Goal: Task Accomplishment & Management: Manage account settings

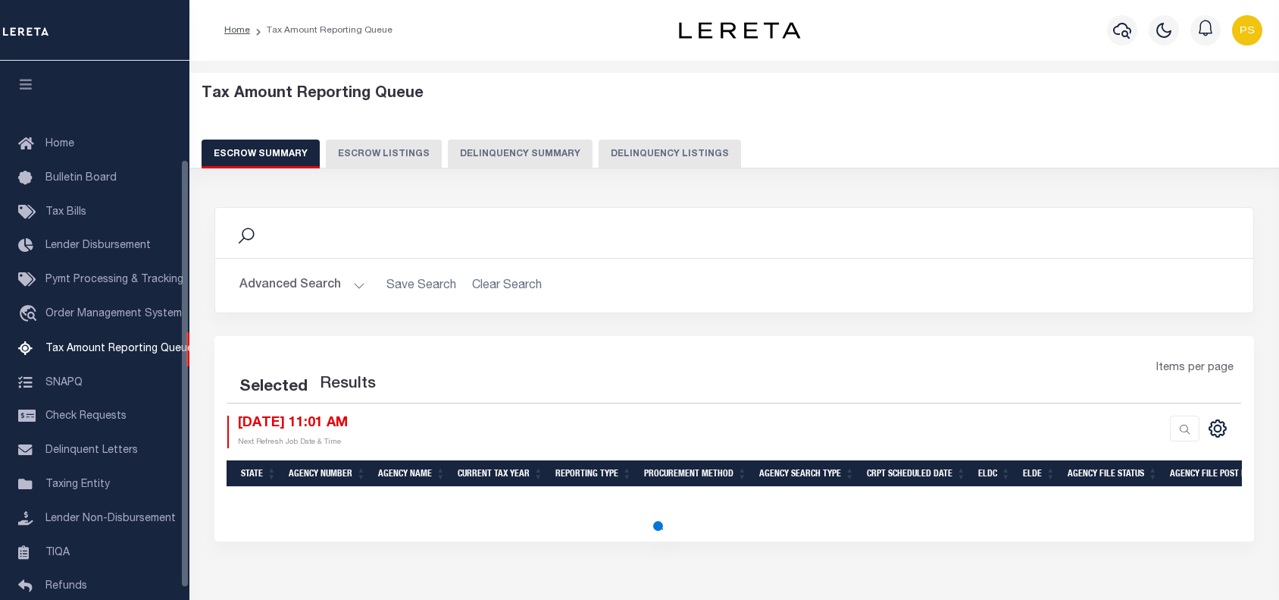
click at [629, 155] on button "Delinquency Listings" at bounding box center [670, 153] width 142 height 29
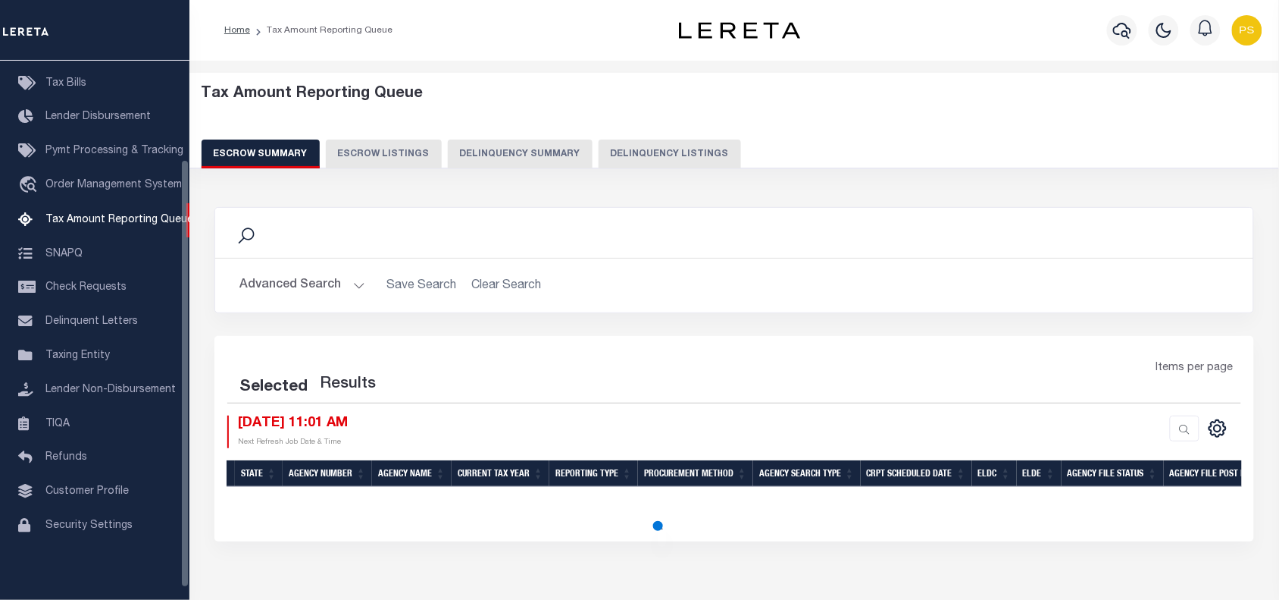
select select "100"
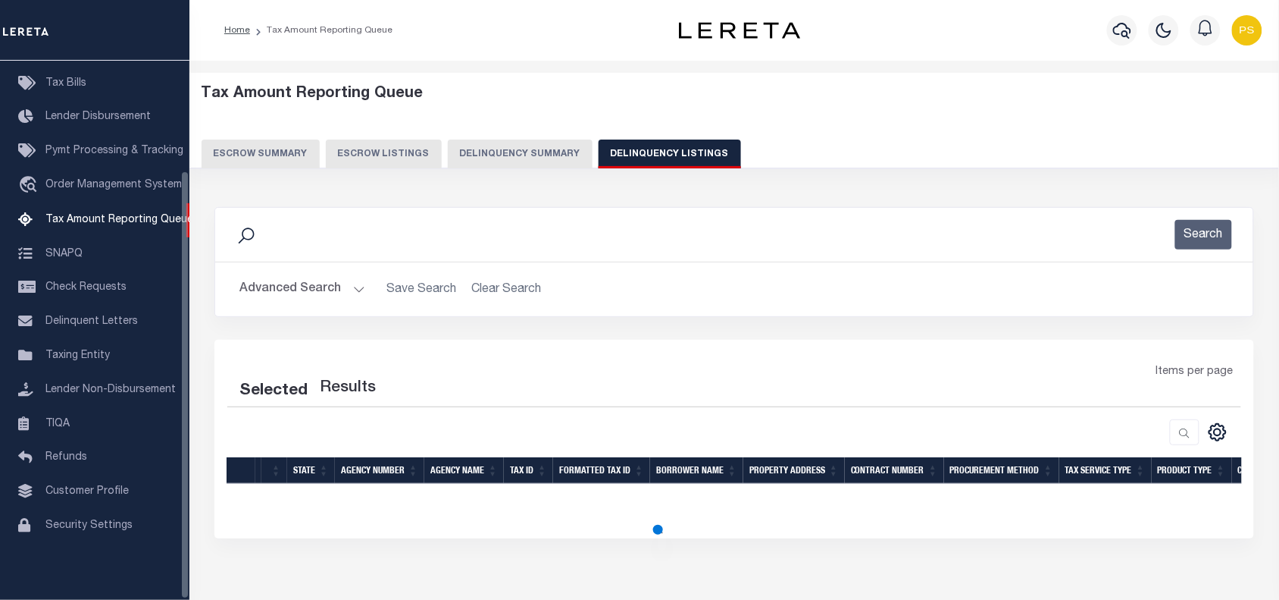
select select "100"
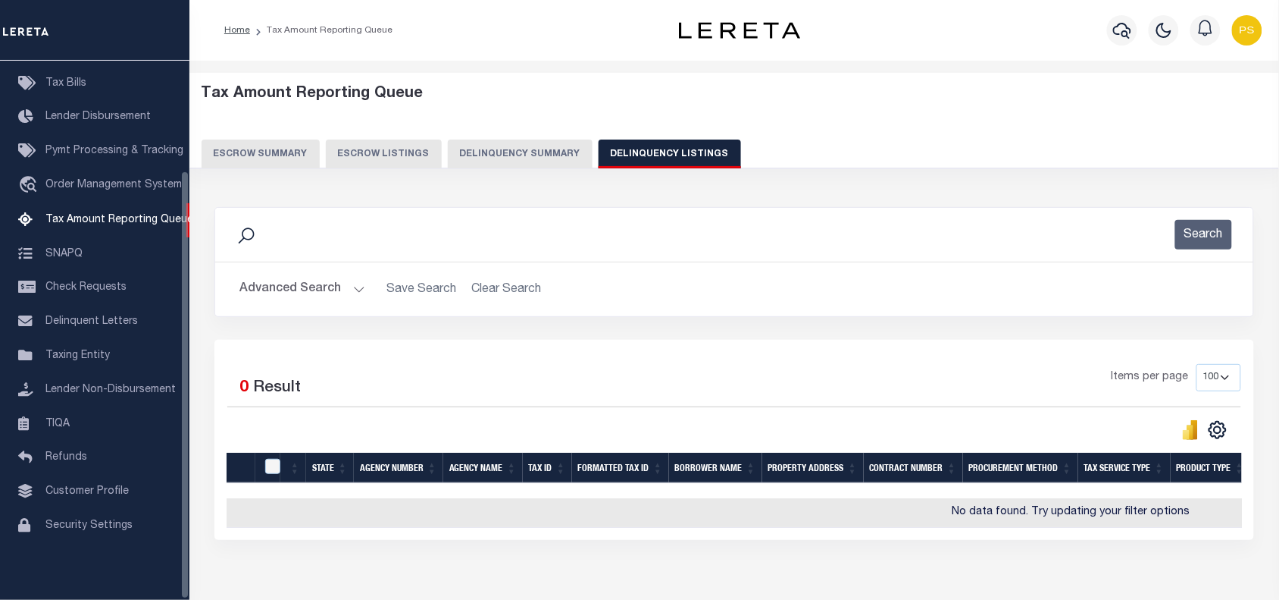
click at [286, 286] on button "Advanced Search" at bounding box center [303, 289] width 126 height 30
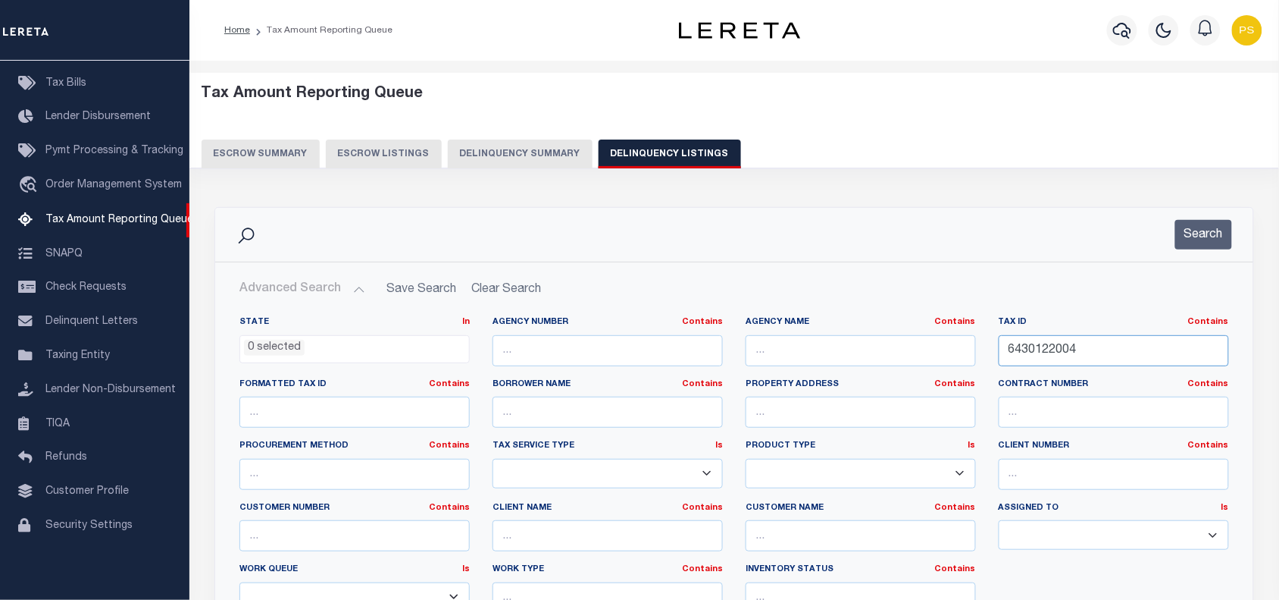
click at [1013, 343] on input "6430122004" at bounding box center [1114, 350] width 230 height 31
paste input "514402007"
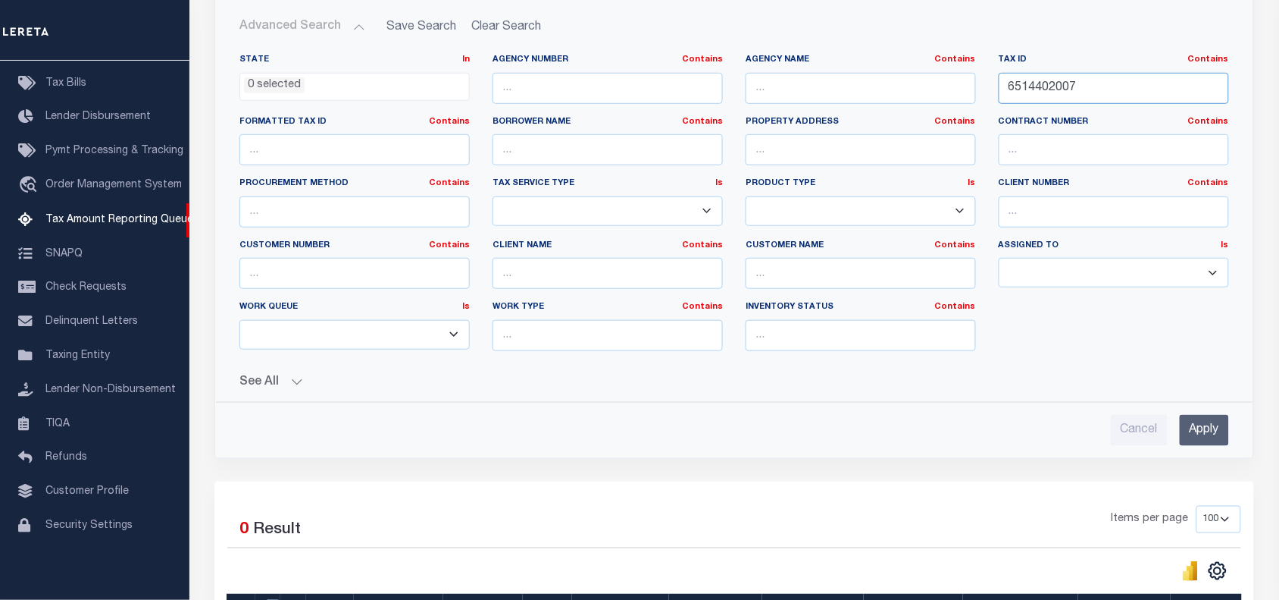
scroll to position [284, 0]
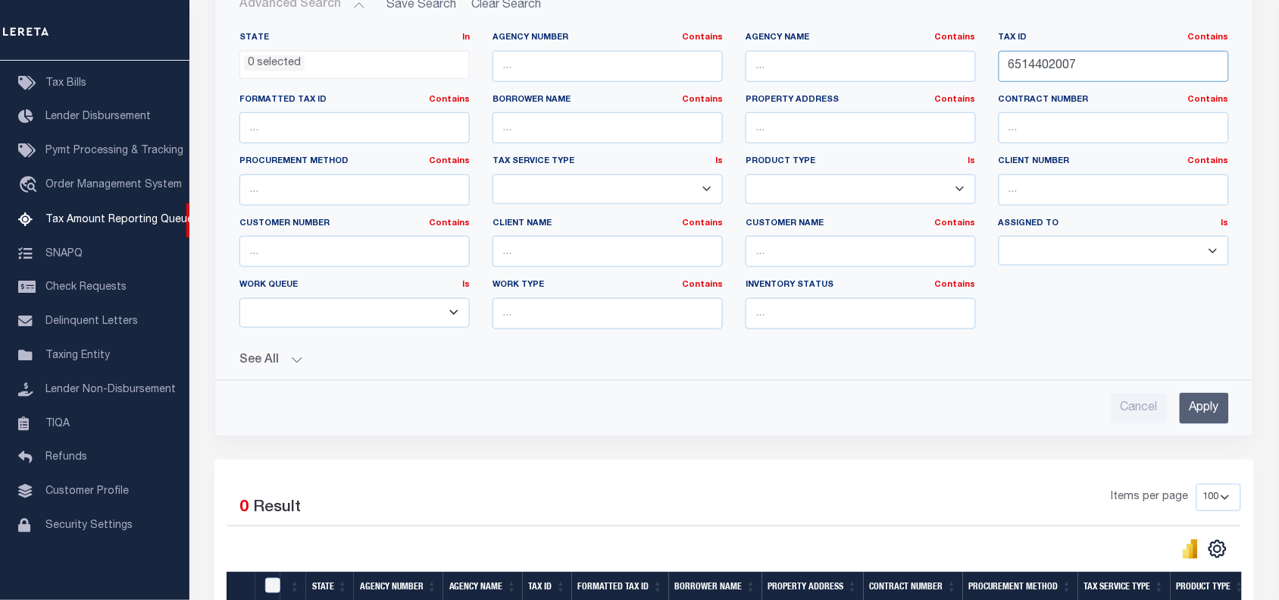
type input "6514402007"
click at [1199, 408] on input "Apply" at bounding box center [1204, 408] width 49 height 31
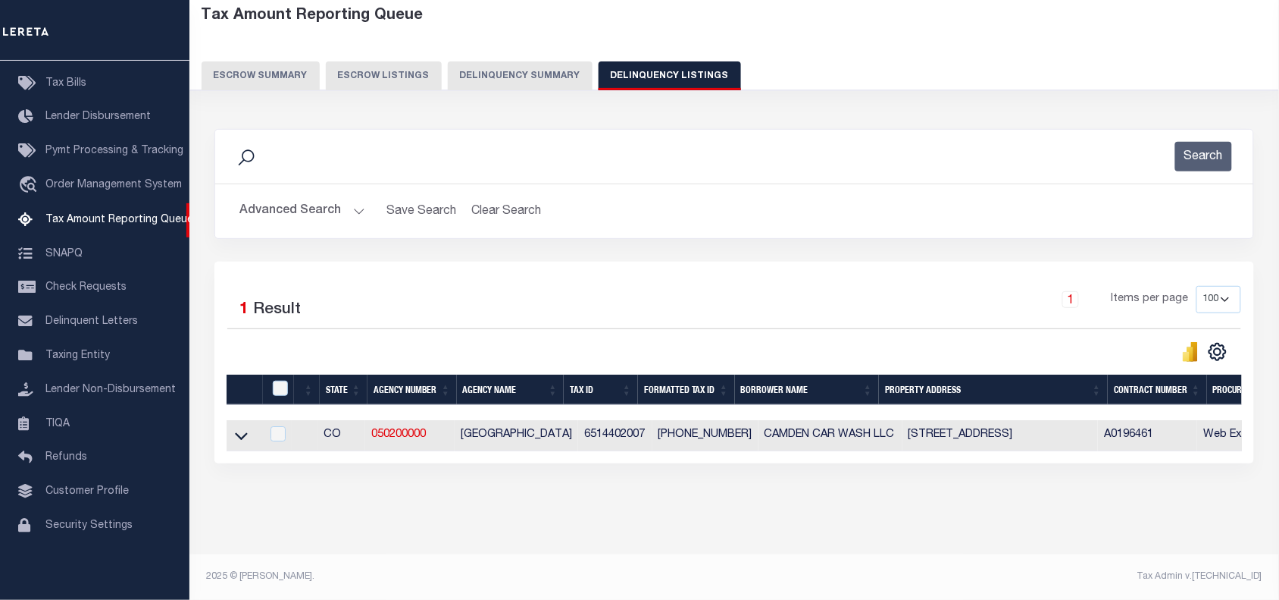
scroll to position [92, 0]
click at [240, 433] on icon at bounding box center [241, 437] width 13 height 8
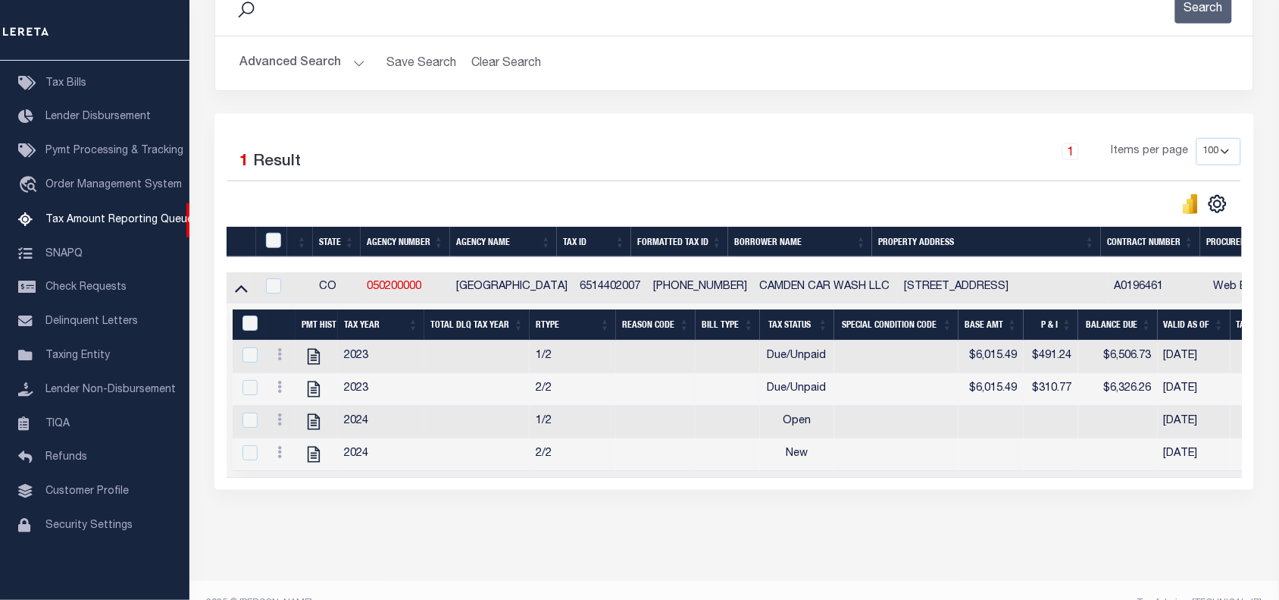
scroll to position [271, 0]
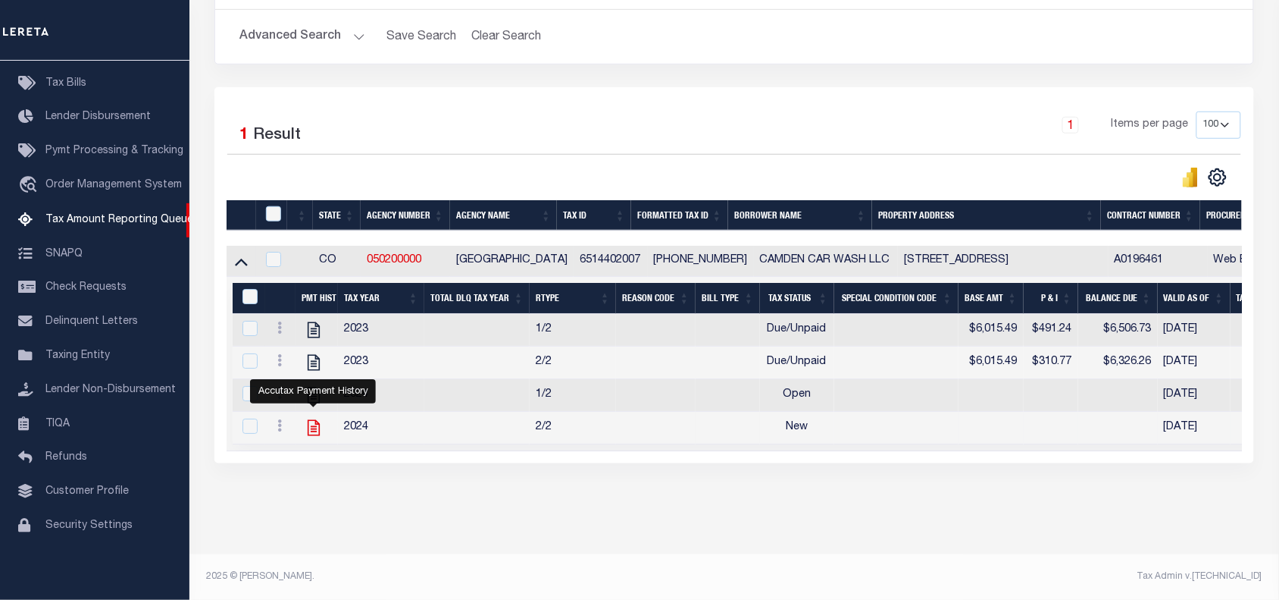
click at [313, 418] on icon "" at bounding box center [314, 428] width 20 height 20
checkbox input "true"
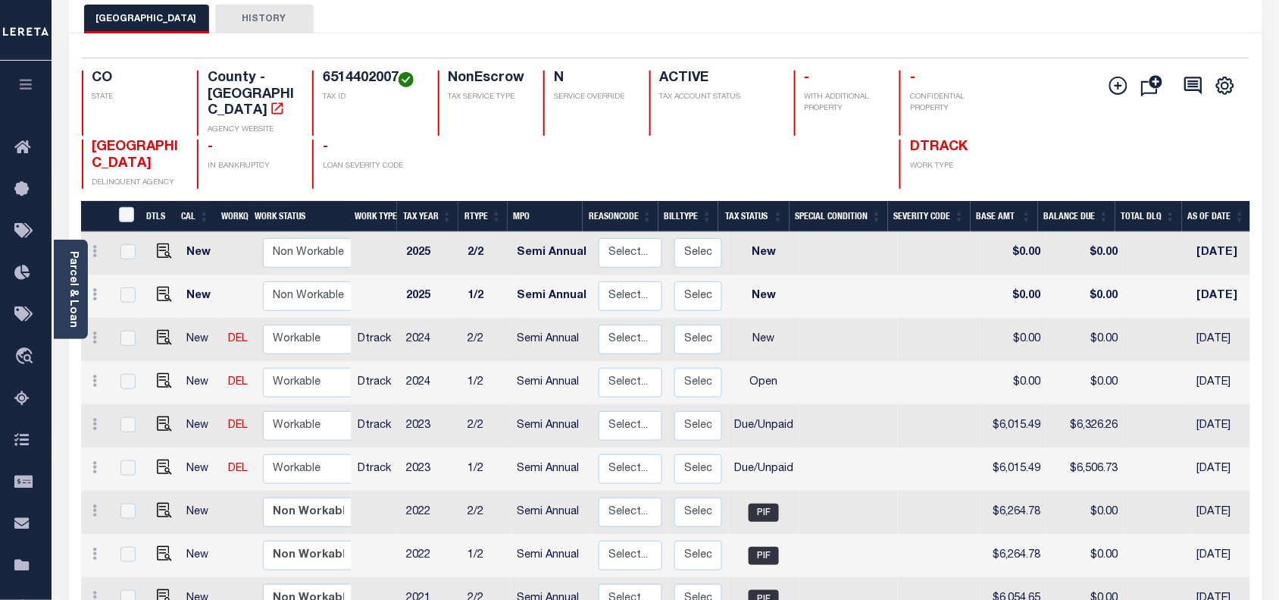
scroll to position [95, 0]
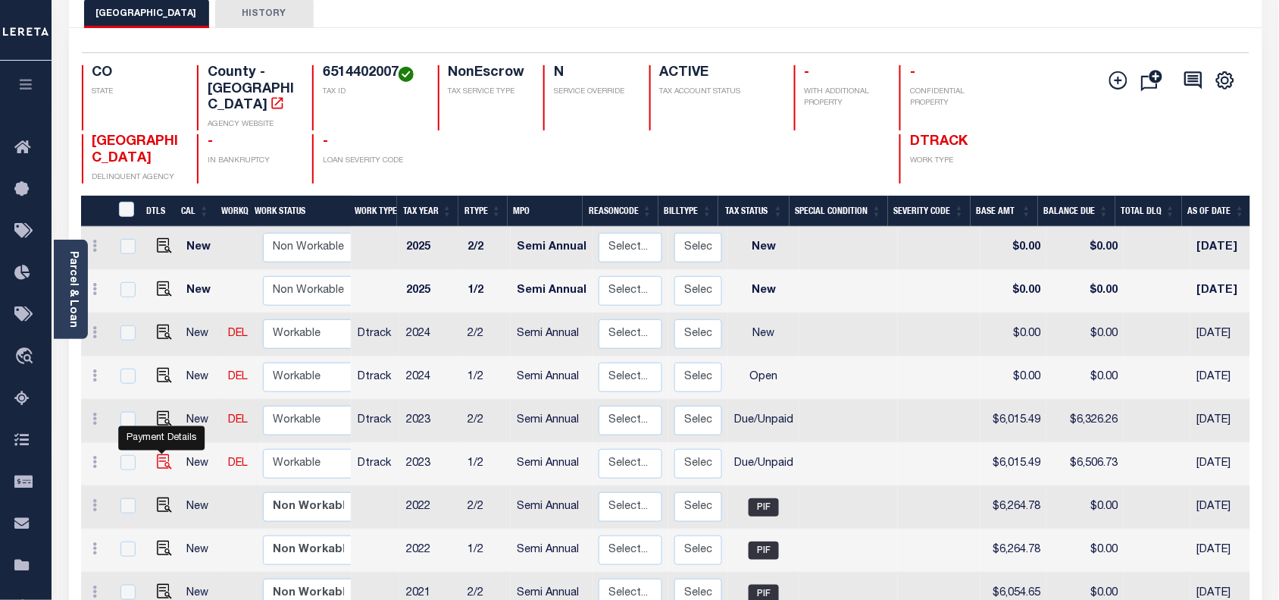
click at [158, 454] on img "" at bounding box center [164, 461] width 15 height 15
checkbox input "true"
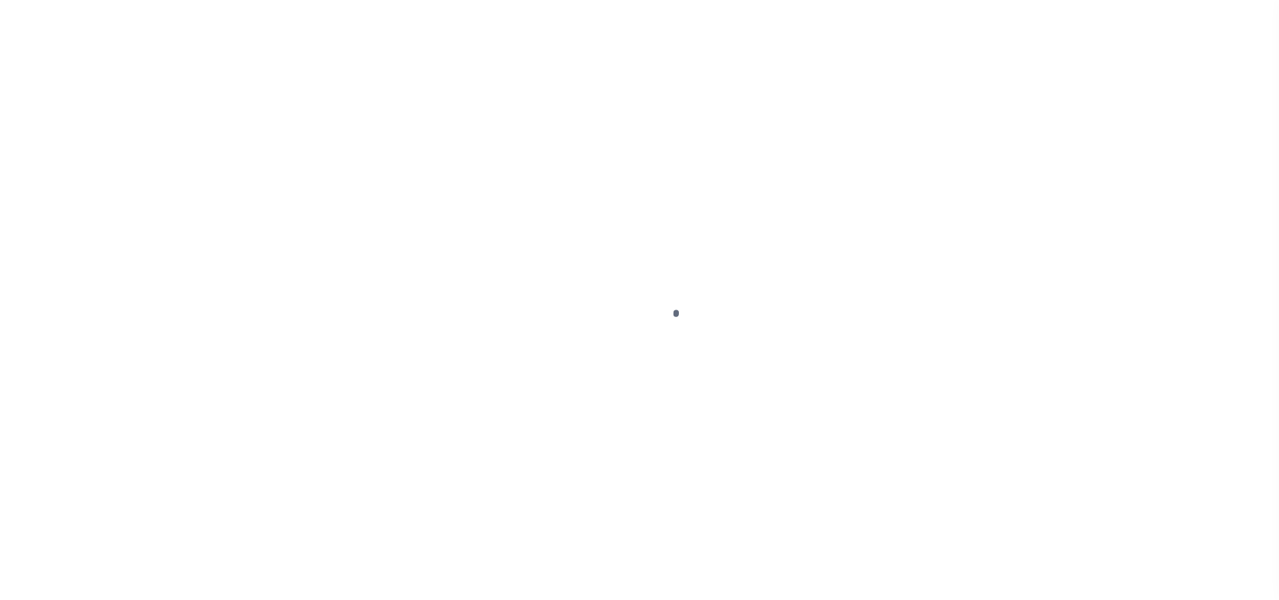
select select "DUE"
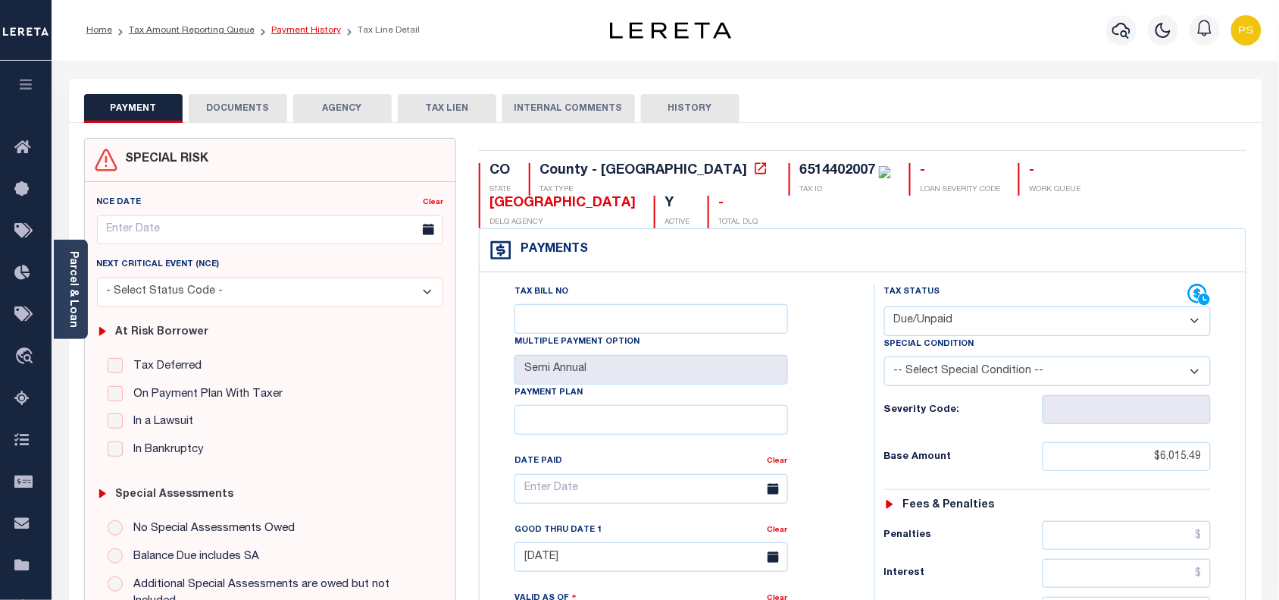
click at [319, 27] on link "Payment History" at bounding box center [306, 30] width 70 height 9
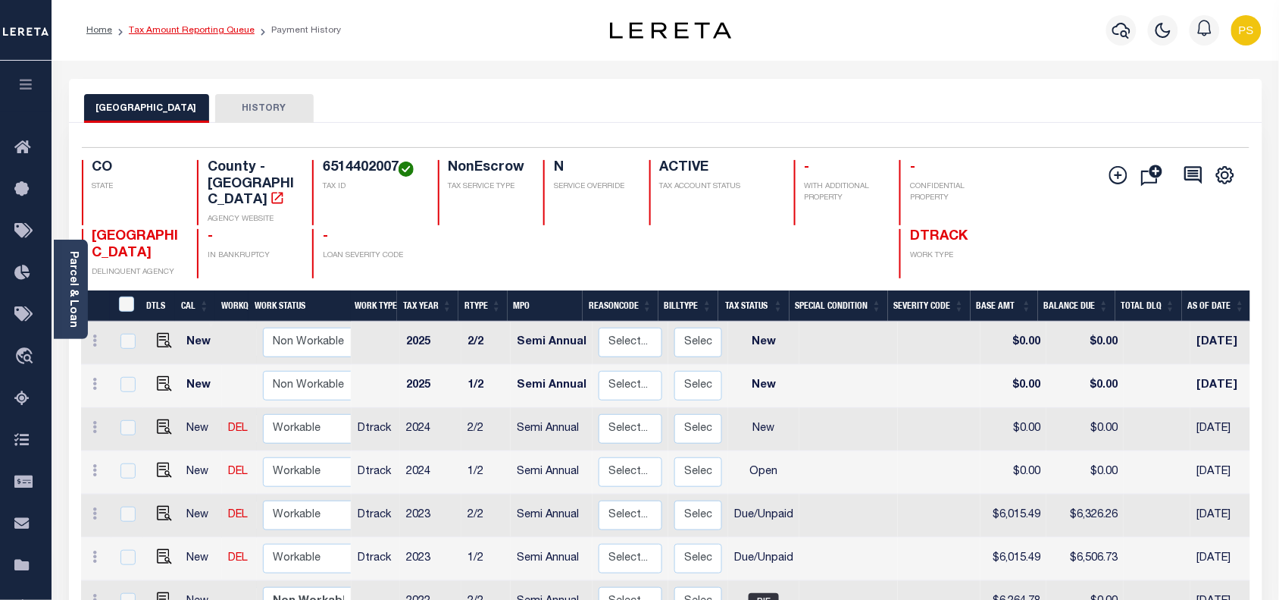
click at [186, 27] on link "Tax Amount Reporting Queue" at bounding box center [192, 30] width 126 height 9
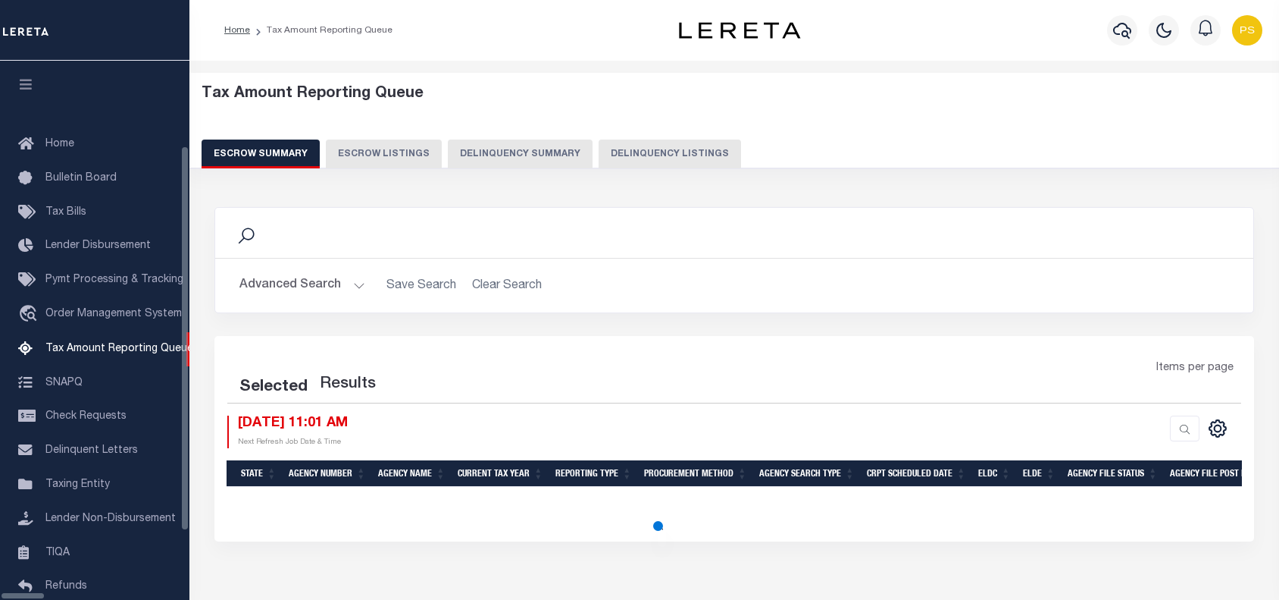
click at [570, 154] on button "Delinquency Summary" at bounding box center [520, 153] width 145 height 29
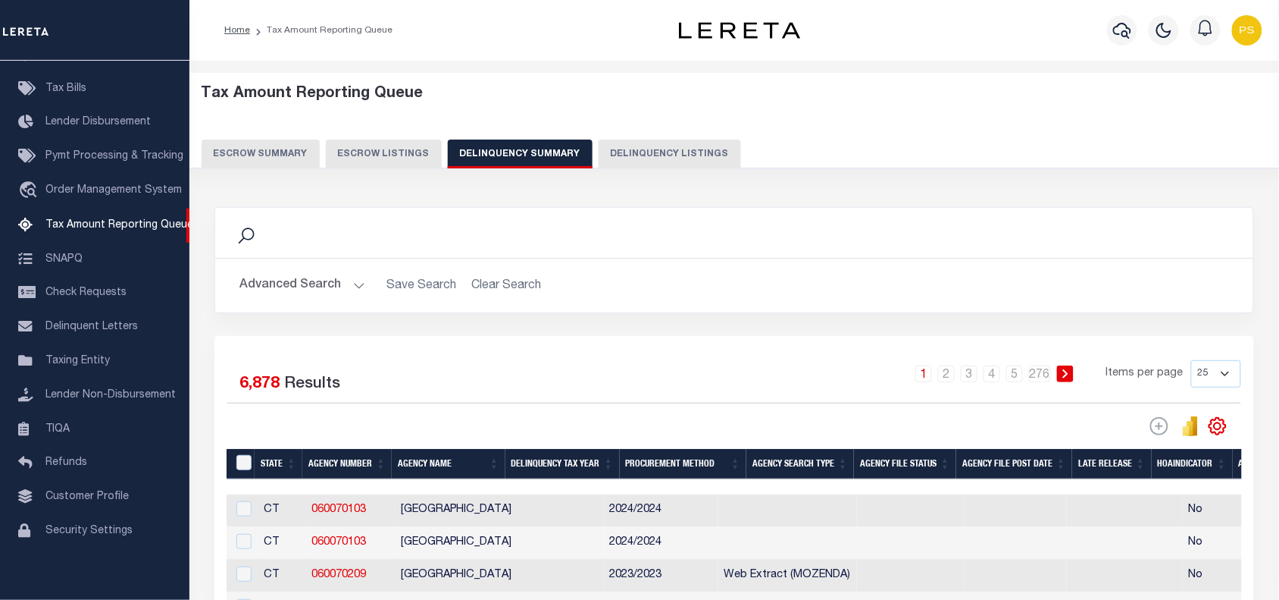
click at [266, 296] on button "Advanced Search" at bounding box center [303, 286] width 126 height 30
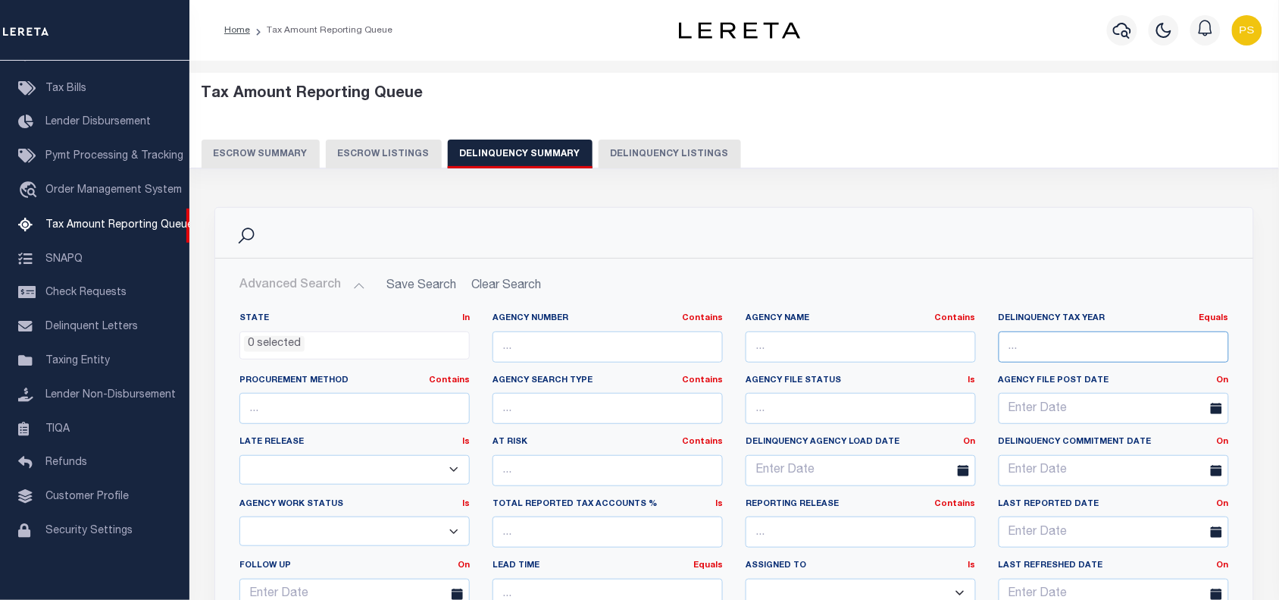
click at [1023, 349] on input "number" at bounding box center [1114, 346] width 230 height 31
paste input "7136201003"
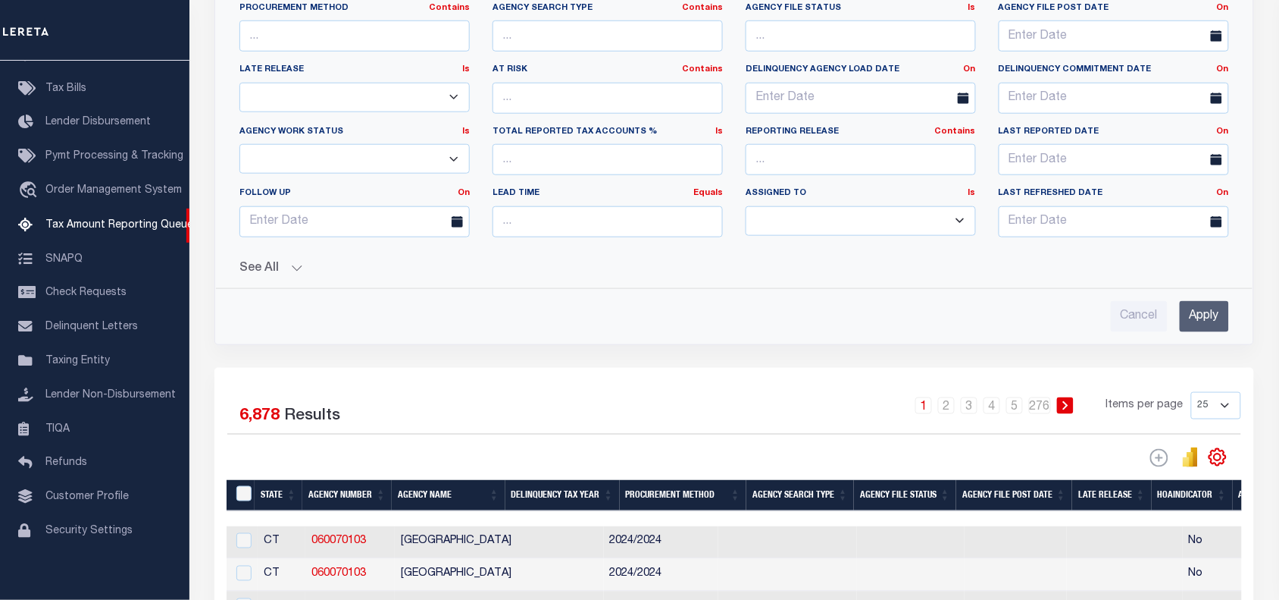
scroll to position [379, 0]
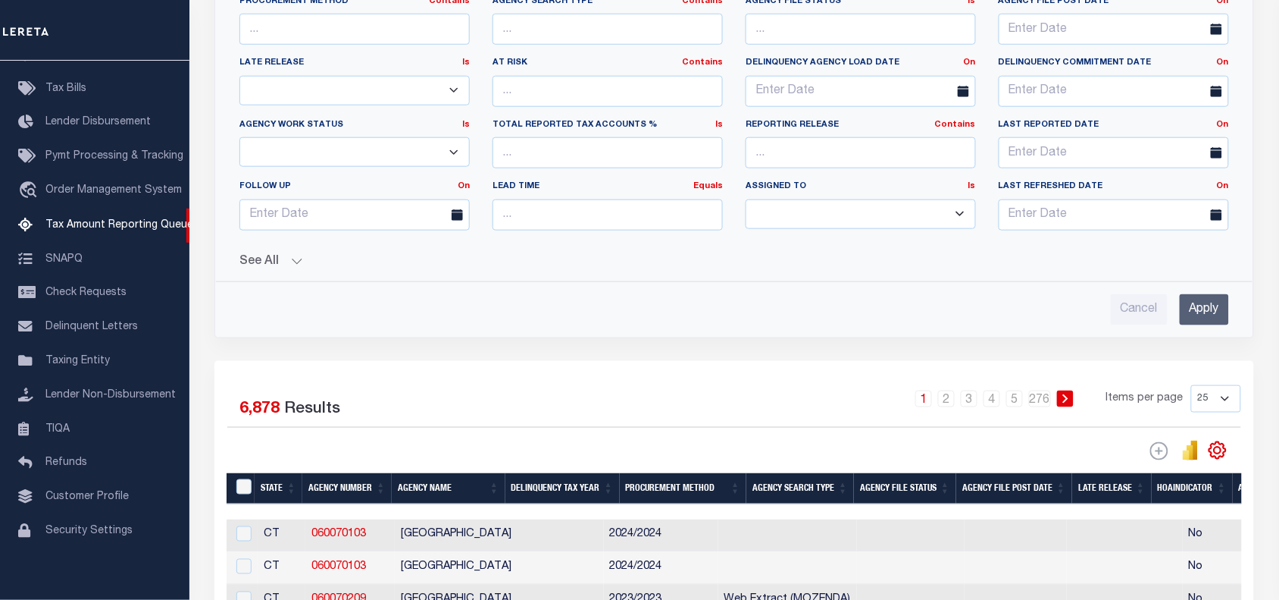
click at [1203, 312] on input "Apply" at bounding box center [1204, 309] width 49 height 31
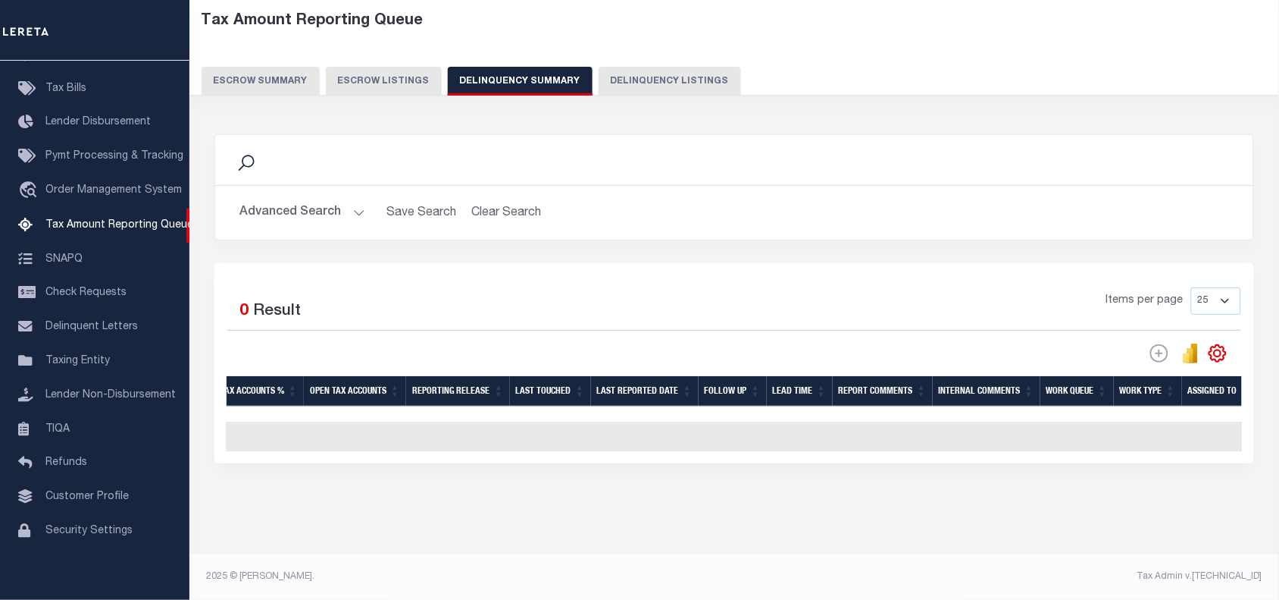
scroll to position [0, 0]
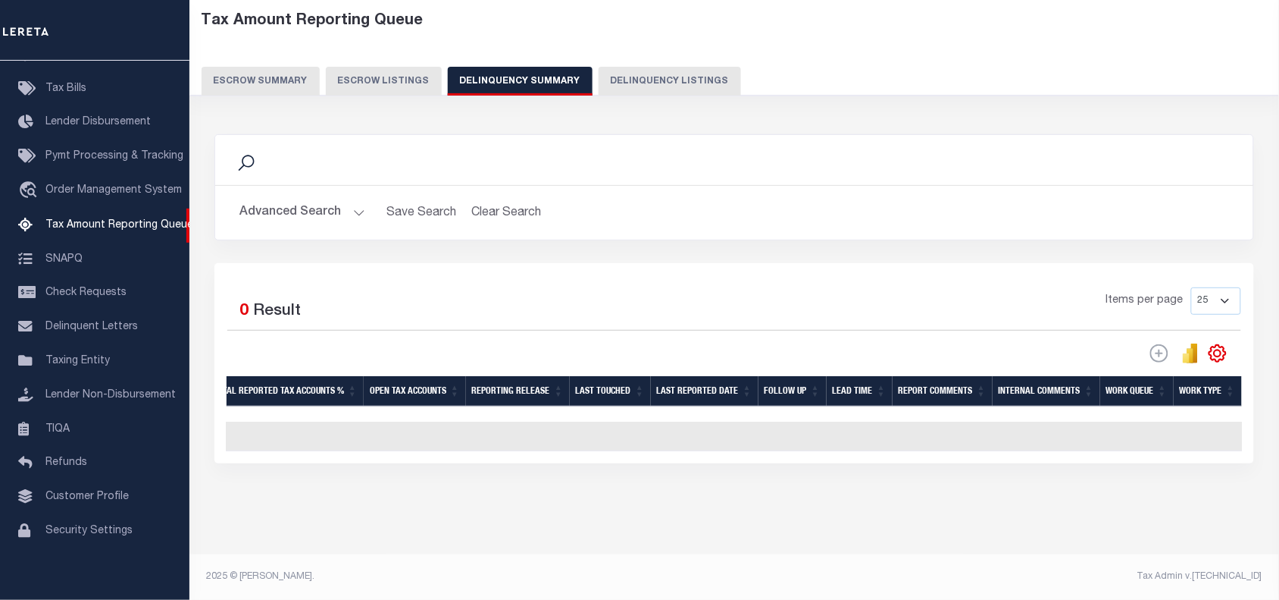
click at [300, 198] on button "Advanced Search" at bounding box center [303, 213] width 126 height 30
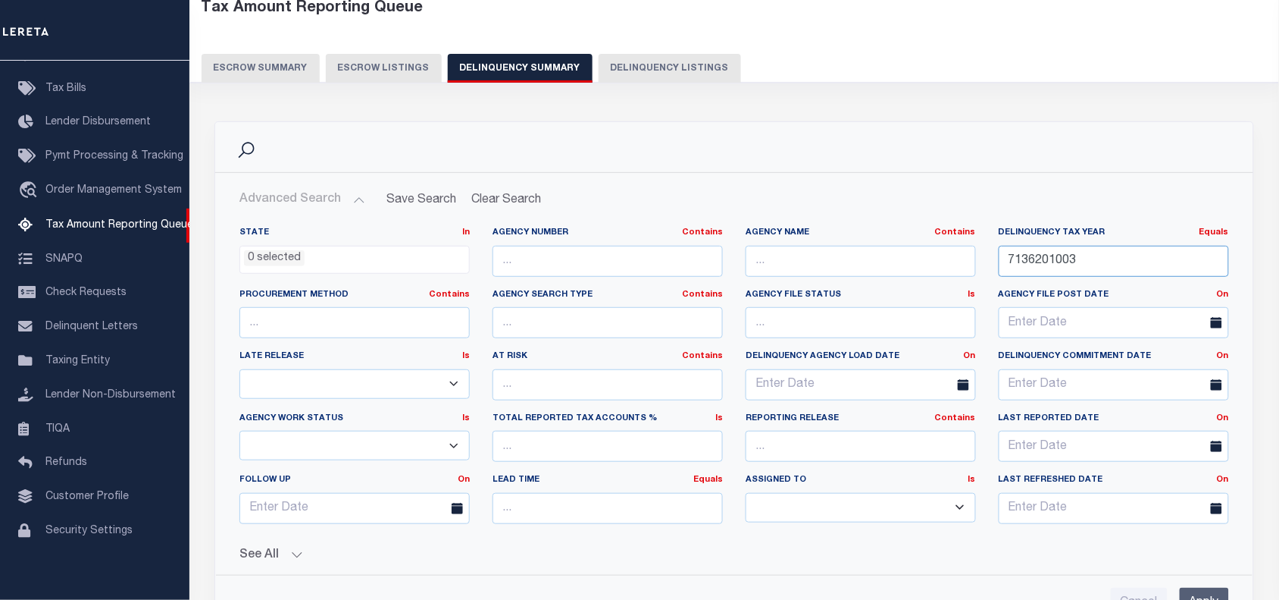
click at [1044, 258] on input "7136201003" at bounding box center [1114, 261] width 230 height 31
paste input "6514402007"
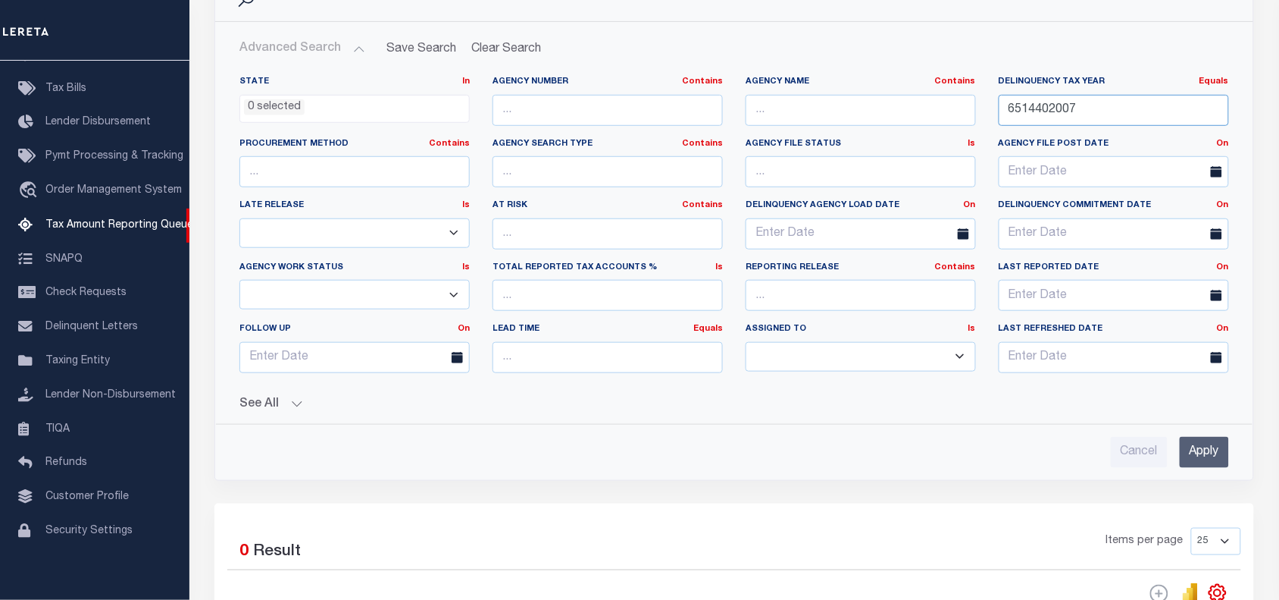
scroll to position [275, 0]
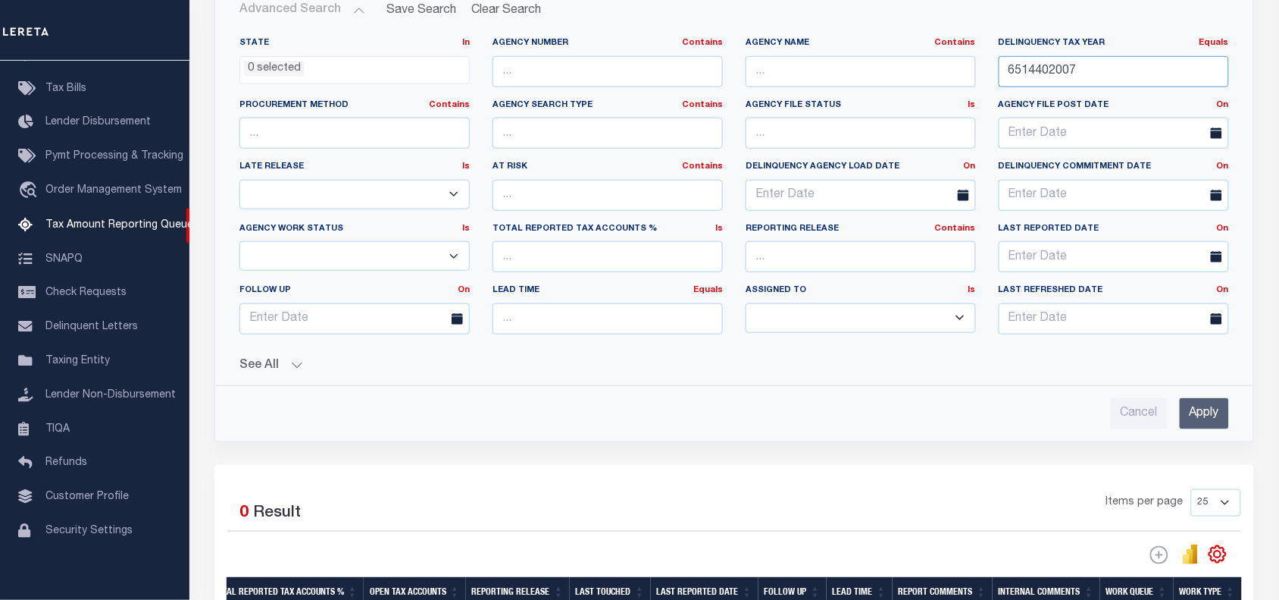
type input "6514402007"
click at [1209, 427] on input "Apply" at bounding box center [1204, 413] width 49 height 31
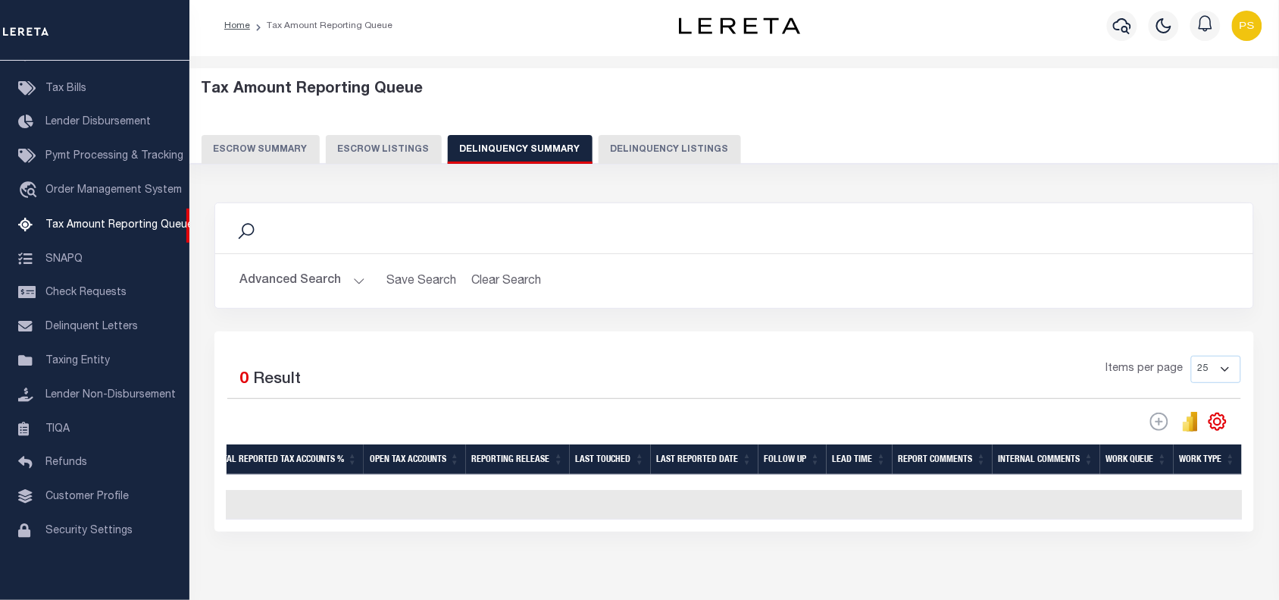
scroll to position [0, 0]
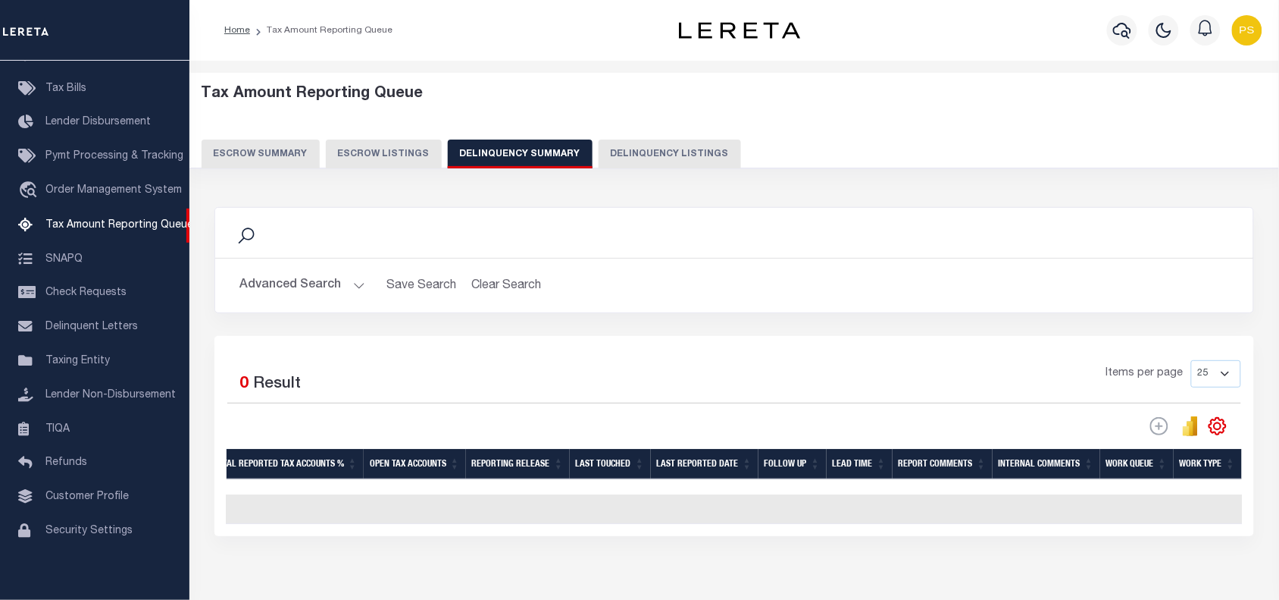
click at [644, 148] on button "Delinquency Listings" at bounding box center [670, 153] width 142 height 29
select select "100"
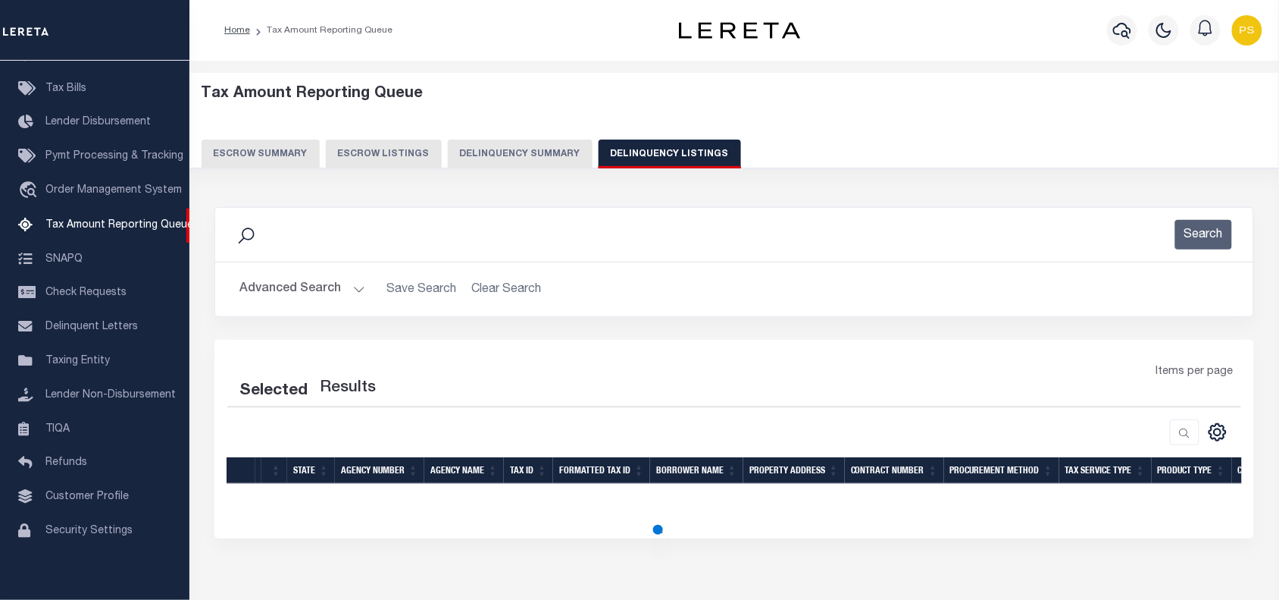
select select "100"
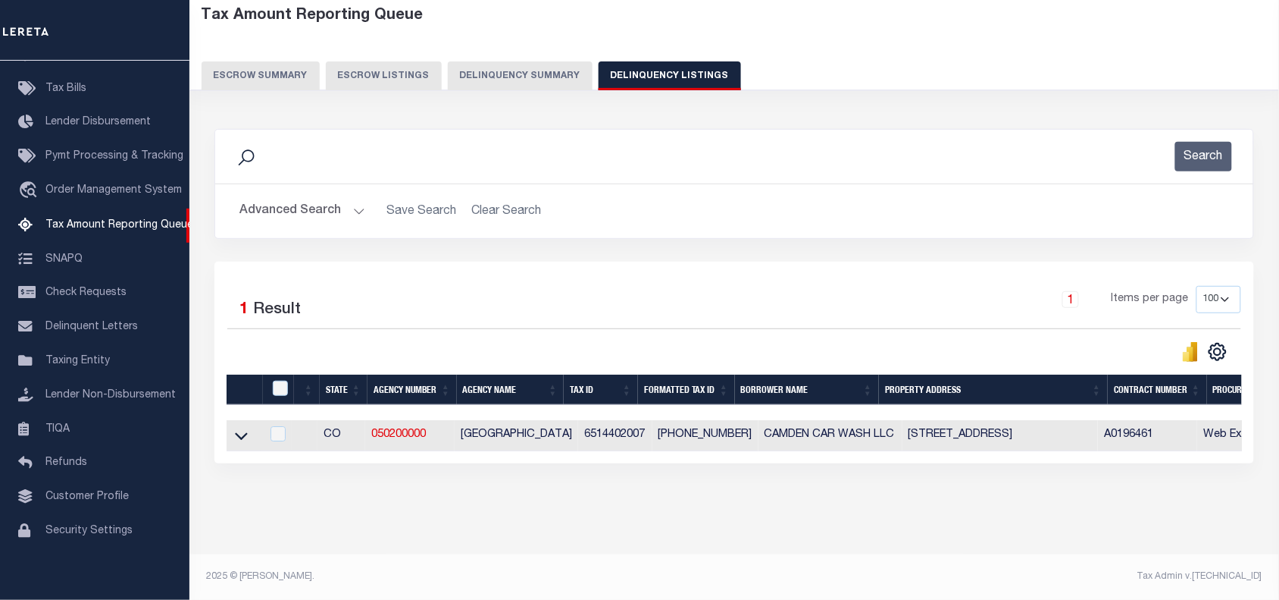
scroll to position [92, 0]
click at [292, 196] on button "Advanced Search" at bounding box center [303, 211] width 126 height 30
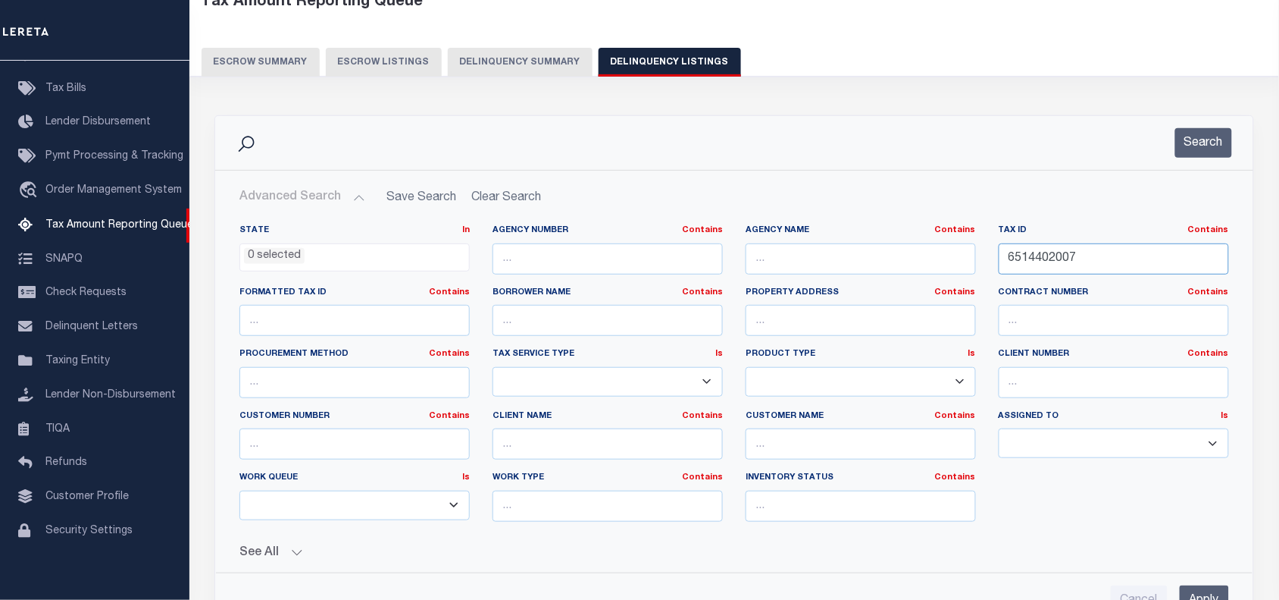
click at [1041, 255] on input "6514402007" at bounding box center [1114, 258] width 230 height 31
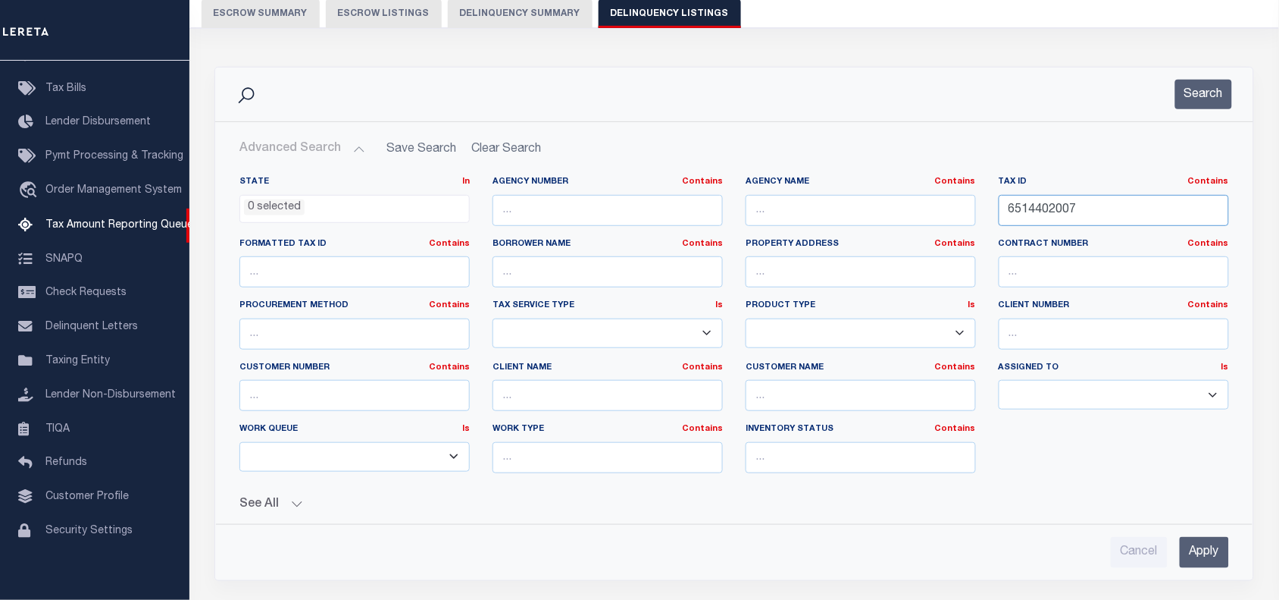
scroll to position [186, 0]
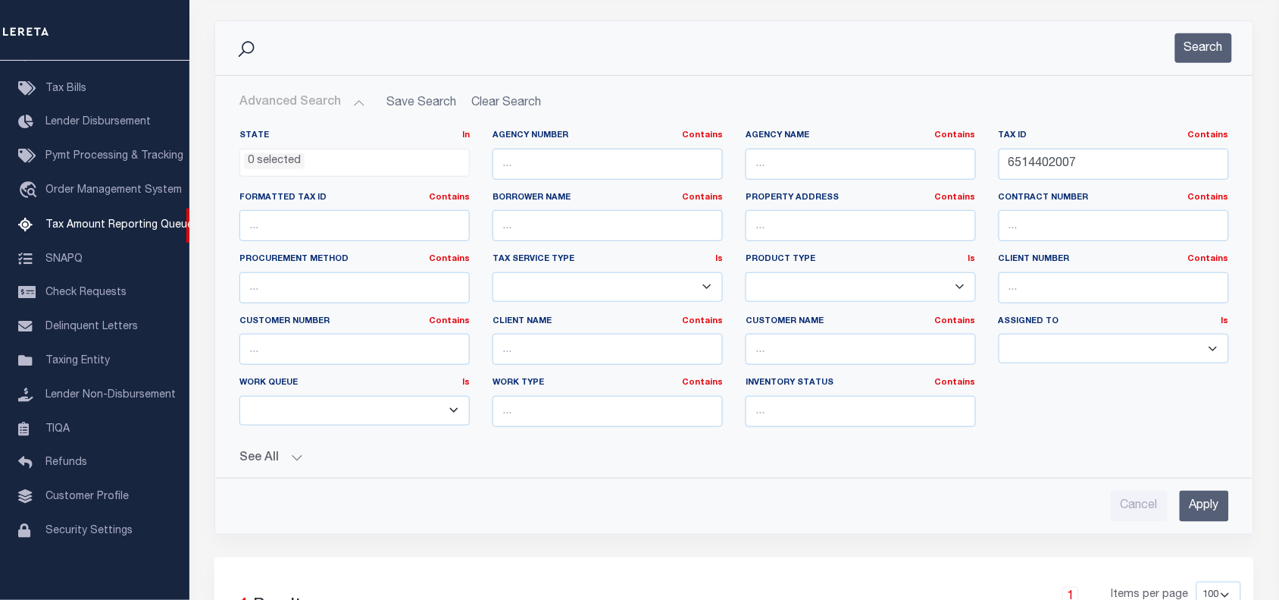
click at [1199, 501] on input "Apply" at bounding box center [1204, 505] width 49 height 31
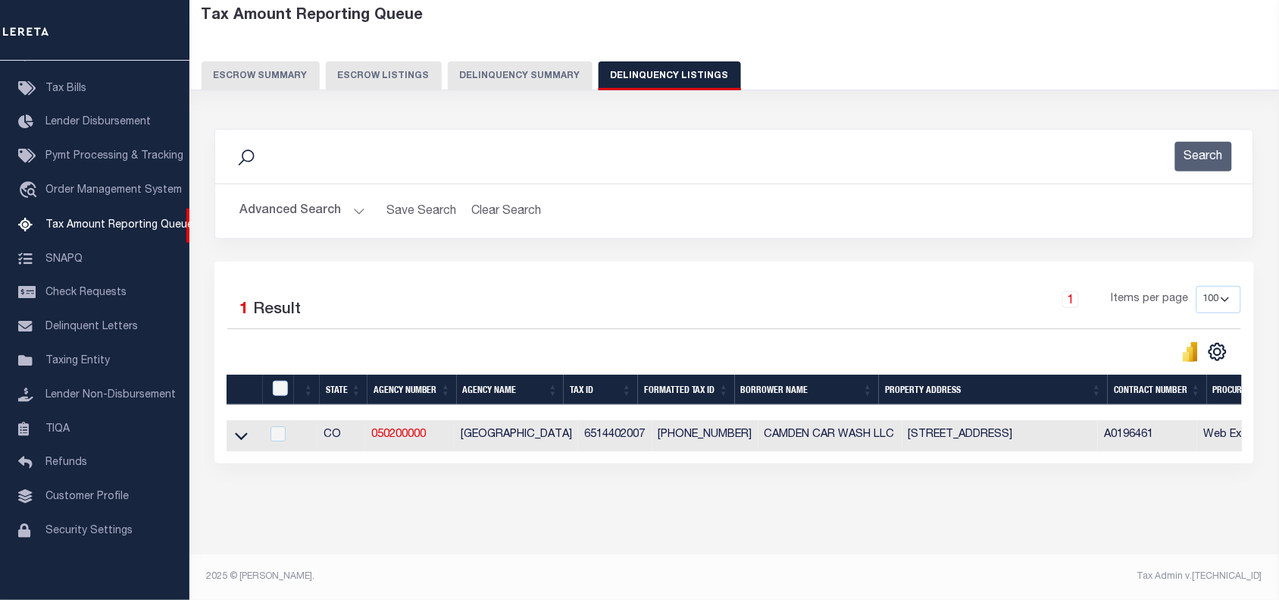
scroll to position [92, 0]
click at [237, 432] on icon at bounding box center [241, 435] width 13 height 16
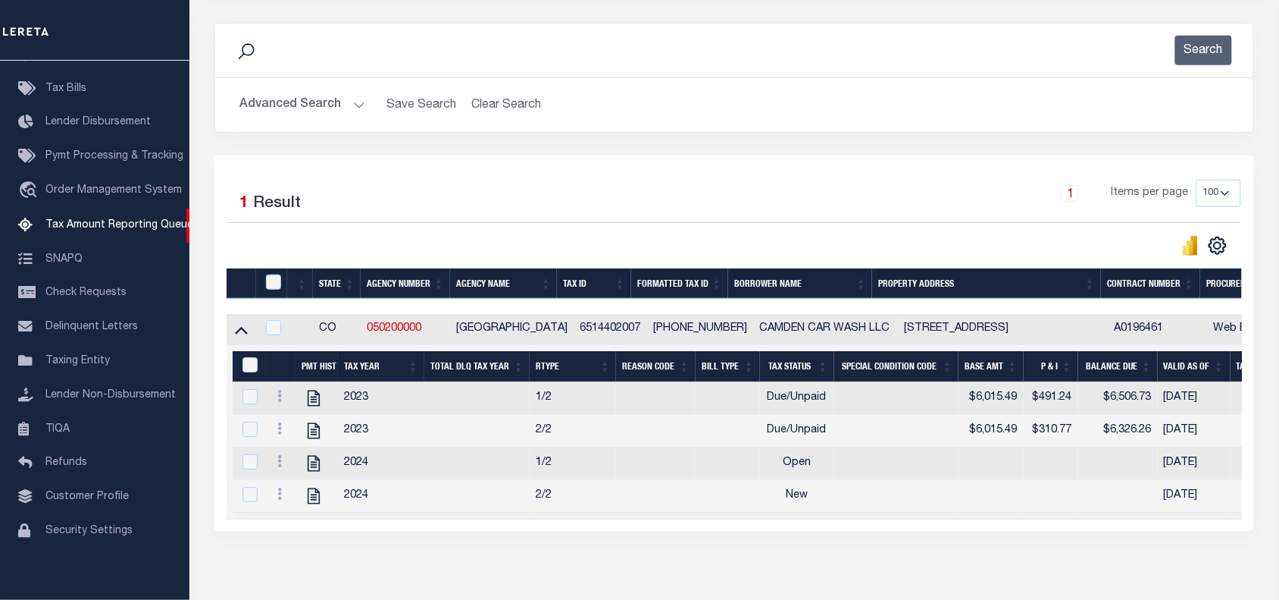
scroll to position [271, 0]
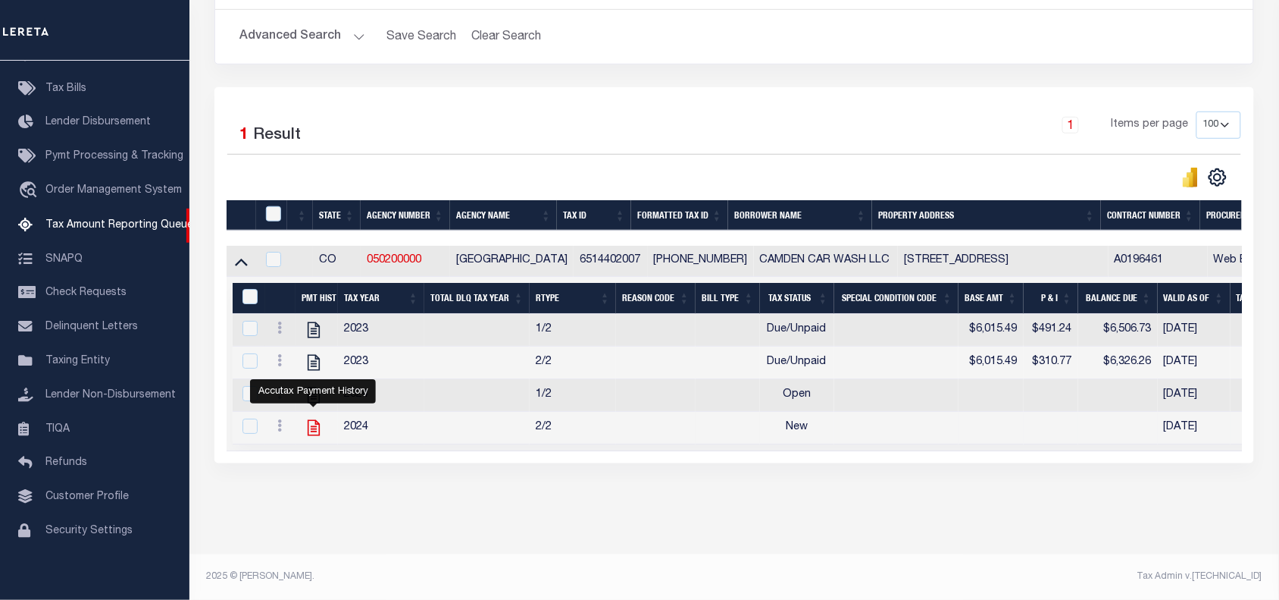
click at [319, 420] on icon "" at bounding box center [314, 428] width 12 height 16
checkbox input "true"
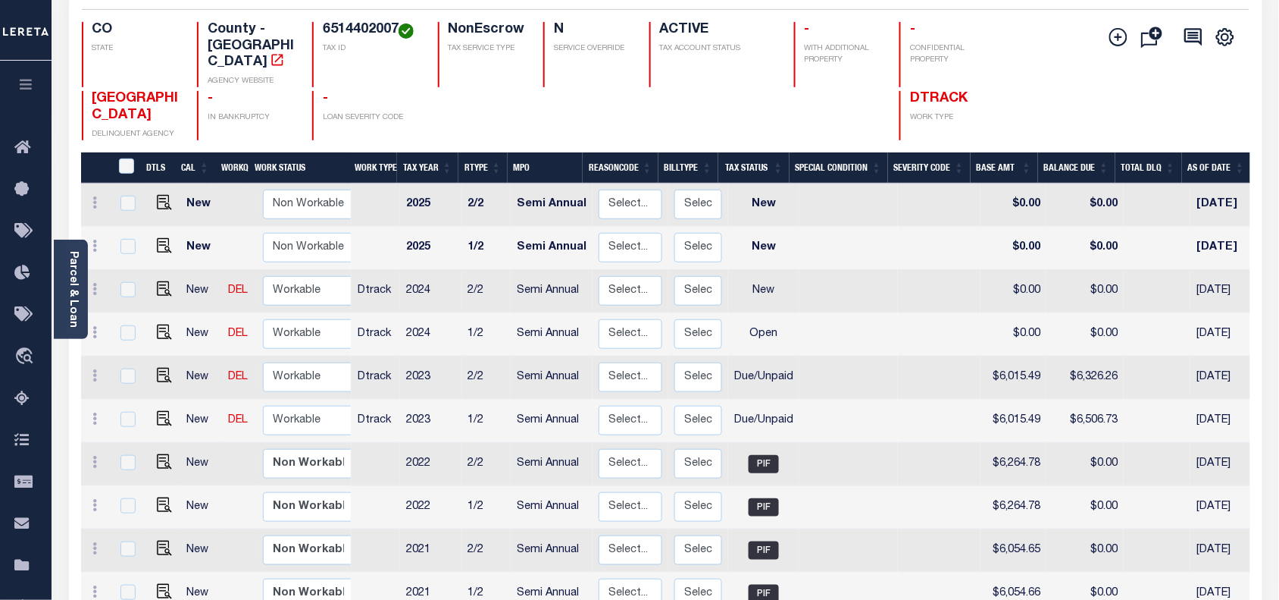
scroll to position [189, 0]
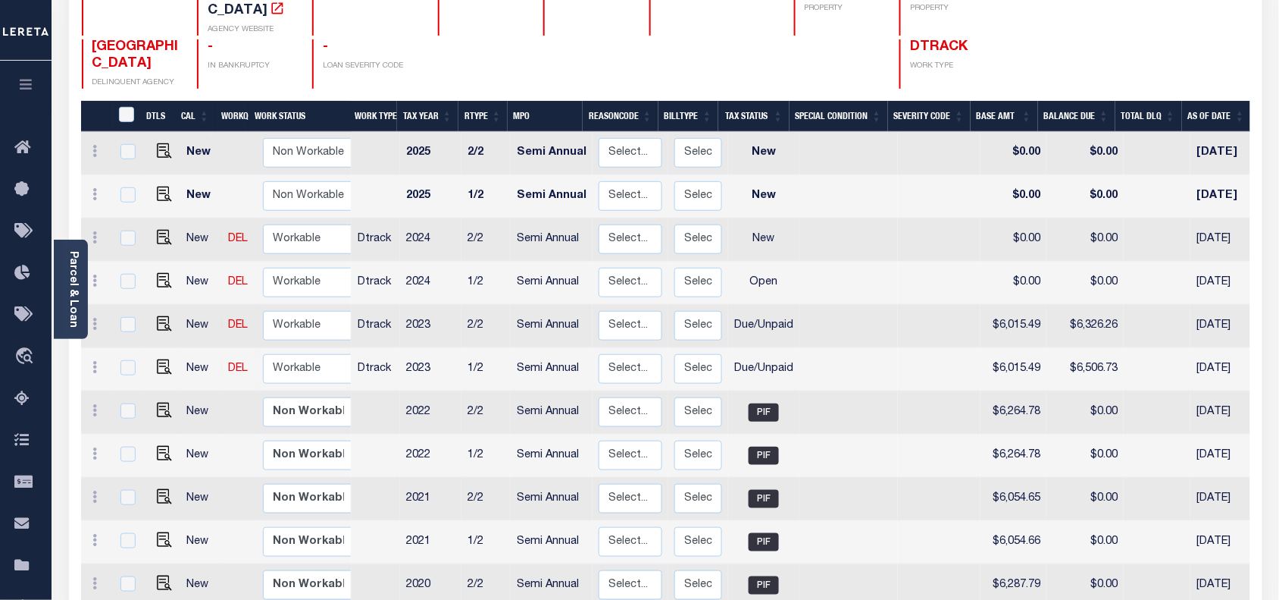
click at [161, 360] on td at bounding box center [161, 369] width 36 height 43
checkbox input "true"
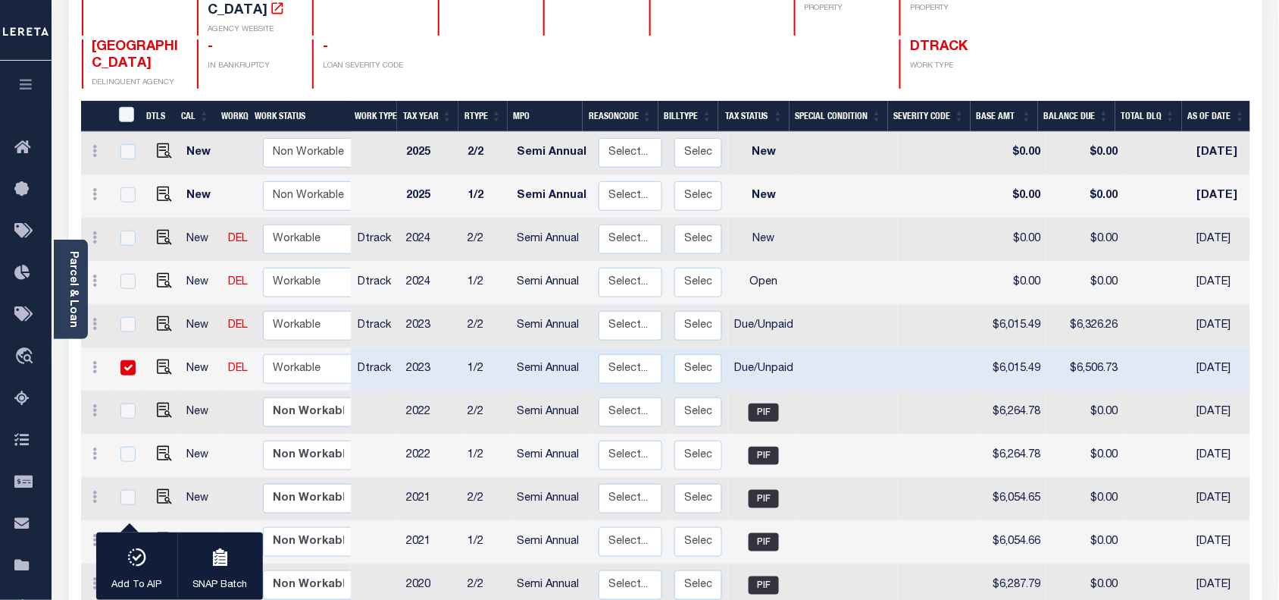
click at [123, 360] on input "checkbox" at bounding box center [128, 367] width 15 height 15
checkbox input "false"
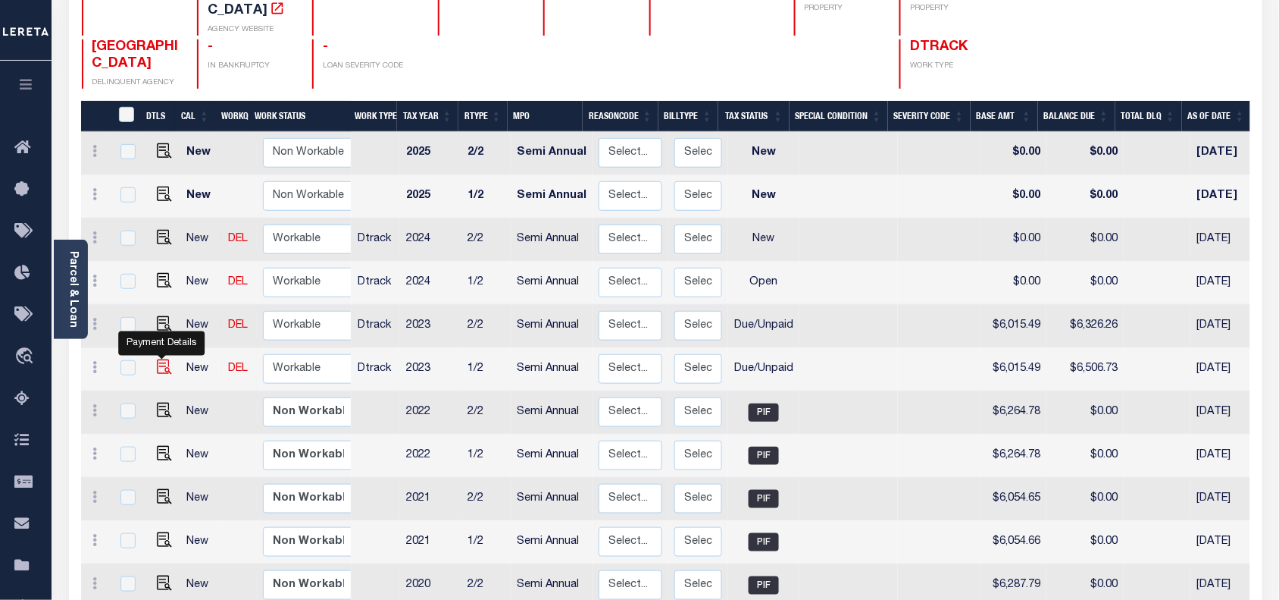
click at [163, 359] on img "" at bounding box center [164, 366] width 15 height 15
checkbox input "true"
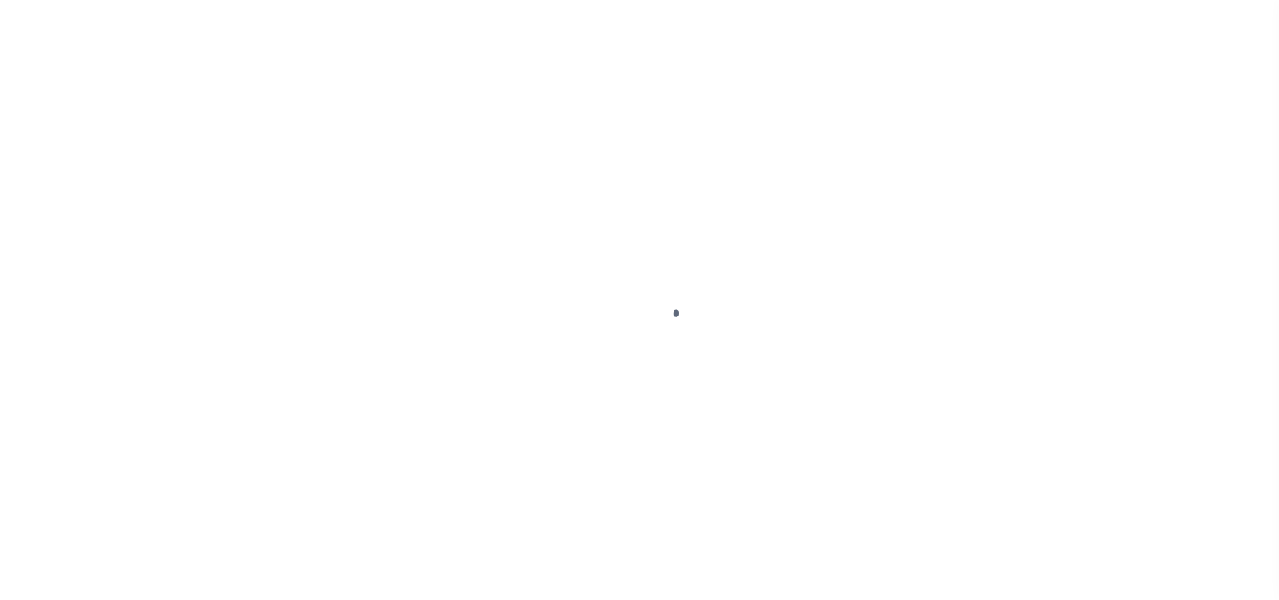
select select "DUE"
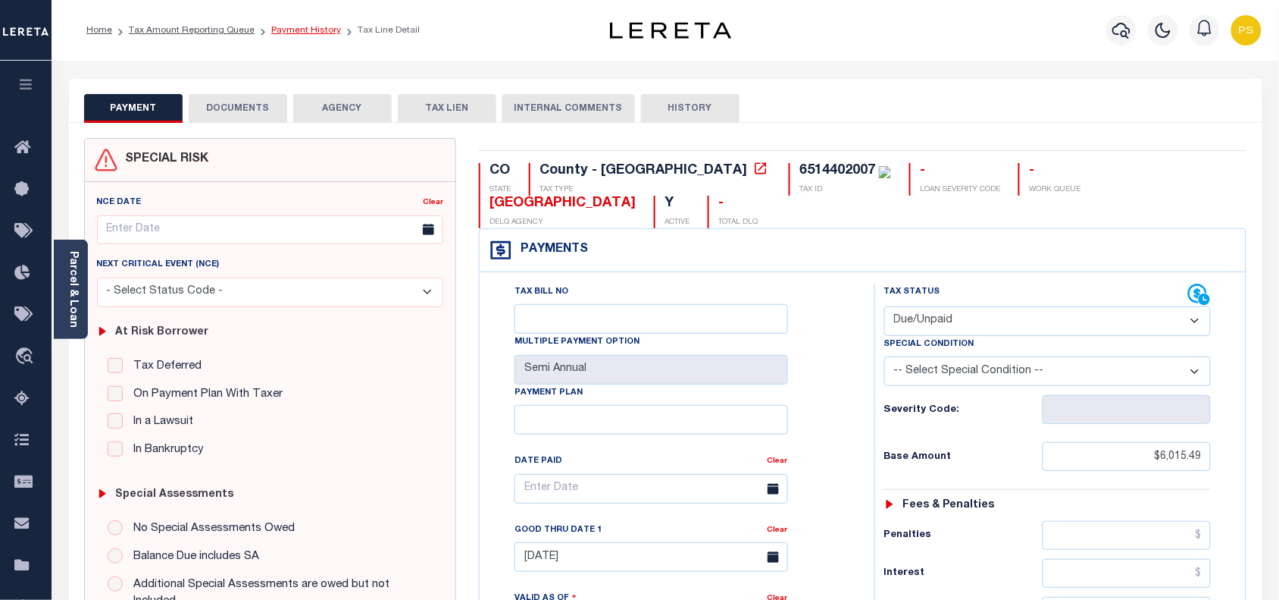
click at [305, 30] on link "Payment History" at bounding box center [306, 30] width 70 height 9
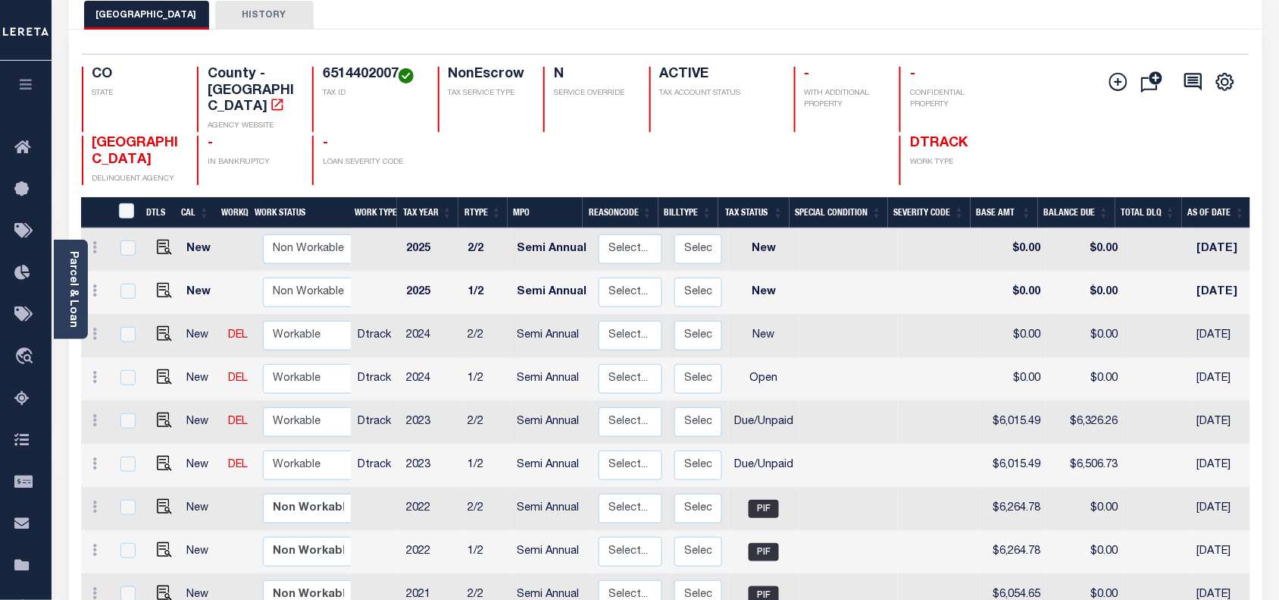
scroll to position [95, 0]
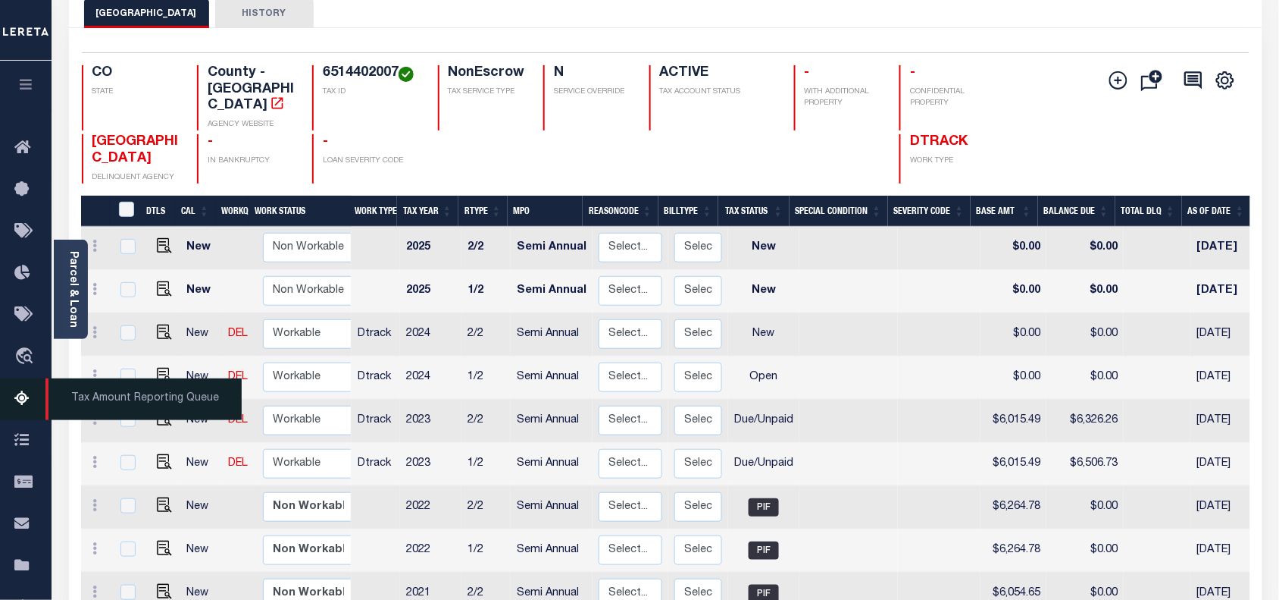
click at [23, 393] on icon at bounding box center [26, 399] width 24 height 19
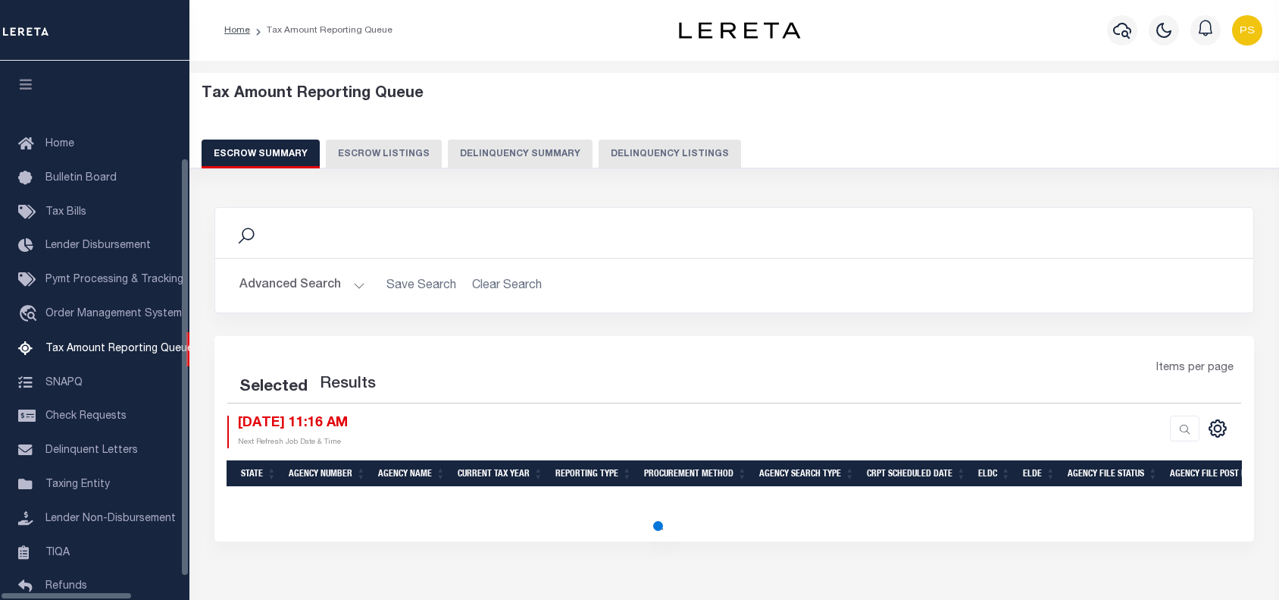
select select "100"
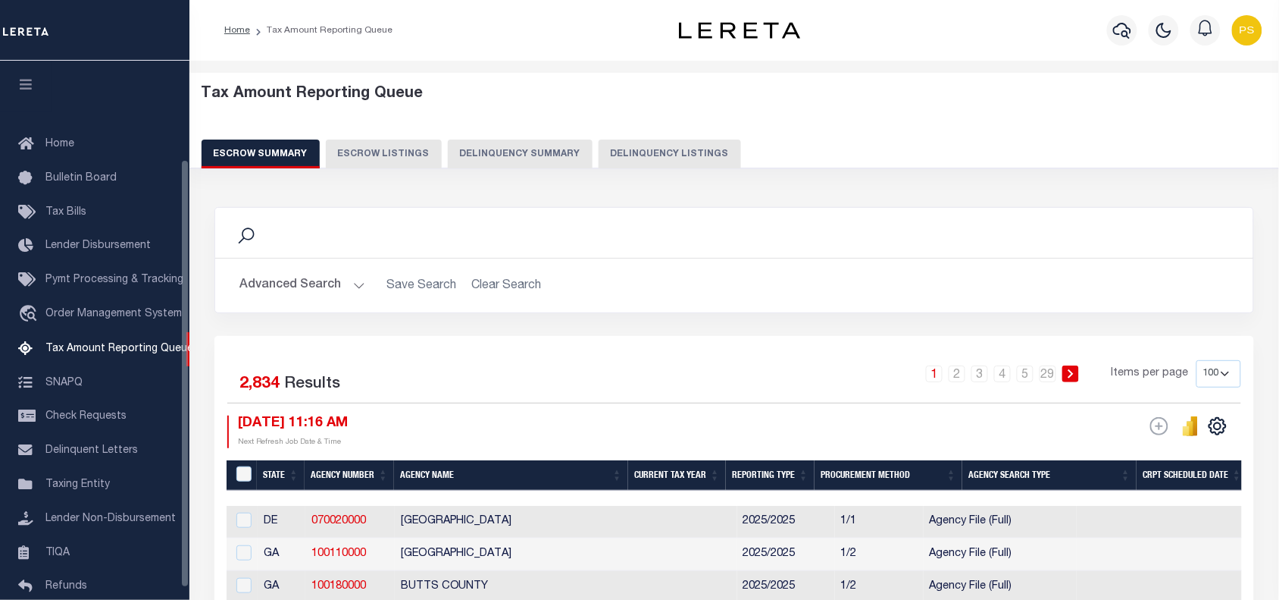
scroll to position [124, 0]
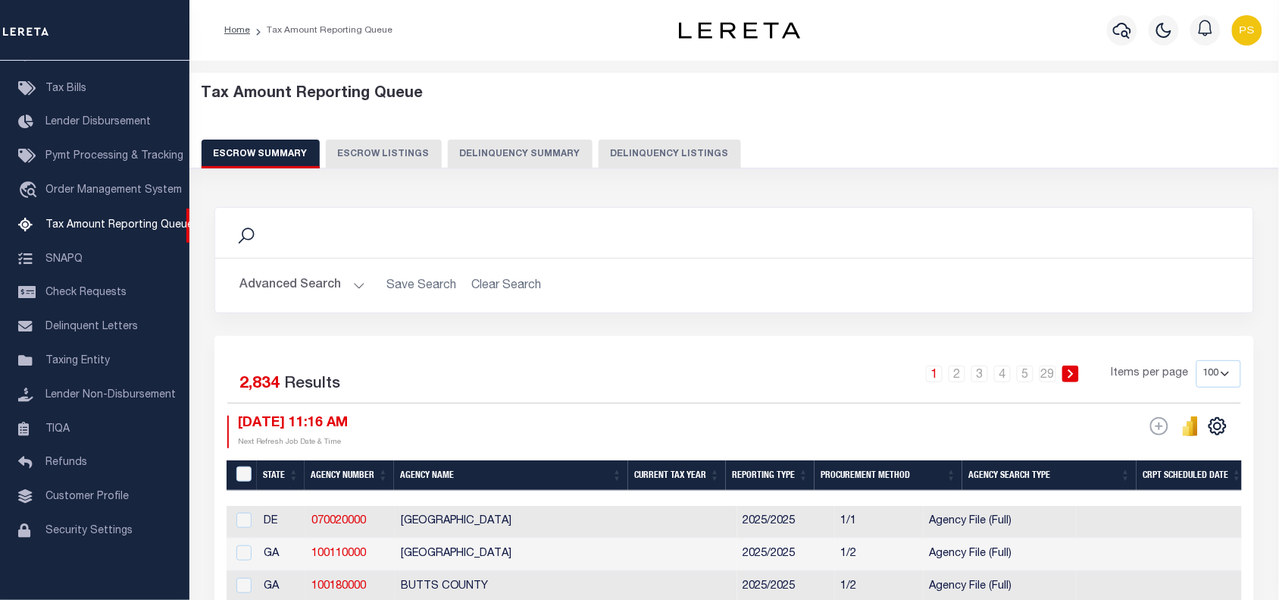
click at [647, 157] on button "Delinquency Listings" at bounding box center [670, 153] width 142 height 29
select select "100"
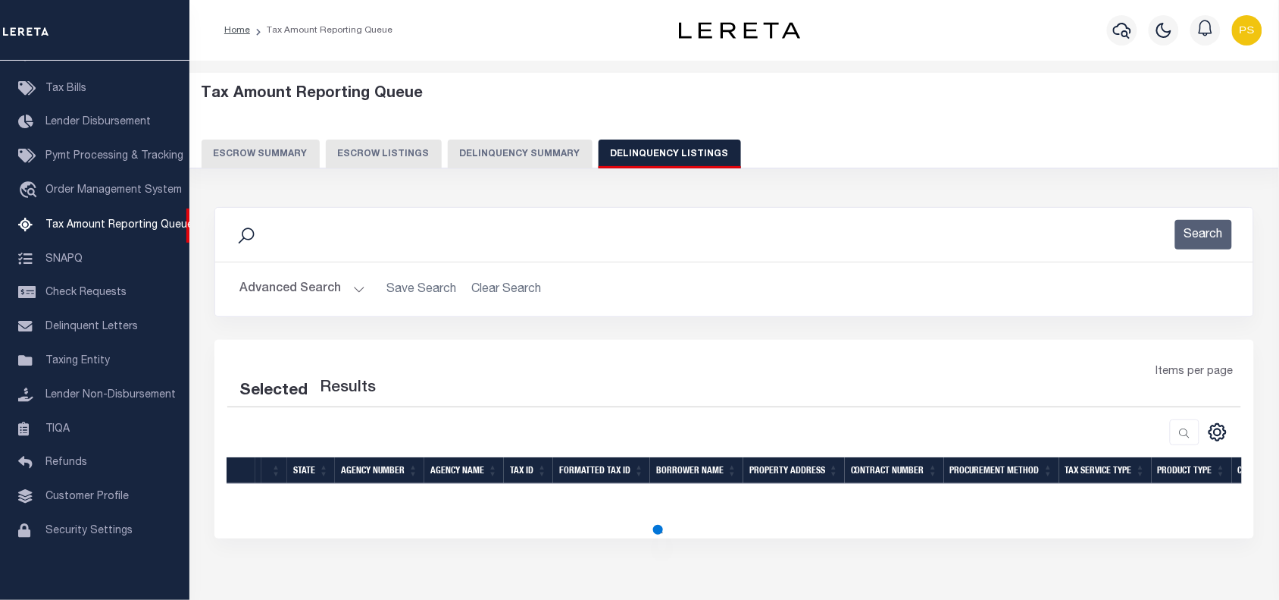
select select "100"
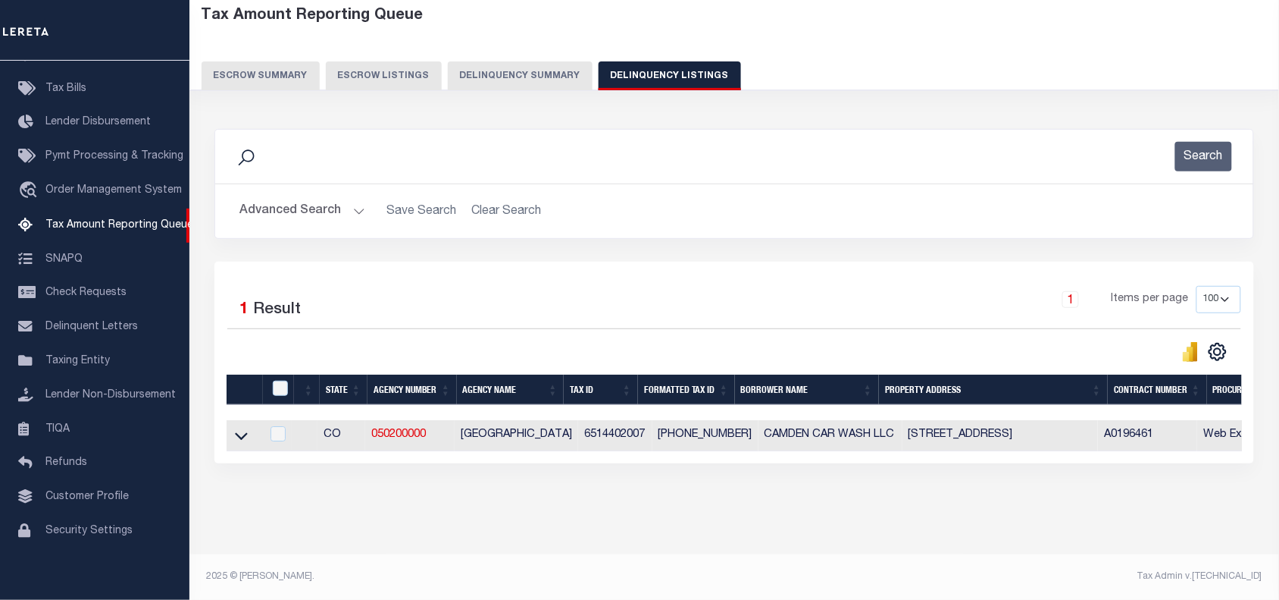
scroll to position [92, 0]
click at [236, 430] on icon at bounding box center [241, 435] width 13 height 16
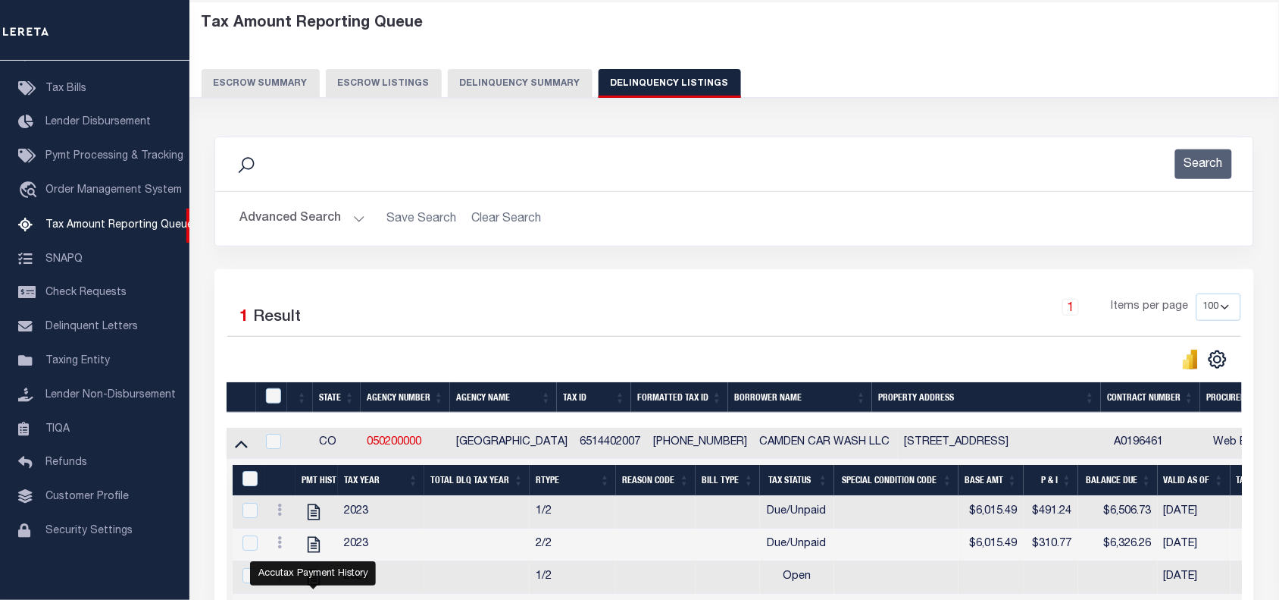
scroll to position [189, 0]
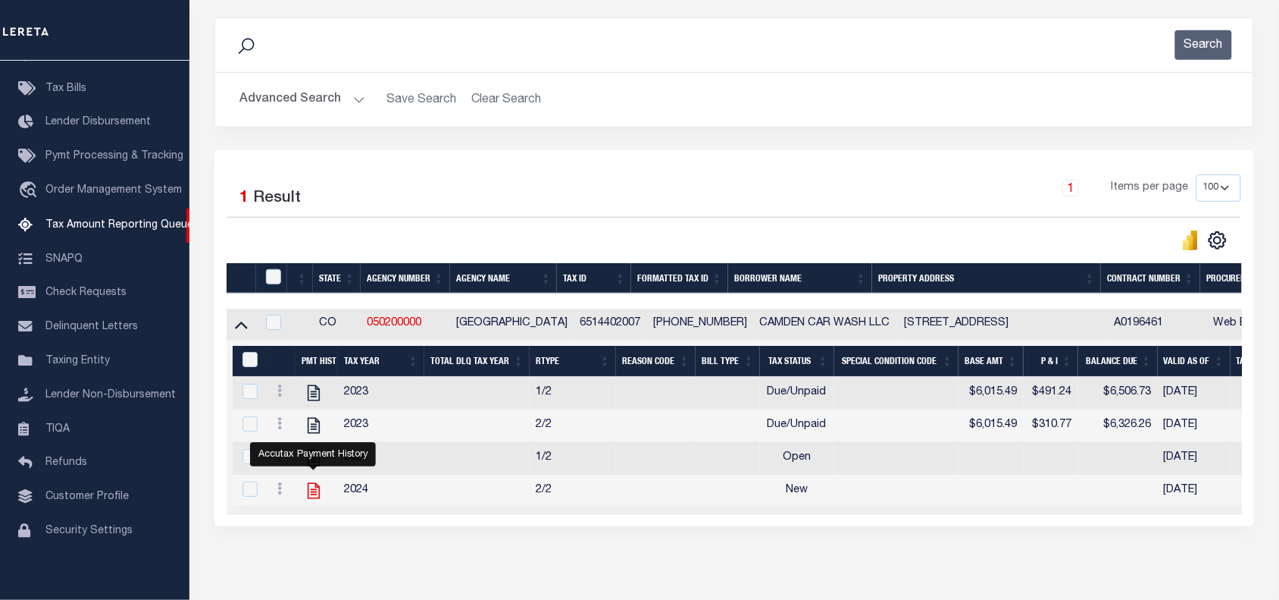
click at [313, 499] on icon "" at bounding box center [314, 491] width 12 height 16
checkbox input "true"
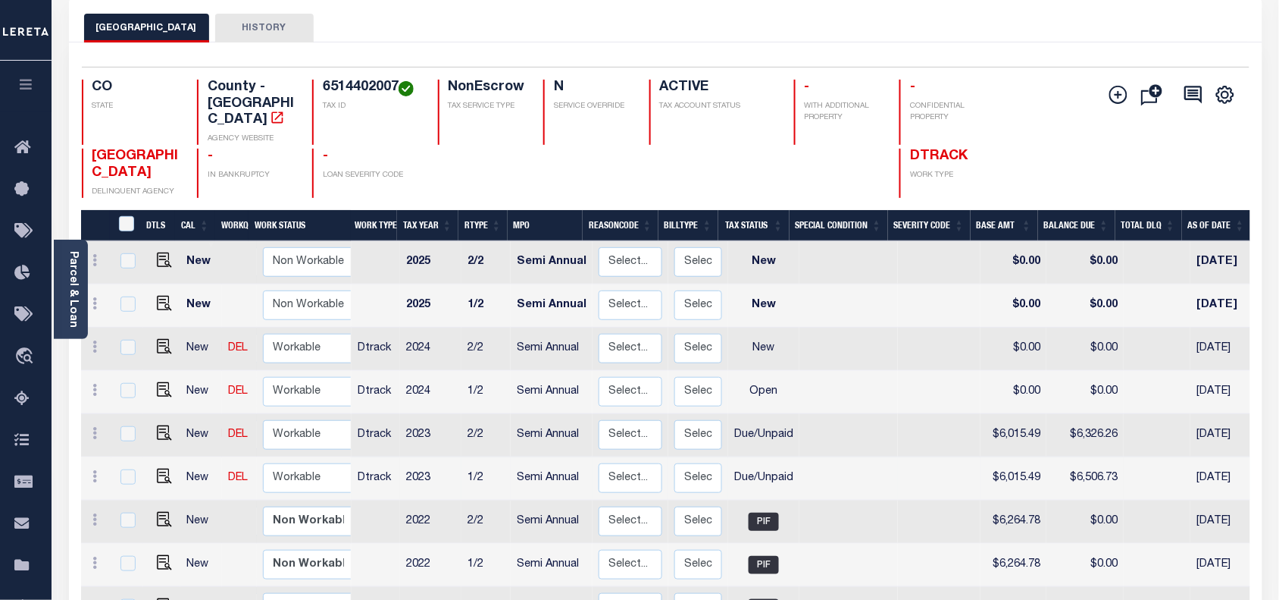
scroll to position [95, 0]
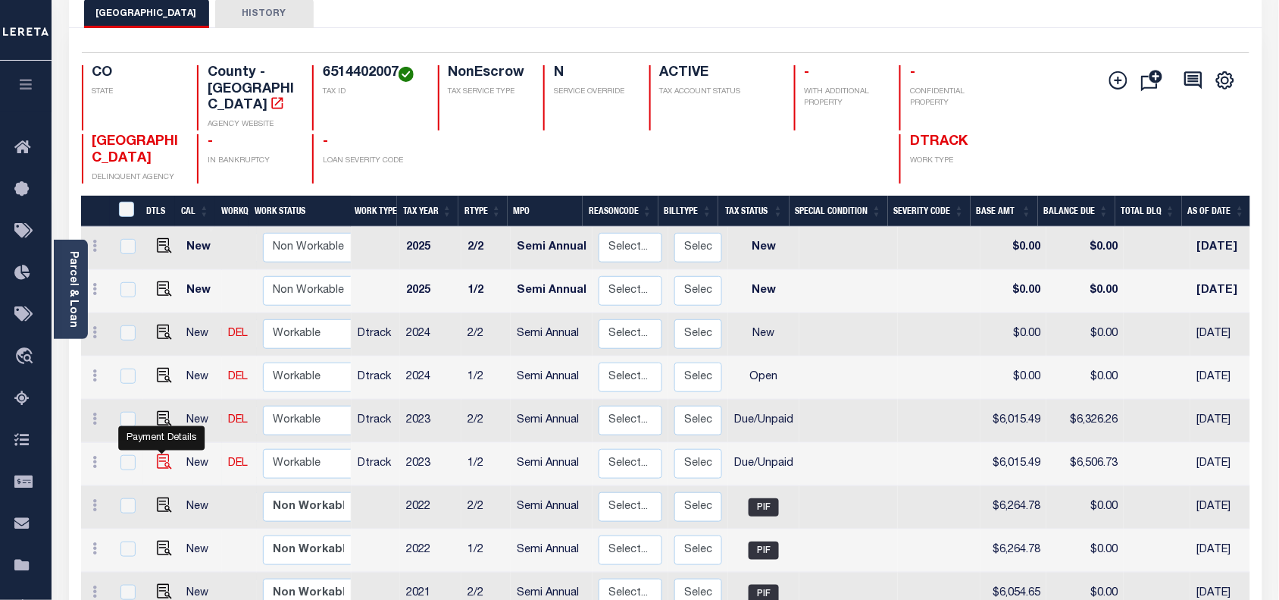
click at [165, 454] on img "" at bounding box center [164, 461] width 15 height 15
checkbox input "true"
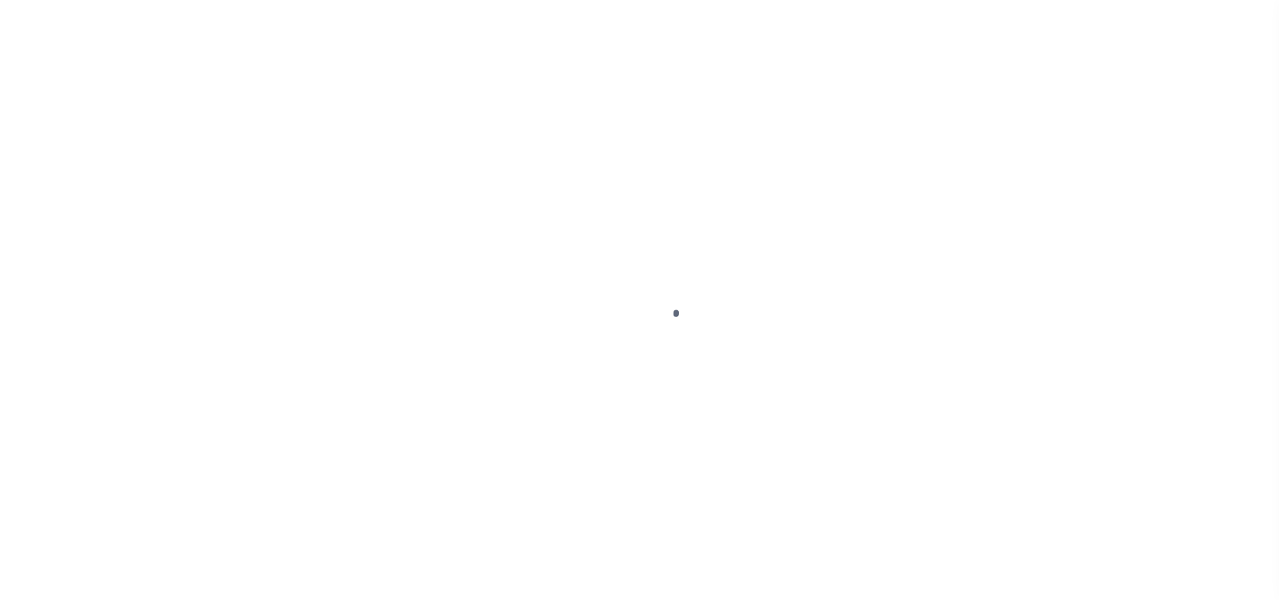
select select "DUE"
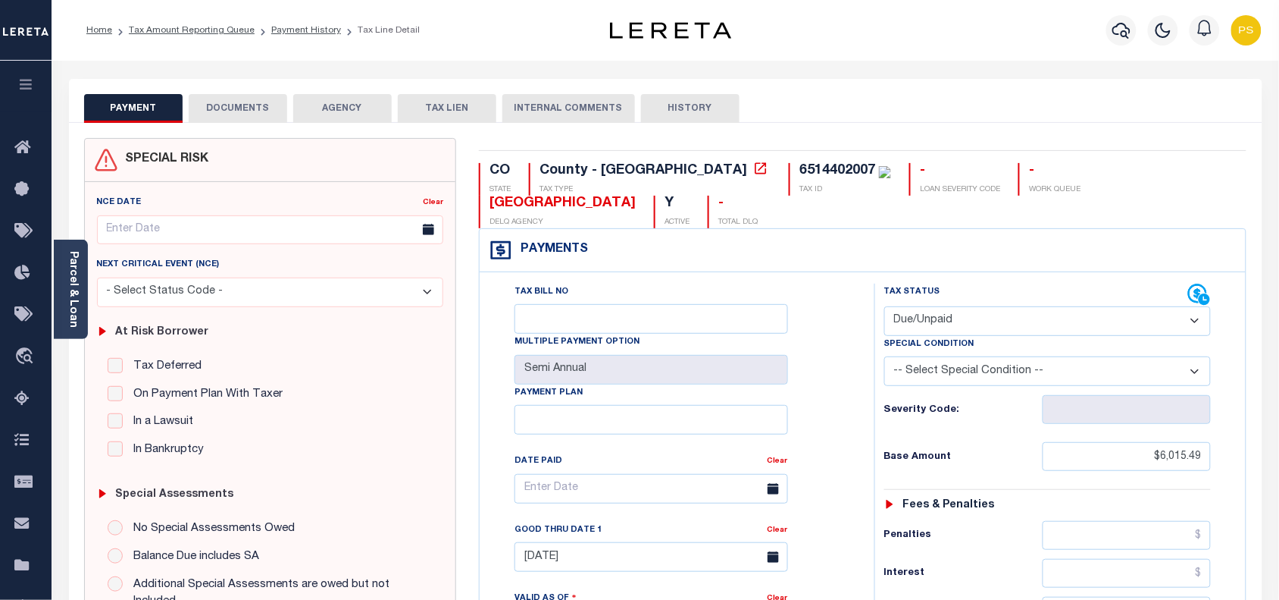
click at [239, 114] on button "DOCUMENTS" at bounding box center [238, 108] width 99 height 29
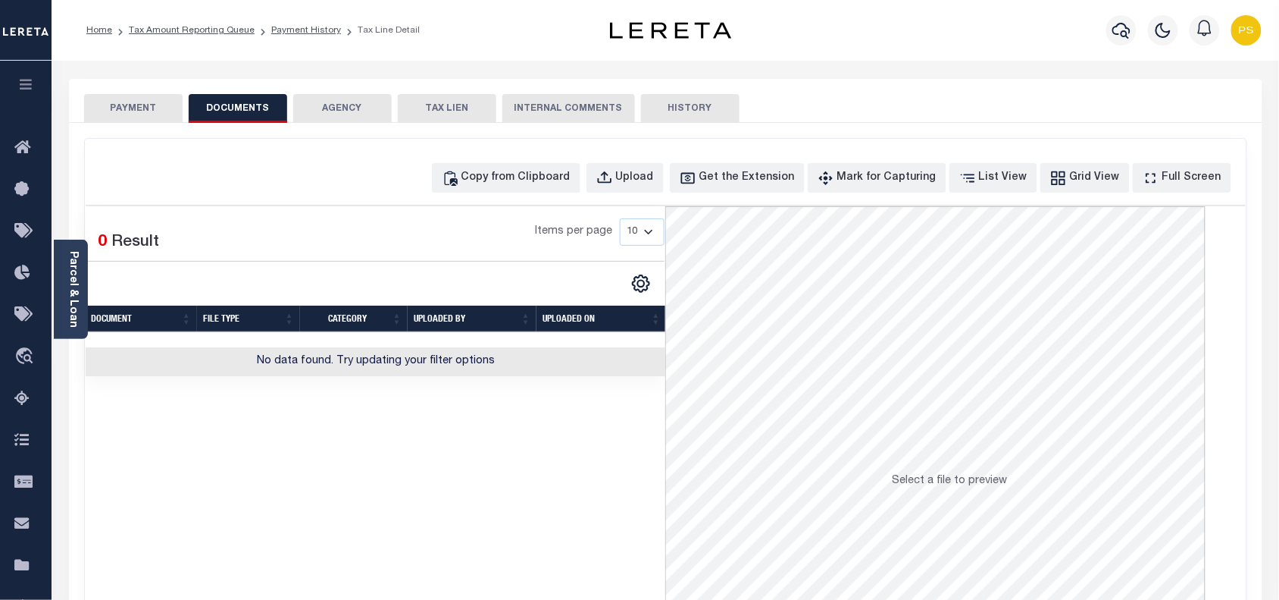
click at [133, 107] on button "PAYMENT" at bounding box center [133, 108] width 99 height 29
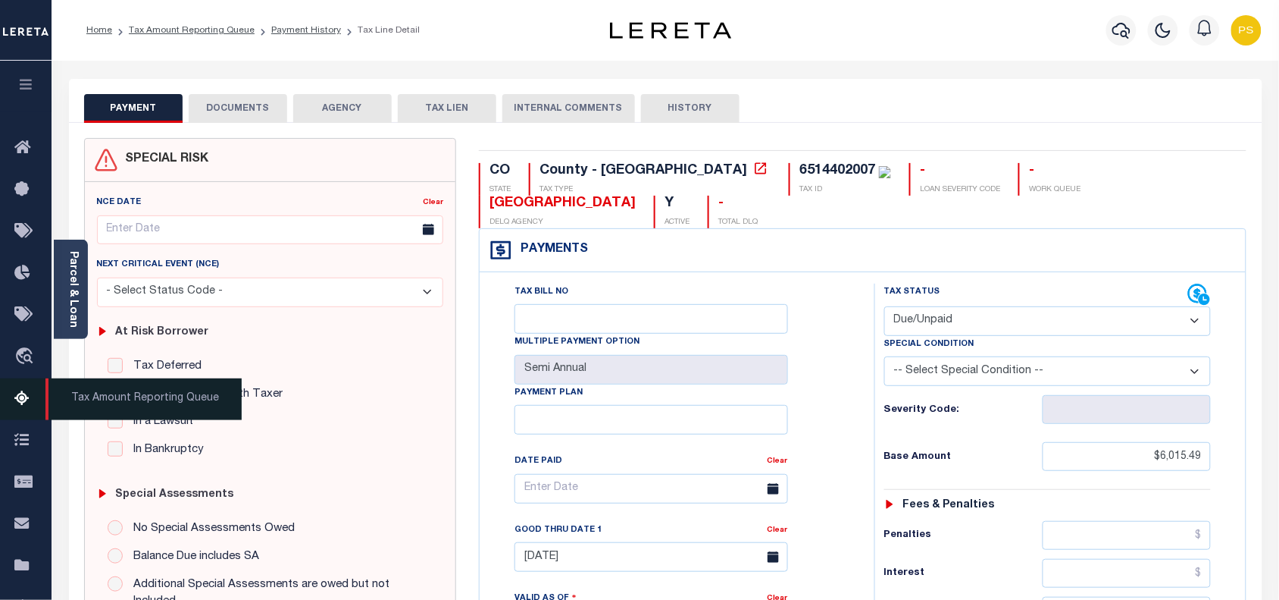
click at [20, 400] on icon at bounding box center [26, 399] width 24 height 19
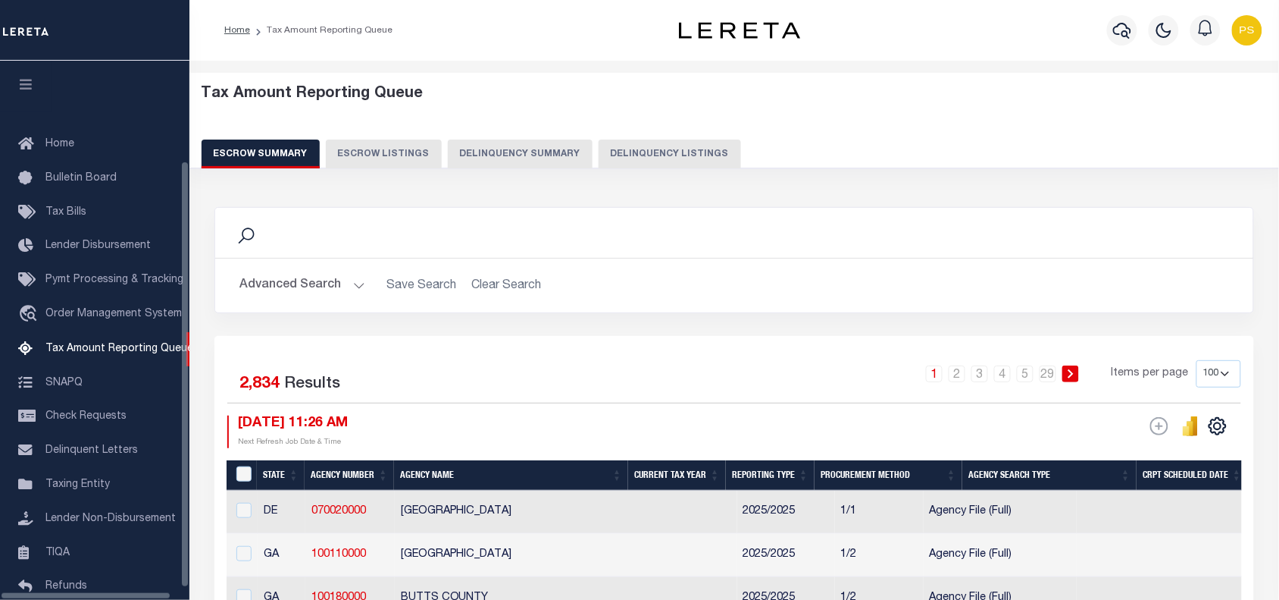
click at [599, 154] on button "Delinquency Listings" at bounding box center [670, 153] width 142 height 29
select select
select select "100"
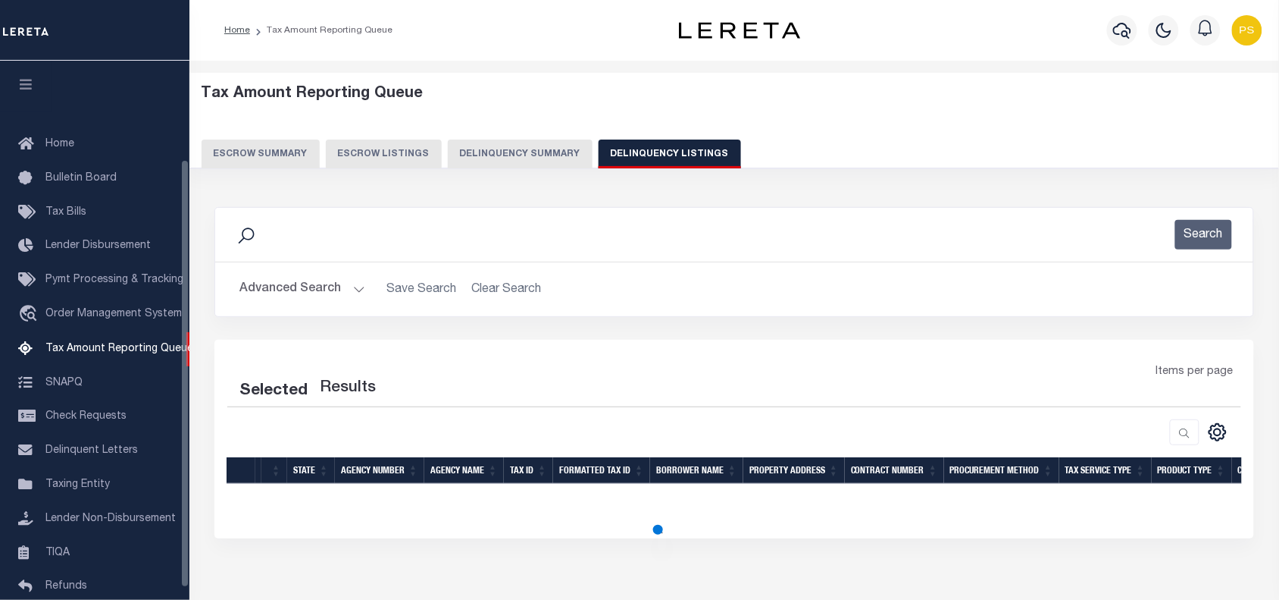
scroll to position [124, 0]
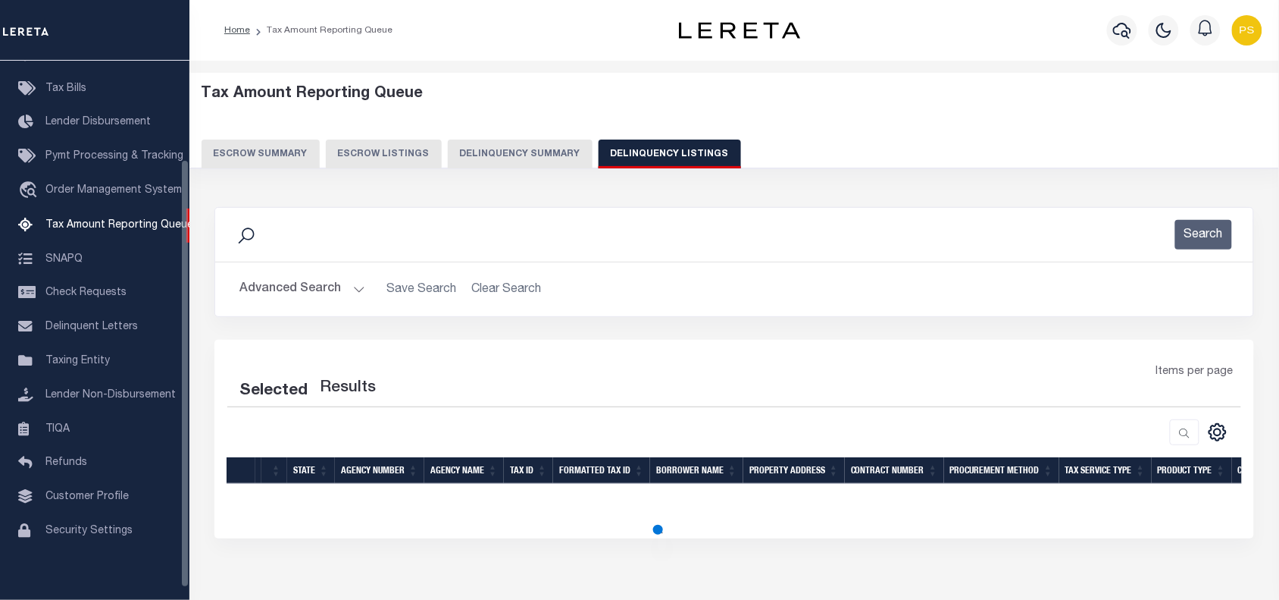
select select "100"
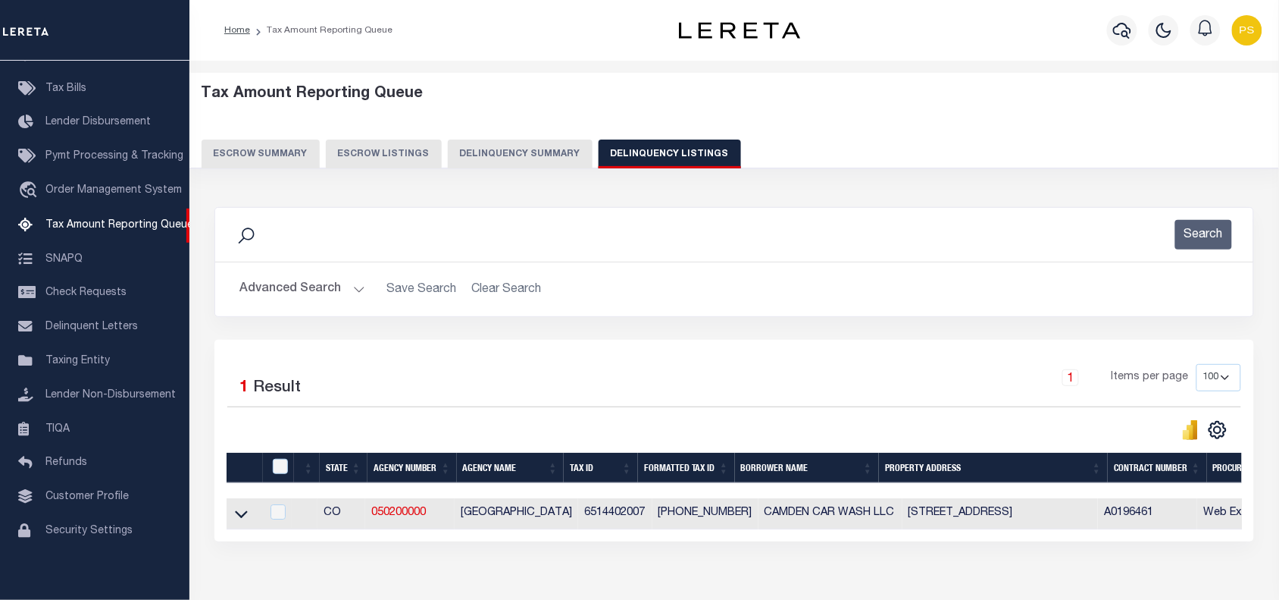
click at [267, 290] on button "Advanced Search" at bounding box center [303, 289] width 126 height 30
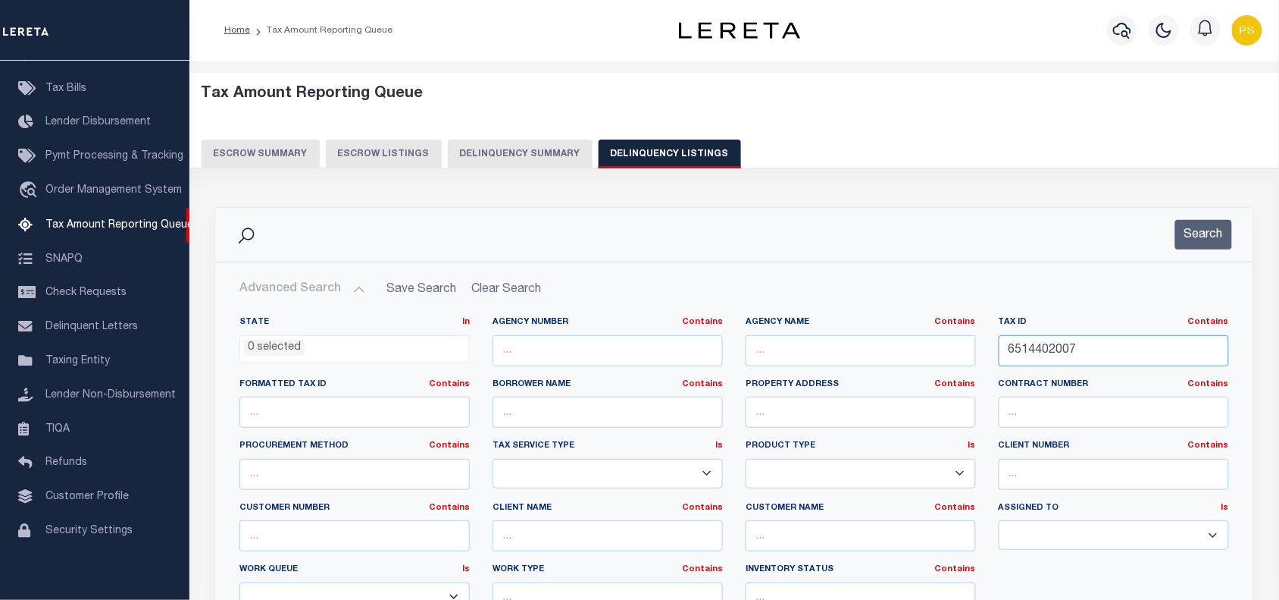
click at [1060, 352] on input "6514402007" at bounding box center [1114, 350] width 230 height 31
paste input "004046"
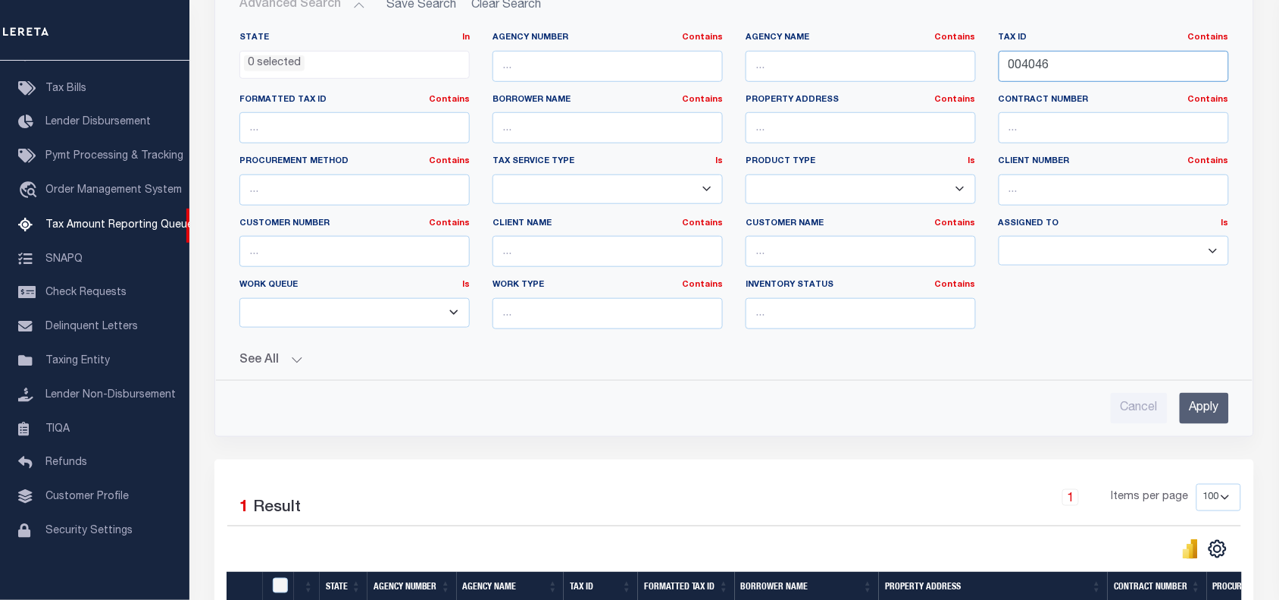
scroll to position [379, 0]
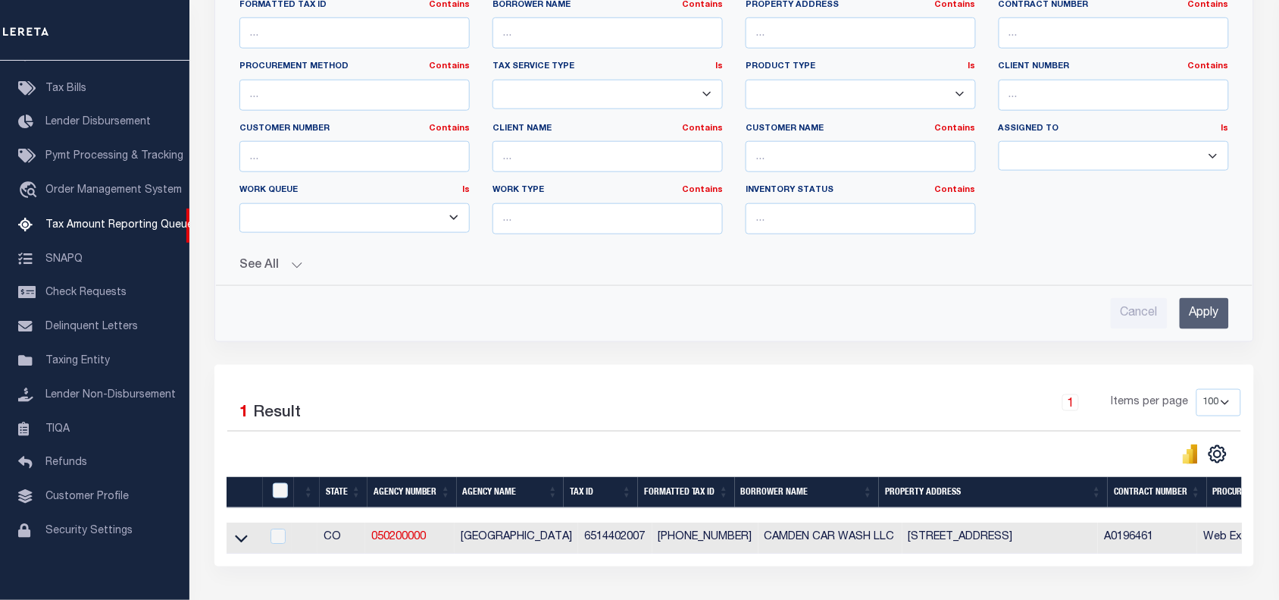
type input "004046"
click at [1195, 308] on input "Apply" at bounding box center [1204, 313] width 49 height 31
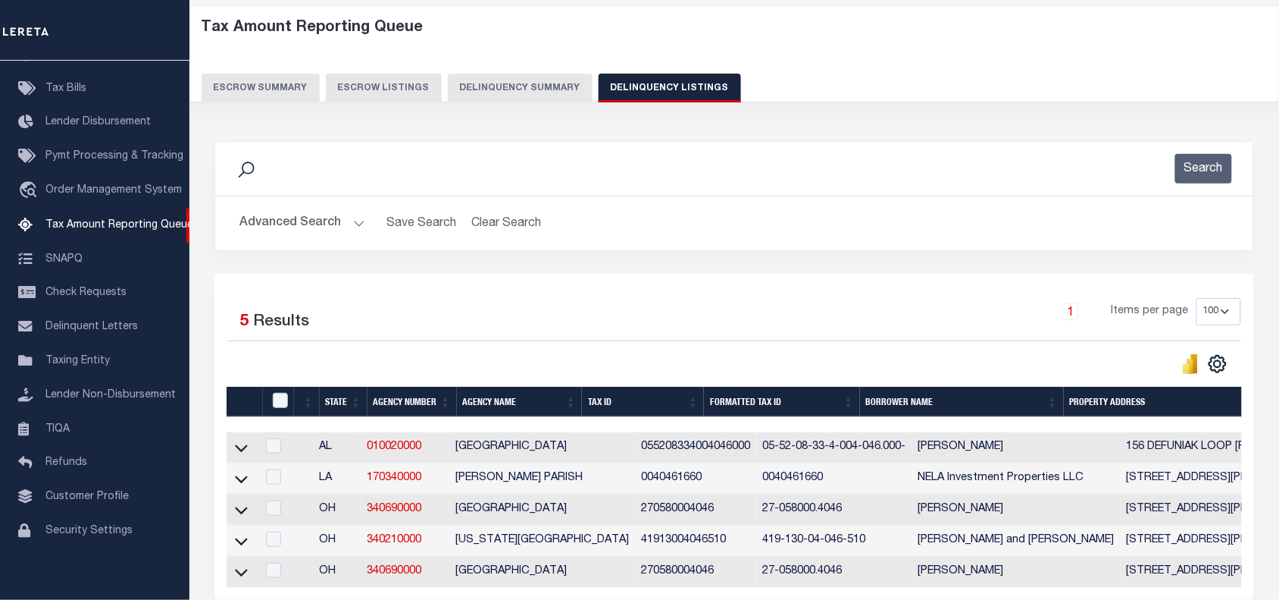
scroll to position [31, 0]
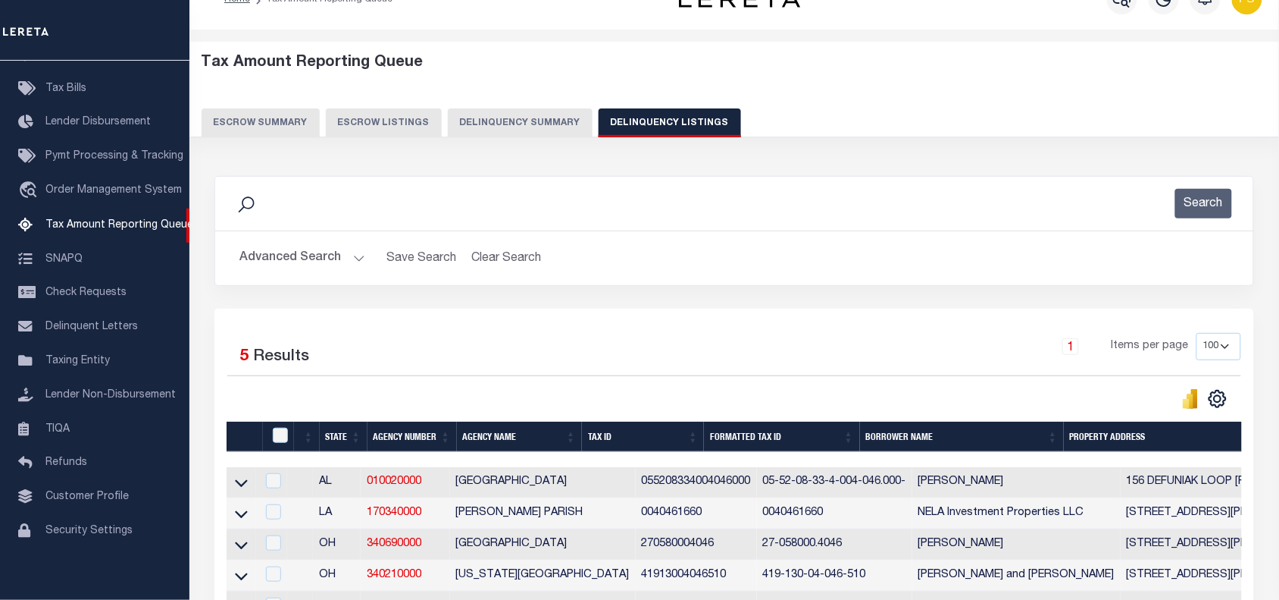
click at [290, 261] on button "Advanced Search" at bounding box center [303, 258] width 126 height 30
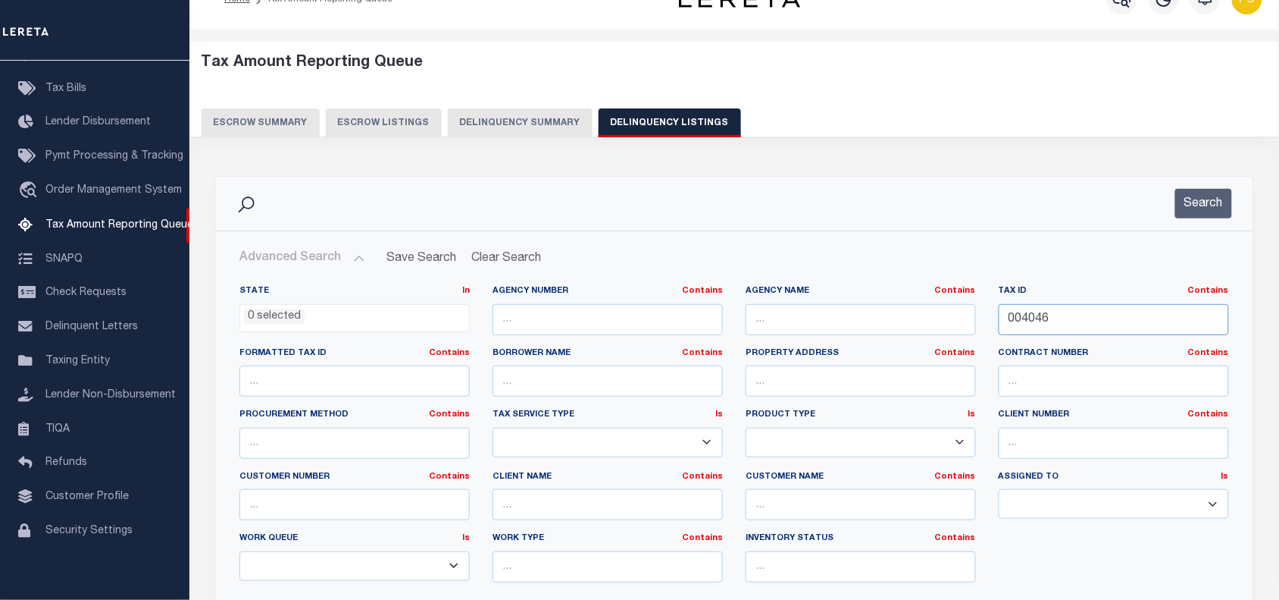
click at [1023, 316] on input "004046" at bounding box center [1114, 319] width 230 height 31
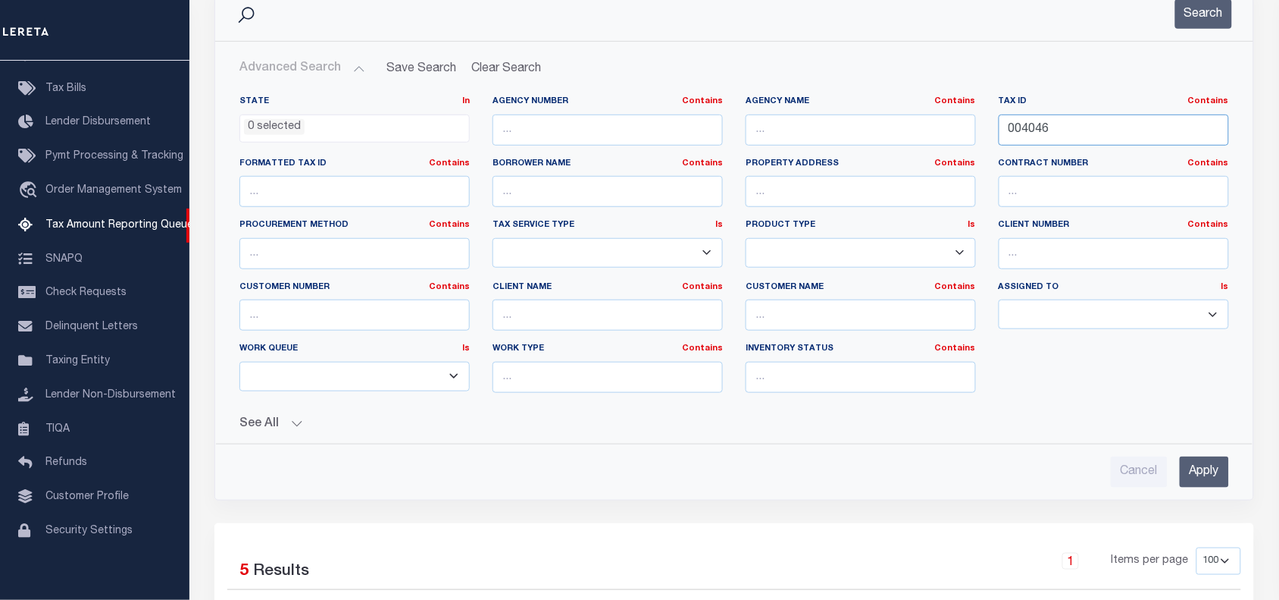
scroll to position [315, 0]
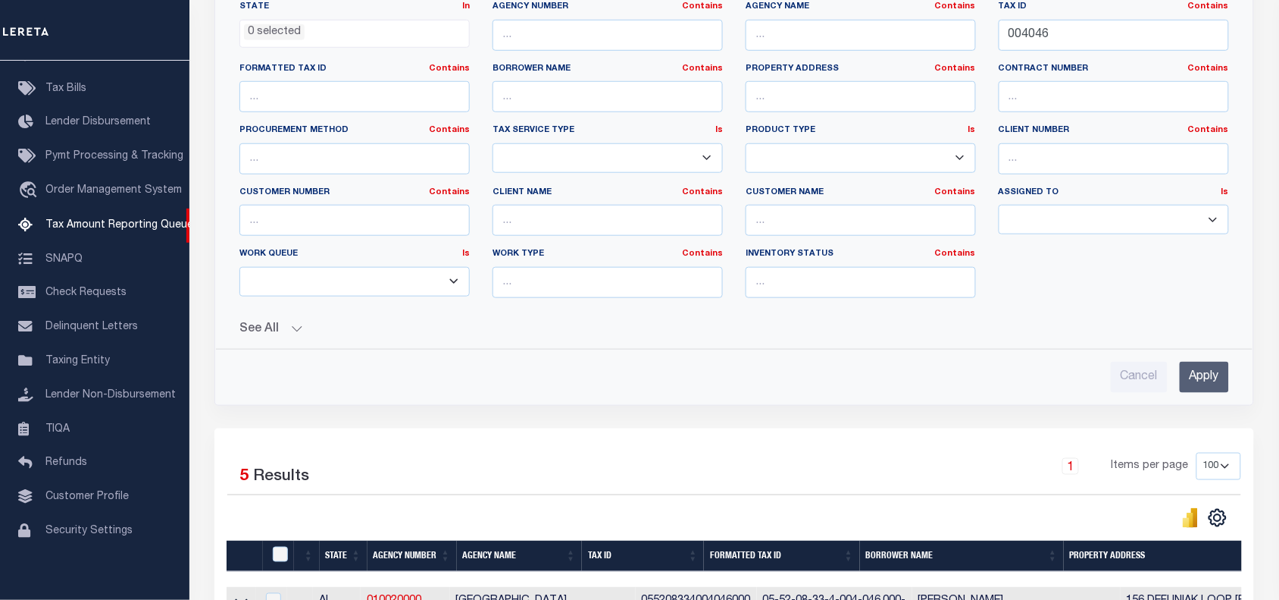
click at [1195, 374] on input "Apply" at bounding box center [1204, 377] width 49 height 31
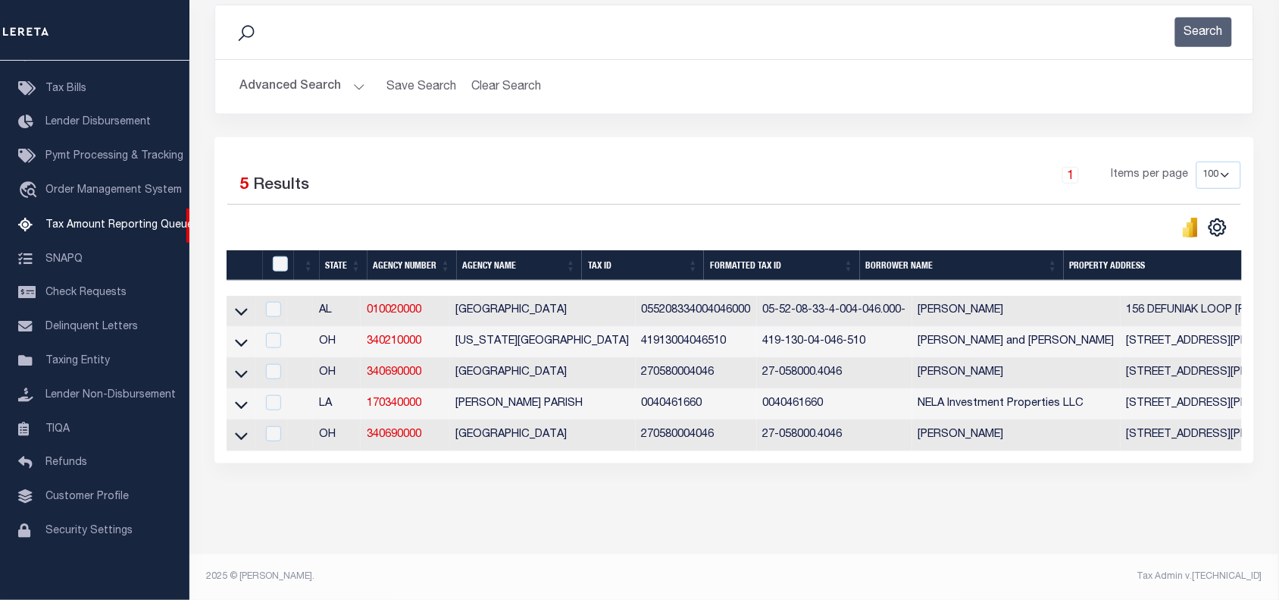
scroll to position [221, 0]
click at [280, 74] on button "Advanced Search" at bounding box center [303, 87] width 126 height 30
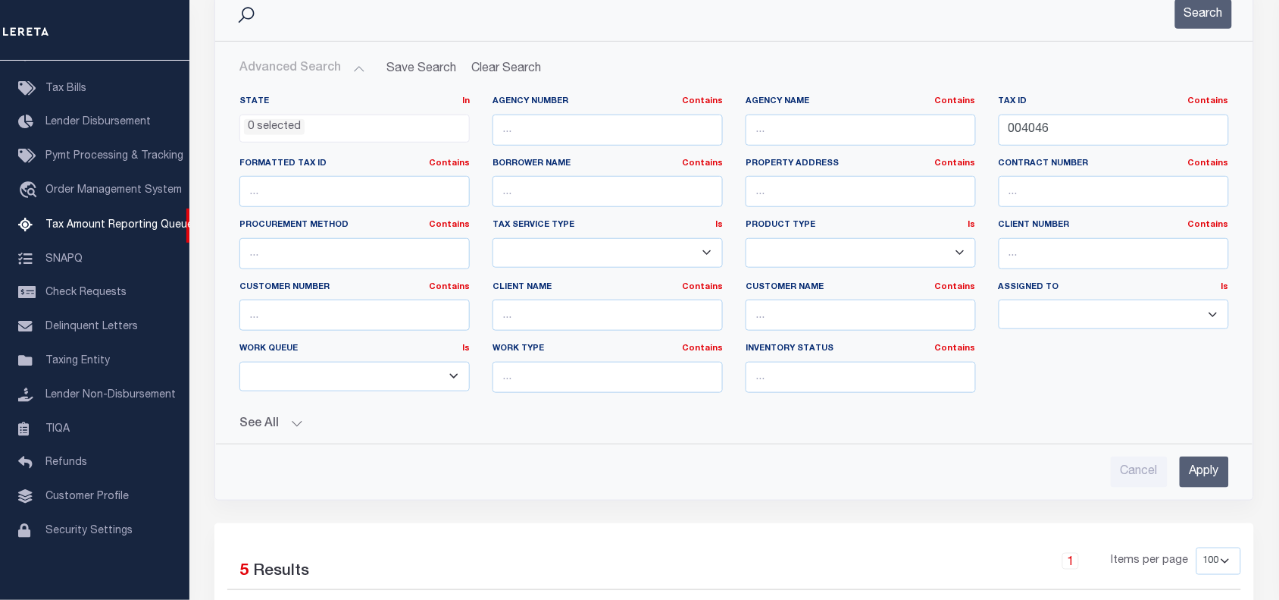
click at [275, 127] on li "0 selected" at bounding box center [274, 127] width 61 height 17
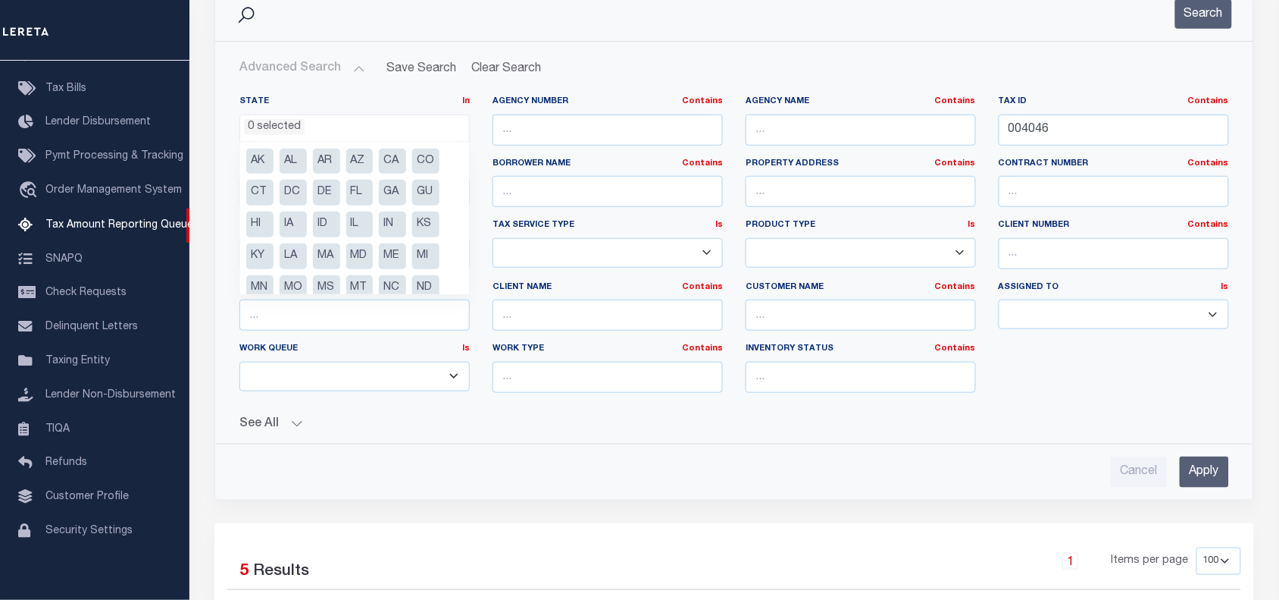
click at [323, 258] on li "MA" at bounding box center [326, 256] width 27 height 26
select select "MA"
click at [1062, 404] on div "State In In AK AL AR AZ CA CO CT DC DE FL GA GU HI IA ID IL IN KS KY LA MA MD M…" at bounding box center [734, 250] width 1013 height 309
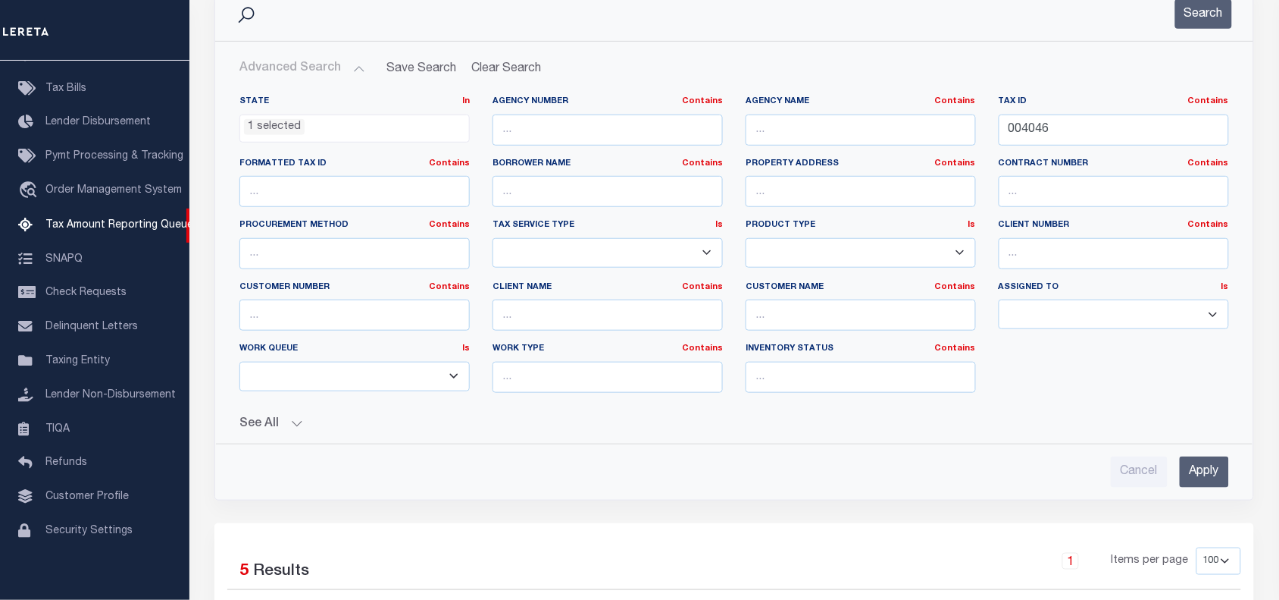
click at [1191, 471] on input "Apply" at bounding box center [1204, 471] width 49 height 31
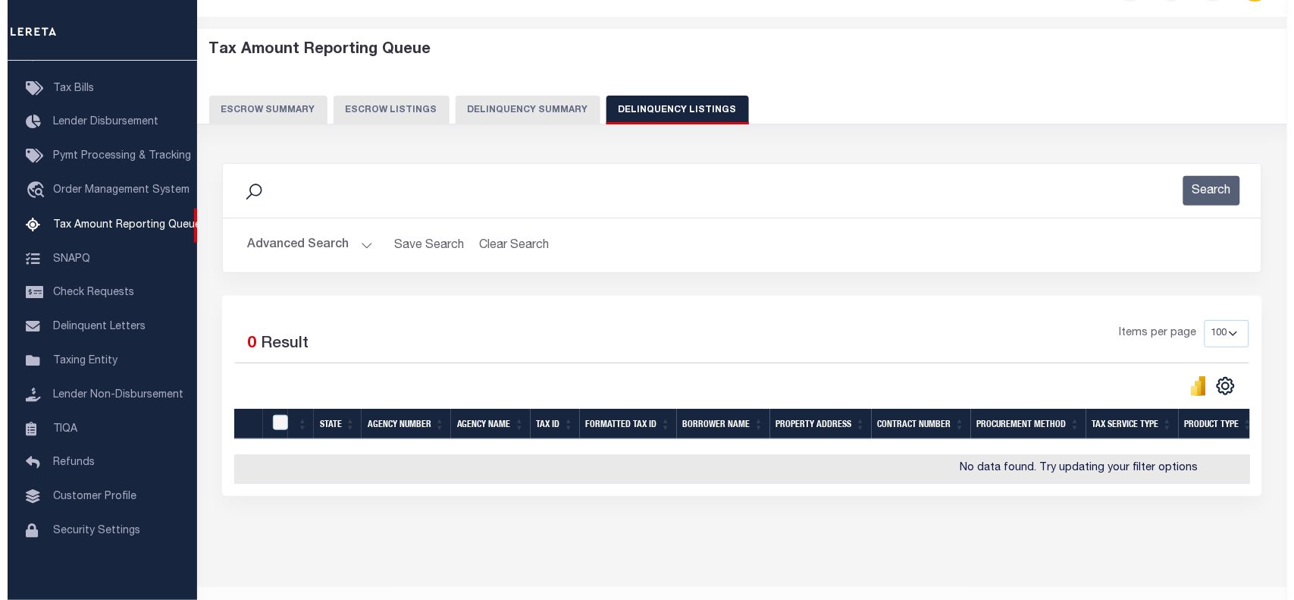
scroll to position [0, 0]
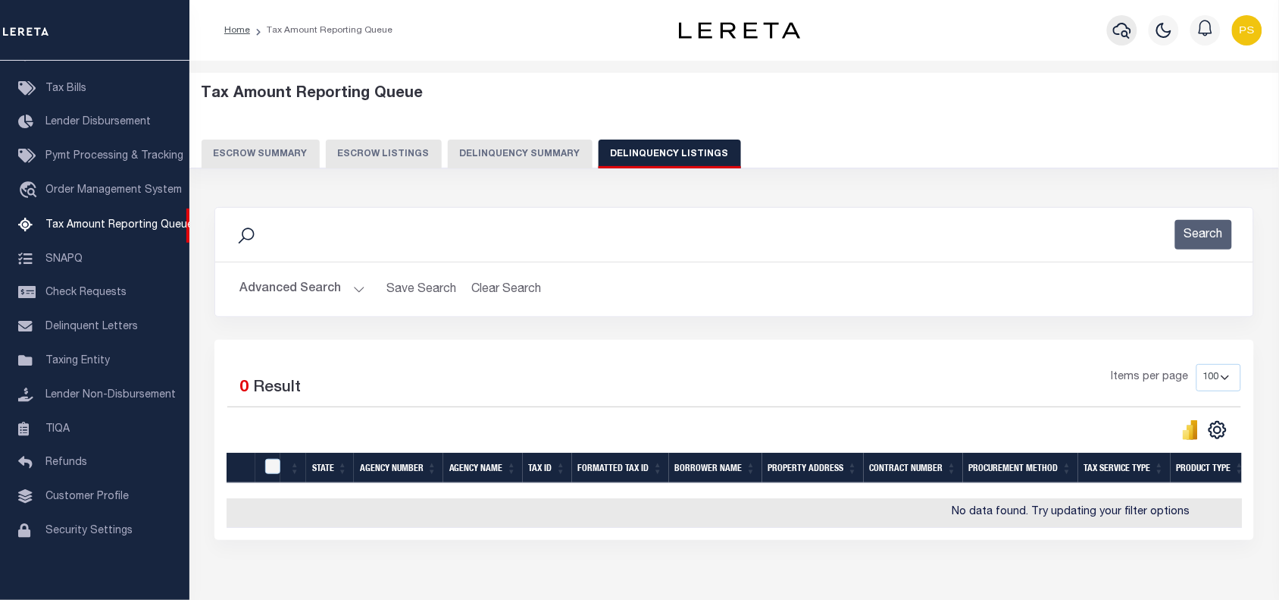
click at [1118, 36] on icon "button" at bounding box center [1122, 30] width 18 height 18
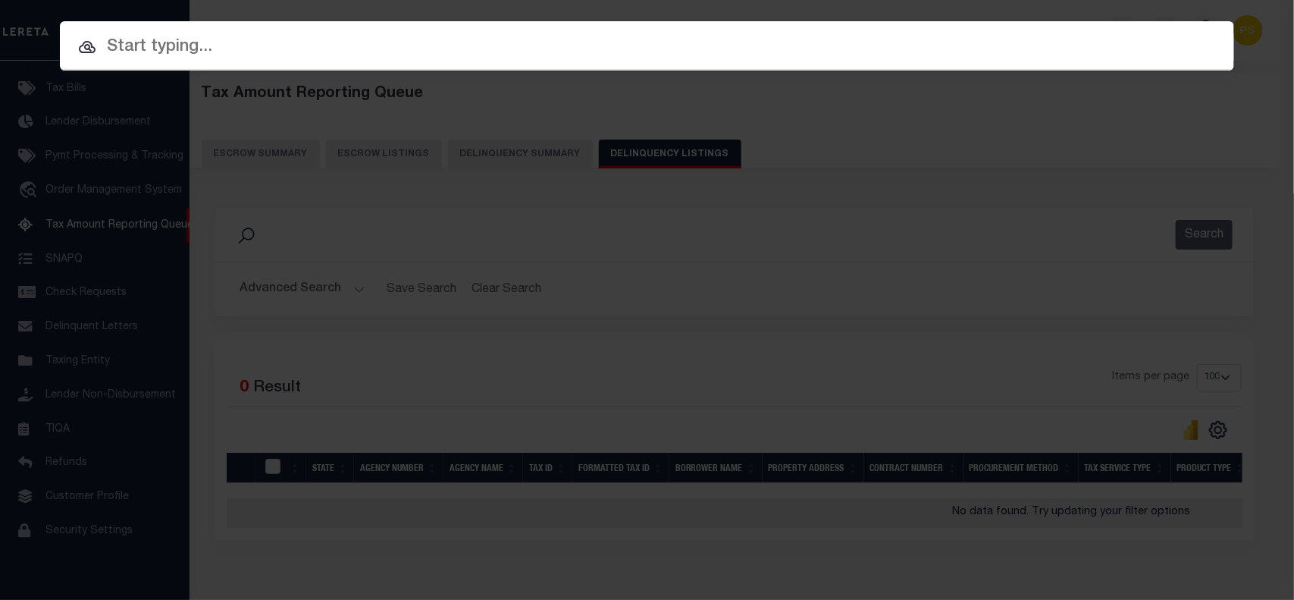
paste input "510033701"
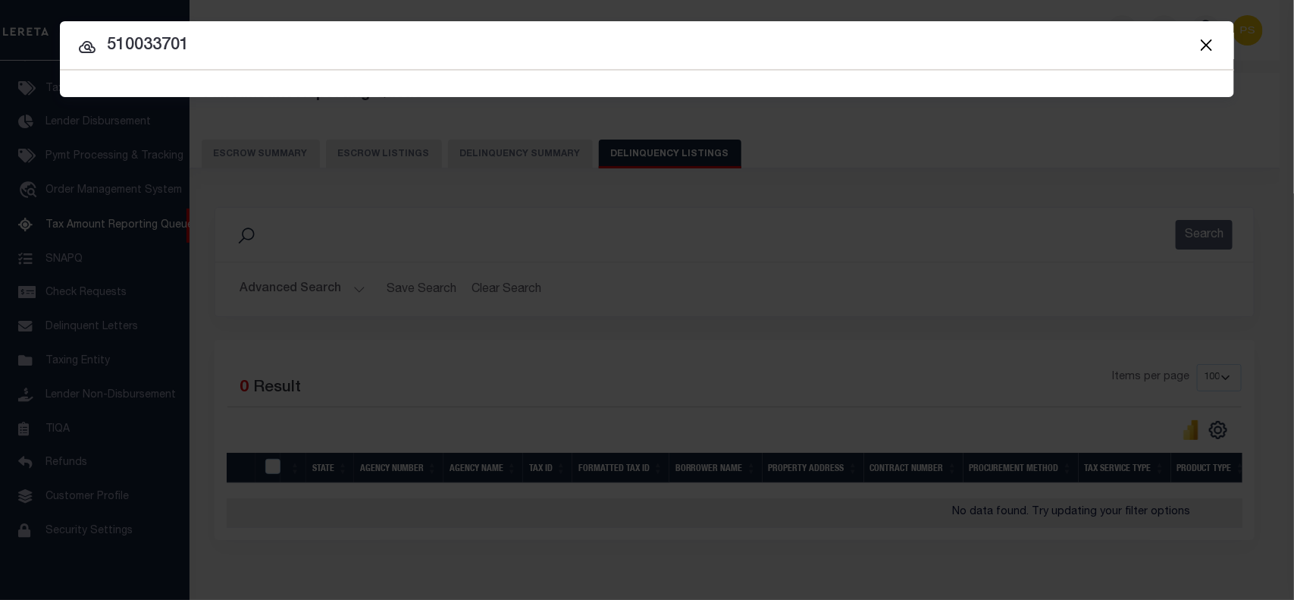
type input "510033701"
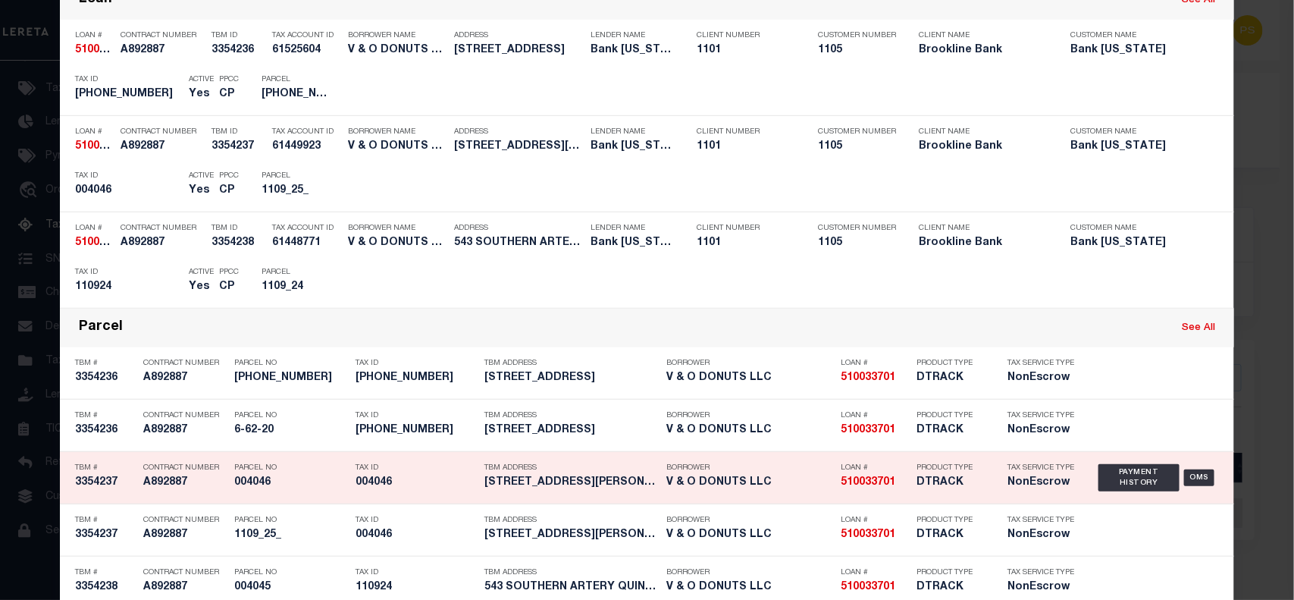
scroll to position [448, 0]
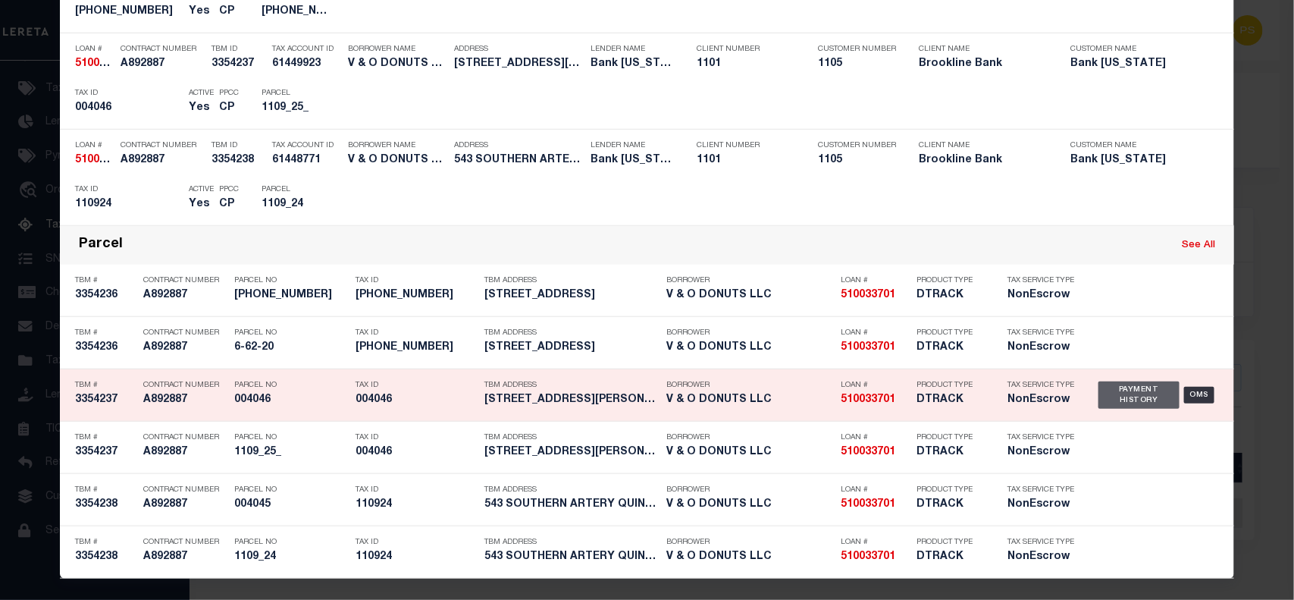
click at [1111, 403] on div "Payment History" at bounding box center [1138, 394] width 81 height 27
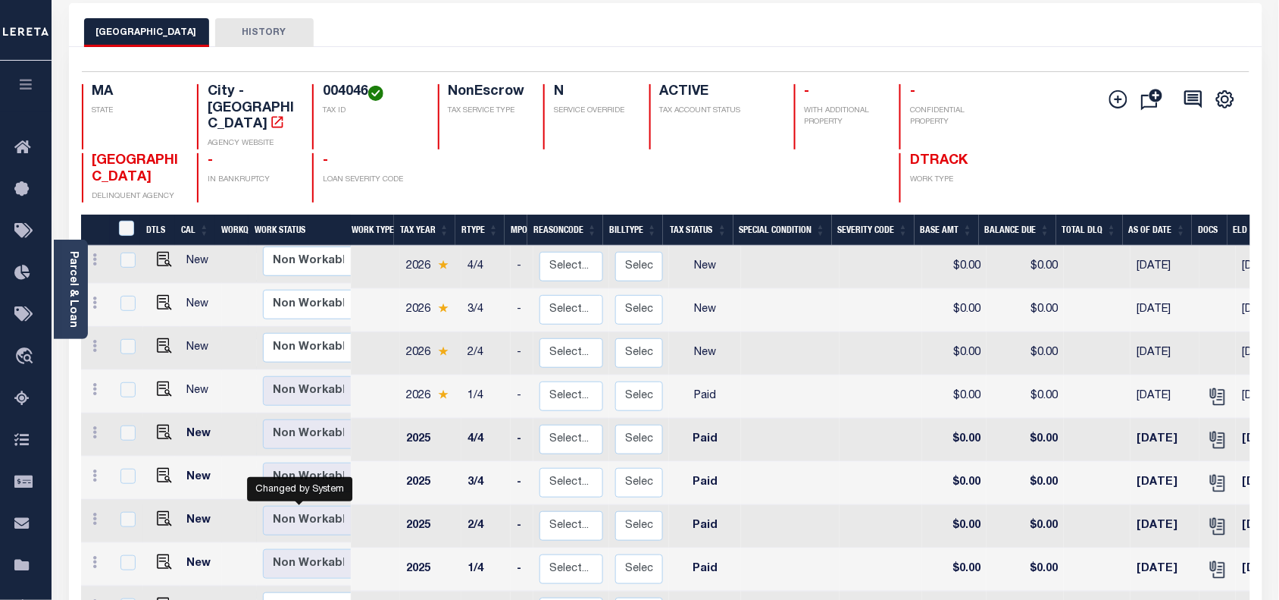
scroll to position [95, 0]
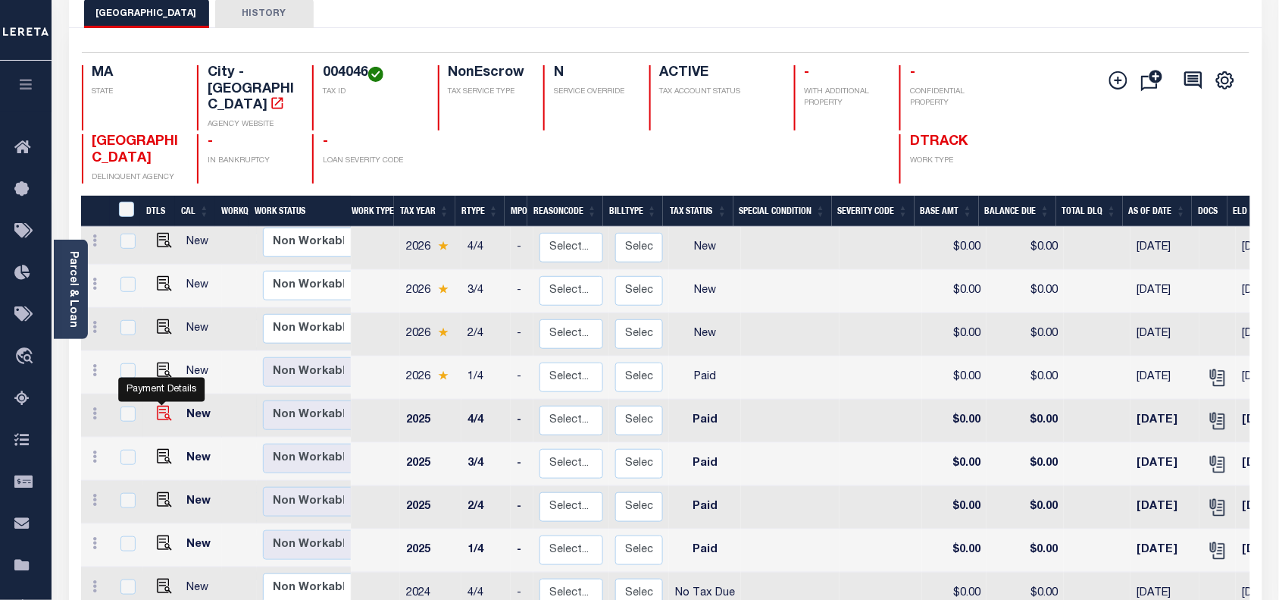
click at [160, 406] on img "" at bounding box center [164, 413] width 15 height 15
checkbox input "true"
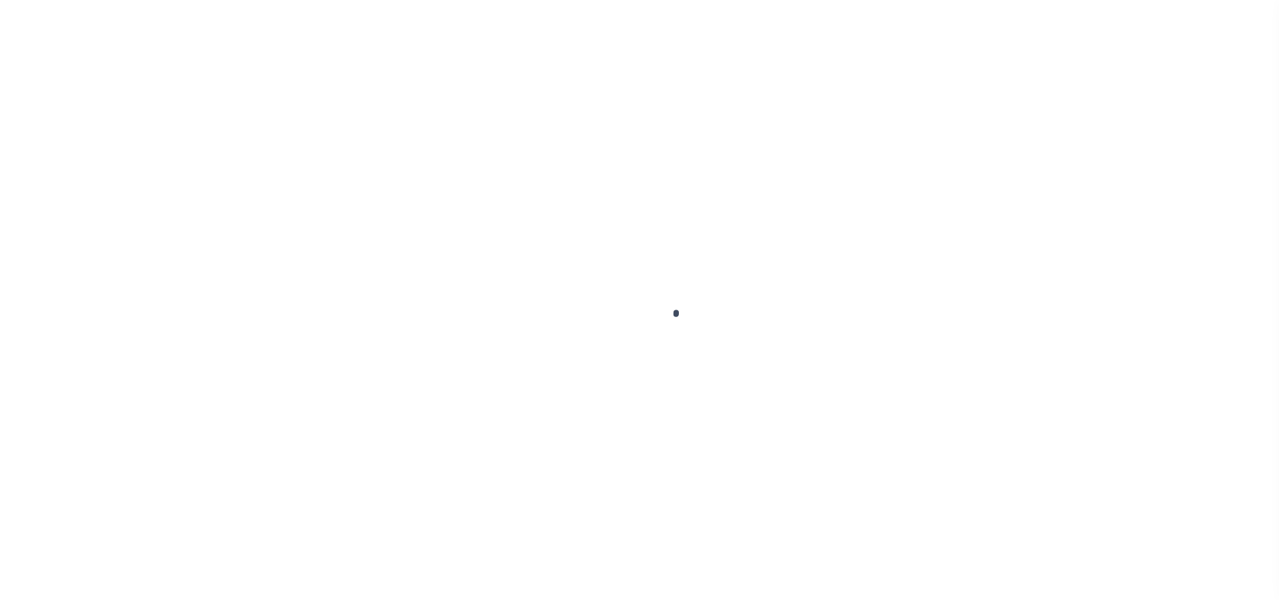
select select "PYD"
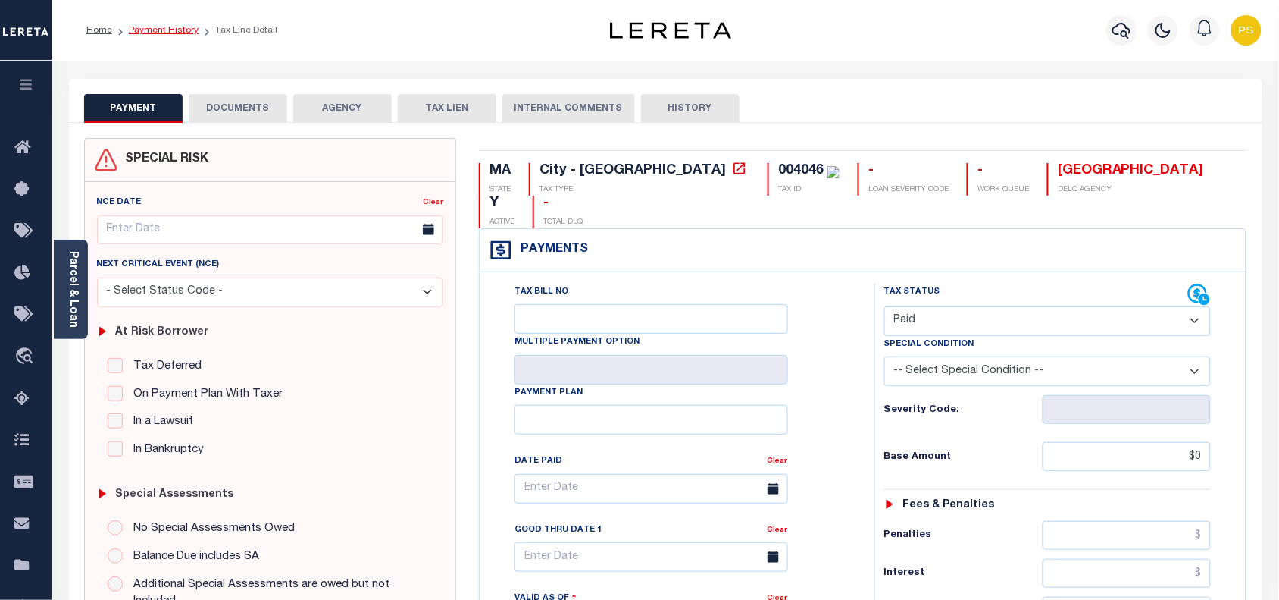
click at [154, 34] on link "Payment History" at bounding box center [164, 30] width 70 height 9
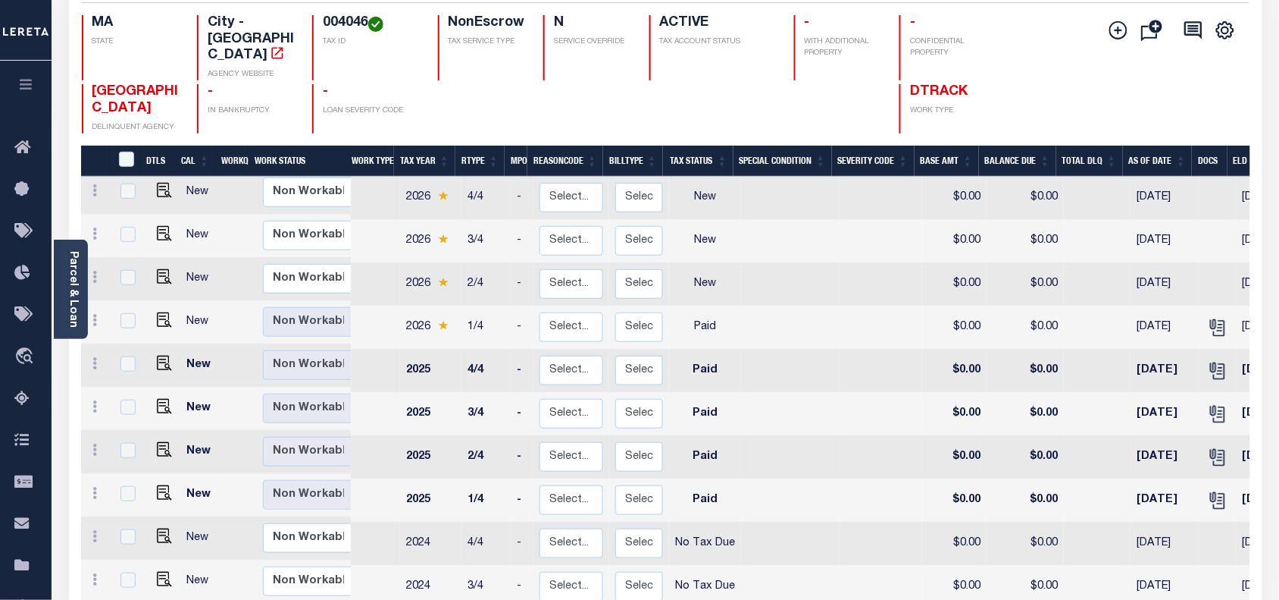
scroll to position [189, 0]
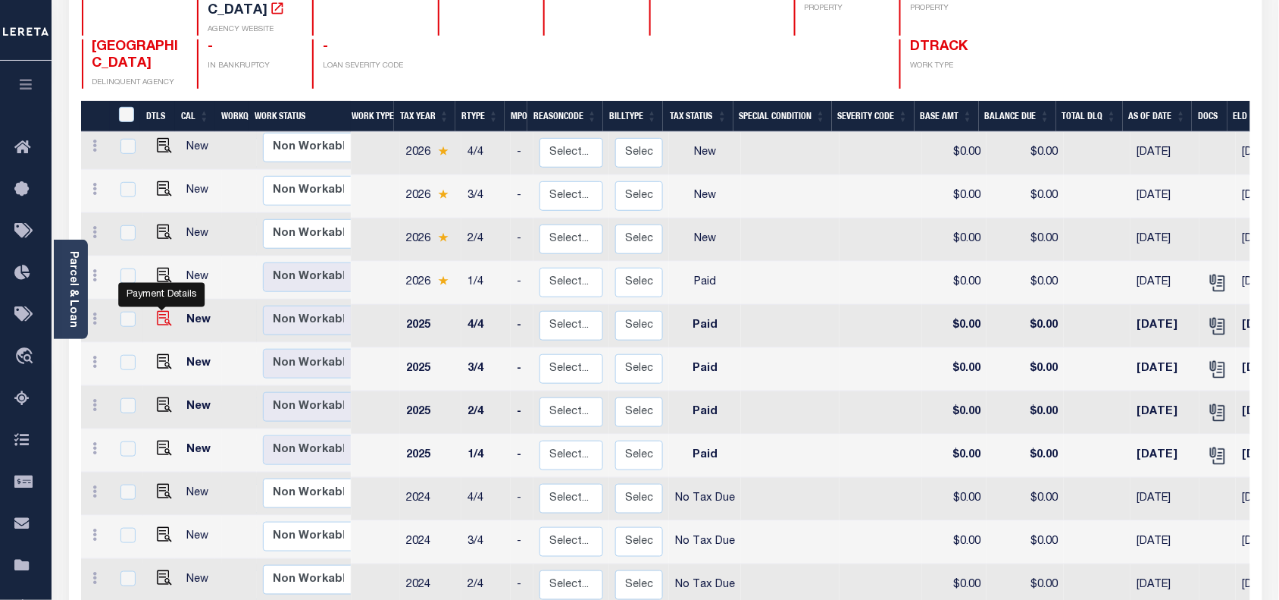
click at [158, 311] on img "" at bounding box center [164, 318] width 15 height 15
checkbox input "true"
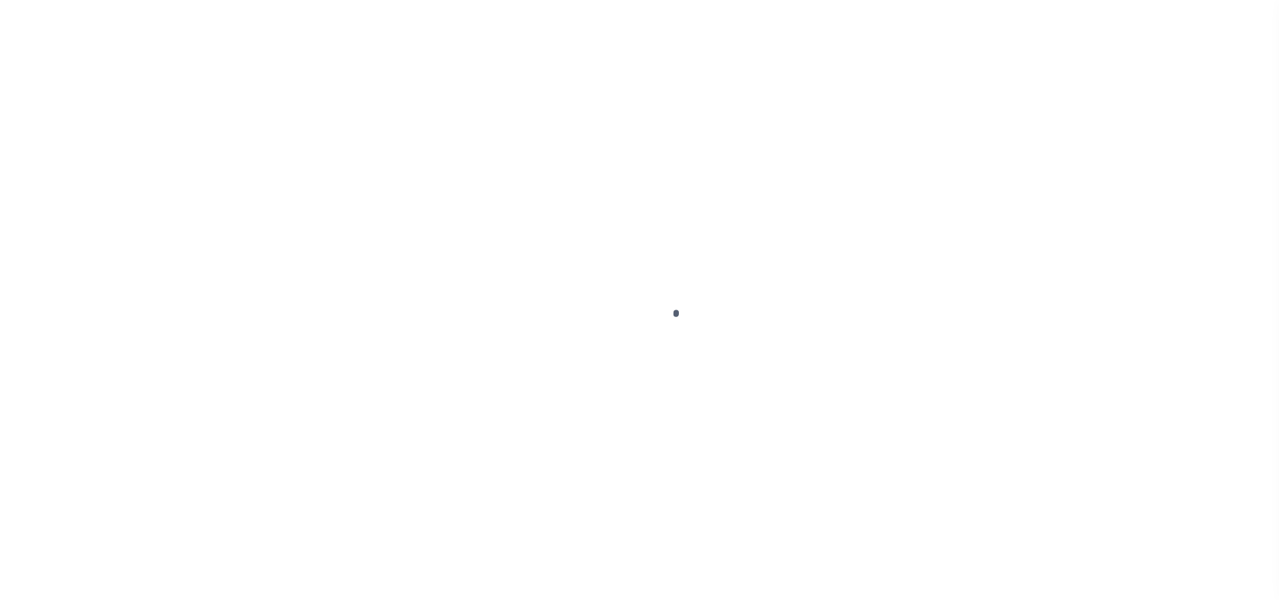
select select "PYD"
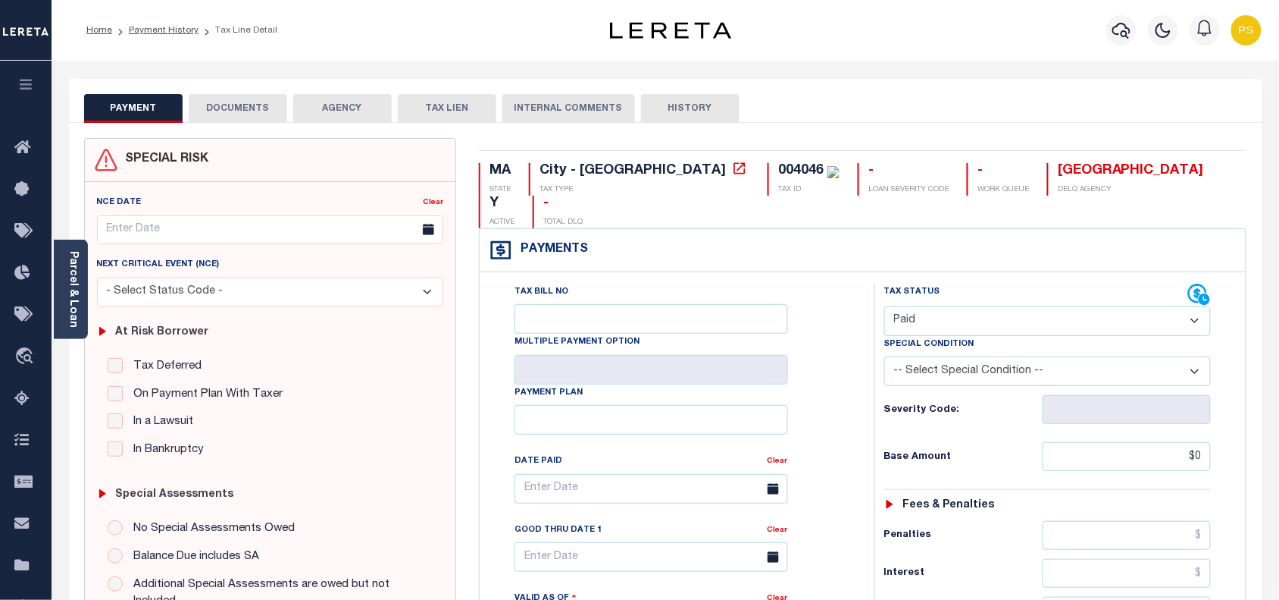
click at [256, 119] on button "DOCUMENTS" at bounding box center [238, 108] width 99 height 29
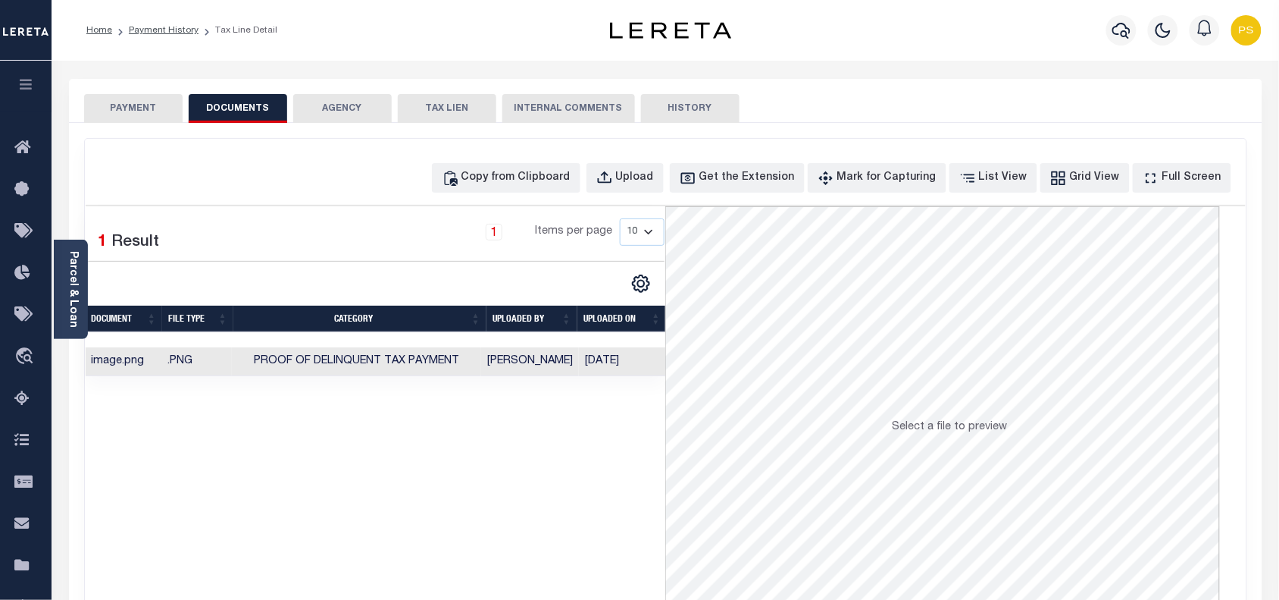
click at [117, 111] on button "PAYMENT" at bounding box center [133, 108] width 99 height 29
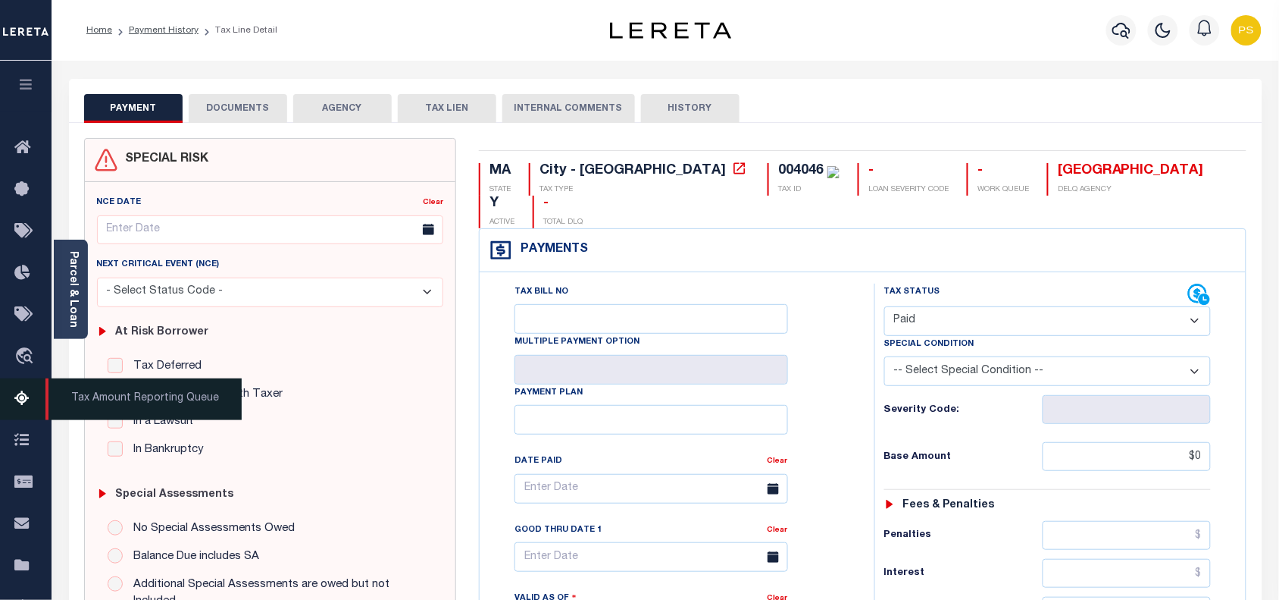
click at [17, 406] on icon at bounding box center [26, 399] width 24 height 19
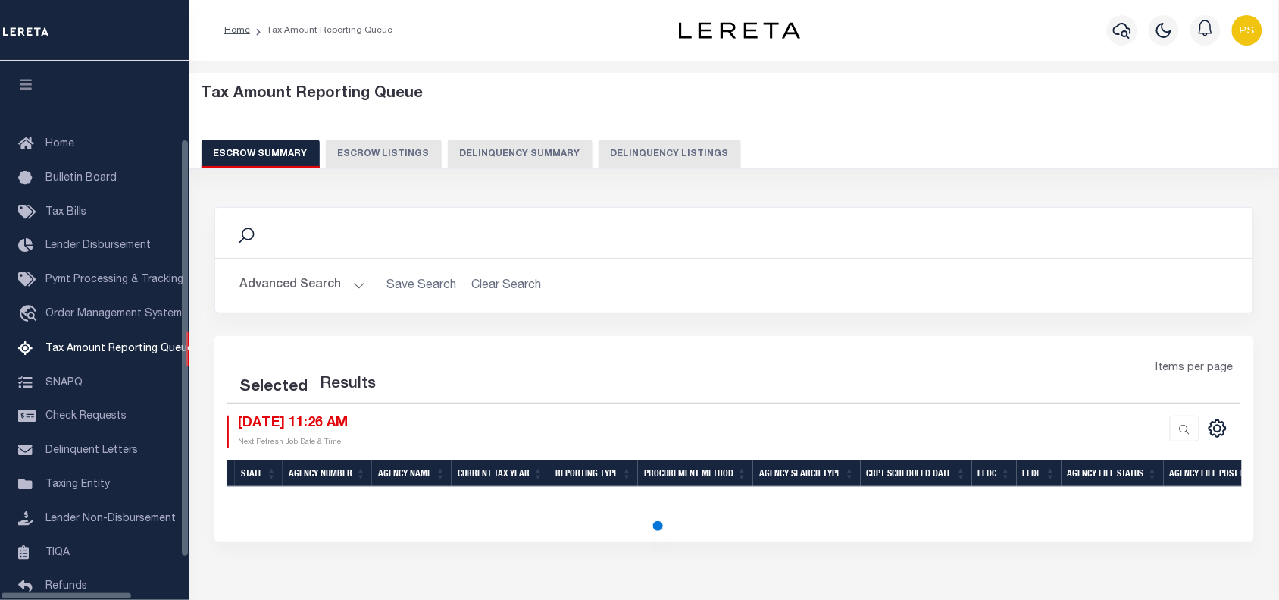
click at [657, 163] on button "Delinquency Listings" at bounding box center [670, 153] width 142 height 29
select select "100"
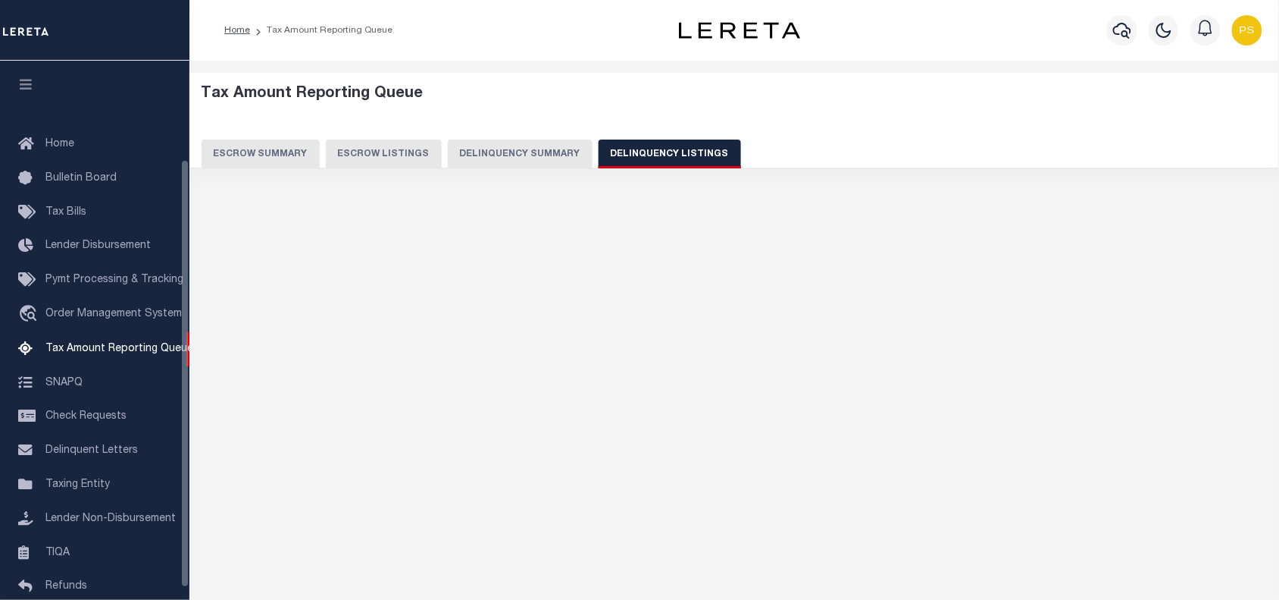
scroll to position [124, 0]
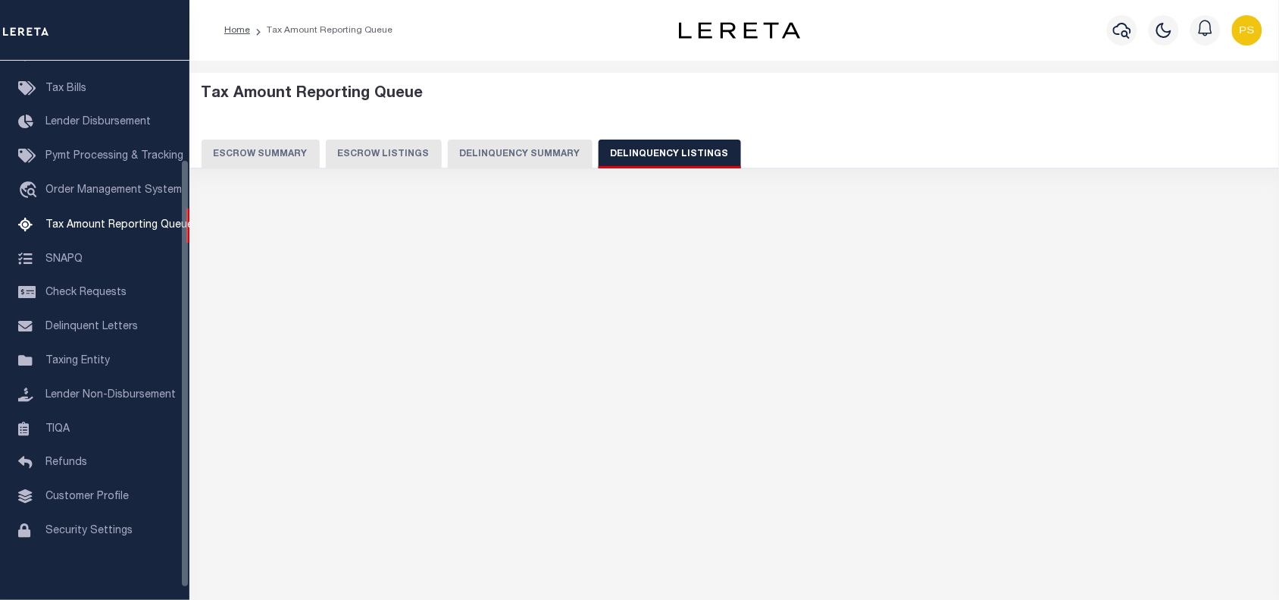
select select "100"
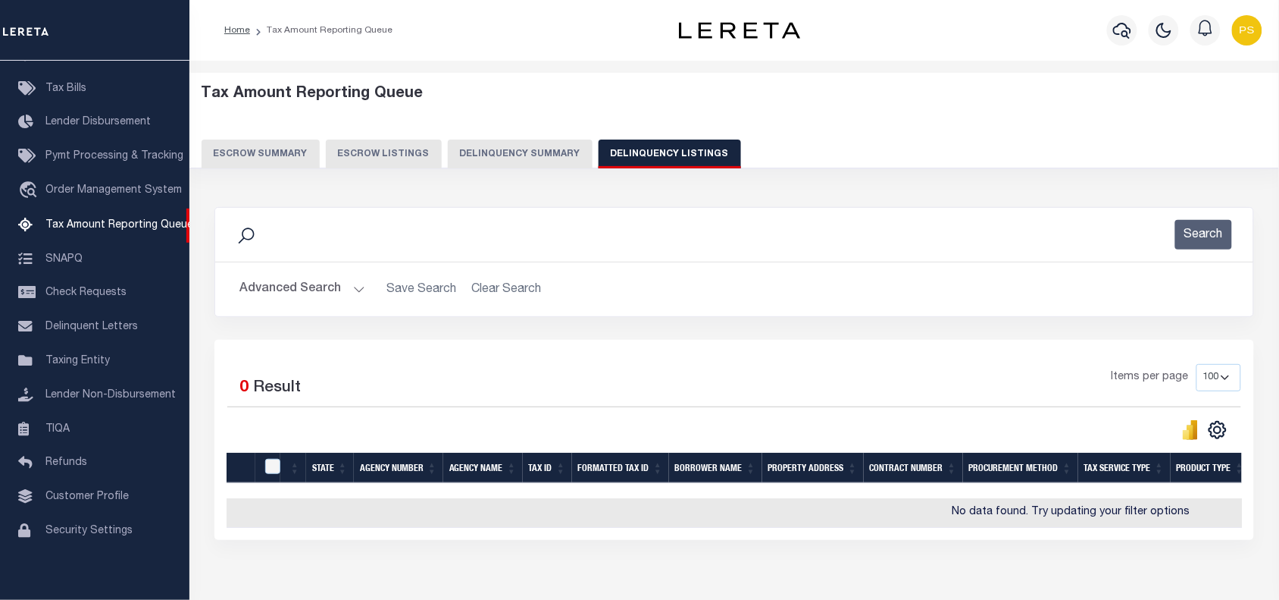
click at [256, 293] on button "Advanced Search" at bounding box center [303, 289] width 126 height 30
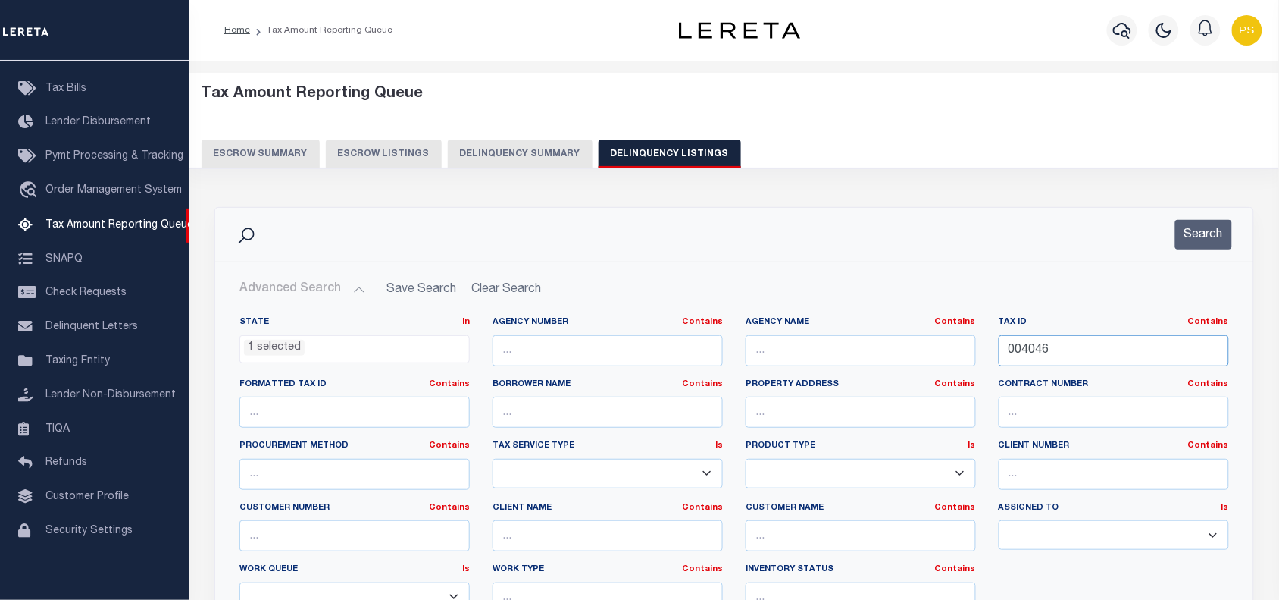
click at [1027, 342] on input "004046" at bounding box center [1114, 350] width 230 height 31
paste input "88"
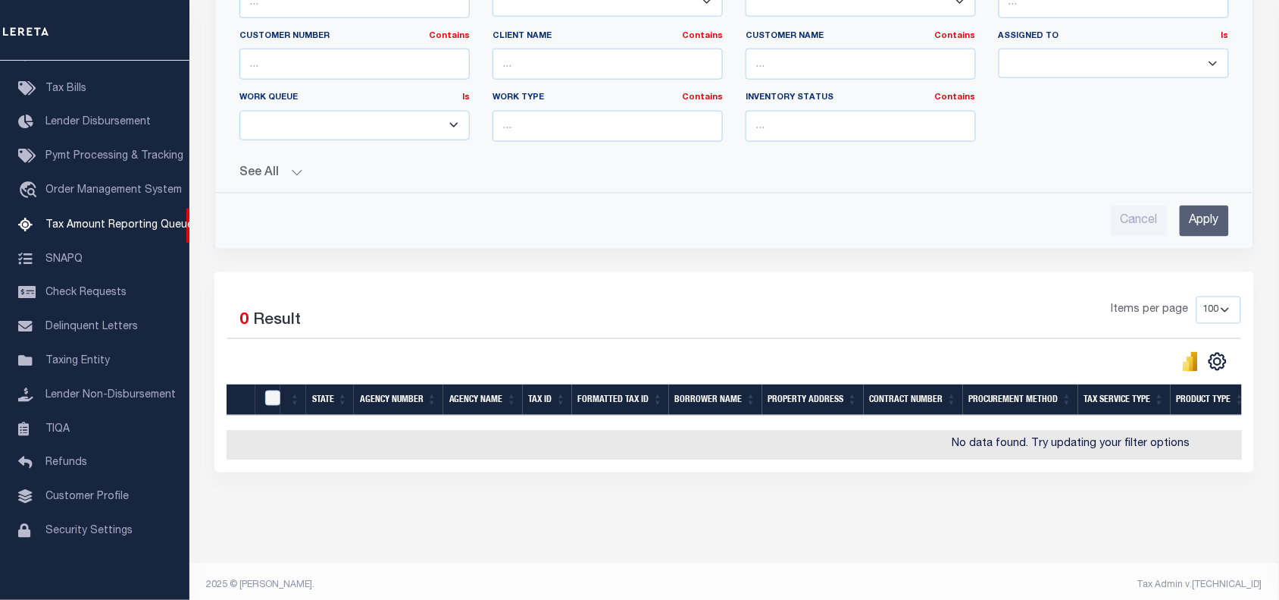
scroll to position [474, 0]
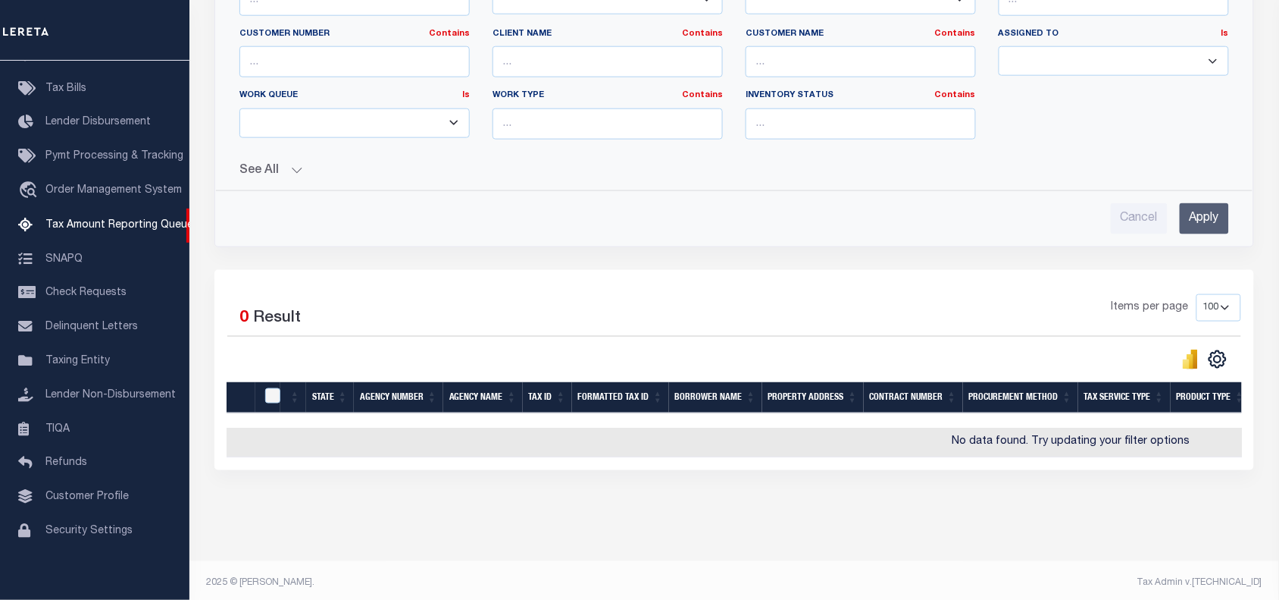
type input "004088"
click at [1205, 216] on input "Apply" at bounding box center [1204, 218] width 49 height 31
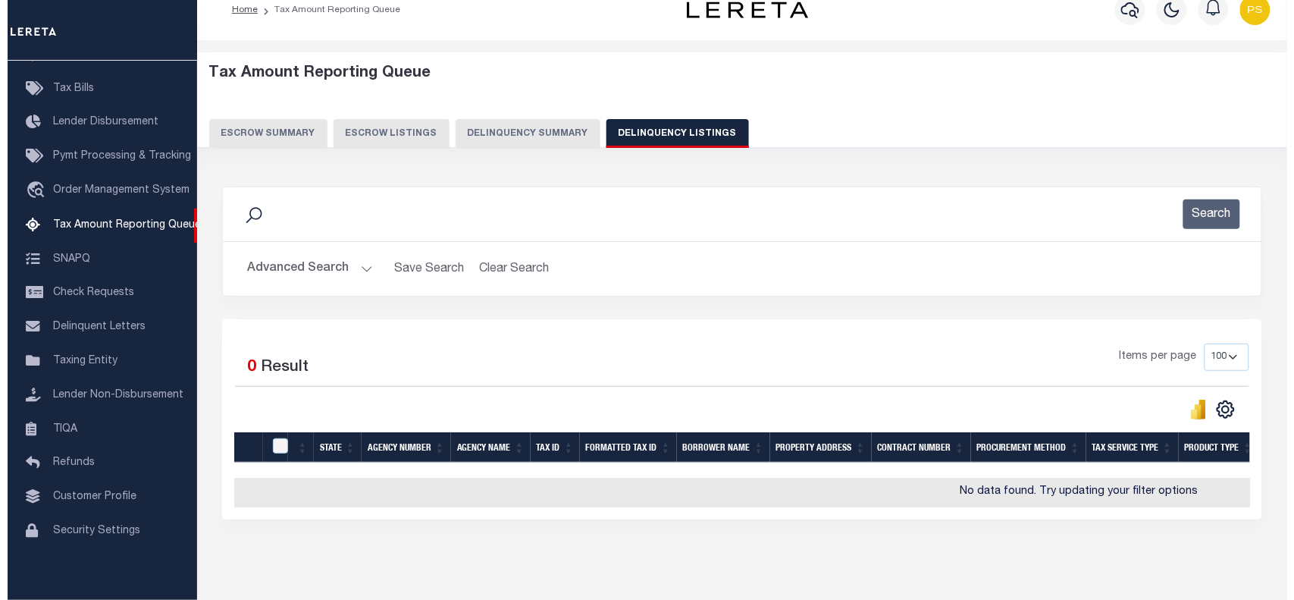
scroll to position [0, 0]
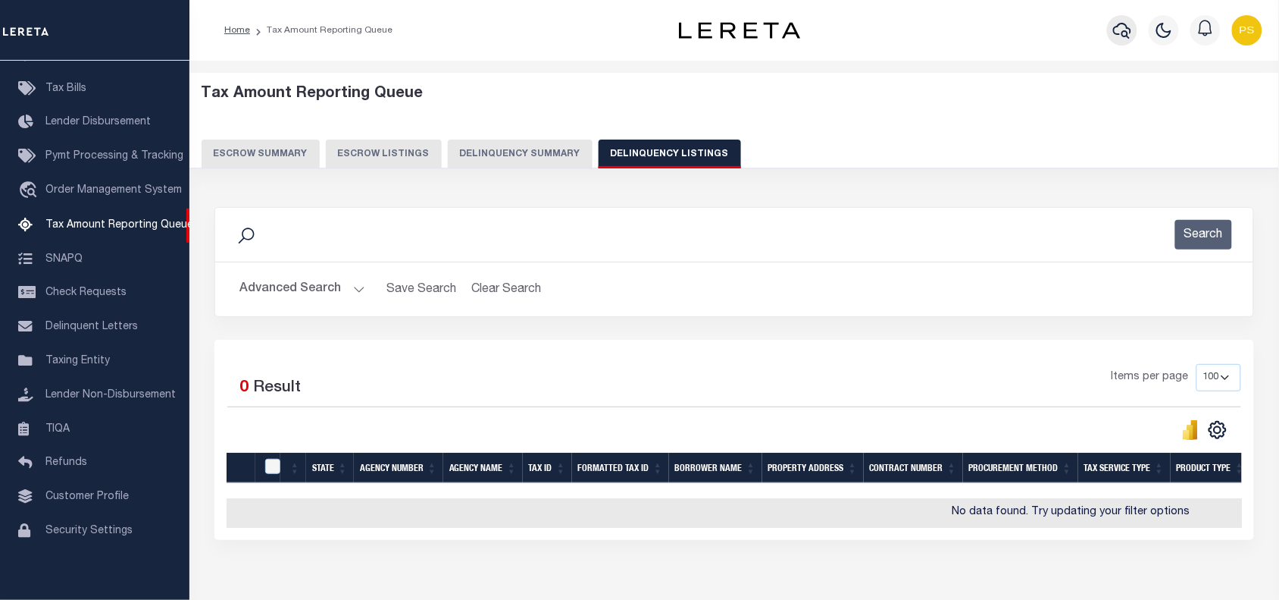
click at [1122, 34] on icon "button" at bounding box center [1122, 30] width 18 height 18
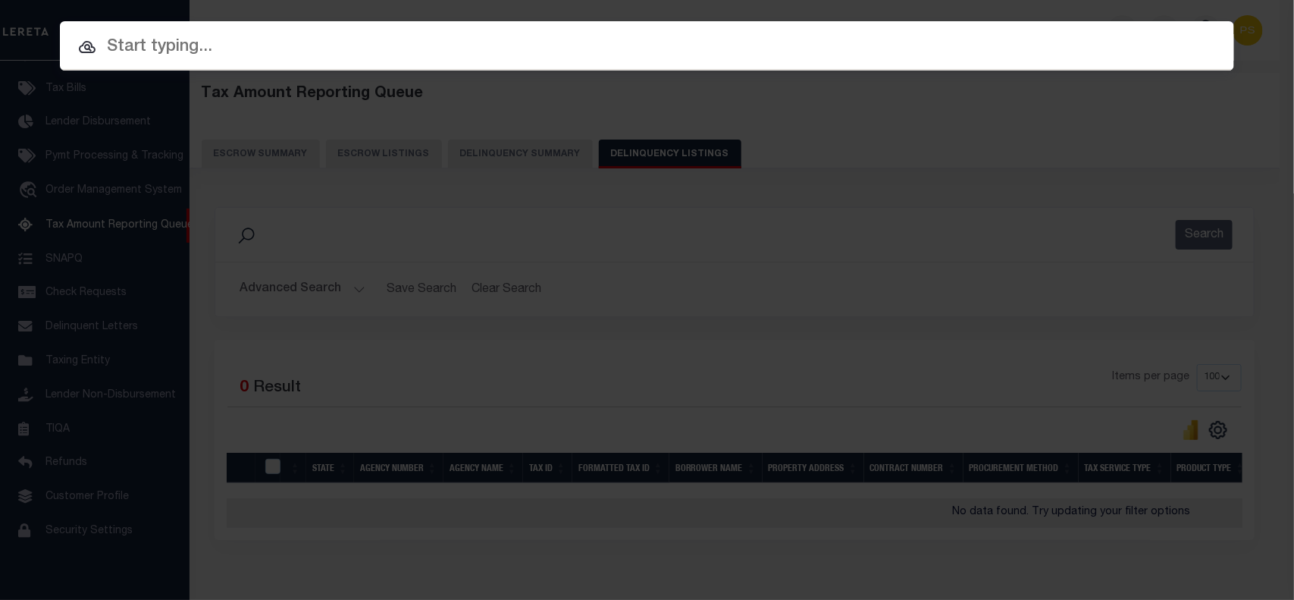
paste input "1747024010"
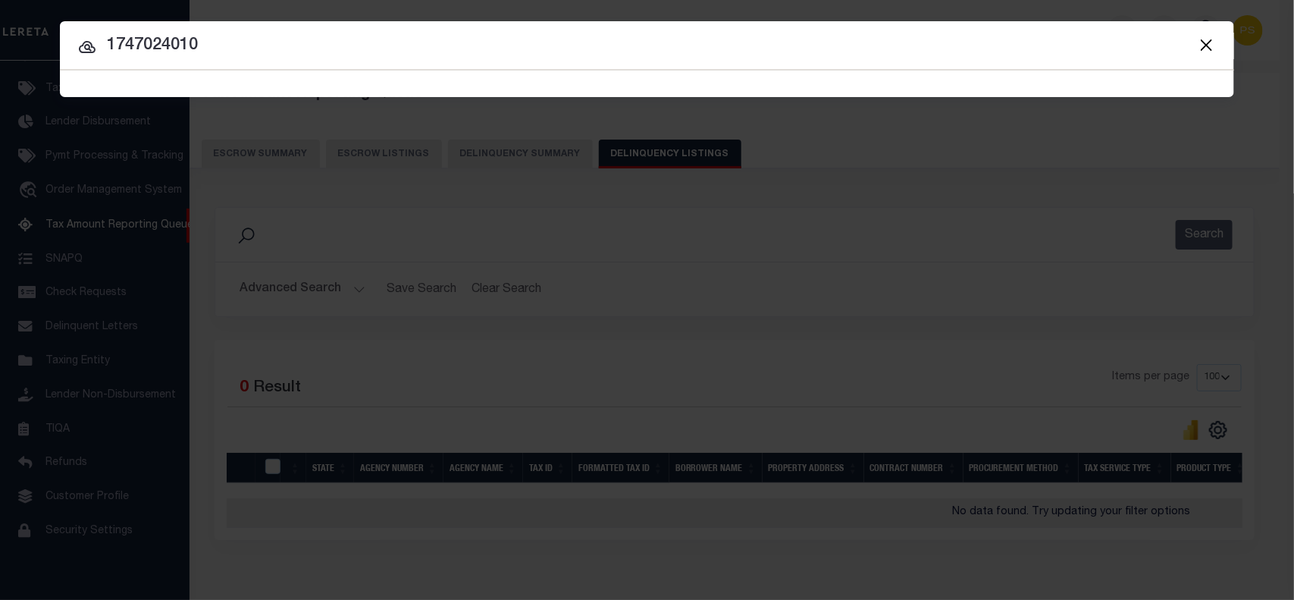
type input "1747024010"
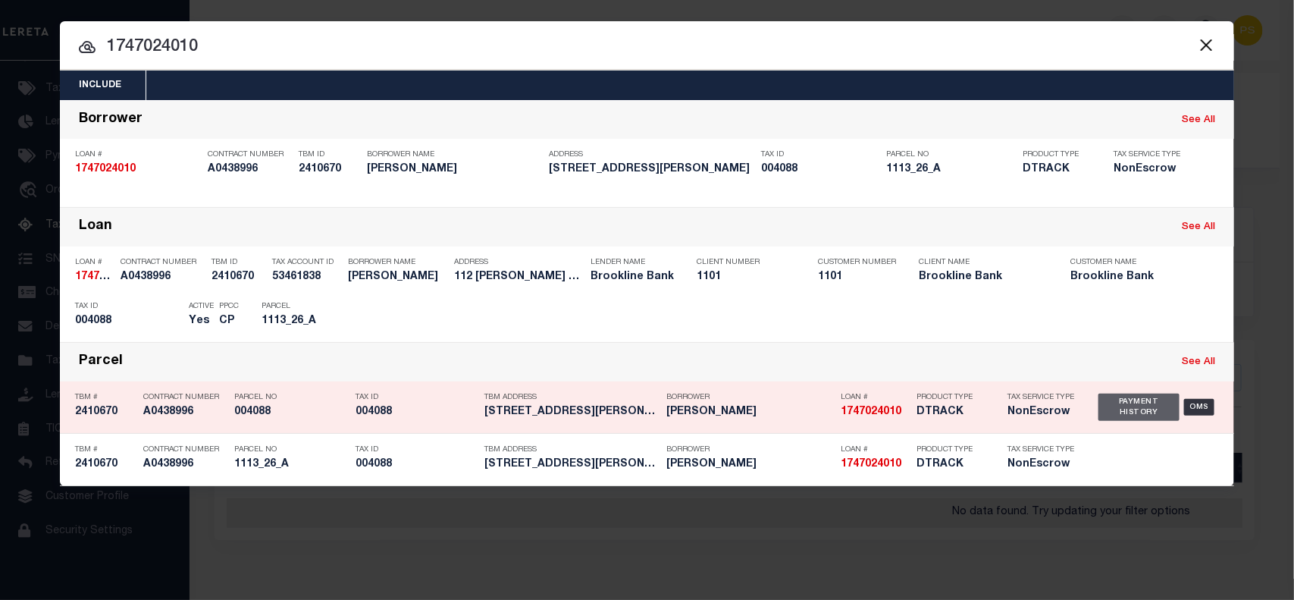
click at [1132, 410] on div "Payment History" at bounding box center [1138, 406] width 81 height 27
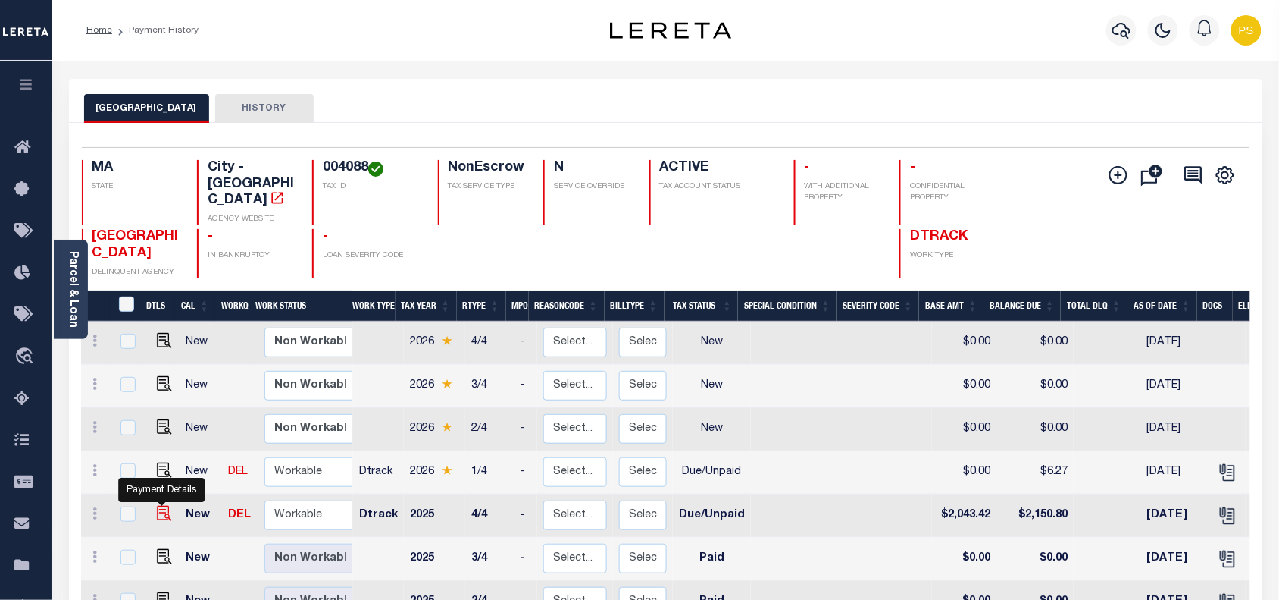
click at [158, 506] on img "" at bounding box center [164, 513] width 15 height 15
checkbox input "true"
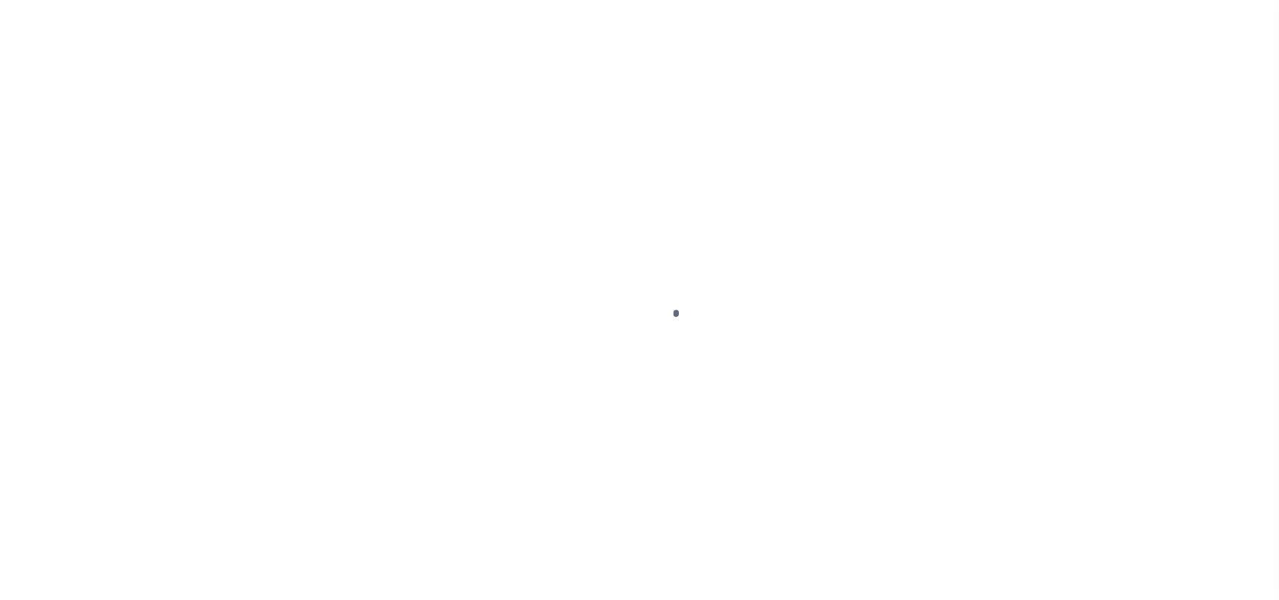
select select "DUE"
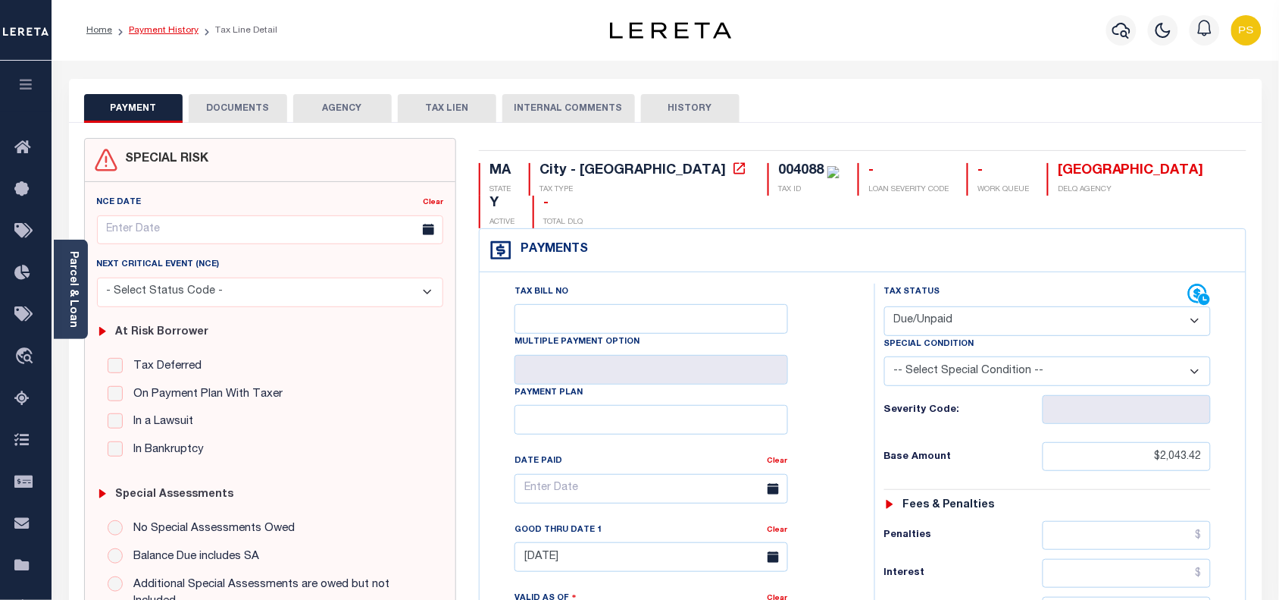
click at [183, 30] on link "Payment History" at bounding box center [164, 30] width 70 height 9
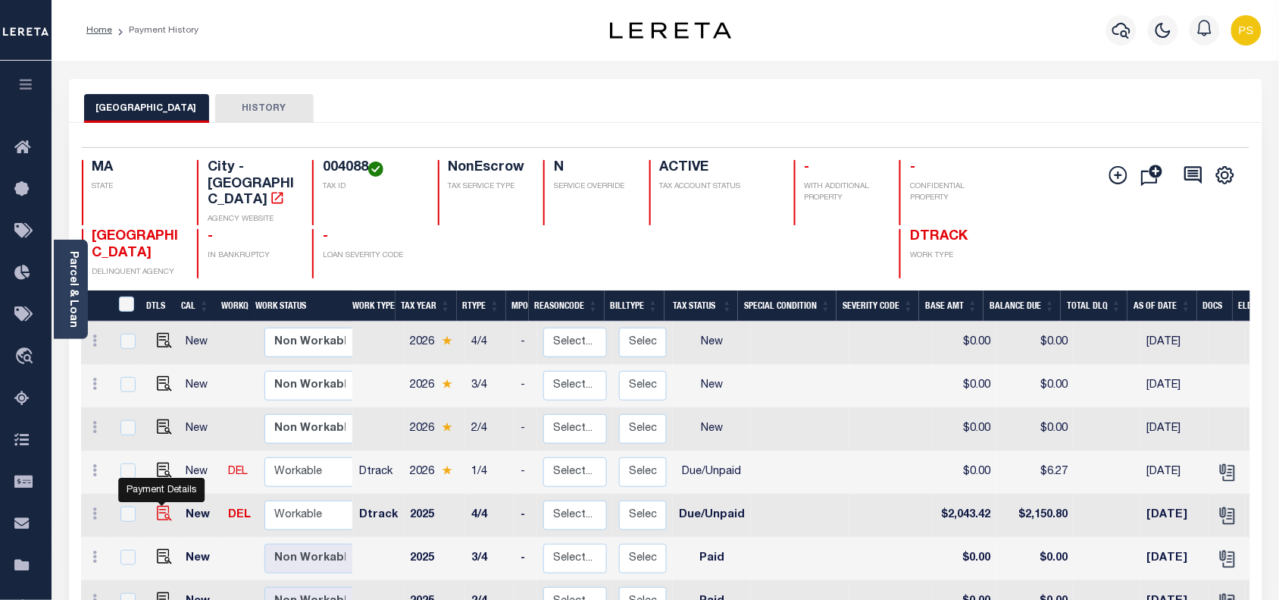
click at [161, 506] on img "" at bounding box center [164, 513] width 15 height 15
checkbox input "true"
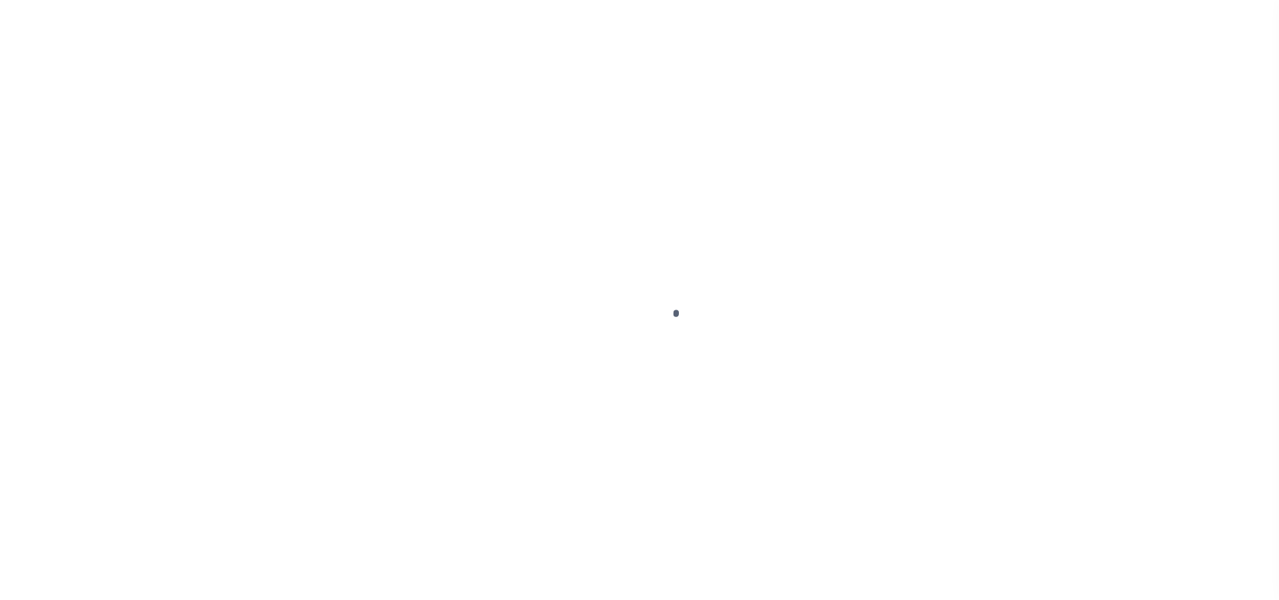
select select "DUE"
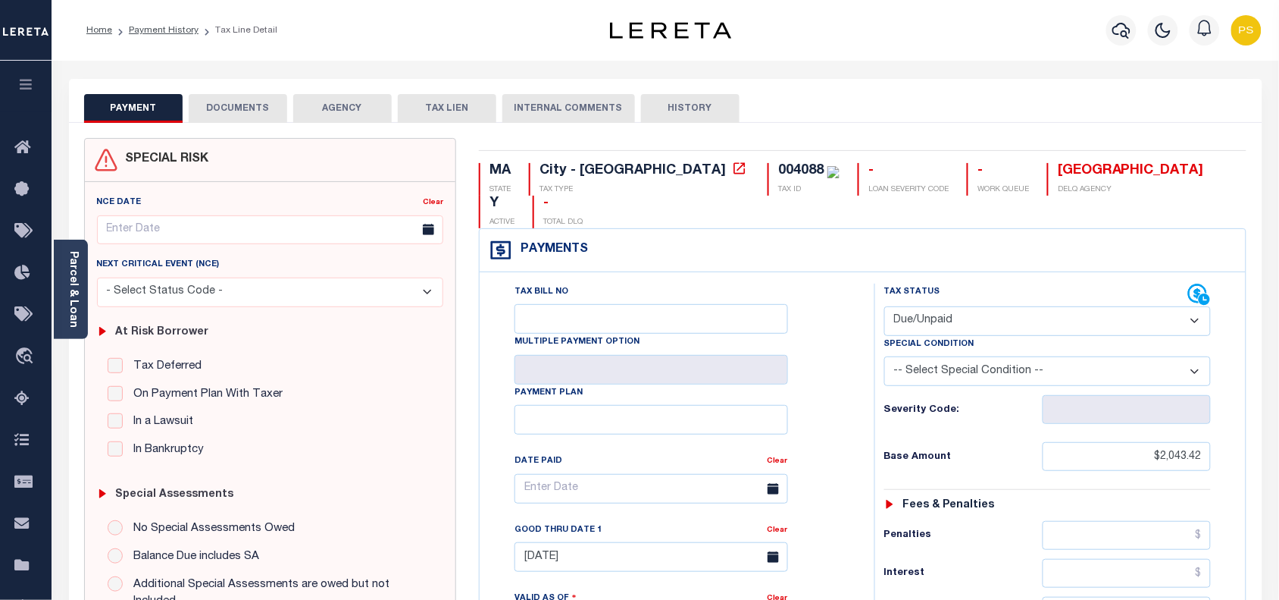
click at [248, 114] on button "DOCUMENTS" at bounding box center [238, 108] width 99 height 29
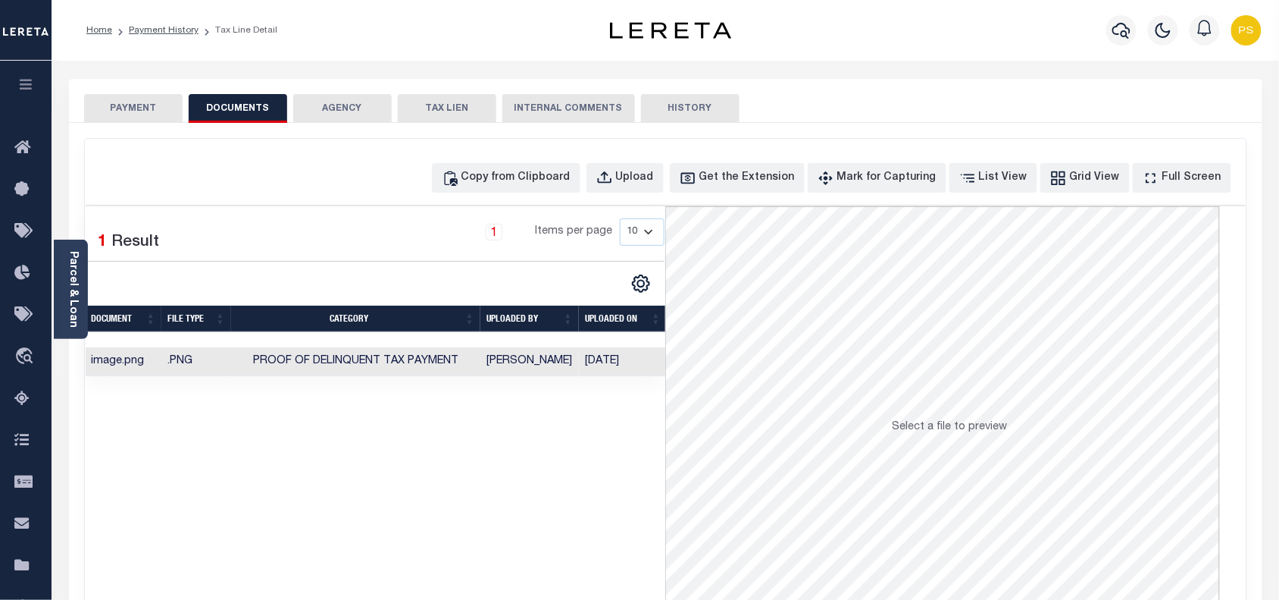
click at [149, 111] on button "PAYMENT" at bounding box center [133, 108] width 99 height 29
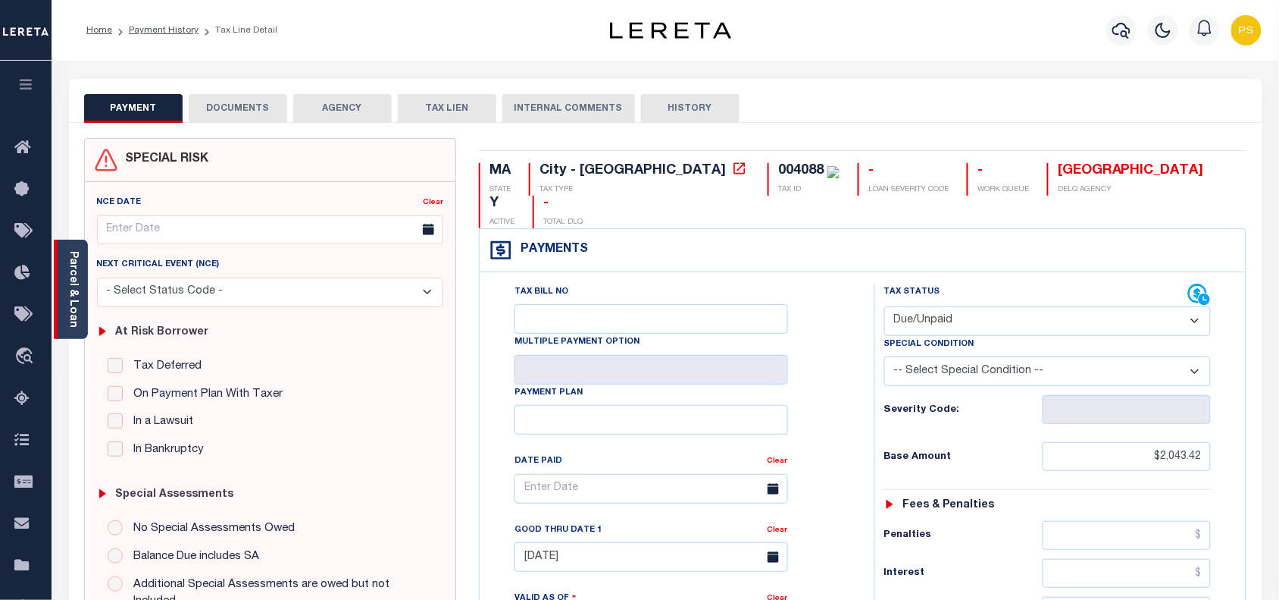
click at [70, 296] on link "Parcel & Loan" at bounding box center [72, 289] width 11 height 77
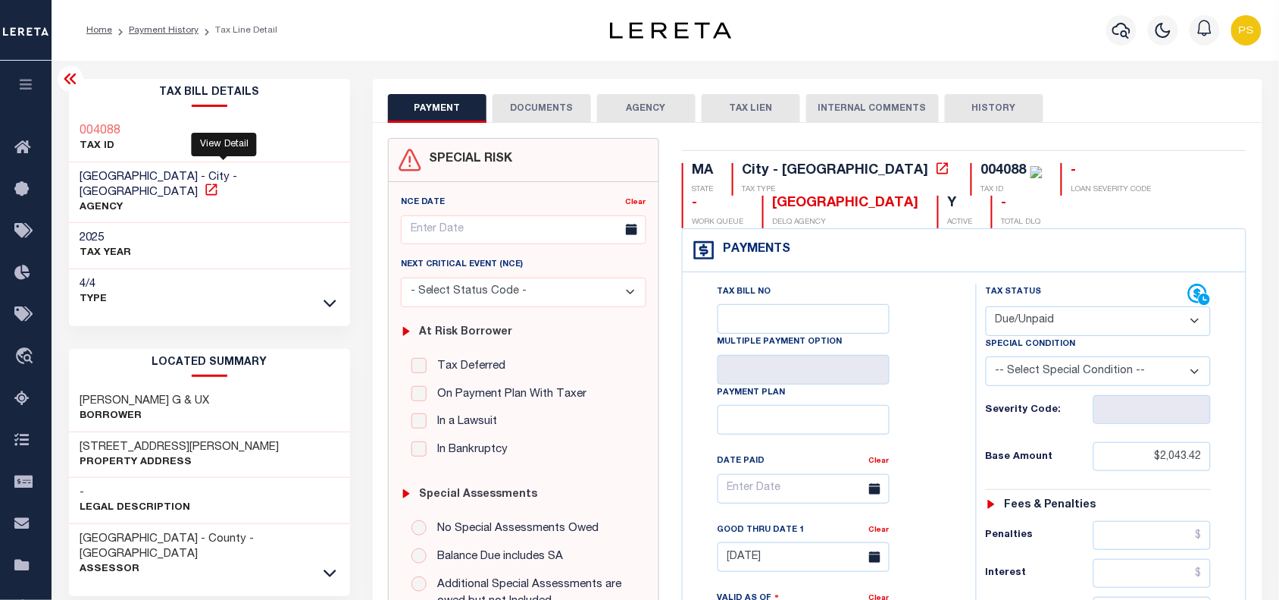
click at [219, 182] on icon at bounding box center [211, 189] width 15 height 15
drag, startPoint x: 81, startPoint y: 381, endPoint x: 246, endPoint y: 381, distance: 165.2
click at [246, 386] on div "[PERSON_NAME] & [PERSON_NAME]" at bounding box center [209, 409] width 281 height 46
copy h3 "[PERSON_NAME] G & UX"
click at [581, 112] on button "DOCUMENTS" at bounding box center [542, 108] width 99 height 29
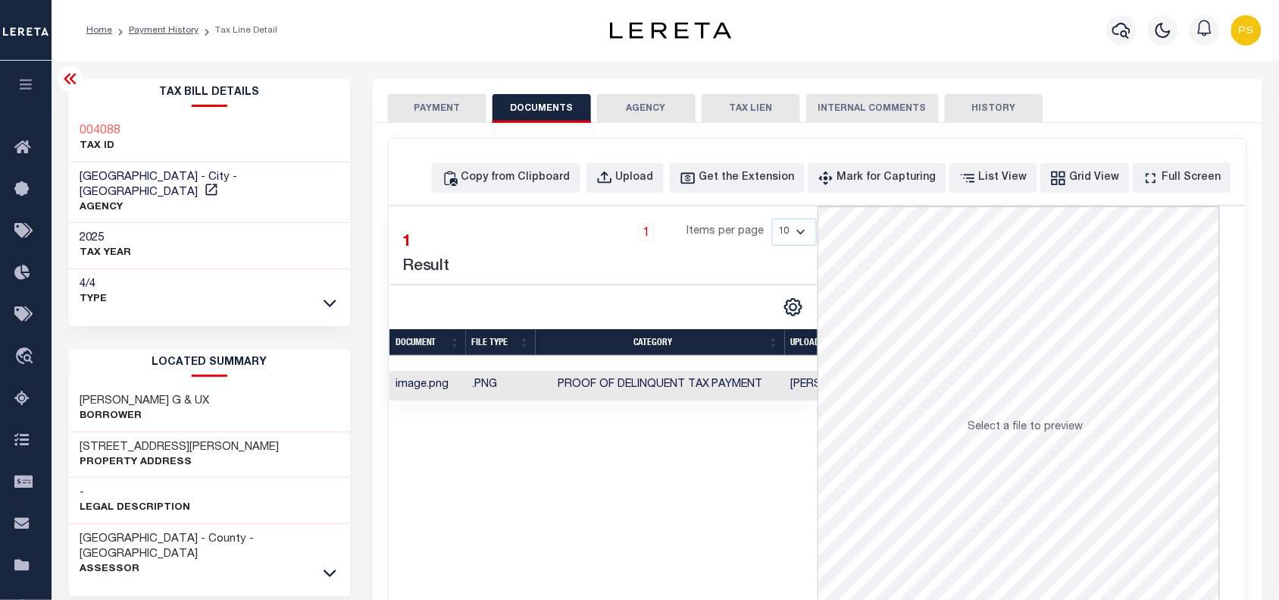
click at [619, 379] on td "Proof of Delinquent Tax Payment" at bounding box center [660, 386] width 249 height 30
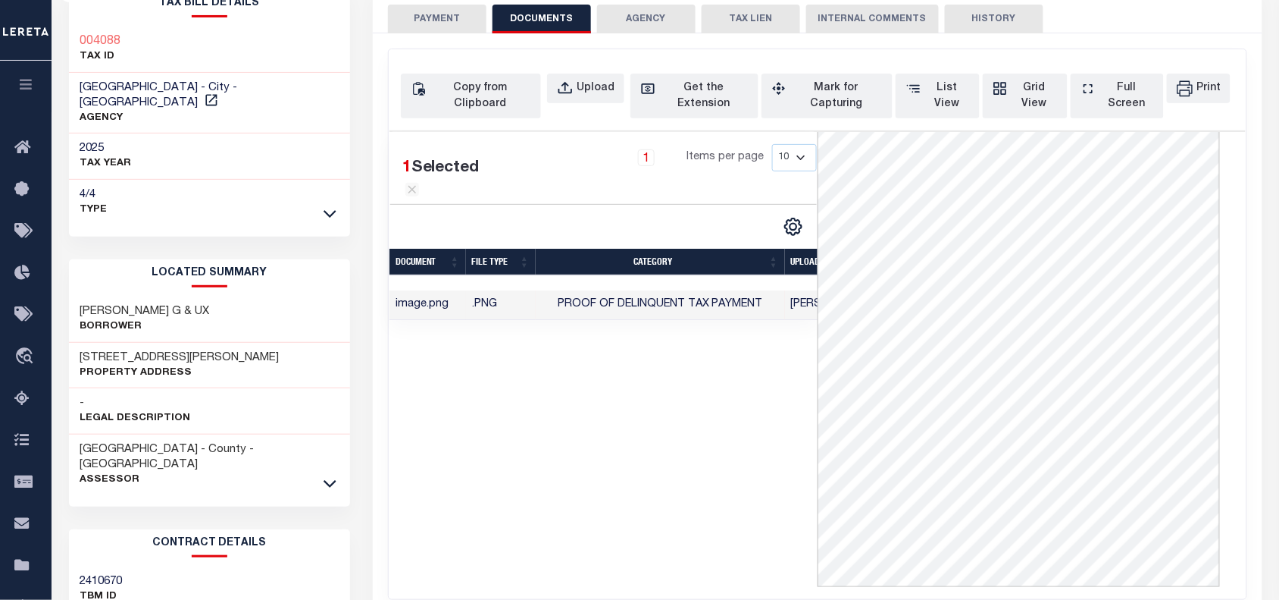
scroll to position [95, 0]
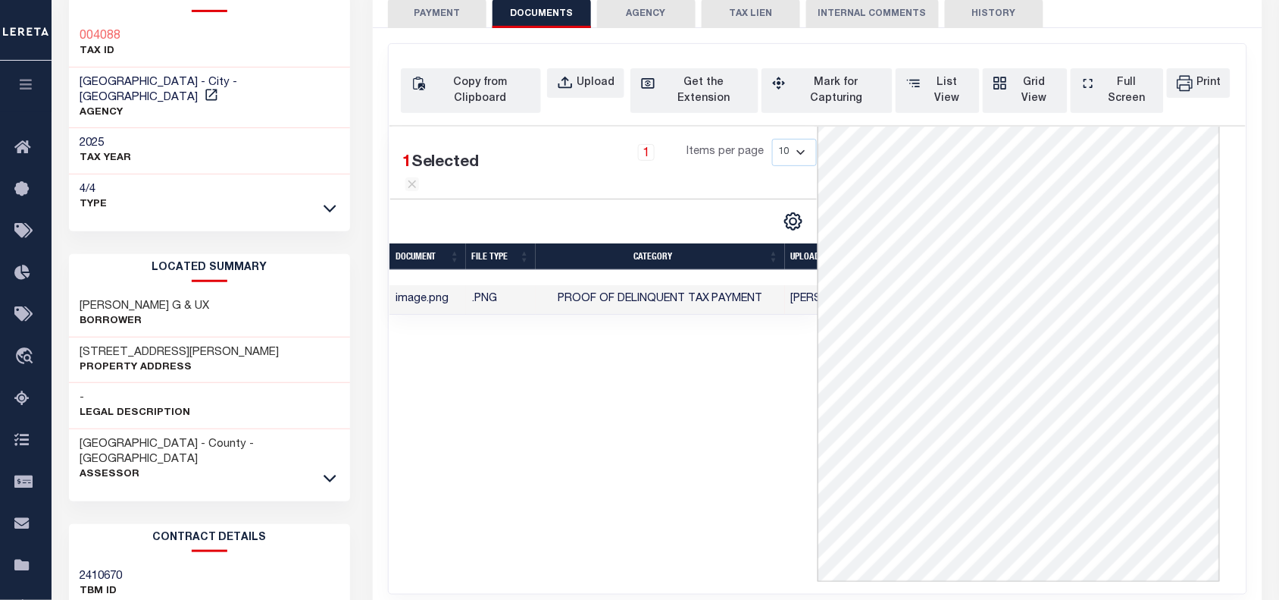
click at [430, 8] on button "PAYMENT" at bounding box center [437, 13] width 99 height 29
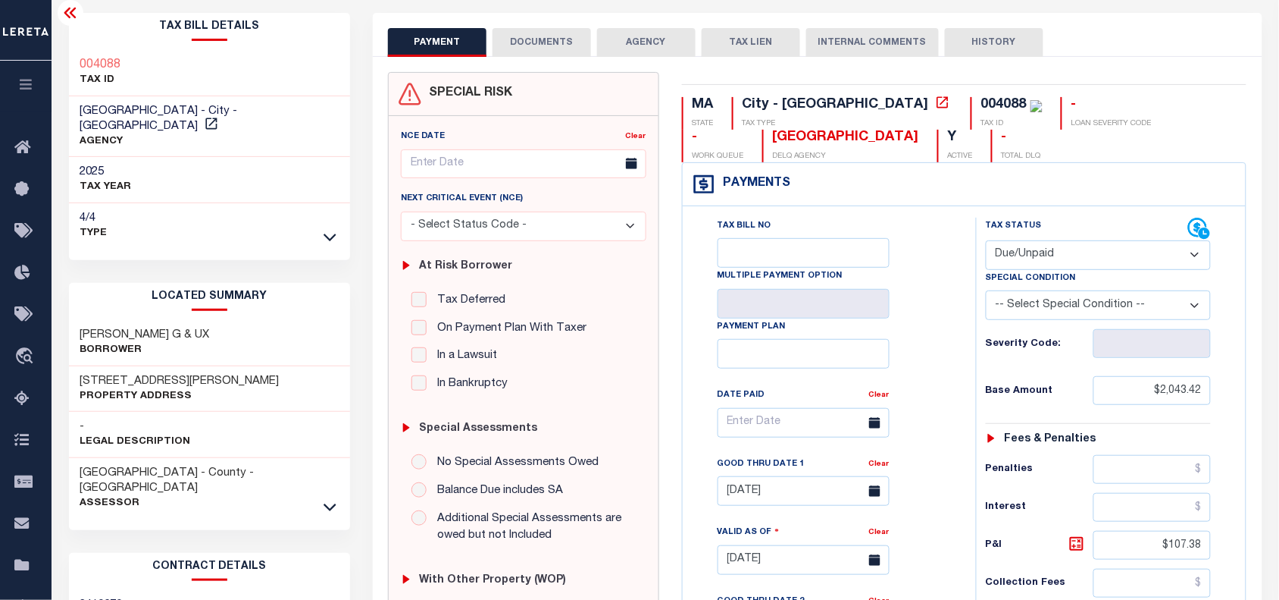
scroll to position [0, 0]
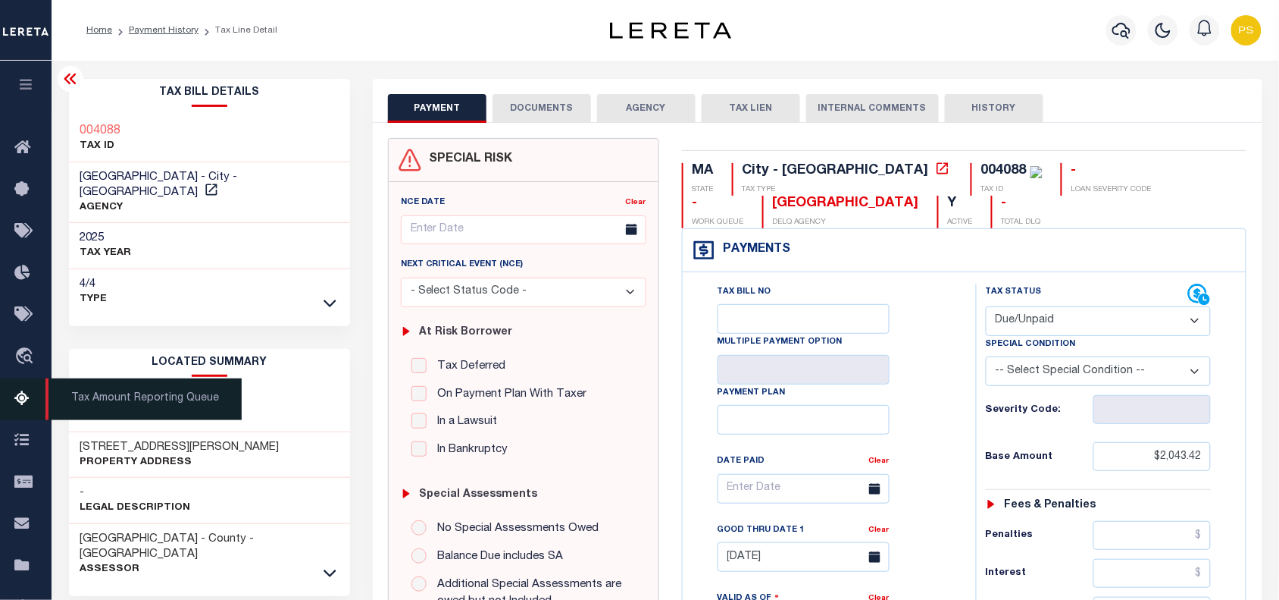
drag, startPoint x: 15, startPoint y: 400, endPoint x: 35, endPoint y: 391, distance: 21.7
click at [15, 400] on icon at bounding box center [26, 399] width 24 height 19
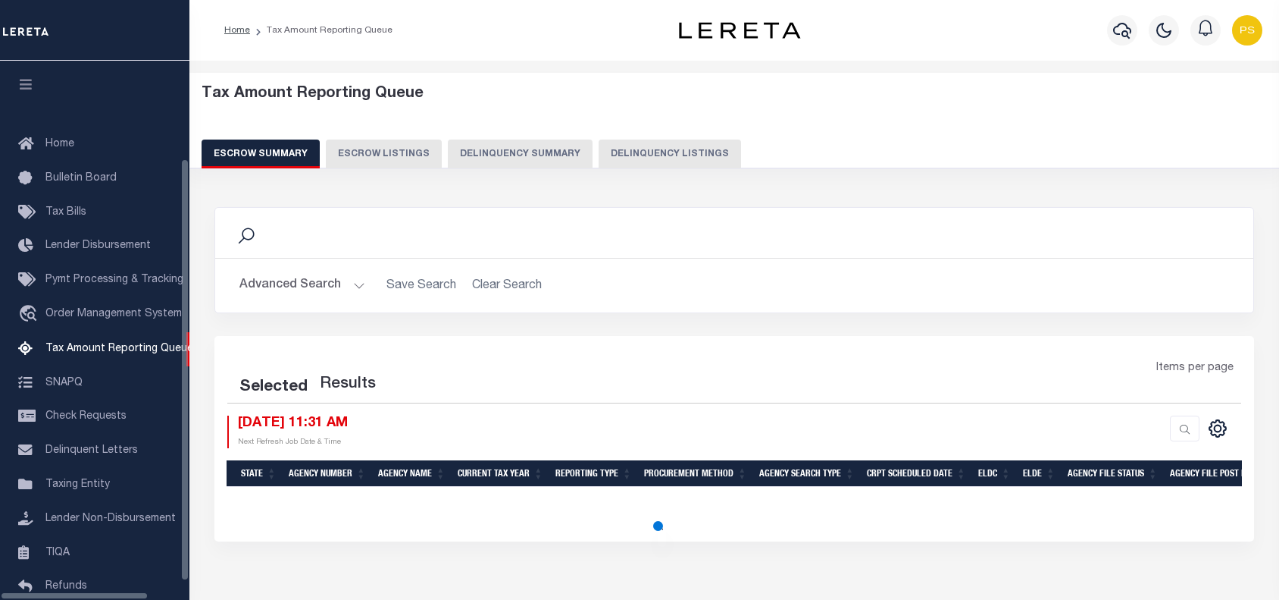
click at [657, 146] on button "Delinquency Listings" at bounding box center [670, 153] width 142 height 29
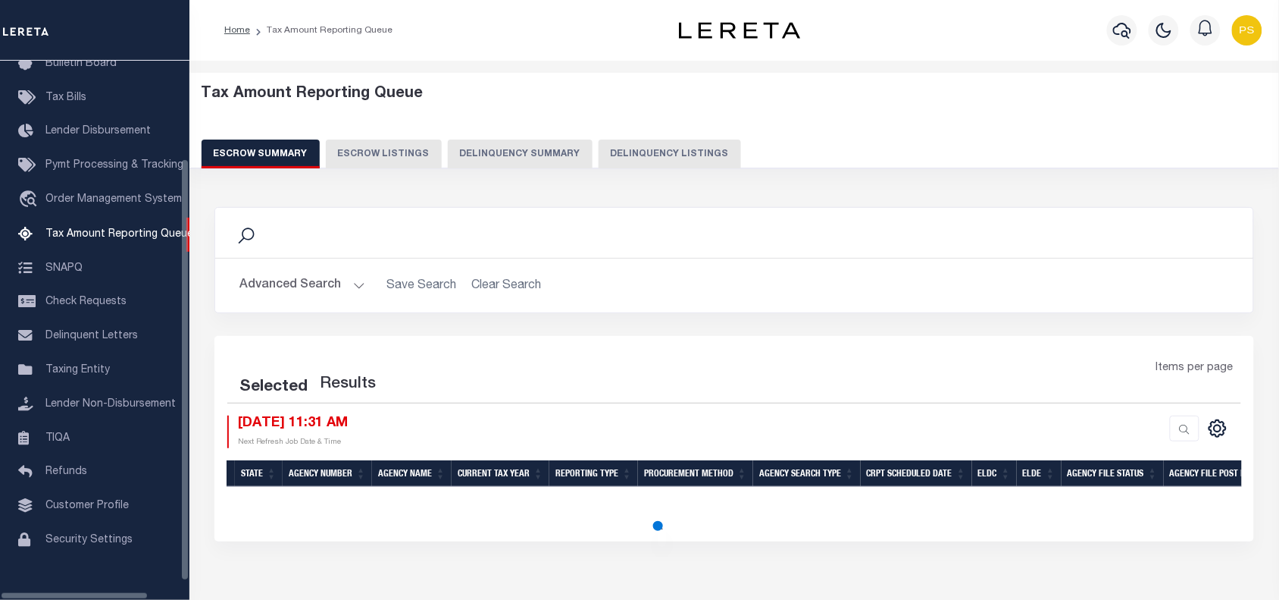
select select "100"
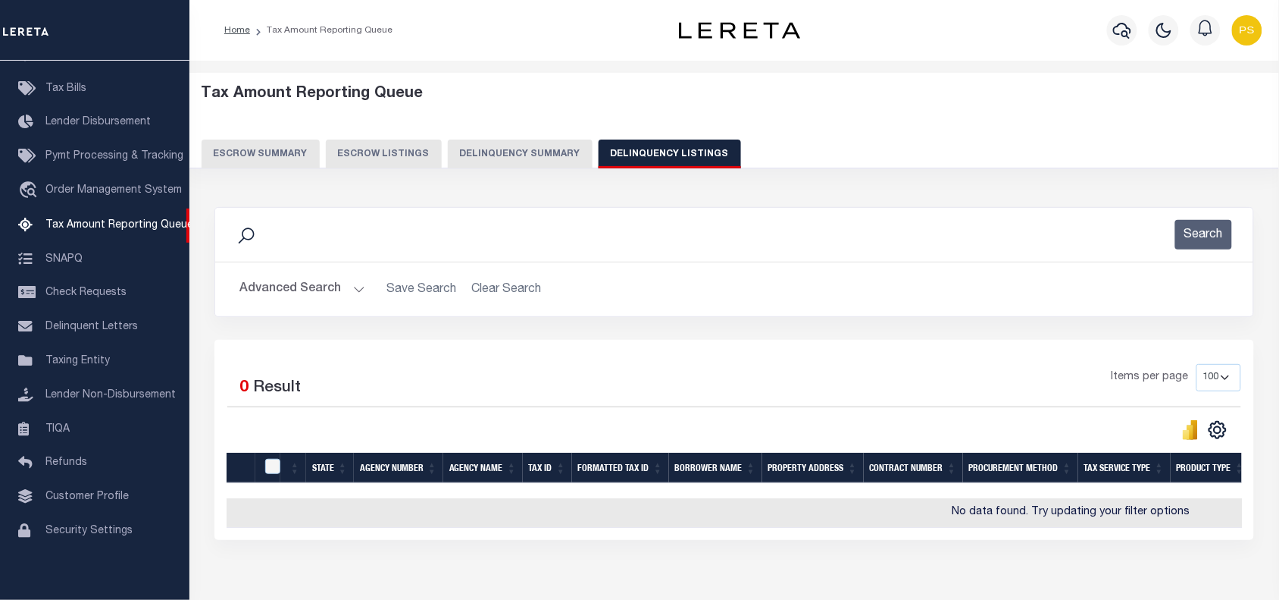
click at [285, 282] on button "Advanced Search" at bounding box center [303, 289] width 126 height 30
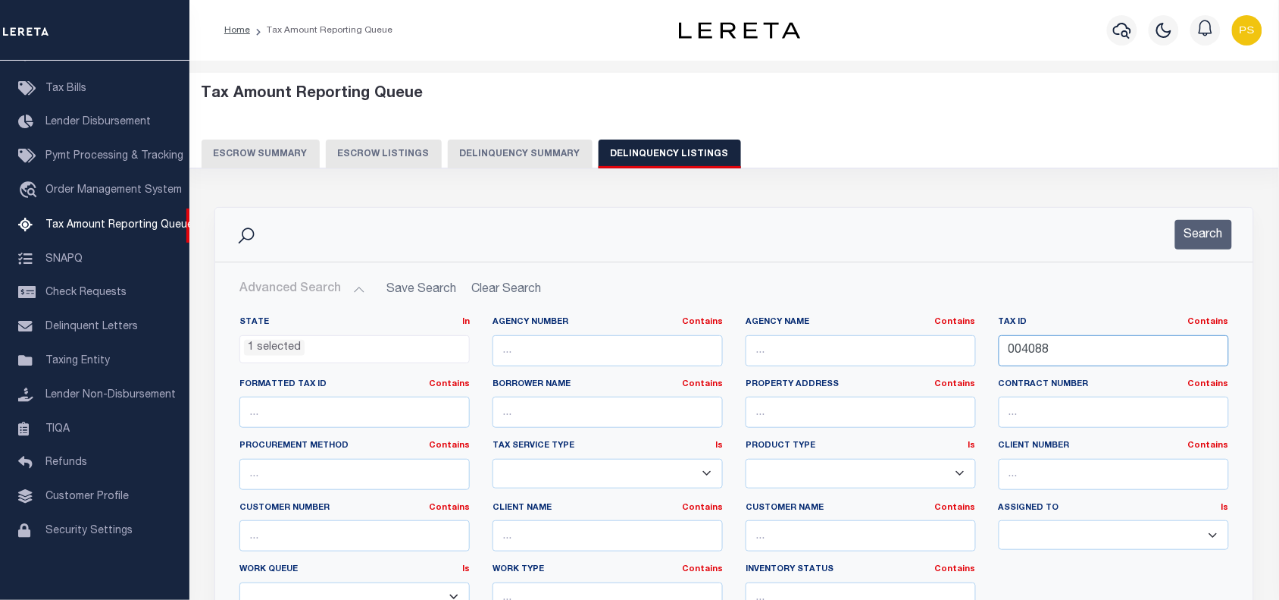
click at [1038, 353] on input "004088" at bounding box center [1114, 350] width 230 height 31
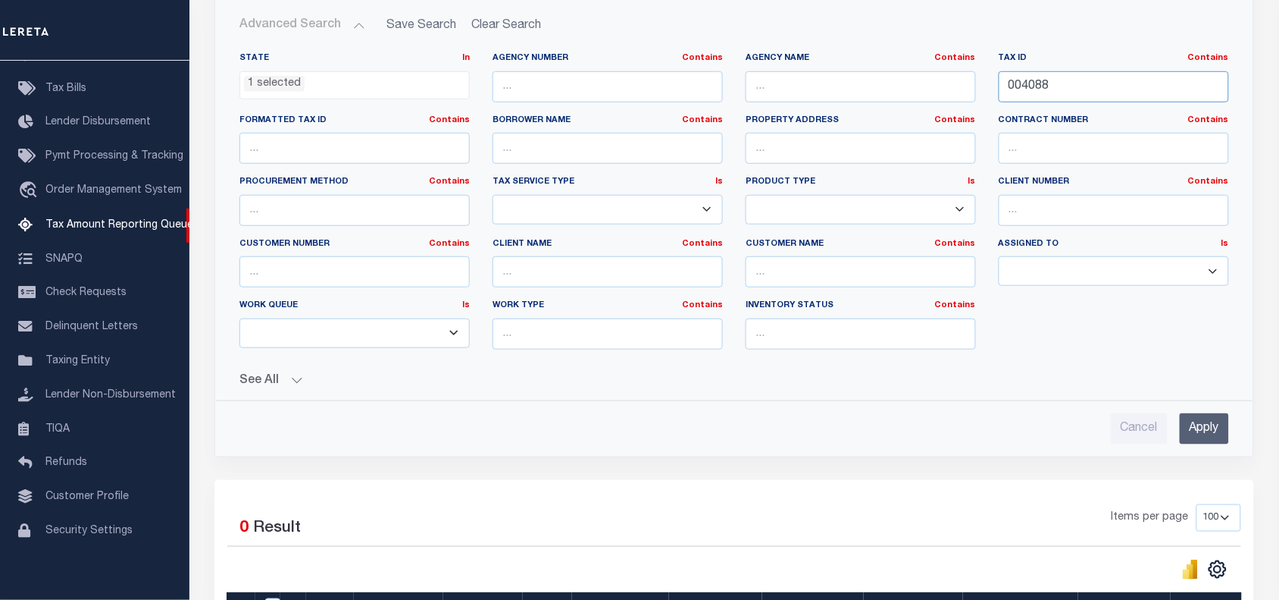
scroll to position [284, 0]
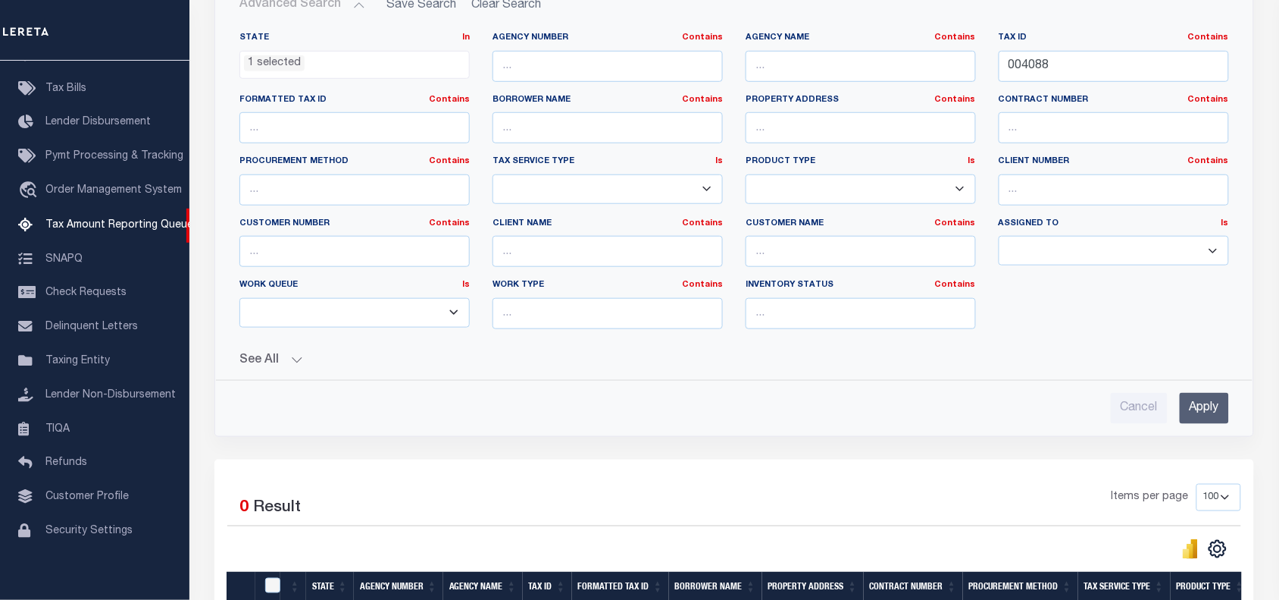
click at [1192, 417] on input "Apply" at bounding box center [1204, 408] width 49 height 31
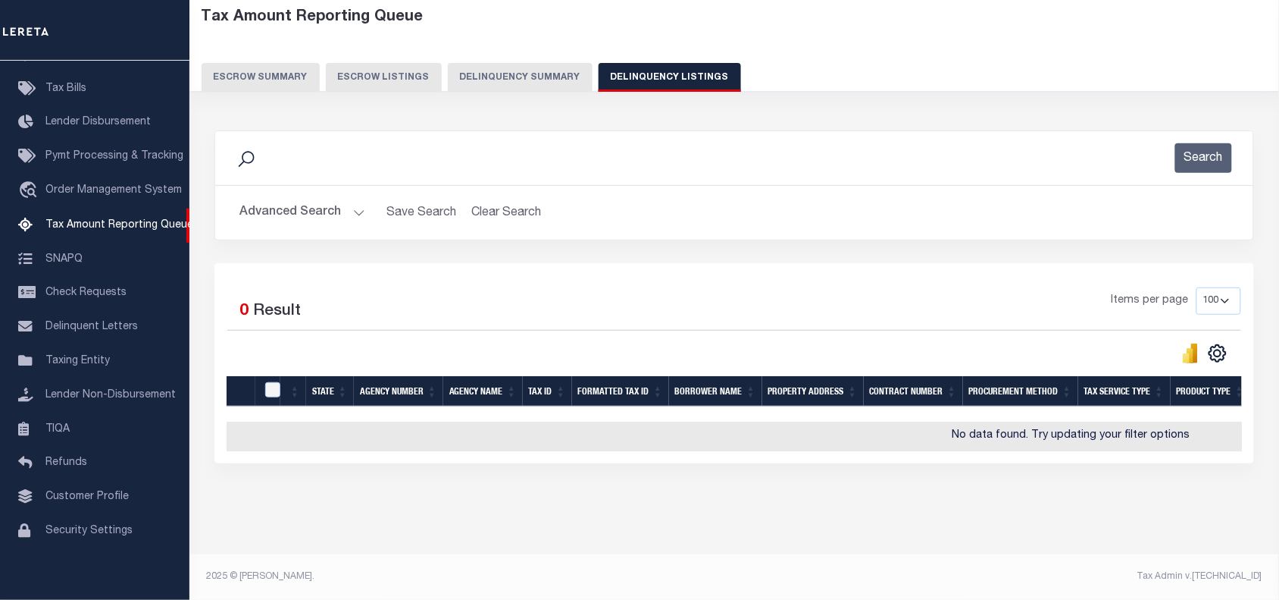
scroll to position [89, 0]
click at [287, 198] on button "Advanced Search" at bounding box center [303, 213] width 126 height 30
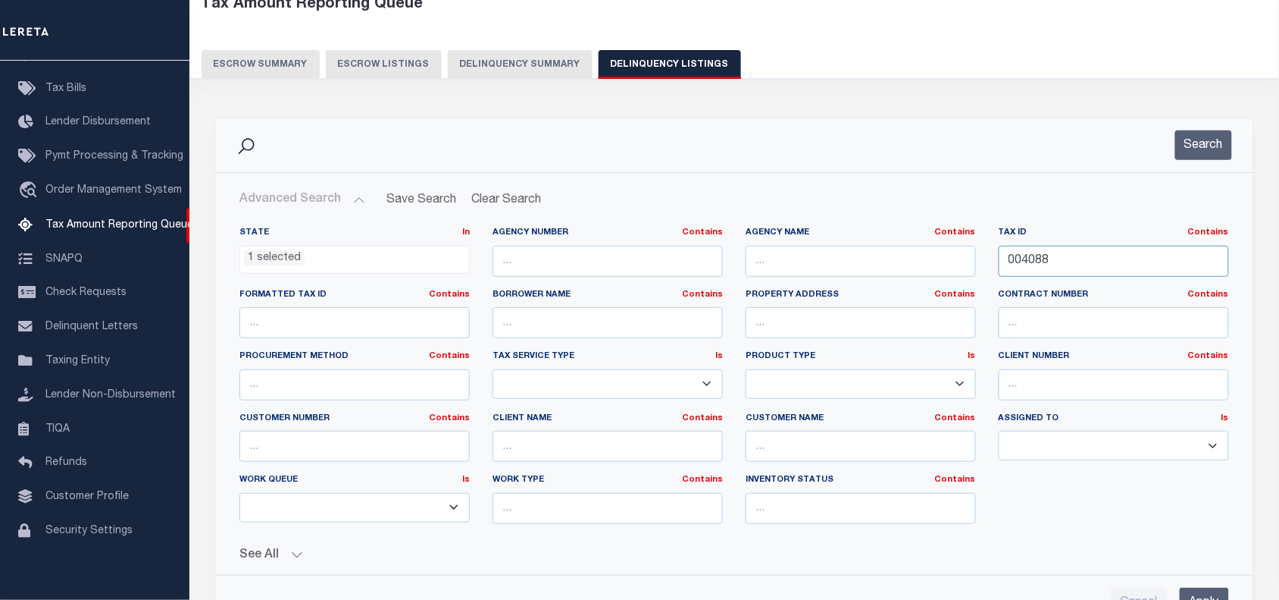
click at [1027, 259] on input "004088" at bounding box center [1114, 261] width 230 height 31
paste input "236"
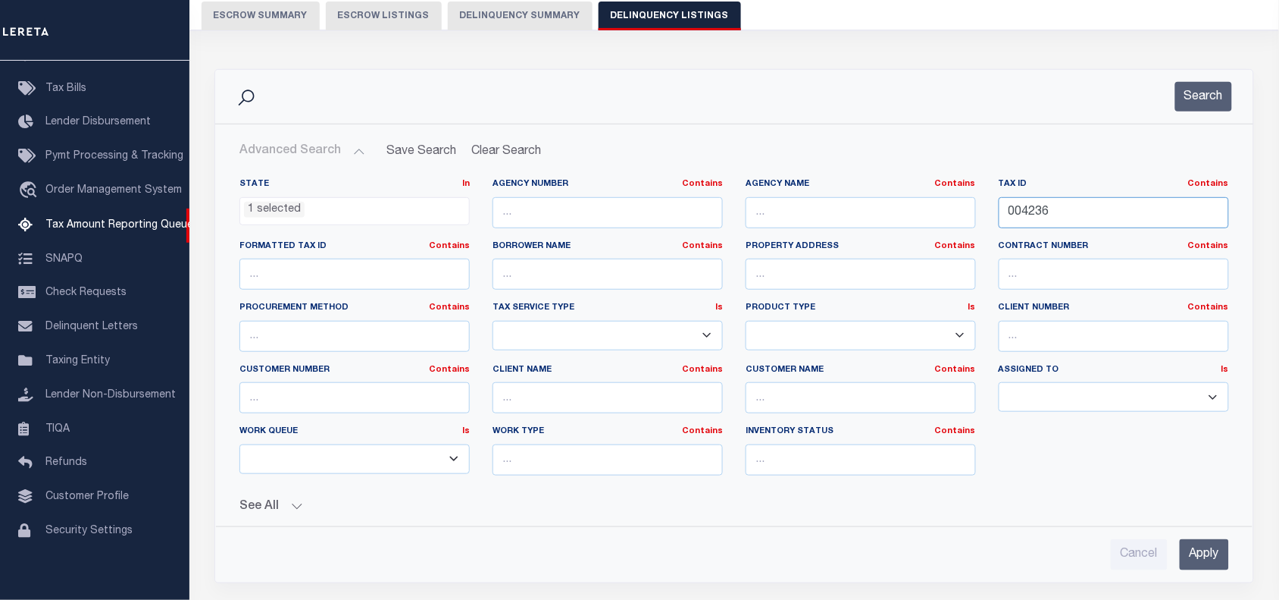
scroll to position [184, 0]
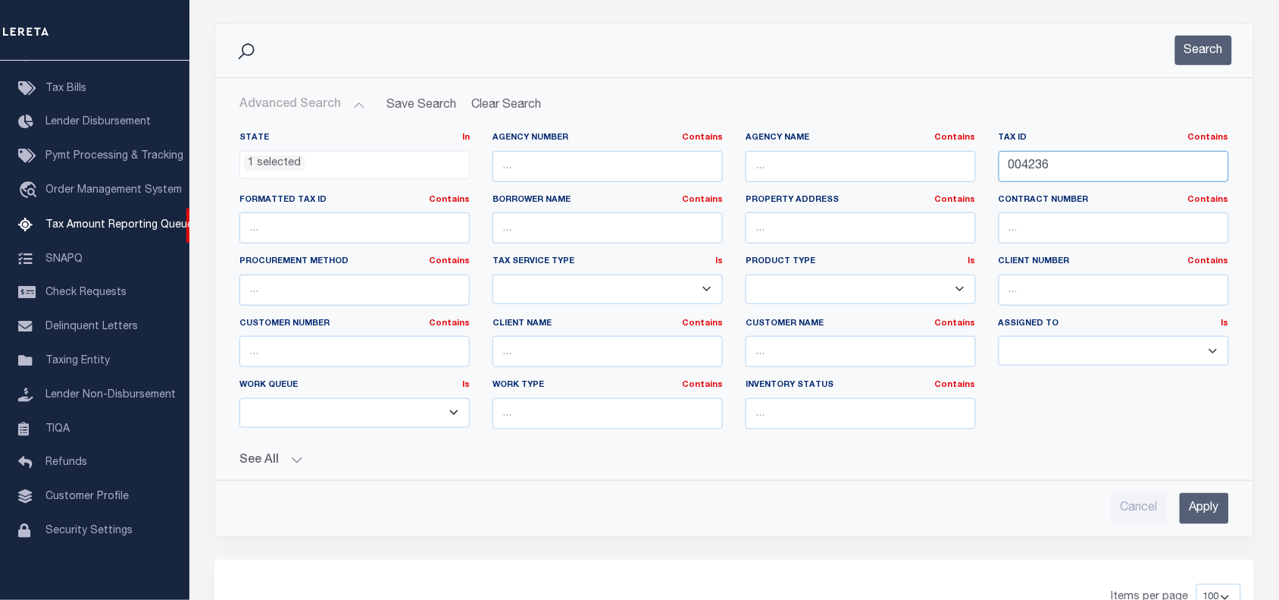
type input "004236"
click at [1210, 524] on input "Apply" at bounding box center [1204, 508] width 49 height 31
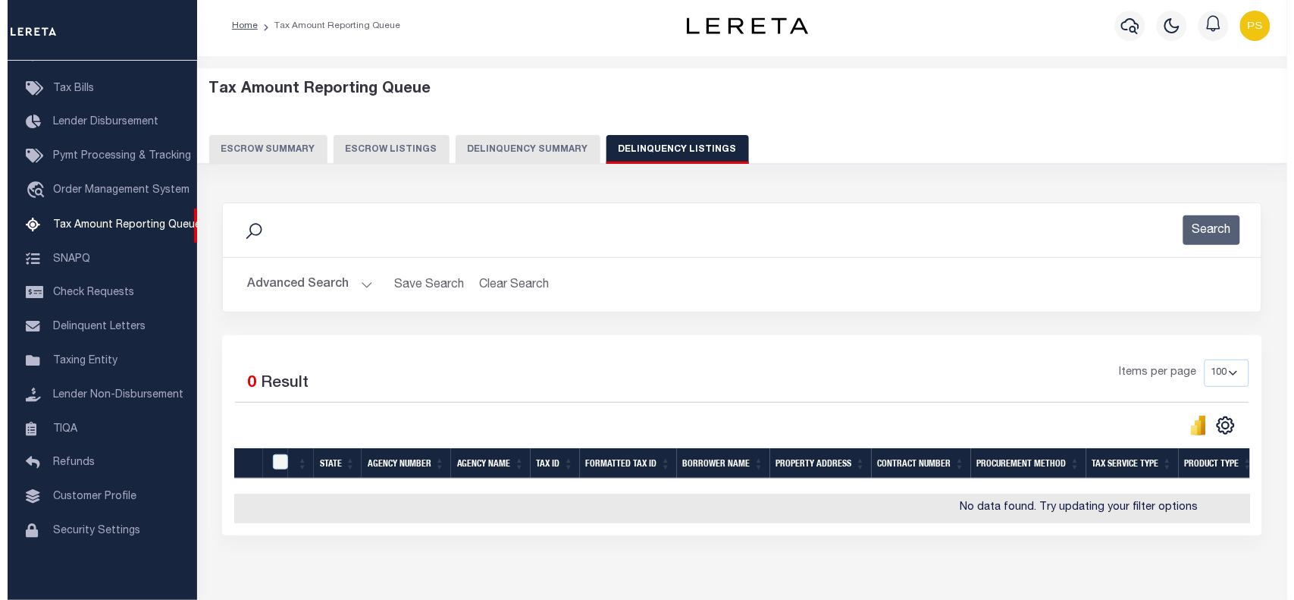
scroll to position [0, 0]
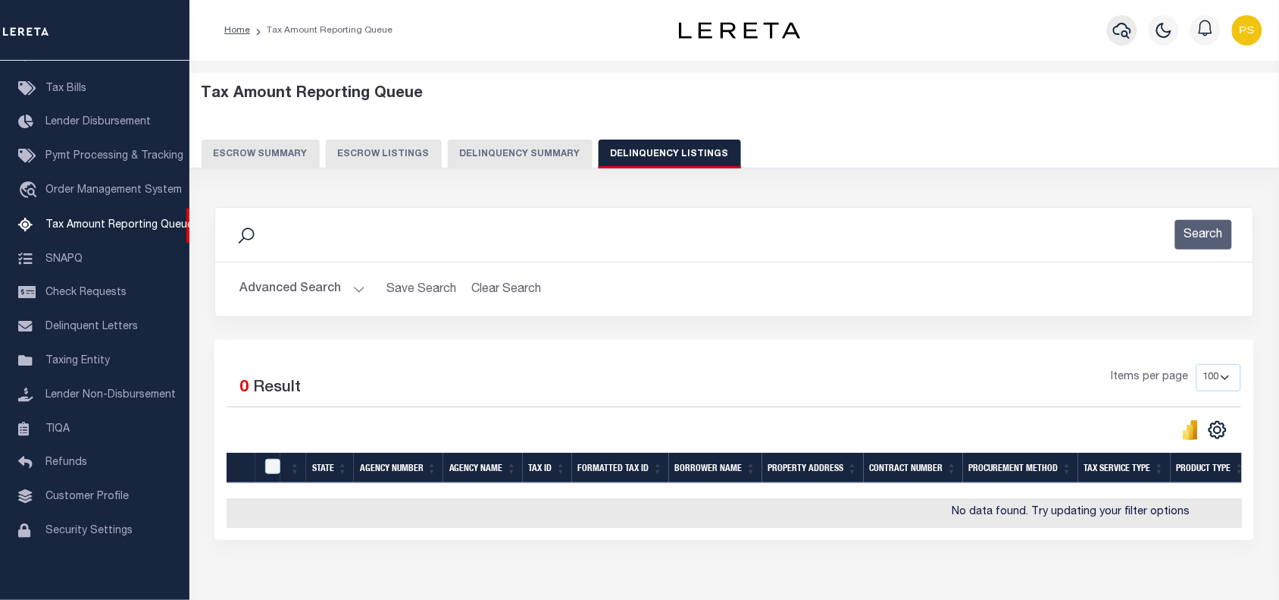
click at [1123, 39] on icon "button" at bounding box center [1122, 30] width 18 height 18
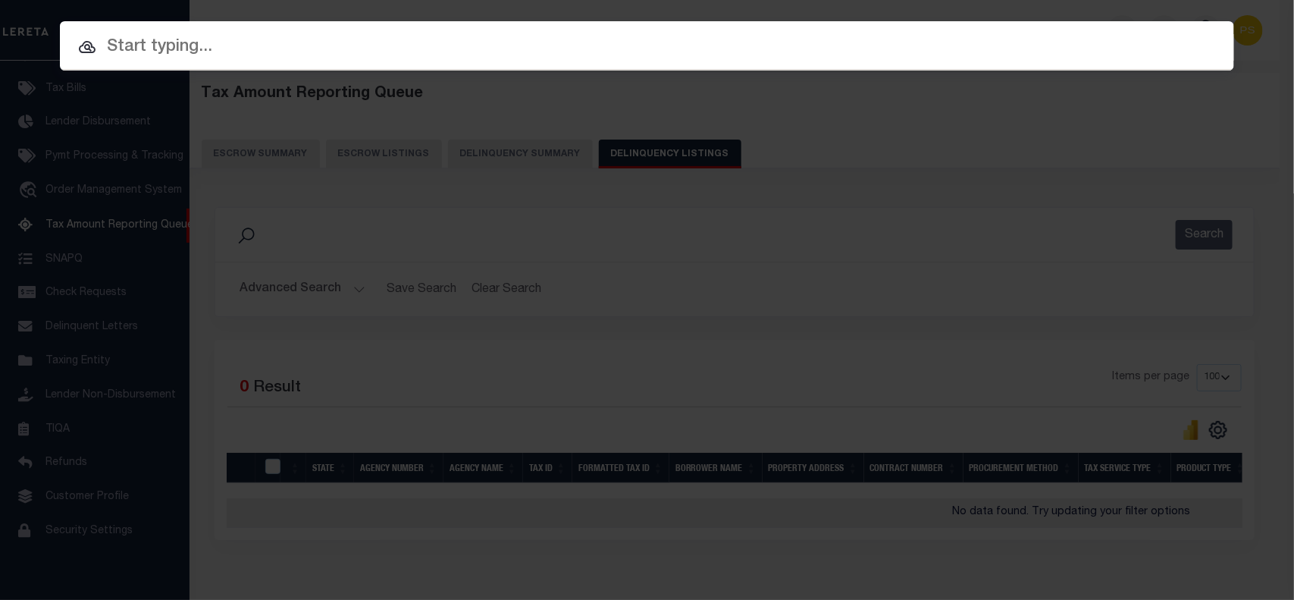
paste input "1747038220"
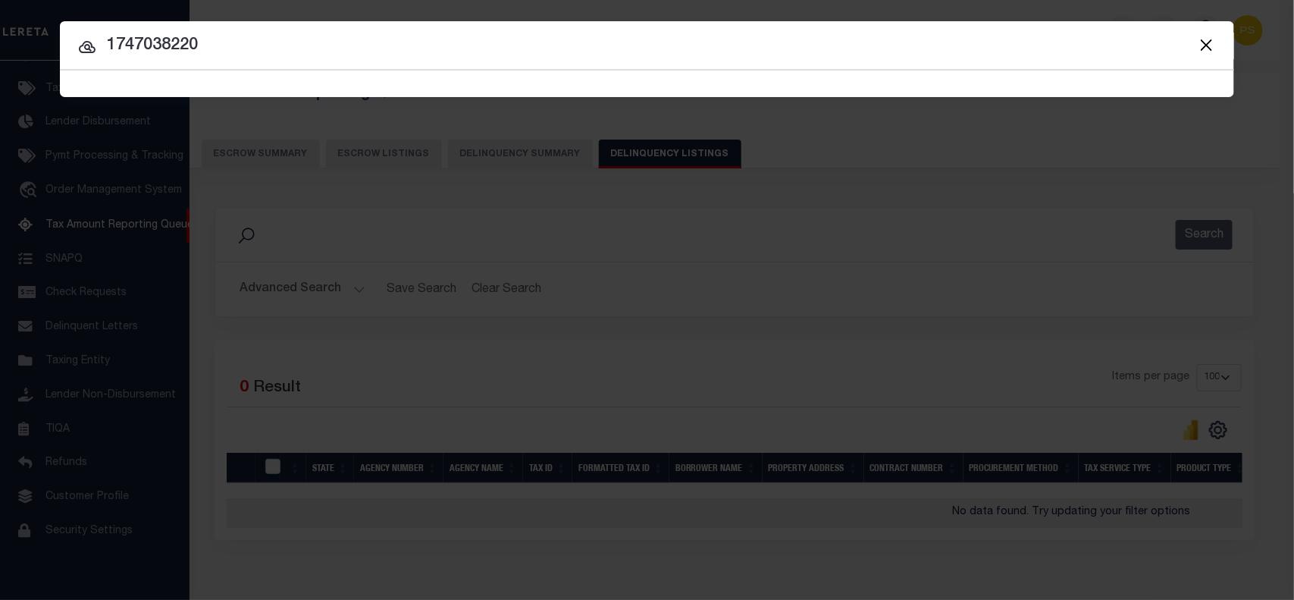
type input "1747038220"
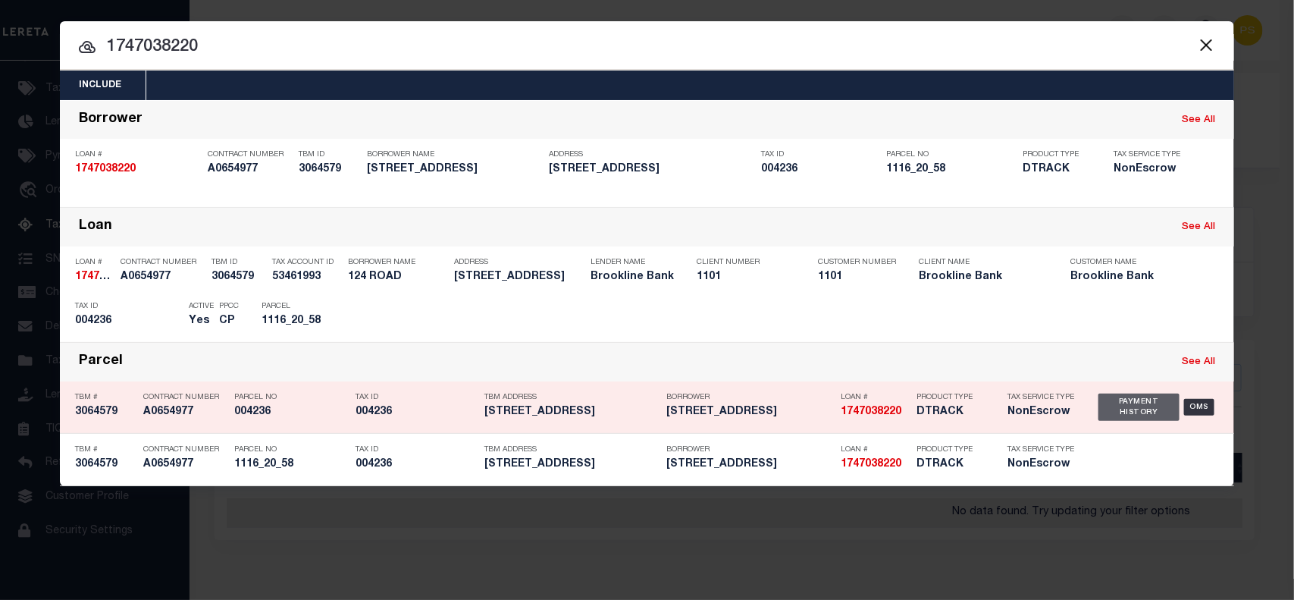
click at [1137, 414] on div "Payment History" at bounding box center [1138, 406] width 81 height 27
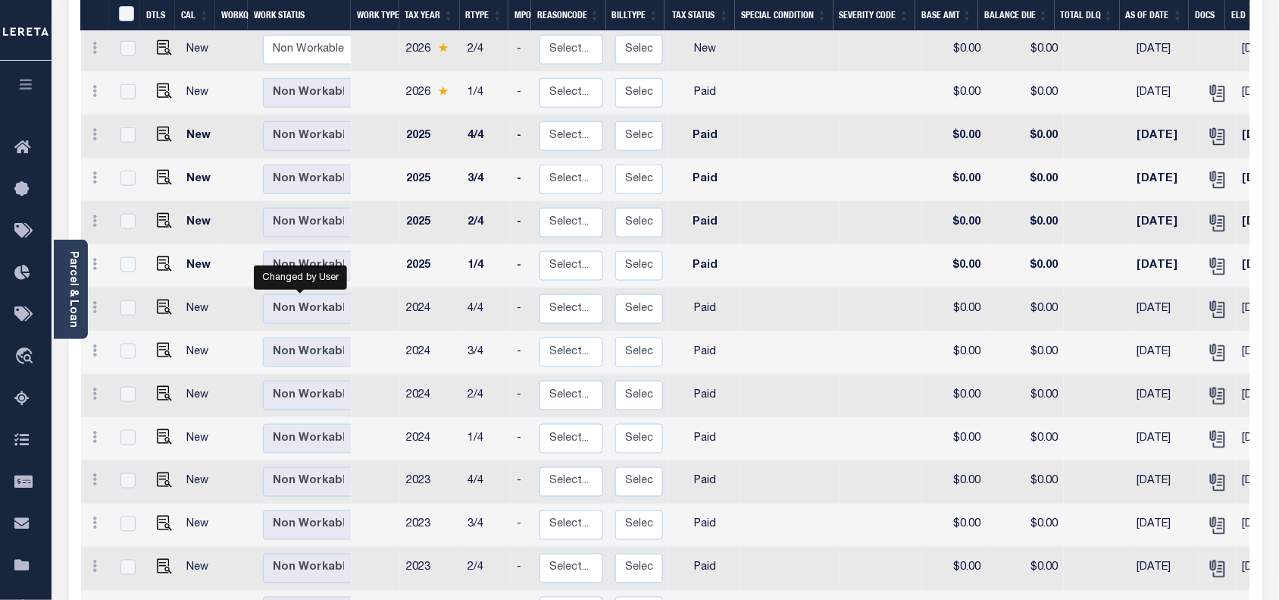
scroll to position [95, 0]
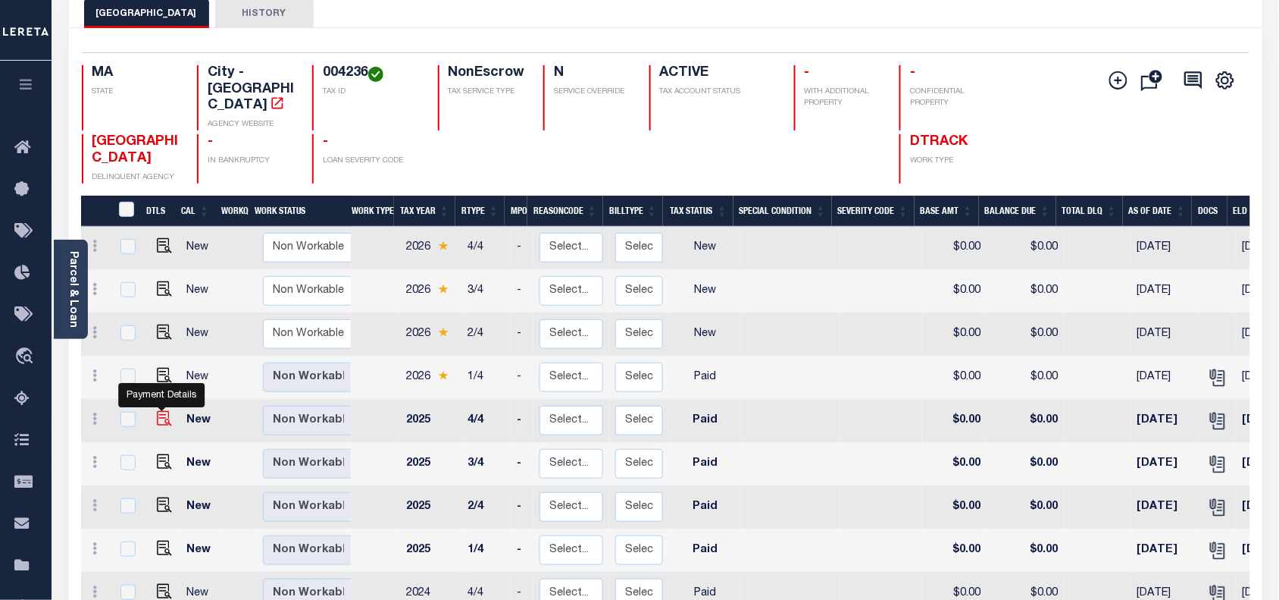
click at [161, 411] on img "" at bounding box center [164, 418] width 15 height 15
checkbox input "true"
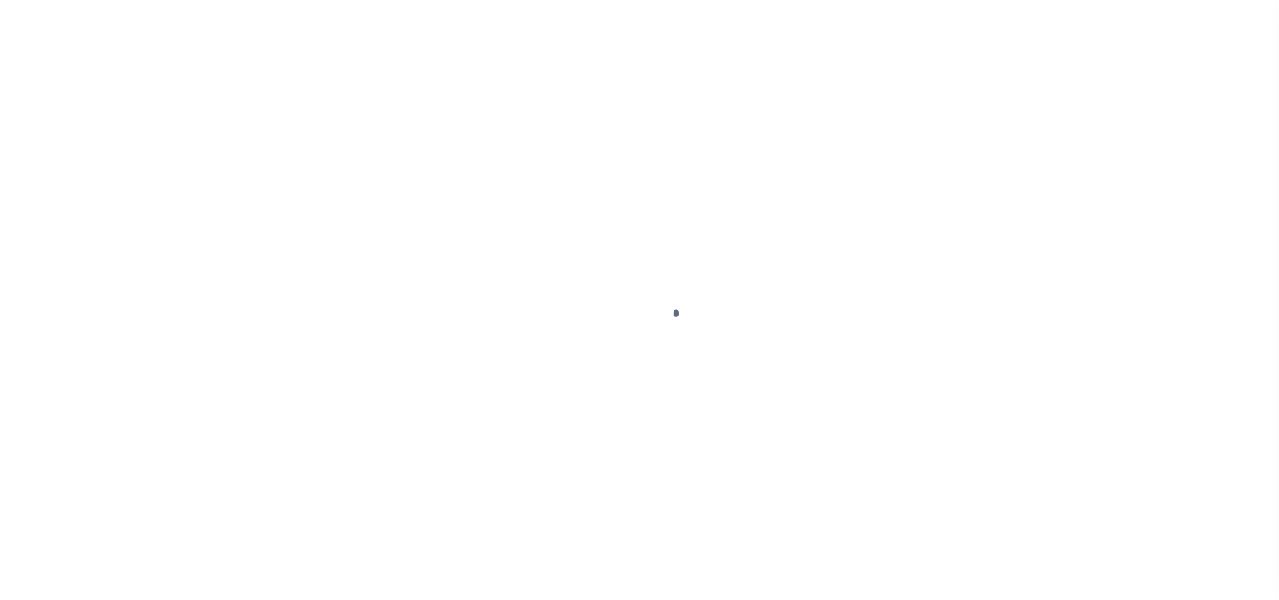
select select "PYD"
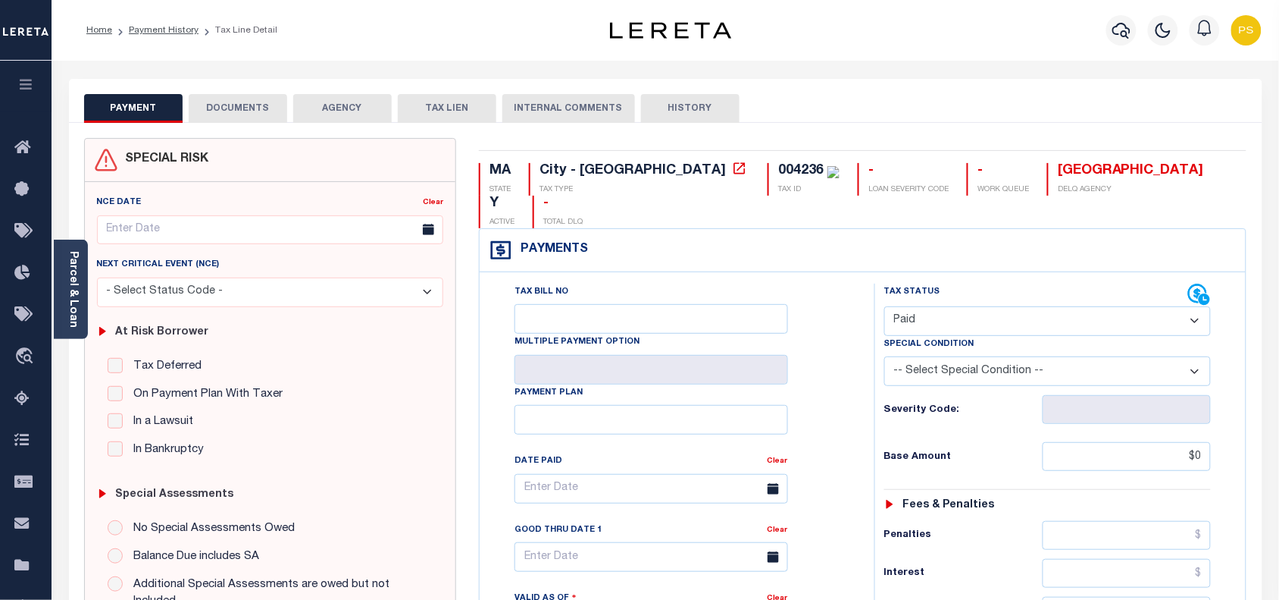
click at [240, 114] on button "DOCUMENTS" at bounding box center [238, 108] width 99 height 29
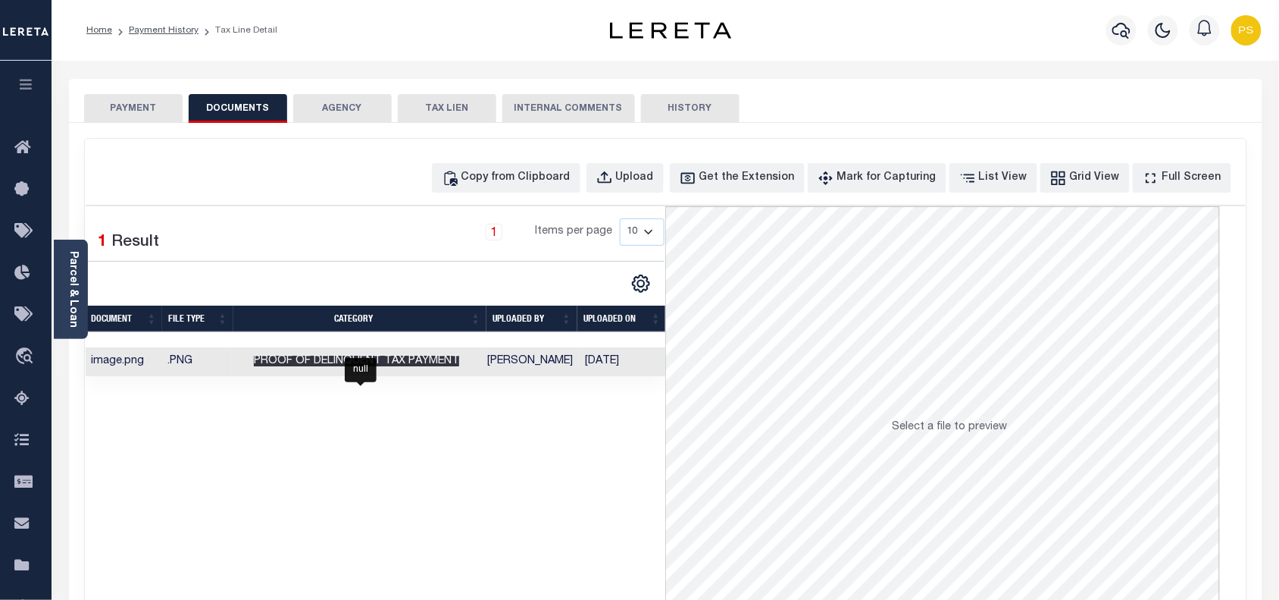
click at [305, 360] on span "Proof of Delinquent Tax Payment" at bounding box center [356, 360] width 205 height 11
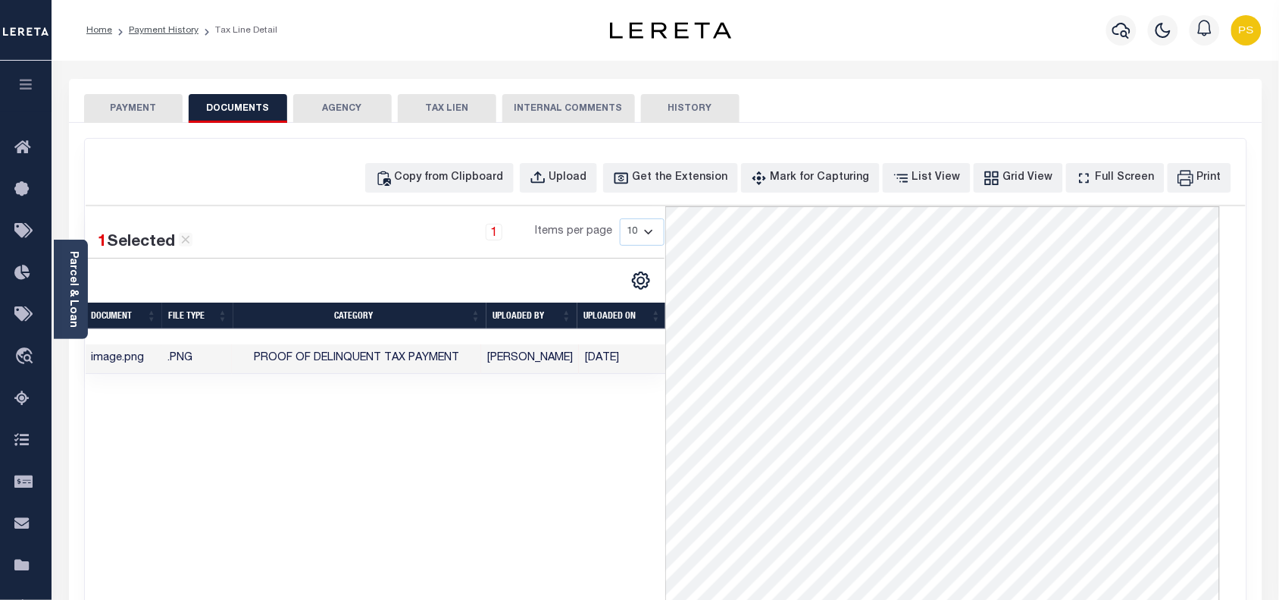
scroll to position [111, 0]
click at [161, 30] on link "Payment History" at bounding box center [164, 30] width 70 height 9
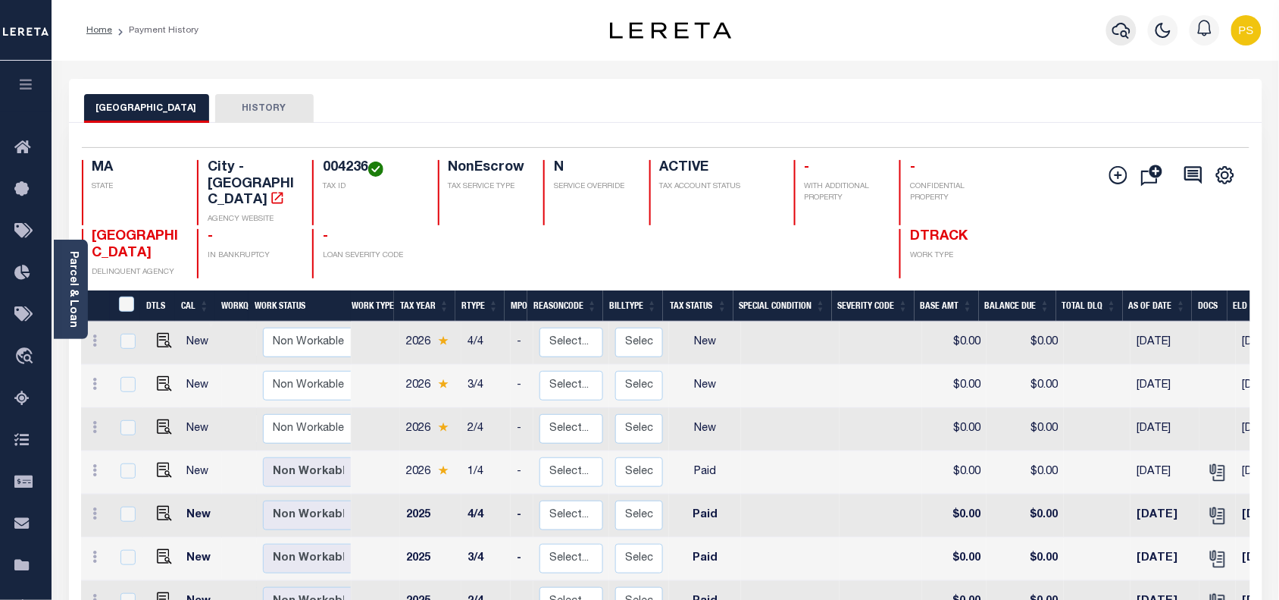
click at [1118, 36] on icon "button" at bounding box center [1122, 30] width 18 height 18
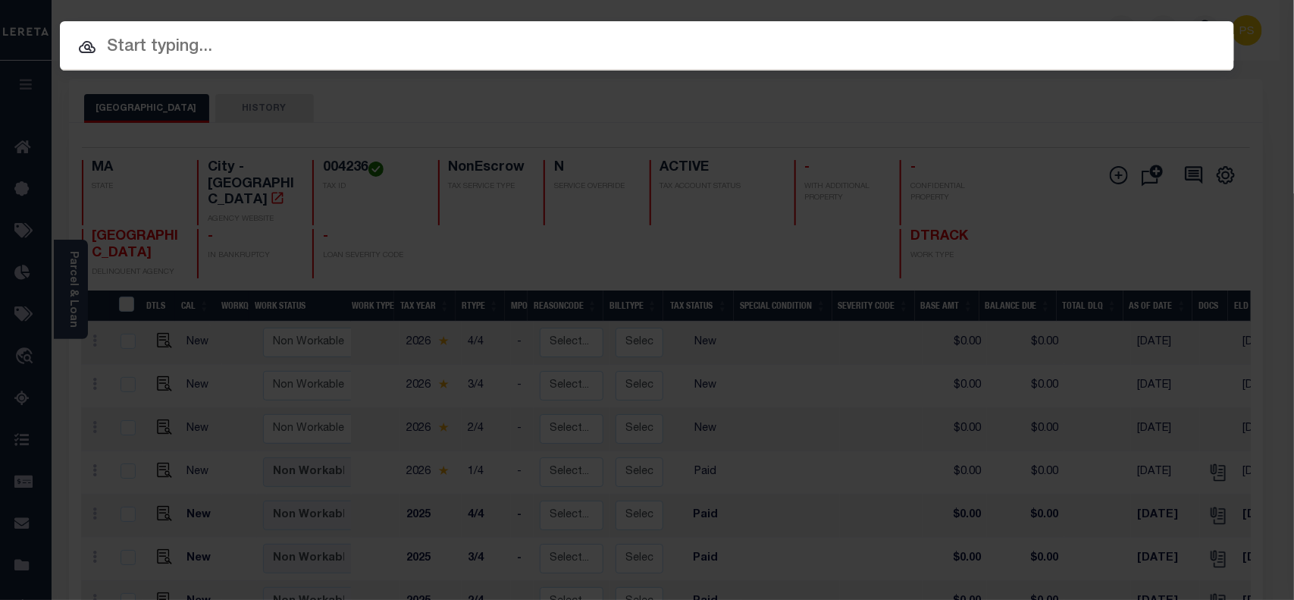
paste input "1747043350"
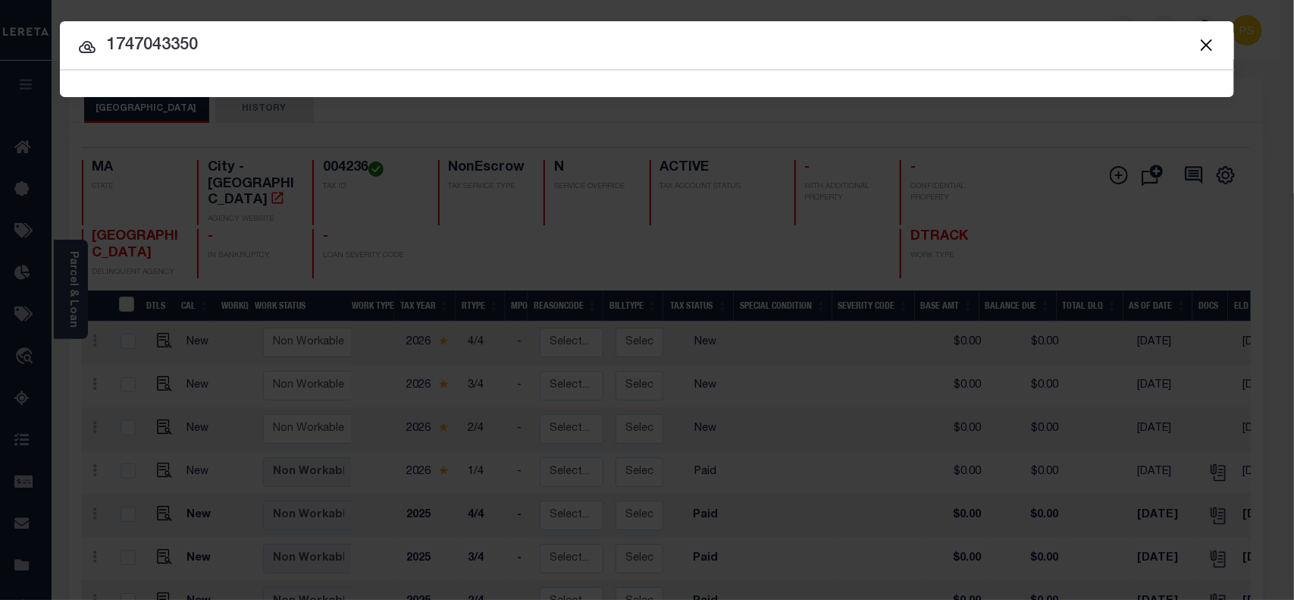
type input "1747043350"
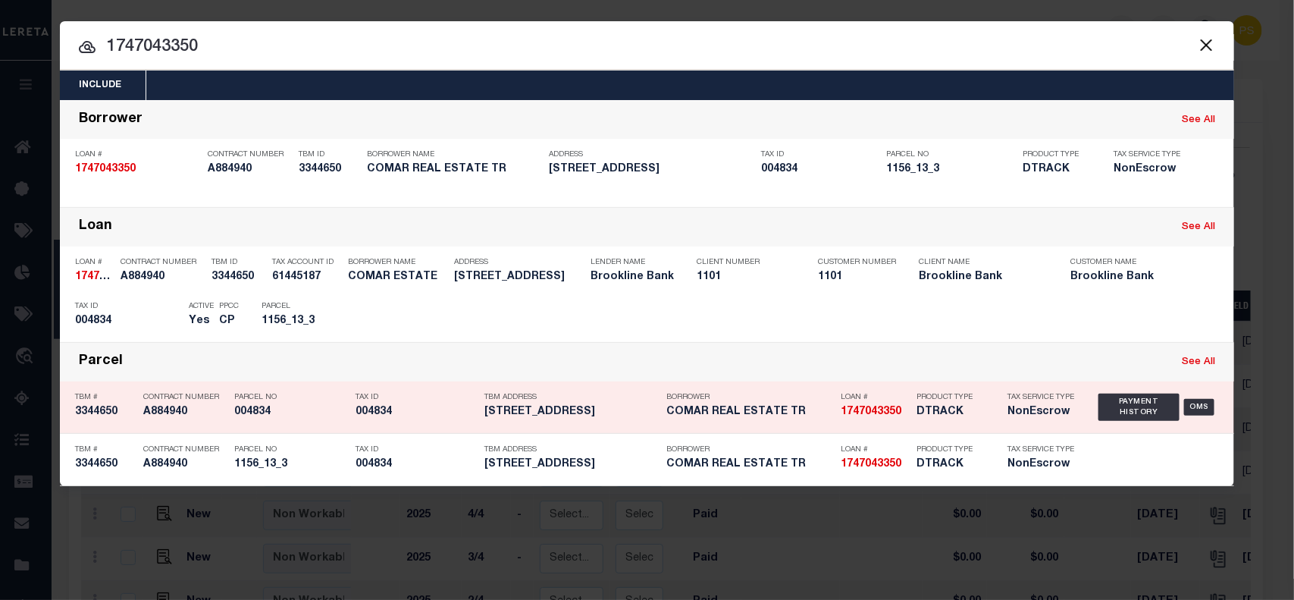
click at [1138, 421] on div "Payment History OMS" at bounding box center [1158, 407] width 121 height 44
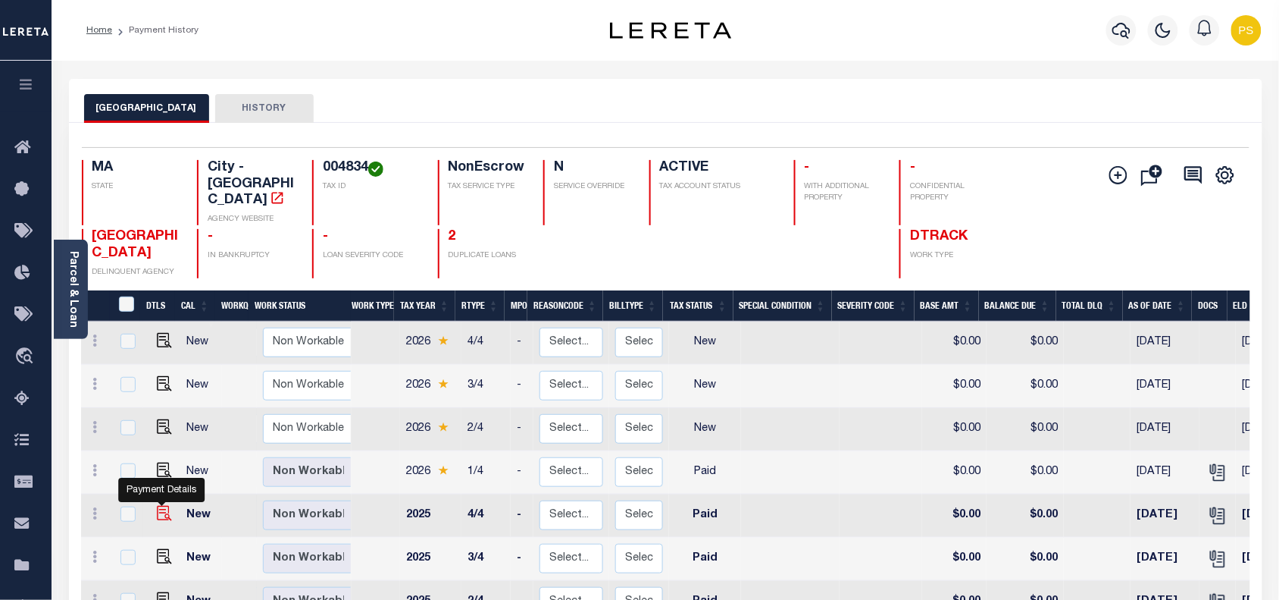
click at [158, 506] on img "" at bounding box center [164, 513] width 15 height 15
checkbox input "true"
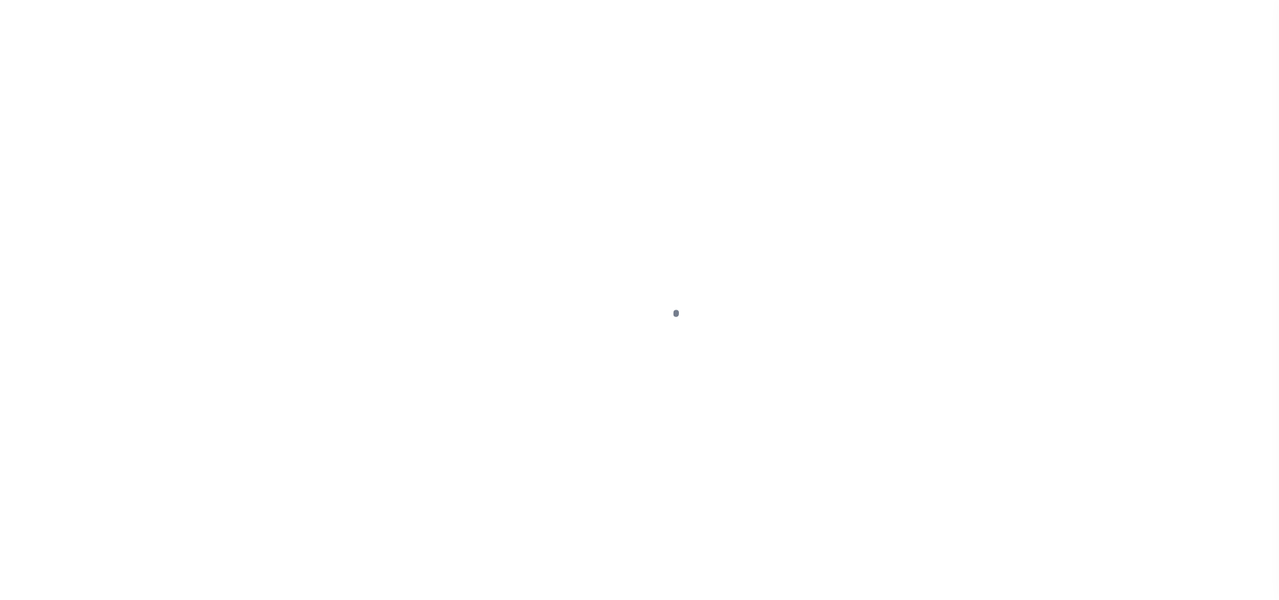
select select "PYD"
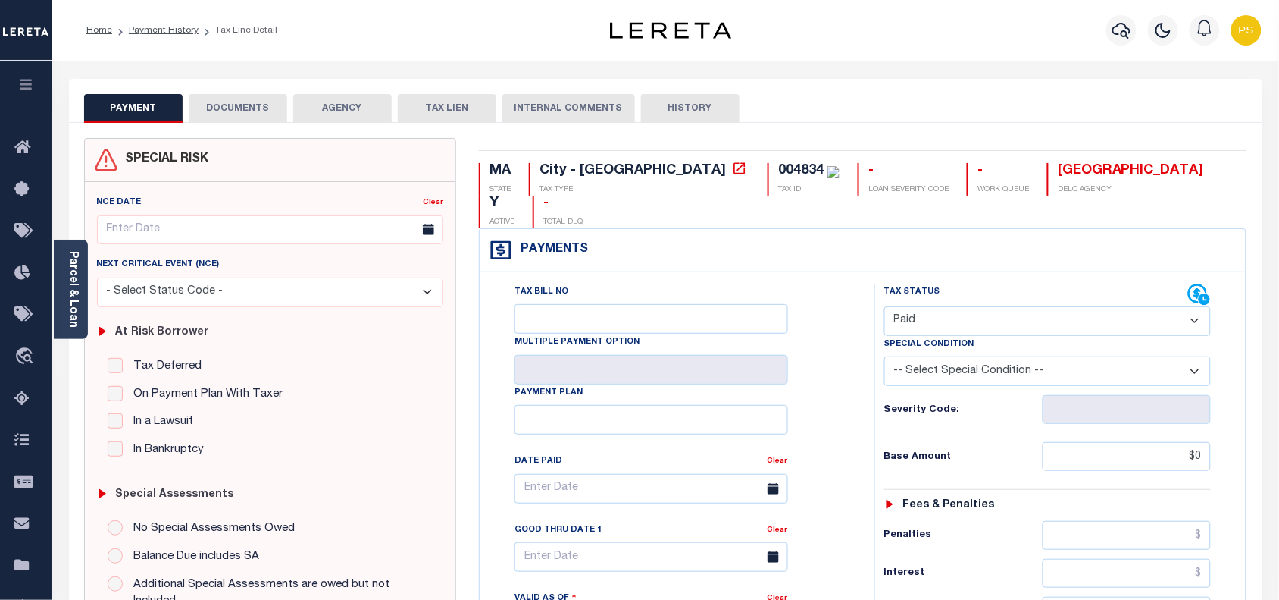
click at [240, 112] on button "DOCUMENTS" at bounding box center [238, 108] width 99 height 29
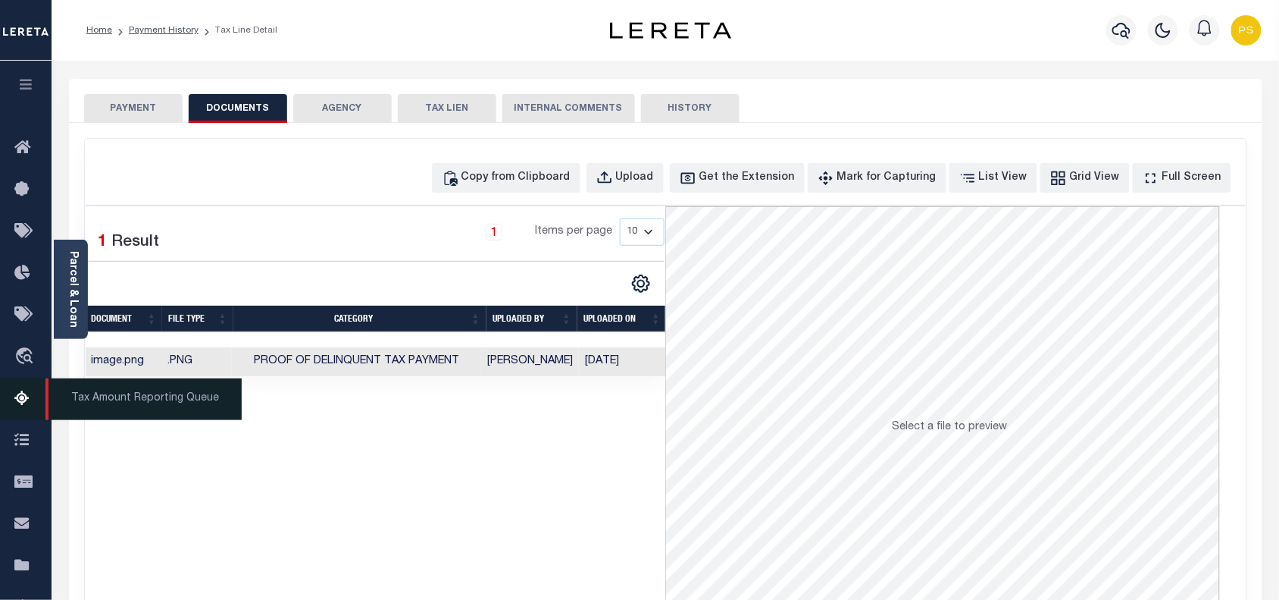
click at [19, 398] on icon at bounding box center [26, 399] width 24 height 19
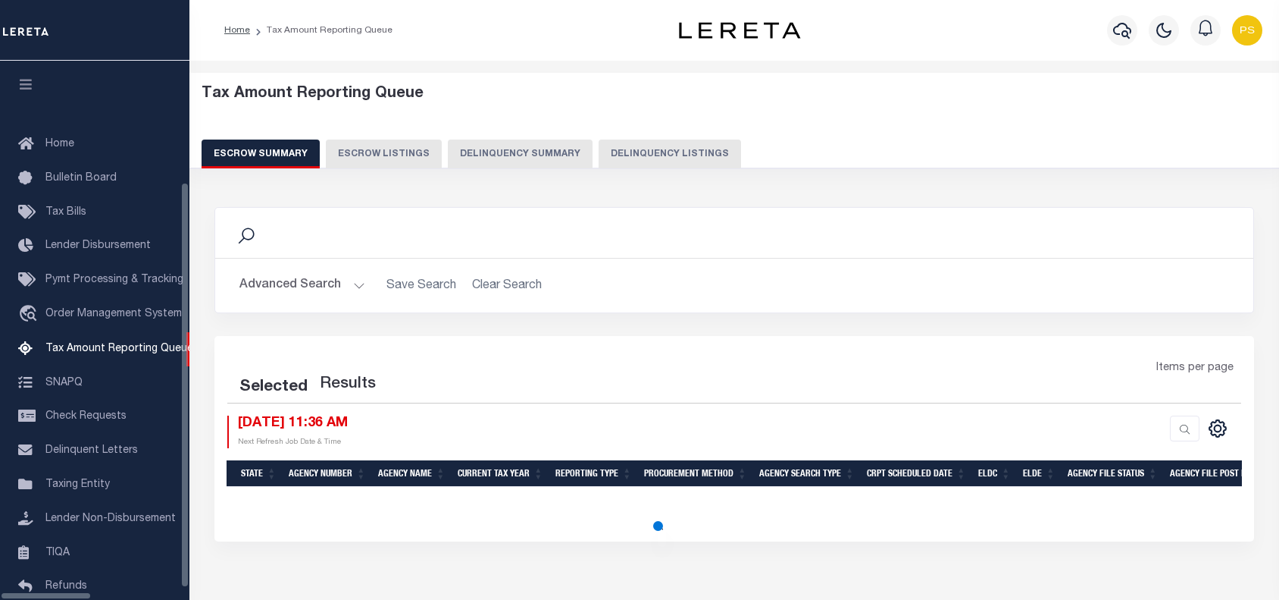
click at [612, 154] on button "Delinquency Listings" at bounding box center [670, 153] width 142 height 29
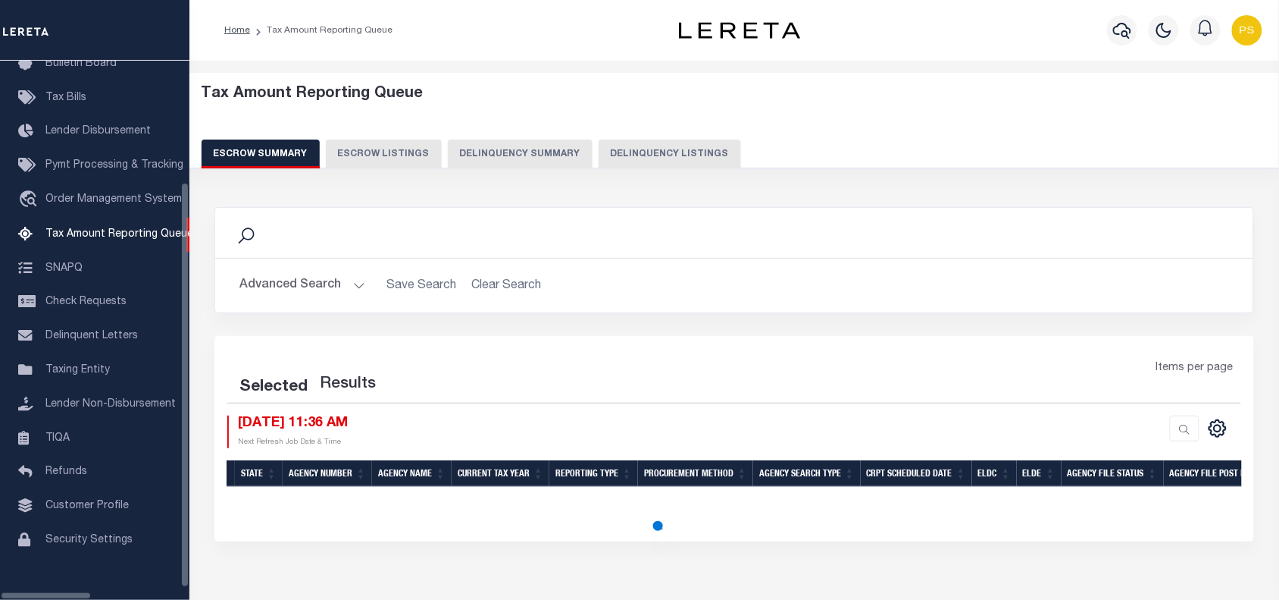
select select "100"
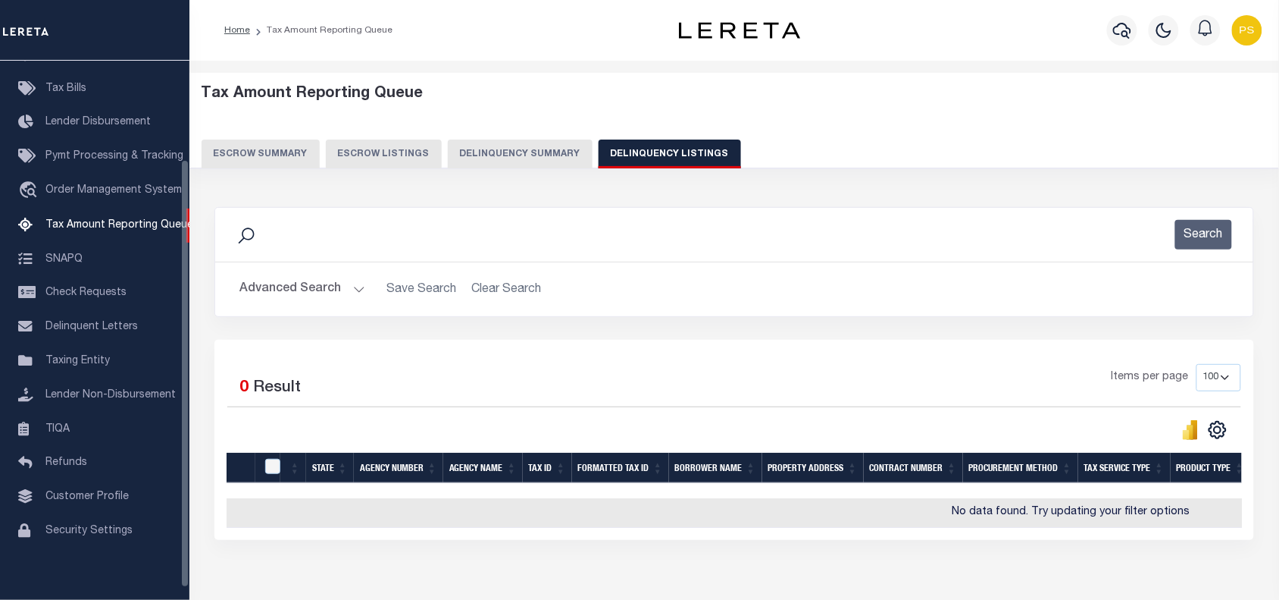
scroll to position [124, 0]
click at [282, 297] on button "Advanced Search" at bounding box center [303, 289] width 126 height 30
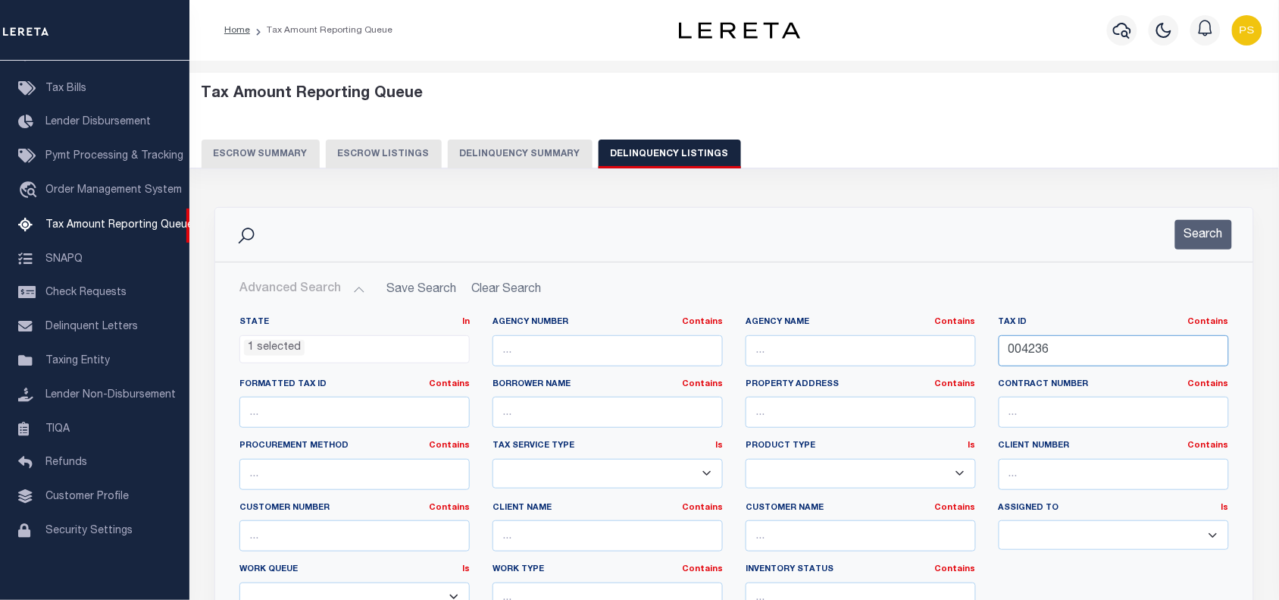
click at [1022, 346] on input "004236" at bounding box center [1114, 350] width 230 height 31
paste input "1747040601"
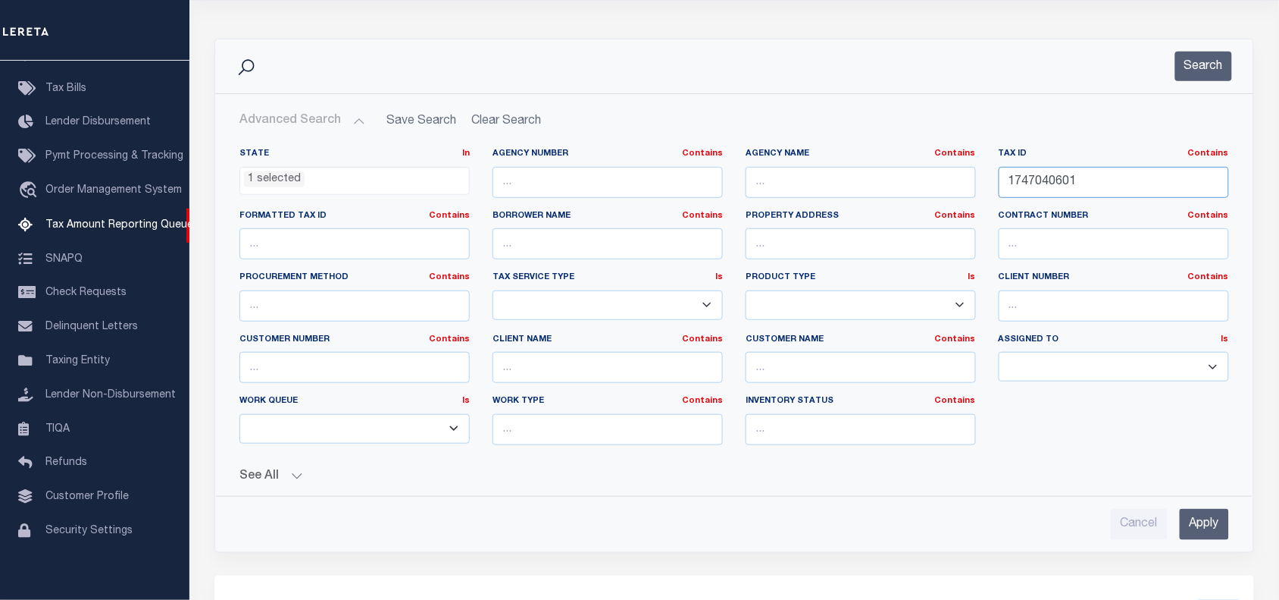
scroll to position [189, 0]
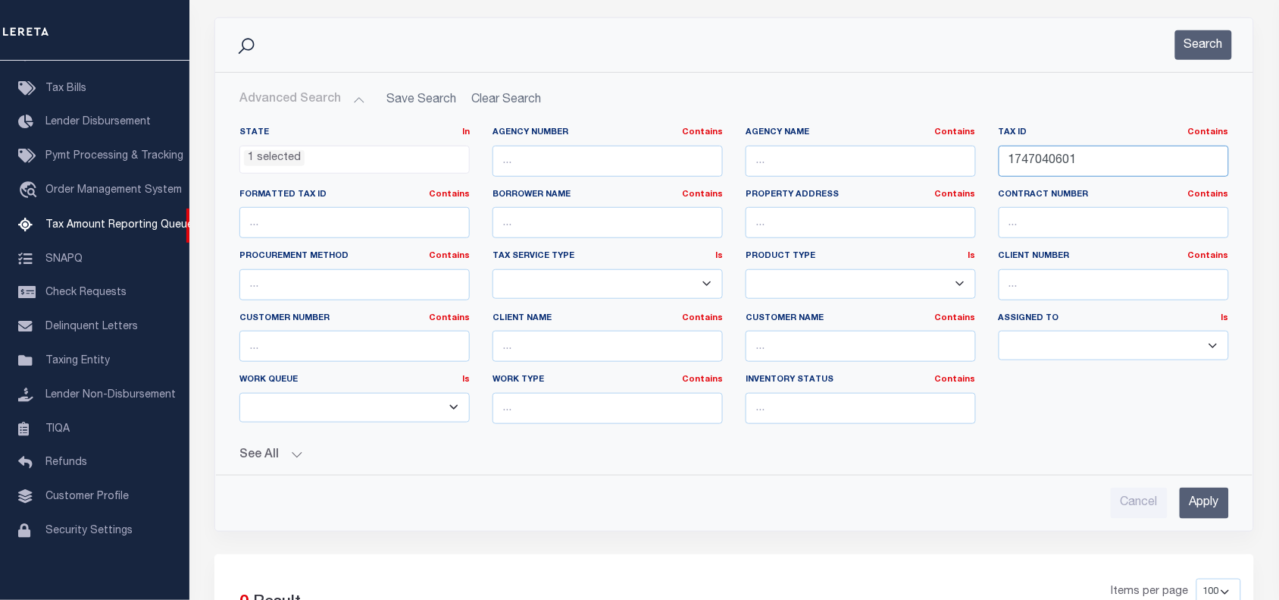
type input "1747040601"
click at [1206, 493] on input "Apply" at bounding box center [1204, 502] width 49 height 31
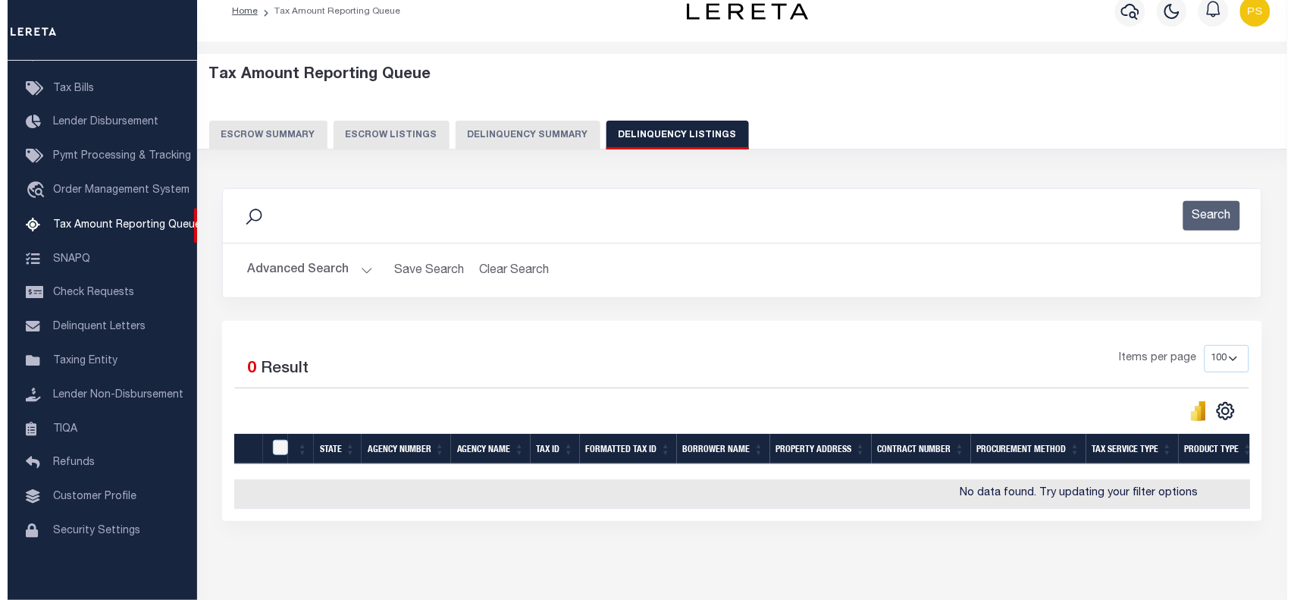
scroll to position [0, 0]
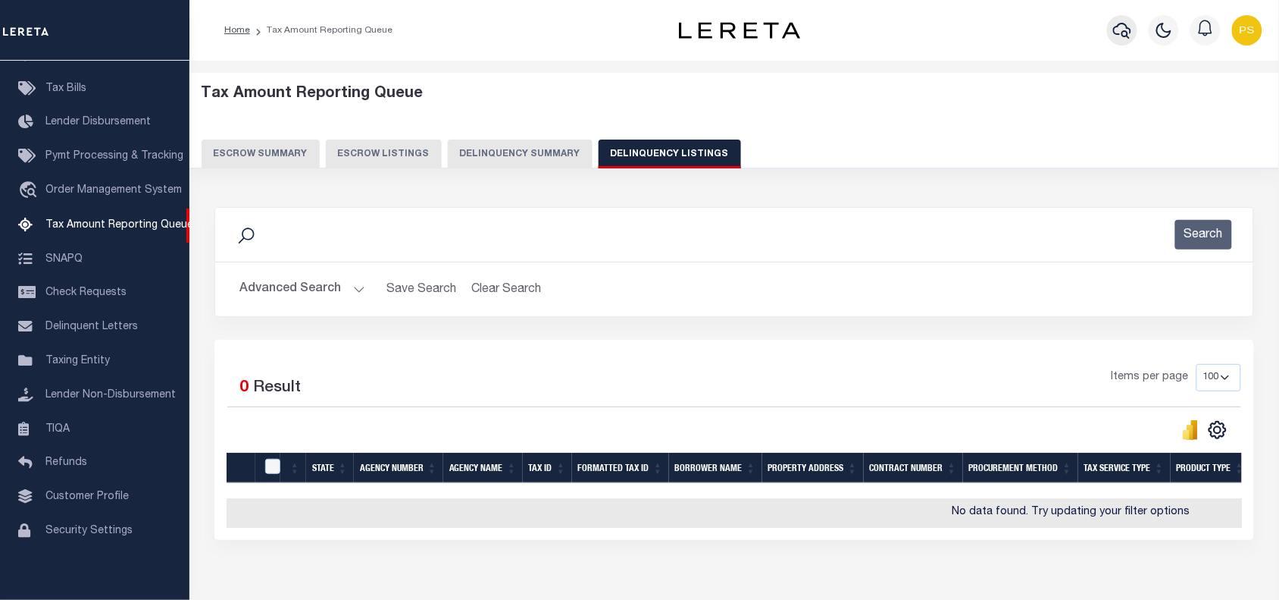
click at [1129, 36] on icon "button" at bounding box center [1122, 30] width 18 height 18
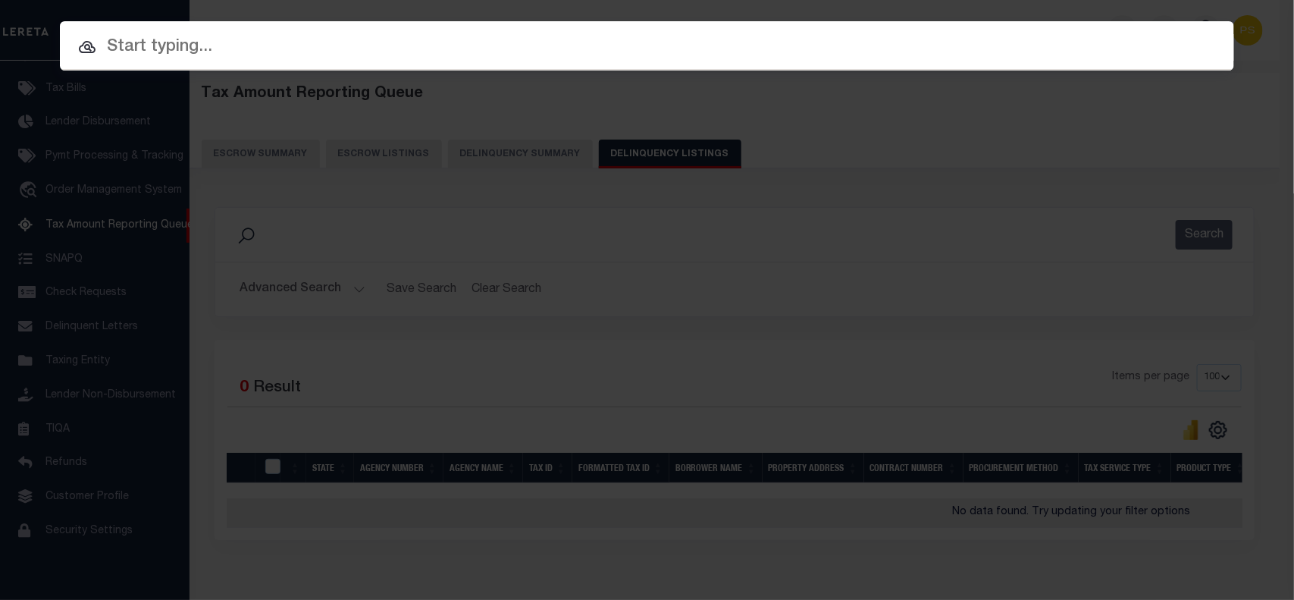
paste input "1747040601"
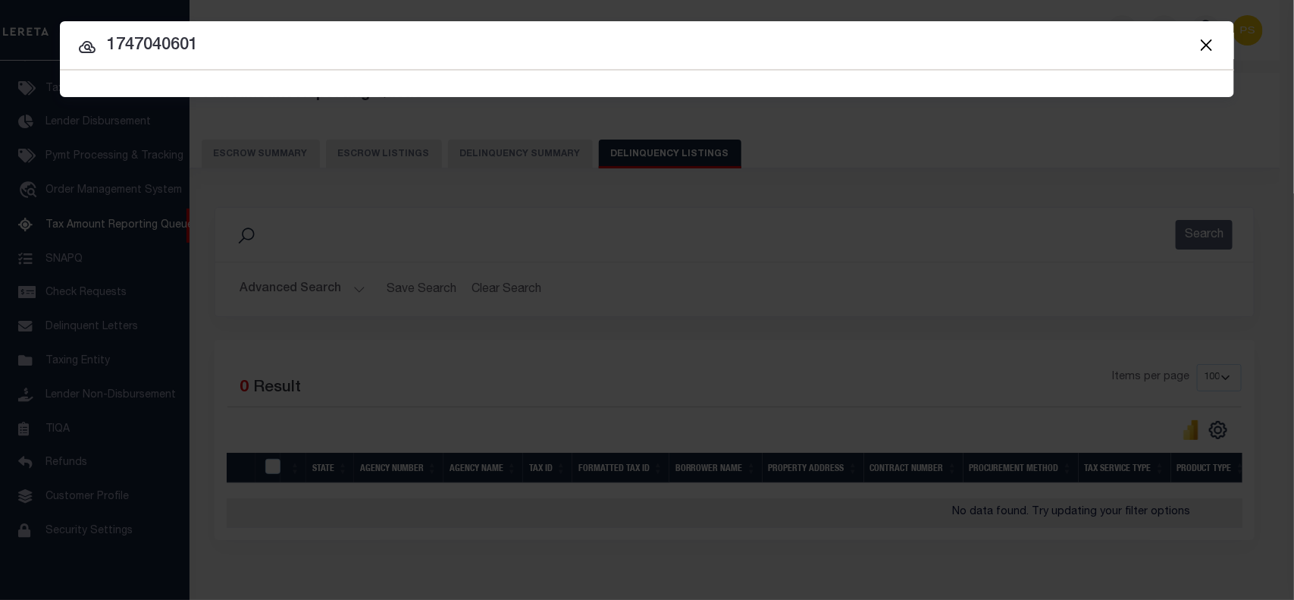
type input "1747040601"
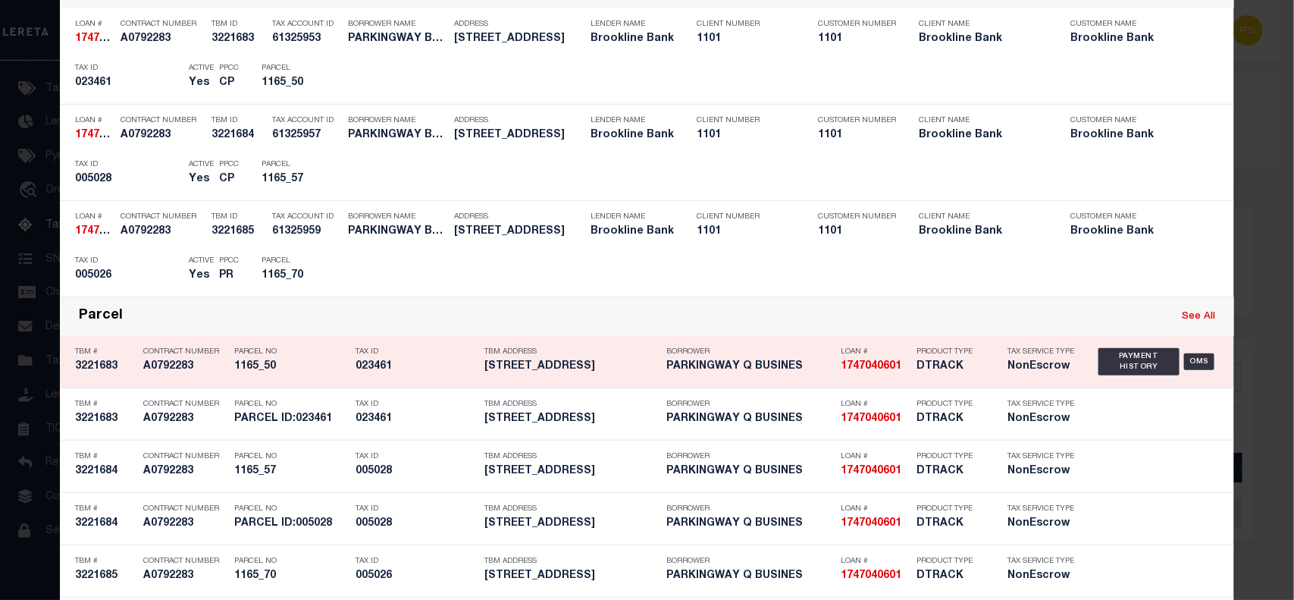
scroll to position [379, 0]
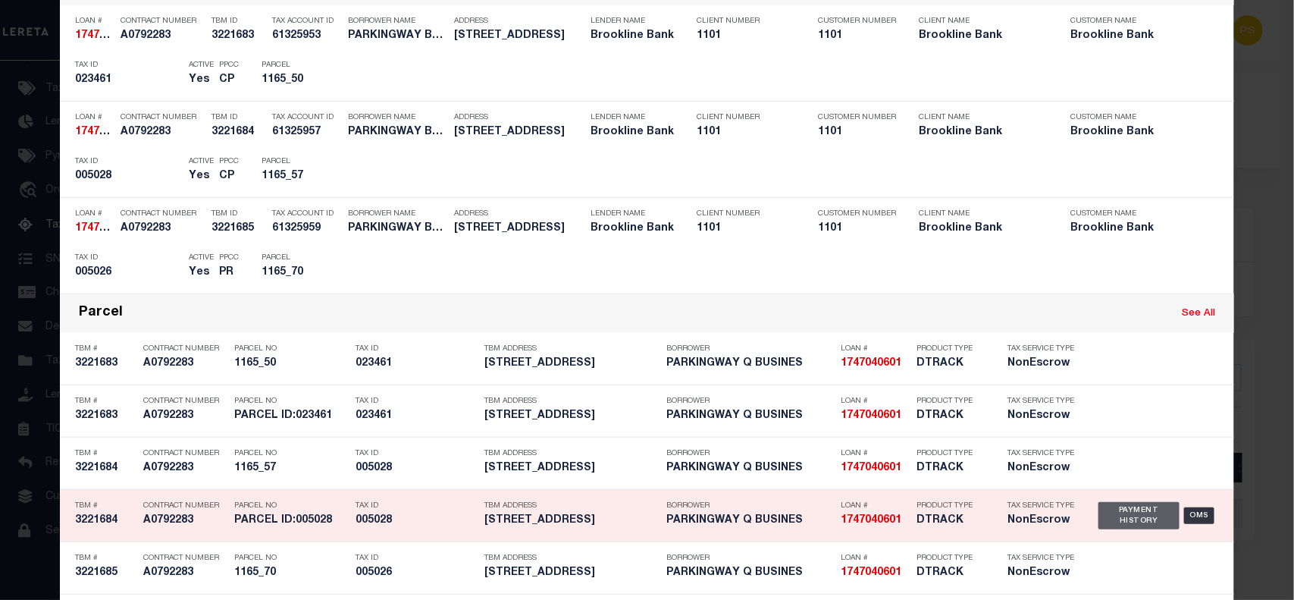
click at [1107, 509] on div "Payment History" at bounding box center [1138, 515] width 81 height 27
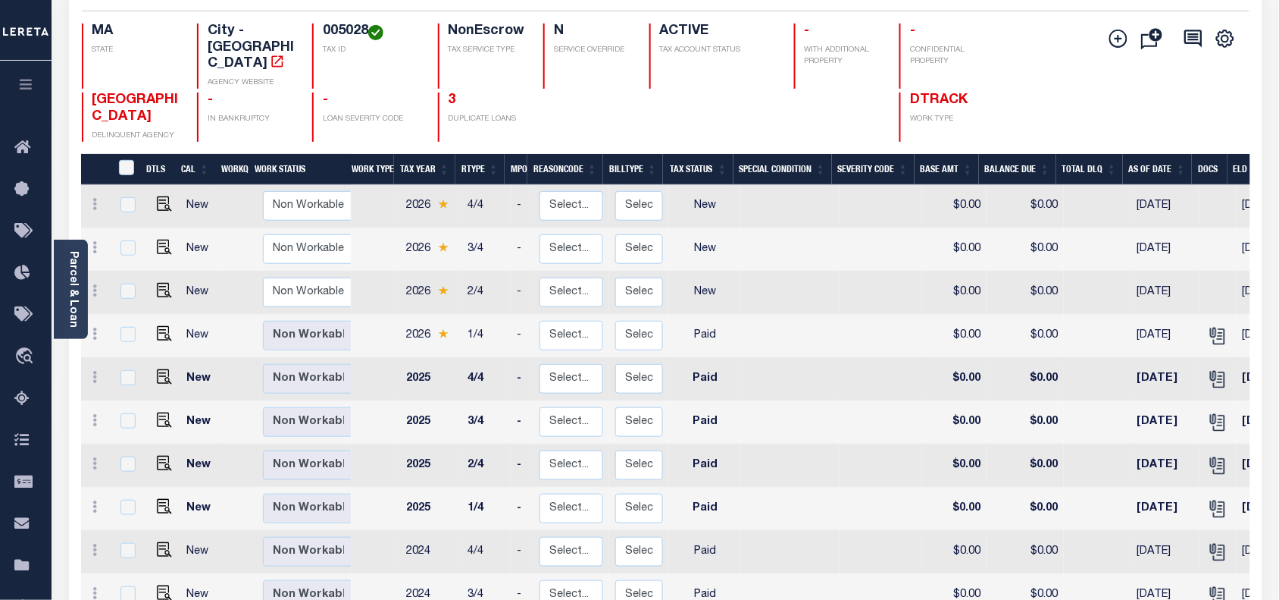
scroll to position [189, 0]
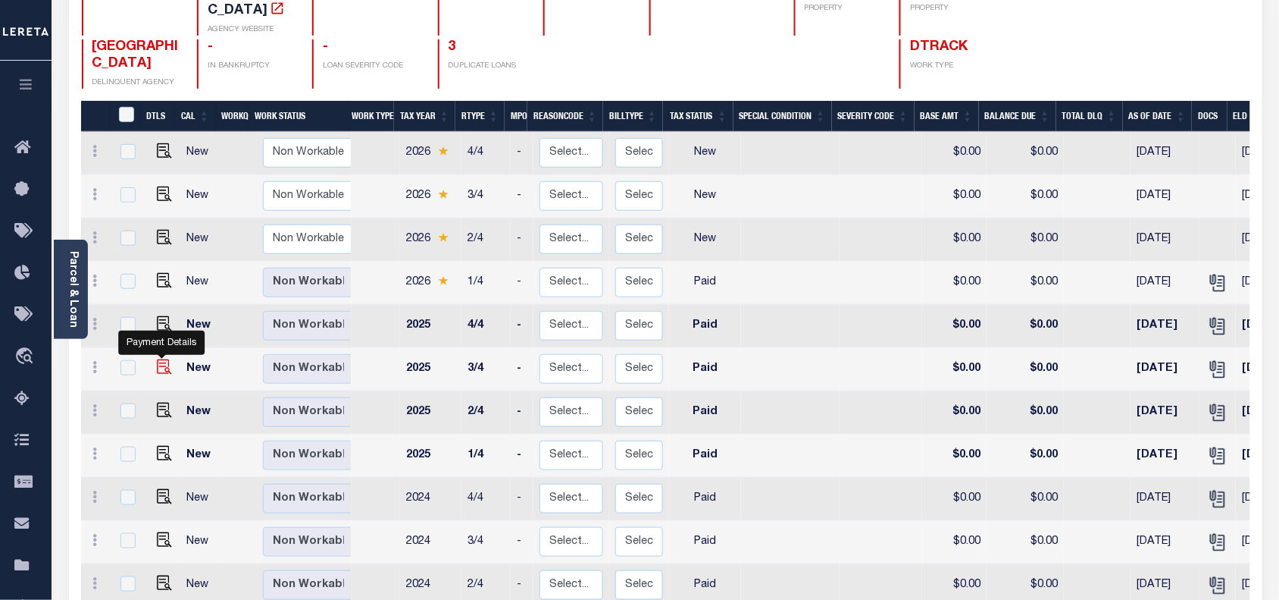
click at [158, 359] on img "" at bounding box center [164, 366] width 15 height 15
checkbox input "true"
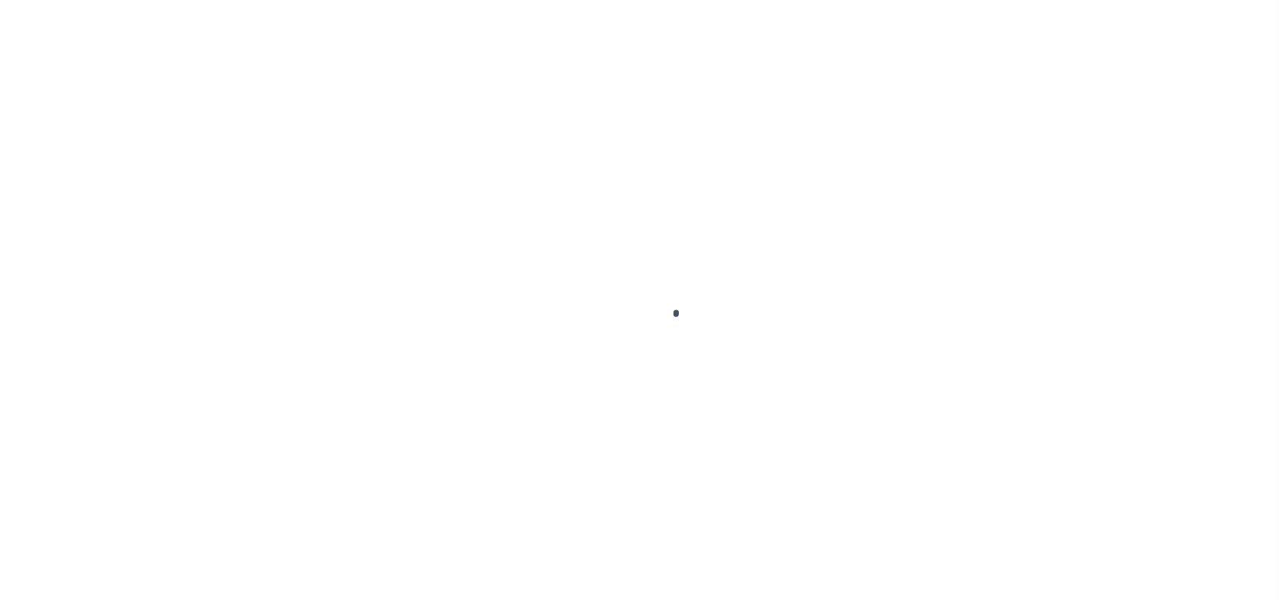
select select "PYD"
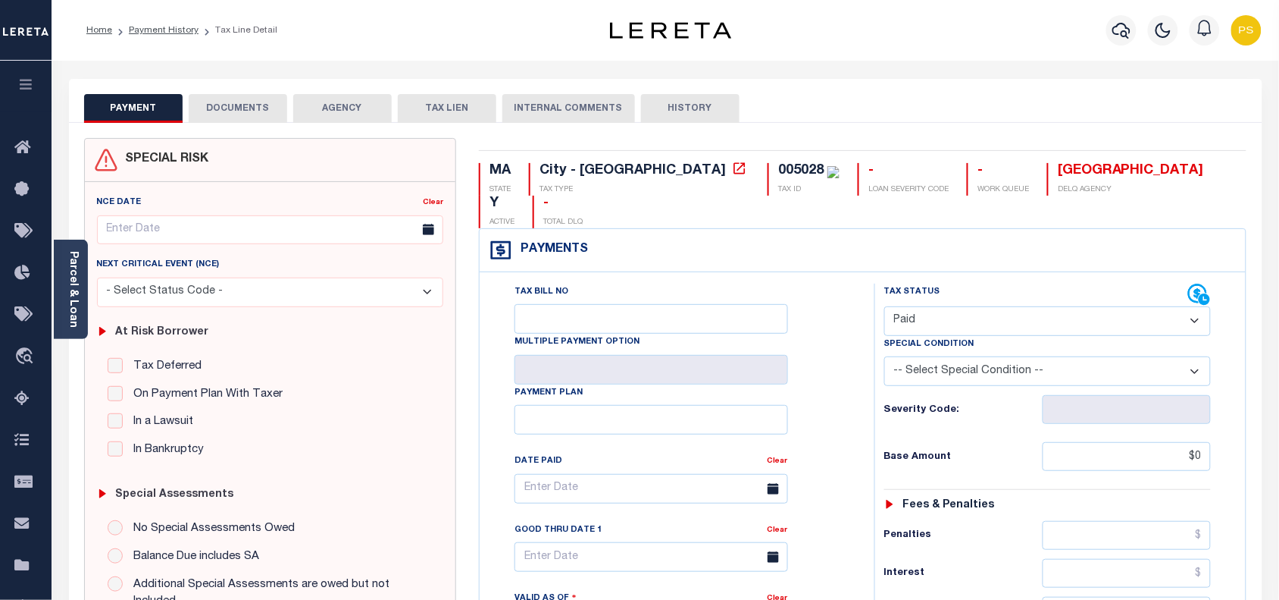
click at [256, 116] on button "DOCUMENTS" at bounding box center [238, 108] width 99 height 29
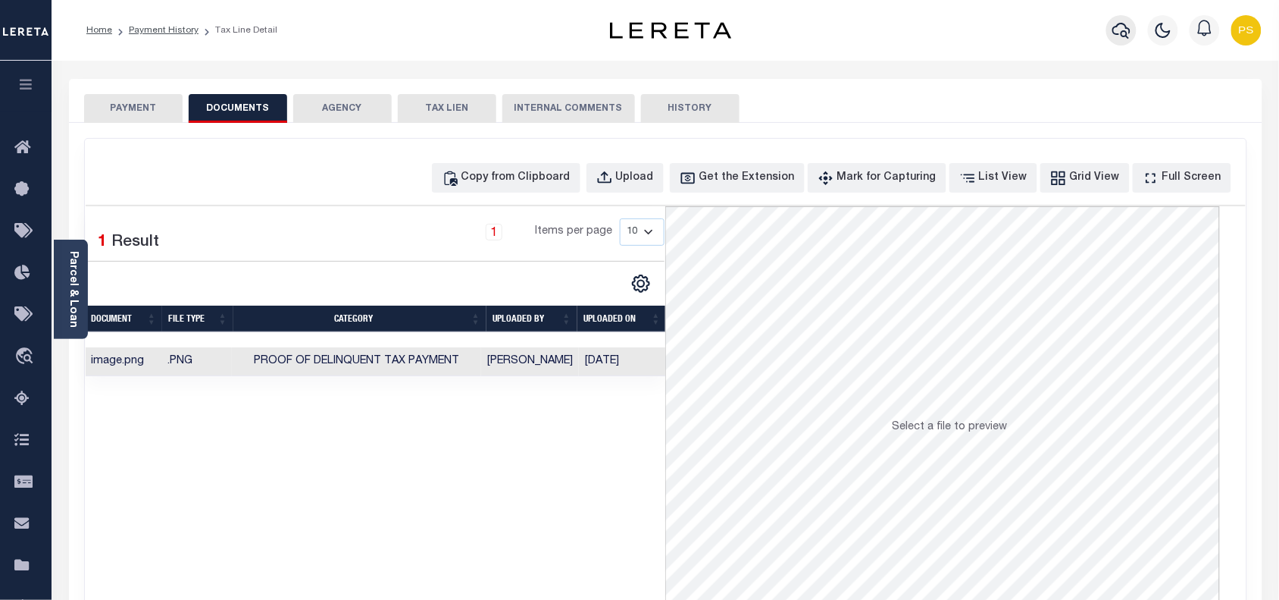
click at [1123, 23] on icon "button" at bounding box center [1122, 31] width 18 height 16
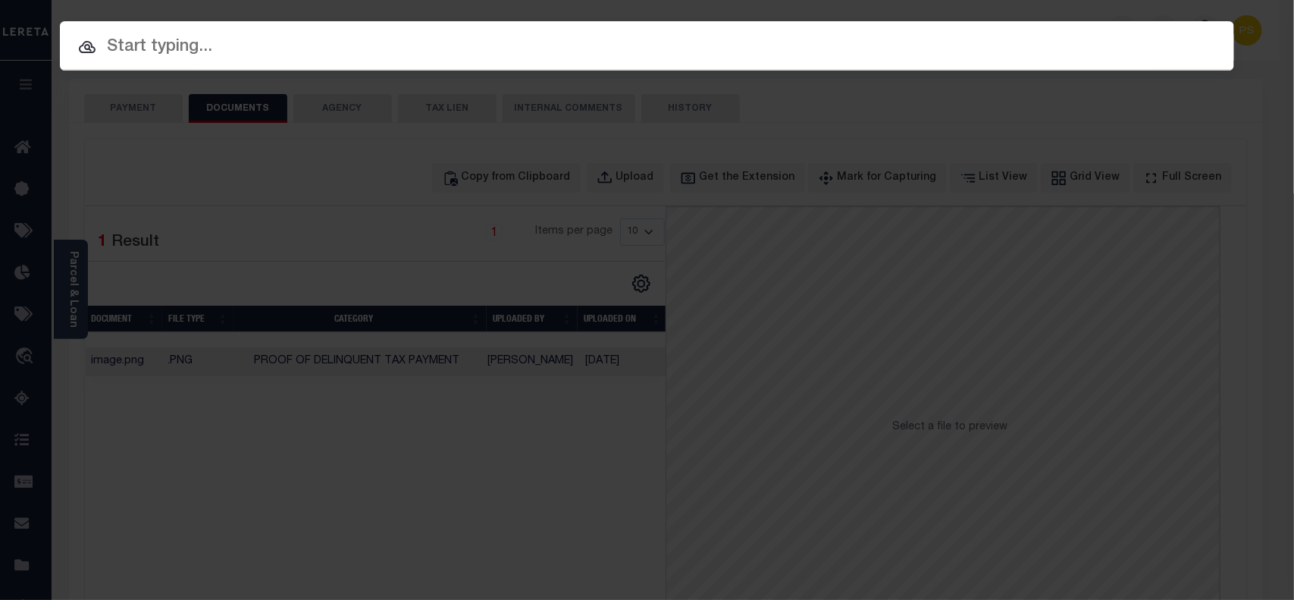
paste input "110018055"
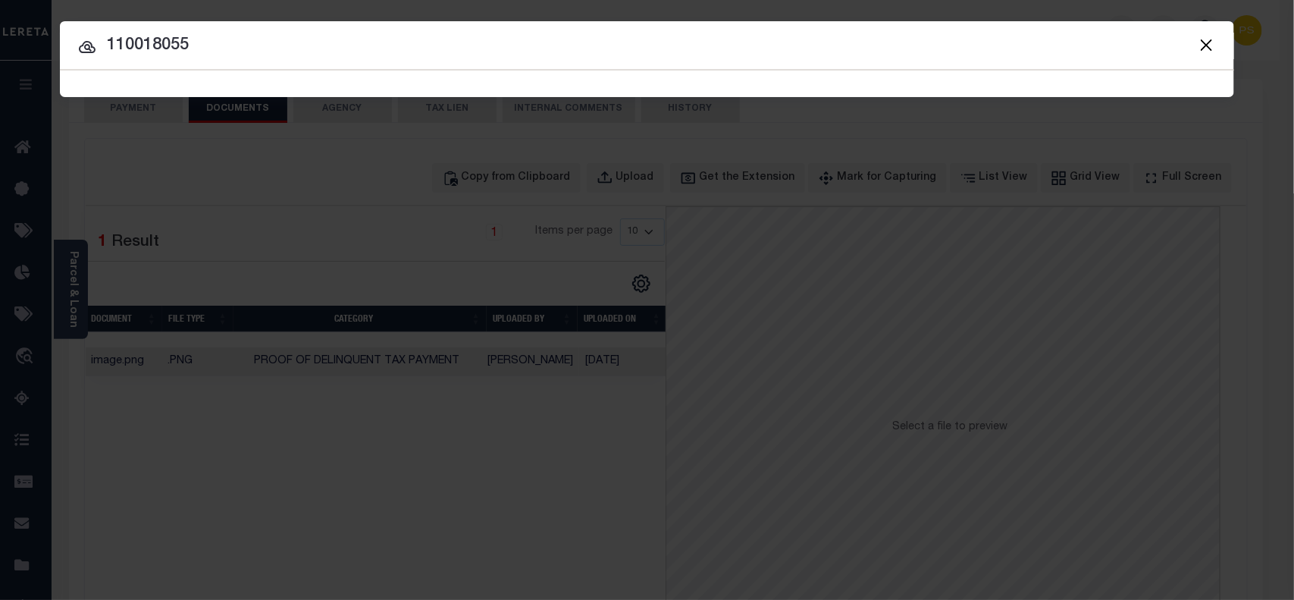
type input "110018055"
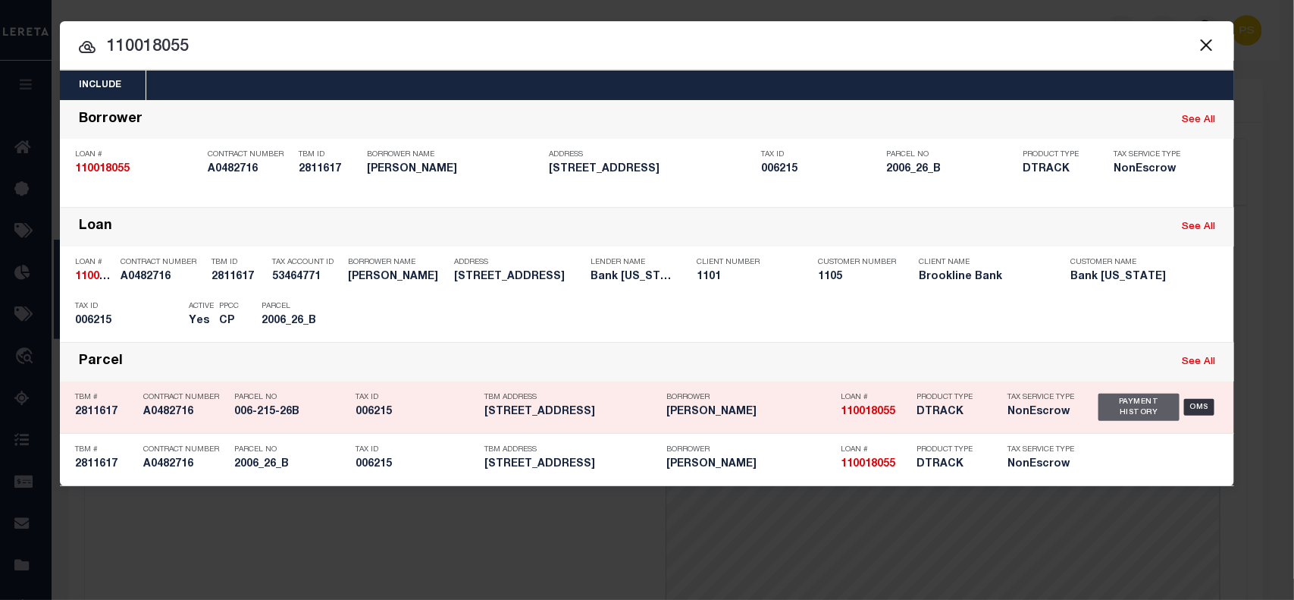
click at [1127, 414] on div "Payment History" at bounding box center [1138, 406] width 81 height 27
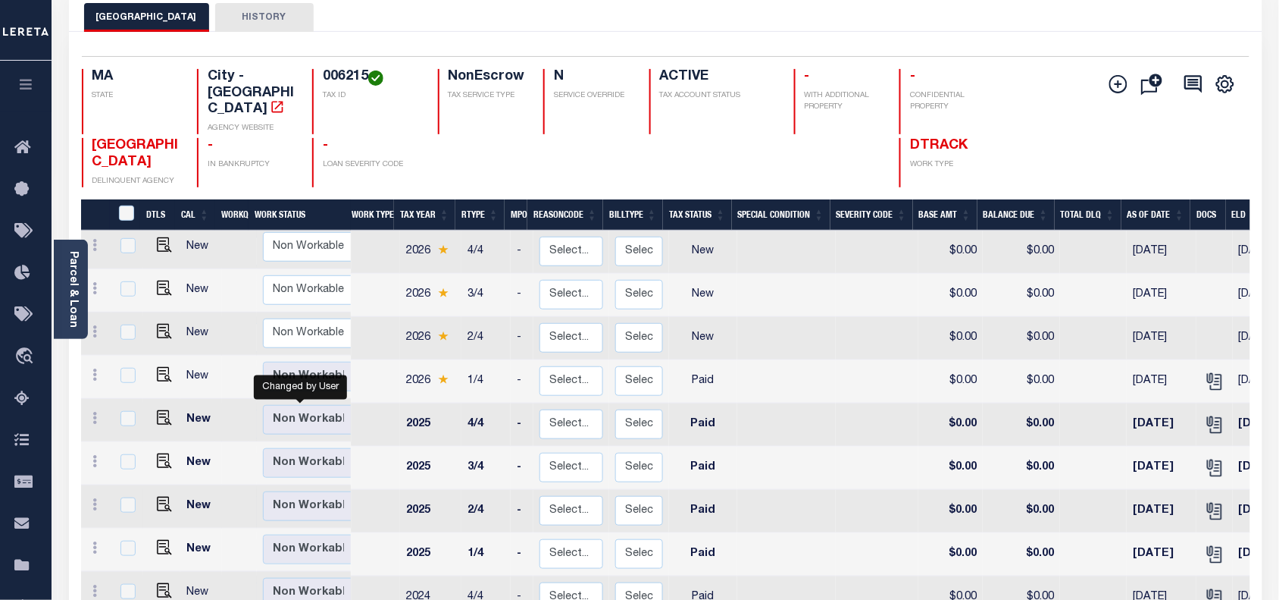
scroll to position [95, 0]
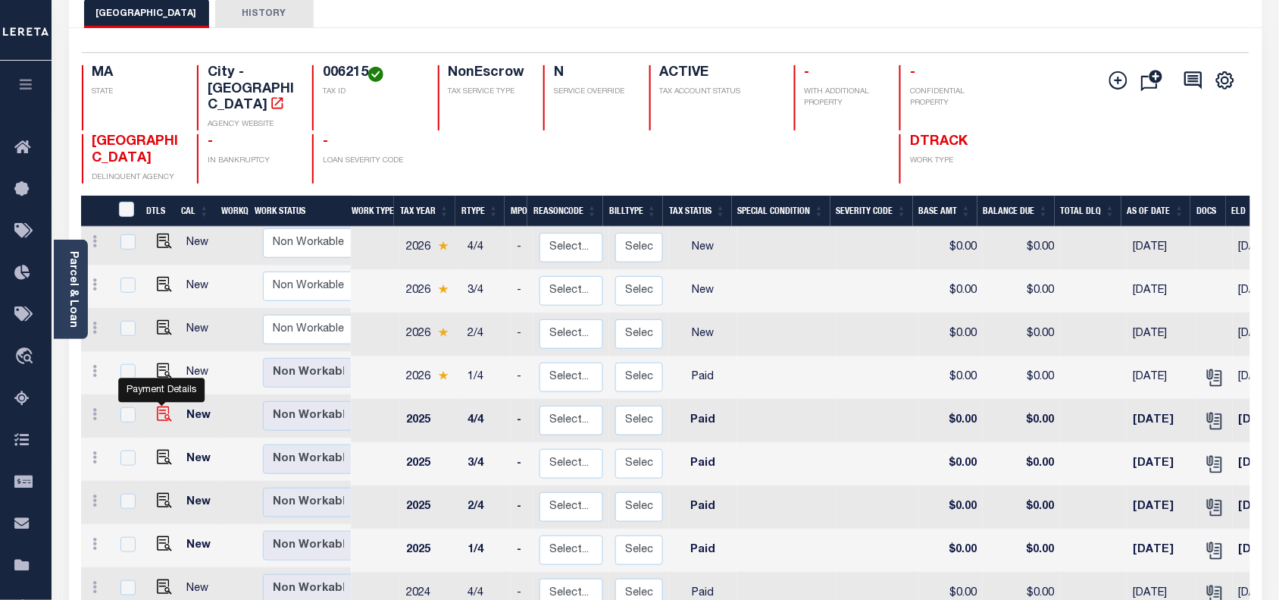
click at [161, 406] on img "" at bounding box center [164, 413] width 15 height 15
checkbox input "true"
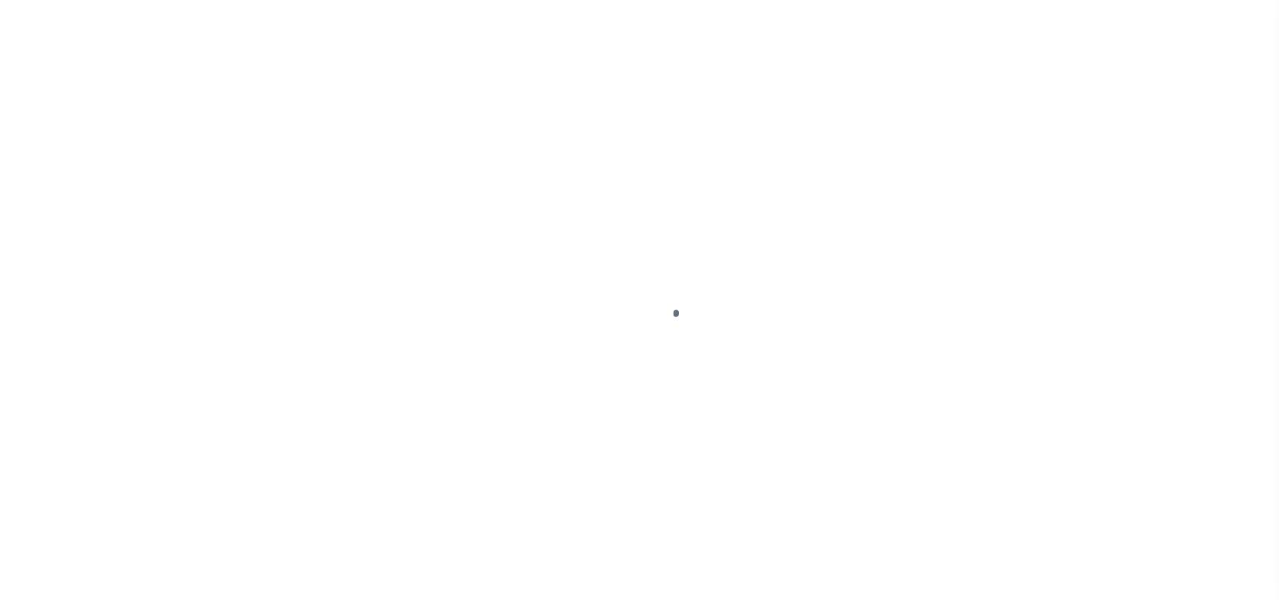
select select "PYD"
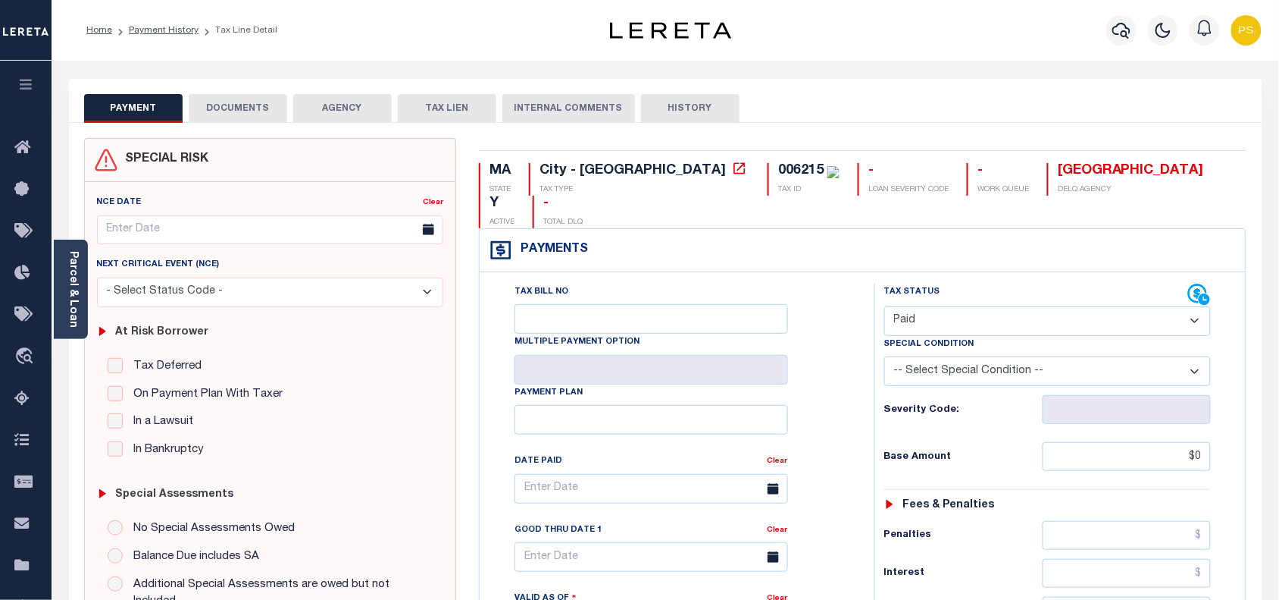
click at [236, 107] on button "DOCUMENTS" at bounding box center [238, 108] width 99 height 29
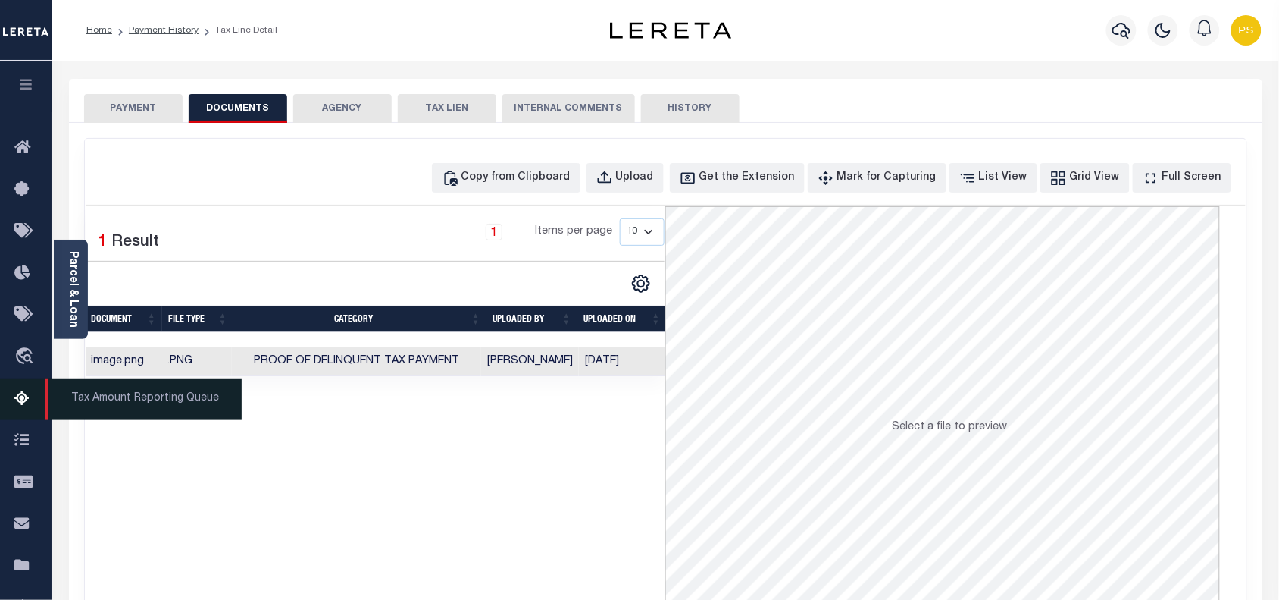
click at [23, 400] on icon at bounding box center [26, 399] width 24 height 19
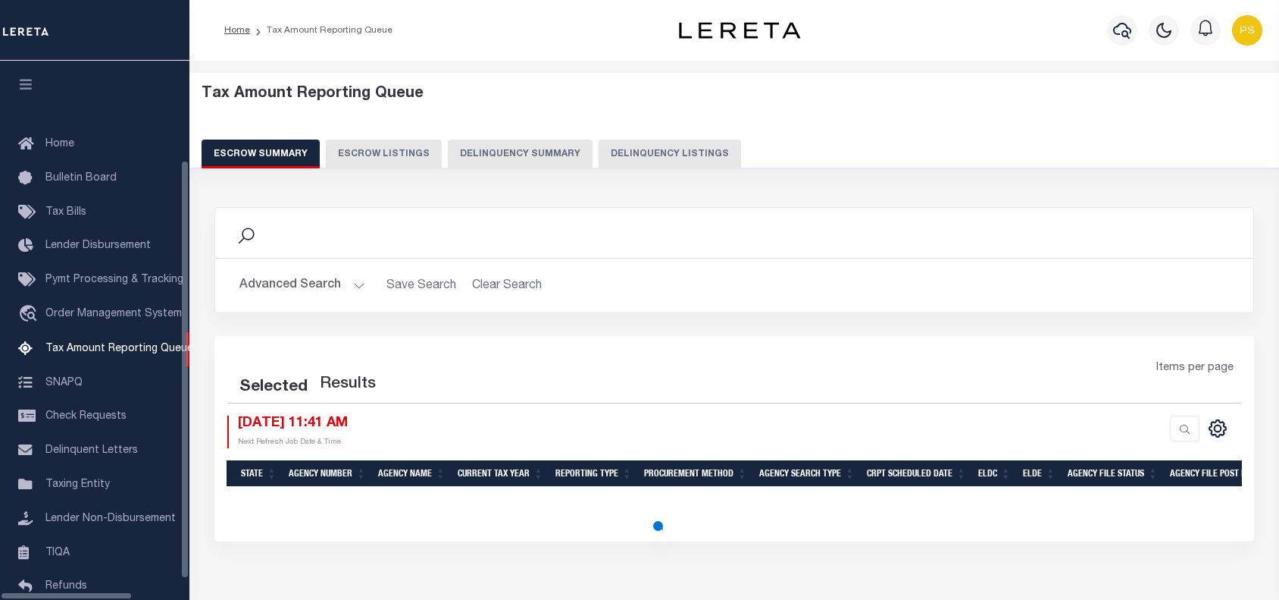
select select "100"
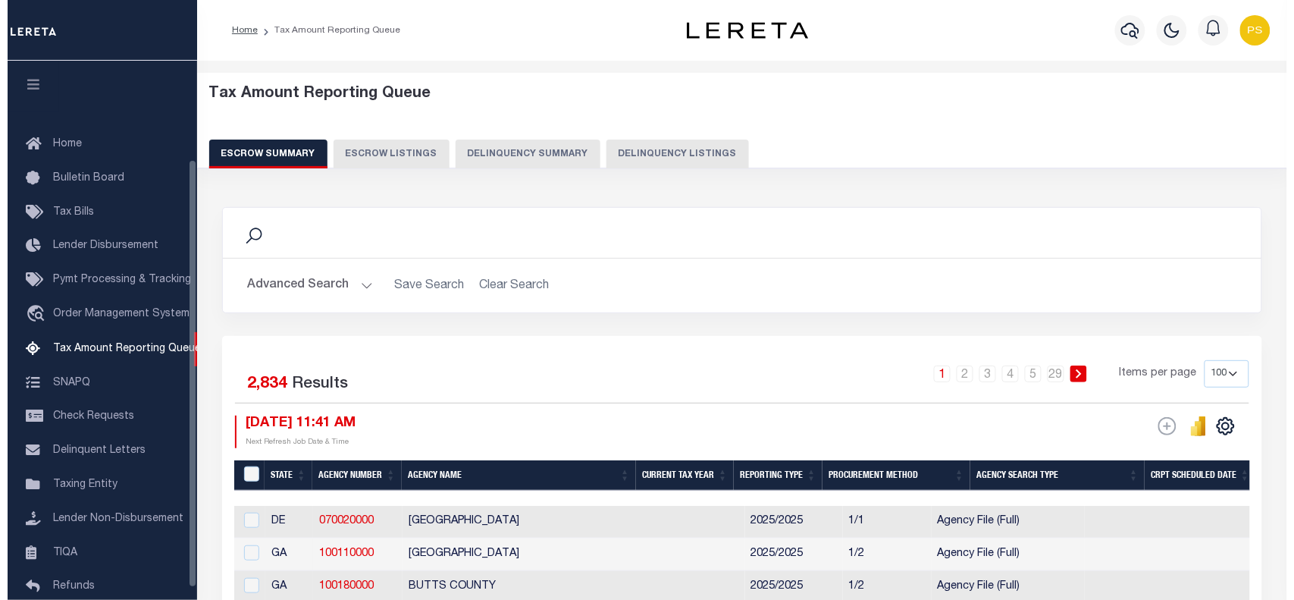
scroll to position [124, 0]
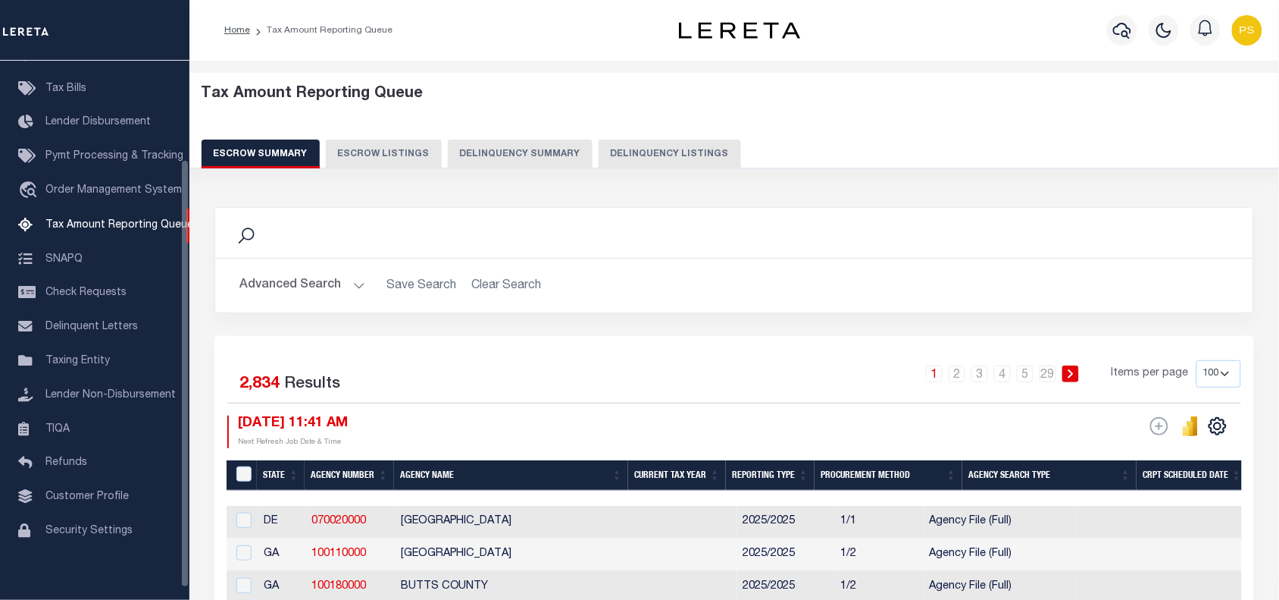
click at [653, 161] on button "Delinquency Listings" at bounding box center [670, 153] width 142 height 29
select select "MA"
select select "100"
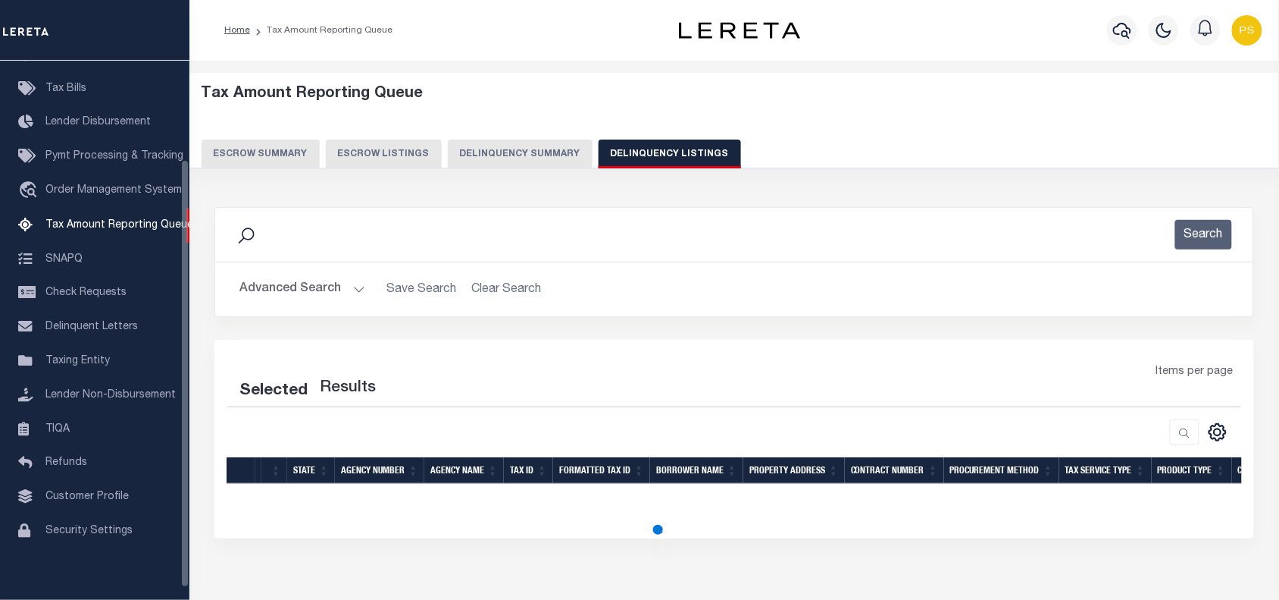
select select "100"
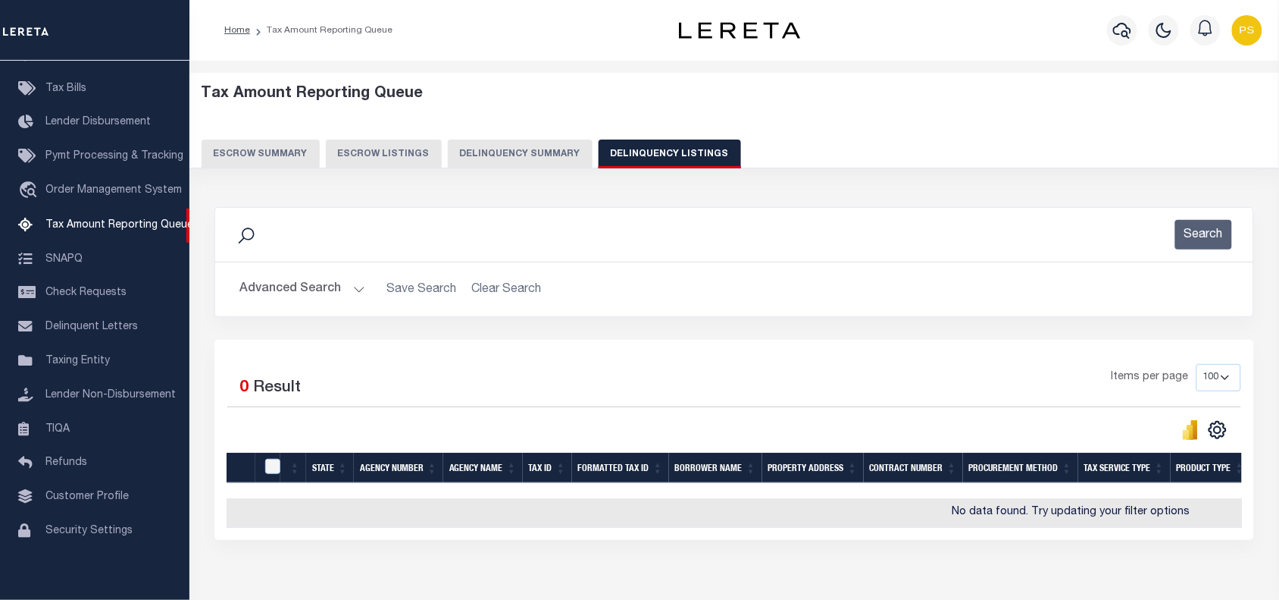
click at [289, 293] on button "Advanced Search" at bounding box center [303, 289] width 126 height 30
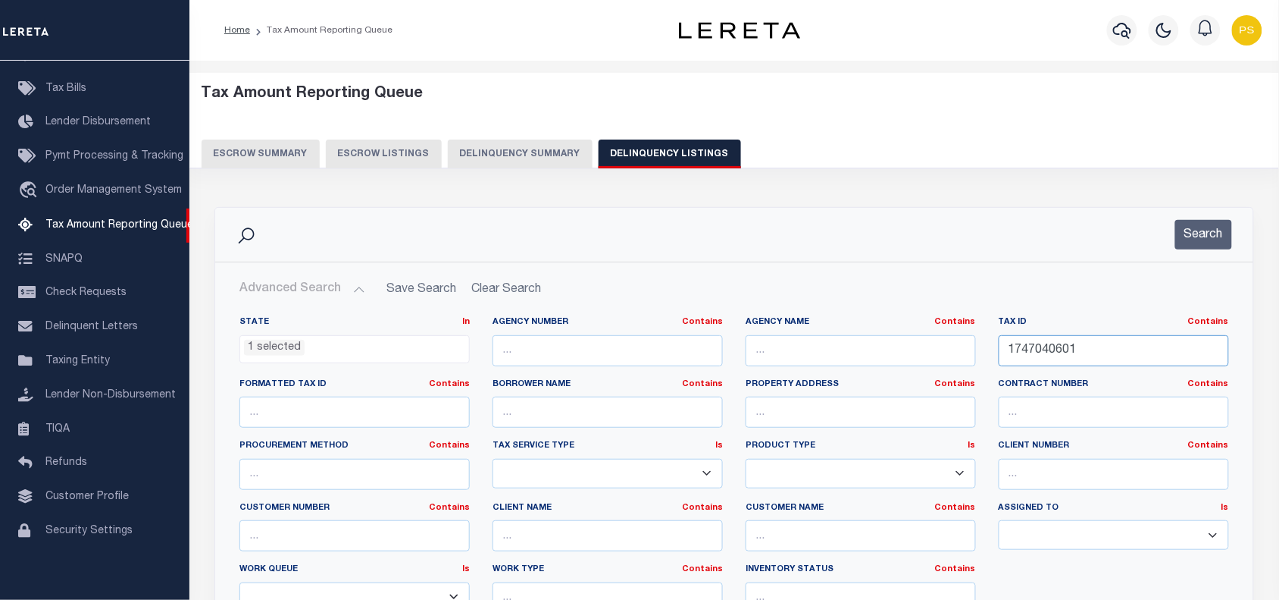
click at [1043, 354] on input "1747040601" at bounding box center [1114, 350] width 230 height 31
click at [1124, 27] on icon "button" at bounding box center [1122, 30] width 18 height 18
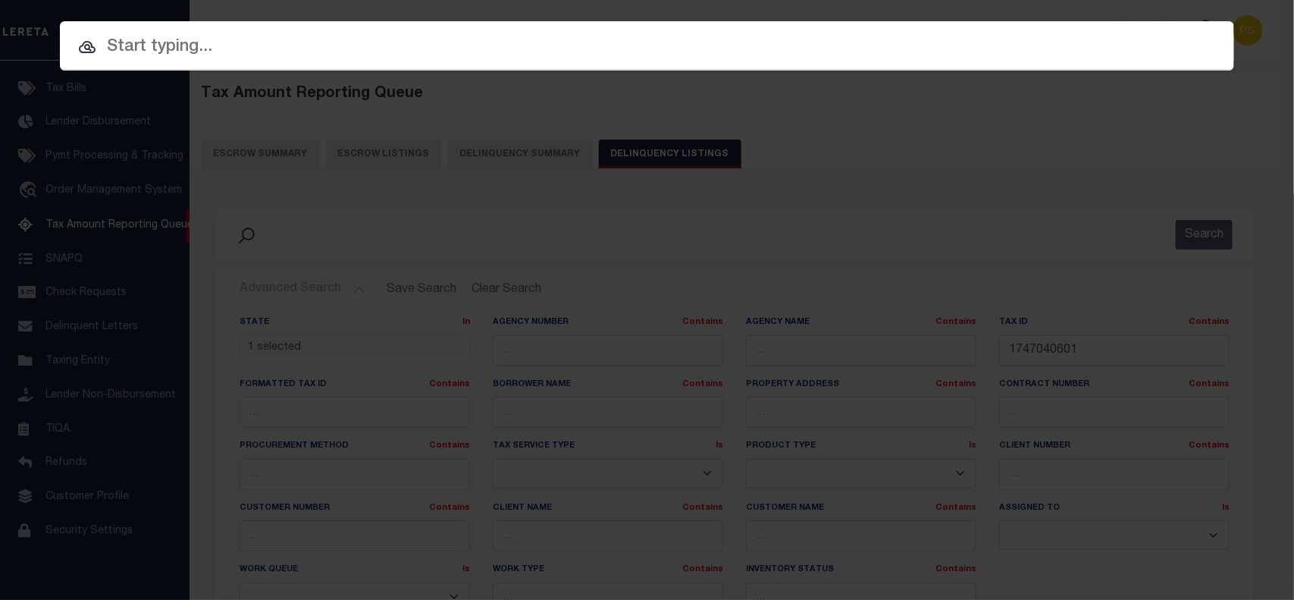
paste input "110023581"
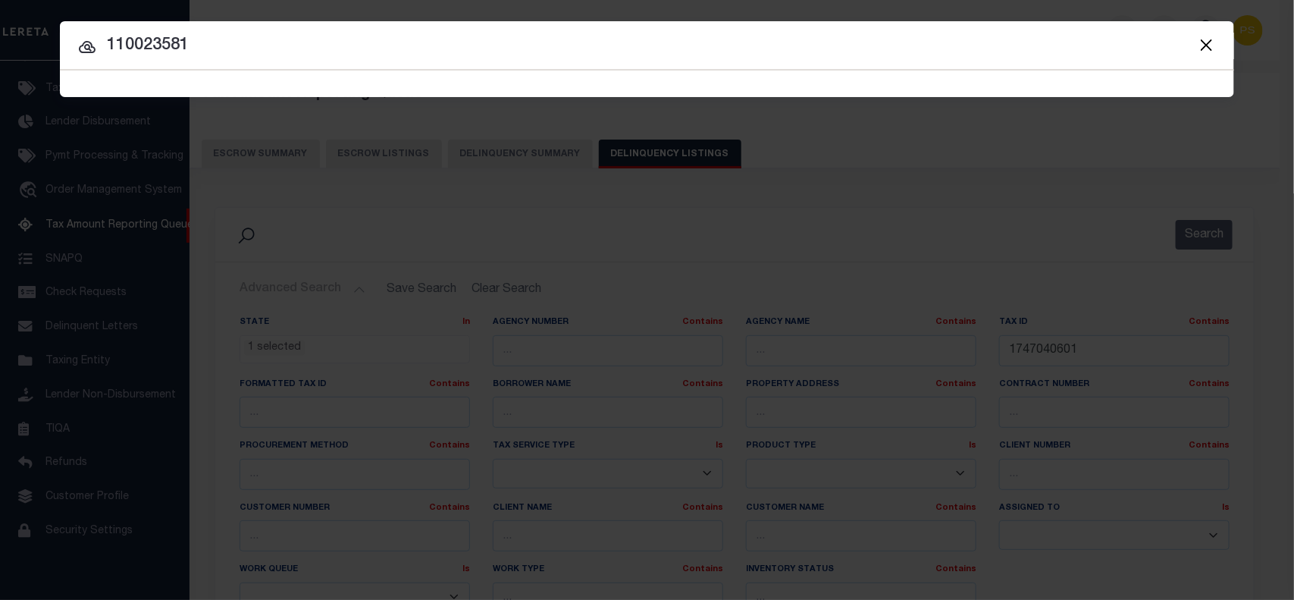
type input "110023581"
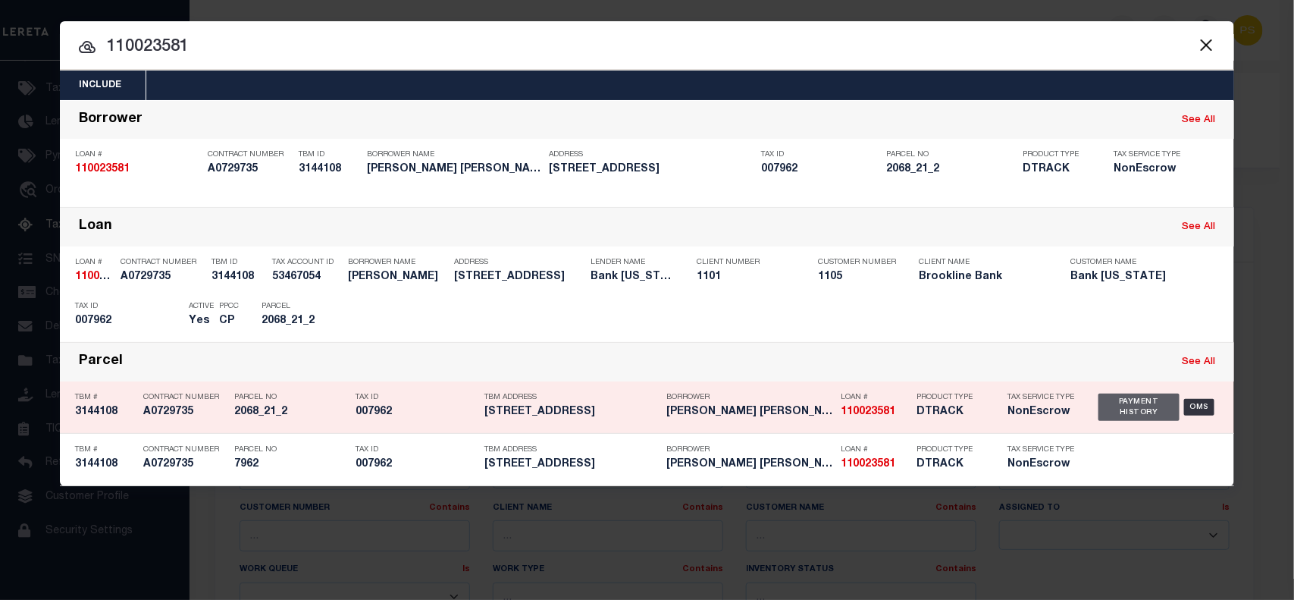
click at [1119, 419] on div "Payment History" at bounding box center [1138, 406] width 81 height 27
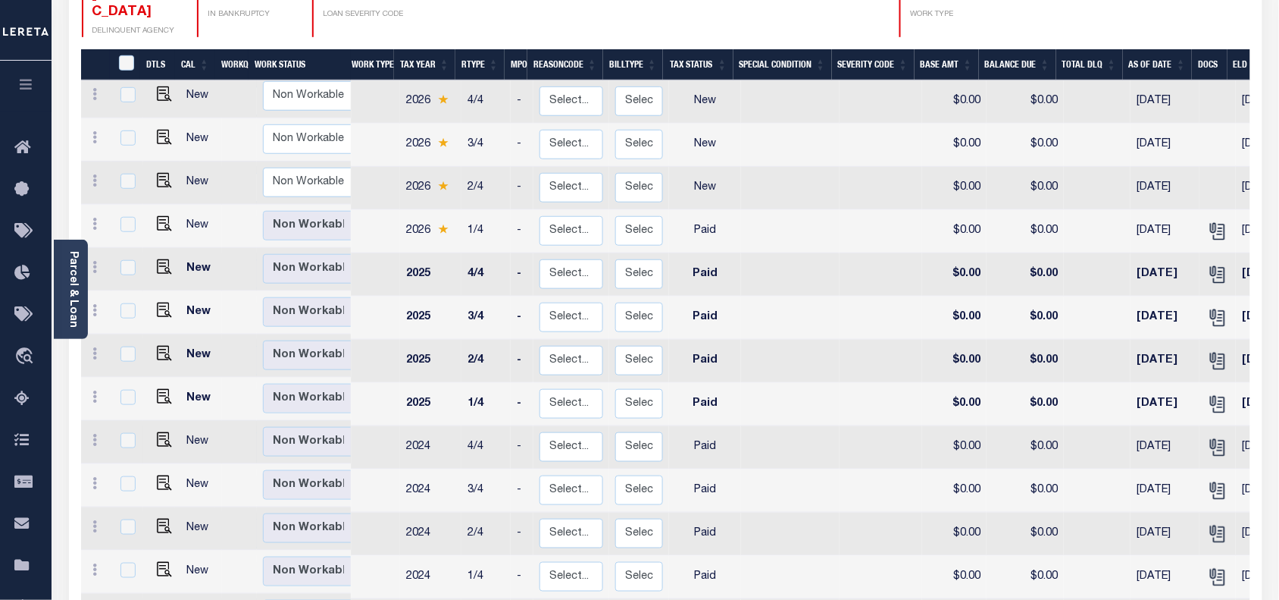
scroll to position [189, 0]
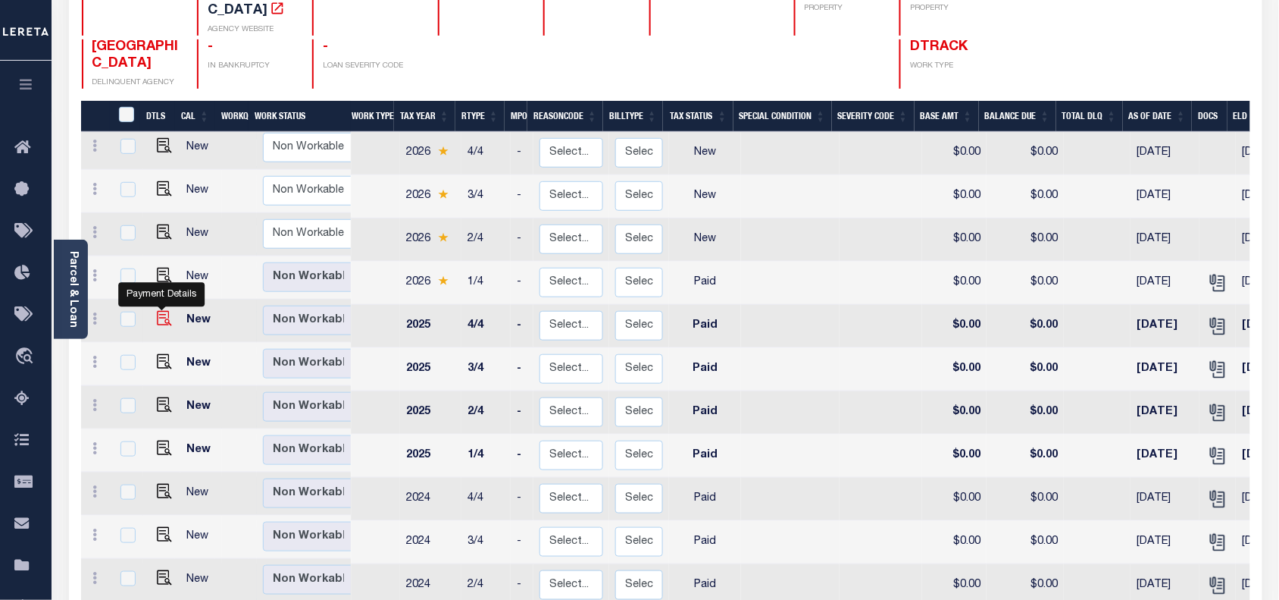
click at [164, 311] on img "" at bounding box center [164, 318] width 15 height 15
checkbox input "true"
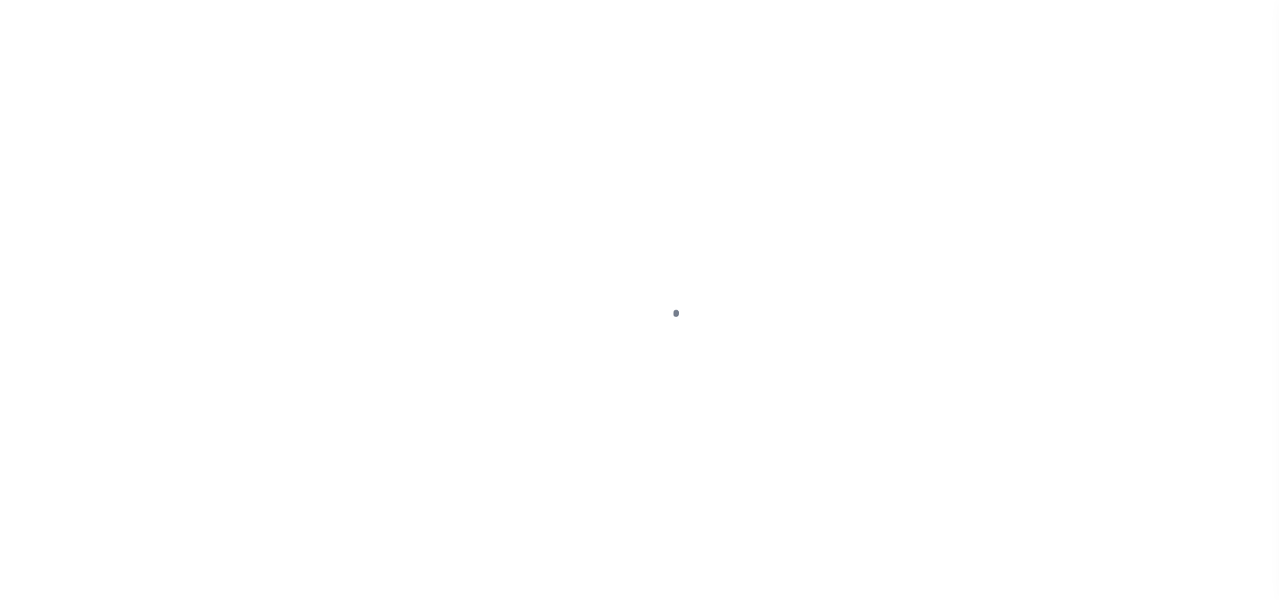
select select "PYD"
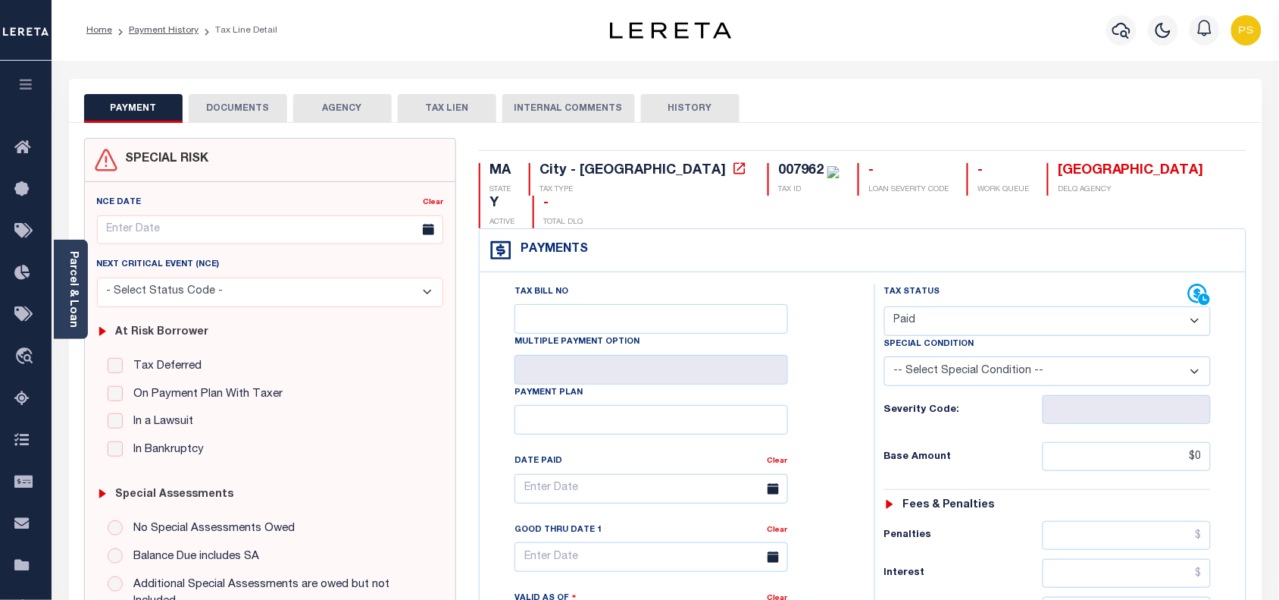
click at [229, 114] on button "DOCUMENTS" at bounding box center [238, 108] width 99 height 29
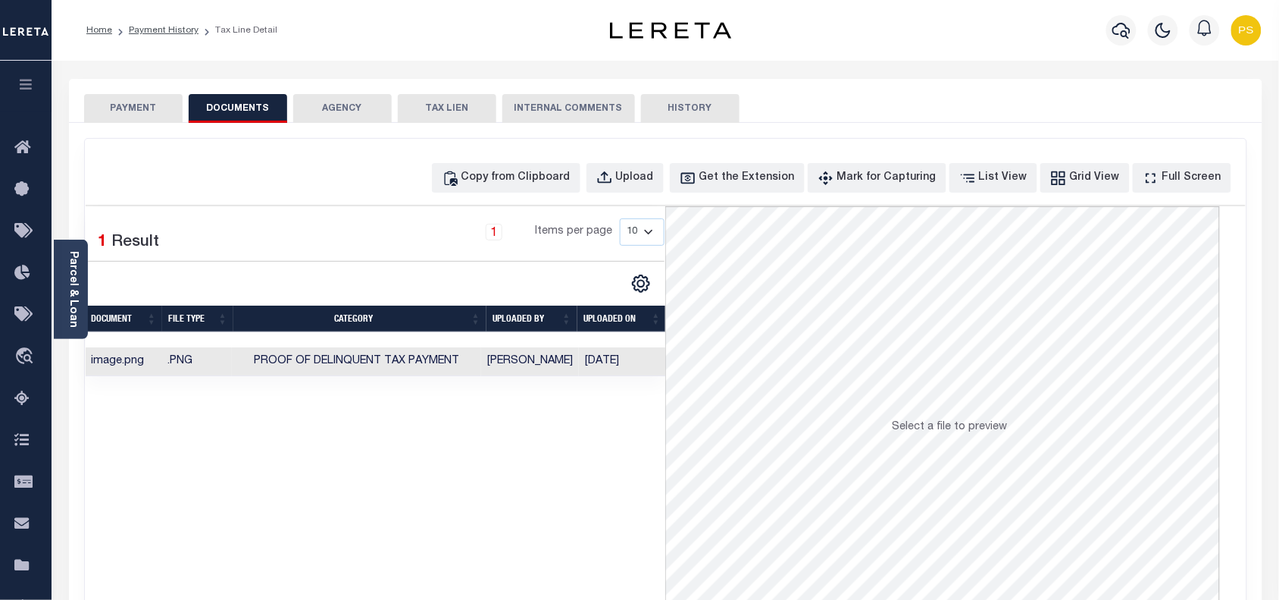
click at [1116, 44] on div at bounding box center [1122, 30] width 42 height 53
click at [1123, 38] on icon "button" at bounding box center [1122, 30] width 18 height 18
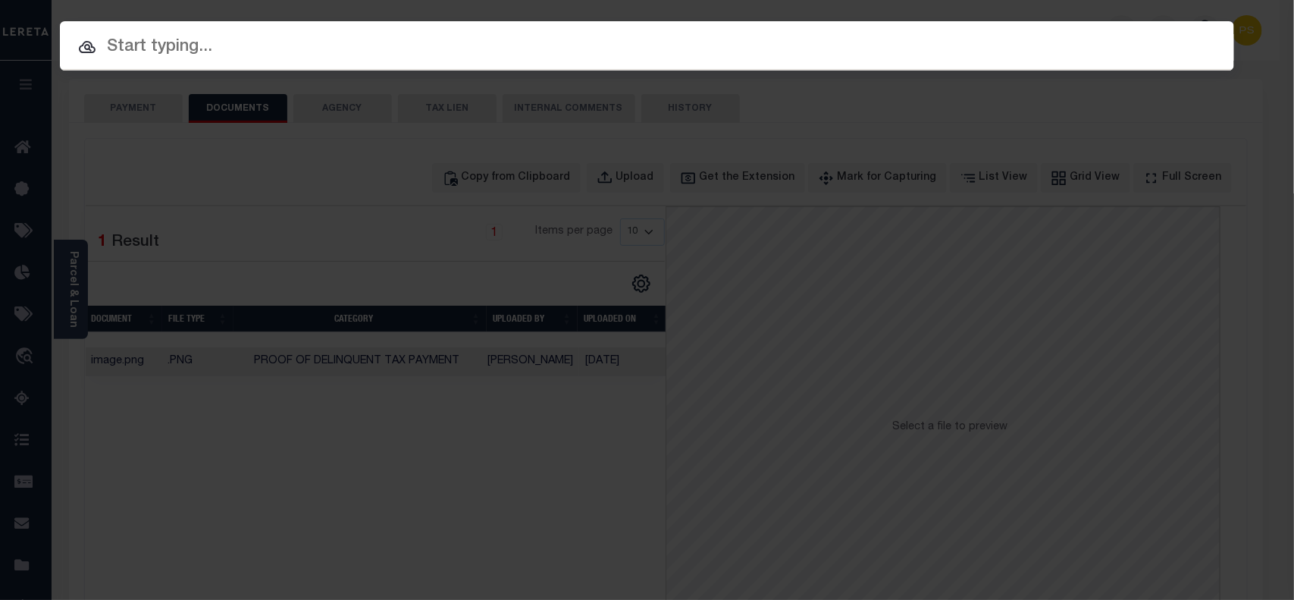
paste input "1747023390"
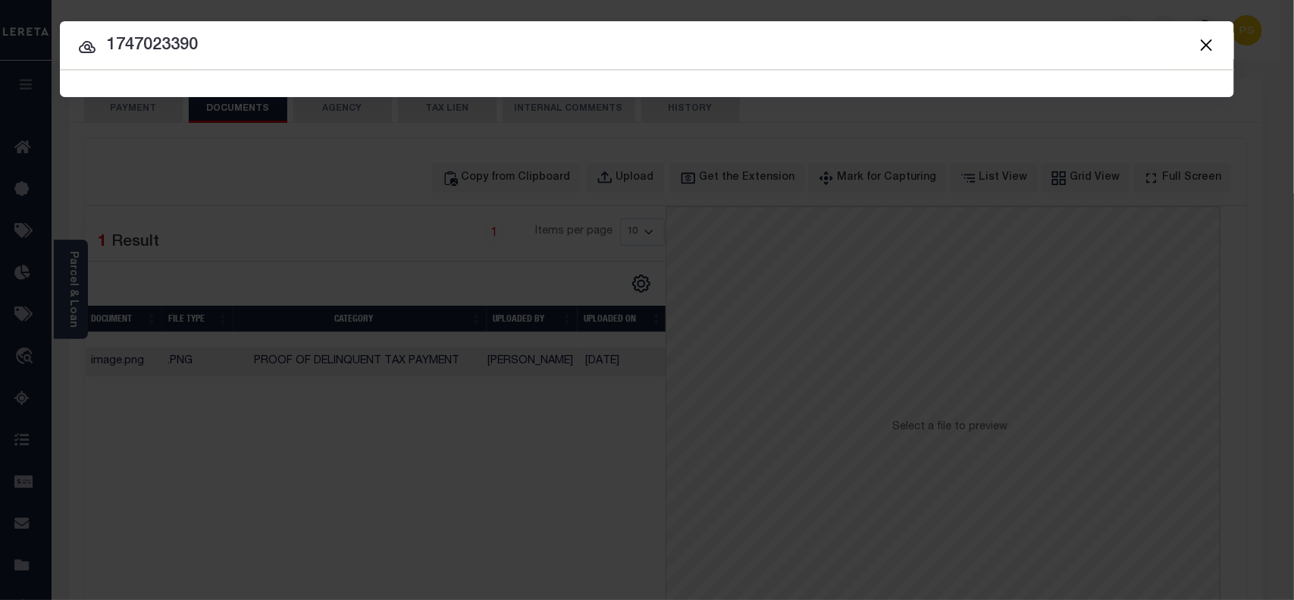
type input "1747023390"
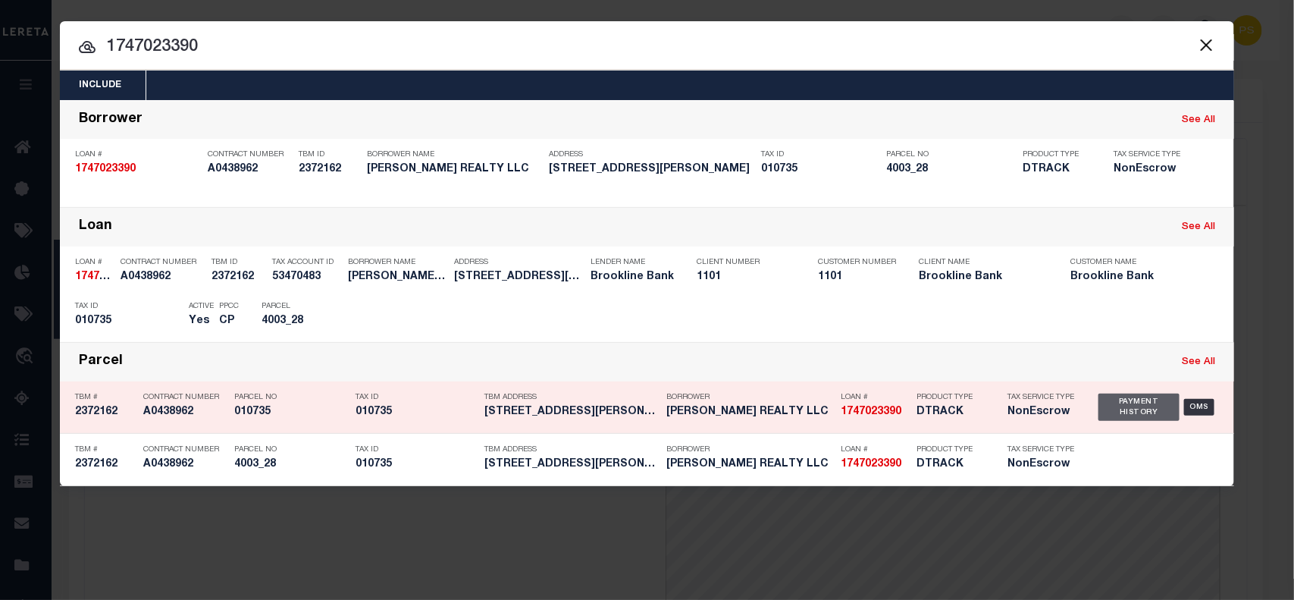
click at [1123, 415] on div "Payment History" at bounding box center [1138, 406] width 81 height 27
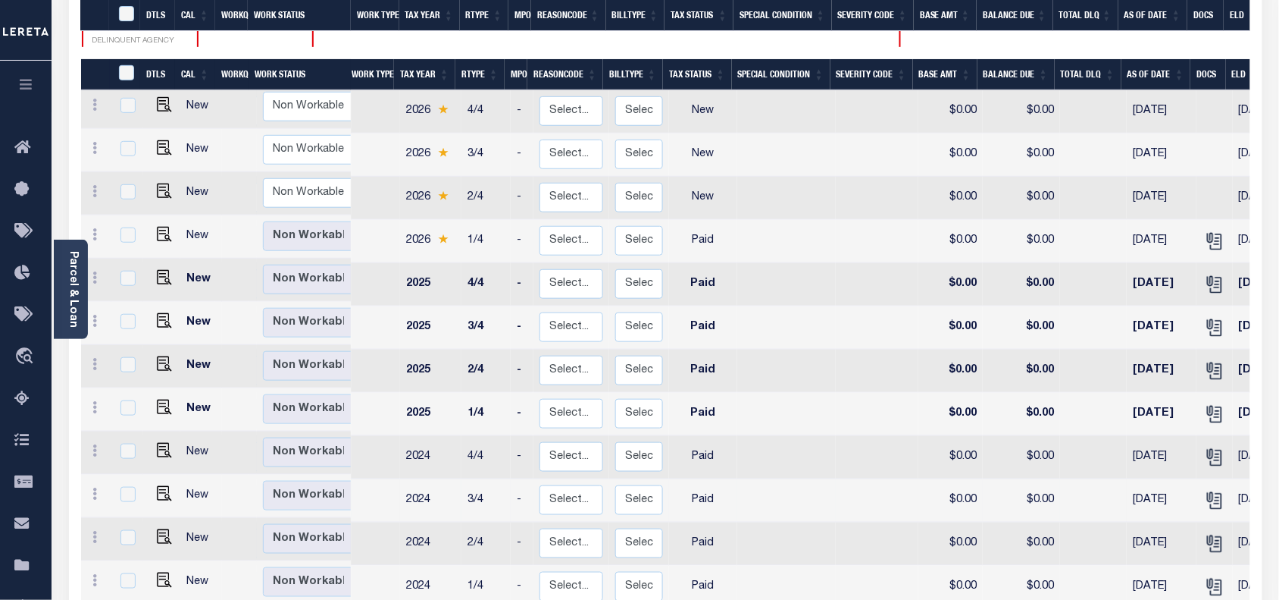
scroll to position [284, 0]
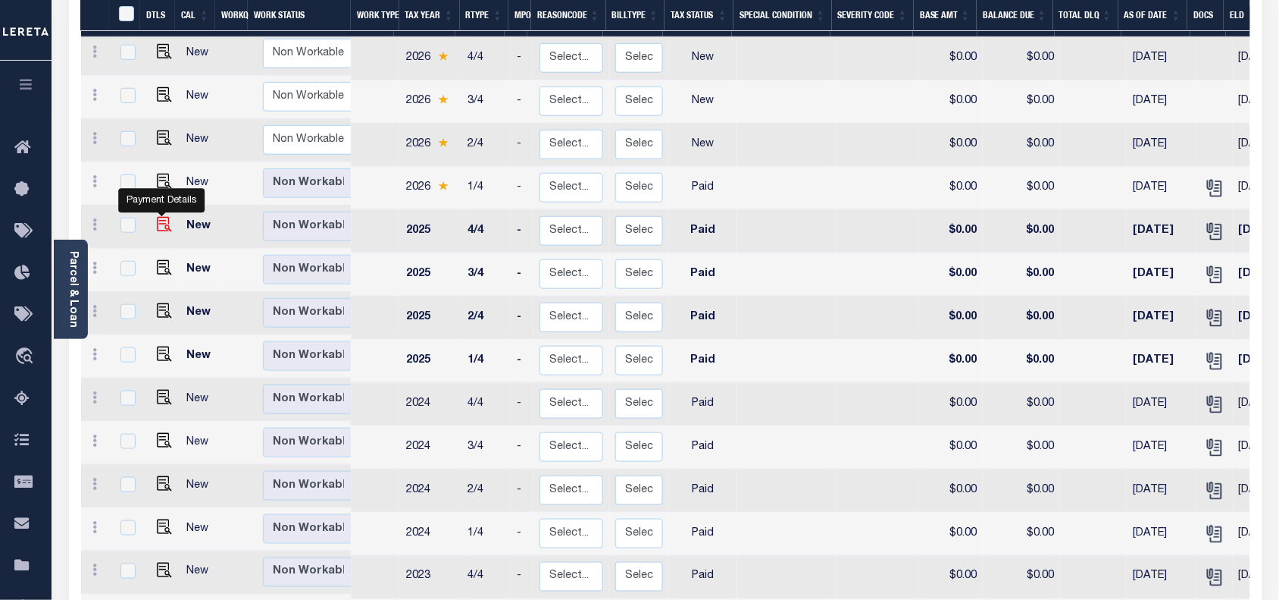
click at [160, 217] on img "" at bounding box center [164, 224] width 15 height 15
checkbox input "true"
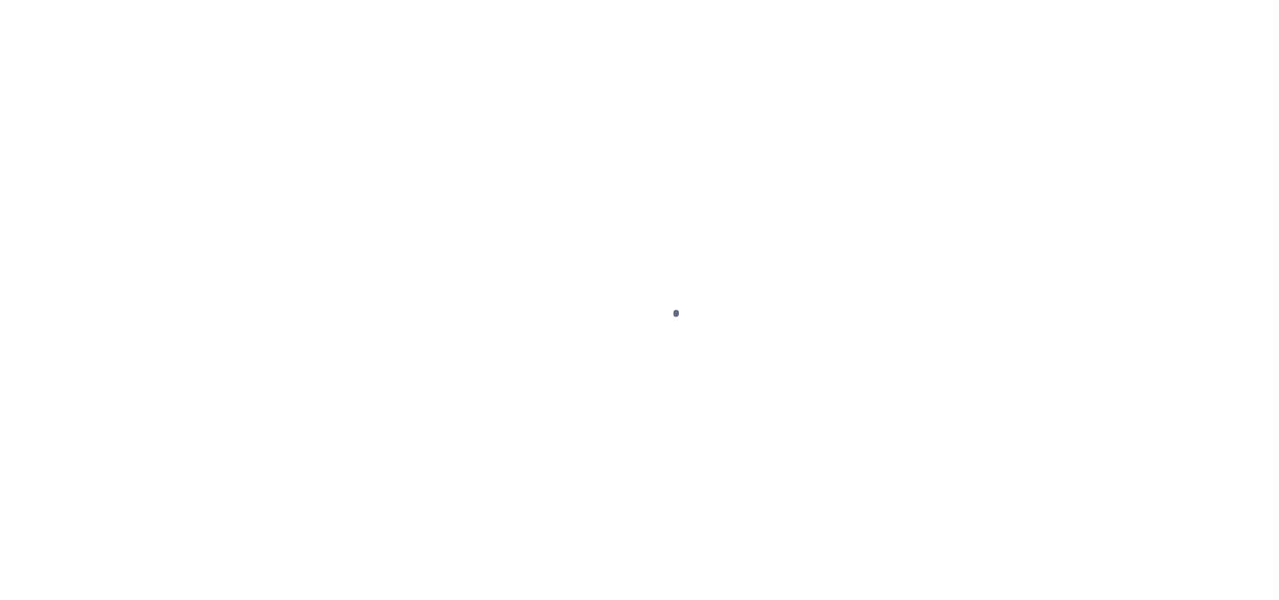
select select "PYD"
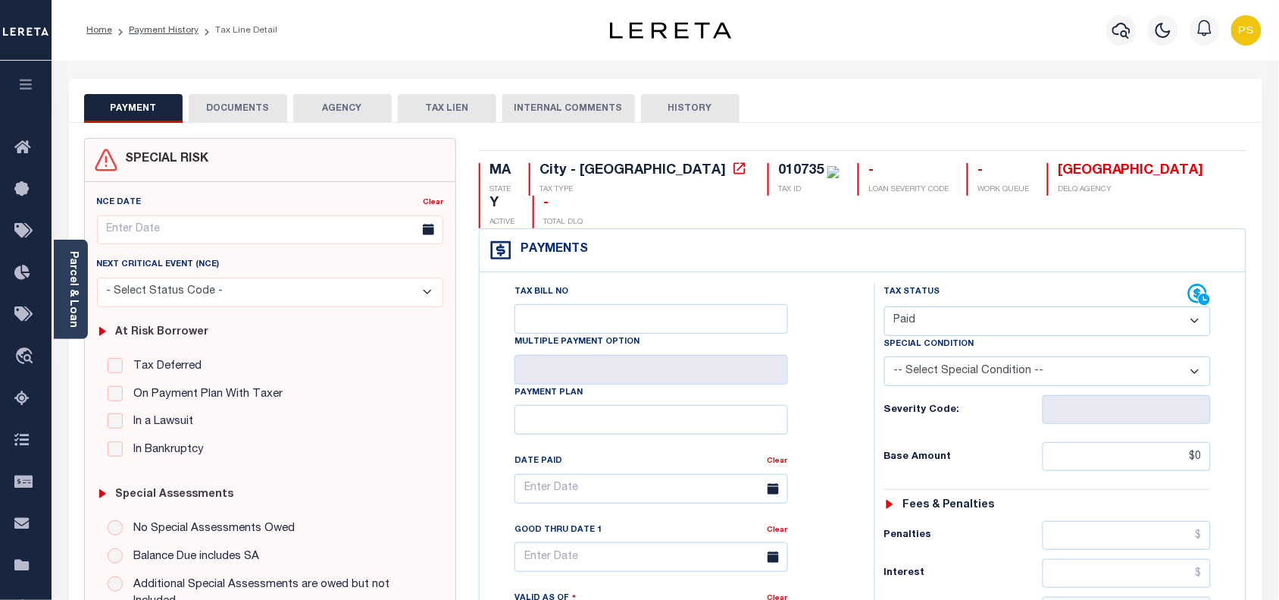
click at [267, 108] on button "DOCUMENTS" at bounding box center [238, 108] width 99 height 29
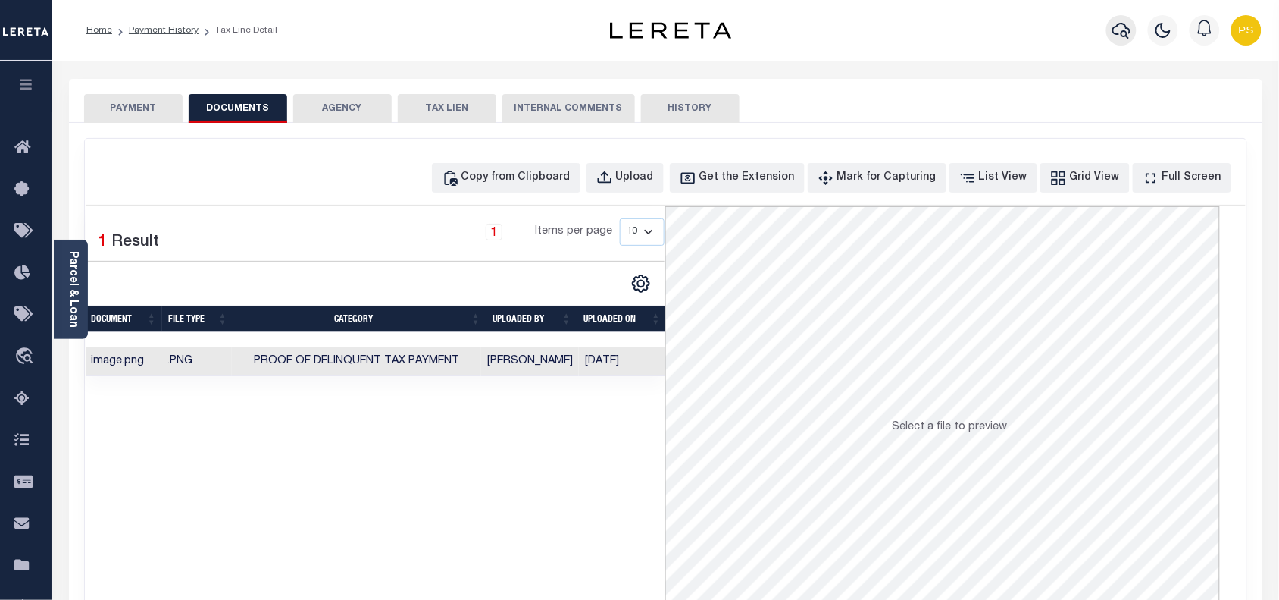
click at [1116, 34] on icon "button" at bounding box center [1122, 31] width 18 height 16
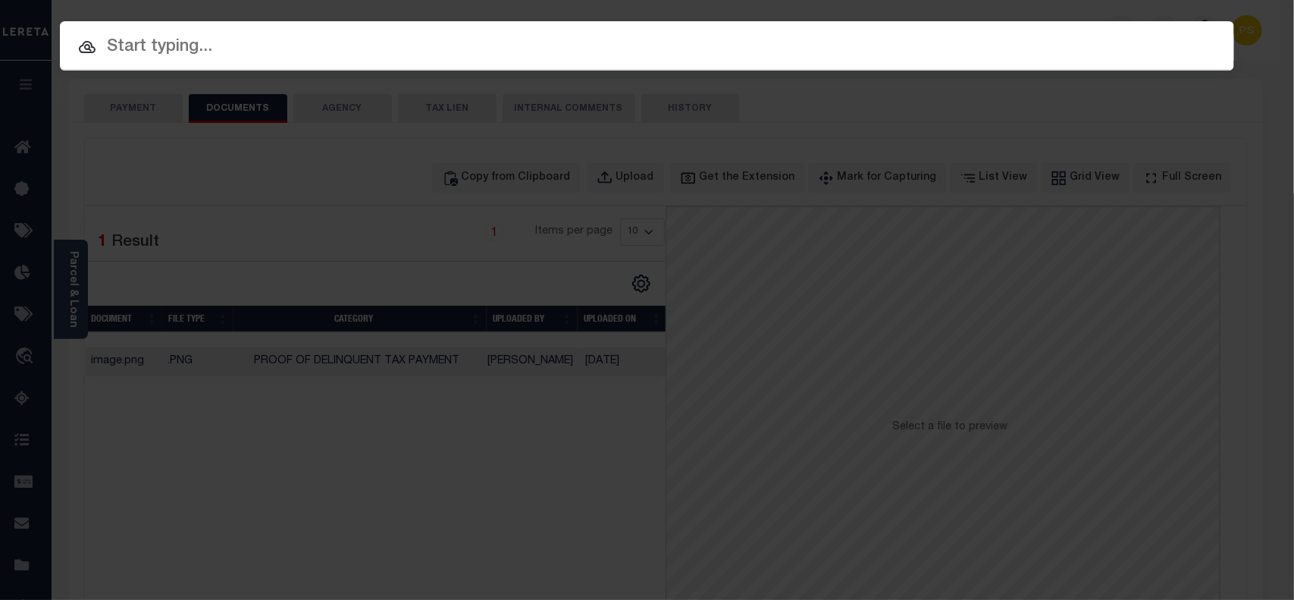
paste input "110022906"
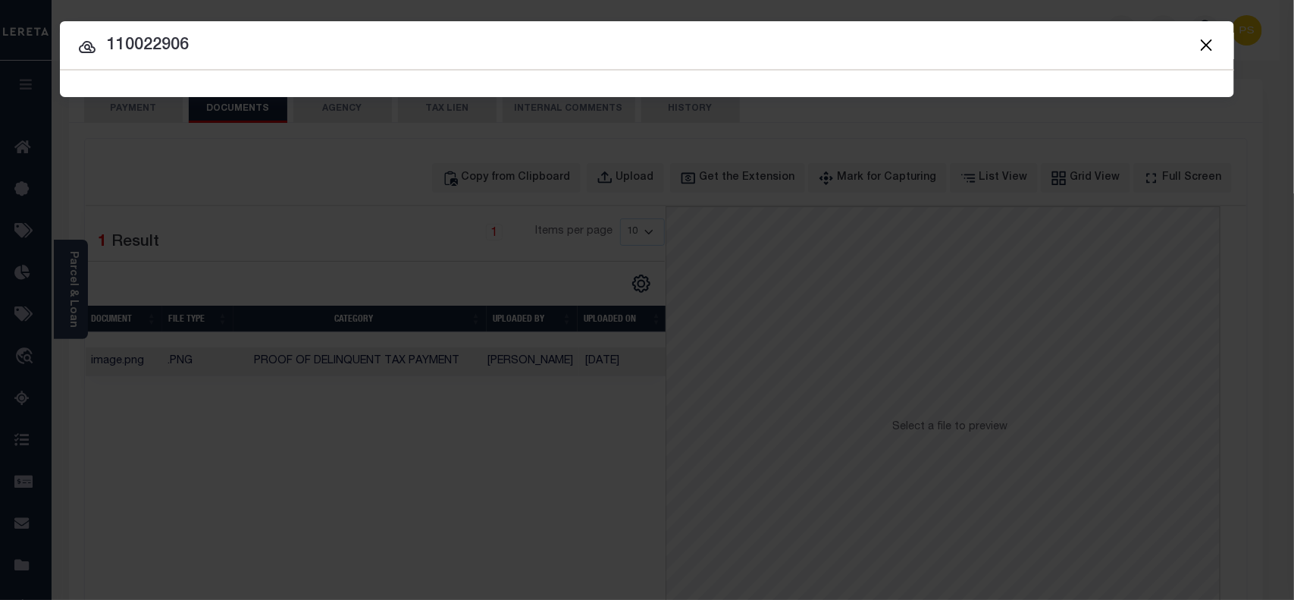
type input "110022906"
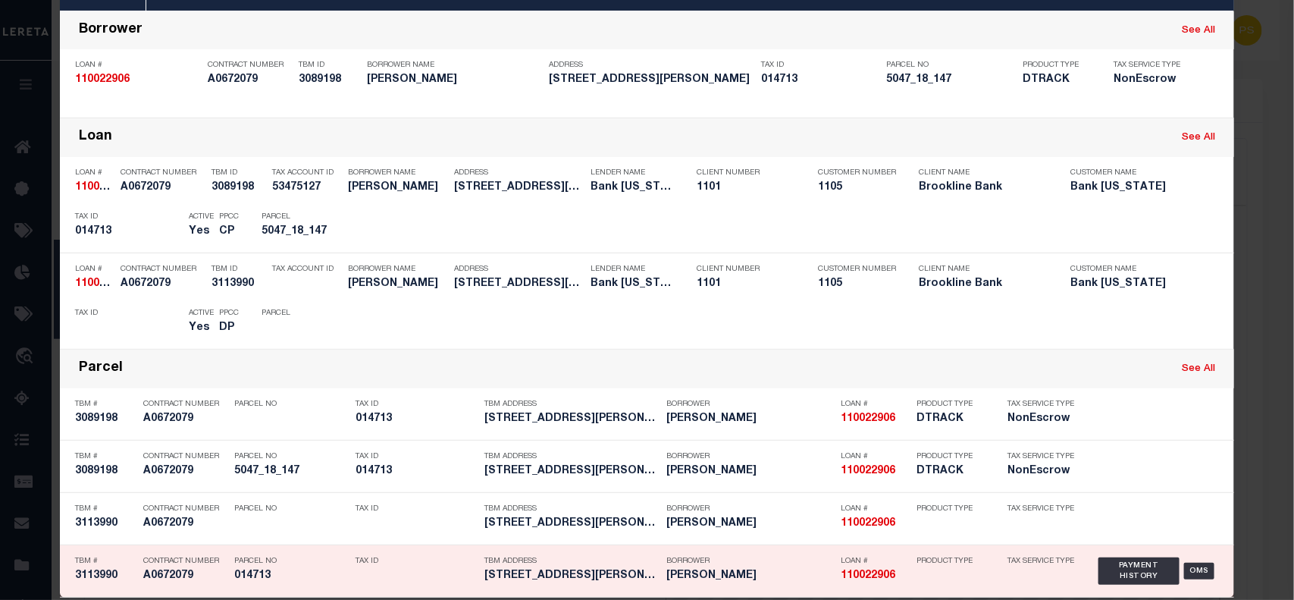
scroll to position [95, 0]
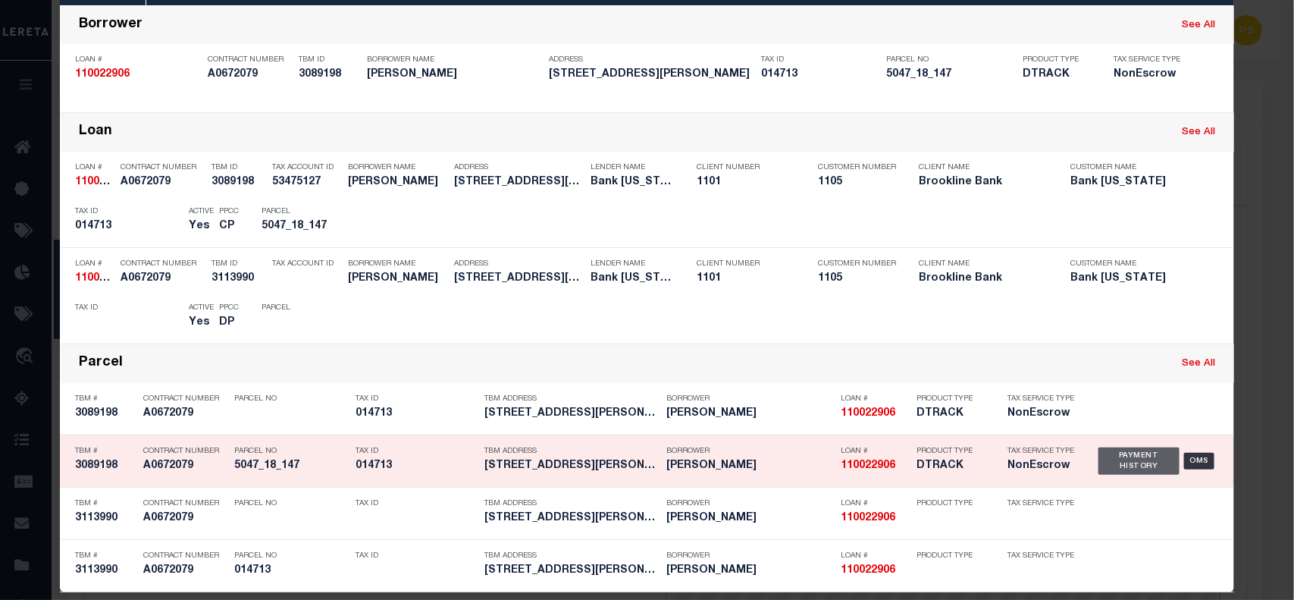
click at [1111, 467] on div "Payment History" at bounding box center [1138, 460] width 81 height 27
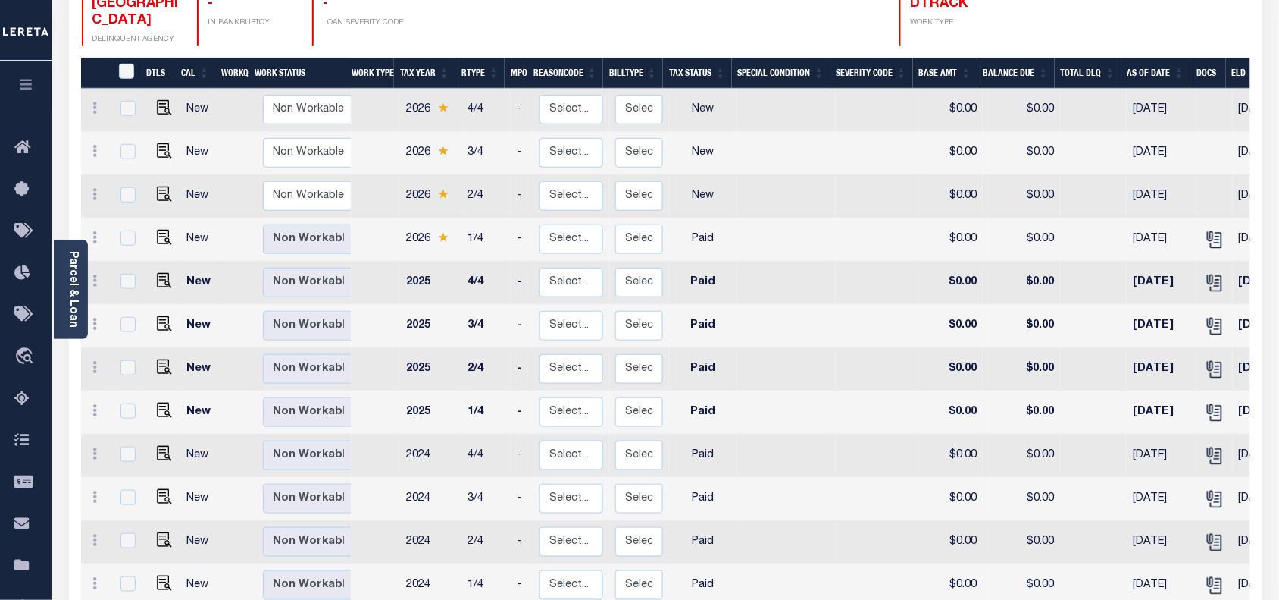
scroll to position [284, 0]
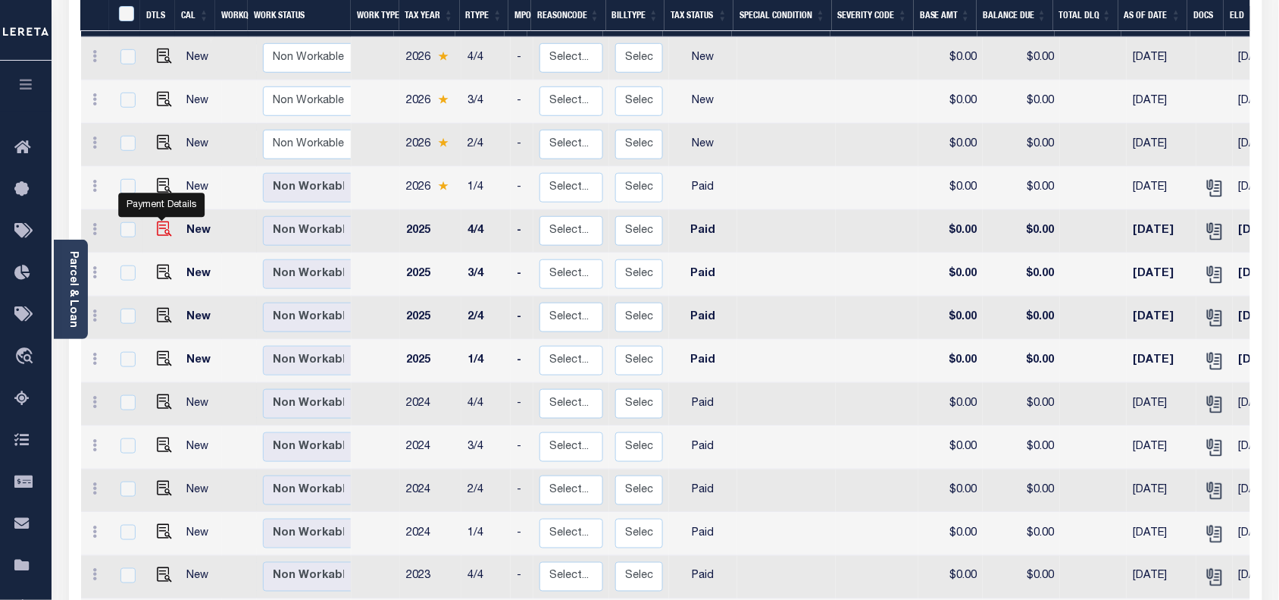
click at [160, 221] on img "" at bounding box center [164, 228] width 15 height 15
checkbox input "true"
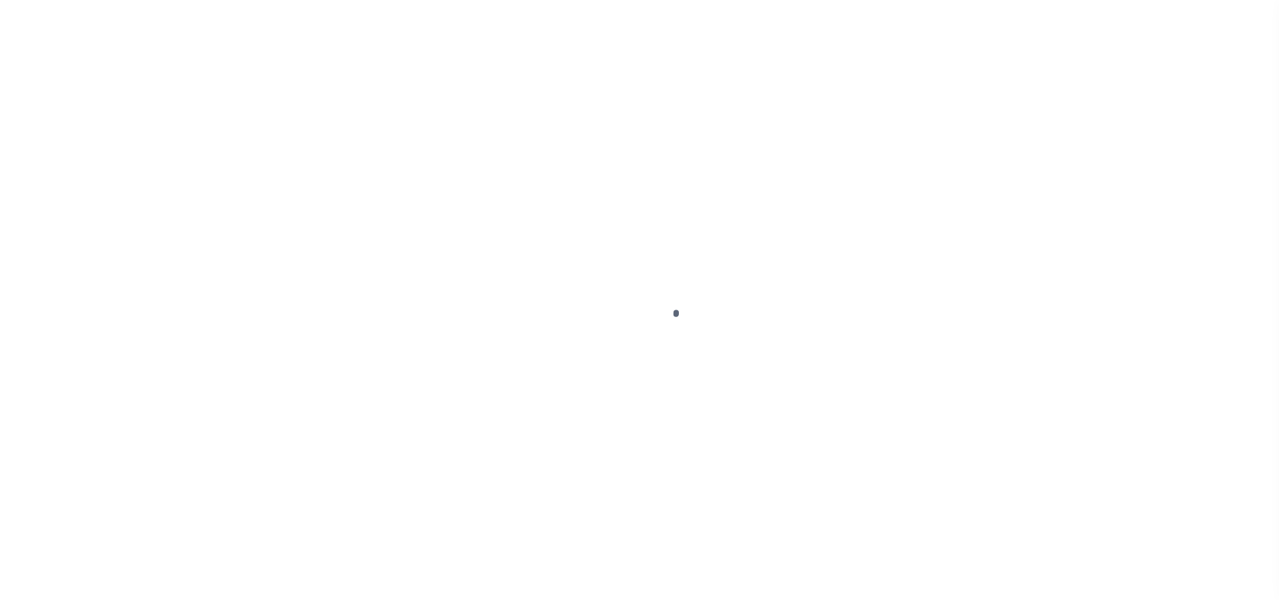
select select "PYD"
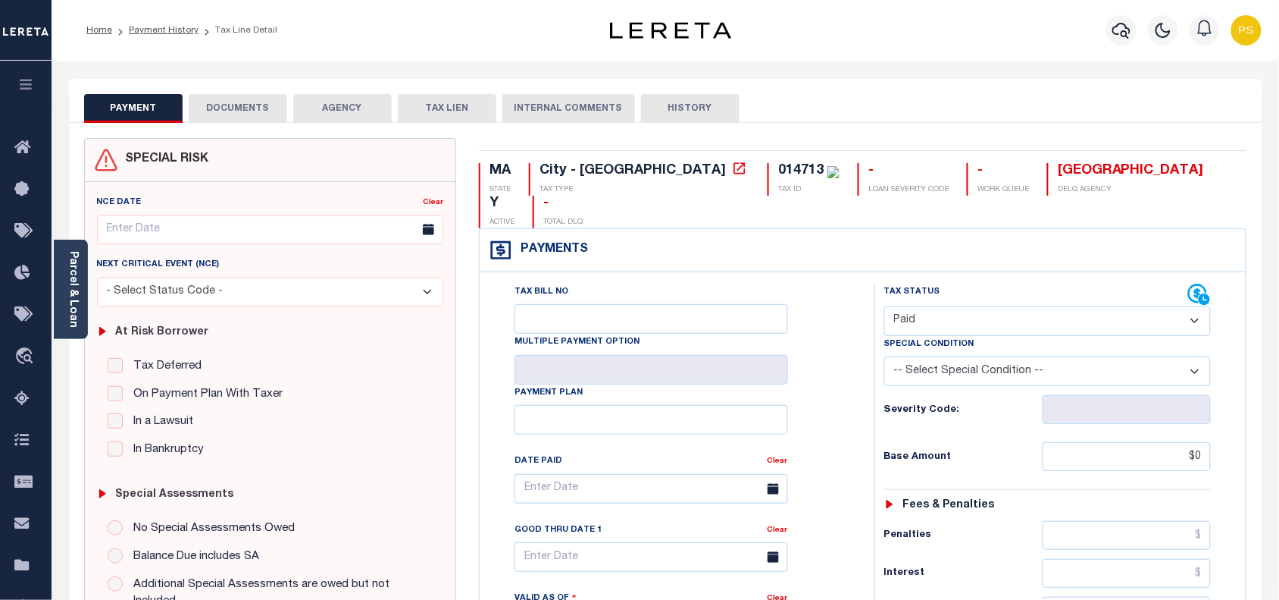
click at [261, 111] on button "DOCUMENTS" at bounding box center [238, 108] width 99 height 29
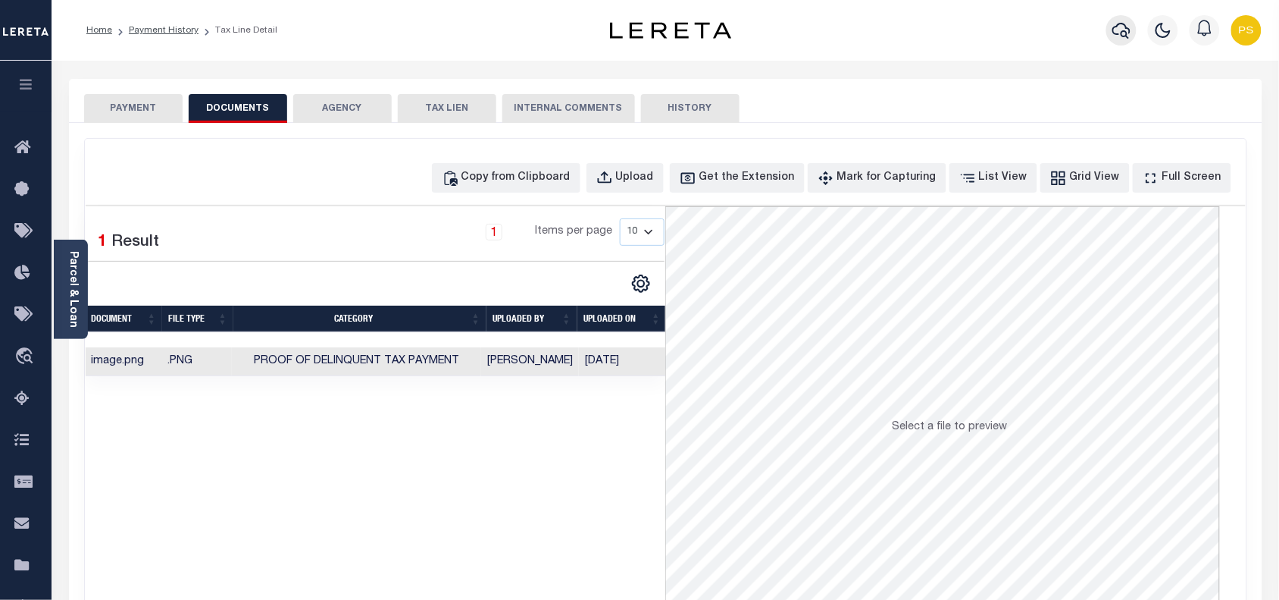
click at [1120, 23] on icon "button" at bounding box center [1122, 30] width 18 height 18
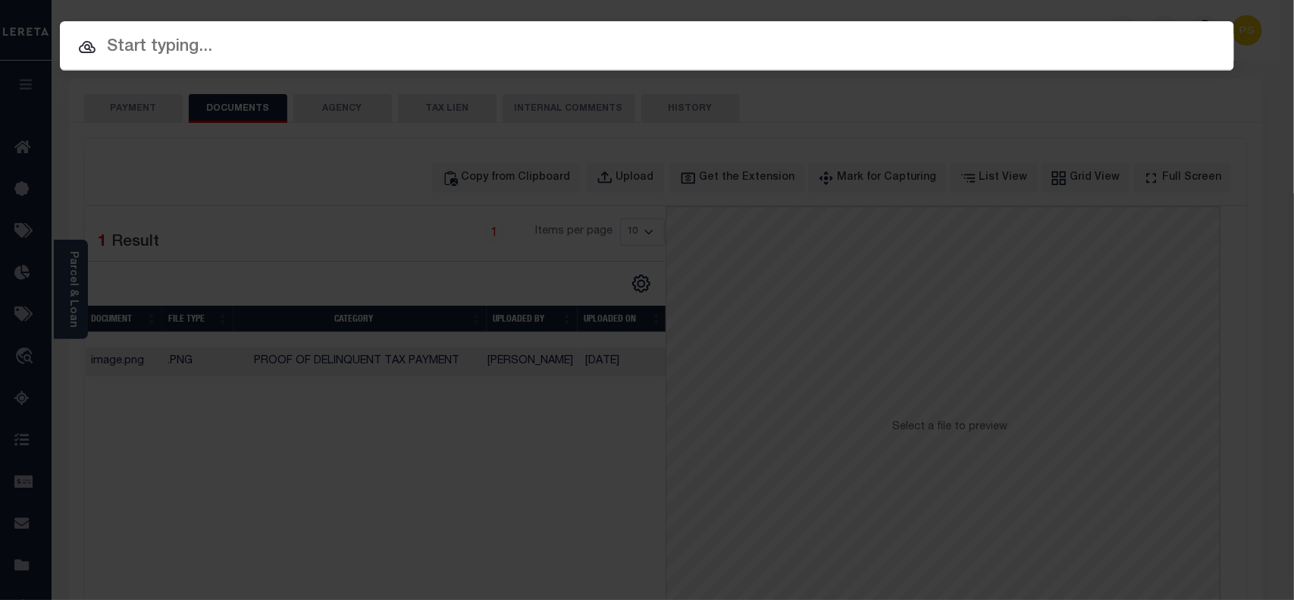
paste input "1747022980"
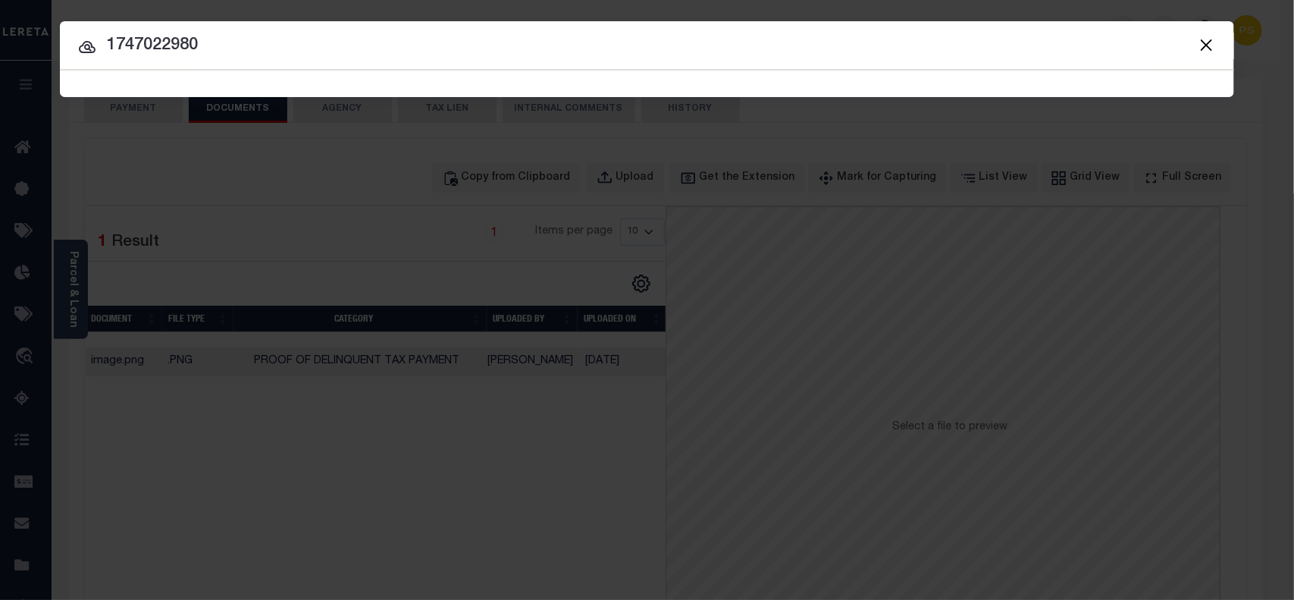
type input "1747022980"
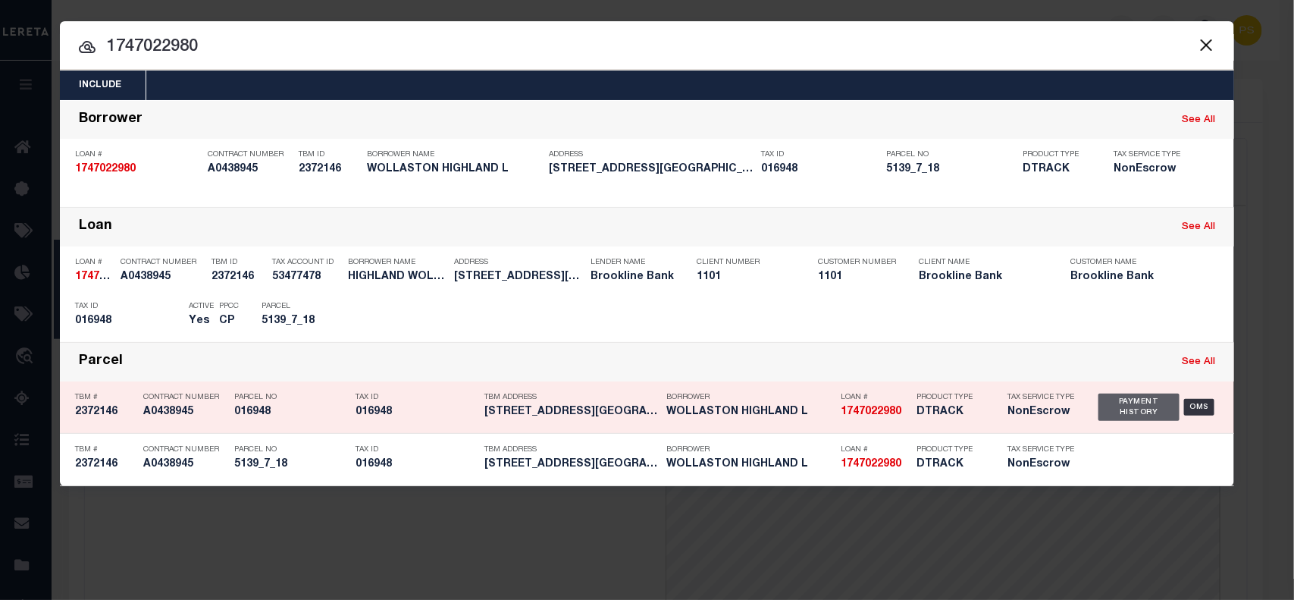
click at [1145, 400] on div "Payment History" at bounding box center [1138, 406] width 81 height 27
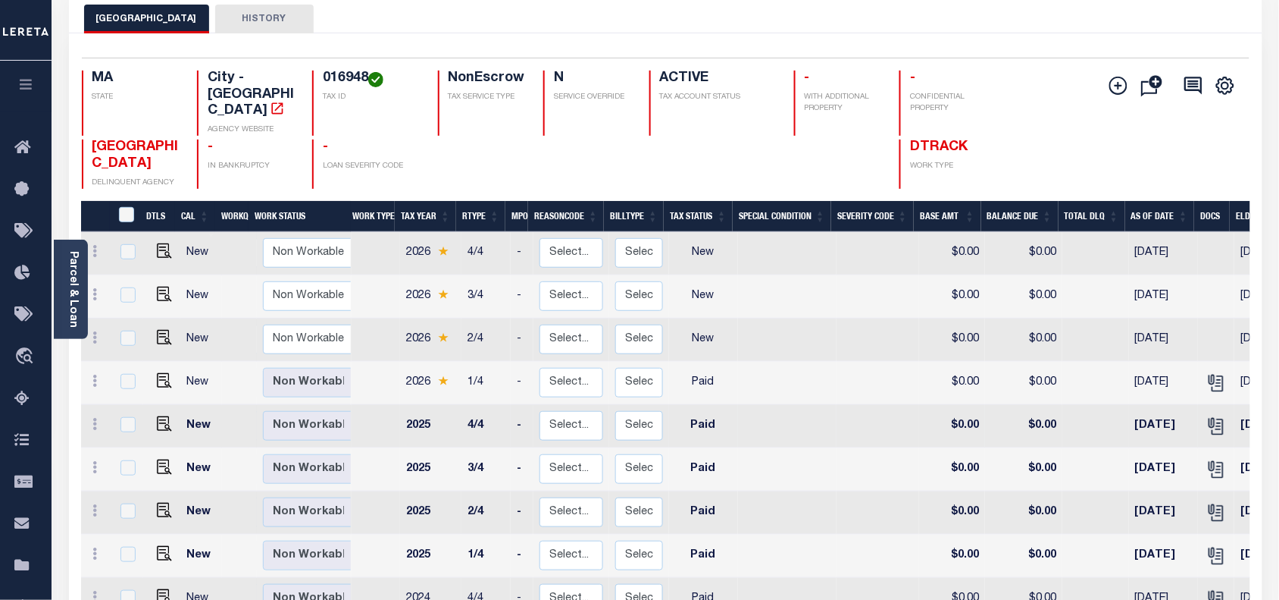
scroll to position [95, 0]
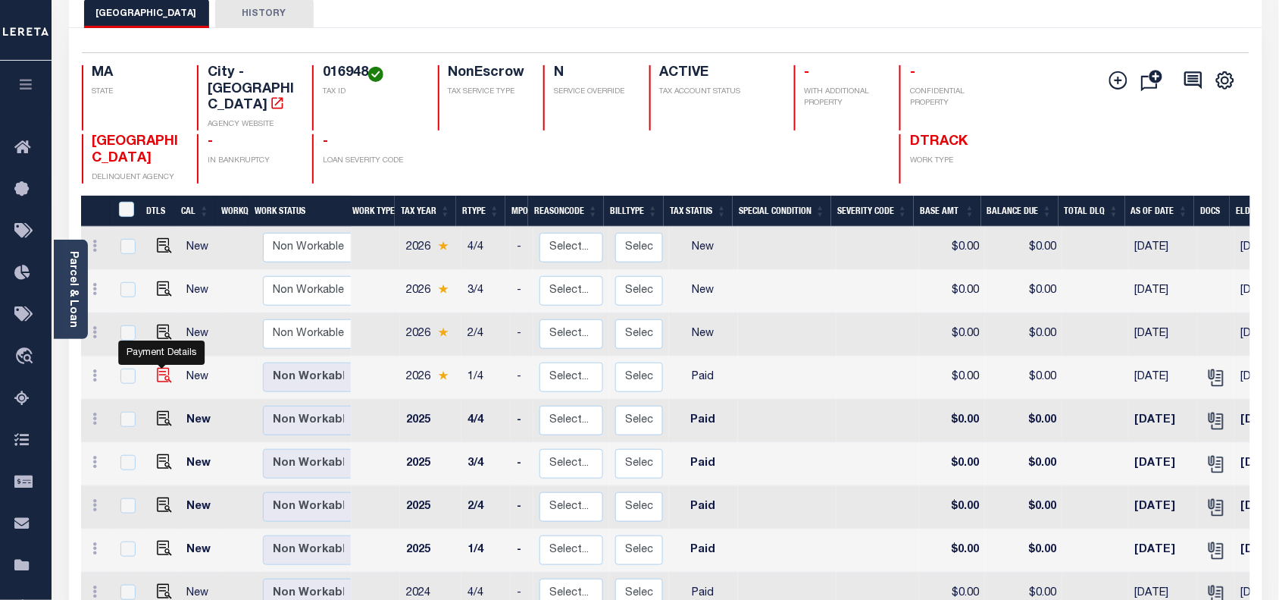
click at [158, 368] on img "" at bounding box center [164, 375] width 15 height 15
checkbox input "true"
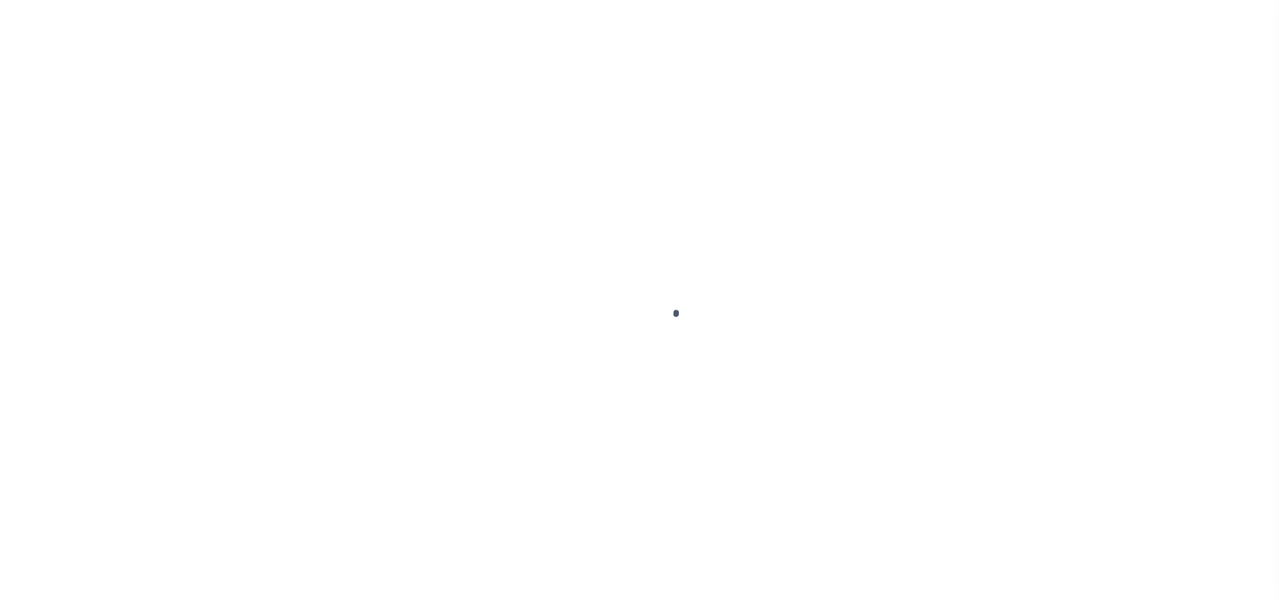
select select "PYD"
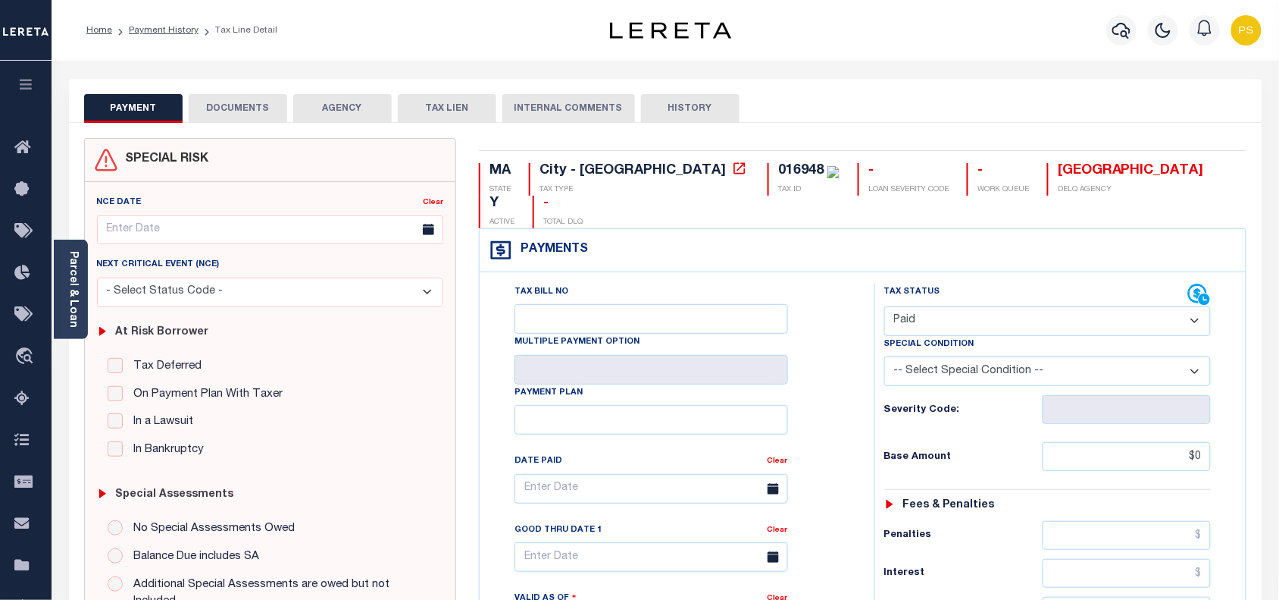
click at [244, 114] on button "DOCUMENTS" at bounding box center [238, 108] width 99 height 29
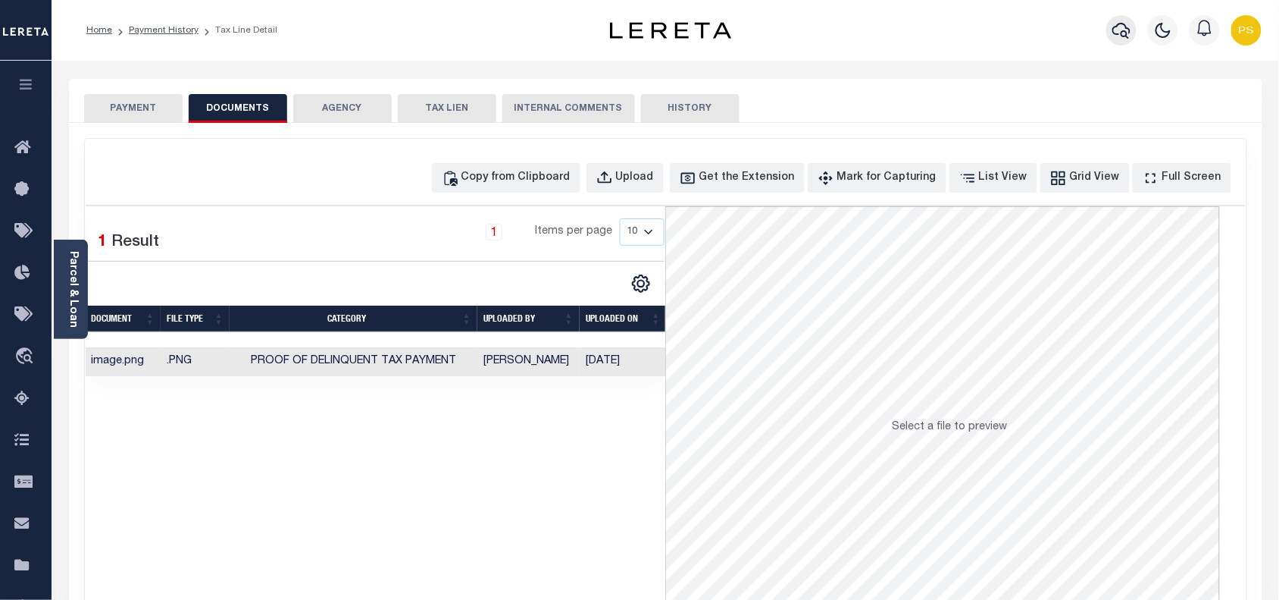
click at [1123, 39] on icon "button" at bounding box center [1122, 30] width 18 height 18
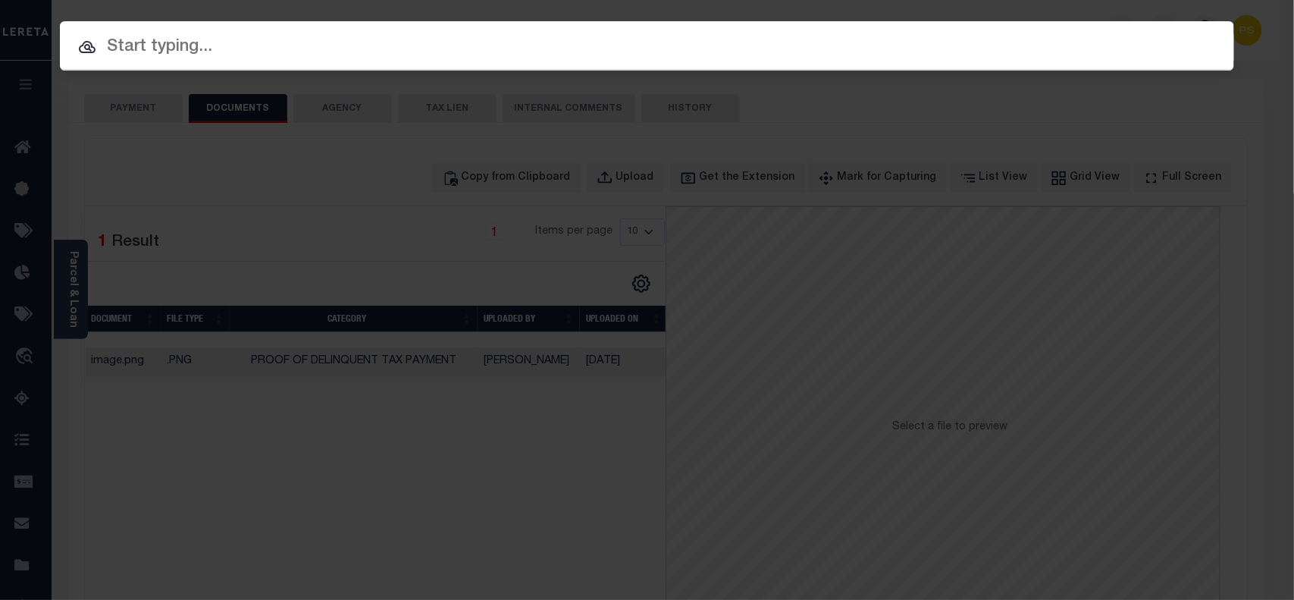
paste input "665177290"
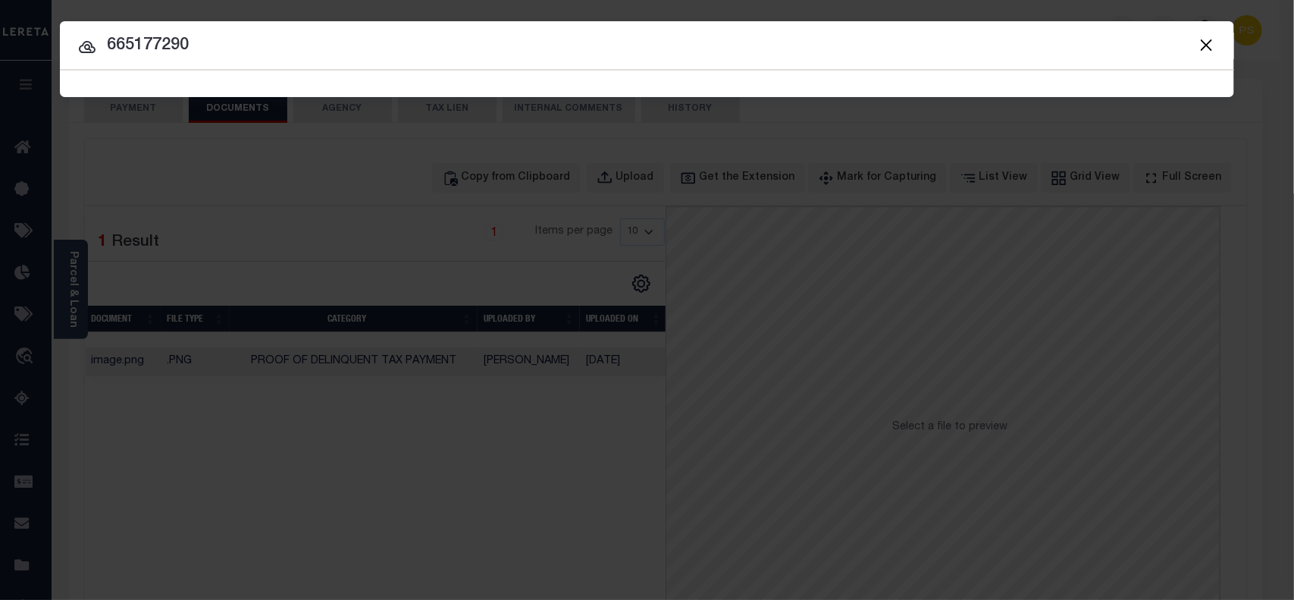
type input "665177290"
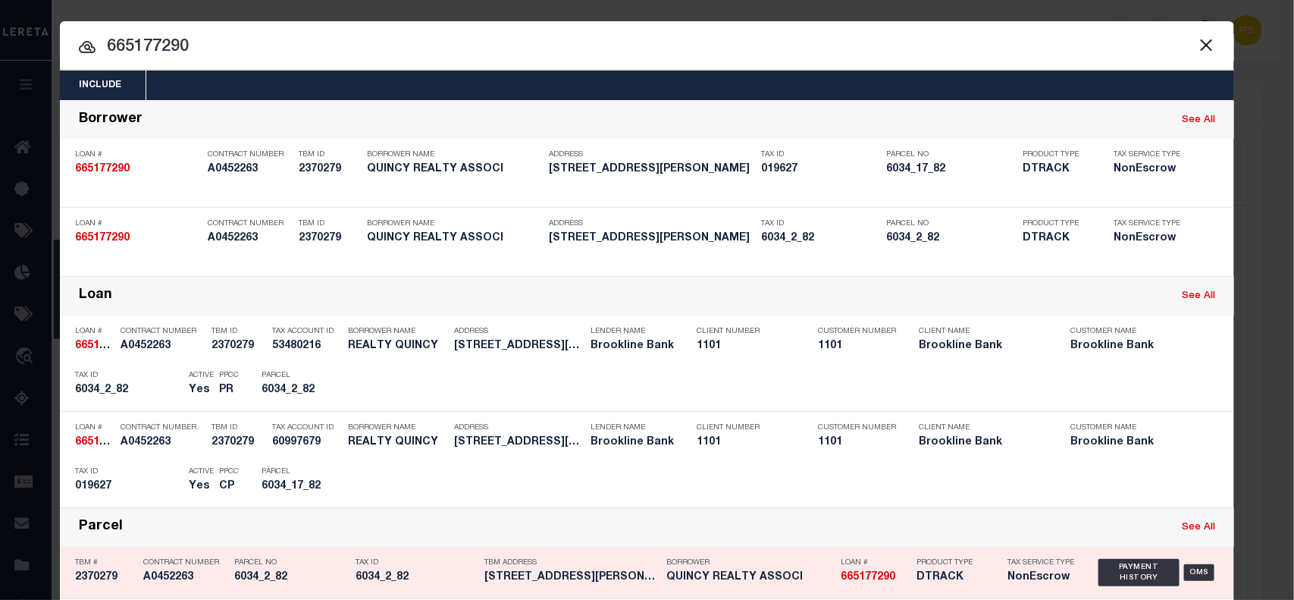
scroll to position [177, 0]
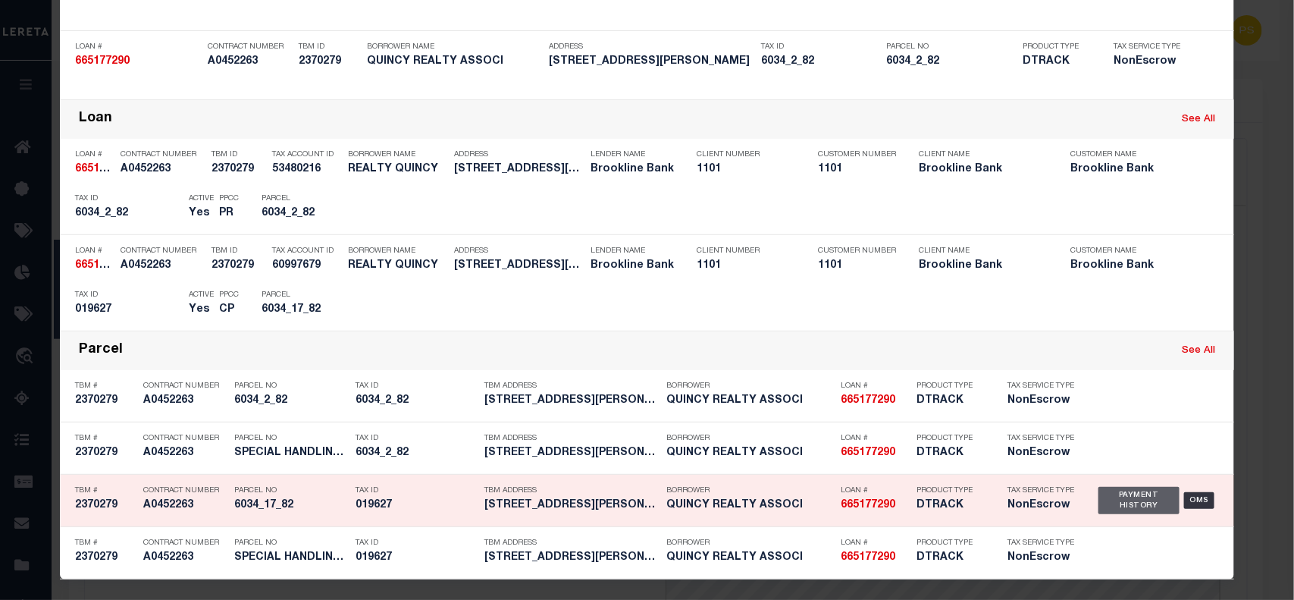
click at [1110, 512] on div "Payment History" at bounding box center [1138, 500] width 81 height 27
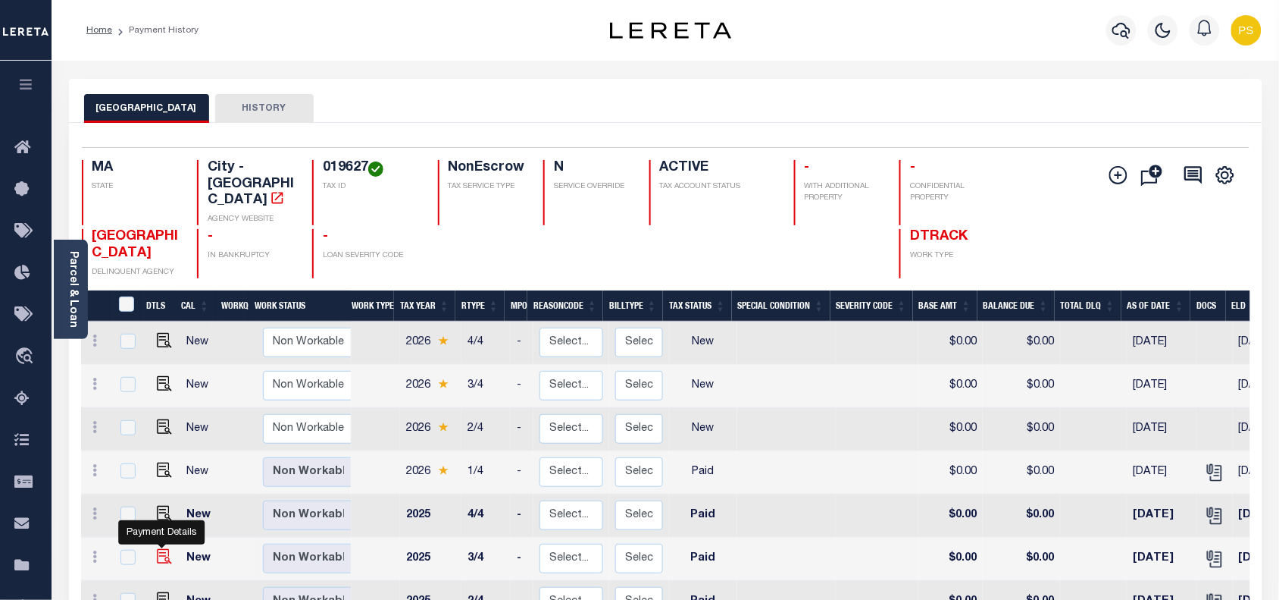
click at [157, 549] on img "" at bounding box center [164, 556] width 15 height 15
checkbox input "true"
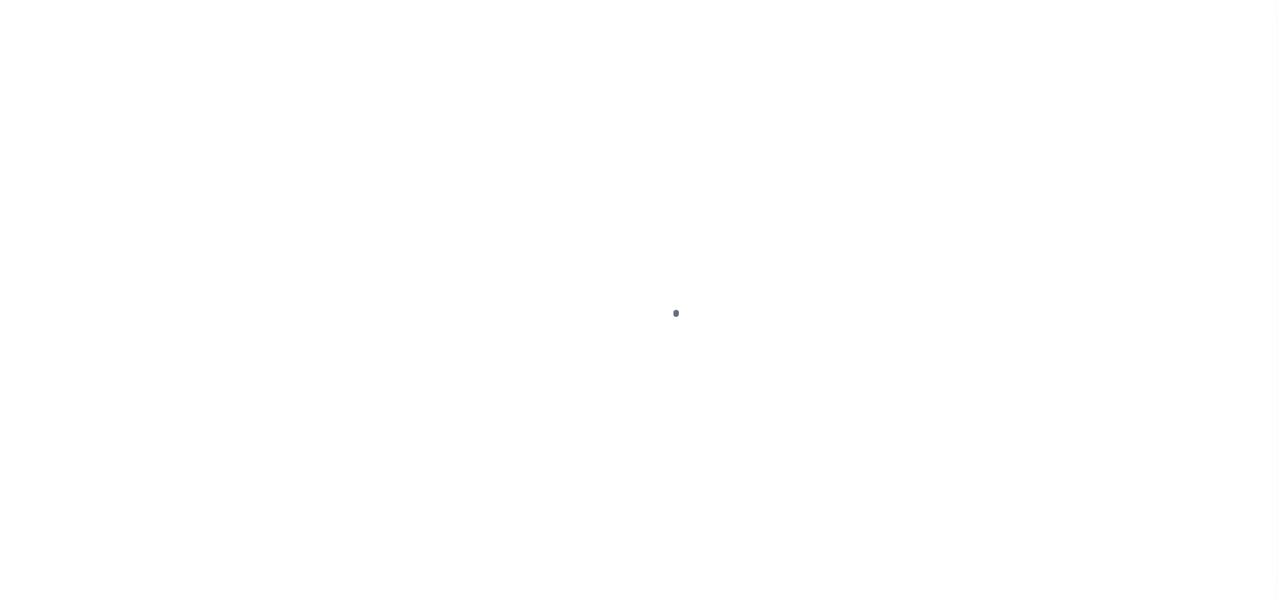
select select "PYD"
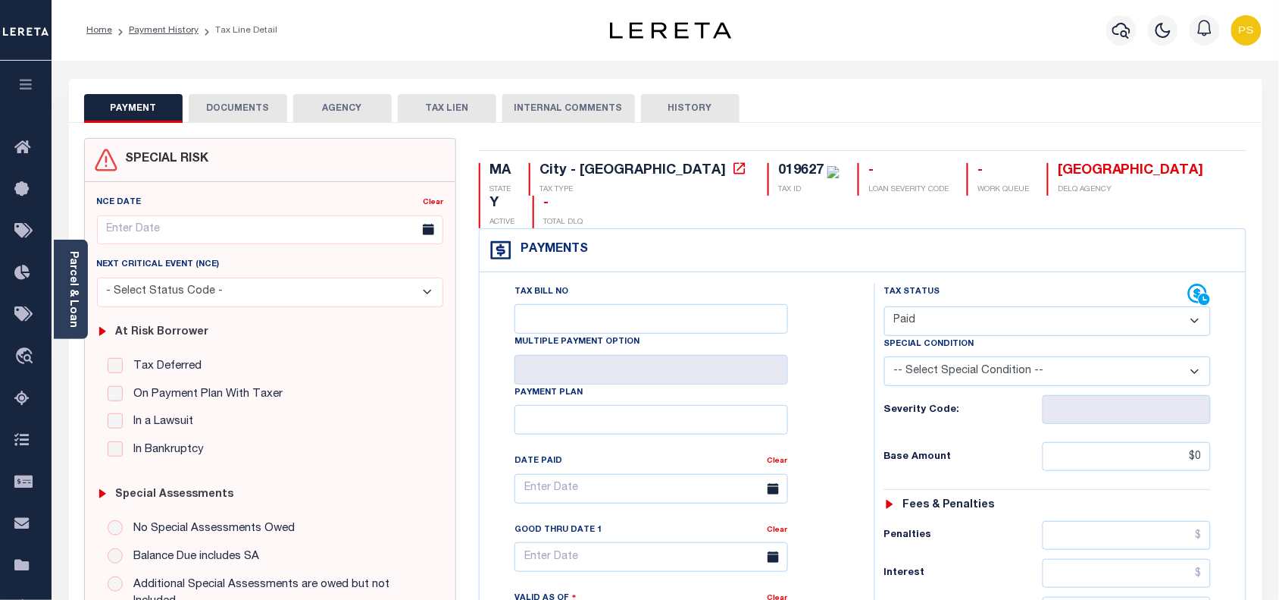
click at [228, 111] on button "DOCUMENTS" at bounding box center [238, 108] width 99 height 29
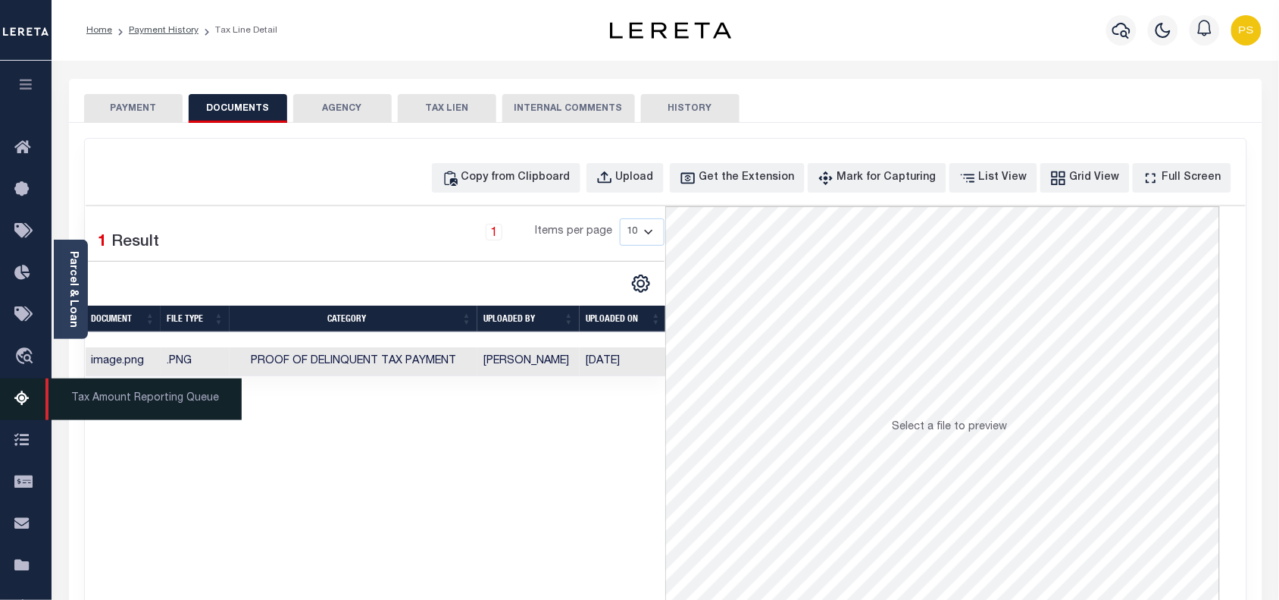
click at [19, 402] on icon at bounding box center [26, 399] width 24 height 19
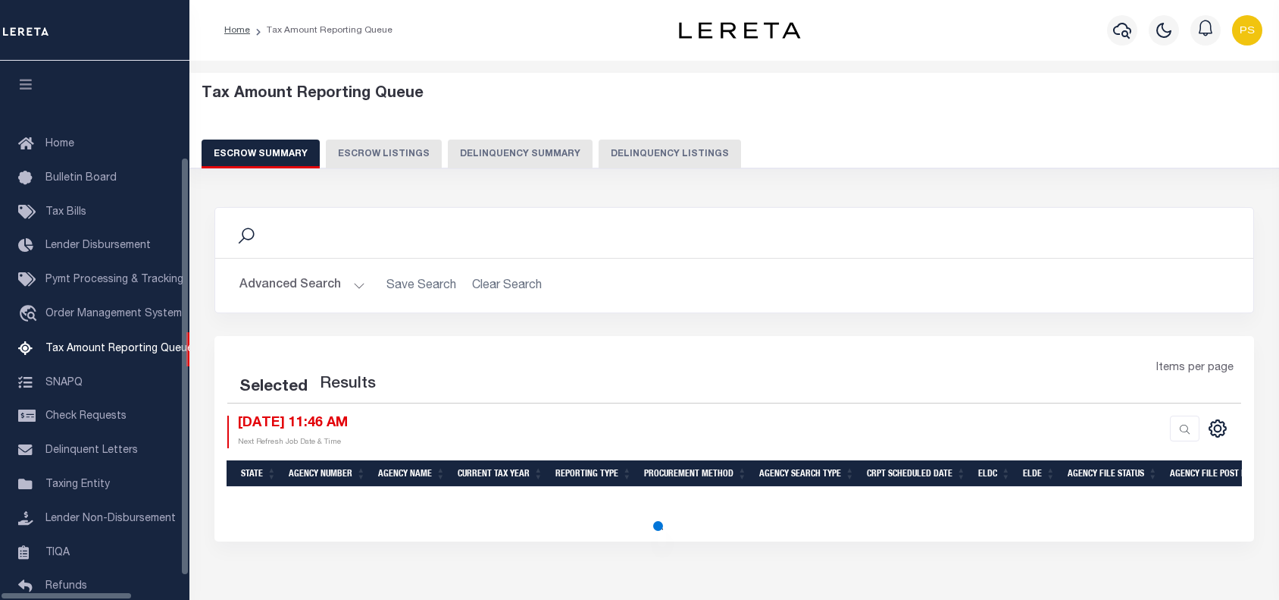
select select "100"
click at [1122, 36] on icon "button" at bounding box center [1122, 30] width 18 height 18
select select "100"
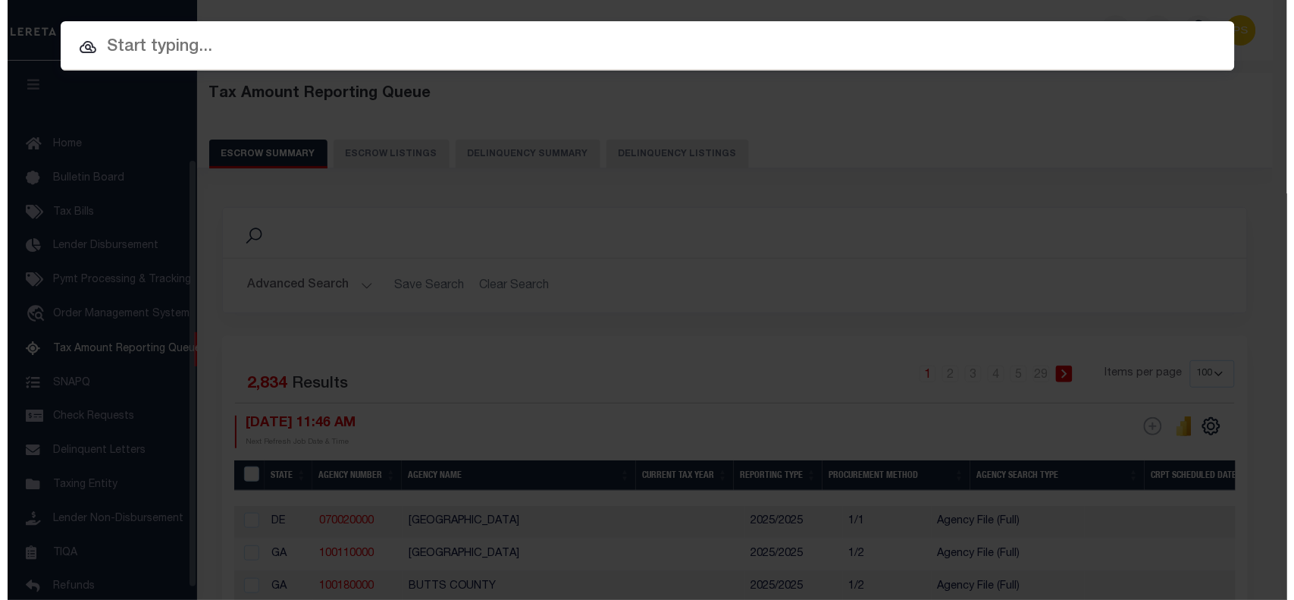
scroll to position [124, 0]
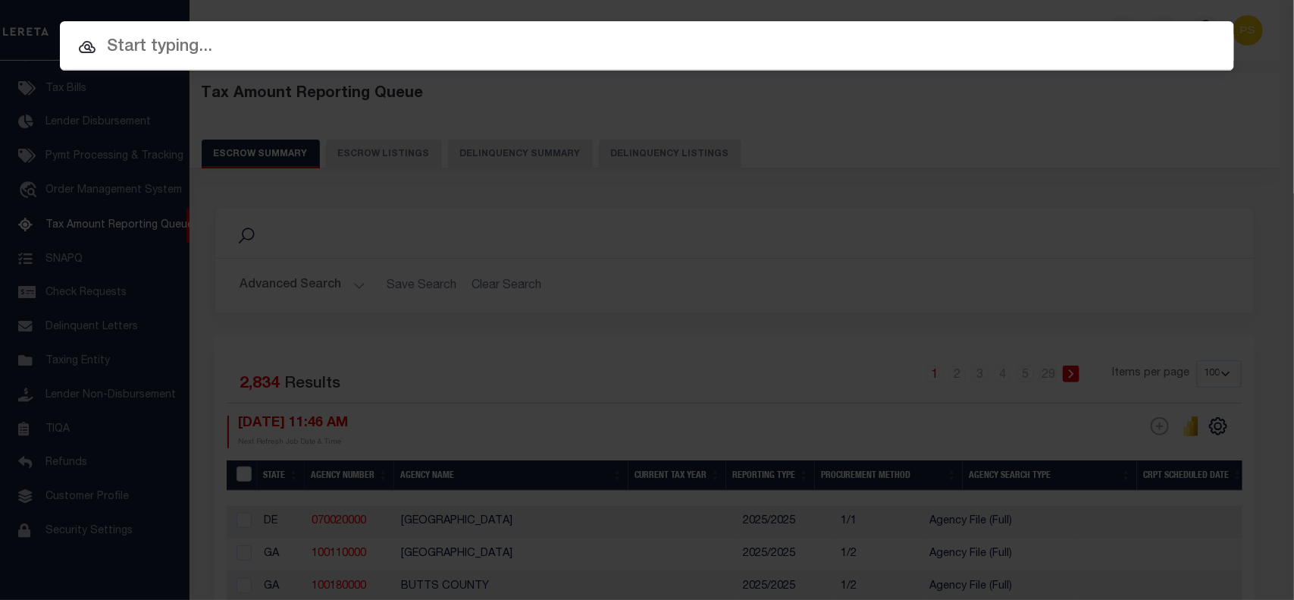
paste input "90000845"
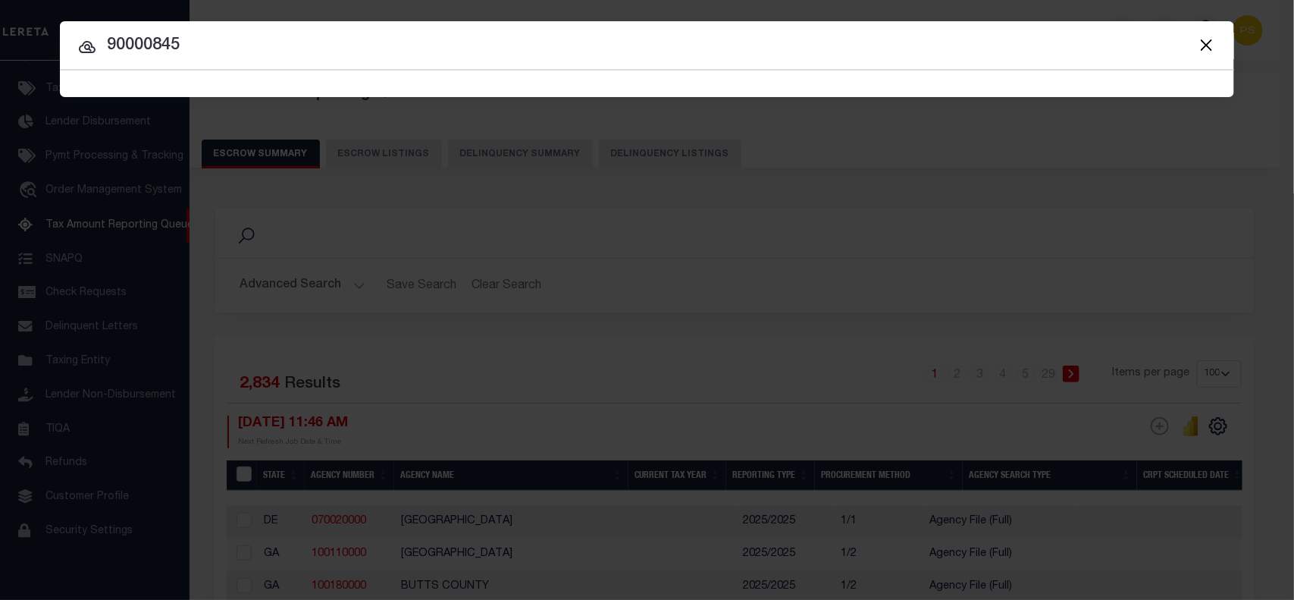
type input "90000845"
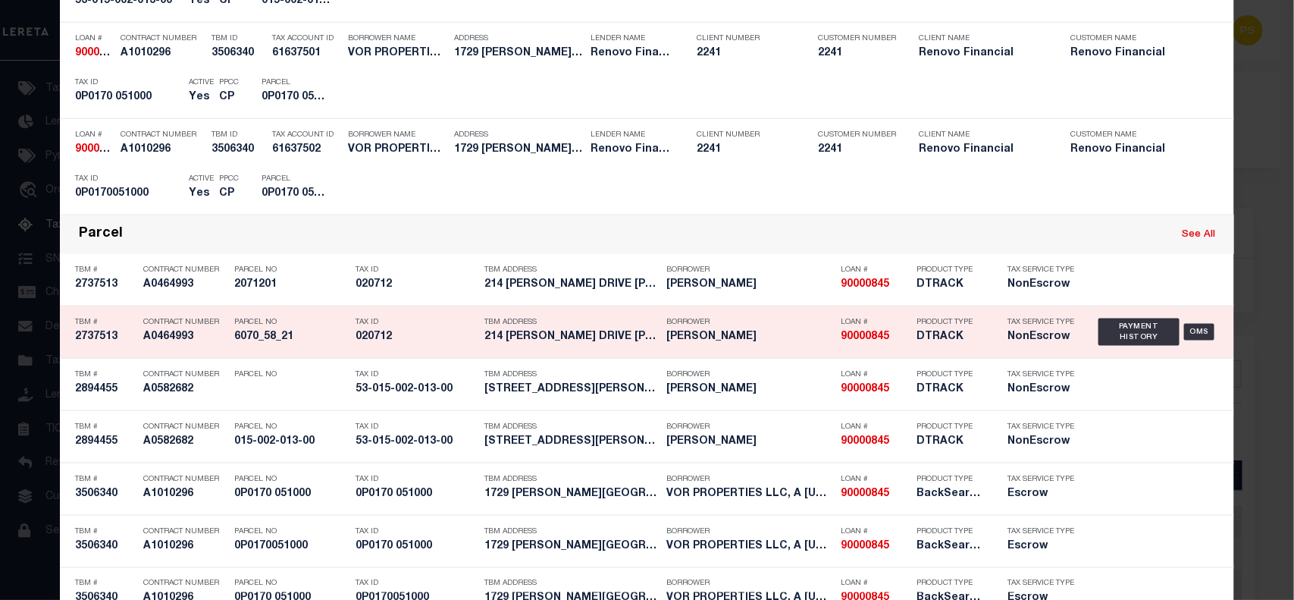
scroll to position [808, 0]
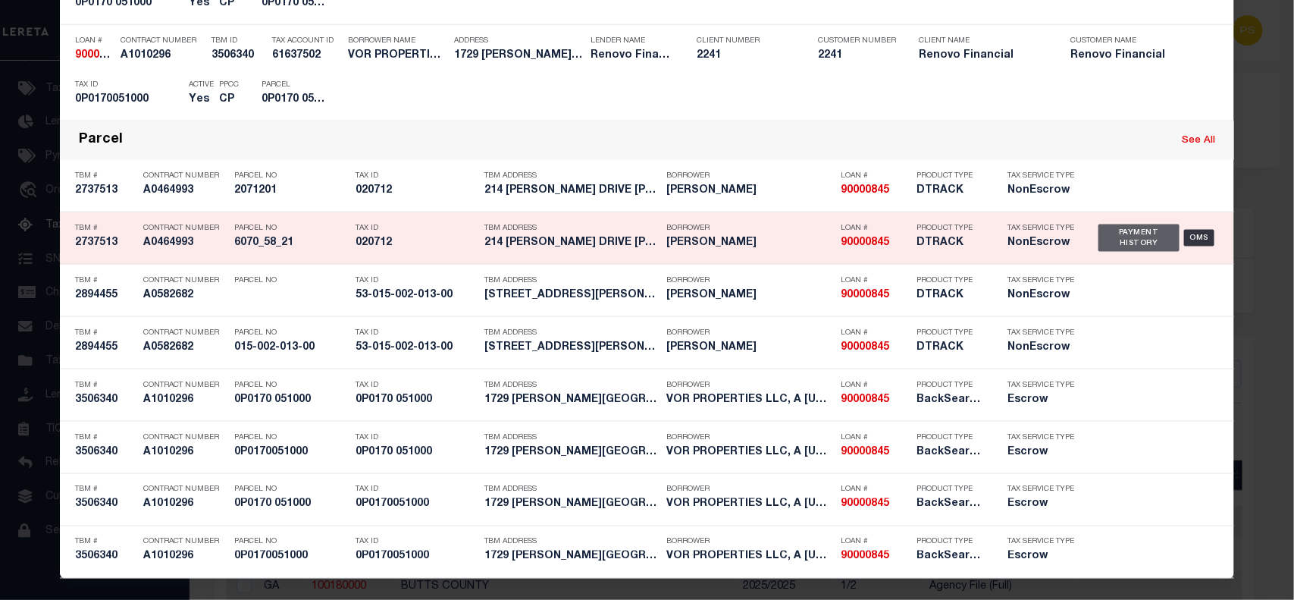
click at [1143, 245] on div "Payment History" at bounding box center [1138, 237] width 81 height 27
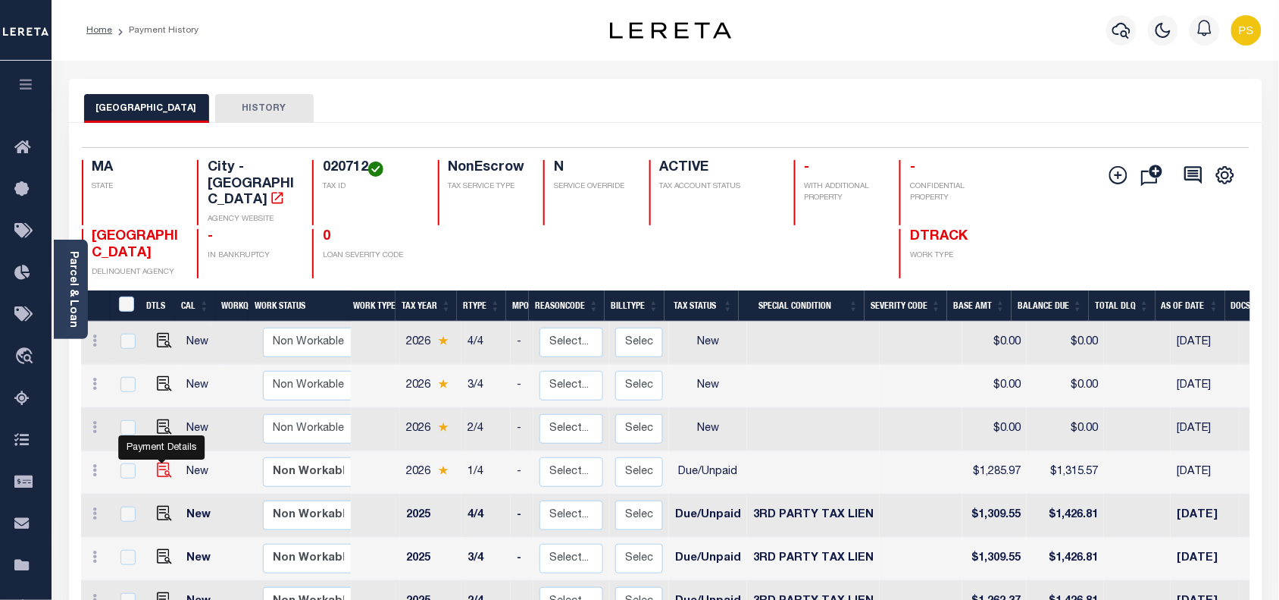
click at [161, 462] on img "" at bounding box center [164, 469] width 15 height 15
checkbox input "true"
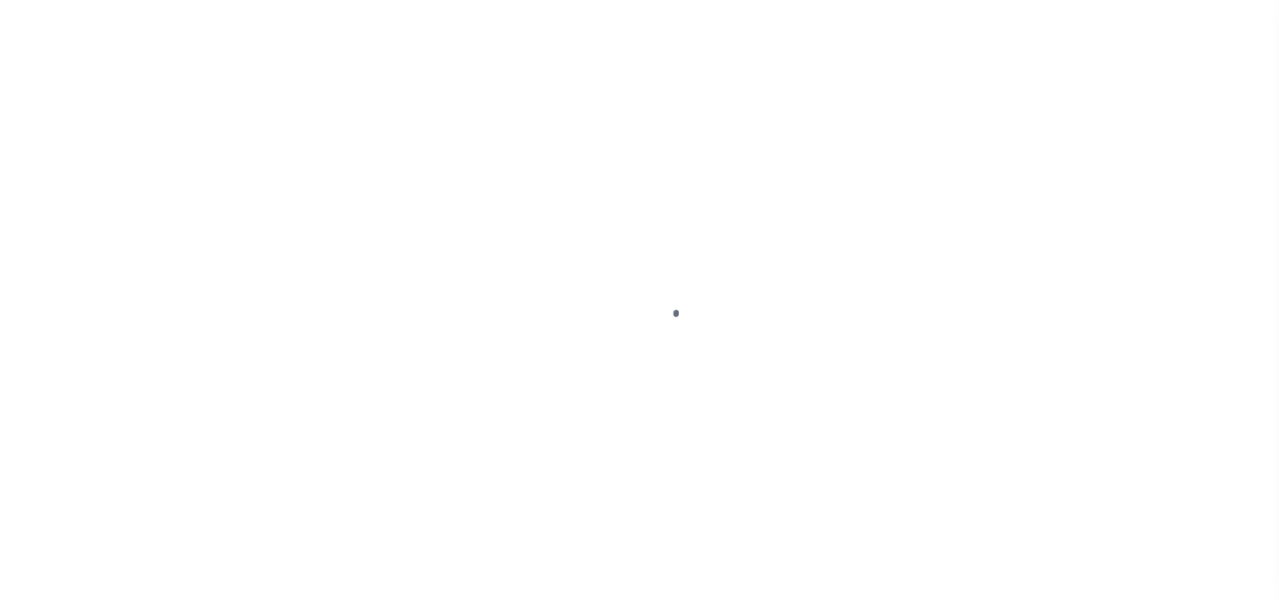
select select "DUE"
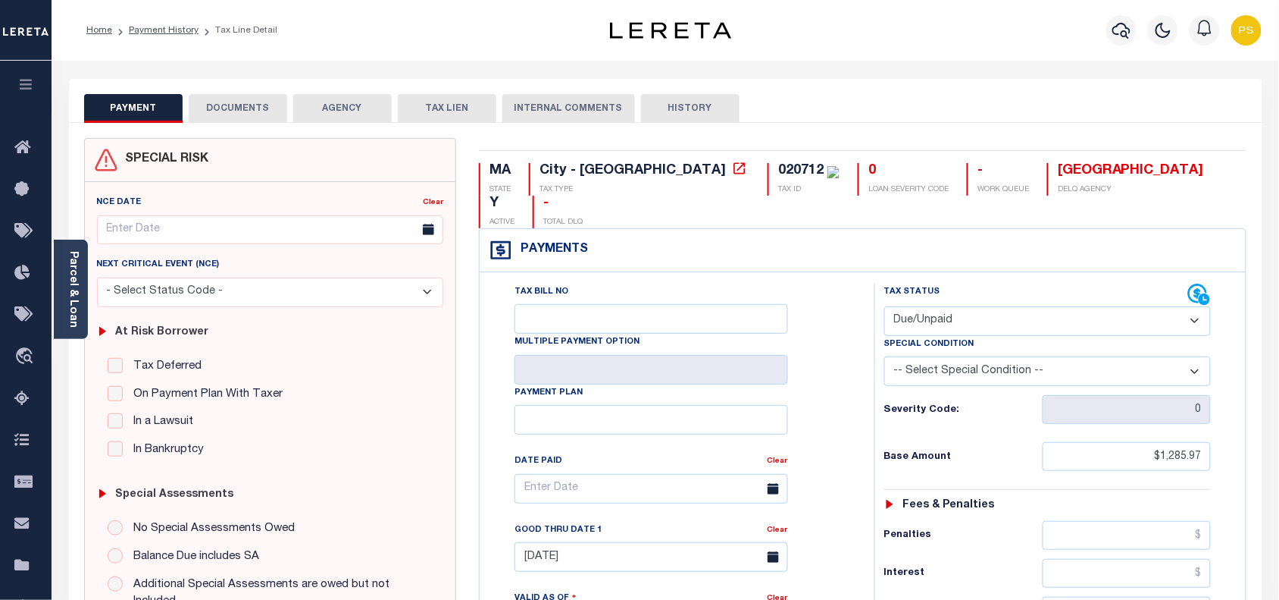
click at [239, 103] on button "DOCUMENTS" at bounding box center [238, 108] width 99 height 29
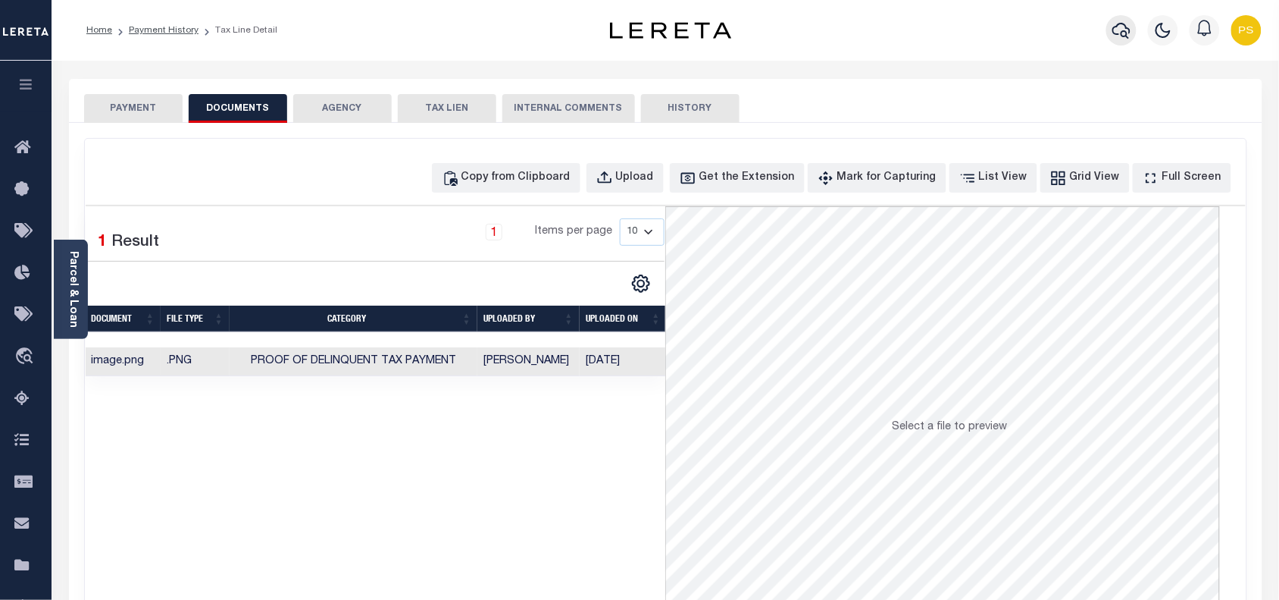
click at [1122, 32] on icon "button" at bounding box center [1122, 30] width 18 height 18
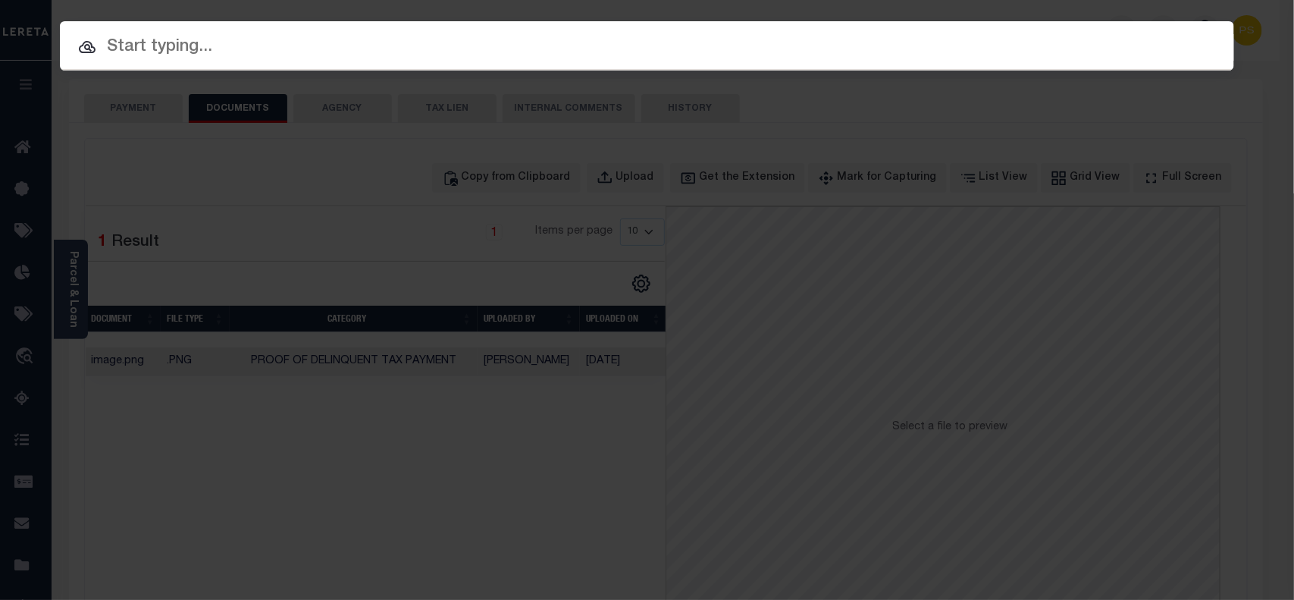
paste input "645175760"
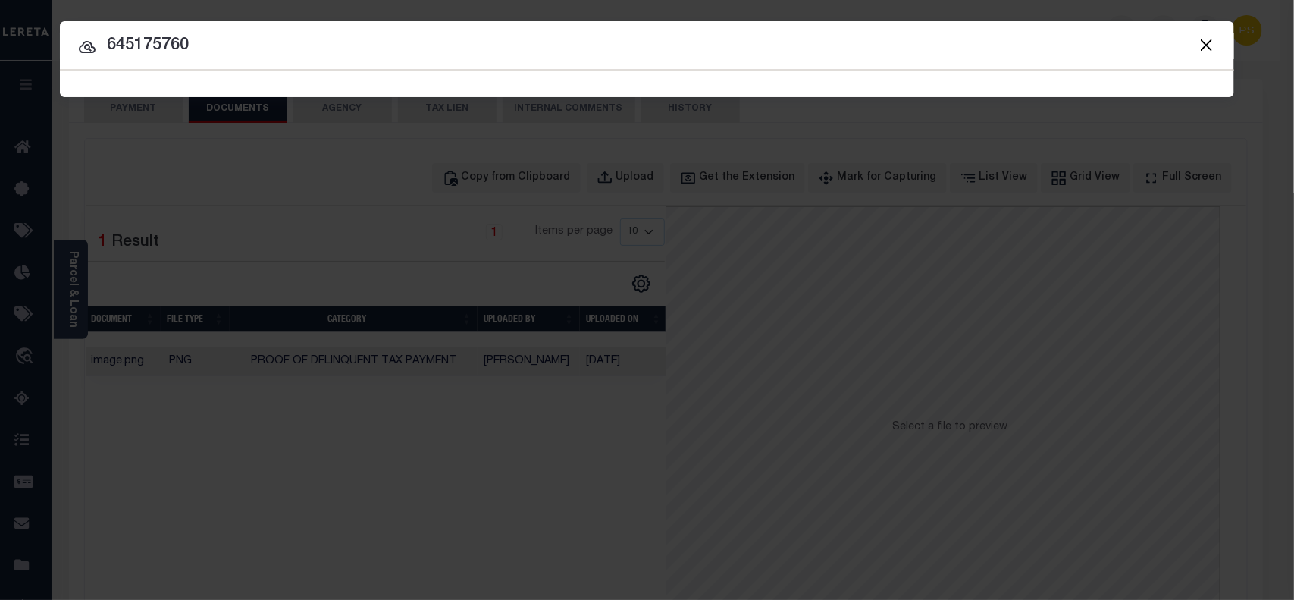
type input "645175760"
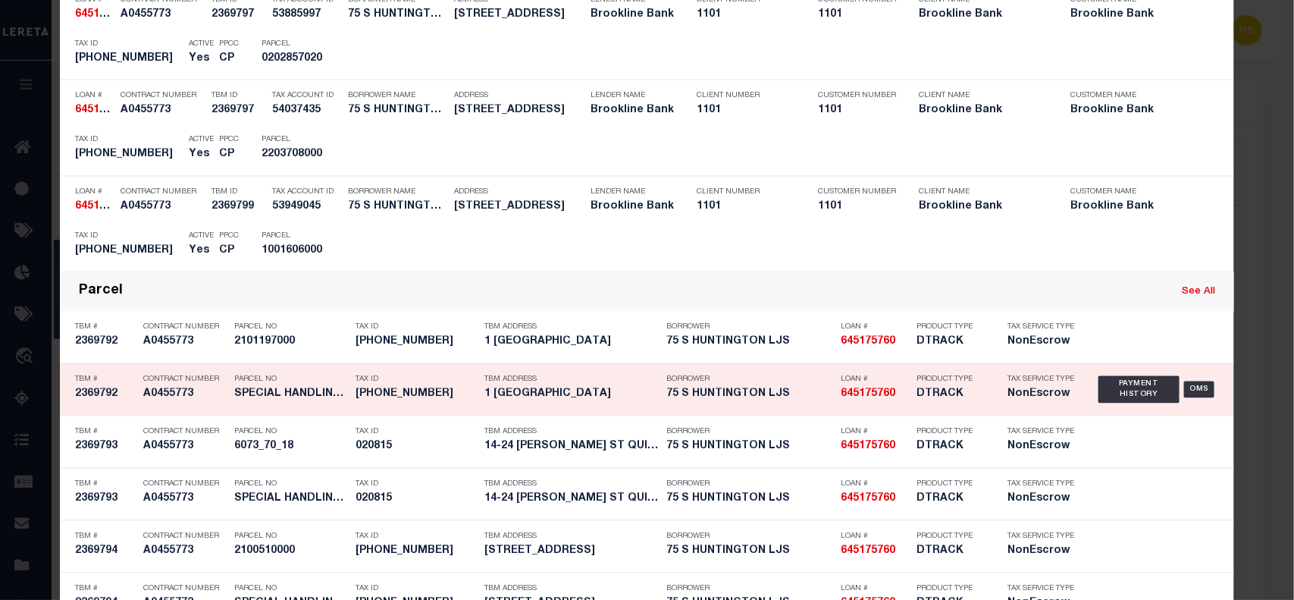
scroll to position [1232, 0]
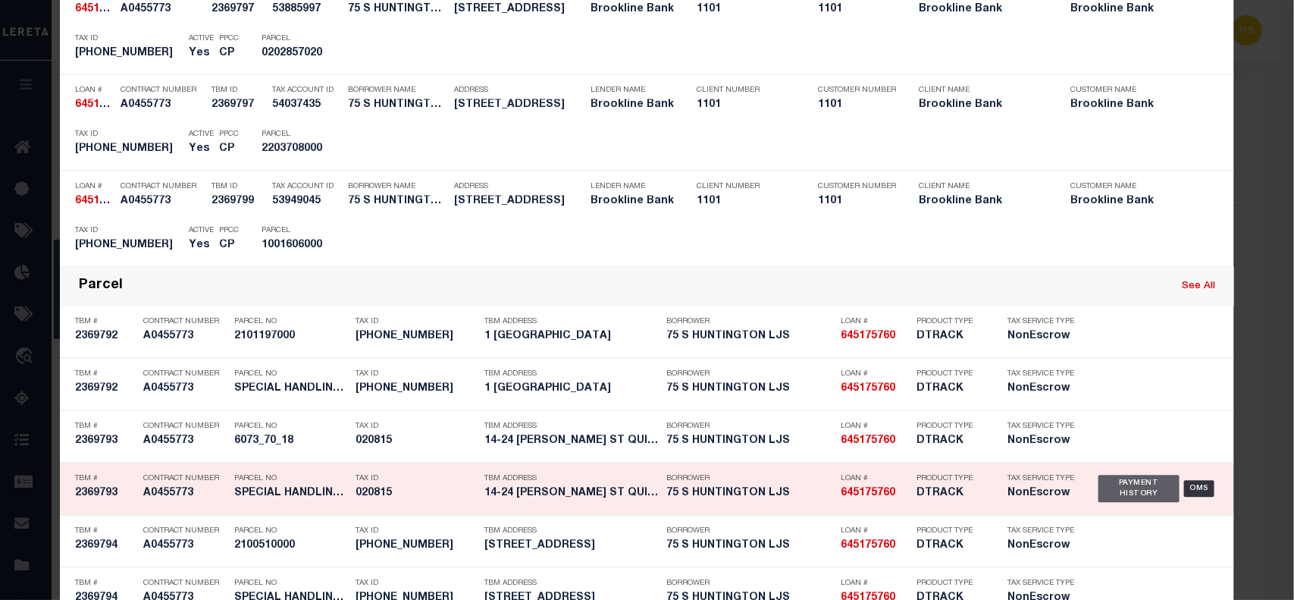
click at [1128, 479] on div "Payment History" at bounding box center [1138, 488] width 81 height 27
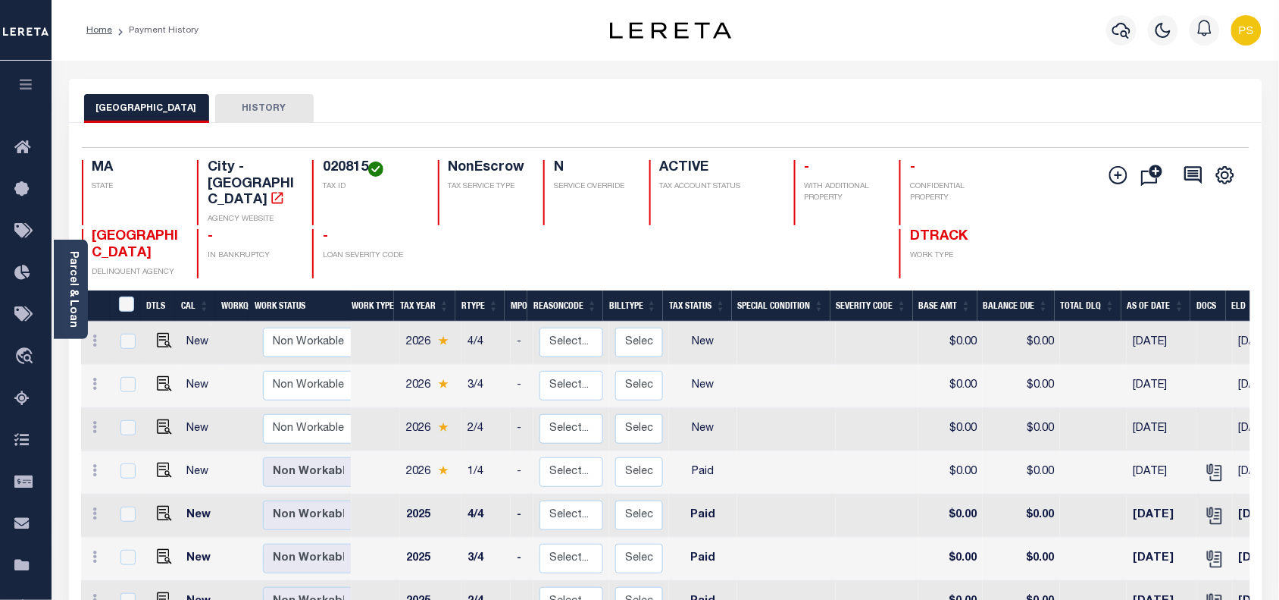
click at [229, 451] on td at bounding box center [239, 472] width 35 height 43
checkbox input "true"
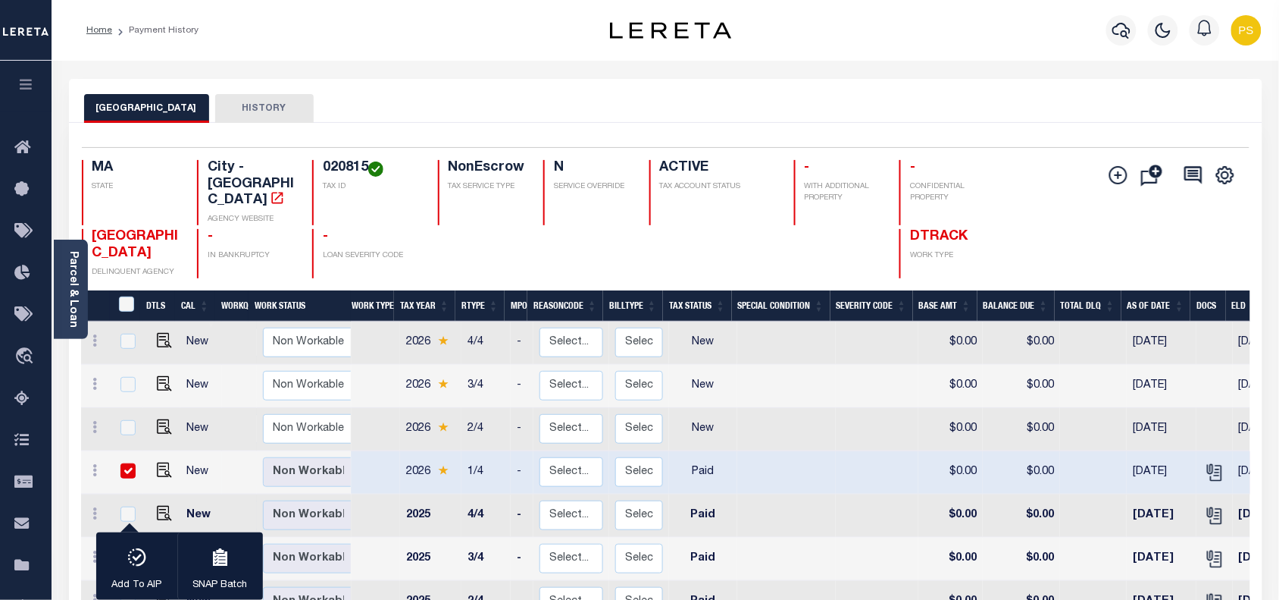
drag, startPoint x: 1293, startPoint y: 456, endPoint x: 630, endPoint y: 70, distance: 767.6
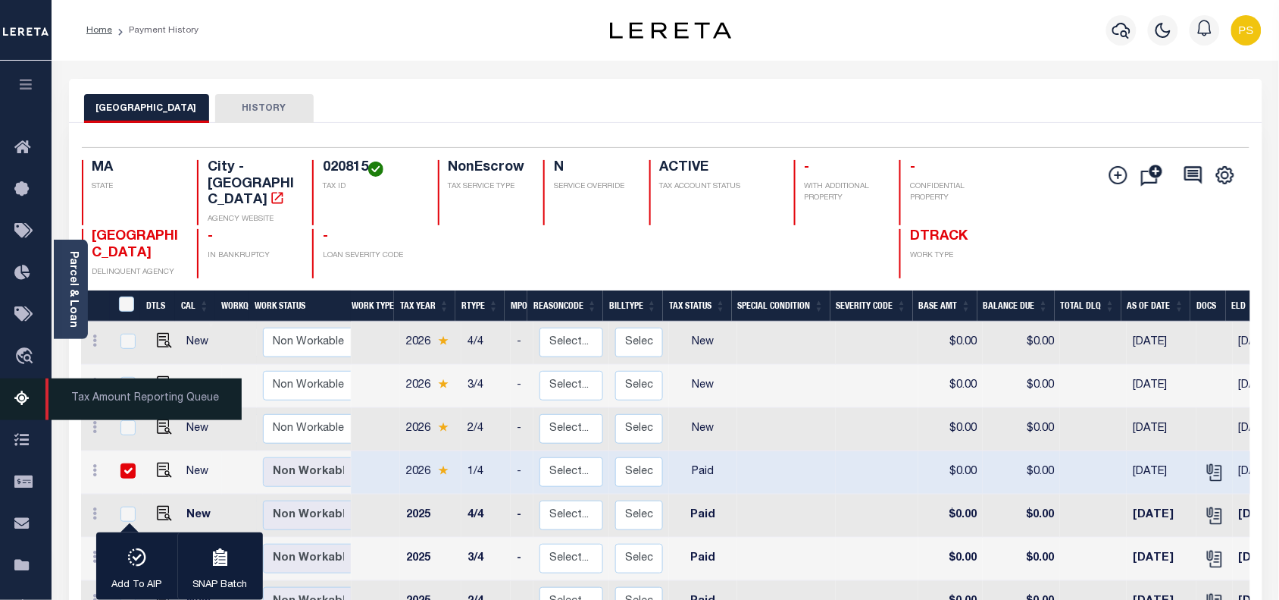
click at [19, 398] on icon at bounding box center [26, 399] width 24 height 19
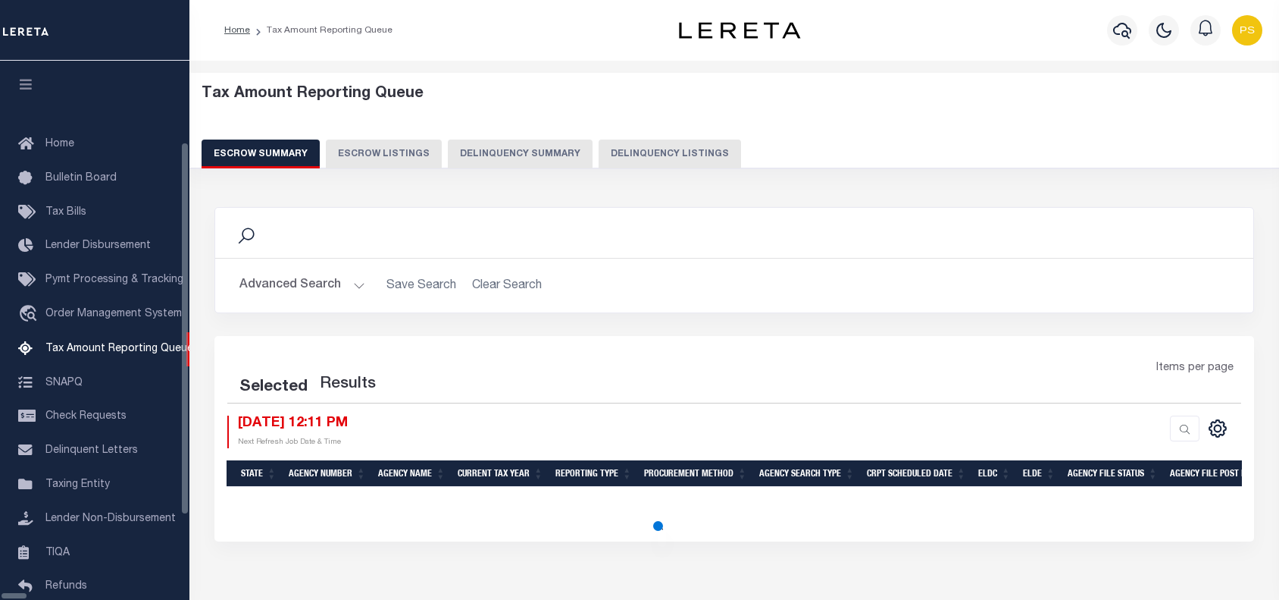
select select "100"
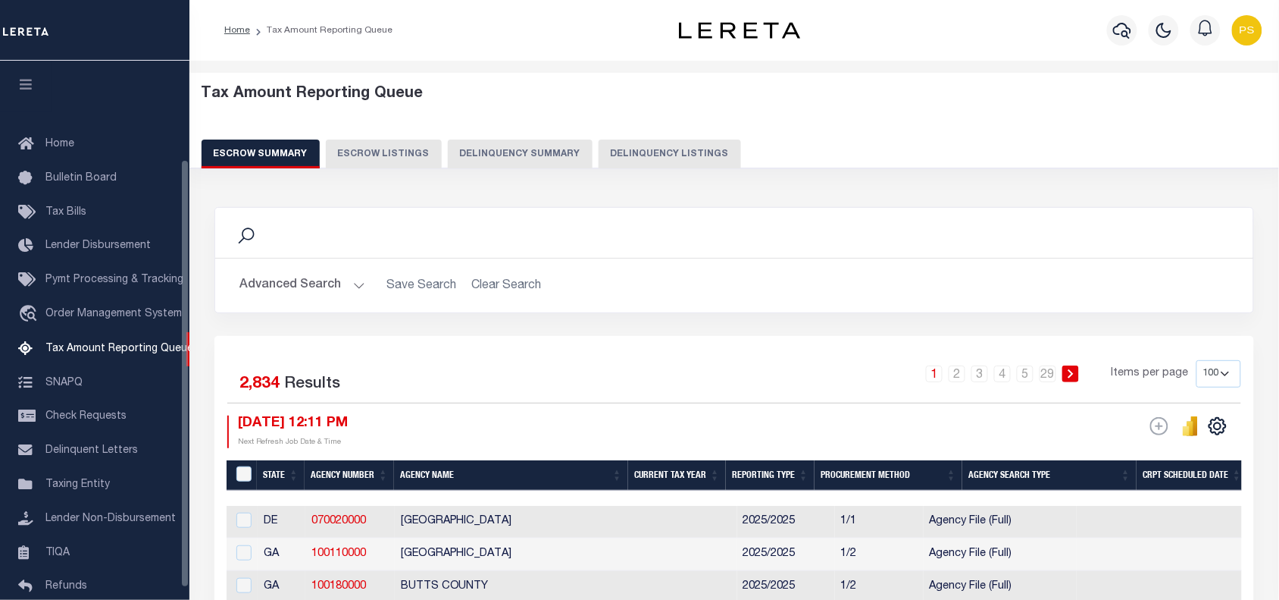
scroll to position [124, 0]
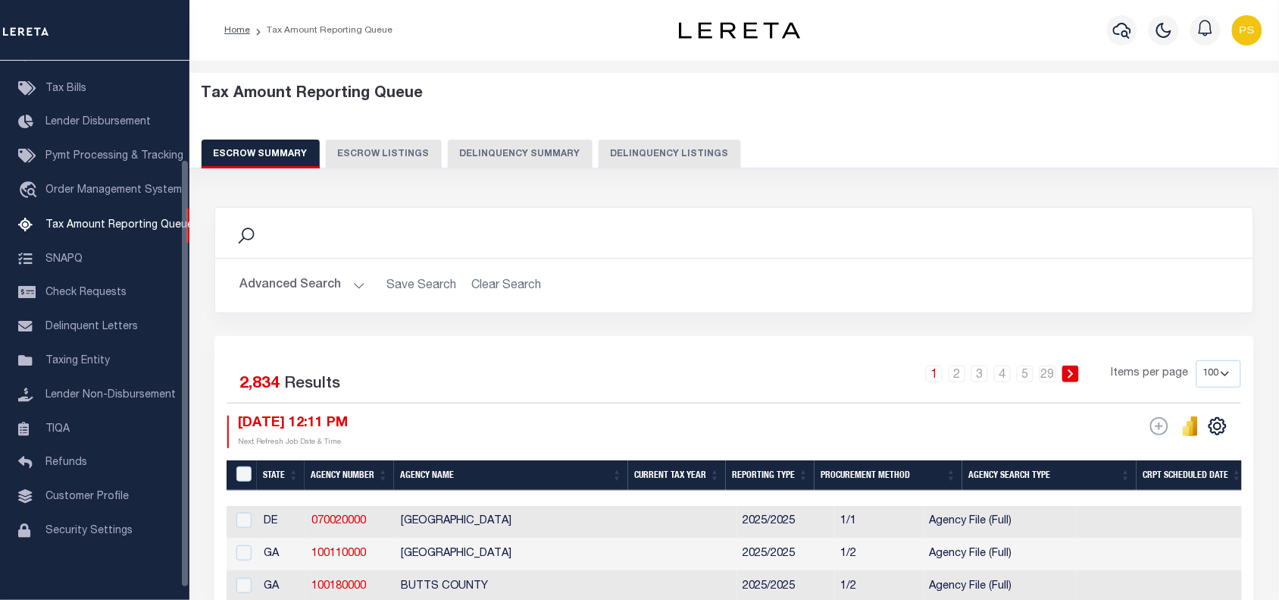
click at [599, 153] on button "Delinquency Listings" at bounding box center [670, 153] width 142 height 29
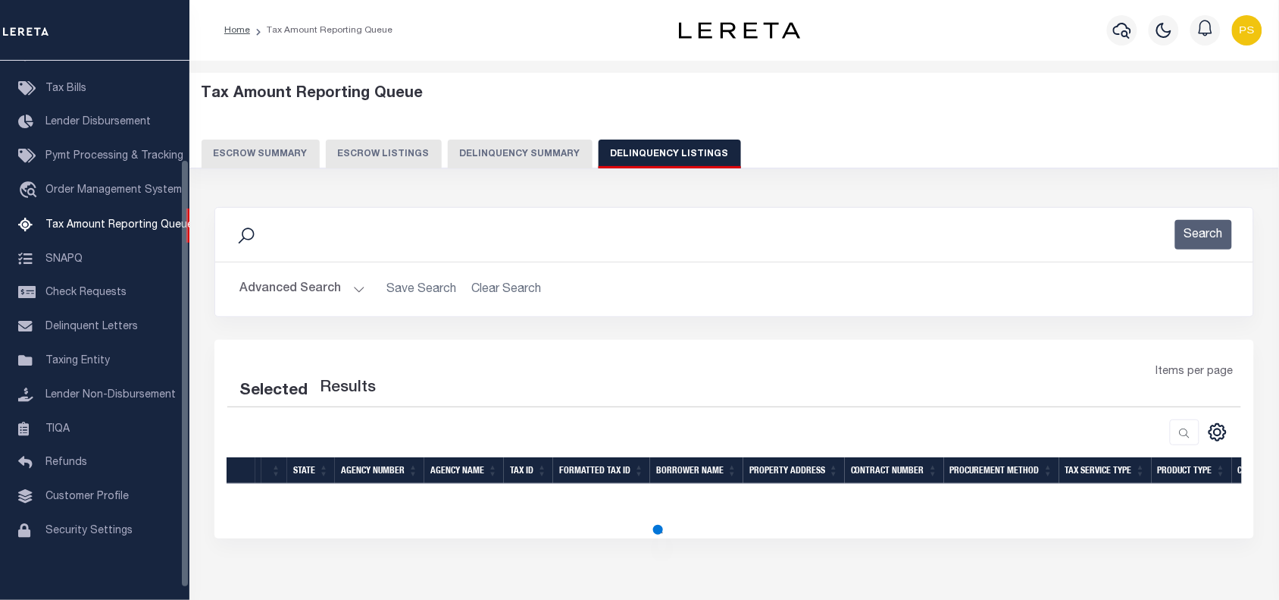
select select "100"
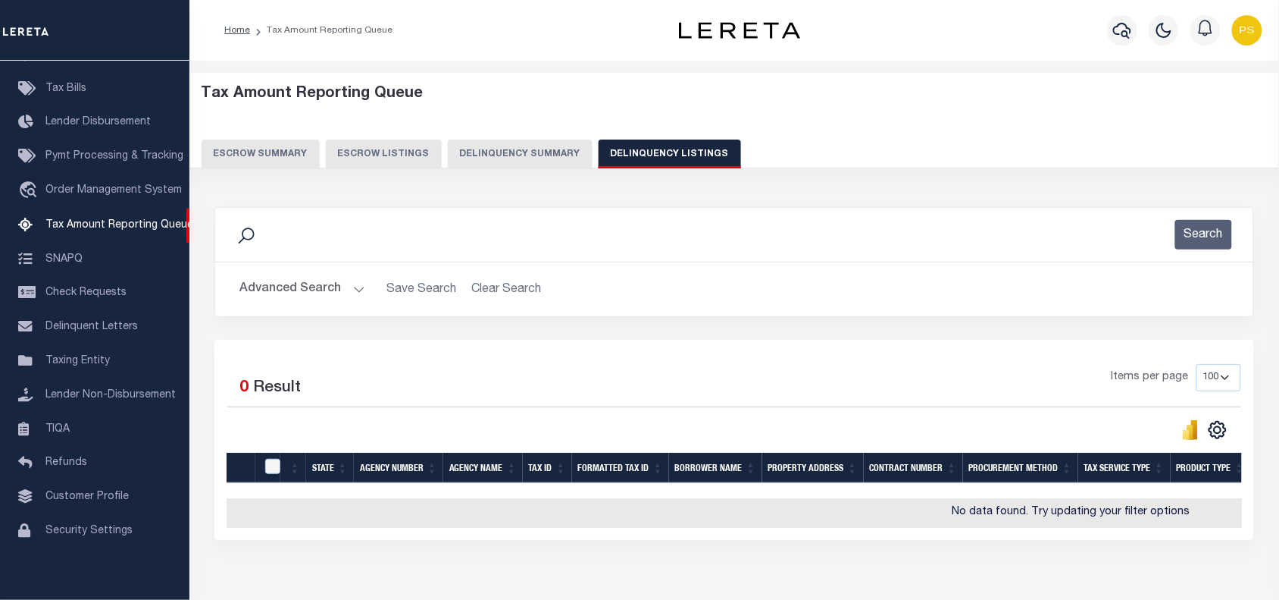
click at [271, 287] on button "Advanced Search" at bounding box center [303, 289] width 126 height 30
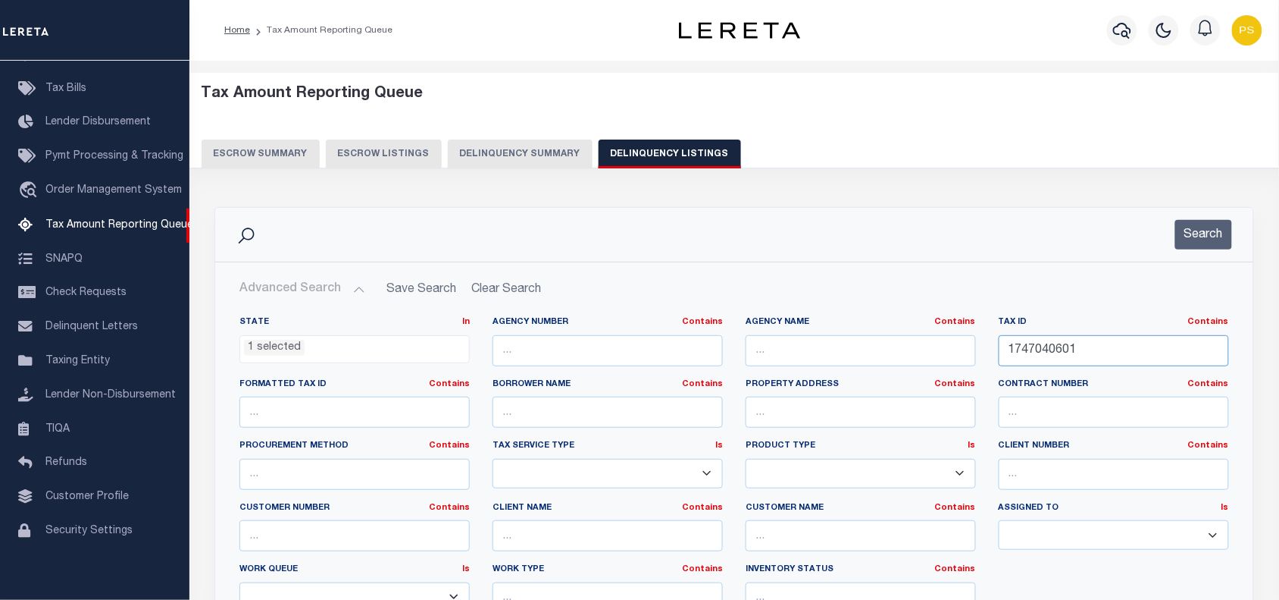
click at [1051, 343] on input "1747040601" at bounding box center [1114, 350] width 230 height 31
paste input "0031818034"
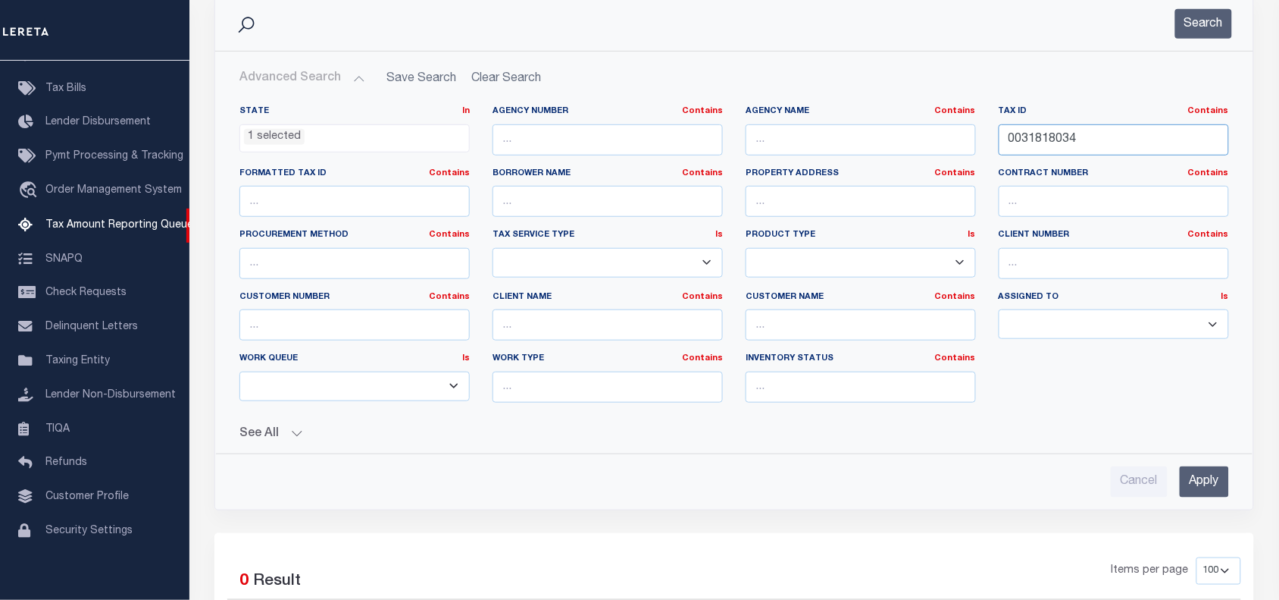
scroll to position [284, 0]
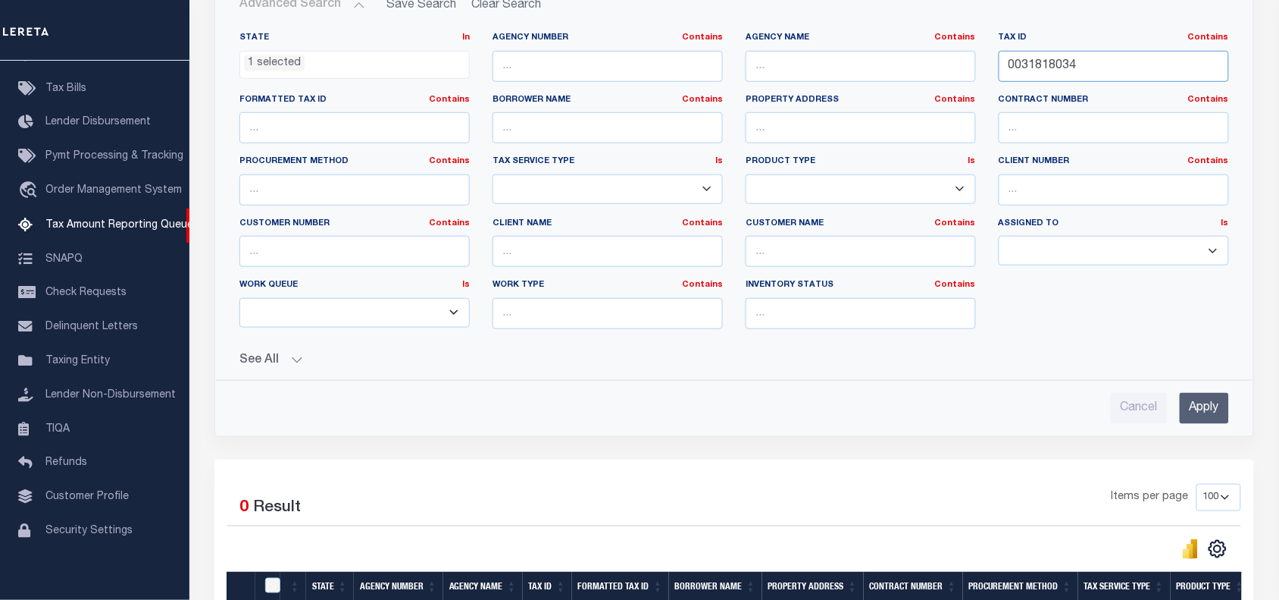
type input "0031818034"
click at [1217, 406] on input "Apply" at bounding box center [1204, 408] width 49 height 31
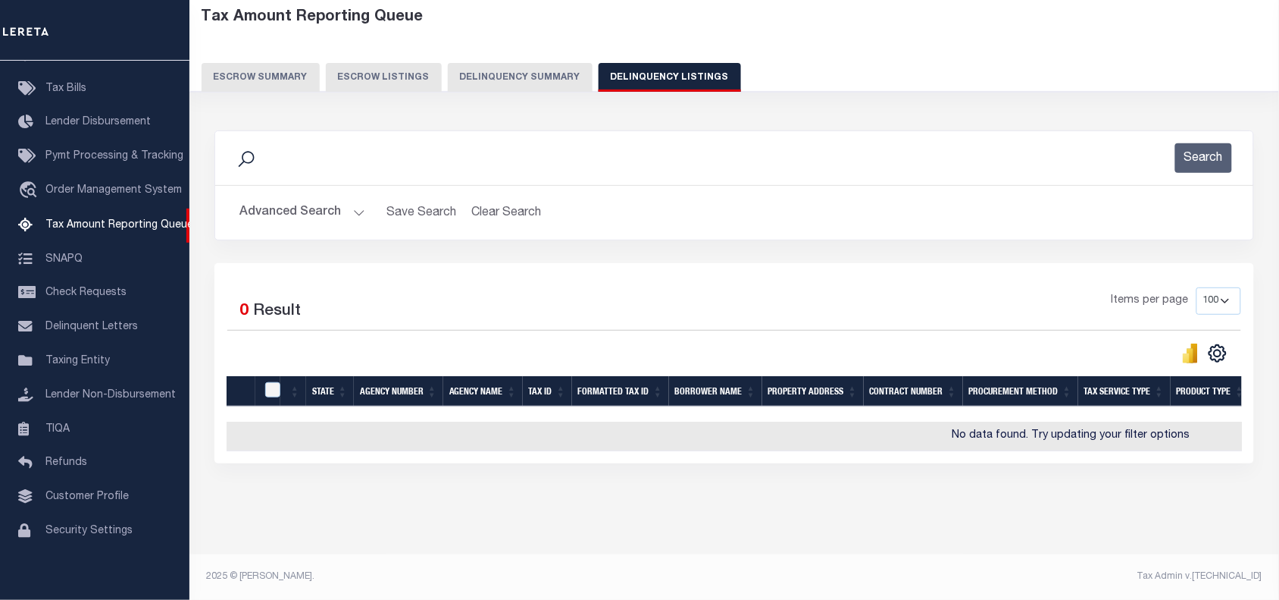
scroll to position [89, 0]
click at [631, 63] on button "Delinquency Listings" at bounding box center [670, 77] width 142 height 29
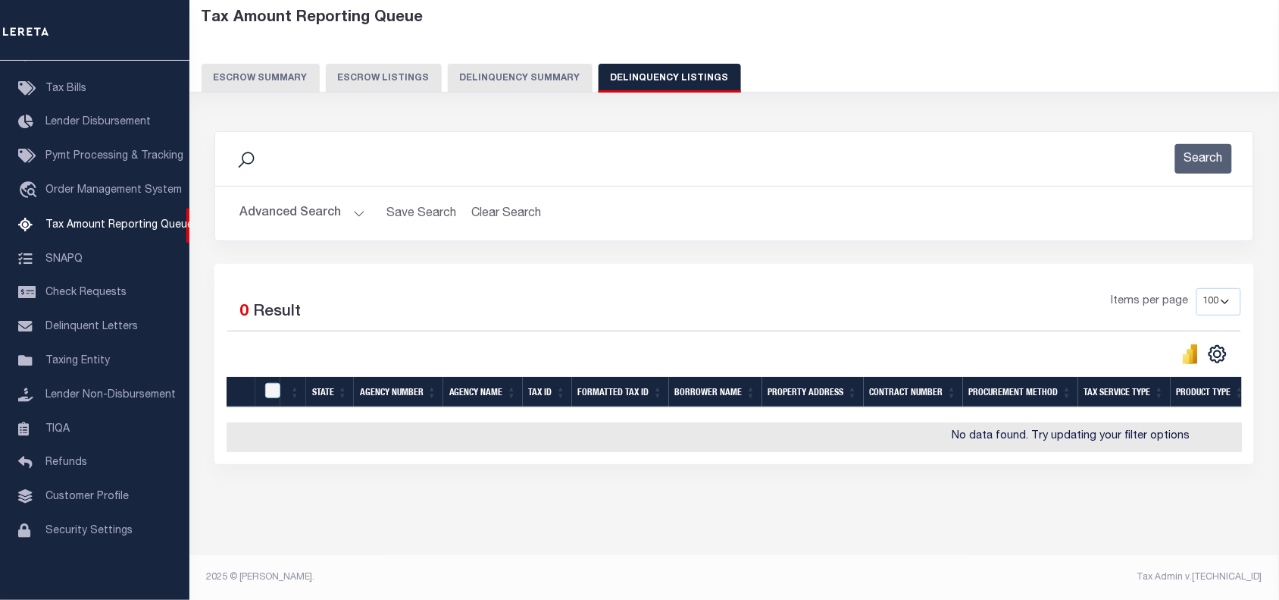
select select
select select "100"
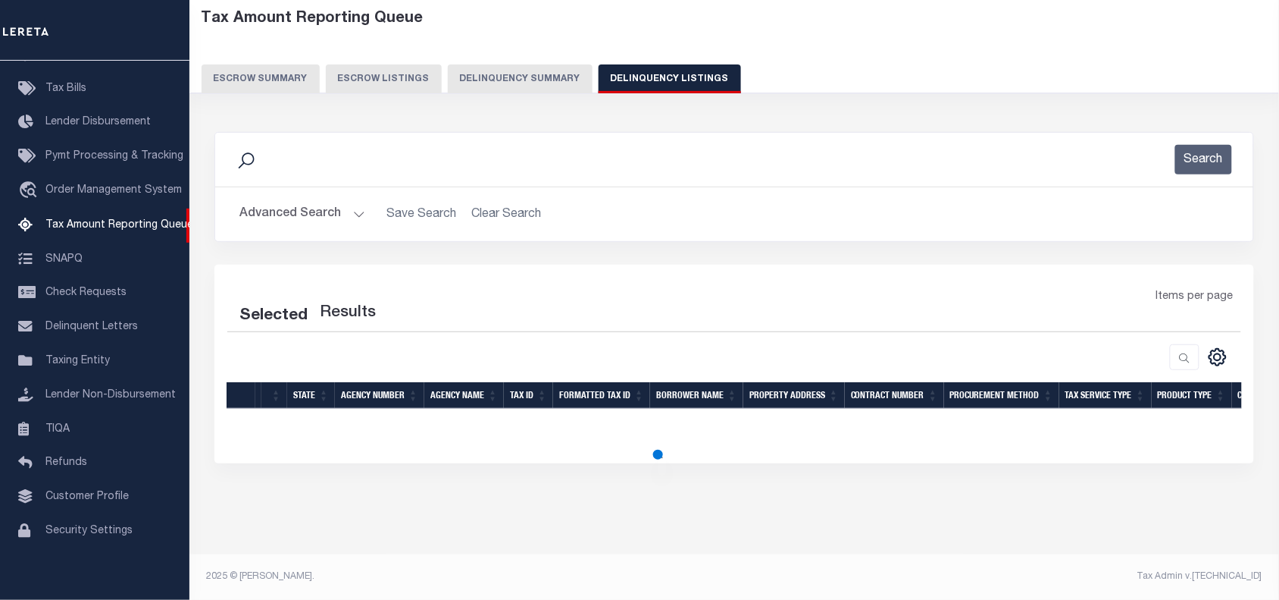
click at [274, 222] on div "Advanced Search Save Search Clear Search State In" at bounding box center [734, 214] width 1038 height 54
select select "100"
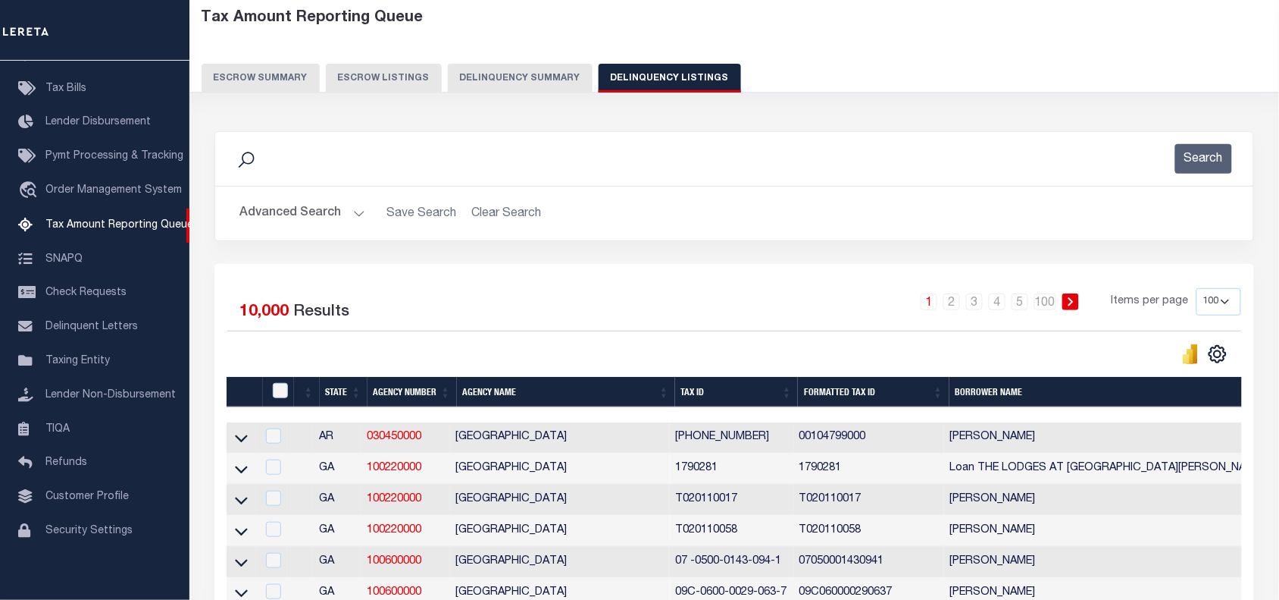
scroll to position [89, 0]
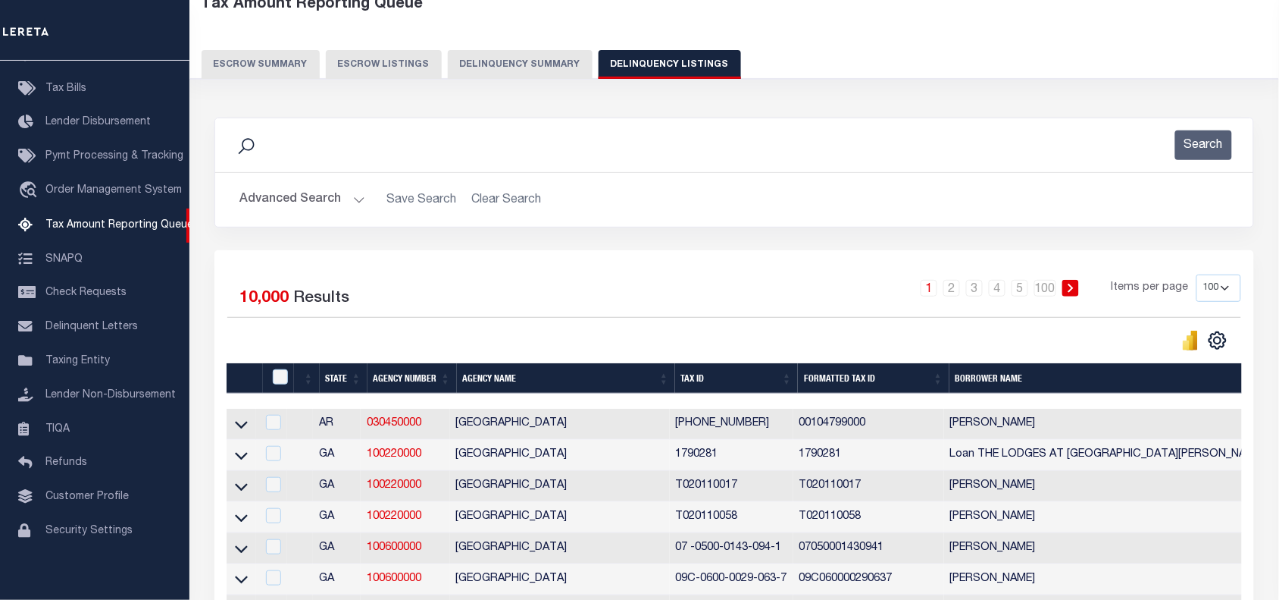
click at [271, 202] on button "Advanced Search" at bounding box center [303, 200] width 126 height 30
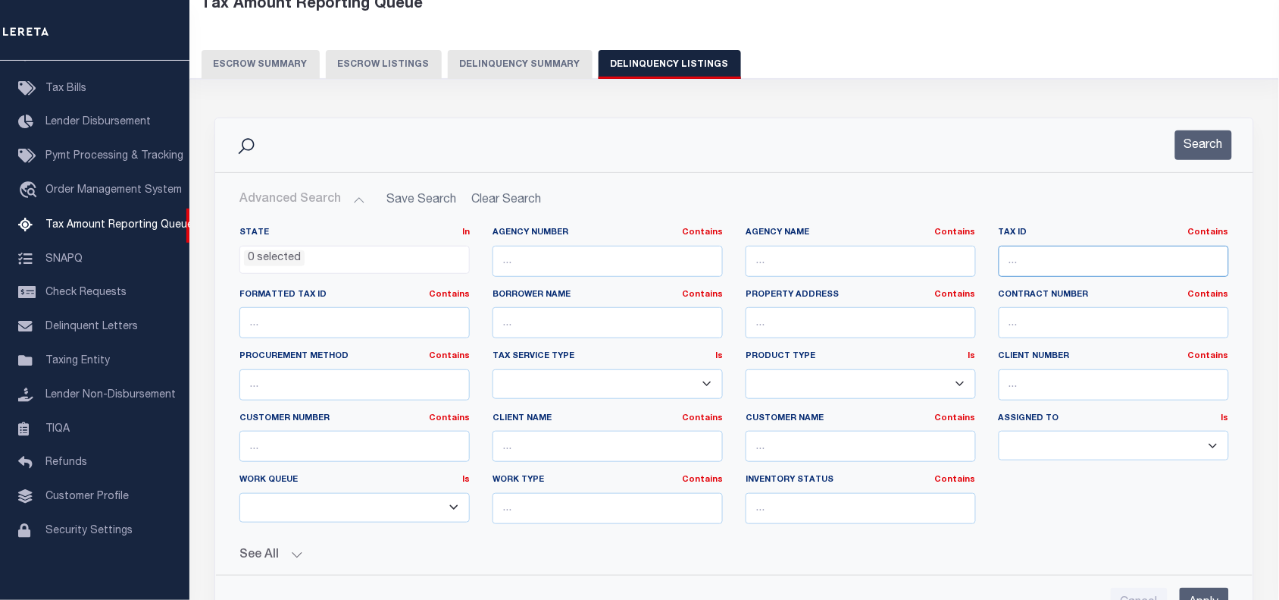
click at [1037, 267] on input "text" at bounding box center [1114, 261] width 230 height 31
paste input "0031818034"
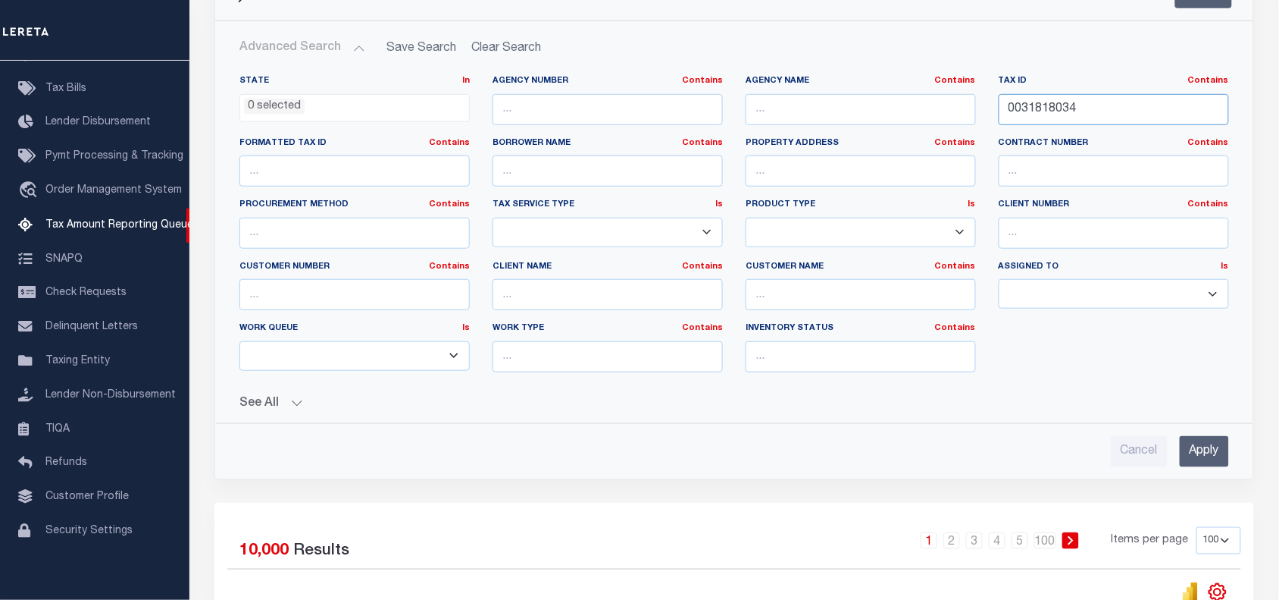
scroll to position [279, 0]
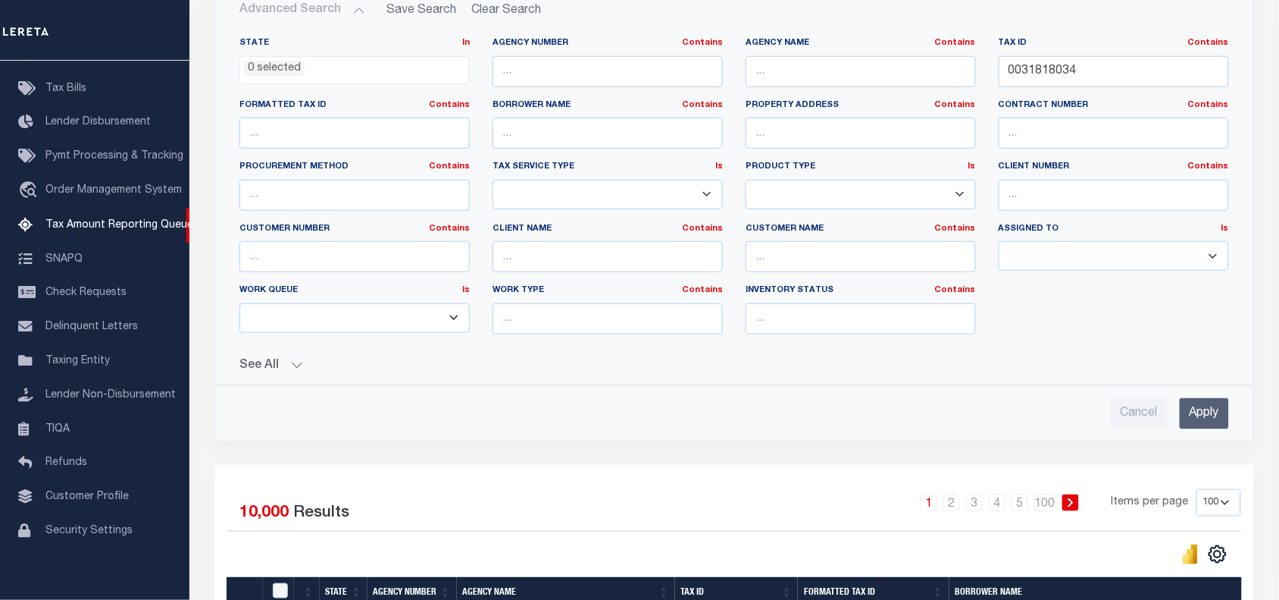
click at [1215, 418] on input "Apply" at bounding box center [1204, 413] width 49 height 31
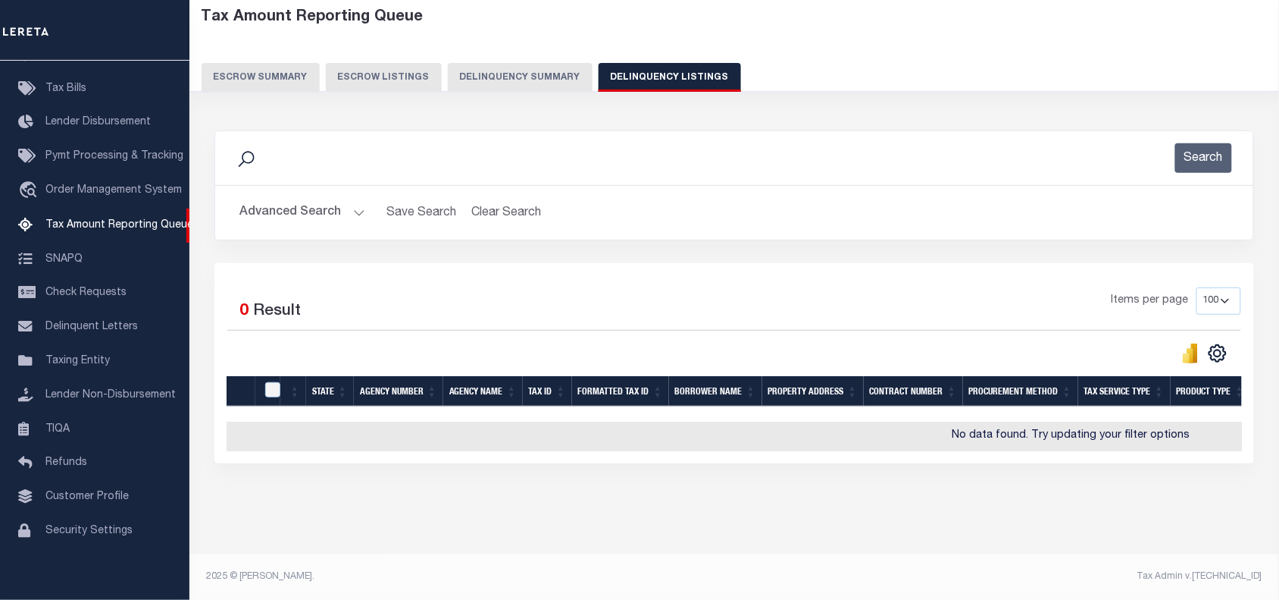
scroll to position [89, 0]
click at [287, 205] on button "Advanced Search" at bounding box center [303, 213] width 126 height 30
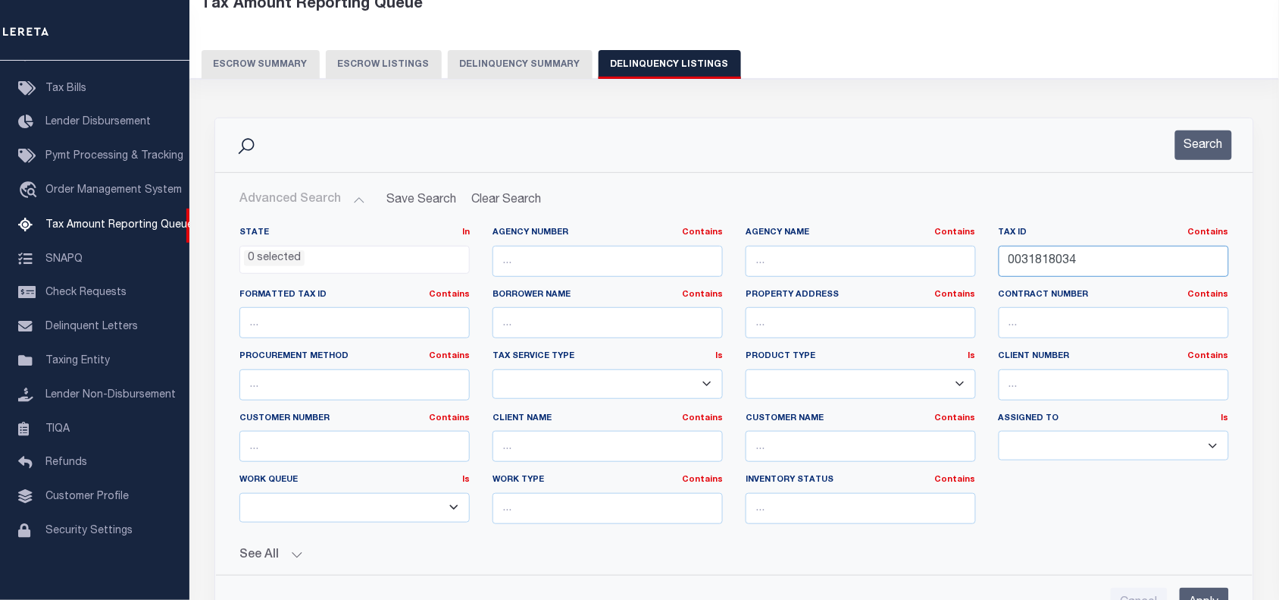
click at [1035, 259] on input "0031818034" at bounding box center [1114, 261] width 230 height 31
paste input "50167000"
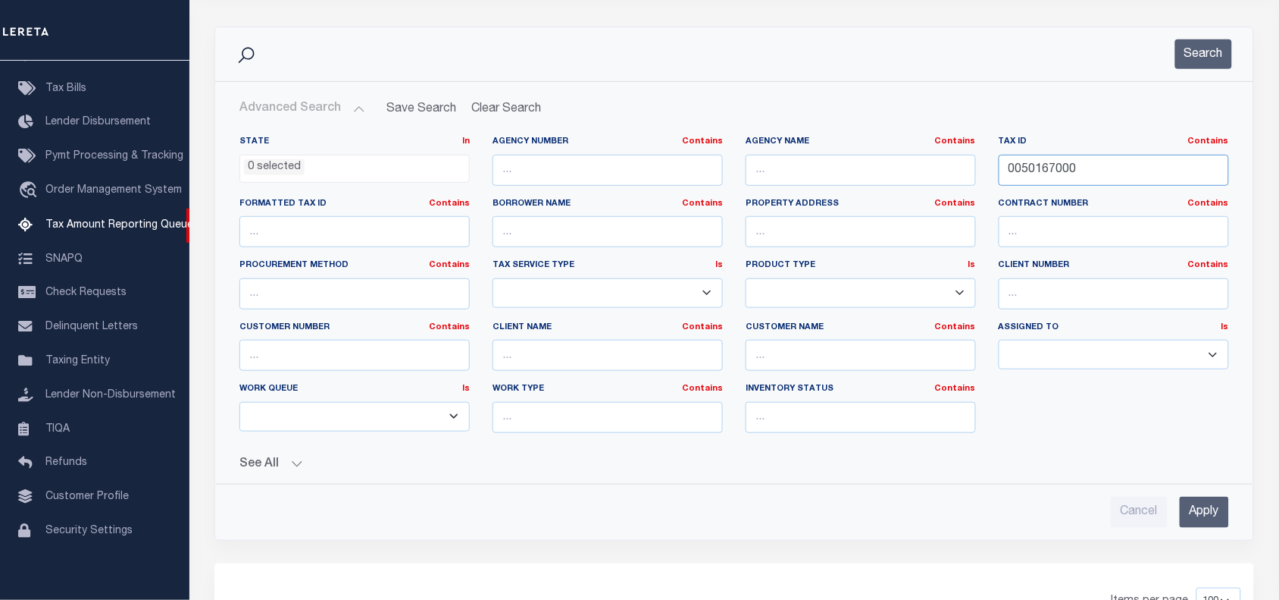
scroll to position [184, 0]
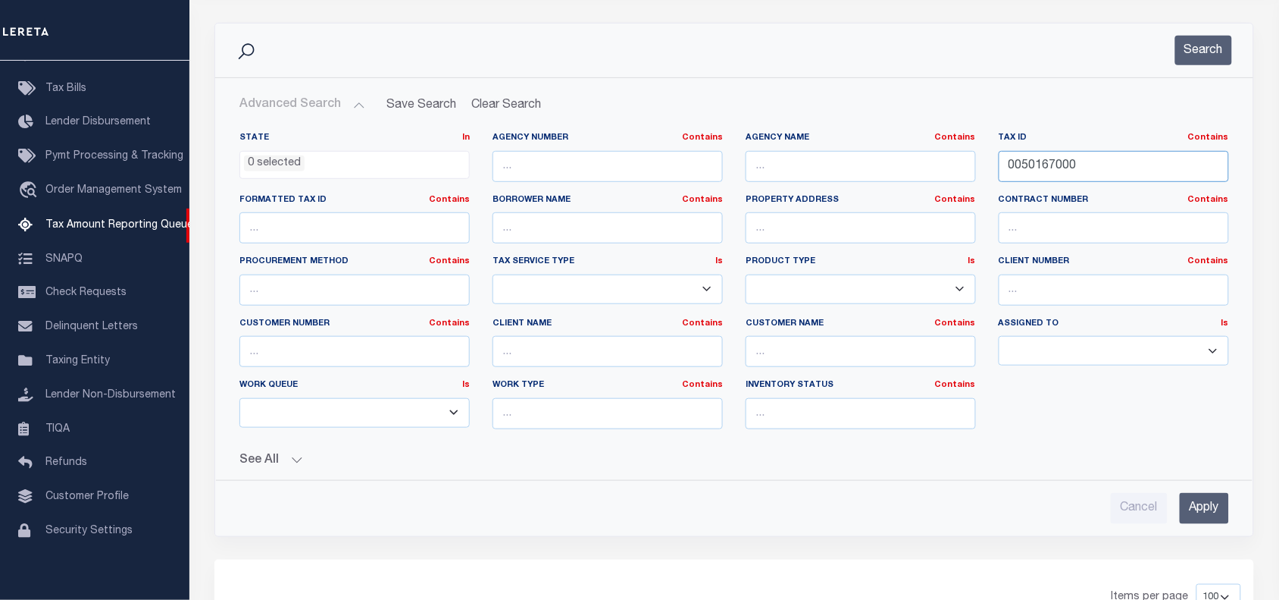
type input "0050167000"
click at [1206, 512] on input "Apply" at bounding box center [1204, 508] width 49 height 31
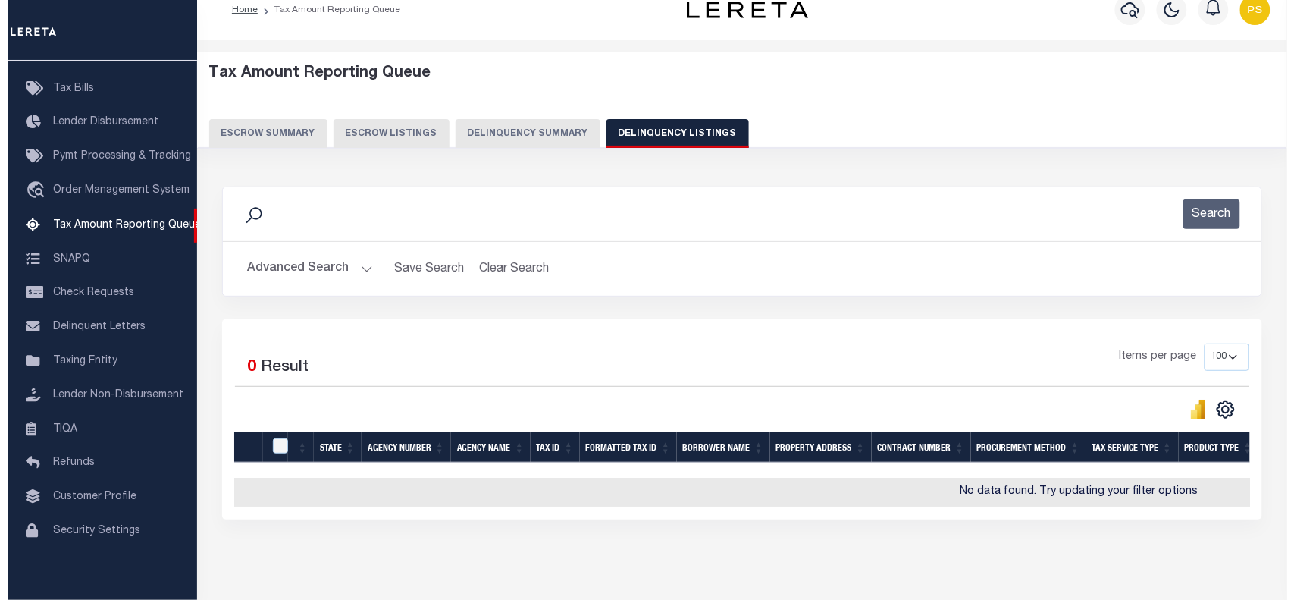
scroll to position [0, 0]
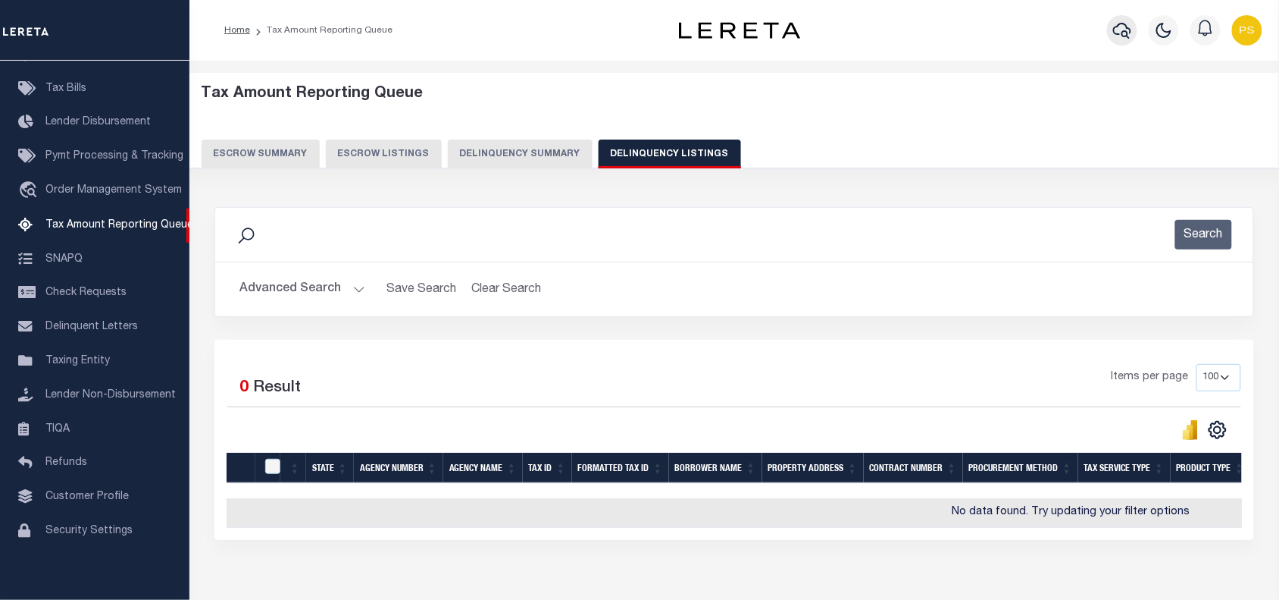
click at [1123, 39] on icon "button" at bounding box center [1122, 30] width 18 height 18
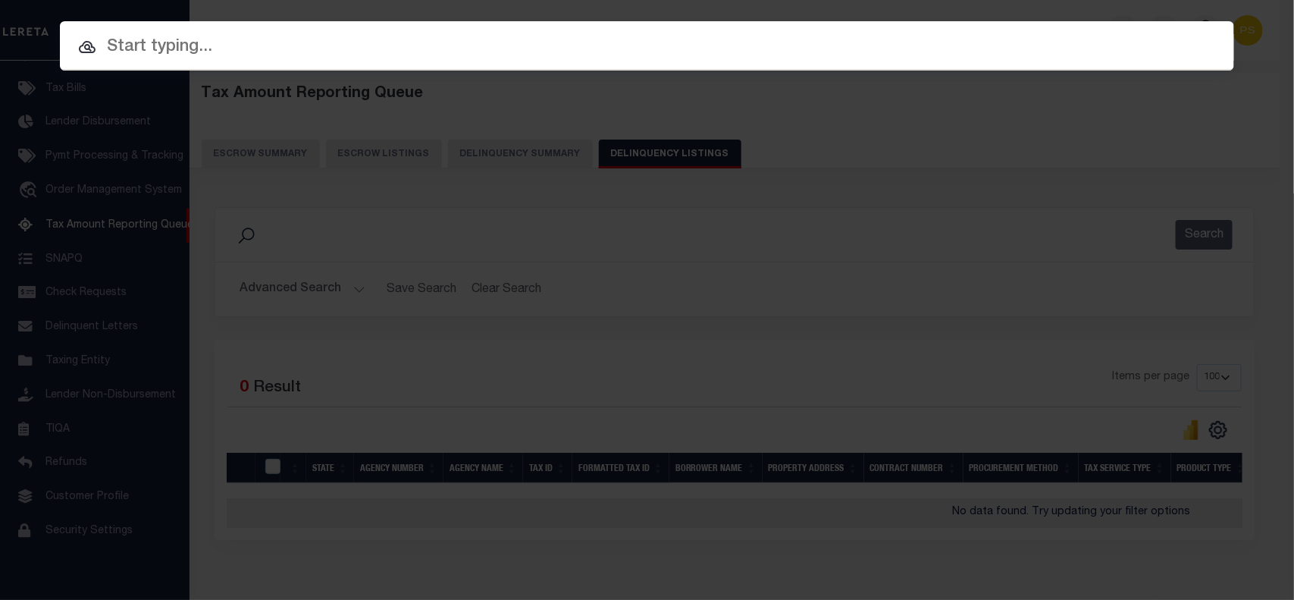
paste input "69752"
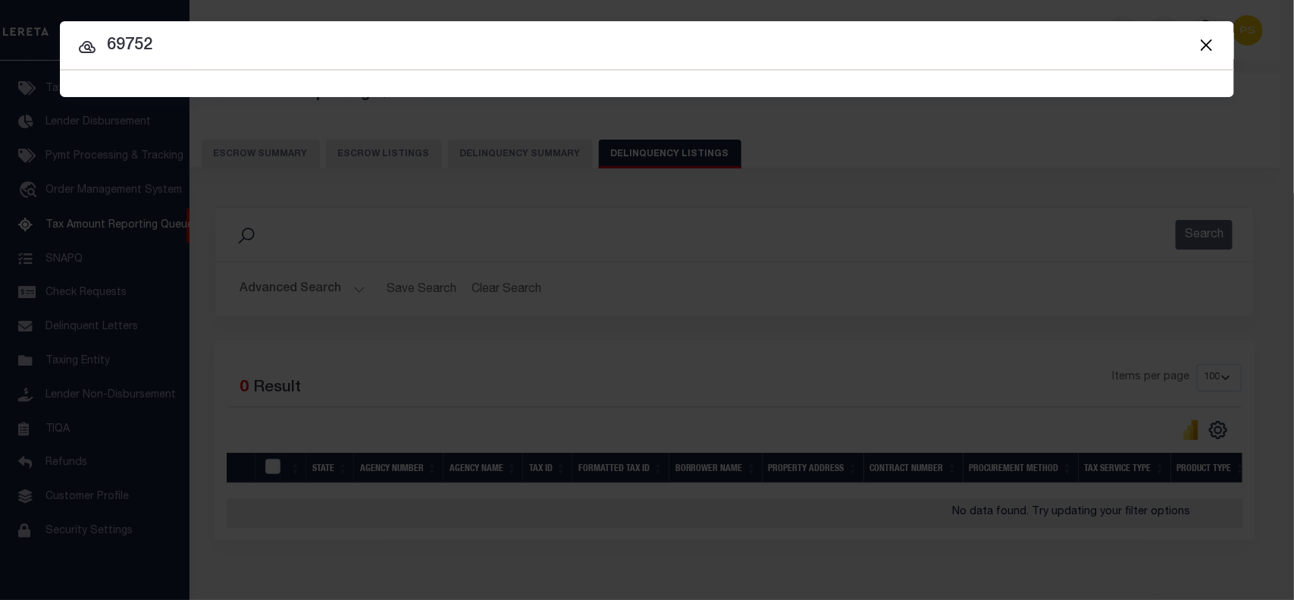
type input "69752"
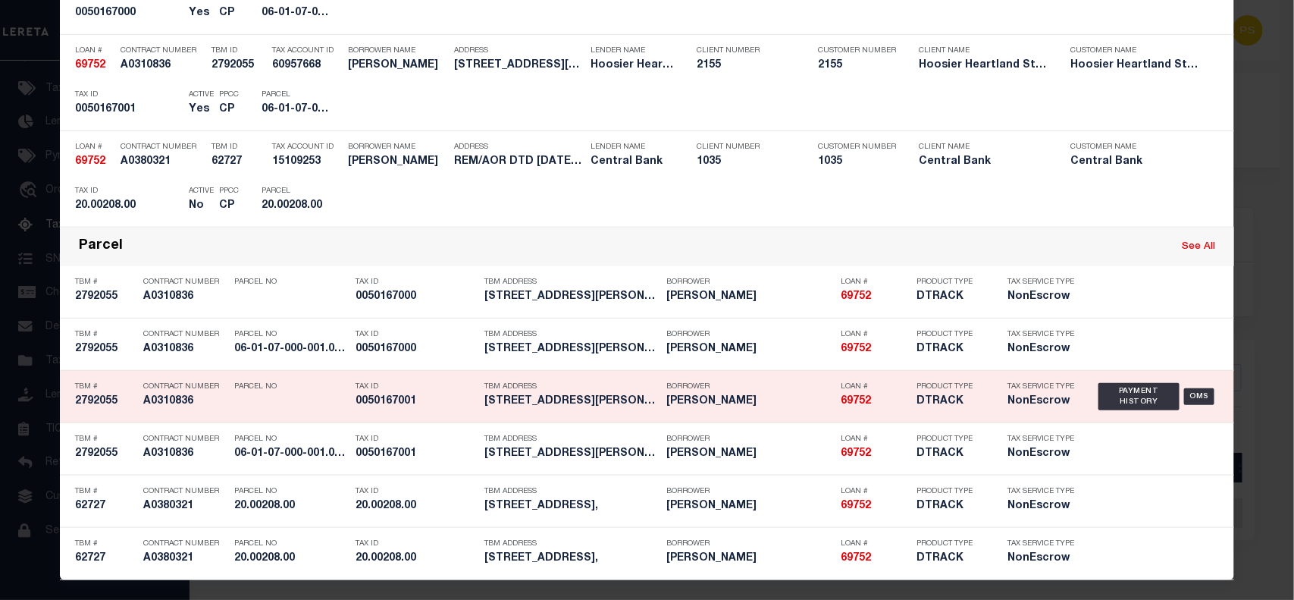
scroll to position [448, 0]
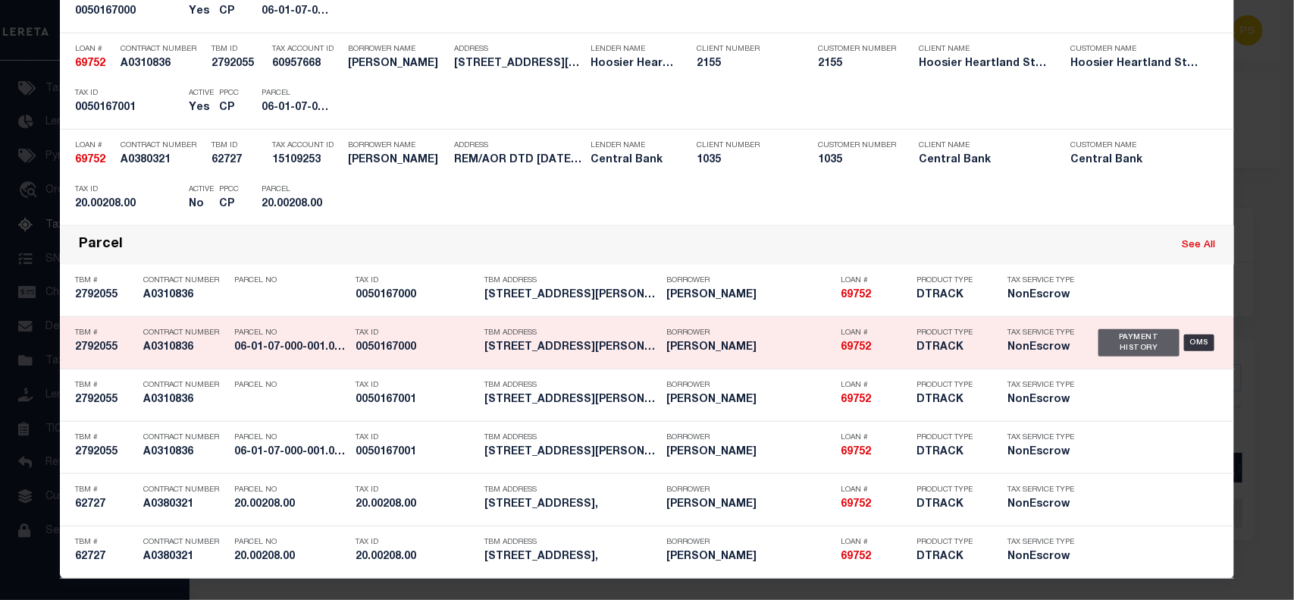
click at [1116, 342] on div "Payment History" at bounding box center [1138, 342] width 81 height 27
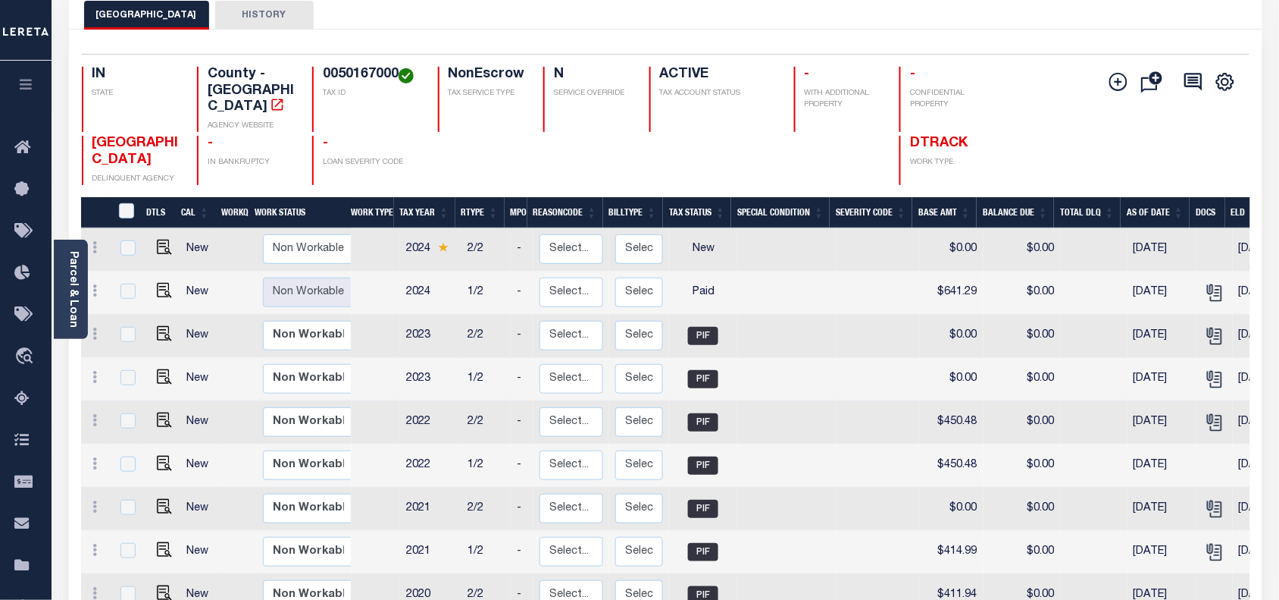
scroll to position [95, 0]
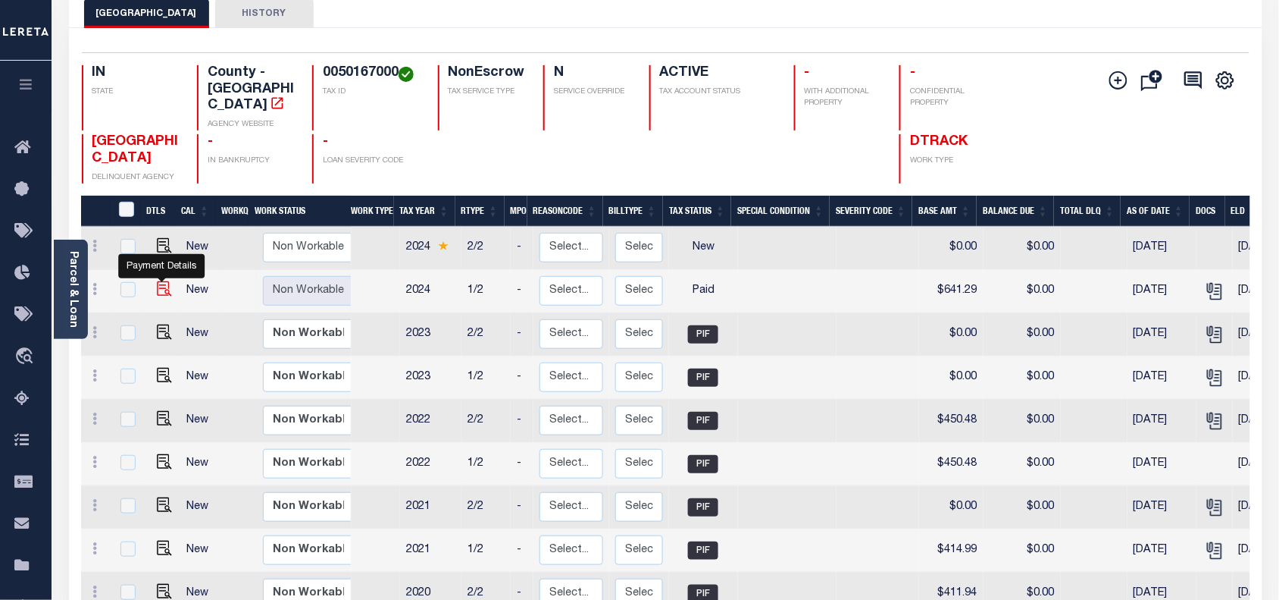
click at [158, 281] on img "" at bounding box center [164, 288] width 15 height 15
checkbox input "true"
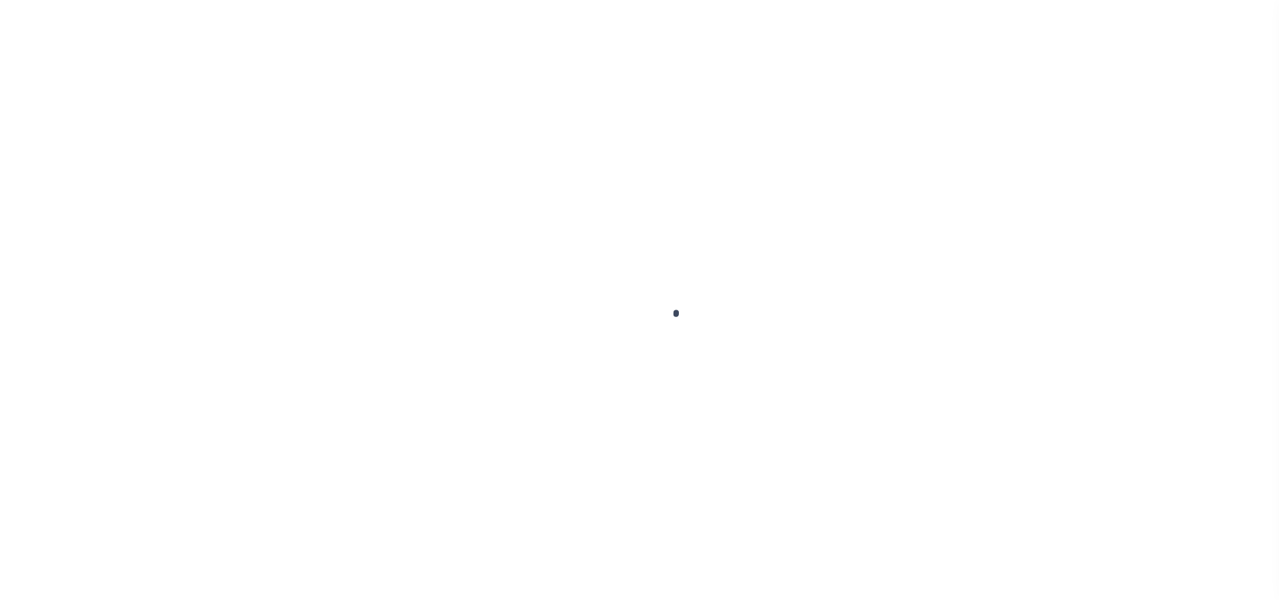
select select "PYD"
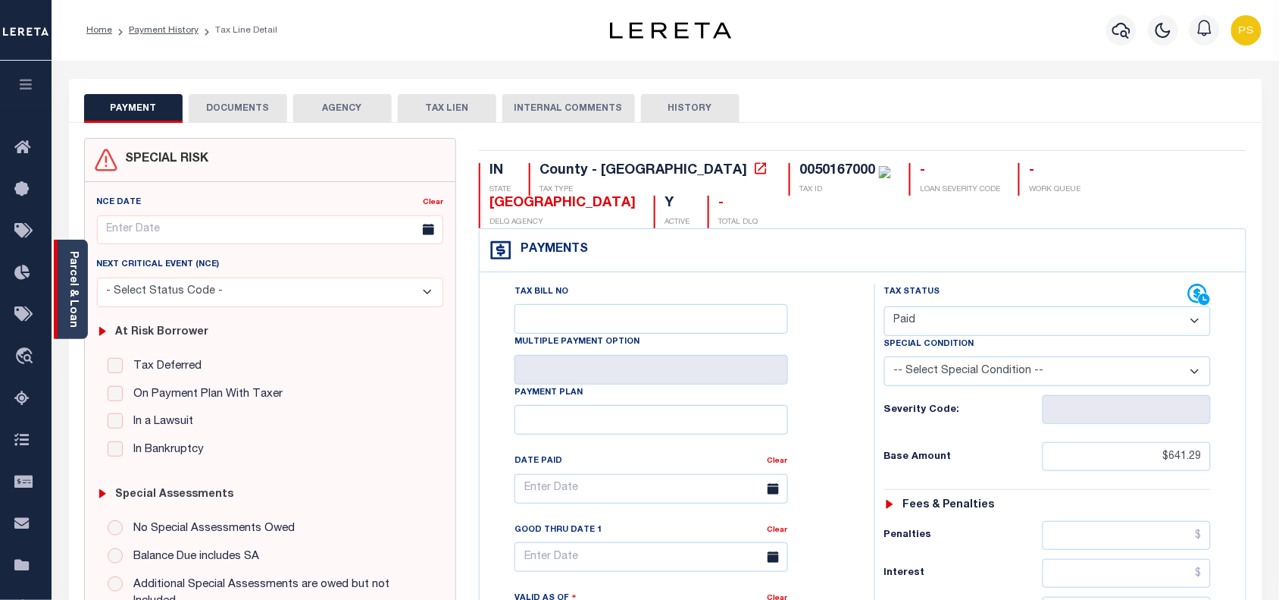
click at [68, 294] on link "Parcel & Loan" at bounding box center [72, 289] width 11 height 77
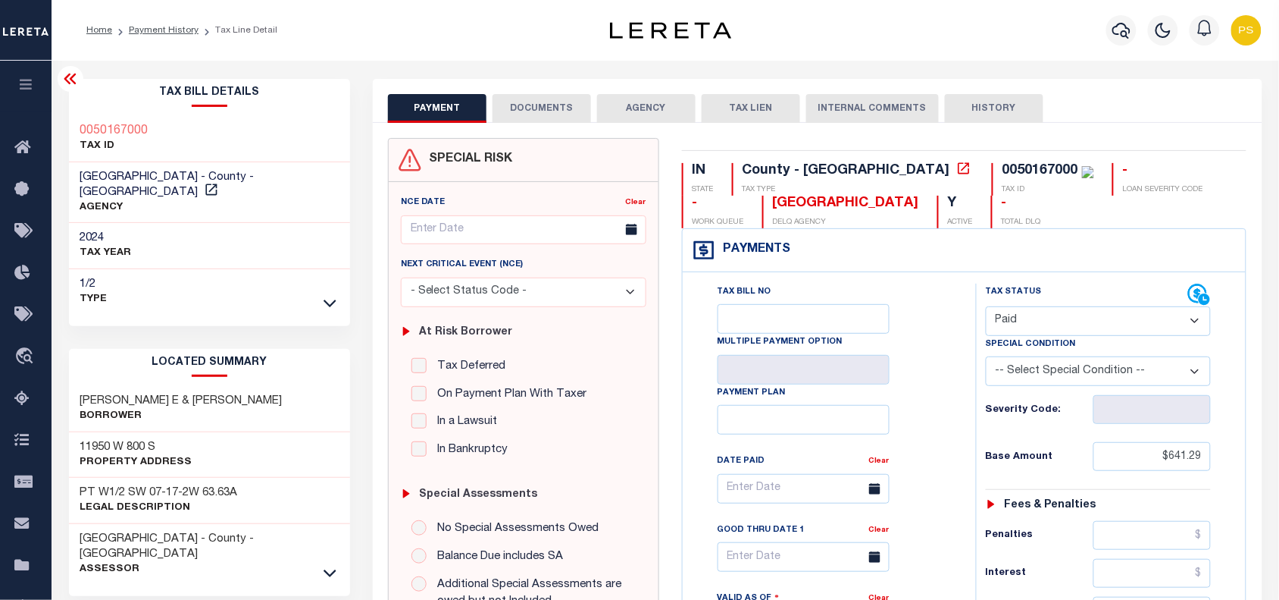
click at [532, 106] on button "DOCUMENTS" at bounding box center [542, 108] width 99 height 29
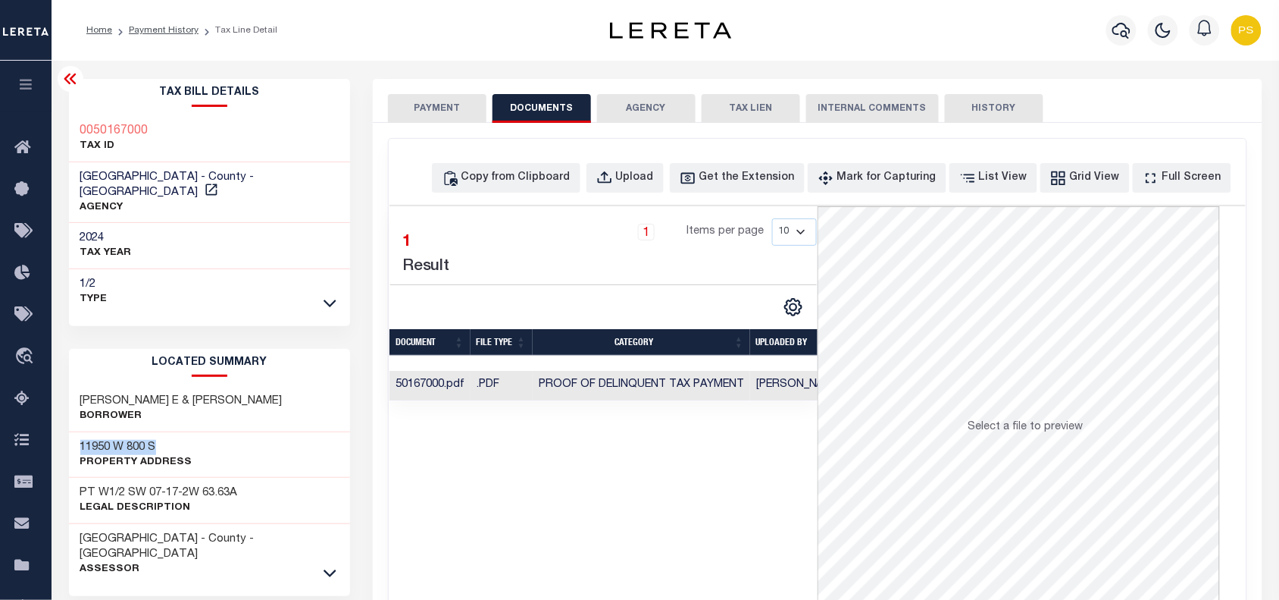
drag, startPoint x: 74, startPoint y: 425, endPoint x: 183, endPoint y: 434, distance: 110.2
click at [183, 434] on div "11950 W 800 S Property Address" at bounding box center [209, 455] width 281 height 46
drag, startPoint x: 74, startPoint y: 376, endPoint x: 239, endPoint y: 384, distance: 165.4
click at [239, 386] on div "RHOADS DAN E & KAREN M Borrower" at bounding box center [209, 409] width 281 height 46
copy h3 "RHOADS DAN E & KAREN M"
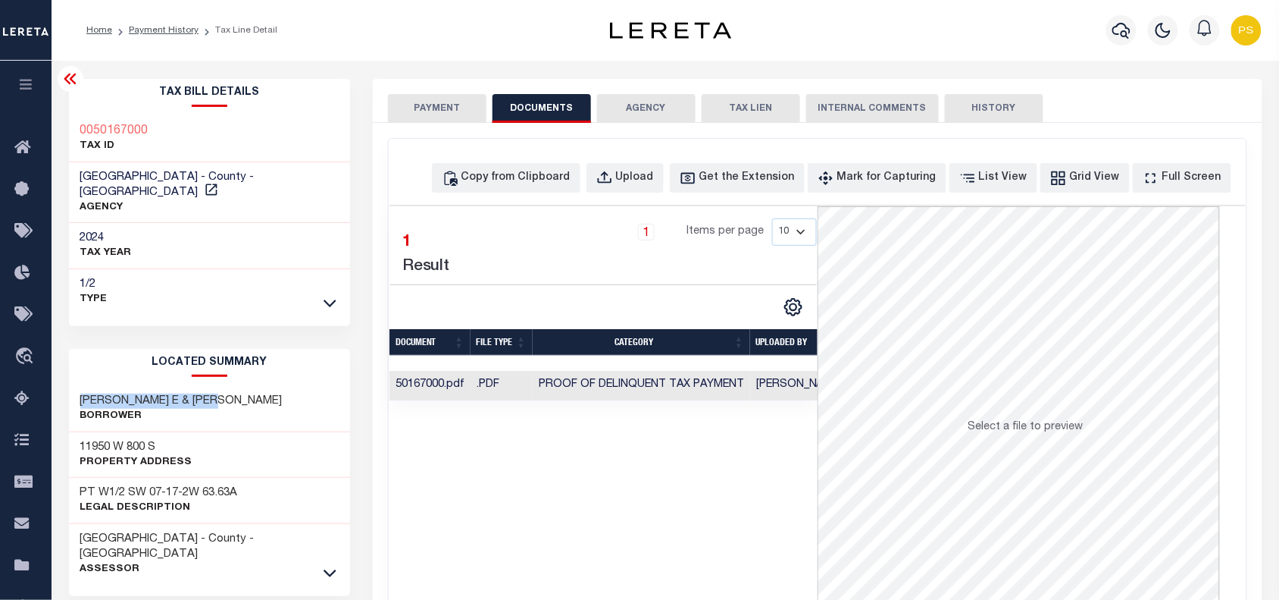
click at [429, 119] on button "PAYMENT" at bounding box center [437, 108] width 99 height 29
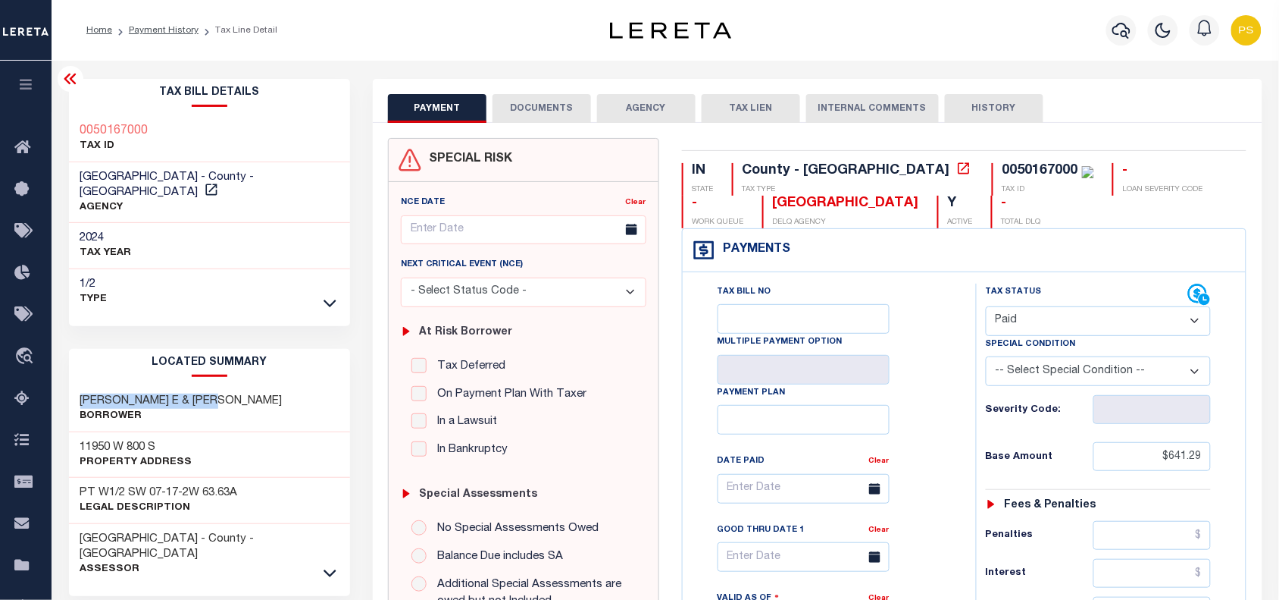
click at [553, 97] on button "DOCUMENTS" at bounding box center [542, 108] width 99 height 29
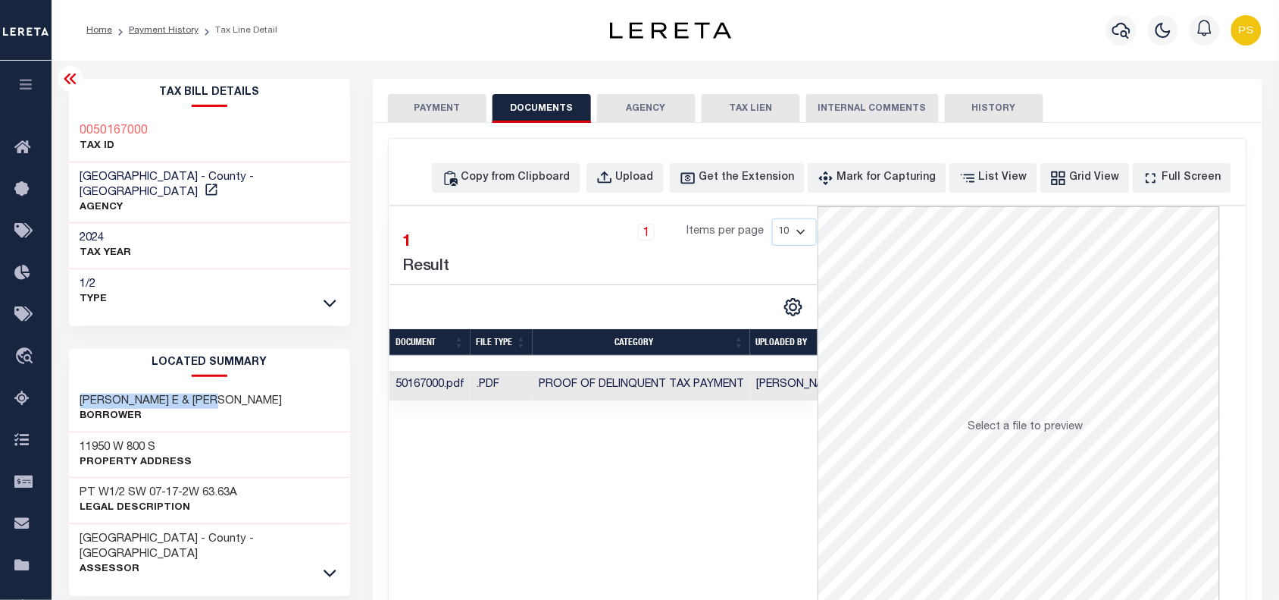
click at [428, 110] on button "PAYMENT" at bounding box center [437, 108] width 99 height 29
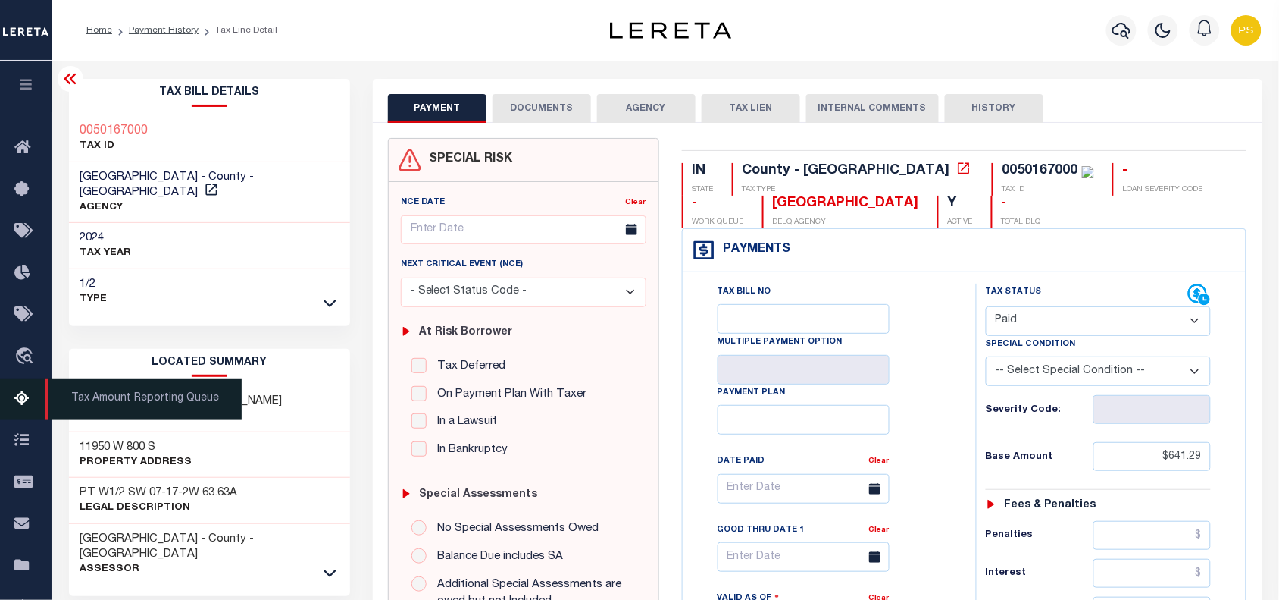
click at [21, 400] on icon at bounding box center [26, 399] width 24 height 19
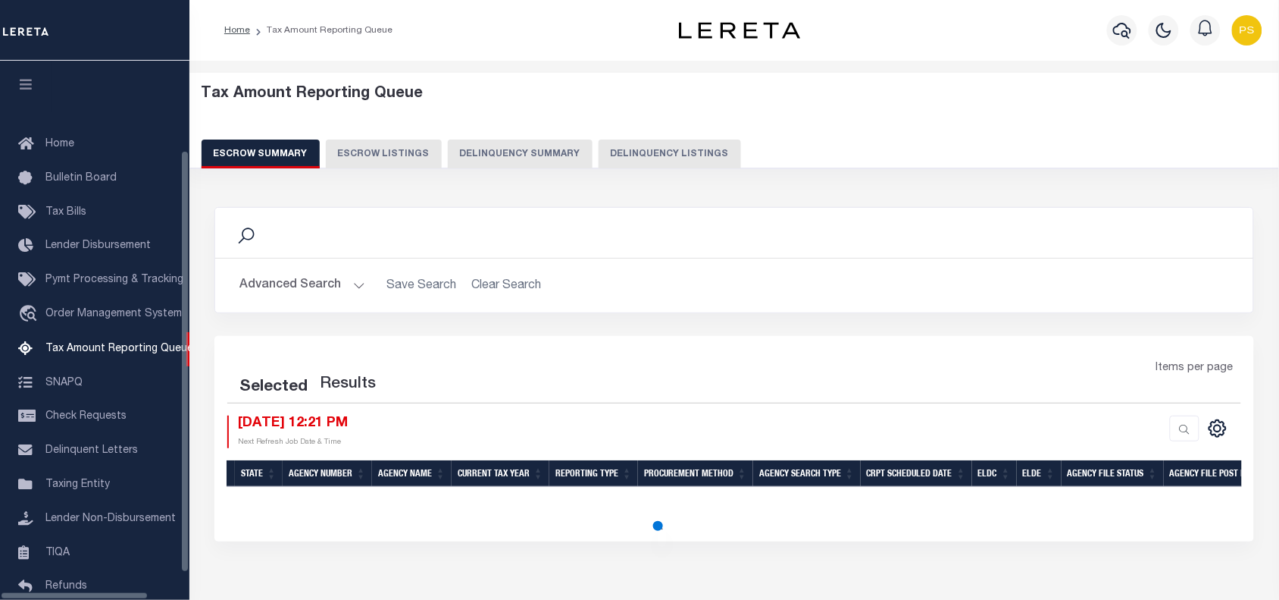
click at [660, 153] on button "Delinquency Listings" at bounding box center [670, 153] width 142 height 29
select select "100"
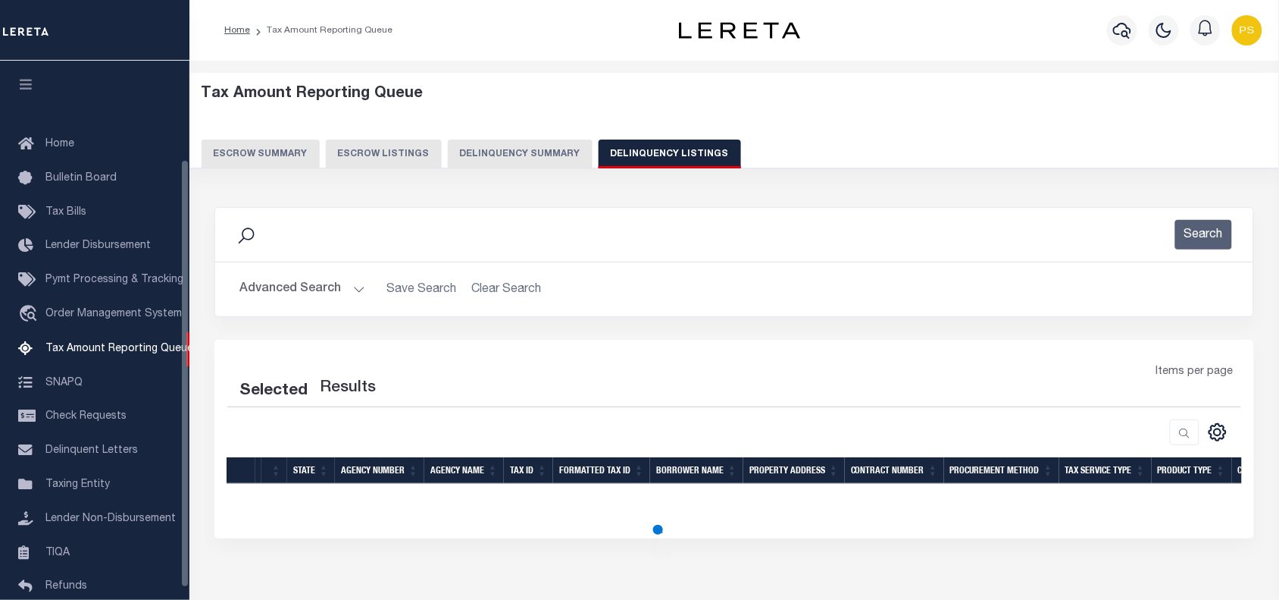
scroll to position [124, 0]
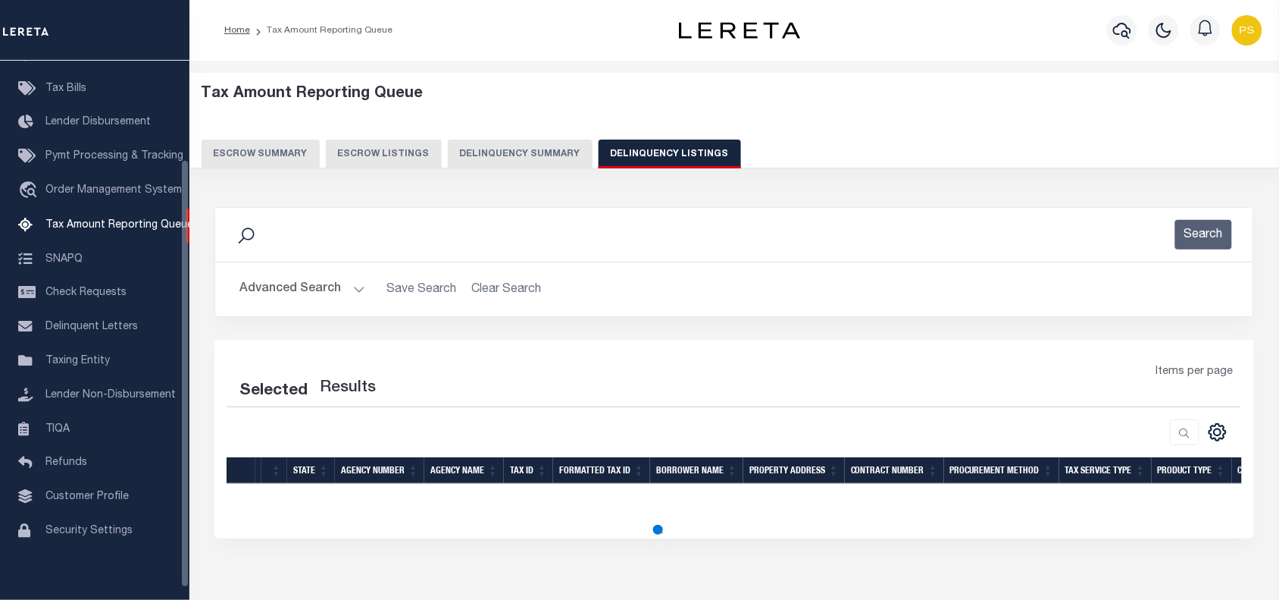
select select "100"
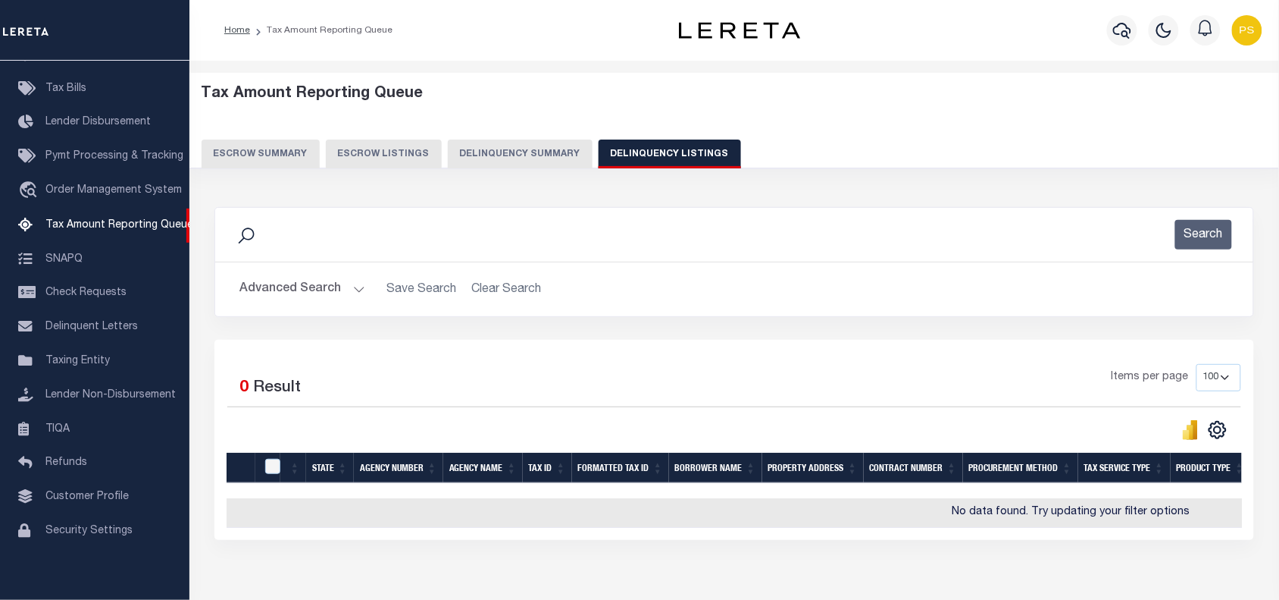
click at [300, 293] on button "Advanced Search" at bounding box center [303, 289] width 126 height 30
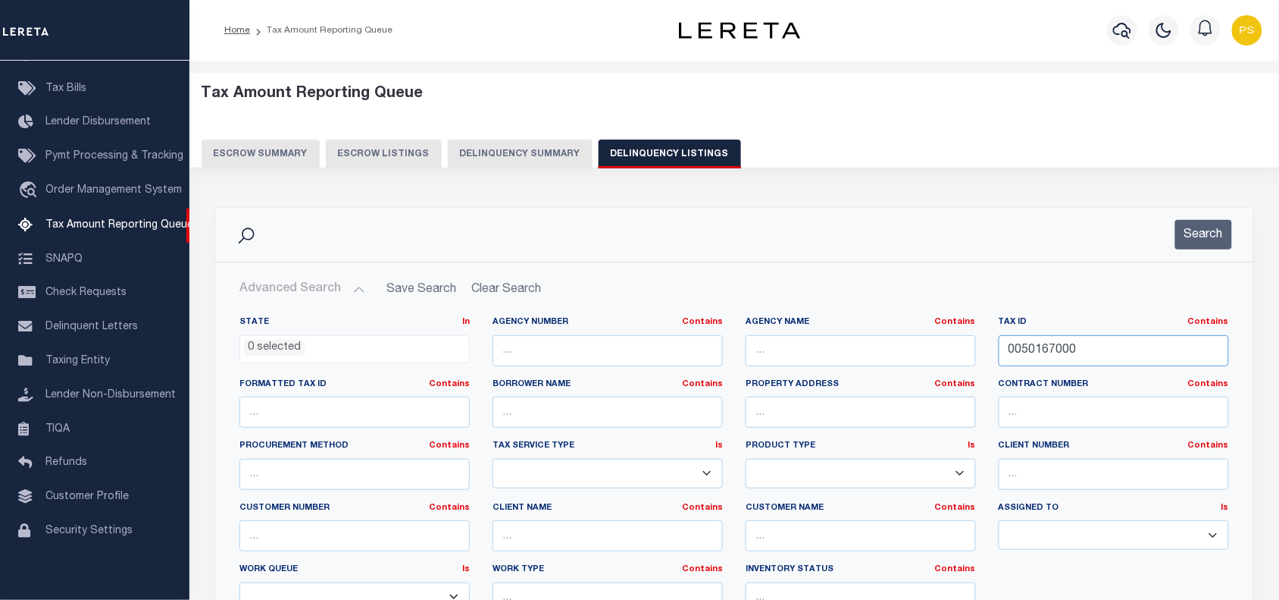
click at [1048, 349] on input "0050167000" at bounding box center [1114, 350] width 230 height 31
paste input "3174304"
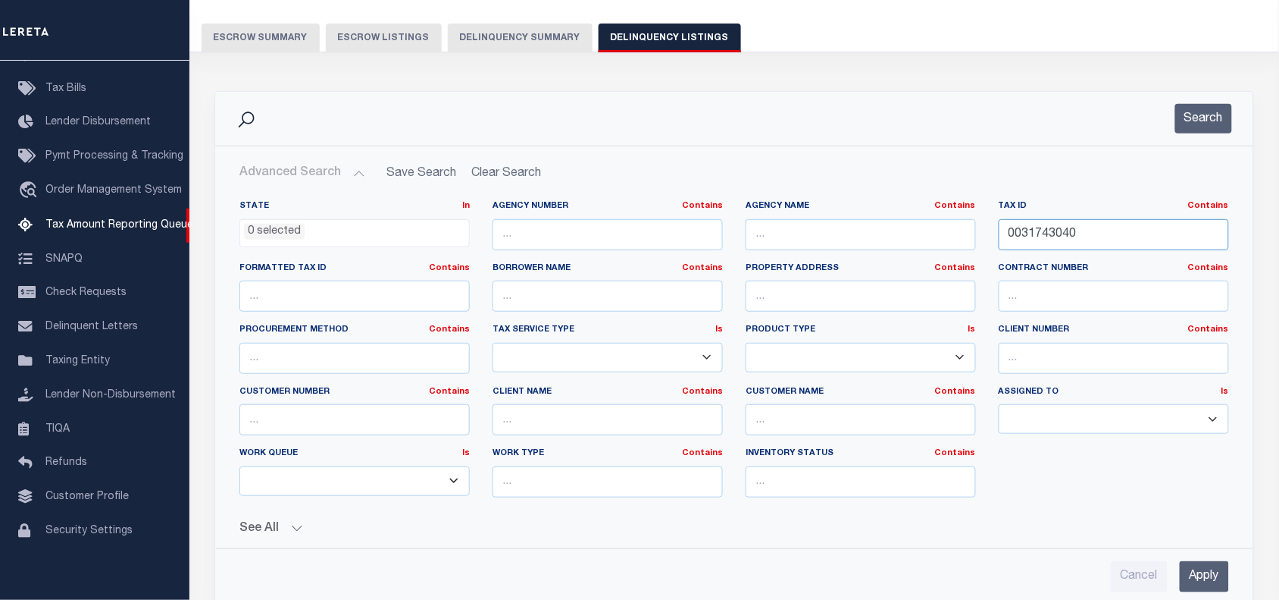
scroll to position [284, 0]
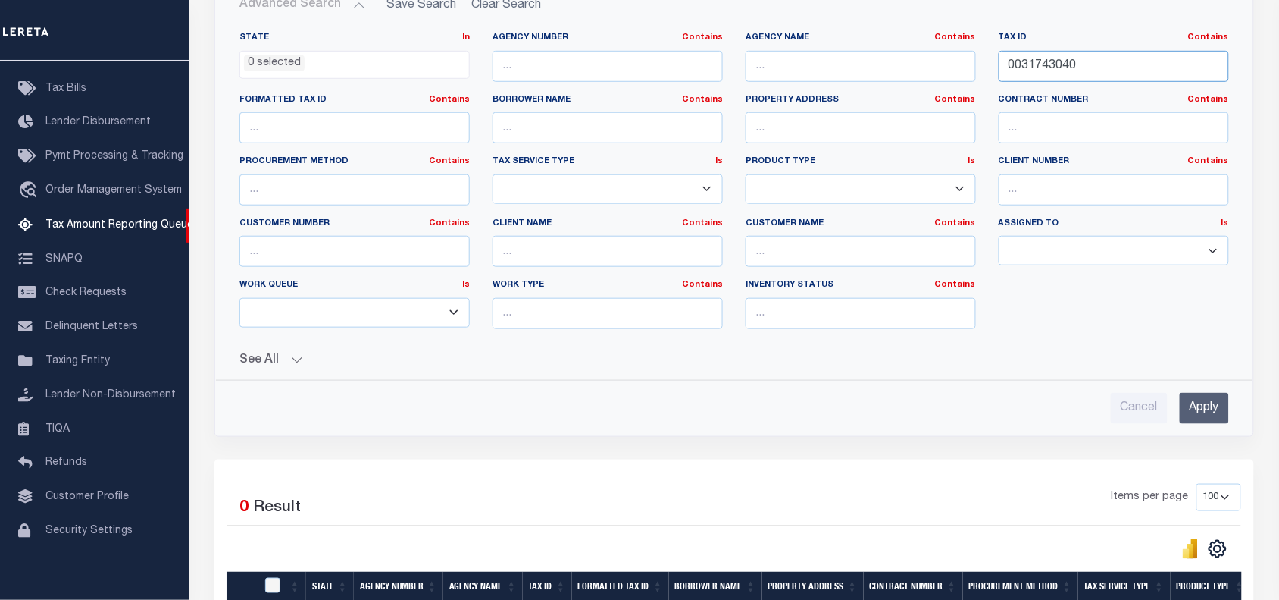
type input "0031743040"
click at [1222, 411] on input "Apply" at bounding box center [1204, 408] width 49 height 31
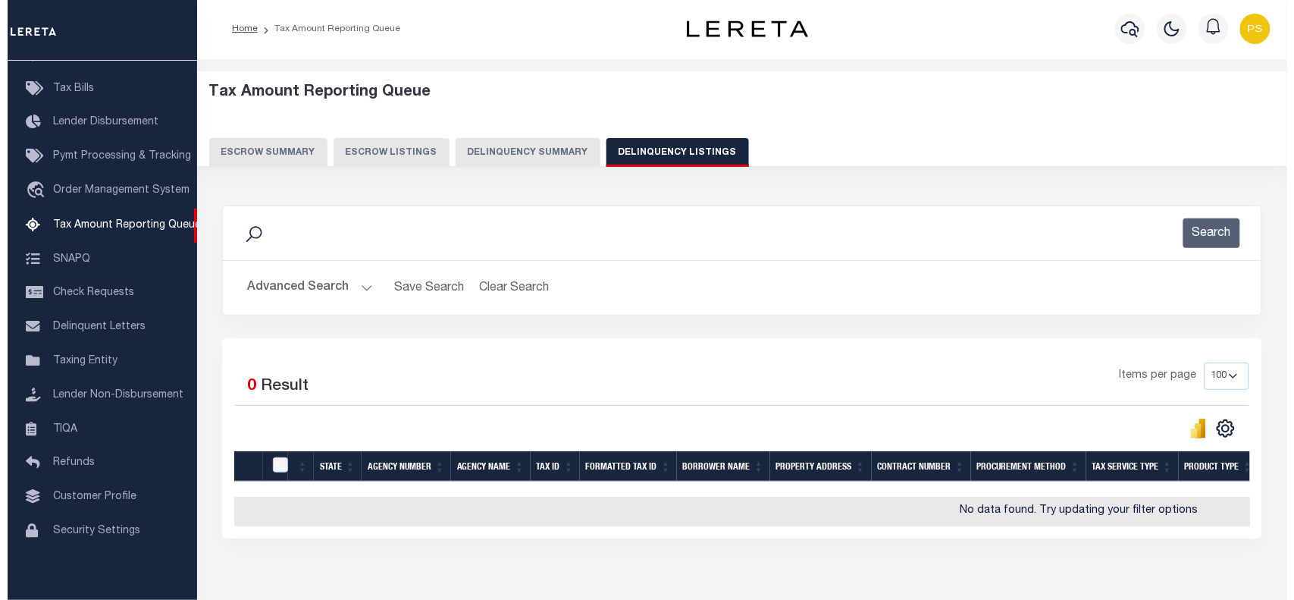
scroll to position [0, 0]
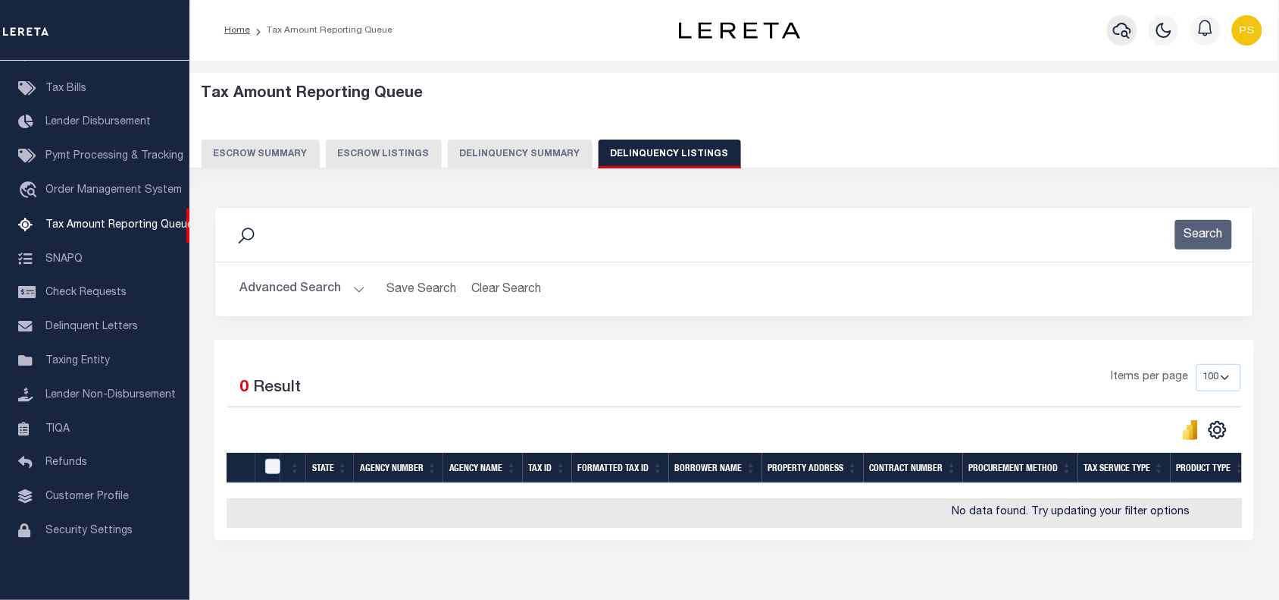
click at [1128, 29] on icon "button" at bounding box center [1122, 31] width 18 height 16
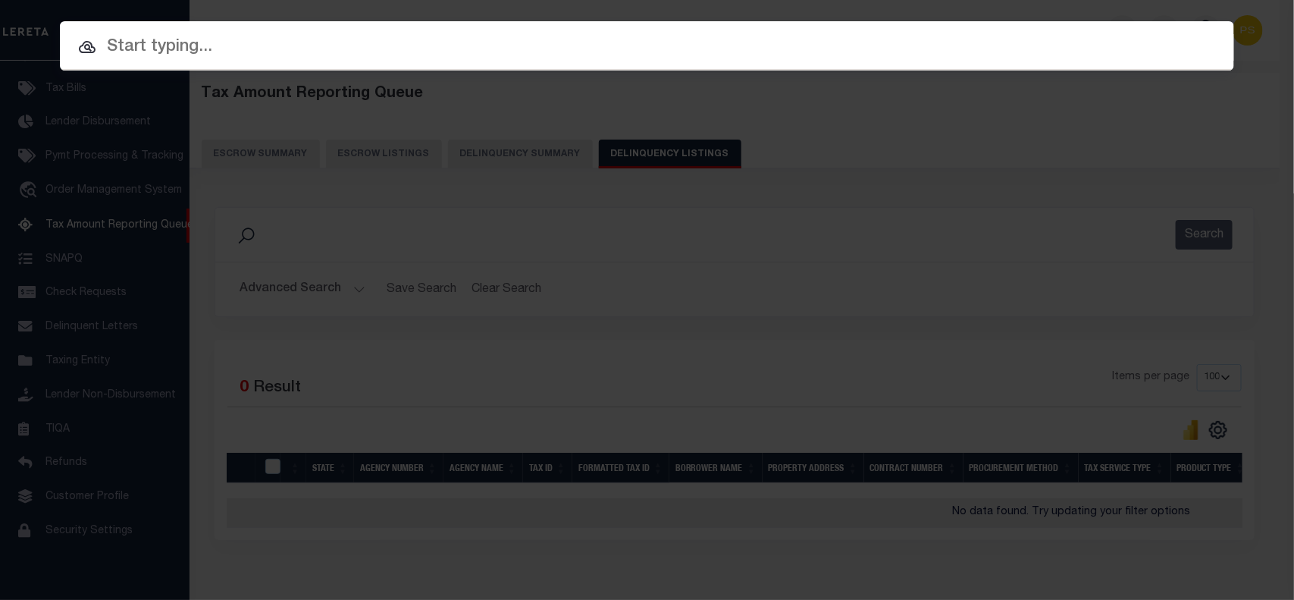
paste input "10129941"
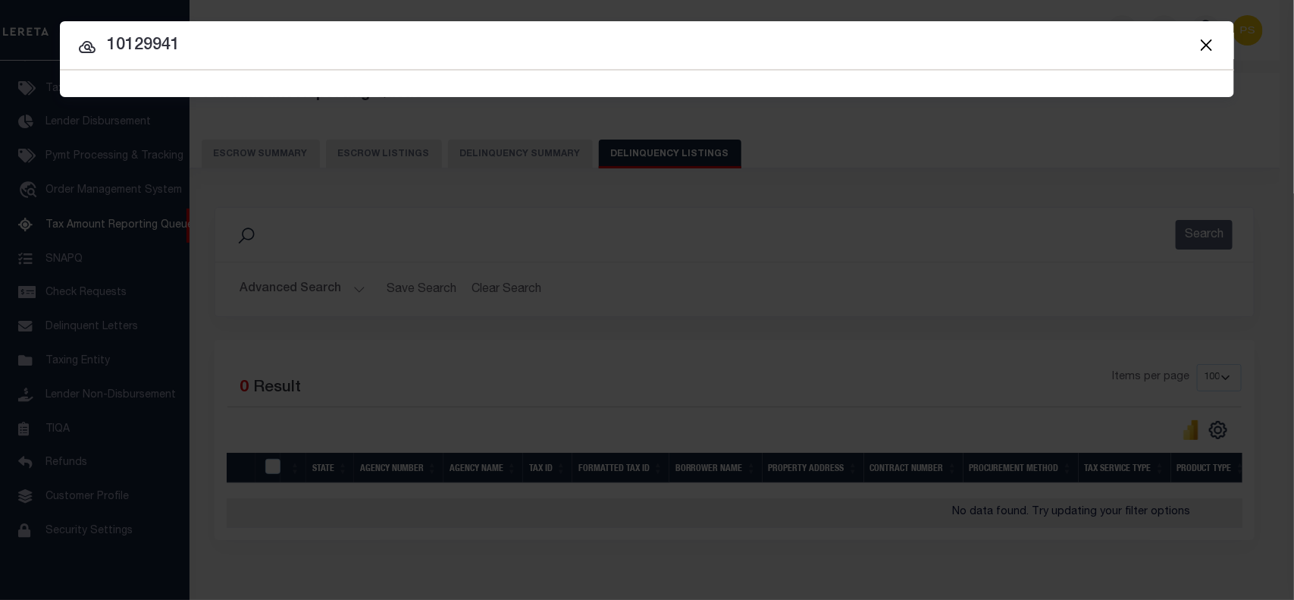
type input "10129941"
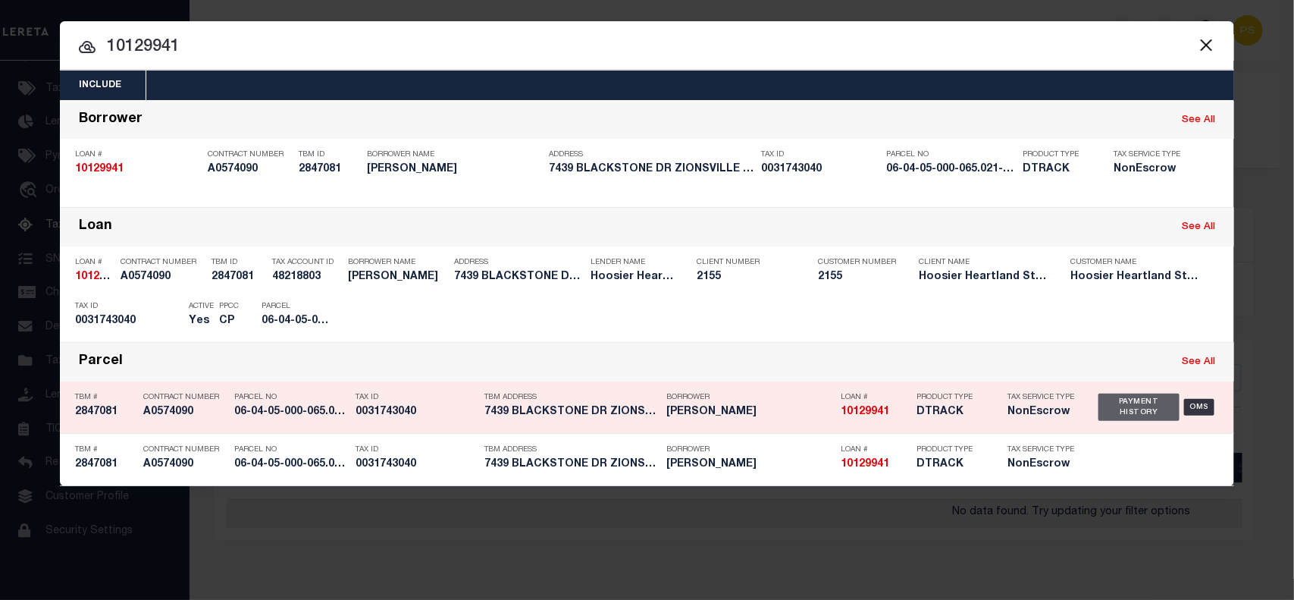
click at [1116, 409] on div "Payment History" at bounding box center [1138, 406] width 81 height 27
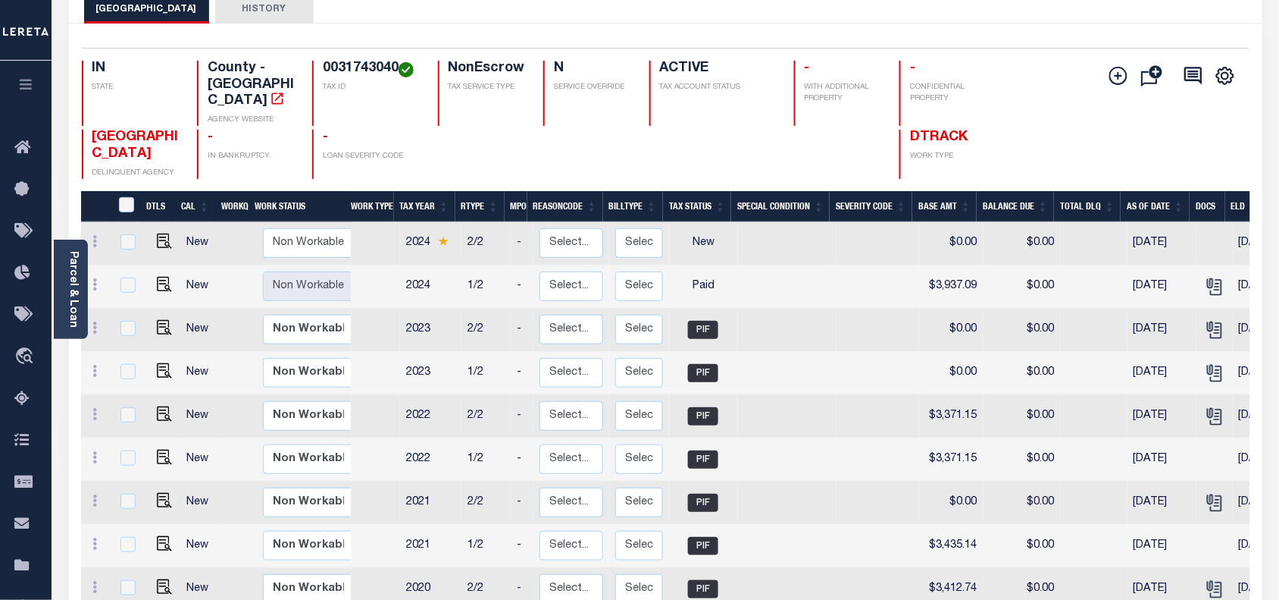
scroll to position [189, 0]
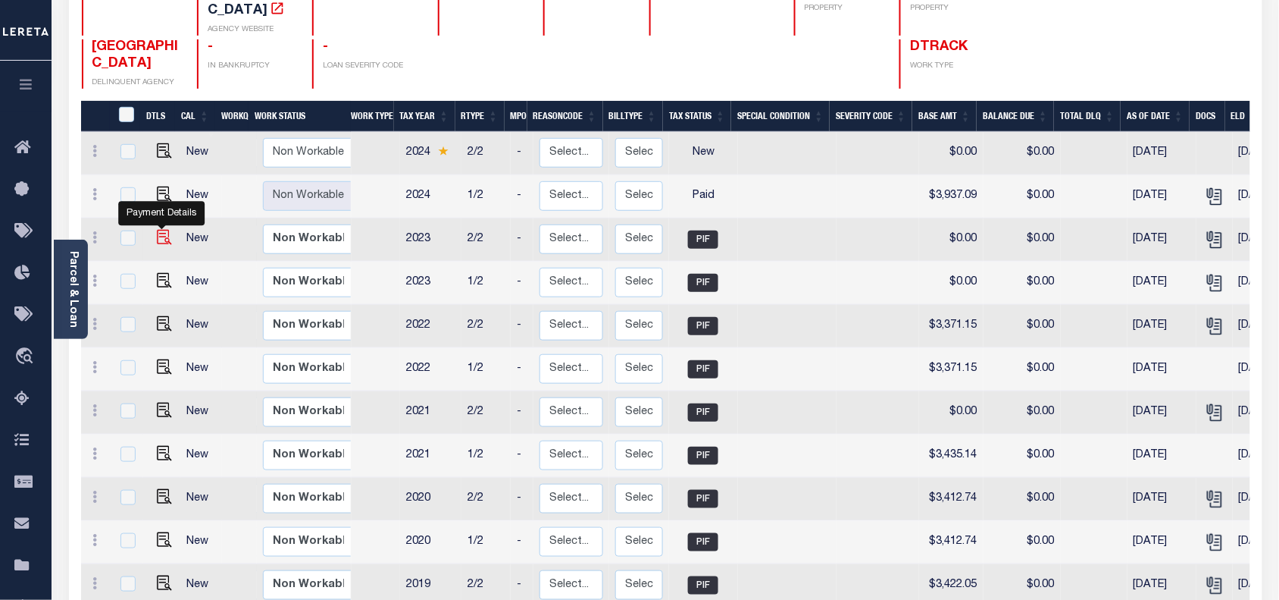
click at [160, 230] on img "" at bounding box center [164, 237] width 15 height 15
checkbox input "true"
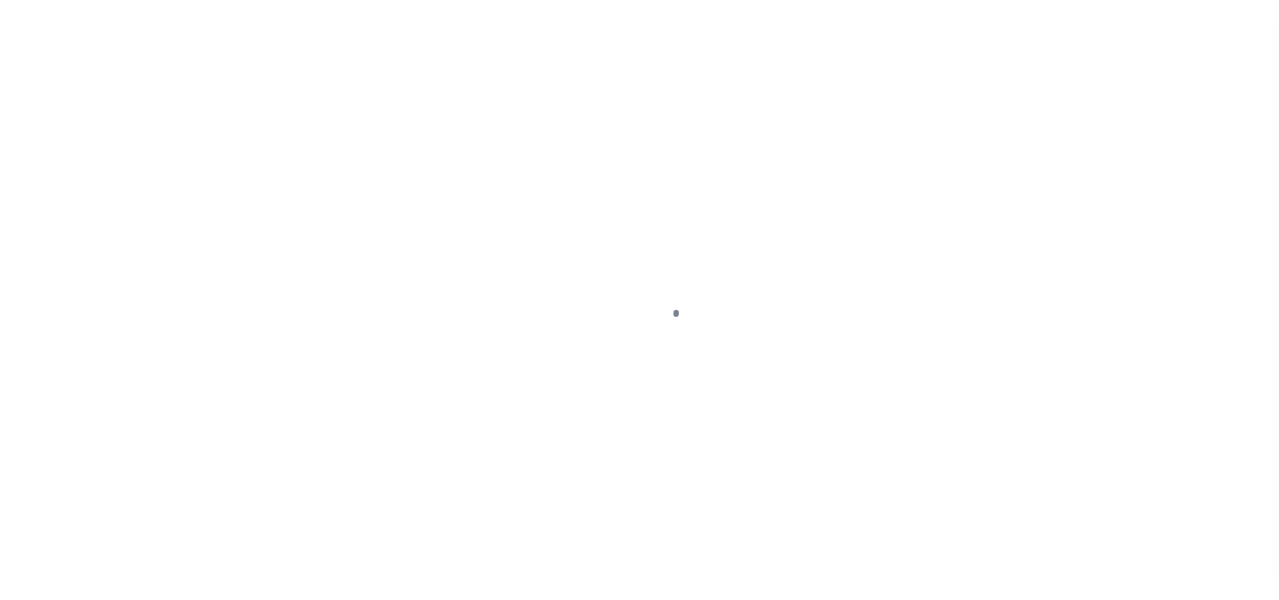
select select "PIF"
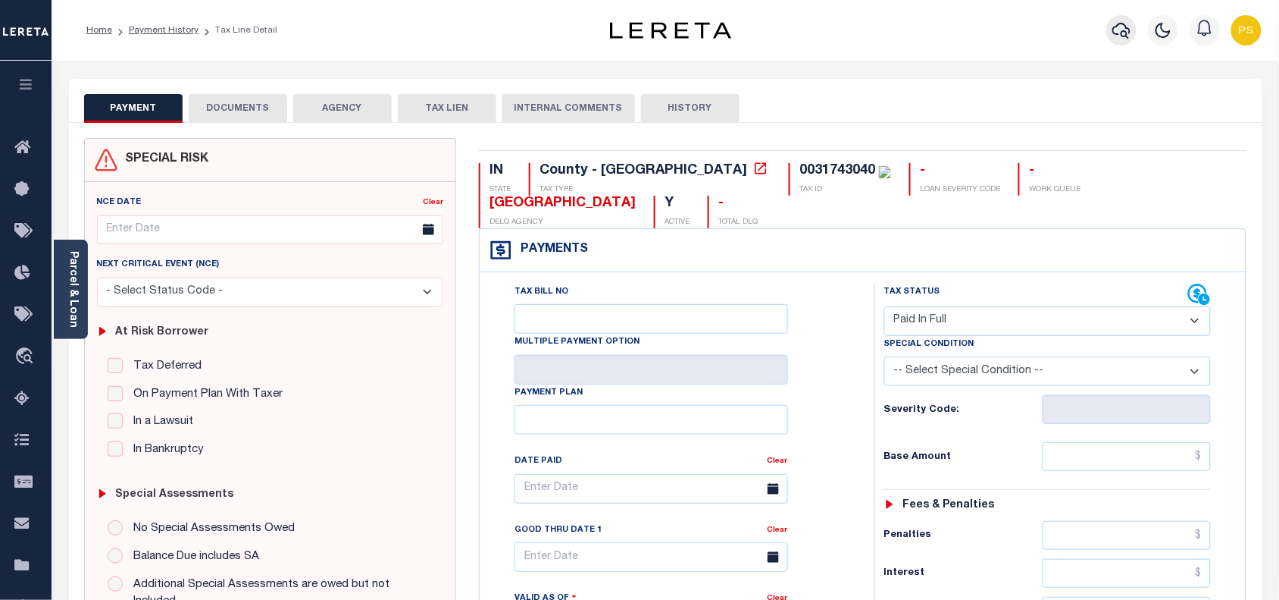
click at [1118, 33] on icon "button" at bounding box center [1122, 30] width 18 height 18
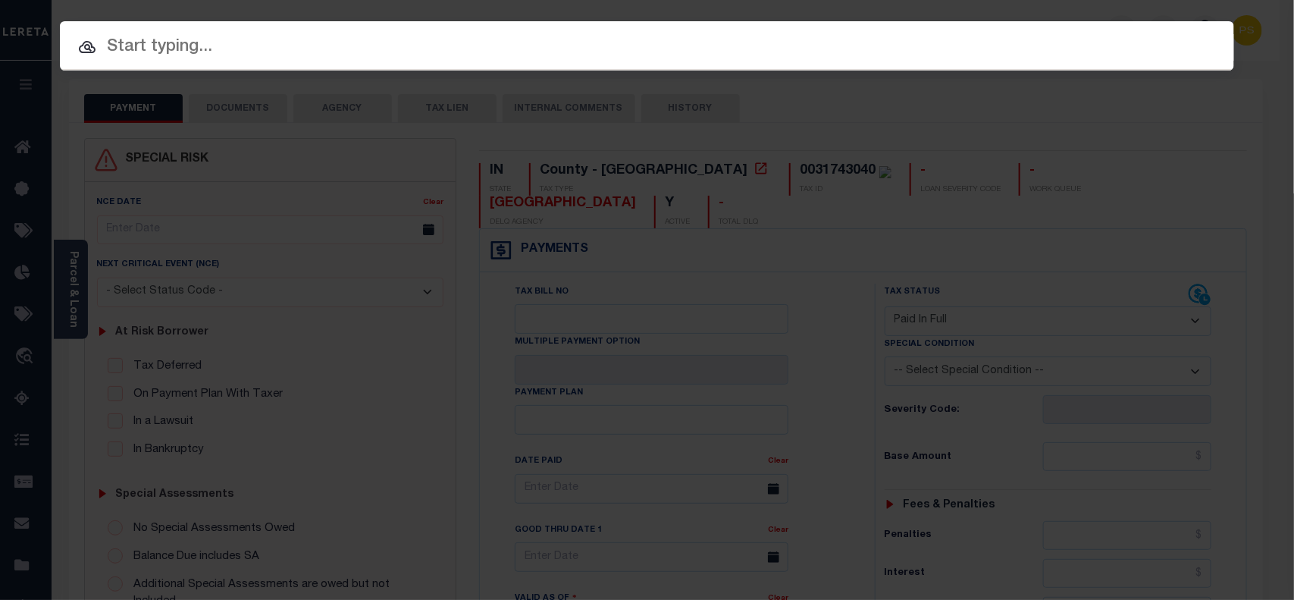
paste input "60105931"
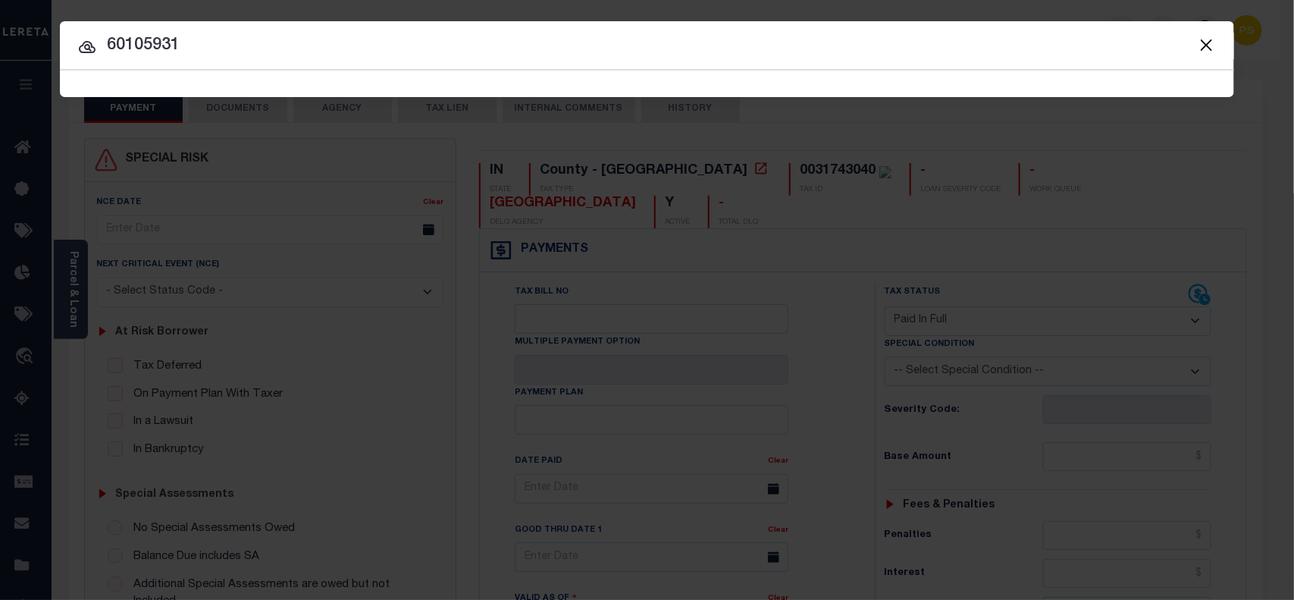
type input "60105931"
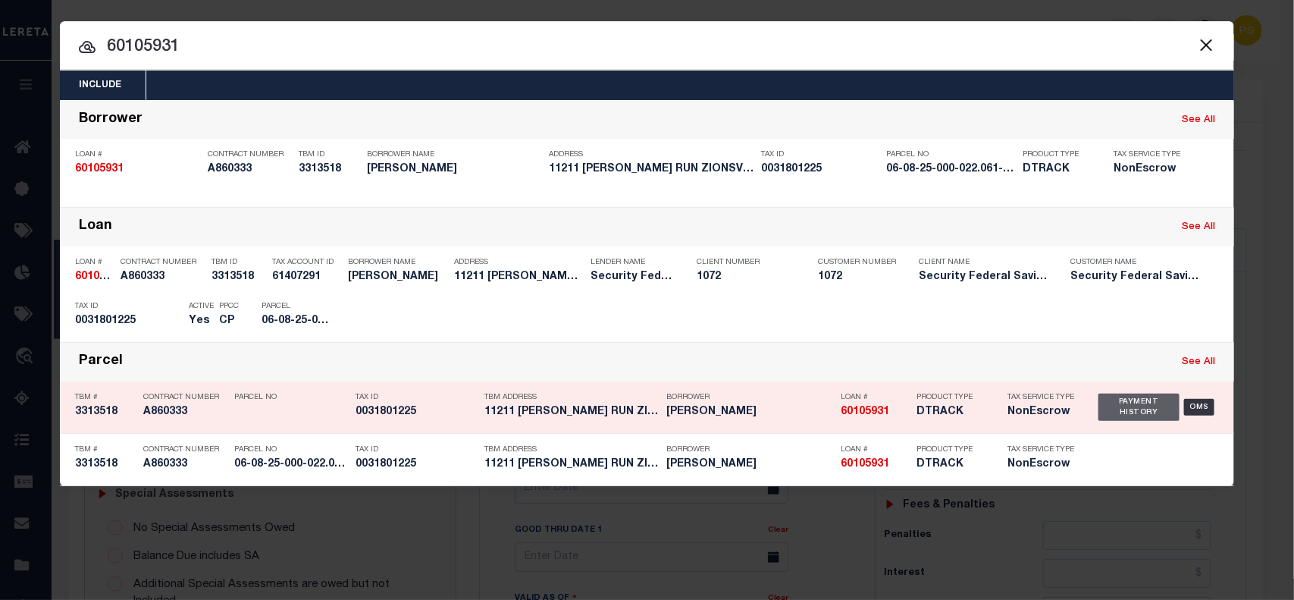
click at [1127, 408] on div "Payment History" at bounding box center [1138, 406] width 81 height 27
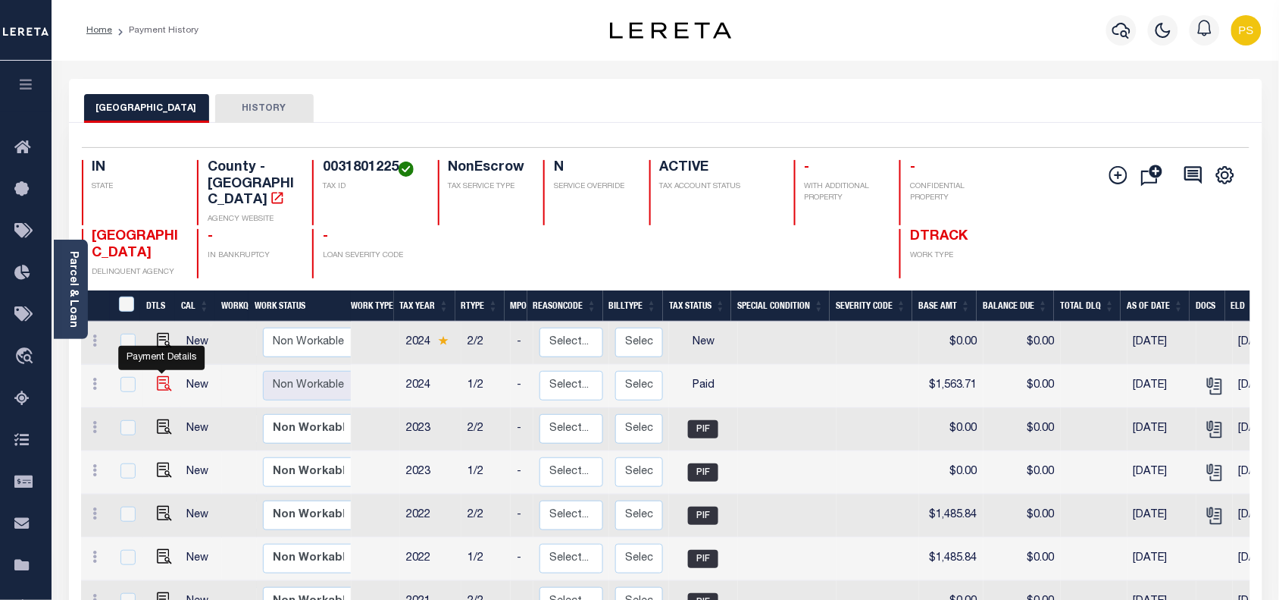
click at [159, 376] on img "" at bounding box center [164, 383] width 15 height 15
checkbox input "true"
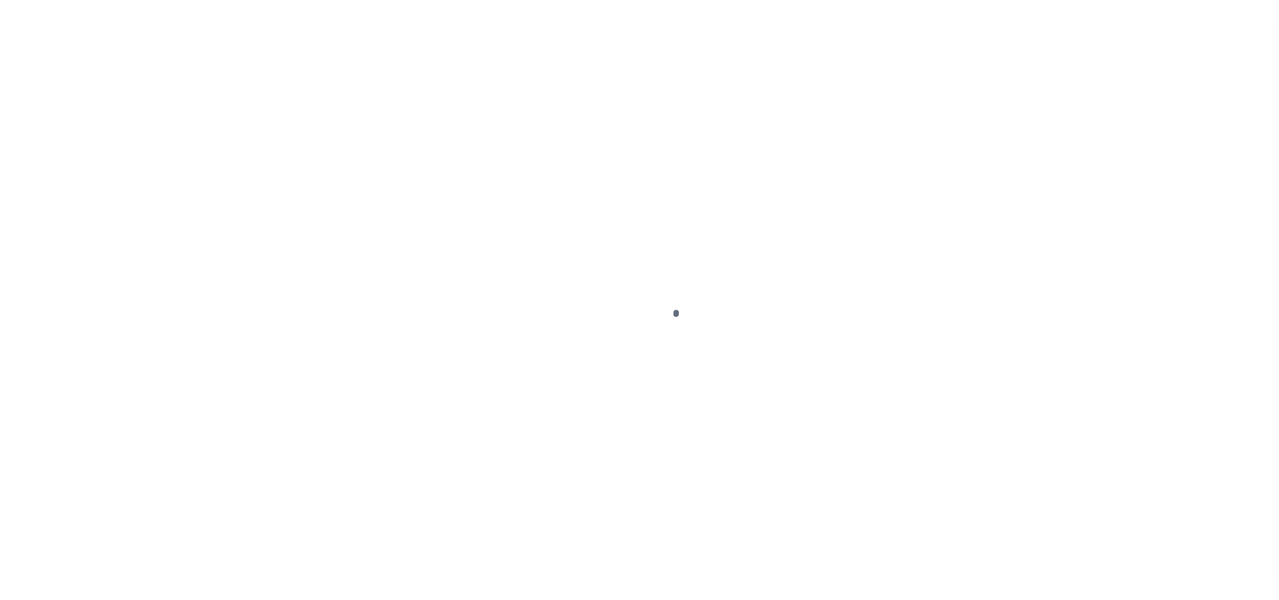
select select "PYD"
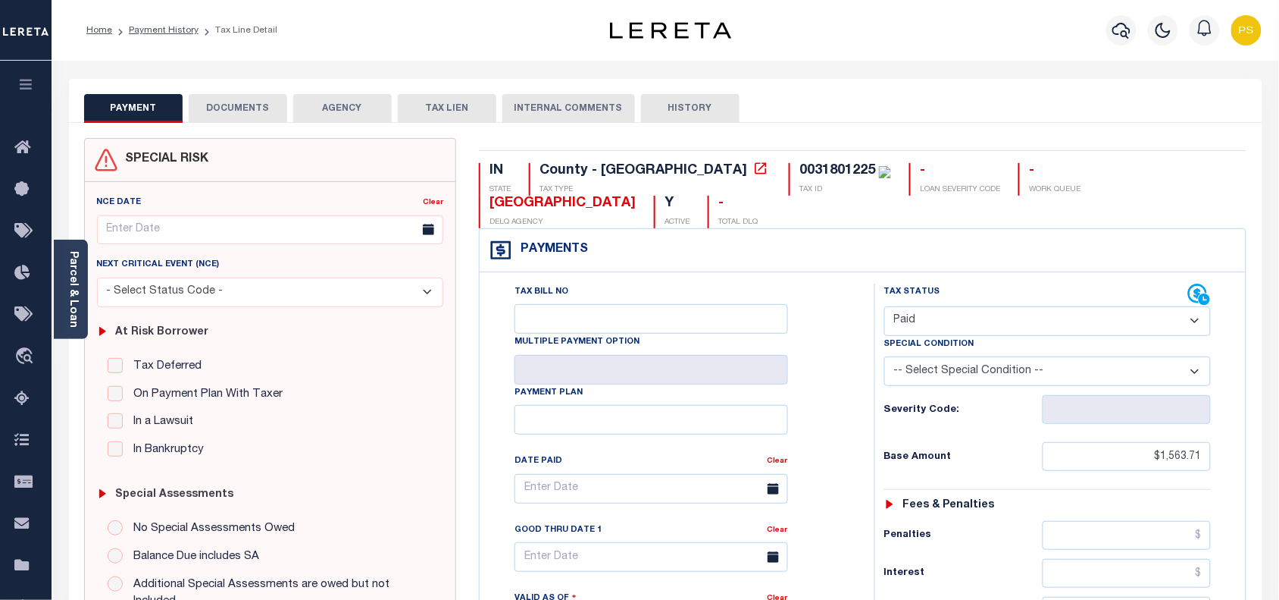
click at [233, 116] on button "DOCUMENTS" at bounding box center [238, 108] width 99 height 29
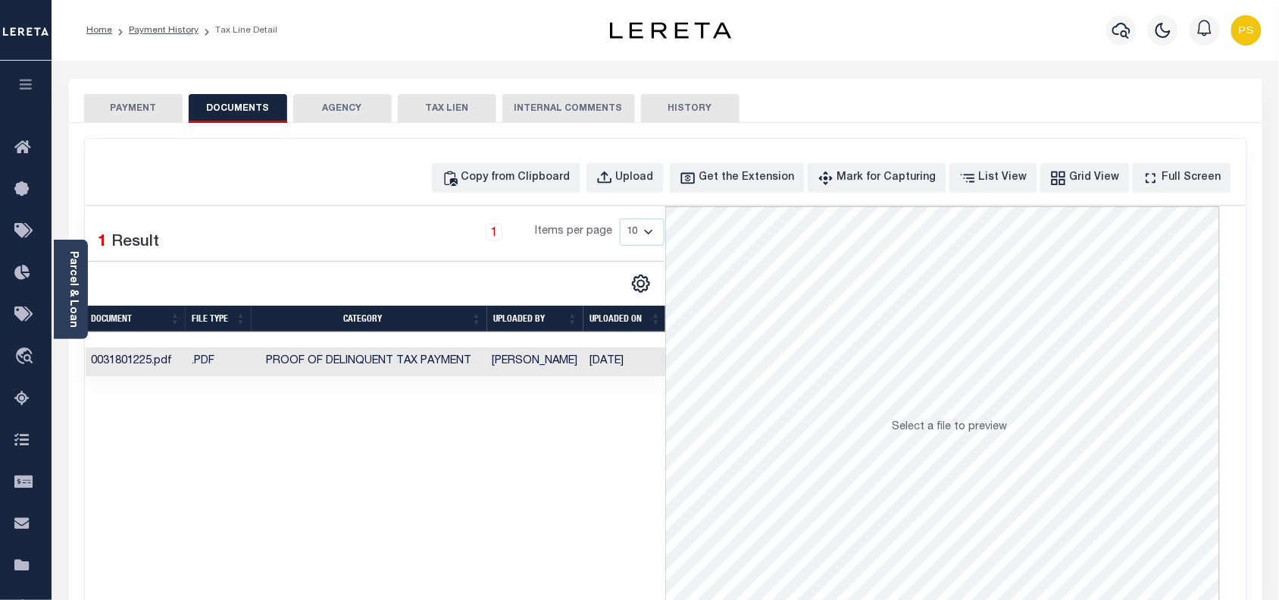
click at [139, 106] on button "PAYMENT" at bounding box center [133, 108] width 99 height 29
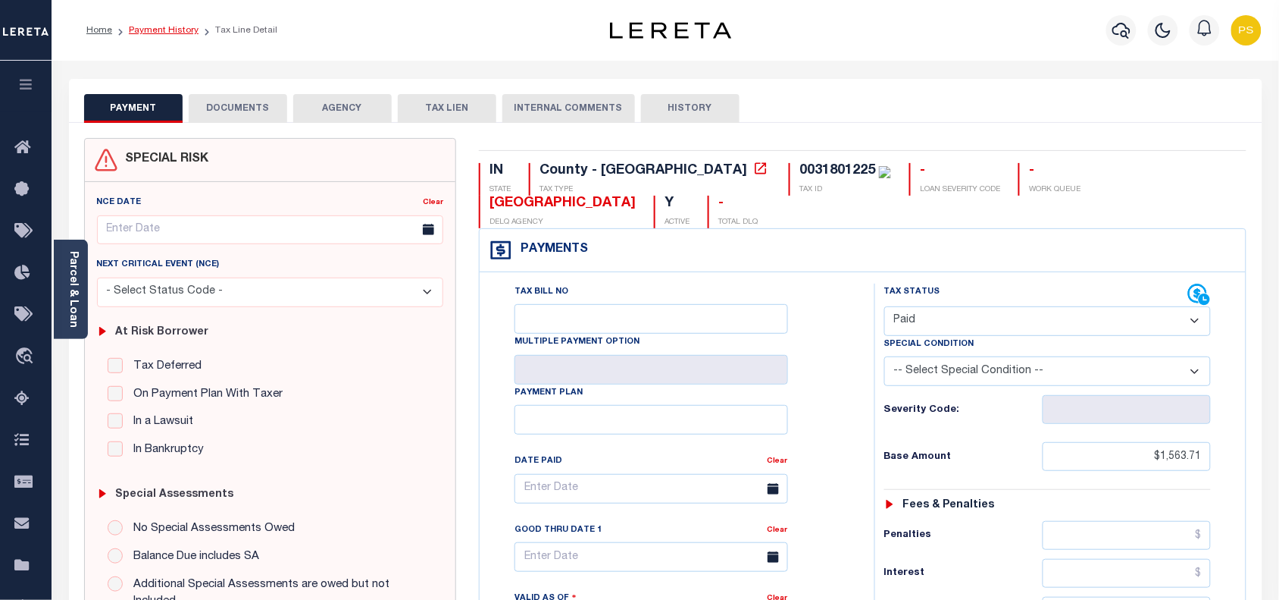
click at [175, 34] on link "Payment History" at bounding box center [164, 30] width 70 height 9
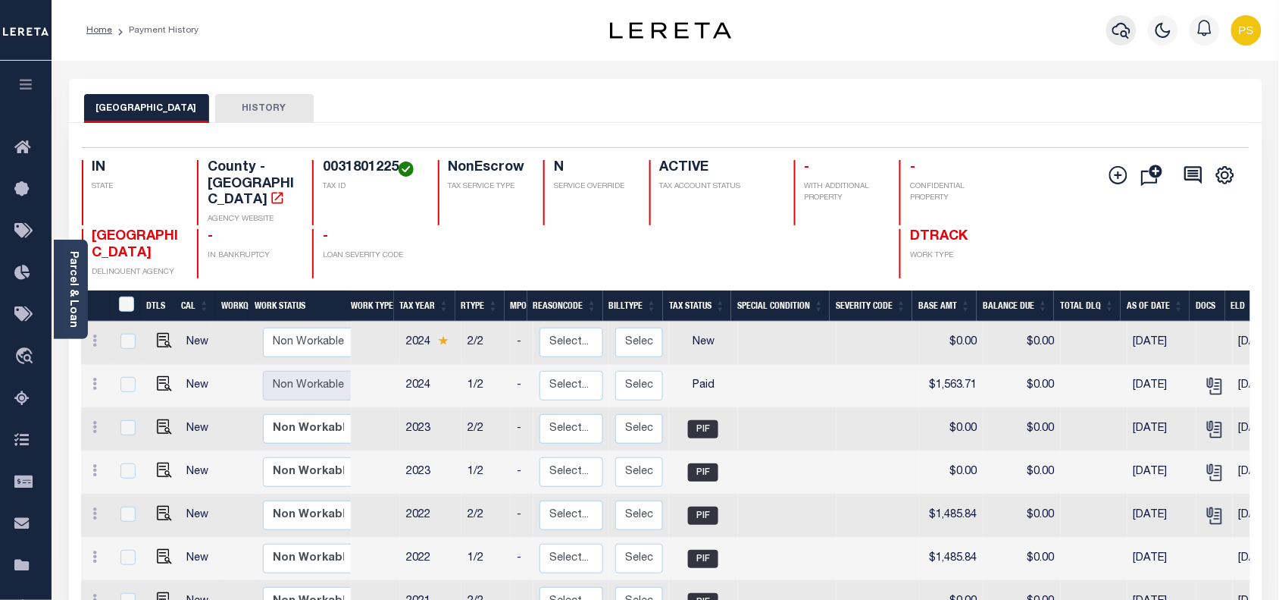
click at [1124, 30] on icon "button" at bounding box center [1122, 30] width 18 height 18
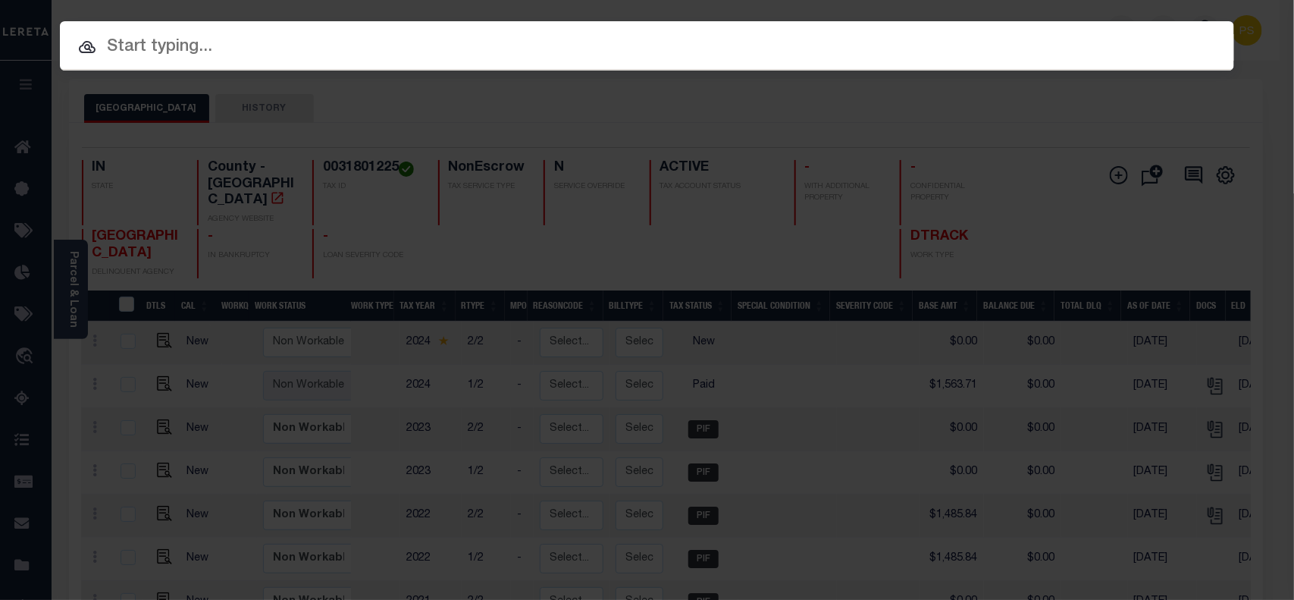
paste input "34159558"
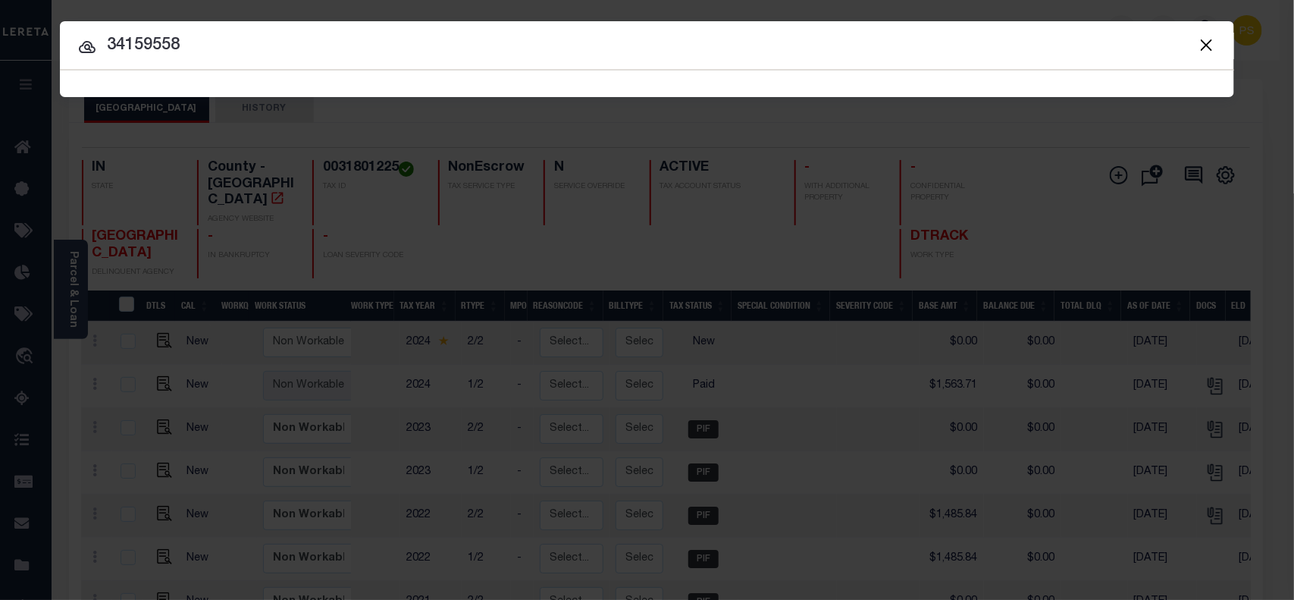
type input "34159558"
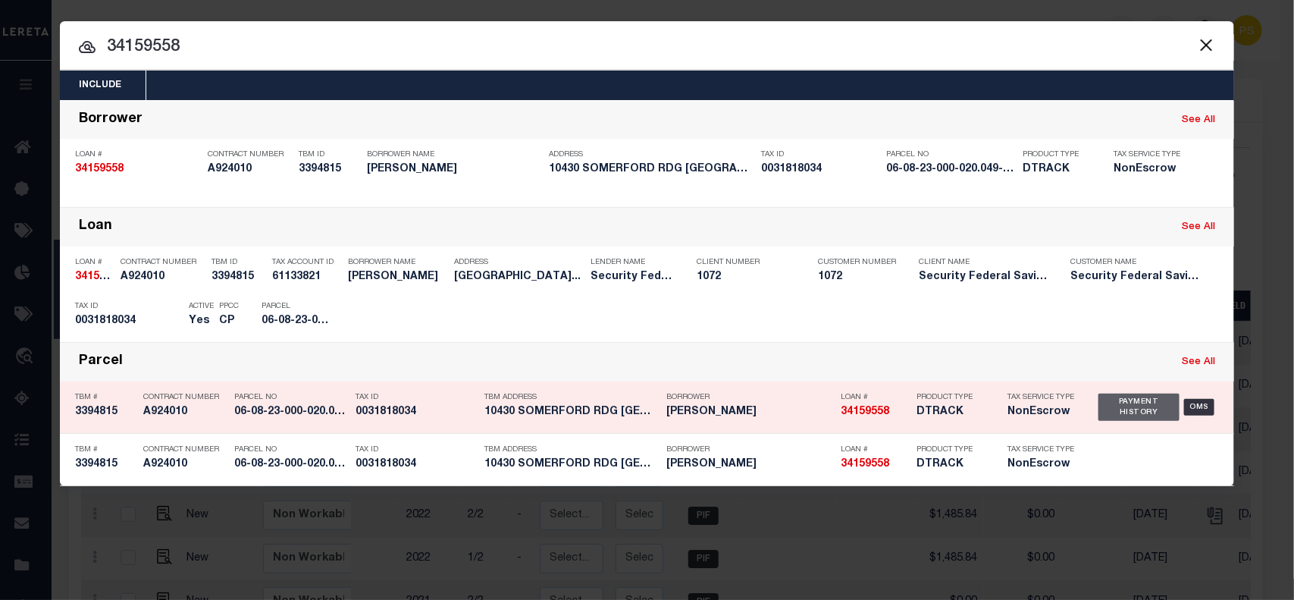
click at [1129, 415] on div "Payment History" at bounding box center [1138, 406] width 81 height 27
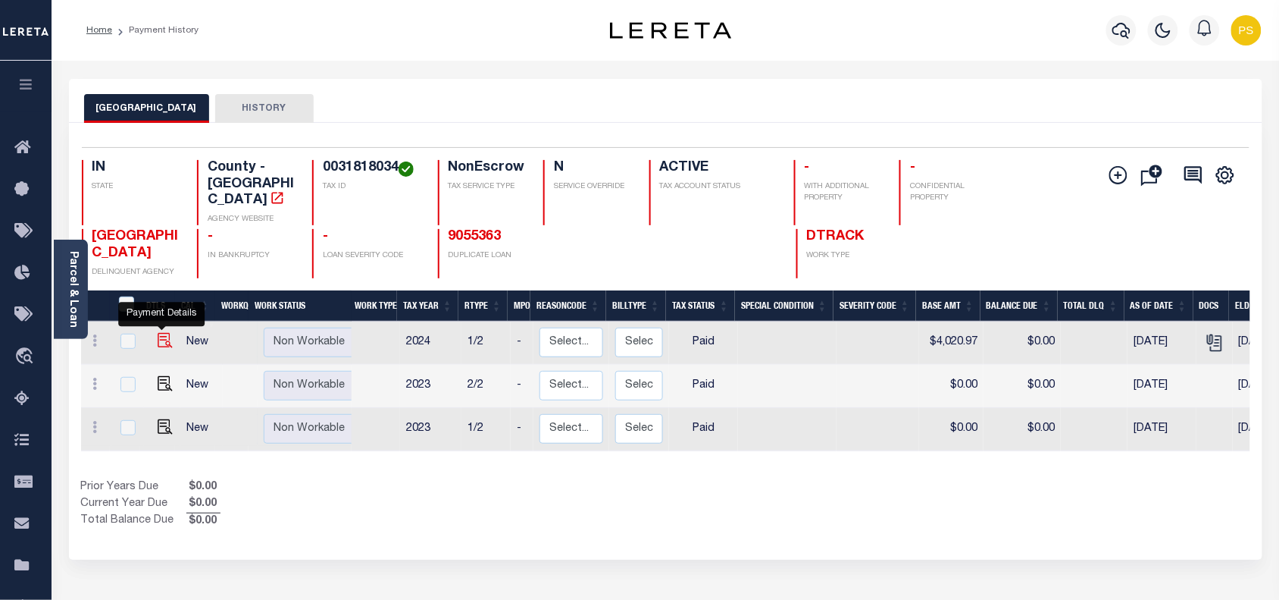
click at [164, 333] on img "" at bounding box center [165, 340] width 15 height 15
checkbox input "true"
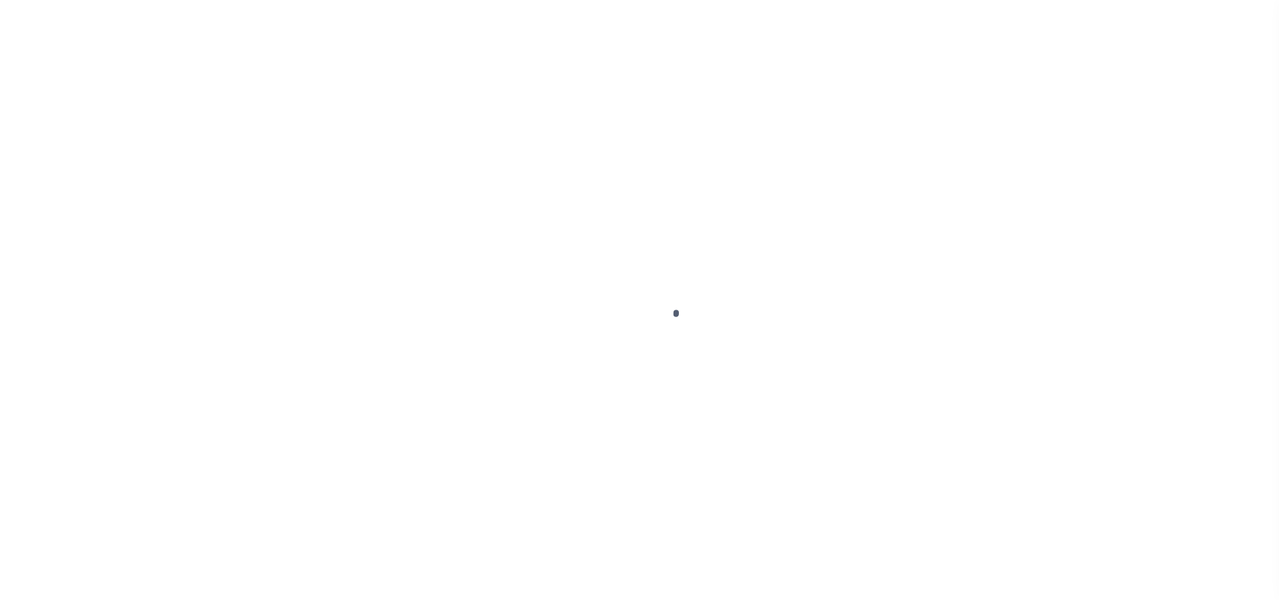
select select "PYD"
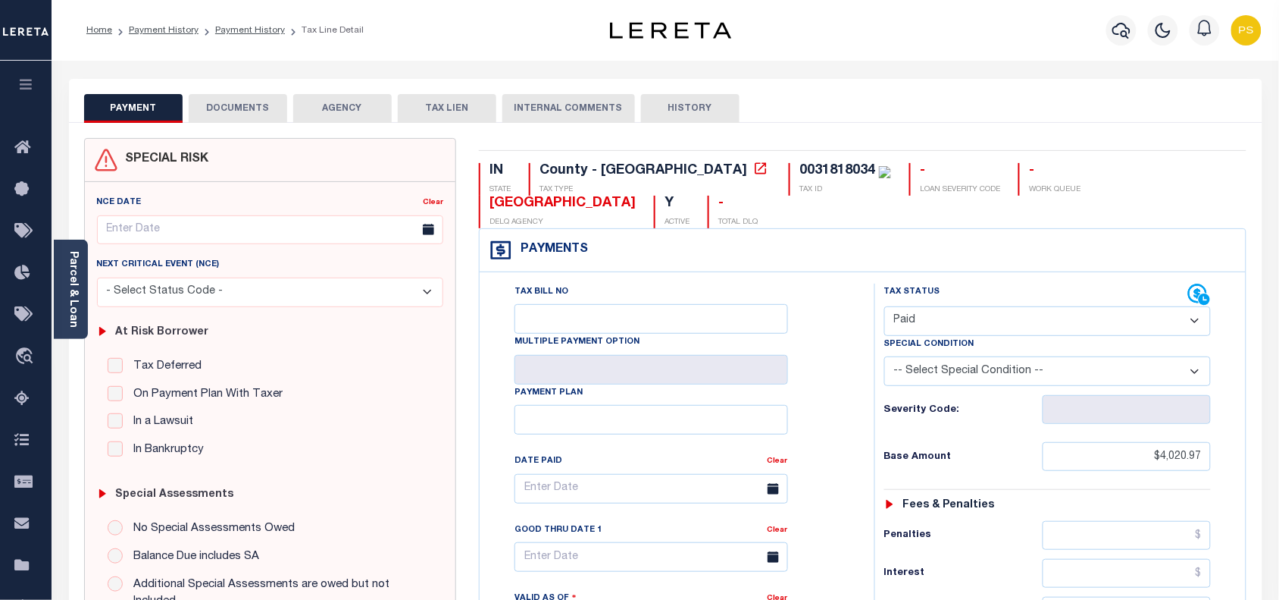
click at [269, 116] on button "DOCUMENTS" at bounding box center [238, 108] width 99 height 29
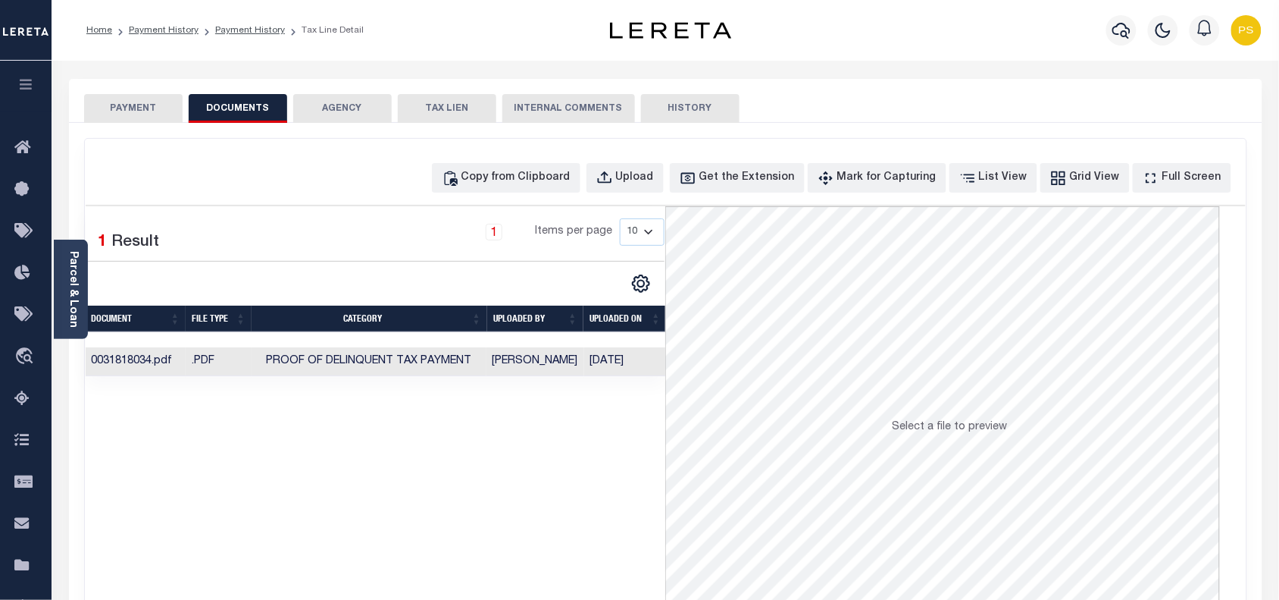
click at [150, 107] on button "PAYMENT" at bounding box center [133, 108] width 99 height 29
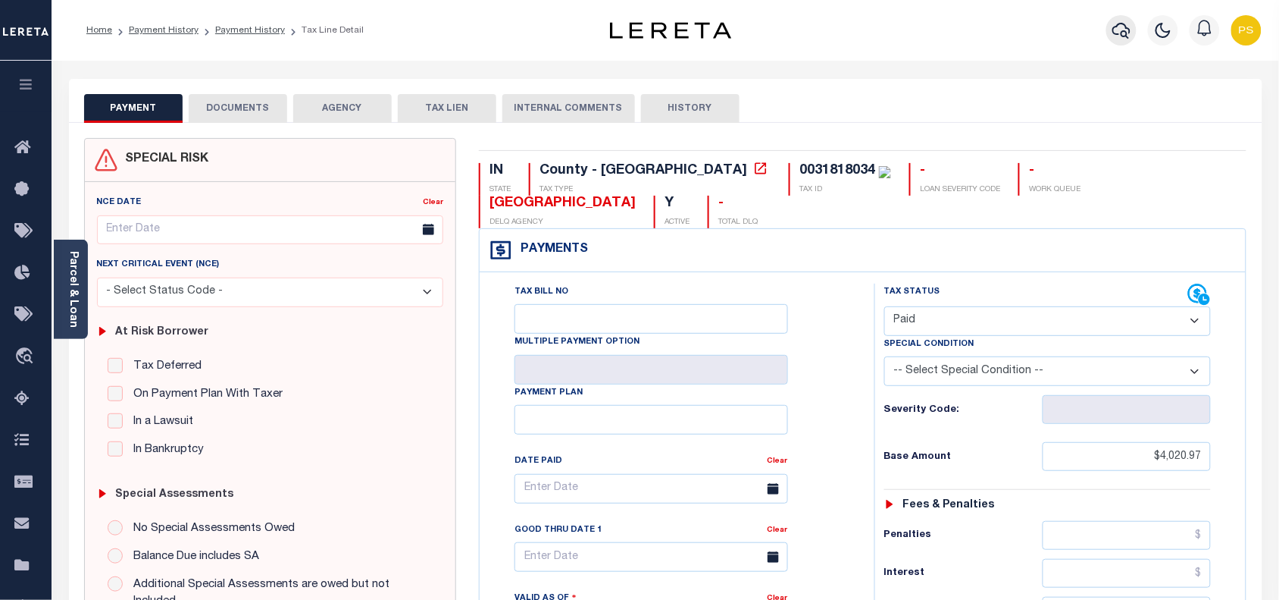
click at [1119, 35] on icon "button" at bounding box center [1122, 31] width 18 height 16
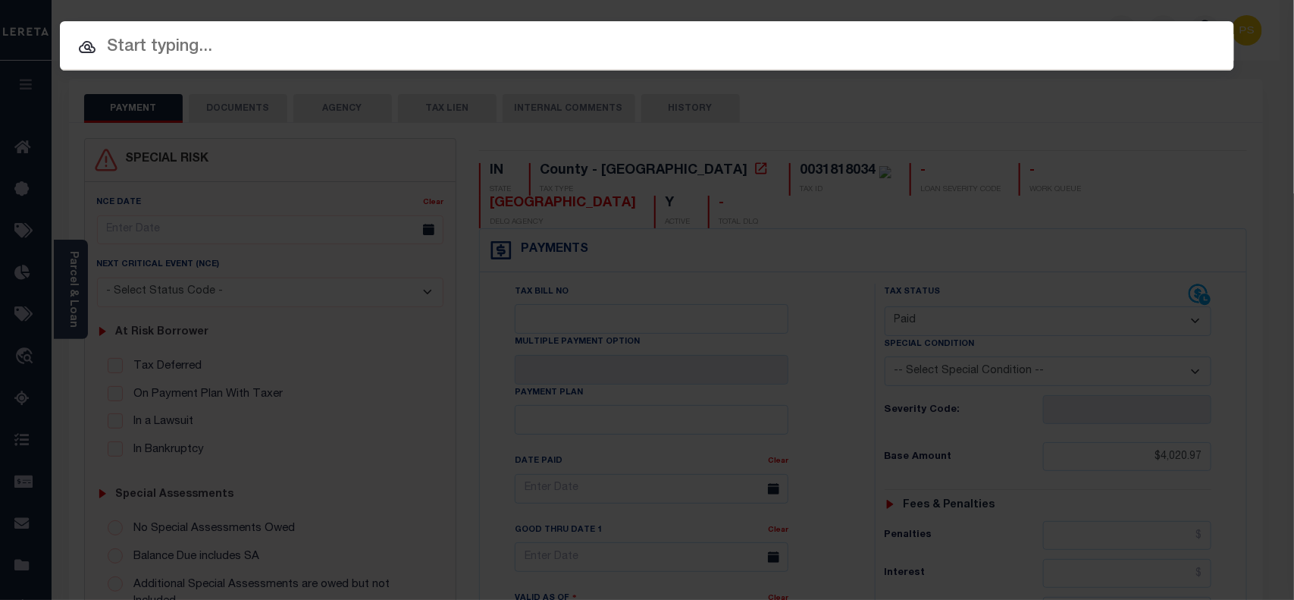
paste input "34159558"
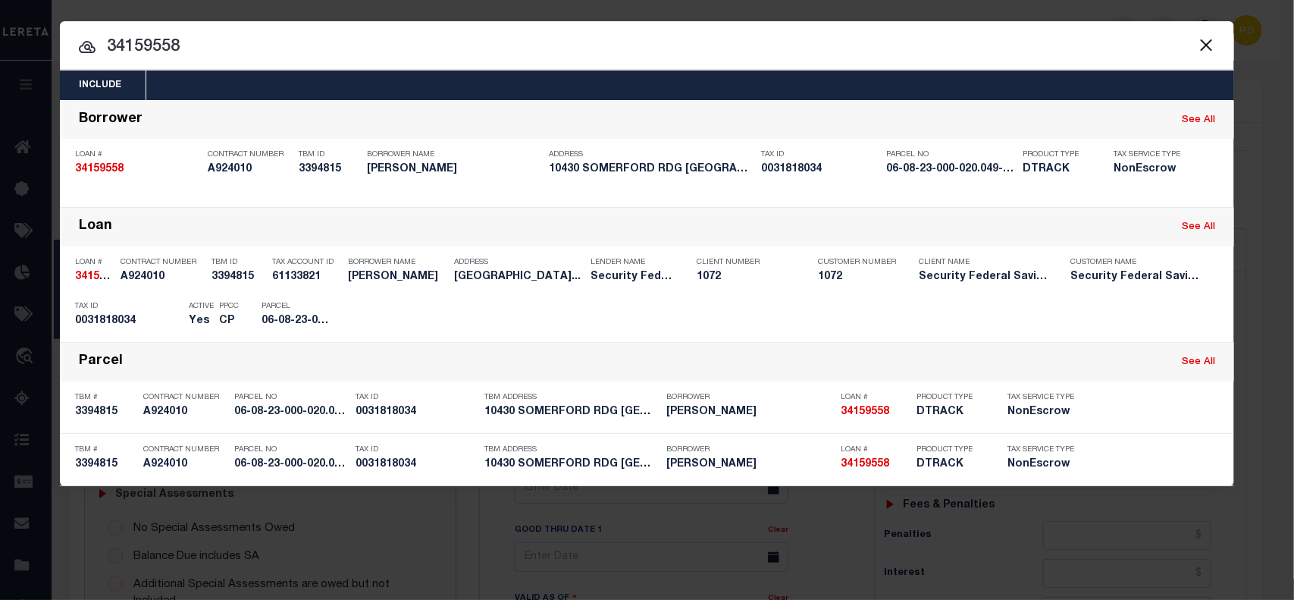
click at [1206, 47] on button "Close" at bounding box center [1206, 45] width 20 height 20
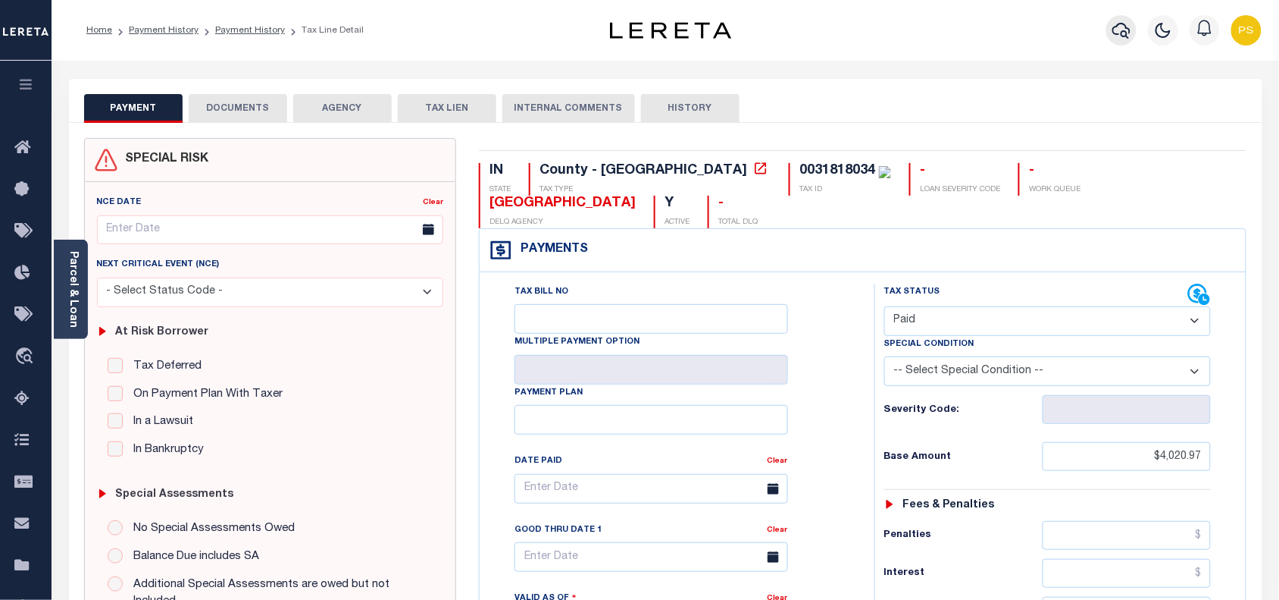
click at [1119, 36] on icon "button" at bounding box center [1122, 30] width 18 height 18
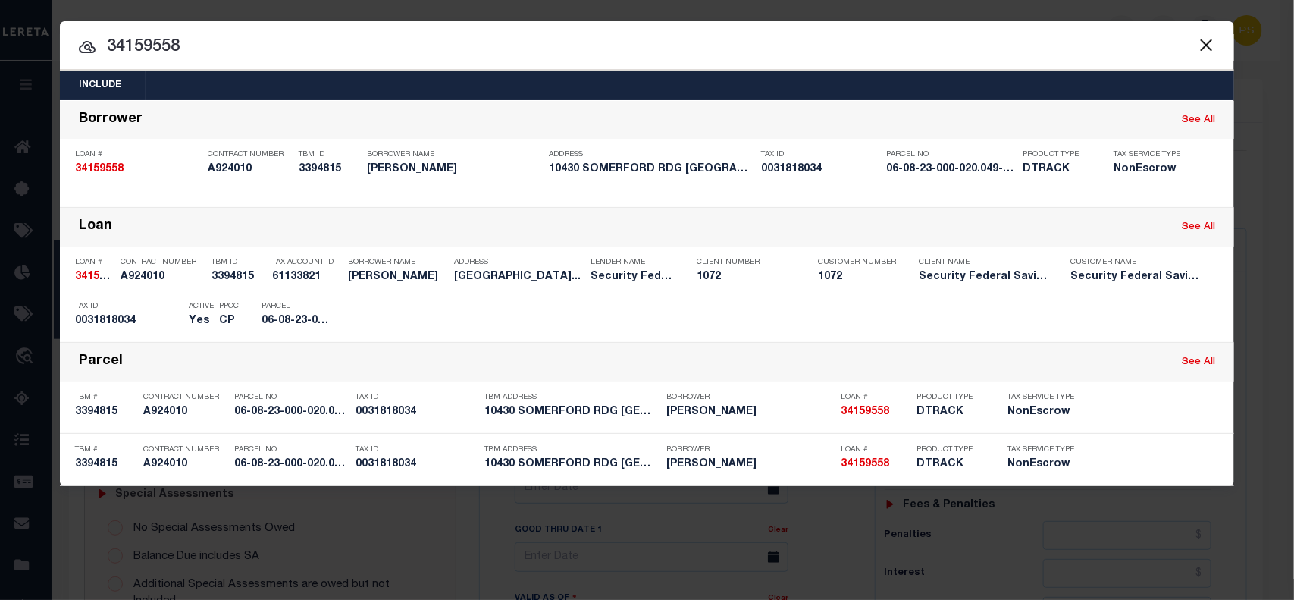
paste input "151270"
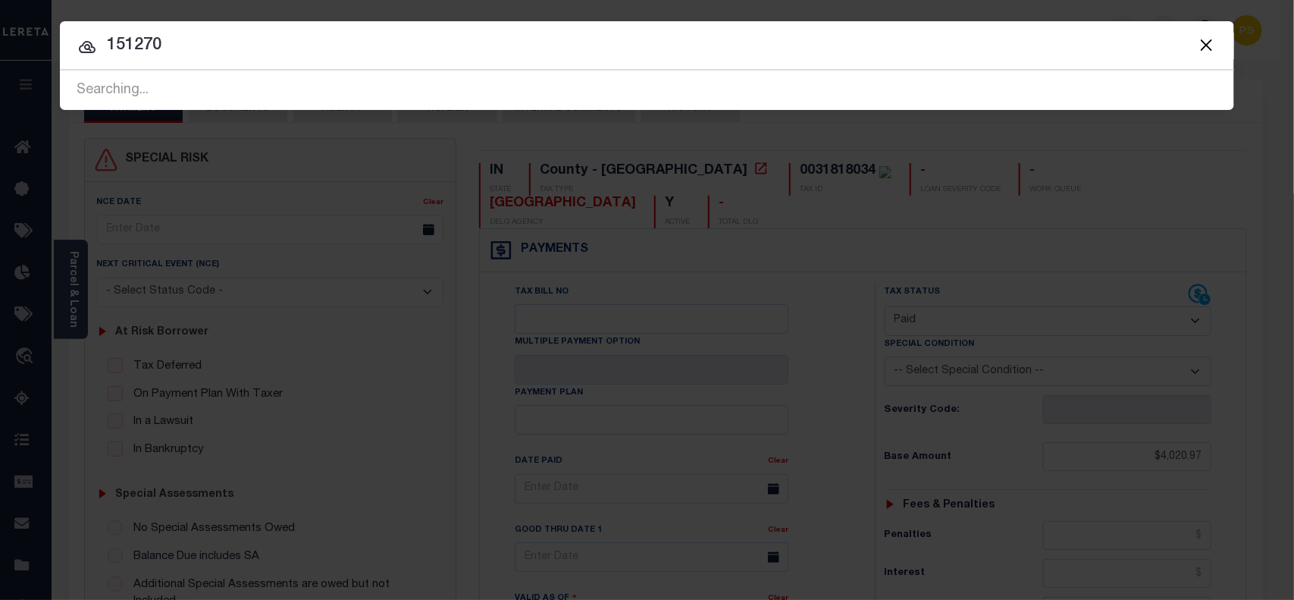
type input "151270"
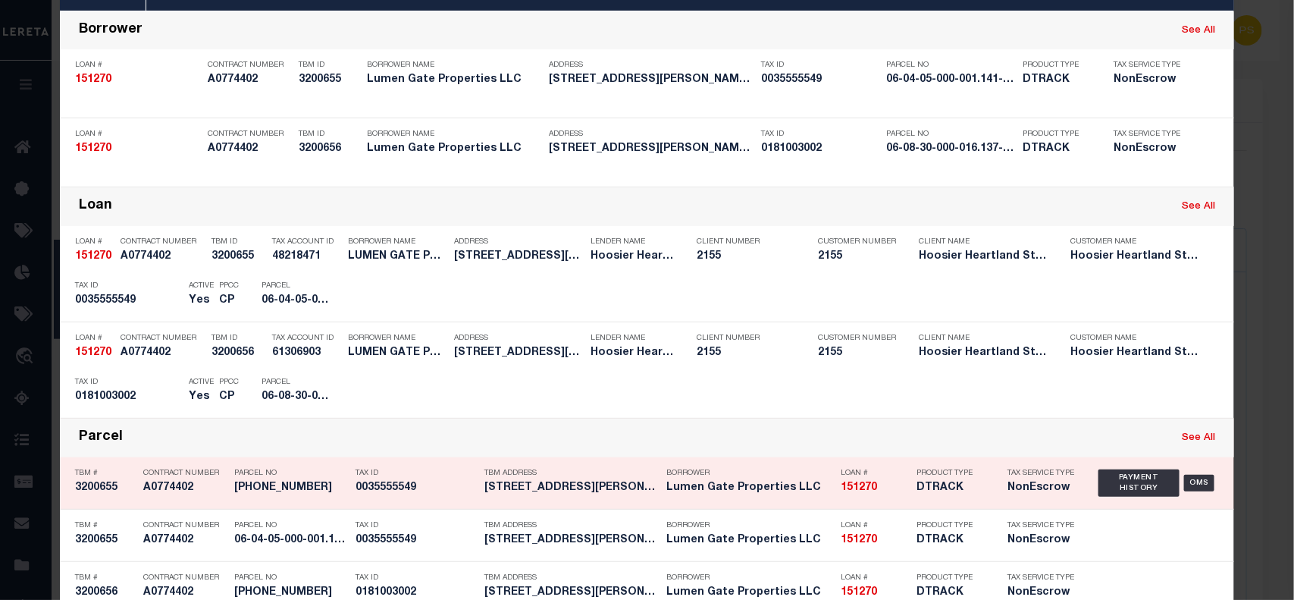
scroll to position [95, 0]
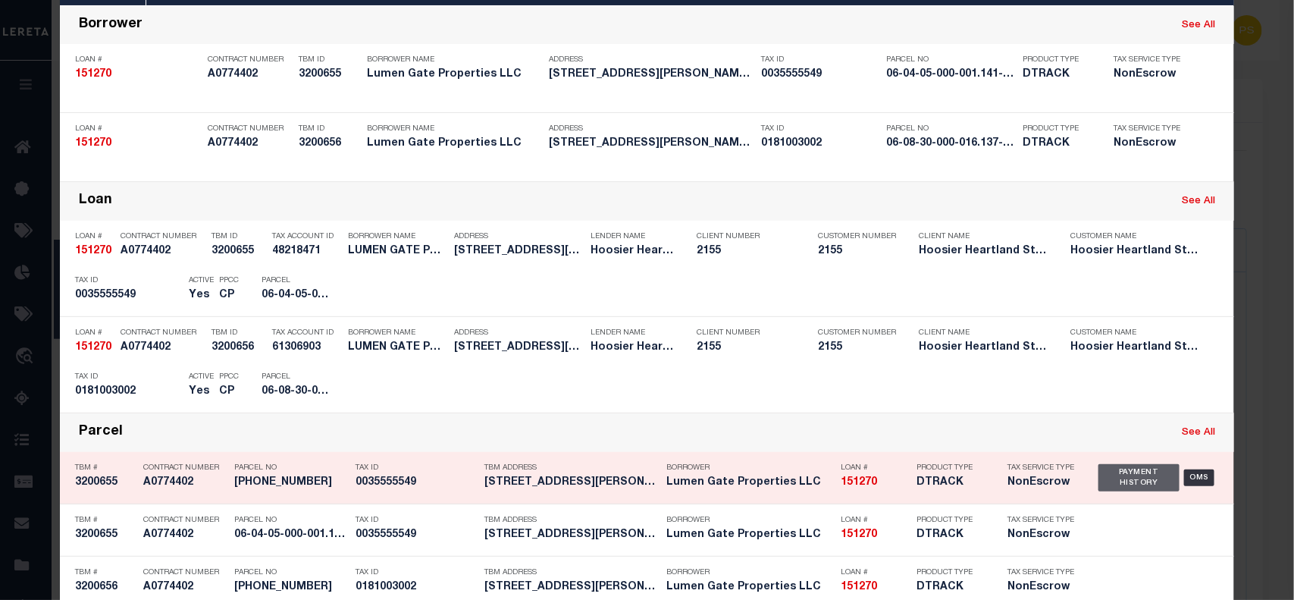
click at [1130, 479] on div "Payment History" at bounding box center [1138, 477] width 81 height 27
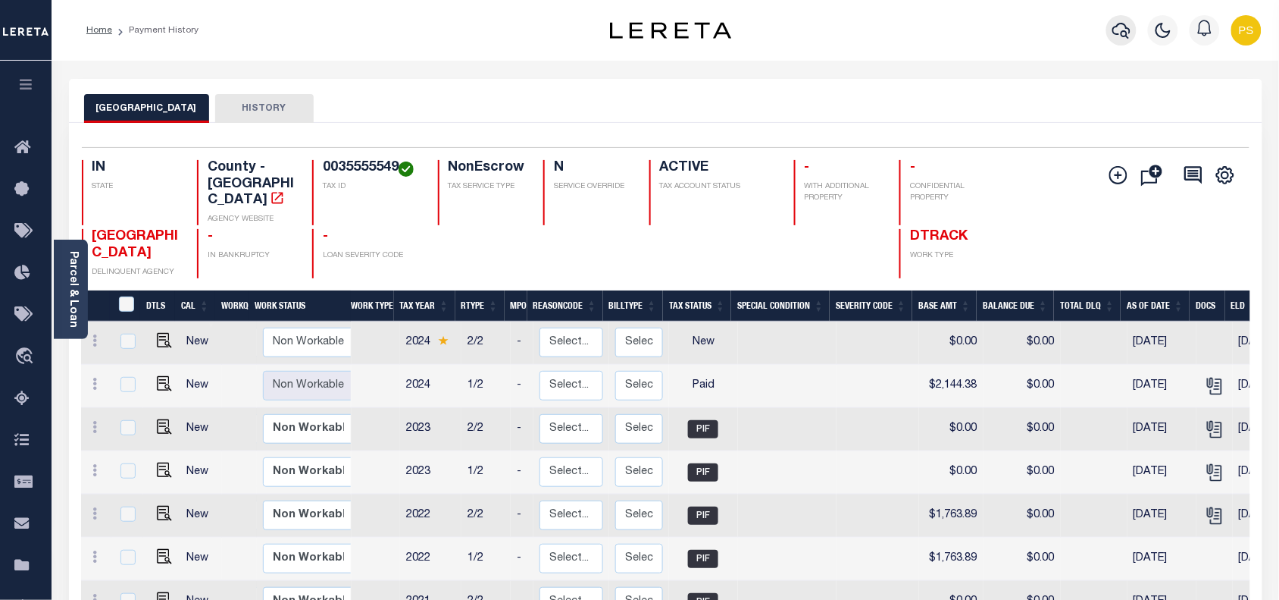
click at [1118, 36] on icon "button" at bounding box center [1122, 30] width 18 height 18
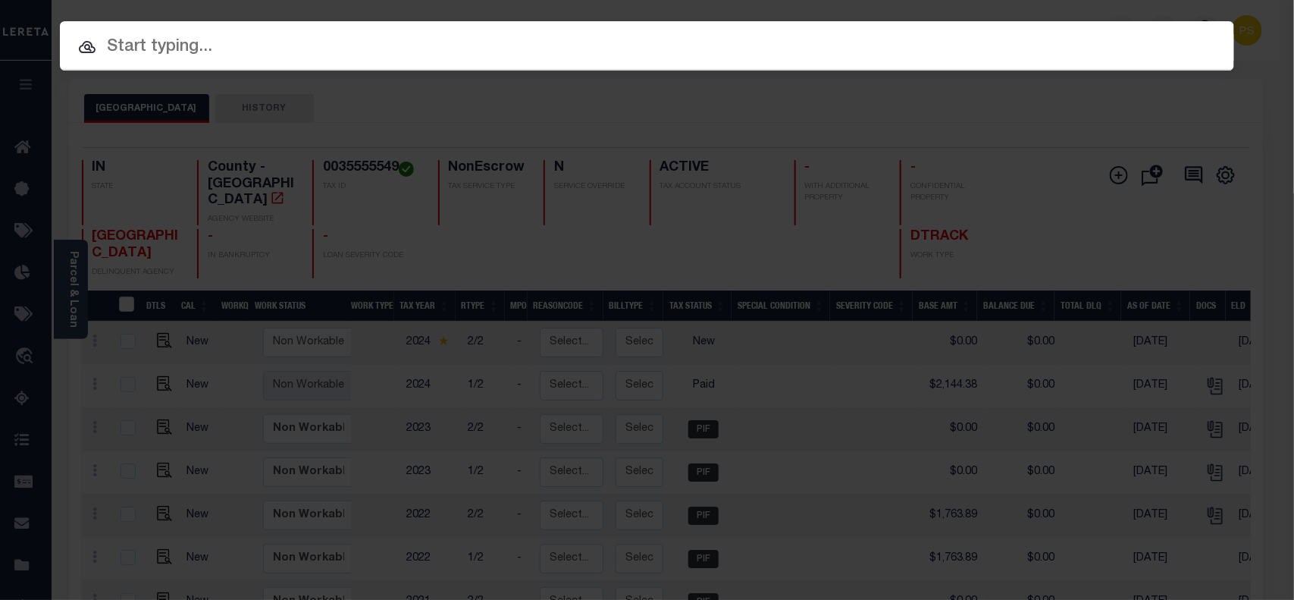
paste input "65537"
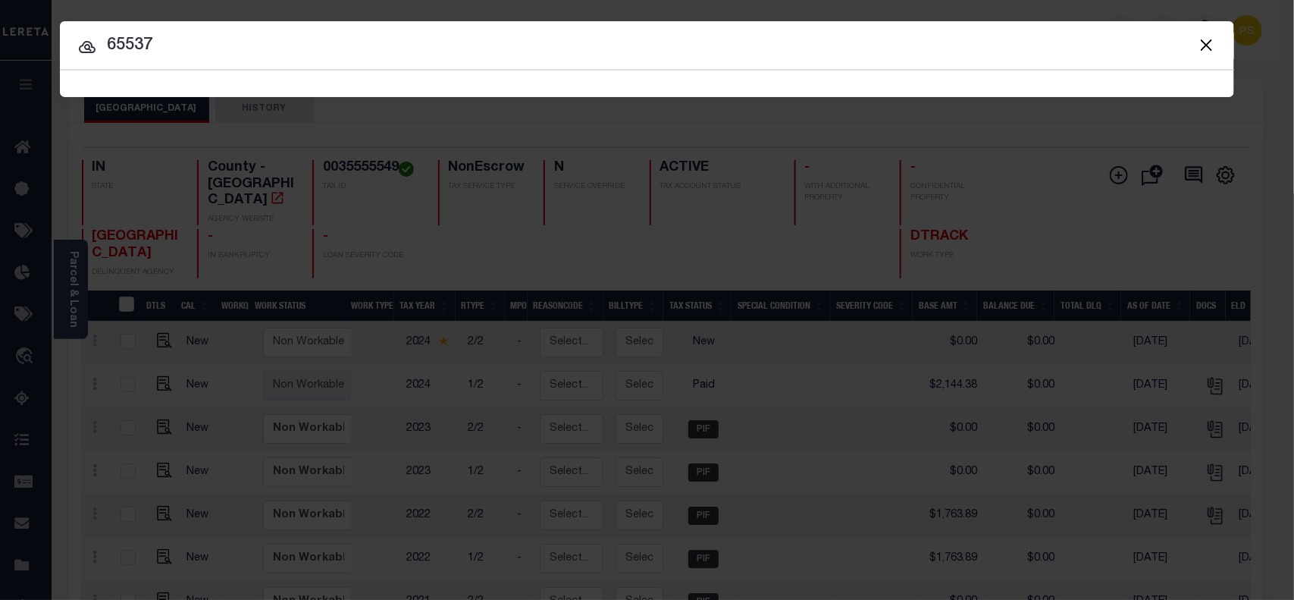
type input "65537"
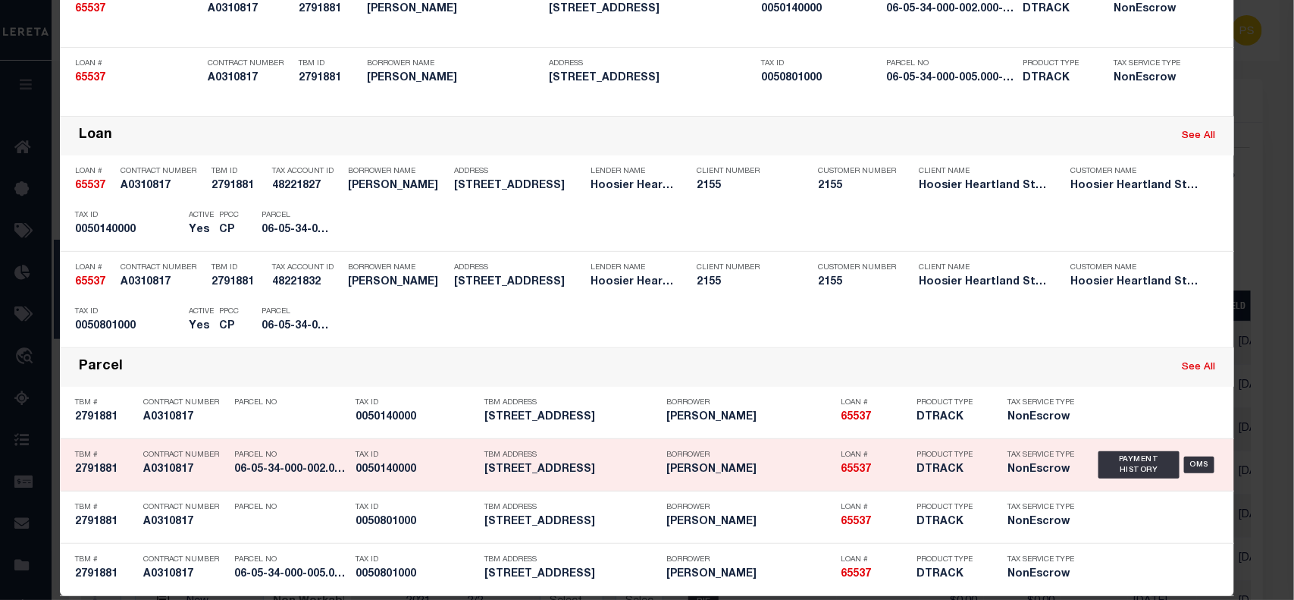
scroll to position [177, 0]
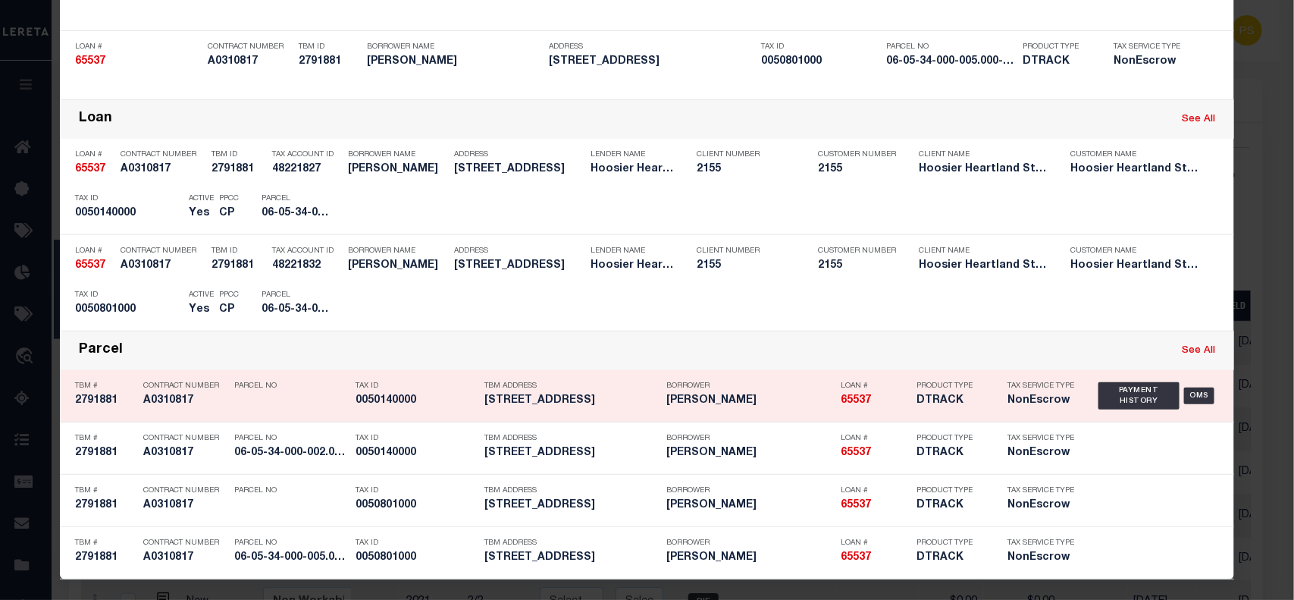
click at [1116, 409] on div "Payment History OMS" at bounding box center [1158, 396] width 121 height 44
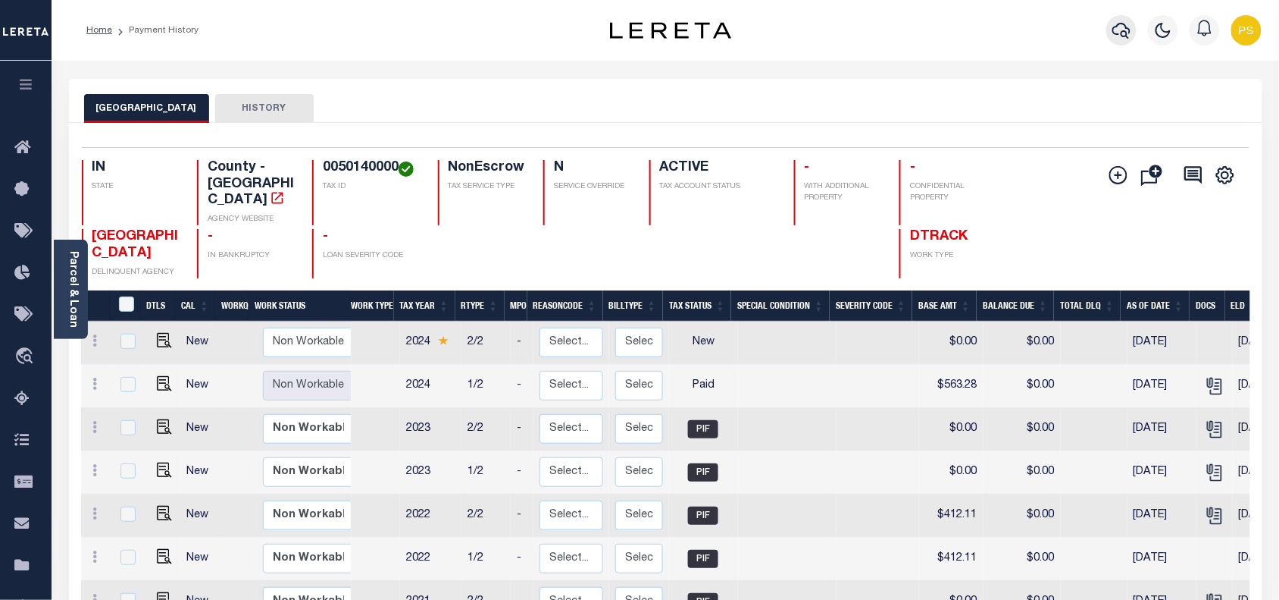
click at [1122, 30] on icon "button" at bounding box center [1122, 30] width 18 height 18
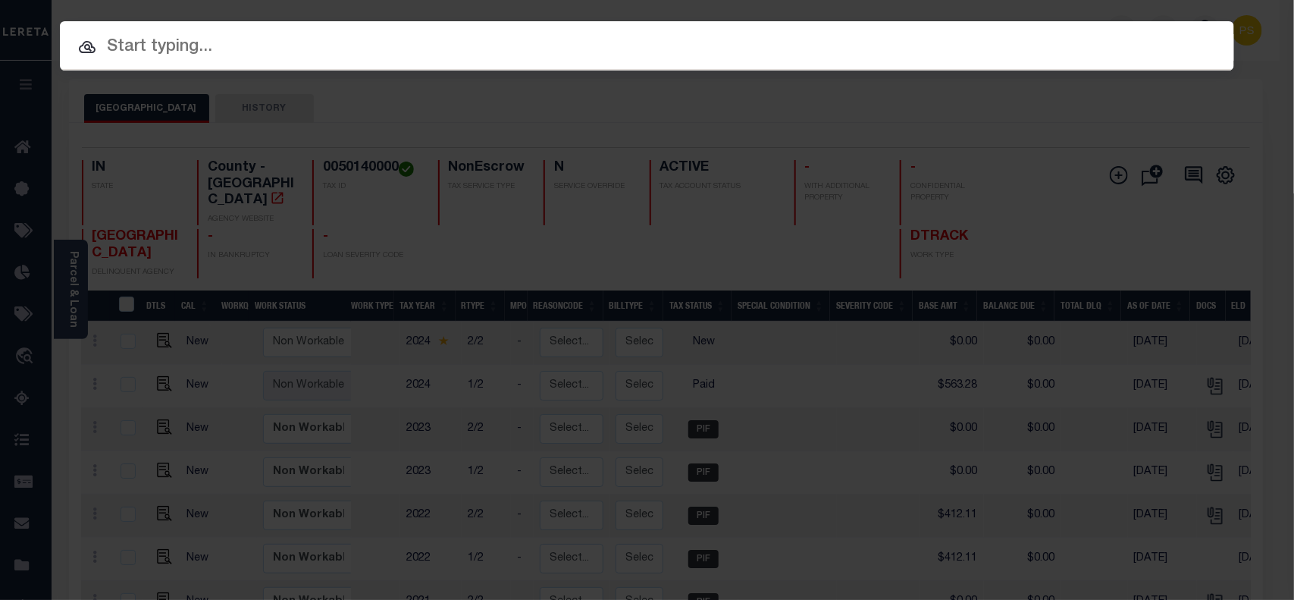
paste input "109401"
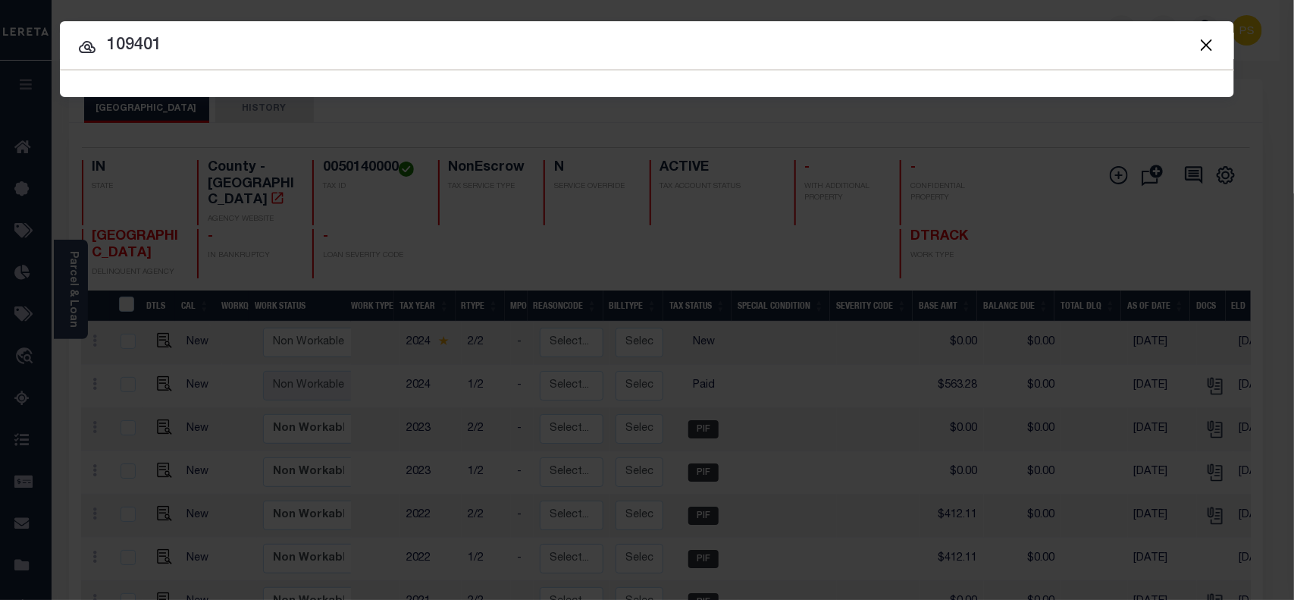
type input "109401"
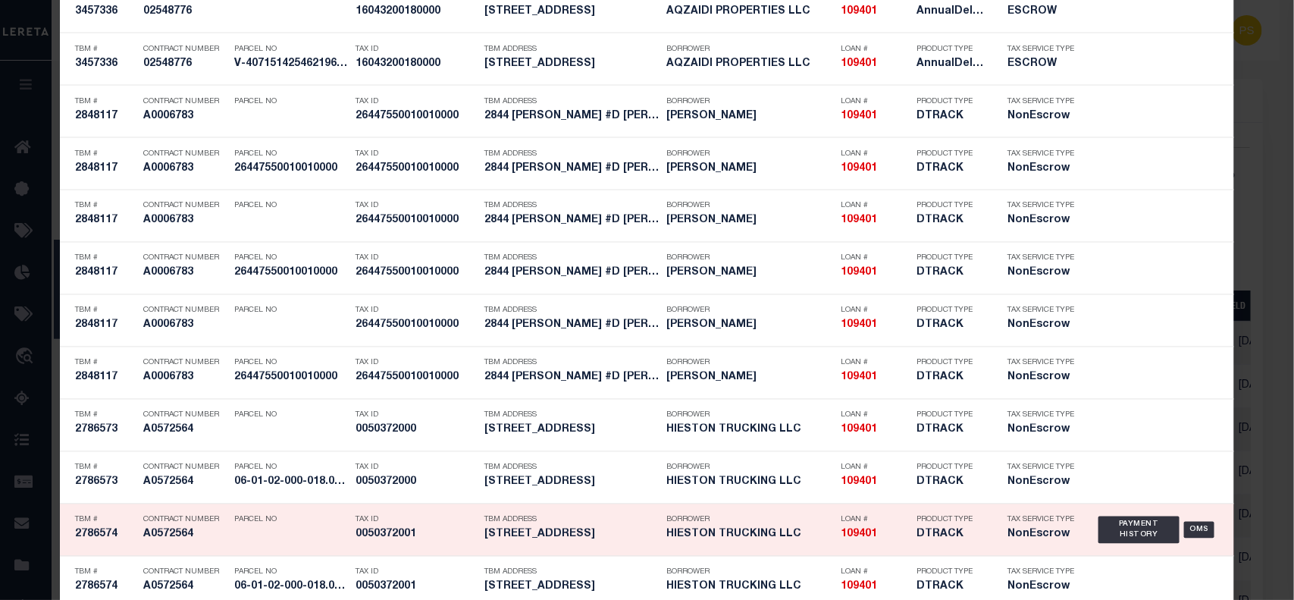
scroll to position [1120, 0]
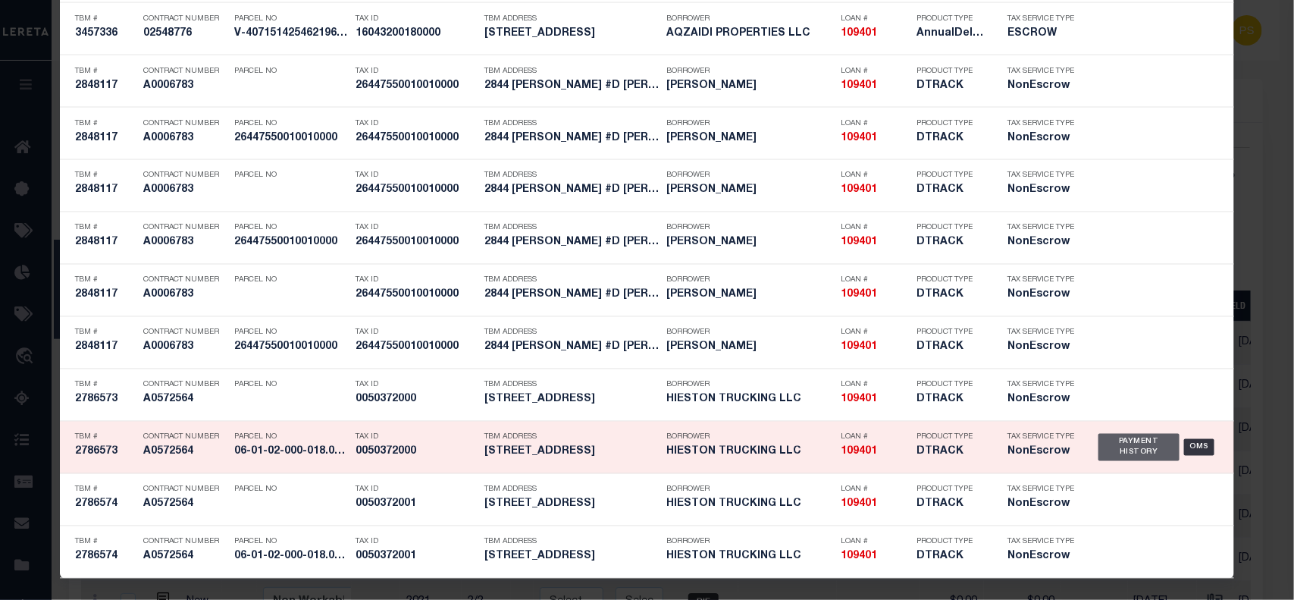
click at [1127, 444] on div "Payment History" at bounding box center [1138, 447] width 81 height 27
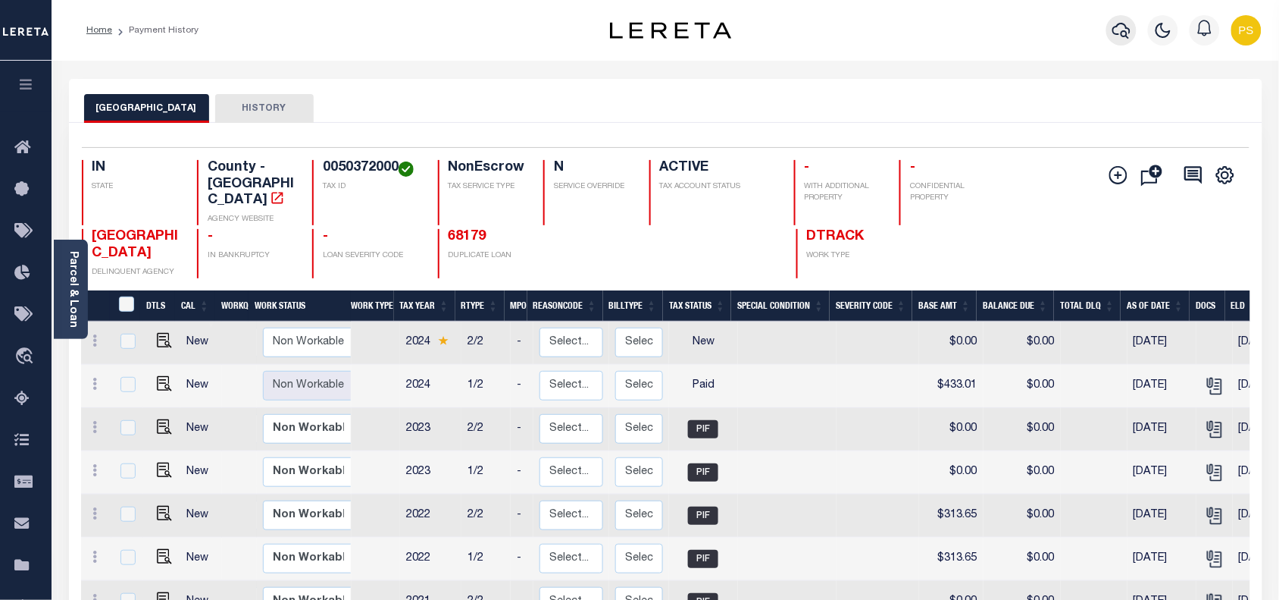
click at [1123, 31] on icon "button" at bounding box center [1122, 30] width 18 height 18
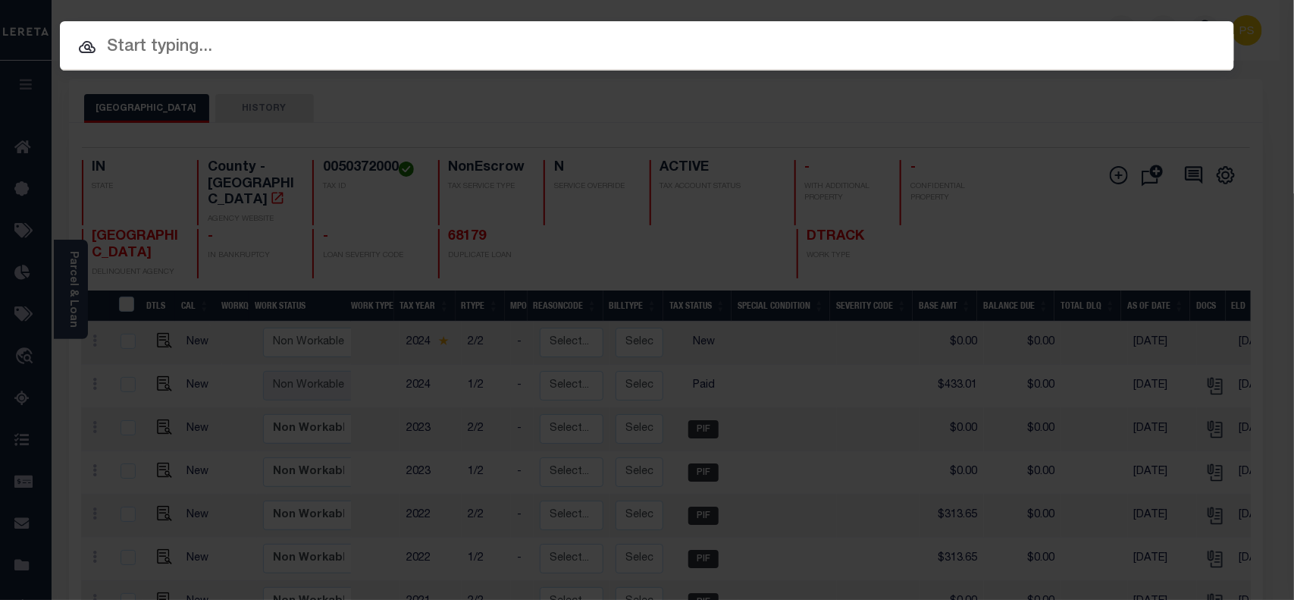
paste input "91170"
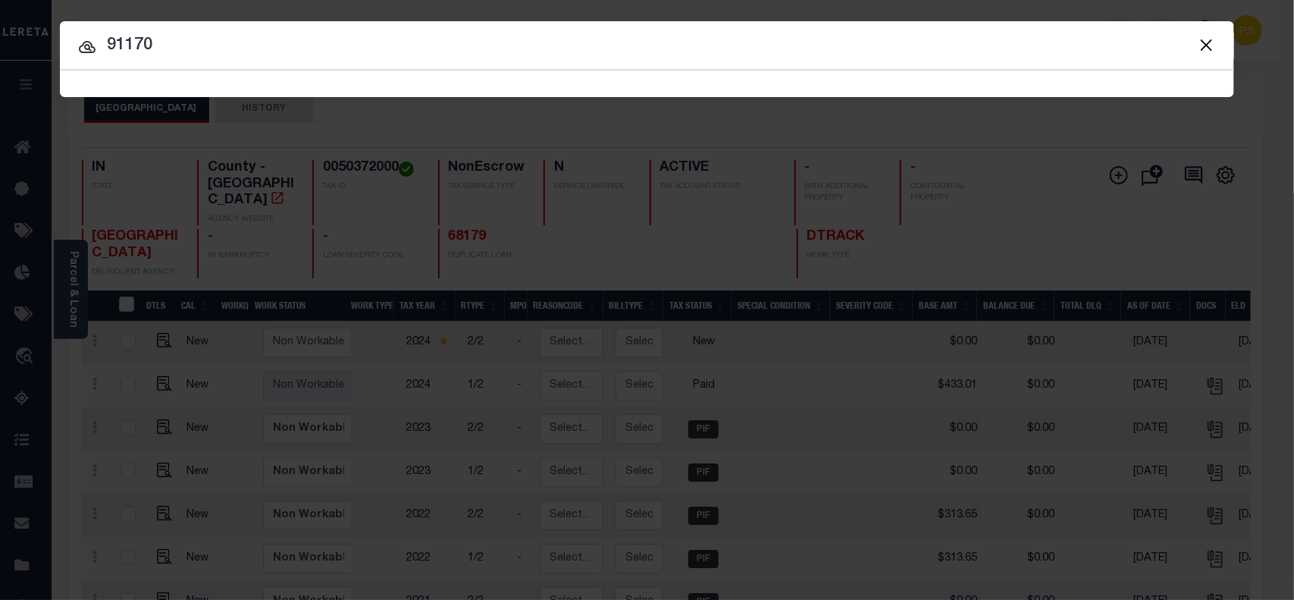
type input "91170"
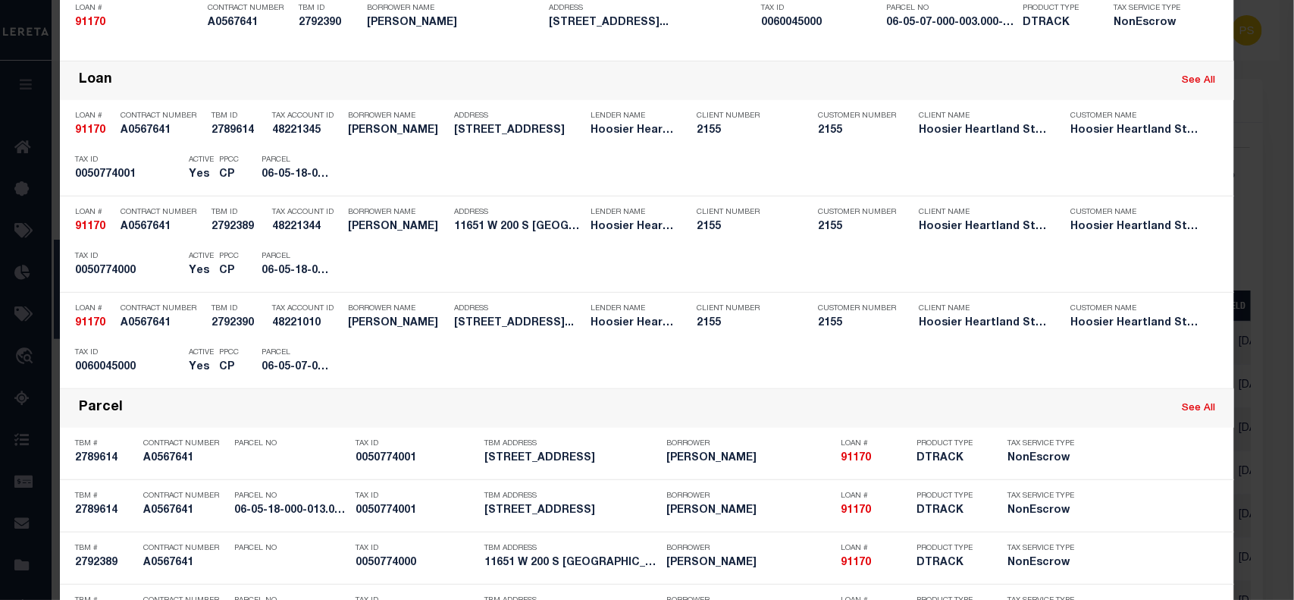
scroll to position [448, 0]
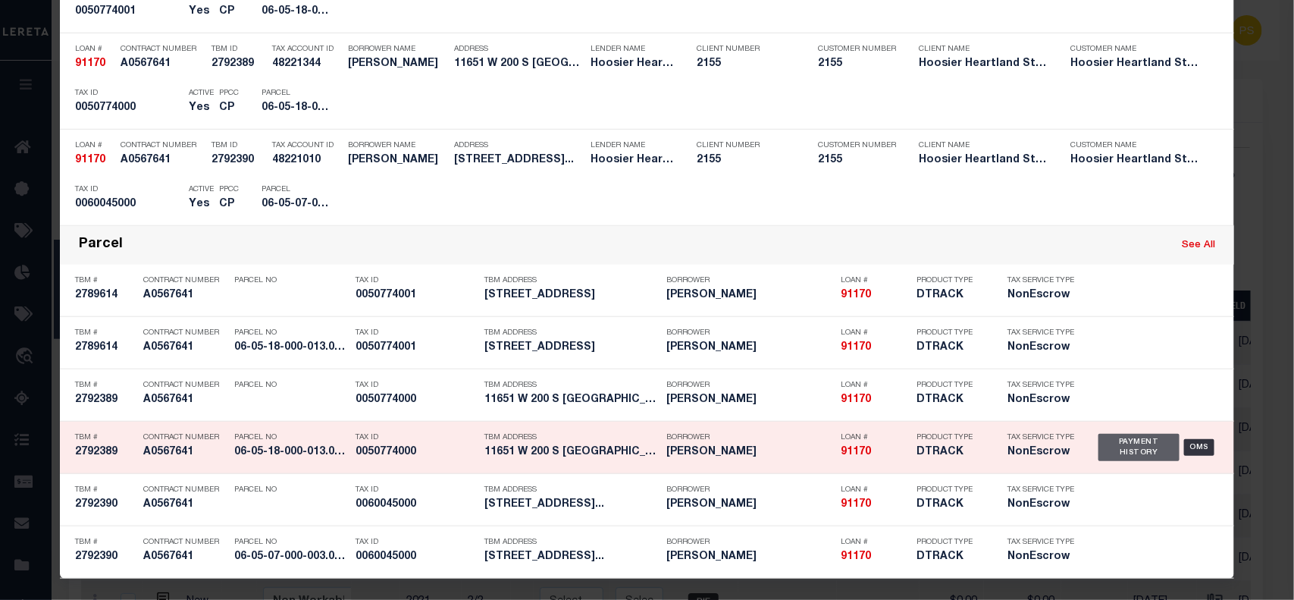
click at [1109, 444] on div "Payment History" at bounding box center [1138, 447] width 81 height 27
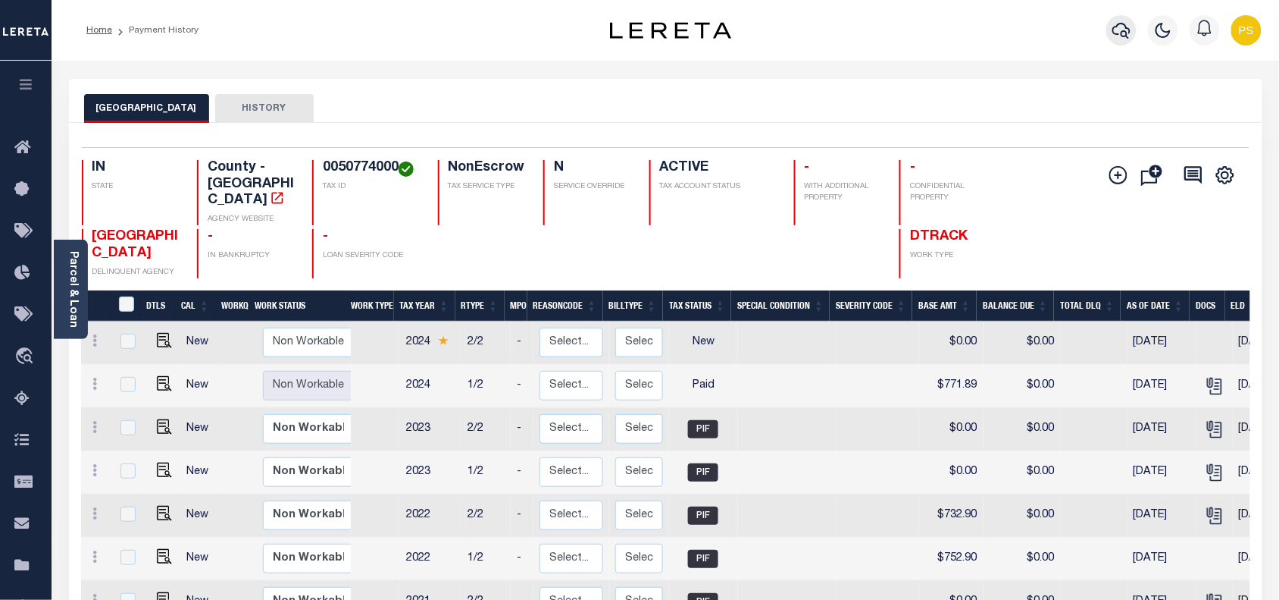
click at [1119, 34] on icon "button" at bounding box center [1122, 30] width 18 height 18
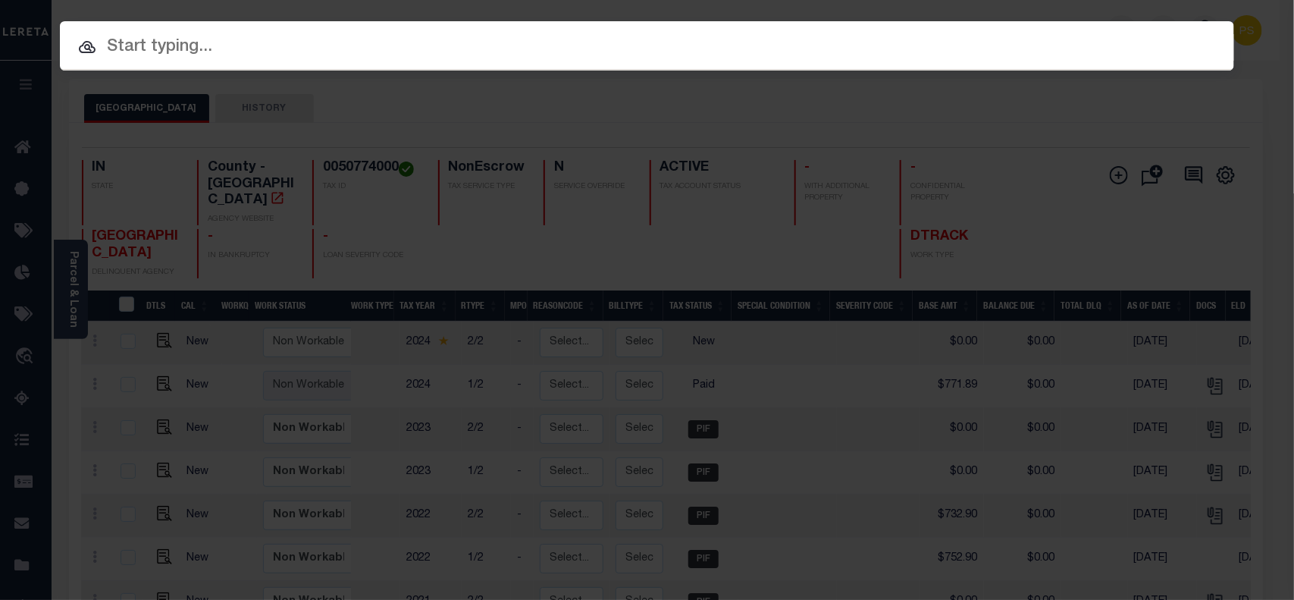
paste input "10031367"
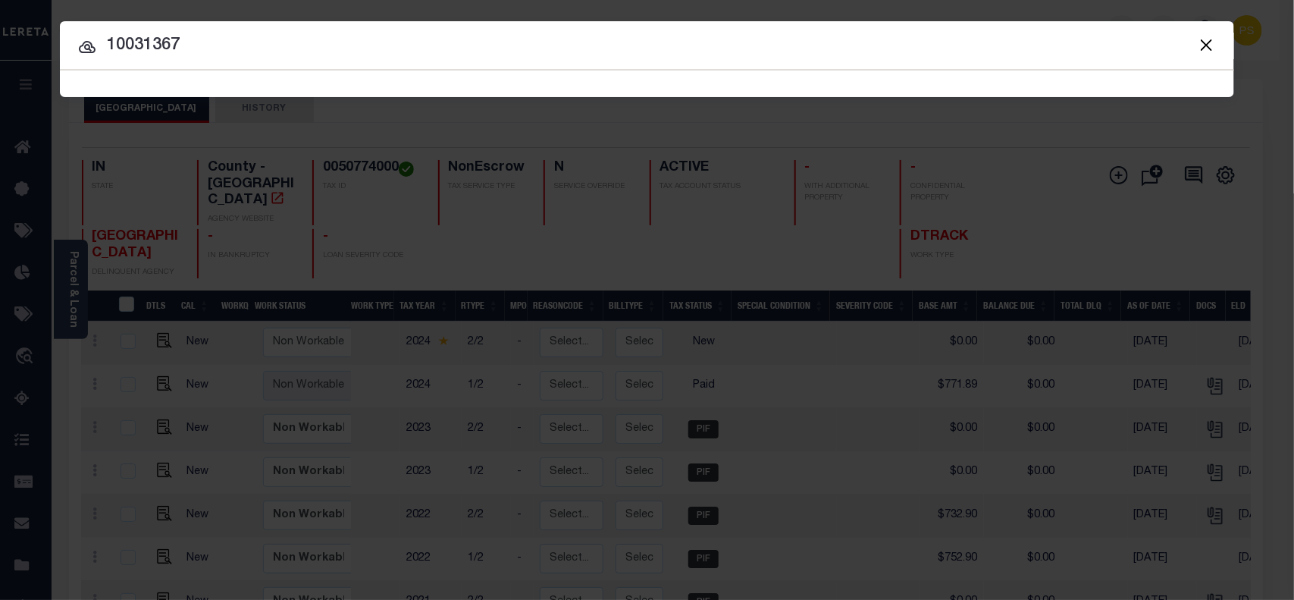
type input "10031367"
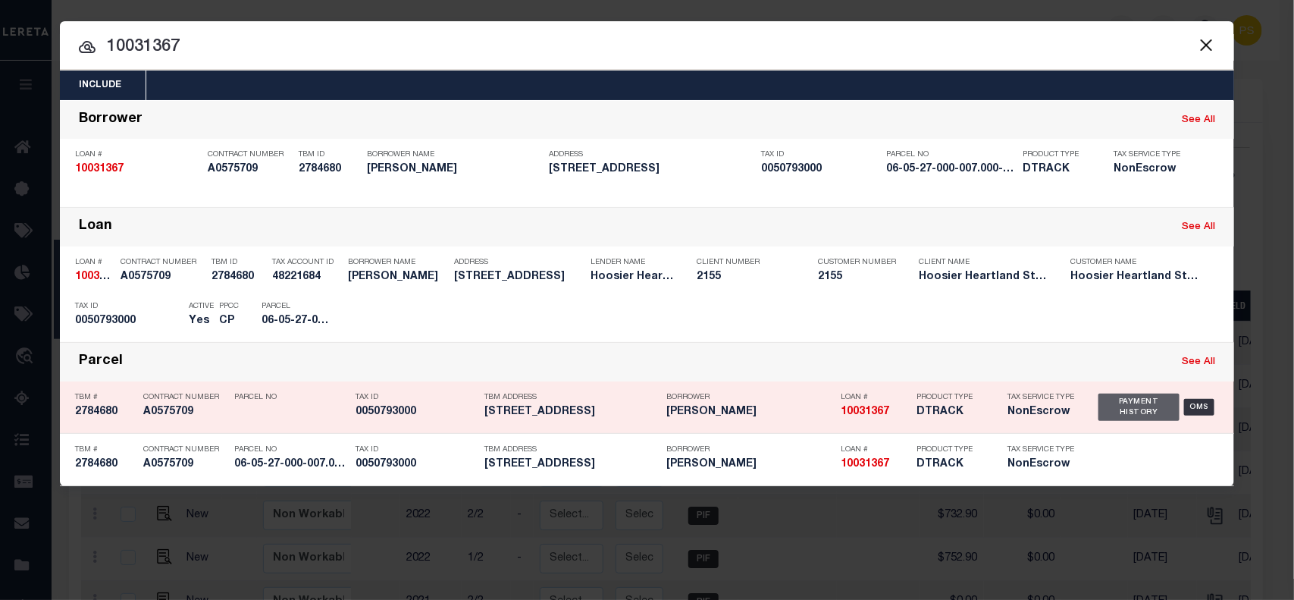
click at [1123, 407] on div "Payment History" at bounding box center [1138, 406] width 81 height 27
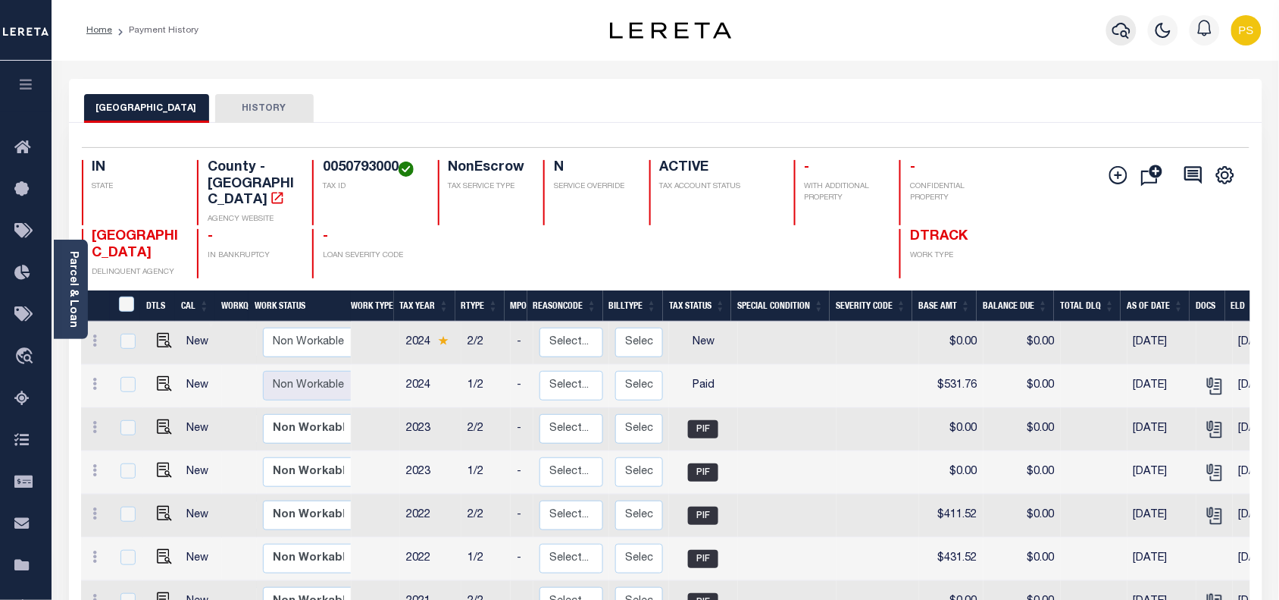
click at [1124, 34] on icon "button" at bounding box center [1122, 30] width 18 height 18
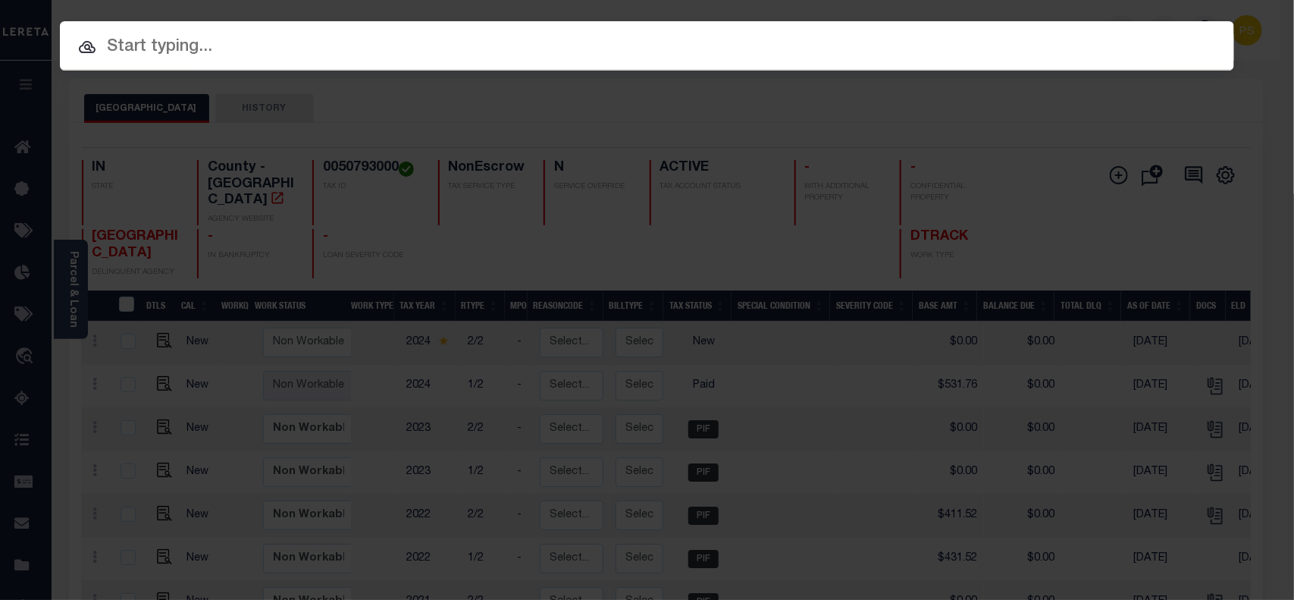
paste input "91170"
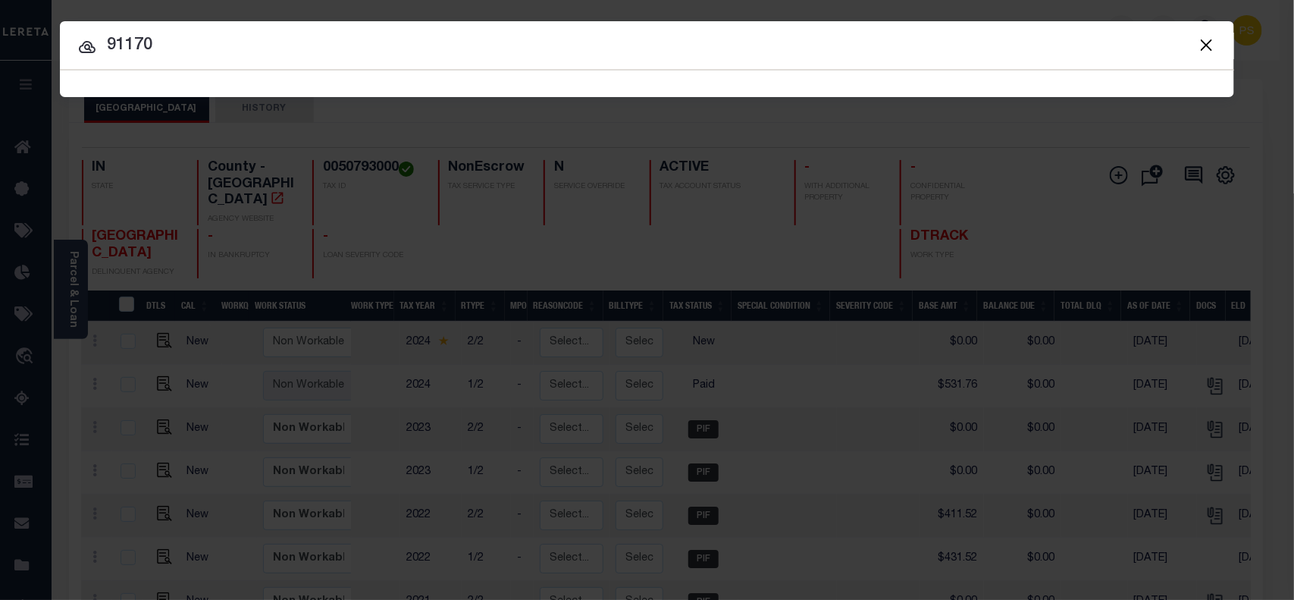
type input "91170"
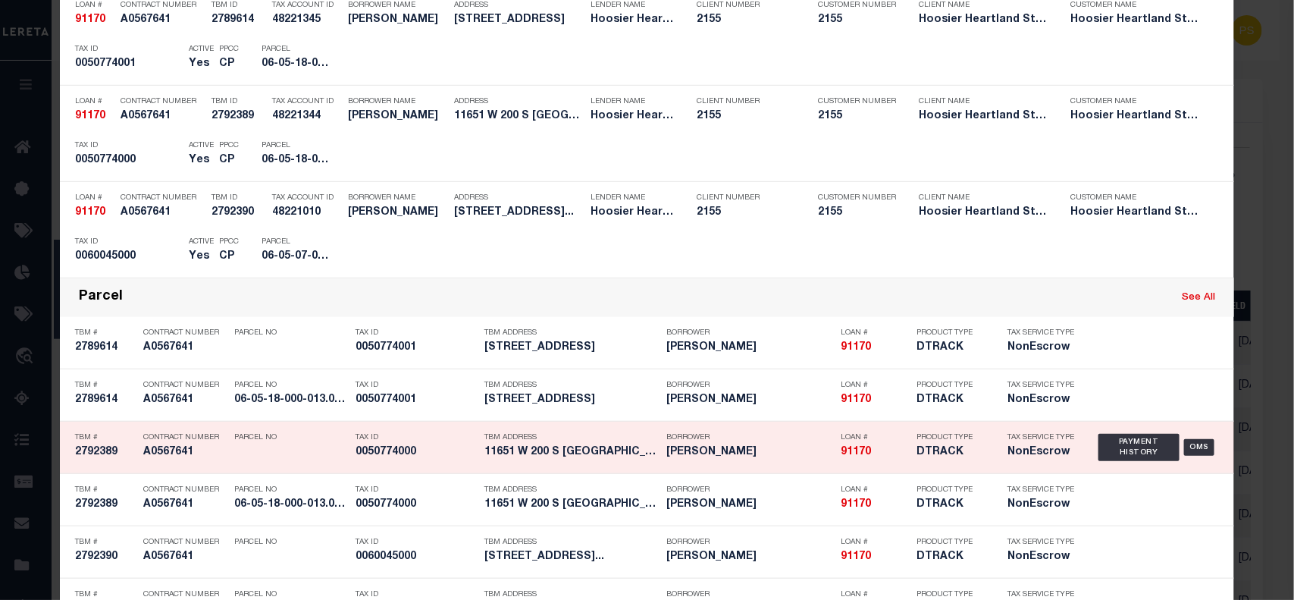
scroll to position [448, 0]
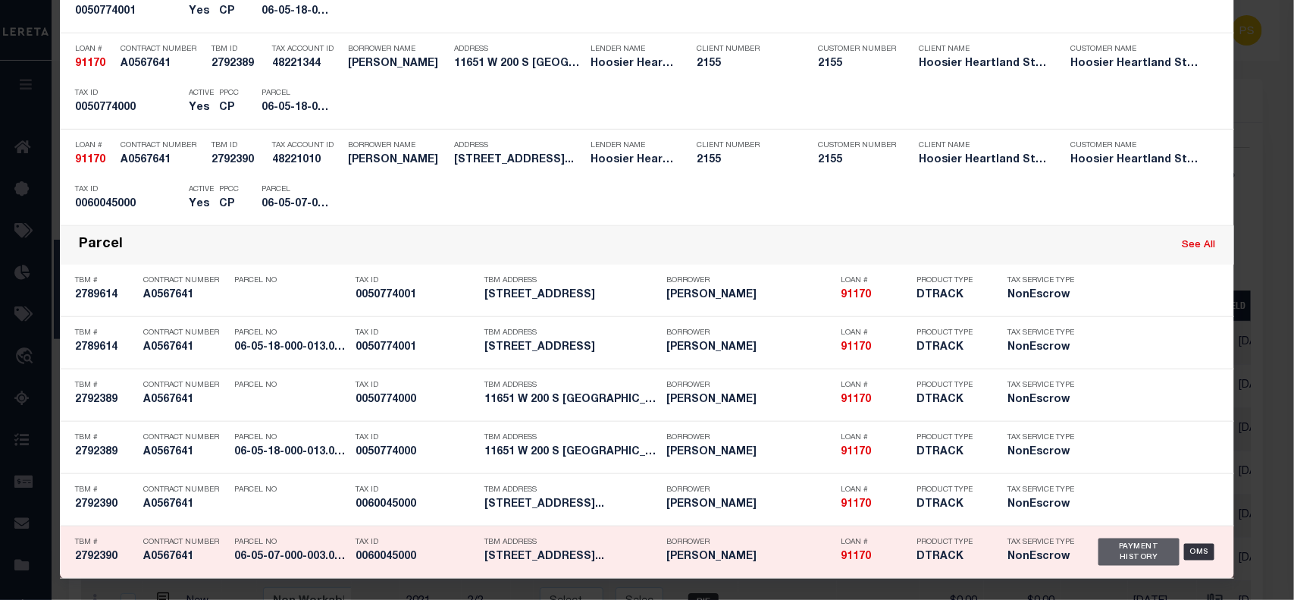
click at [1143, 540] on div "Payment History" at bounding box center [1138, 551] width 81 height 27
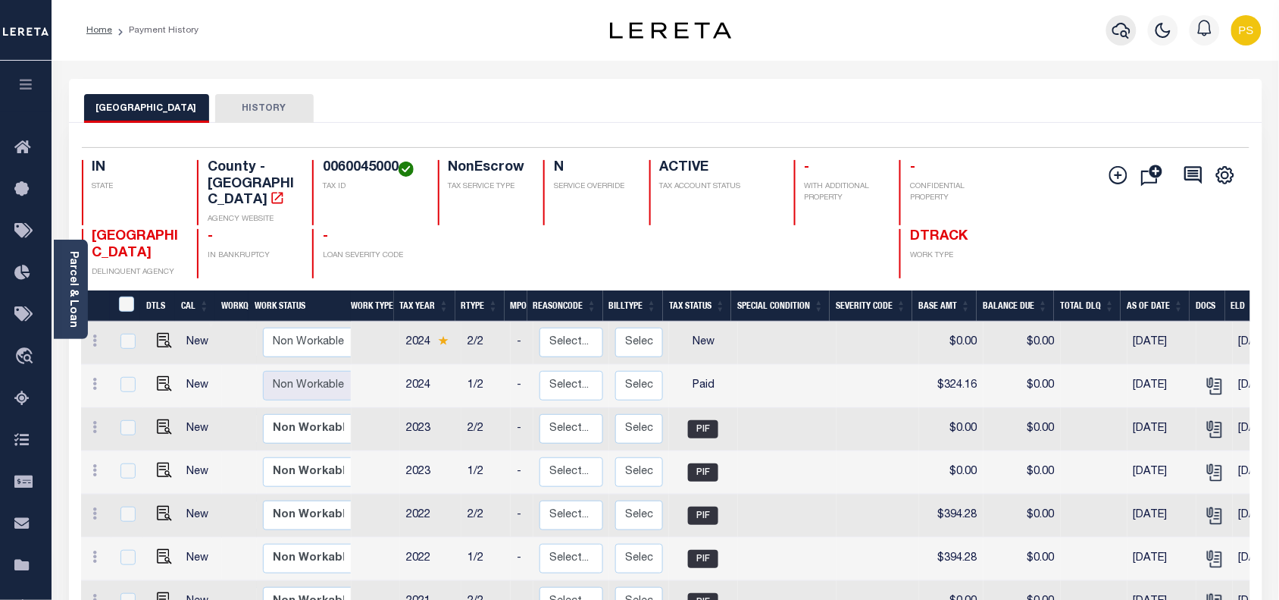
click at [1116, 33] on icon "button" at bounding box center [1122, 30] width 18 height 18
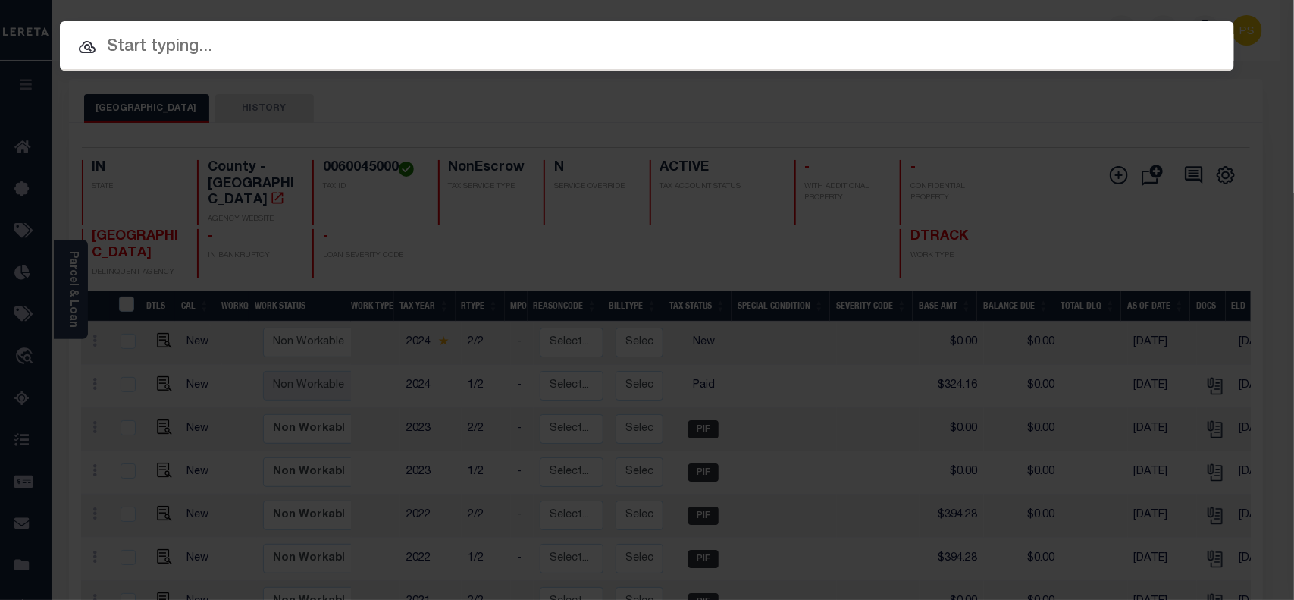
paste input "85472"
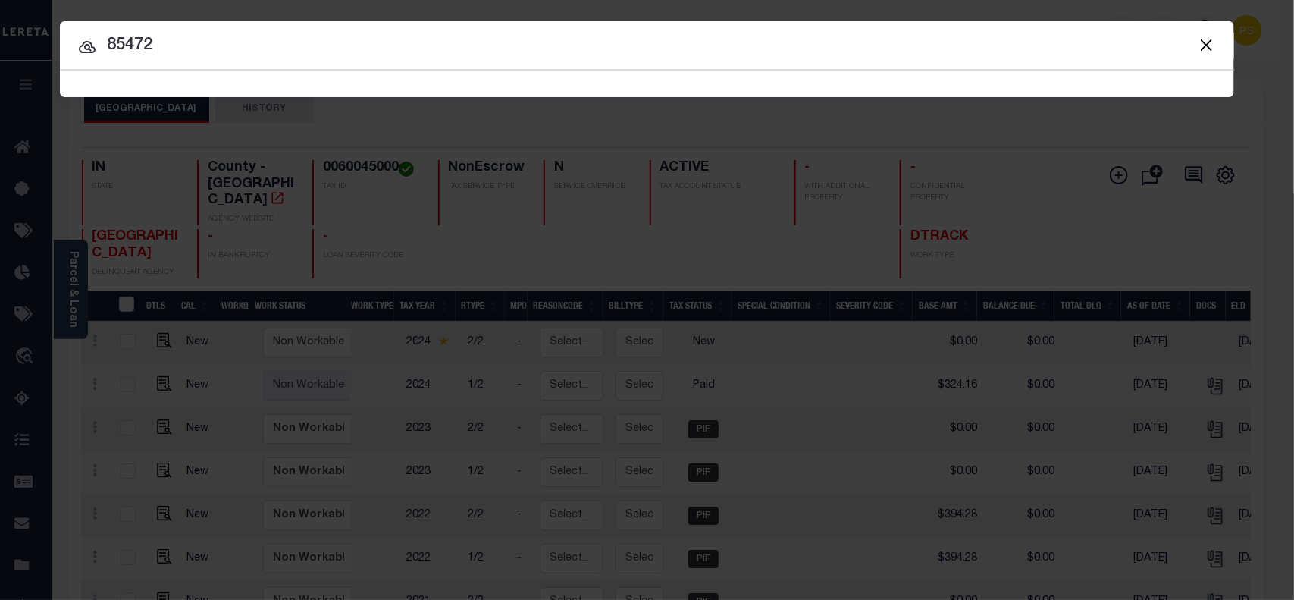
type input "85472"
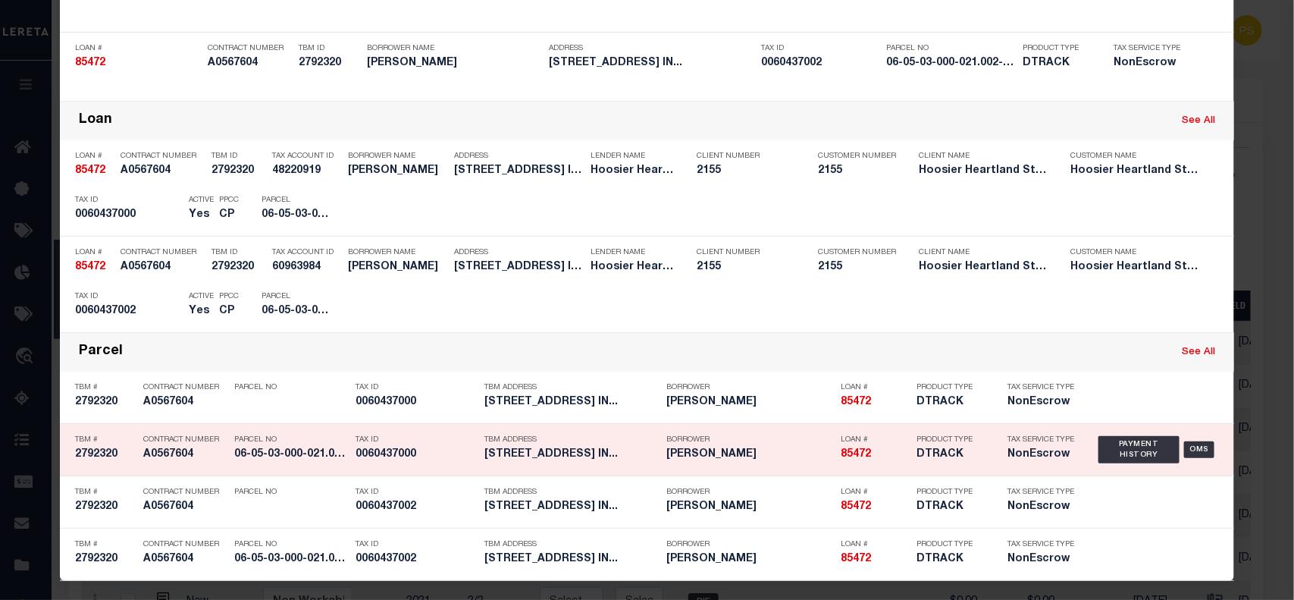
scroll to position [177, 0]
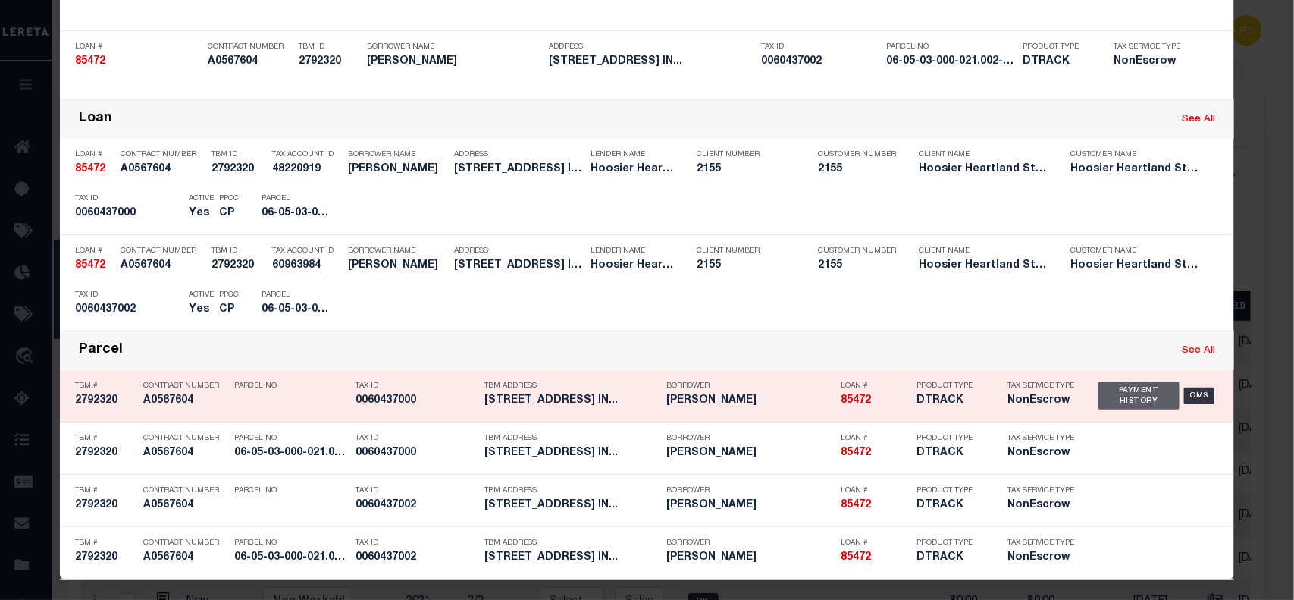
click at [1124, 407] on div "Payment History" at bounding box center [1138, 395] width 81 height 27
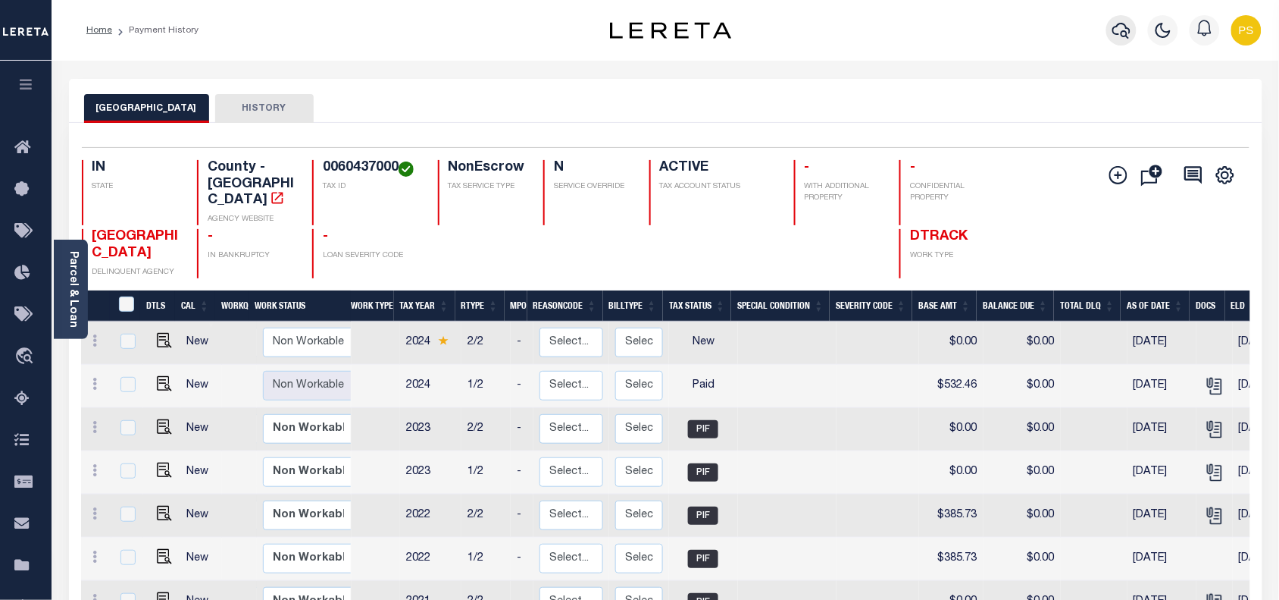
click at [1116, 32] on icon "button" at bounding box center [1122, 30] width 18 height 18
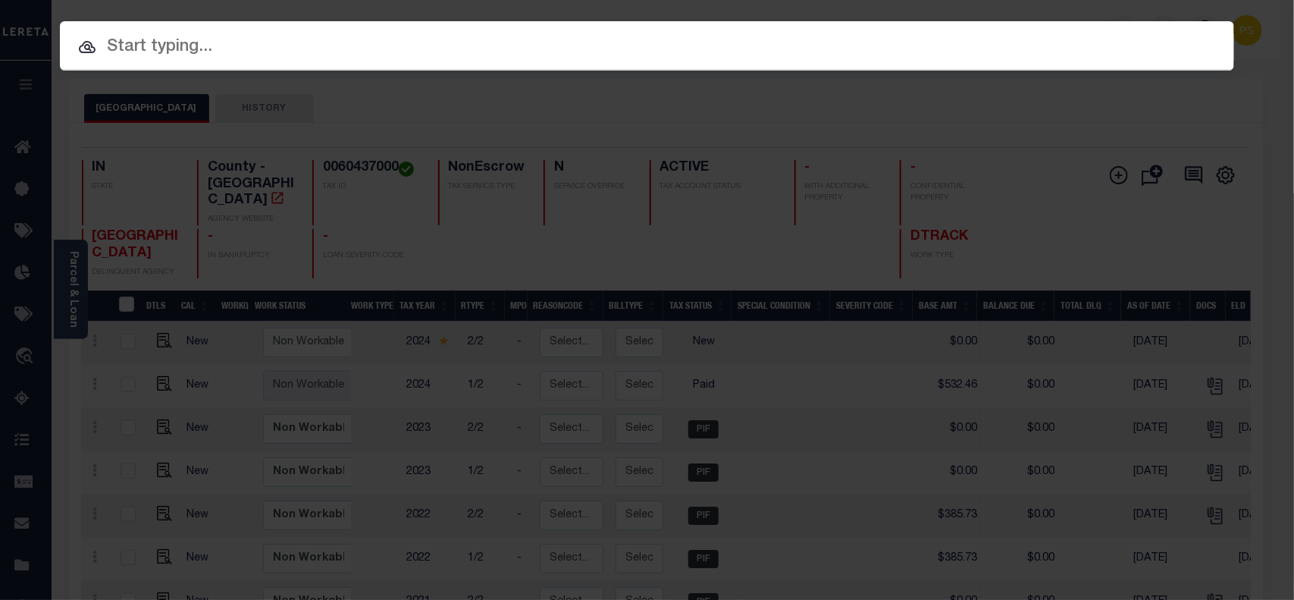
paste input "10500064"
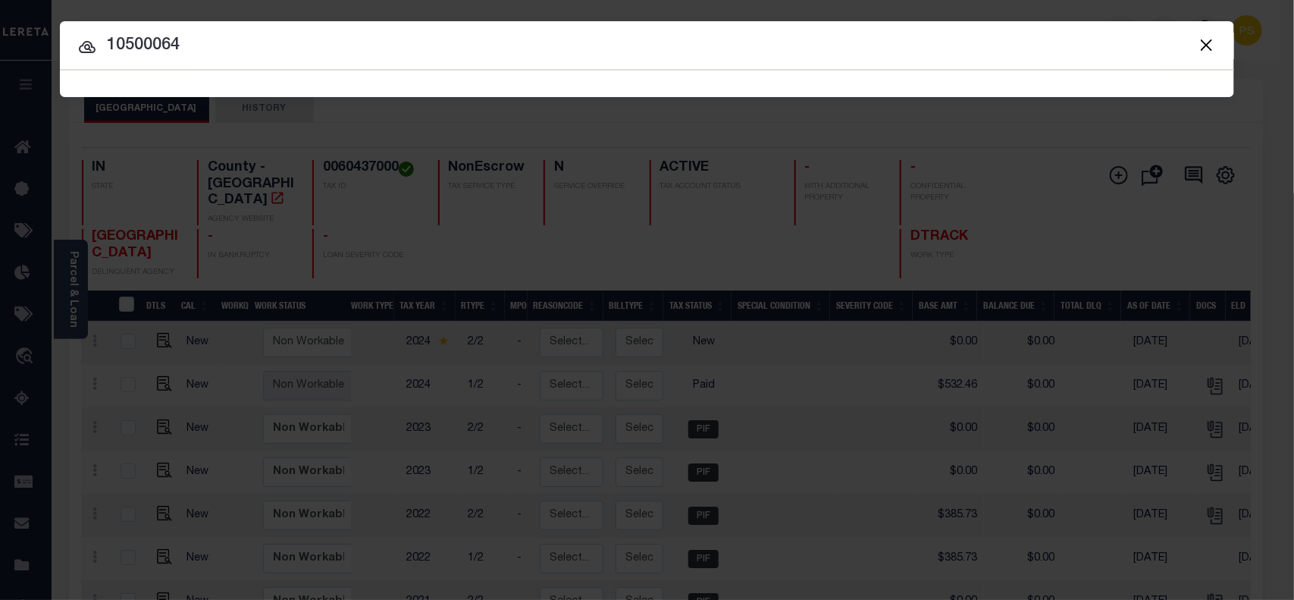
type input "10500064"
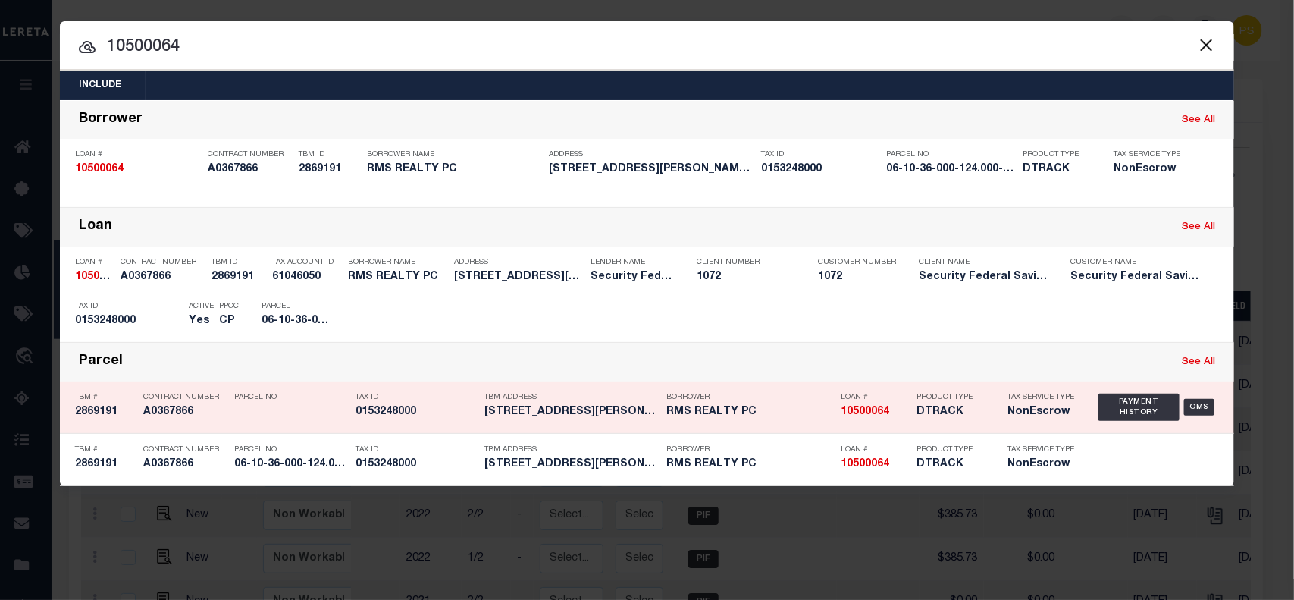
click at [1119, 421] on div "Payment History OMS" at bounding box center [1158, 407] width 121 height 44
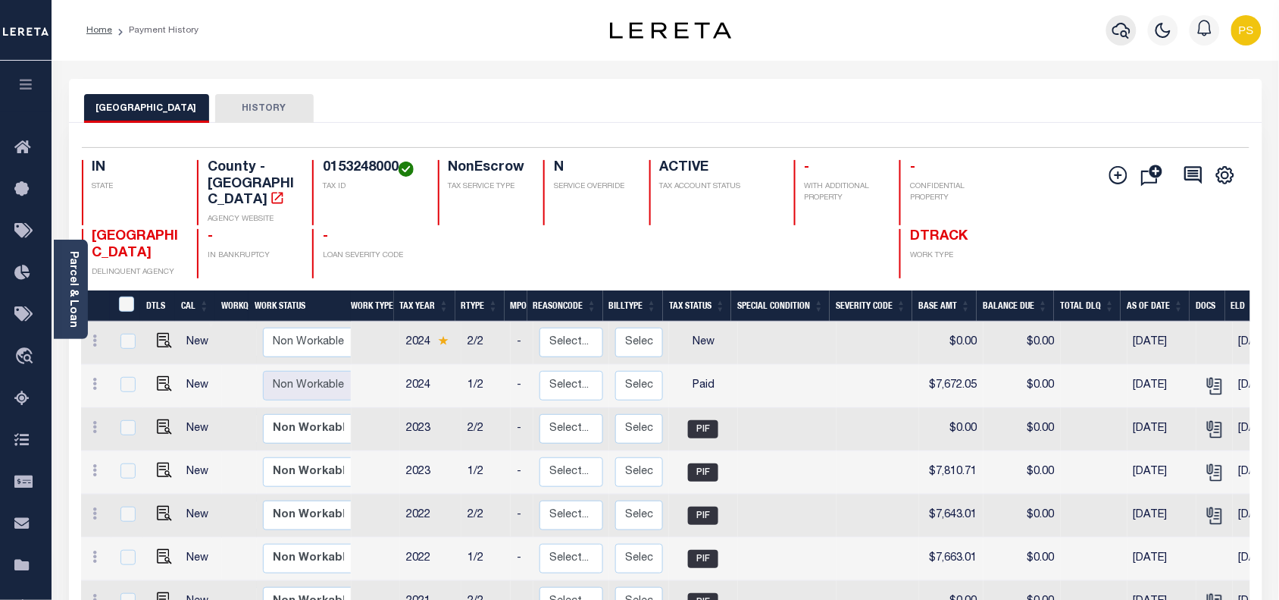
click at [1127, 31] on icon "button" at bounding box center [1122, 30] width 18 height 18
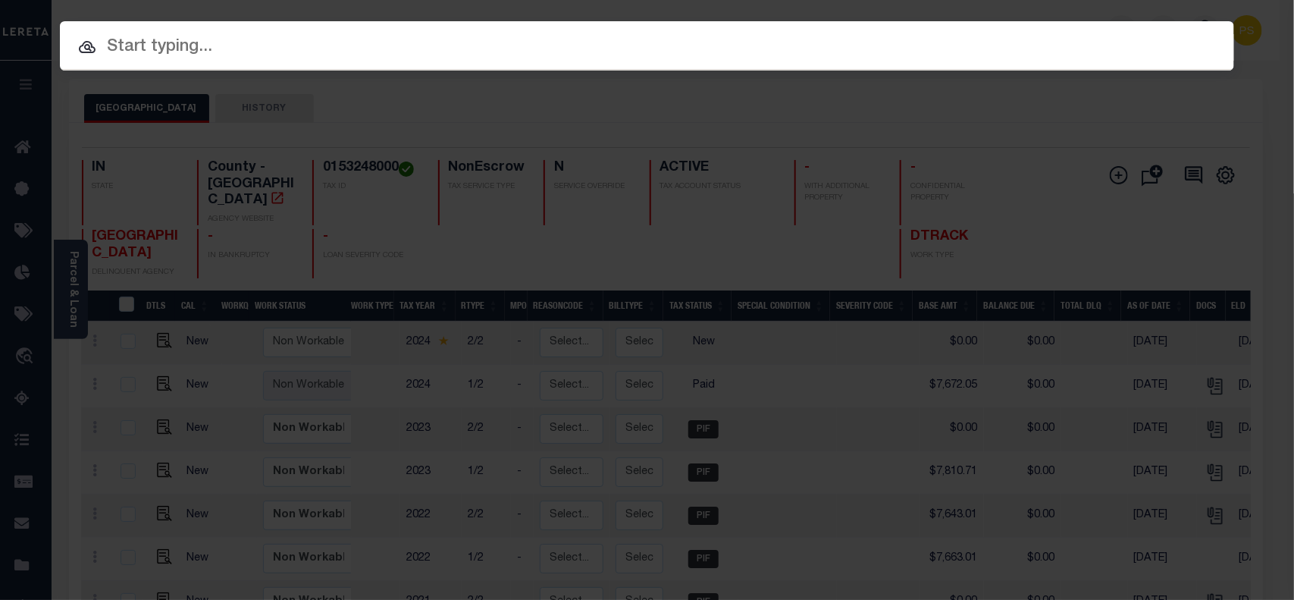
paste input "34143297"
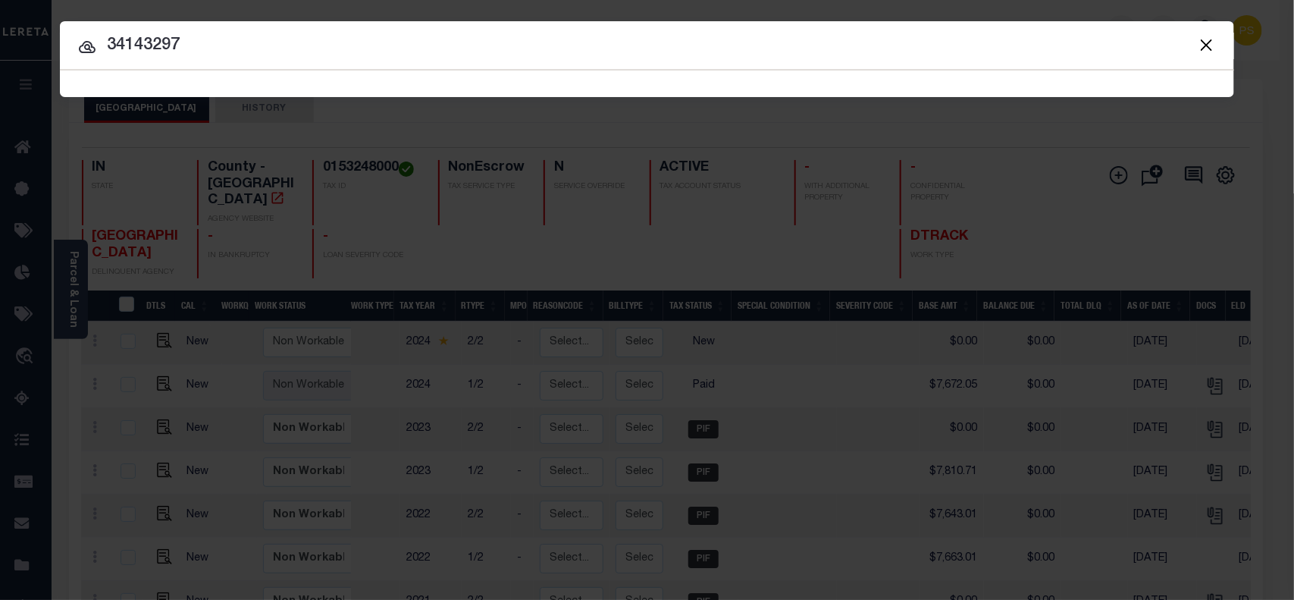
type input "34143297"
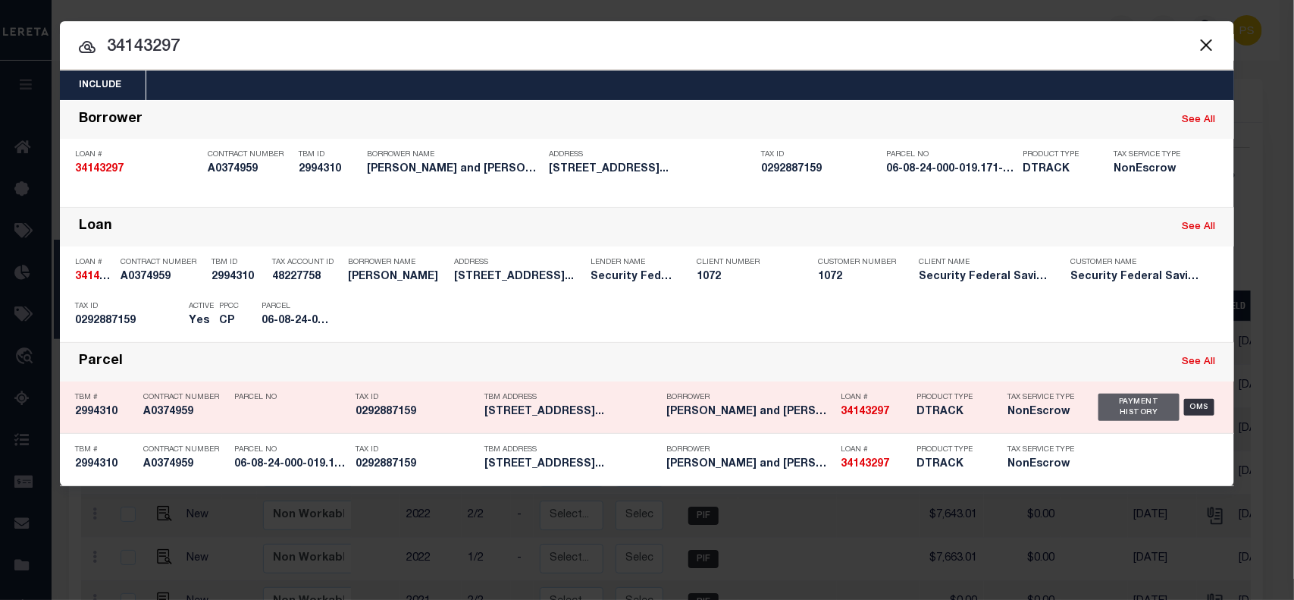
click at [1128, 404] on div "Payment History" at bounding box center [1138, 406] width 81 height 27
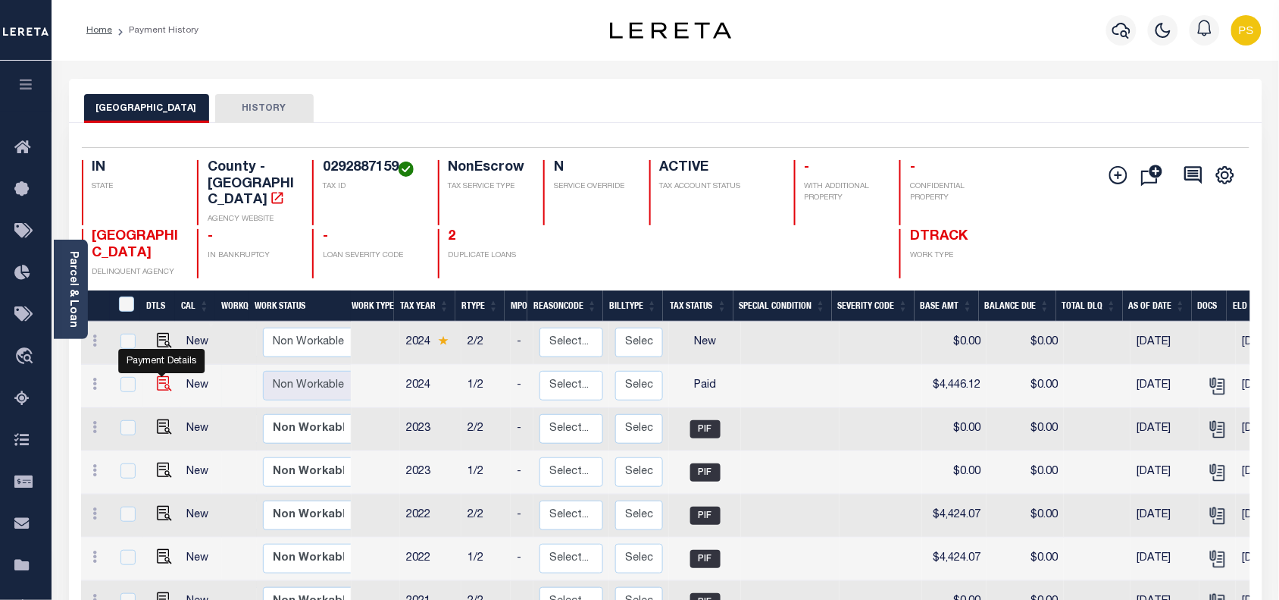
click at [160, 376] on img "" at bounding box center [164, 383] width 15 height 15
checkbox input "true"
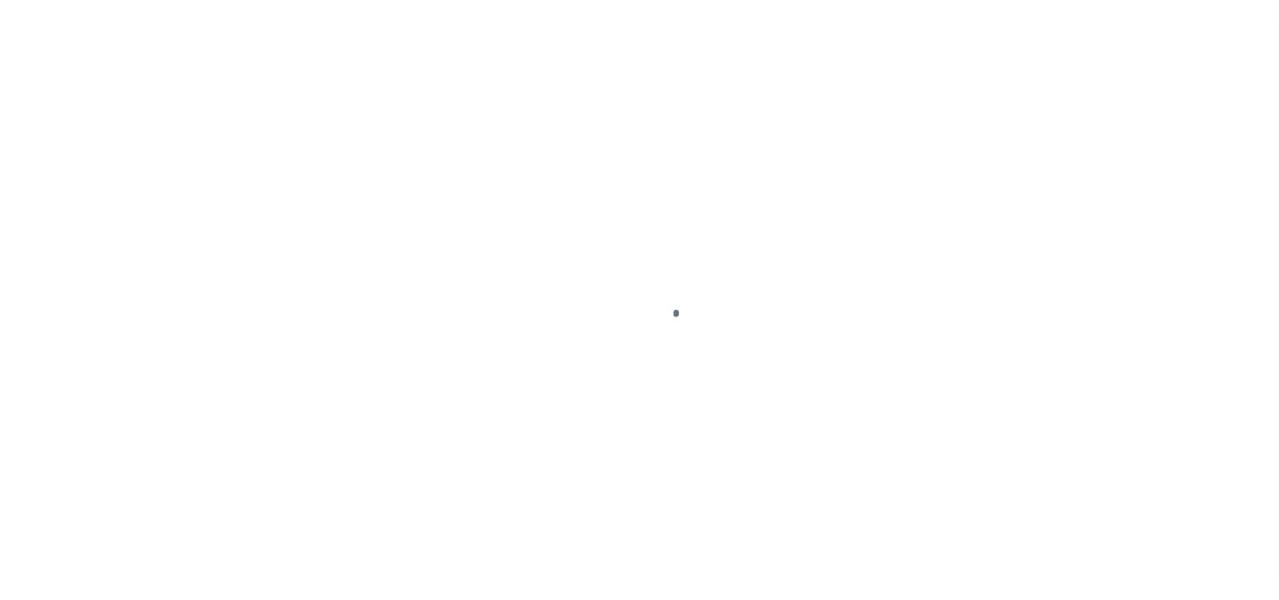
select select "PYD"
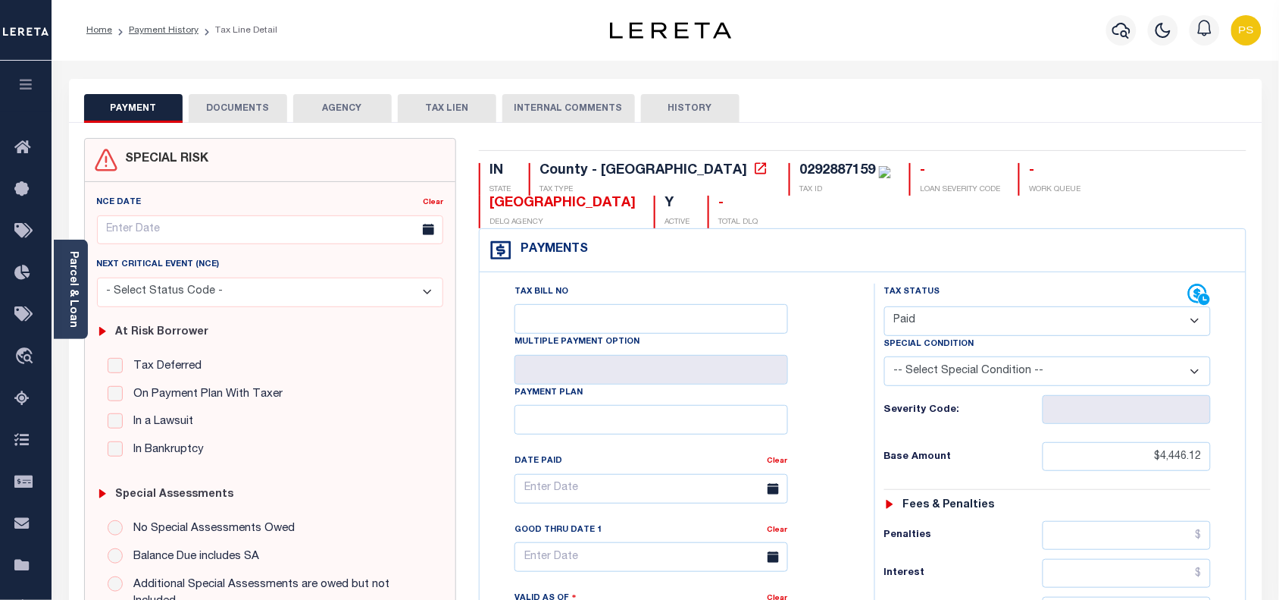
click at [258, 114] on button "DOCUMENTS" at bounding box center [238, 108] width 99 height 29
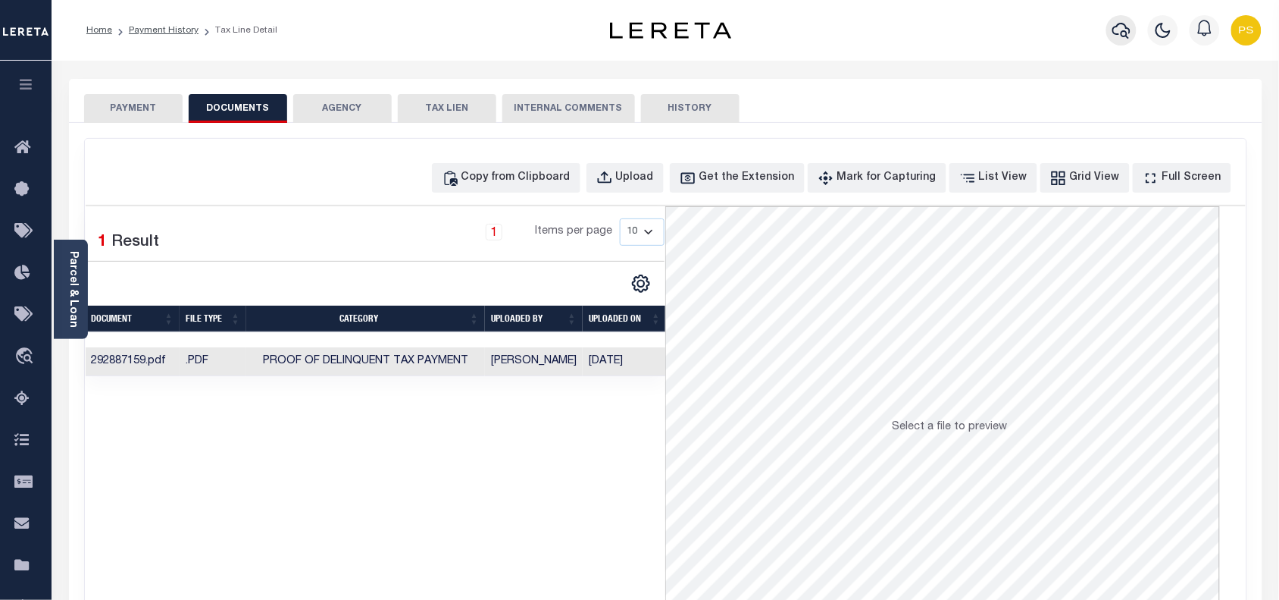
click at [1127, 27] on icon "button" at bounding box center [1122, 31] width 18 height 16
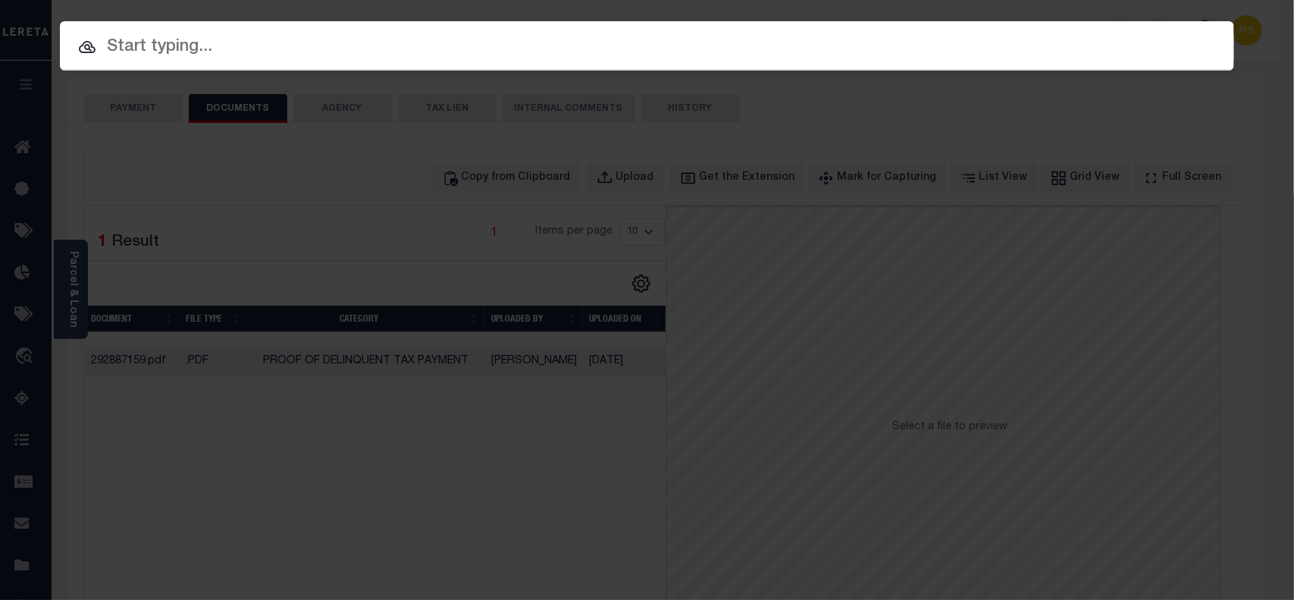
paste input "34133389"
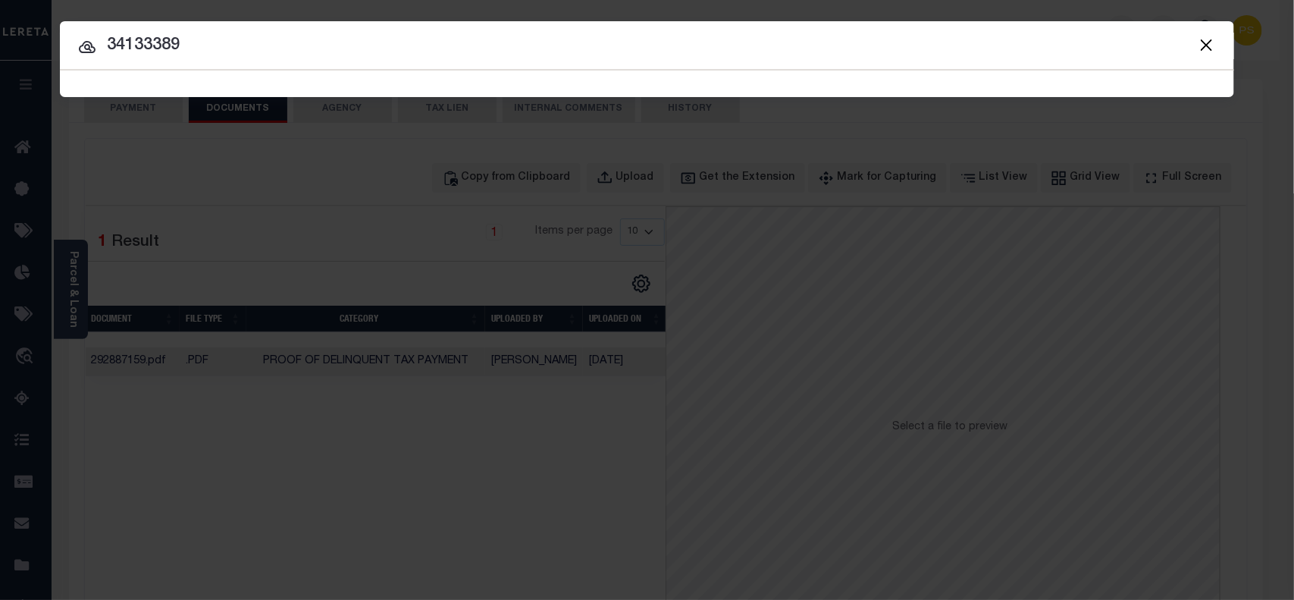
type input "34133389"
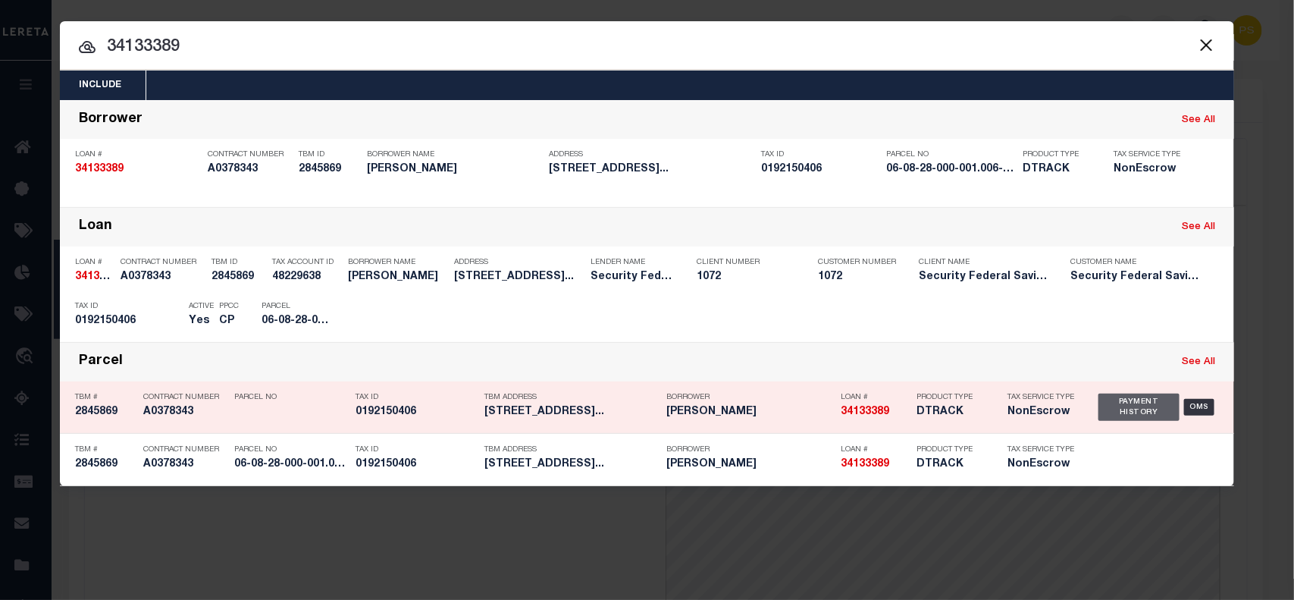
click at [1104, 414] on div "Payment History" at bounding box center [1138, 406] width 81 height 27
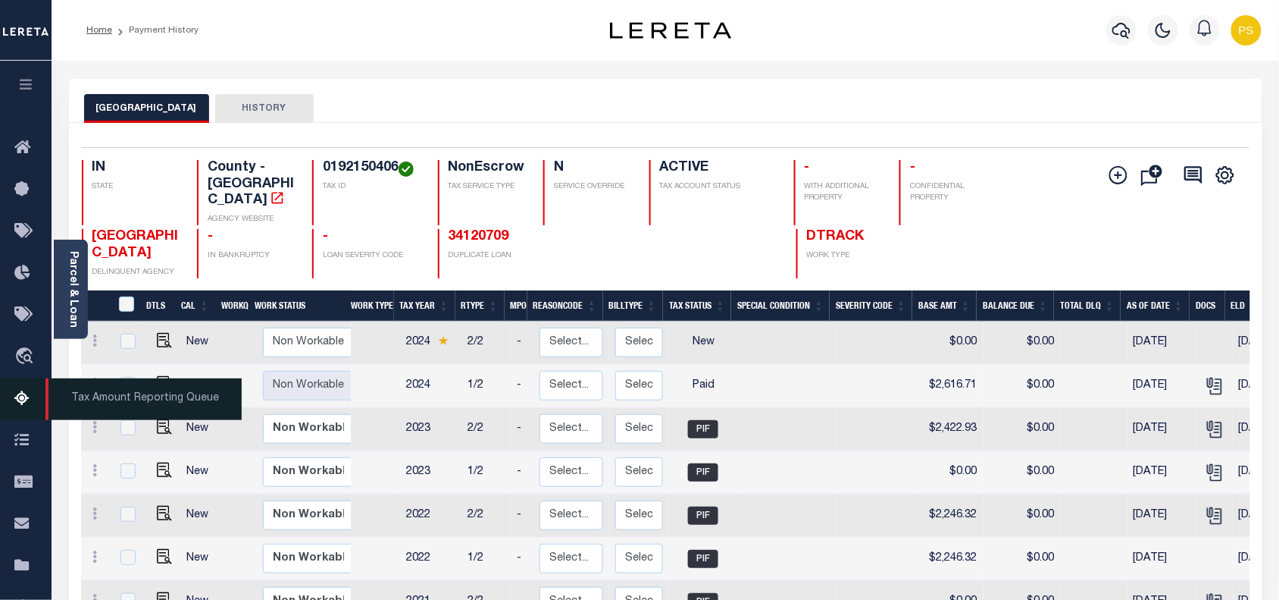
click at [20, 394] on icon at bounding box center [26, 399] width 24 height 19
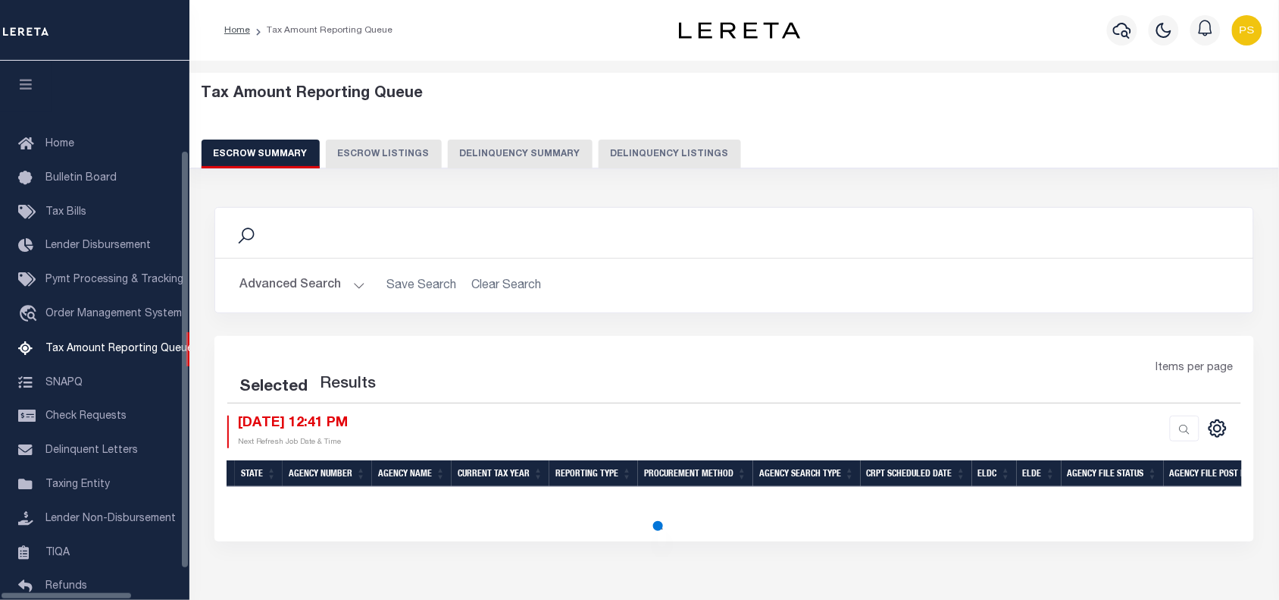
click at [657, 149] on button "Delinquency Listings" at bounding box center [670, 153] width 142 height 29
select select "100"
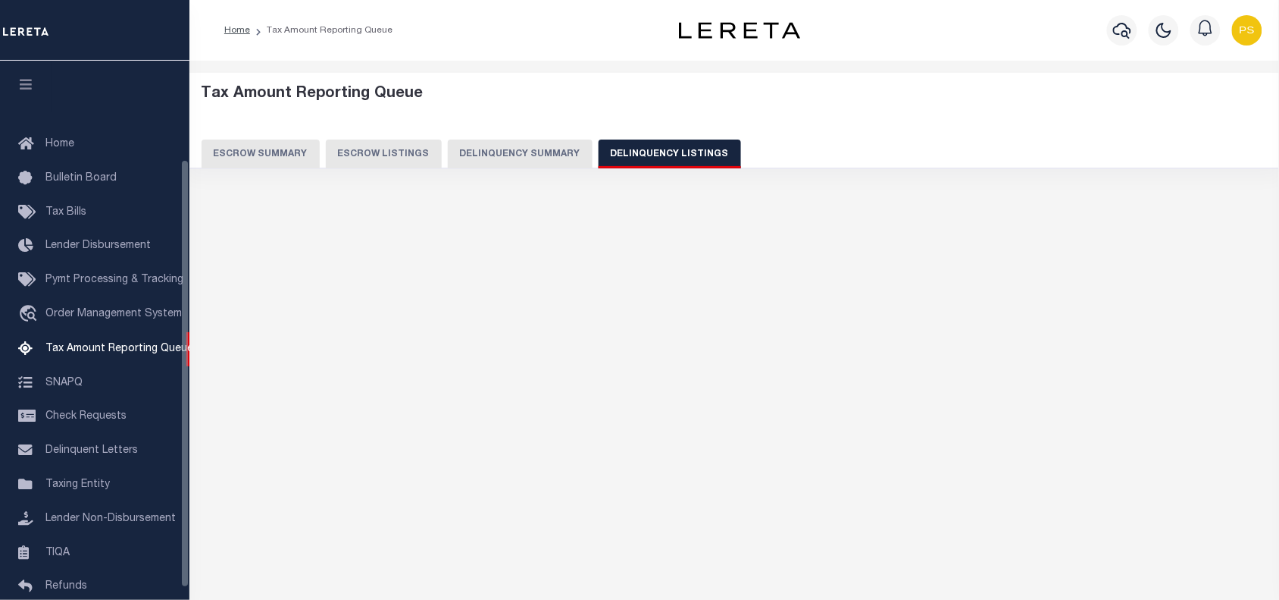
scroll to position [124, 0]
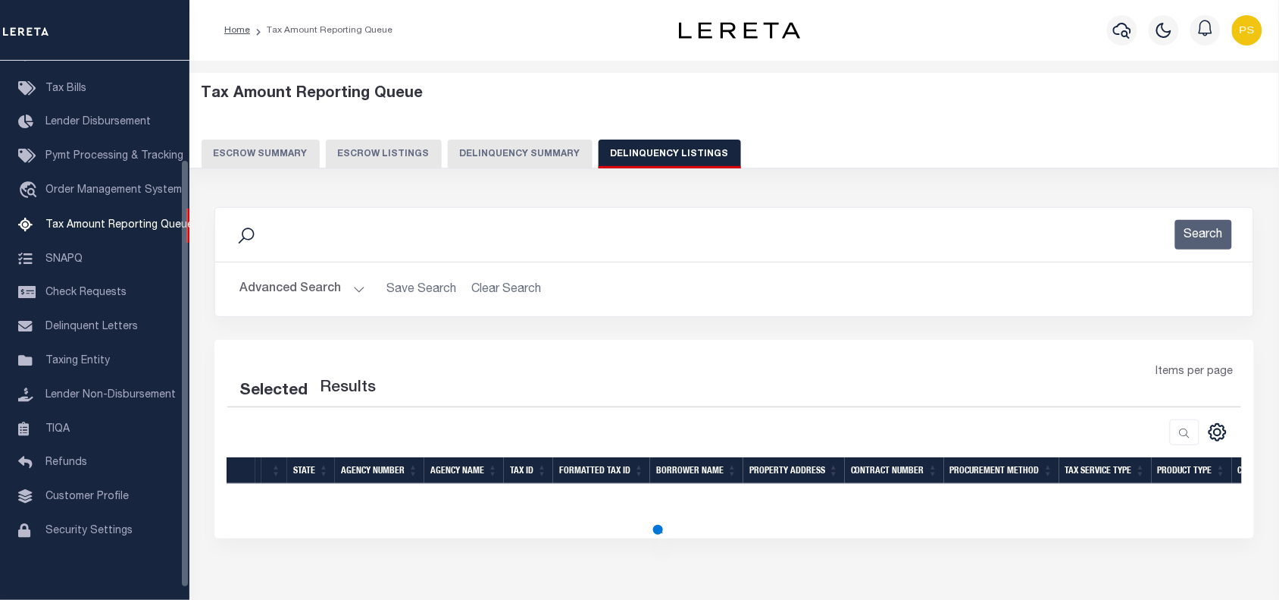
select select "100"
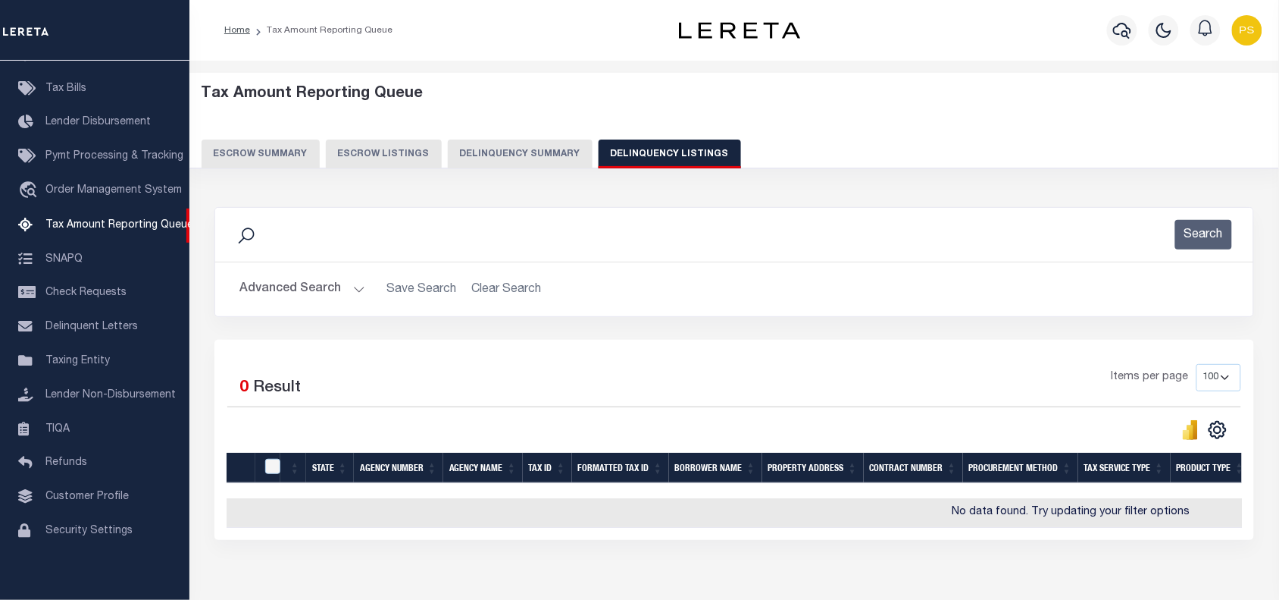
click at [278, 290] on button "Advanced Search" at bounding box center [303, 289] width 126 height 30
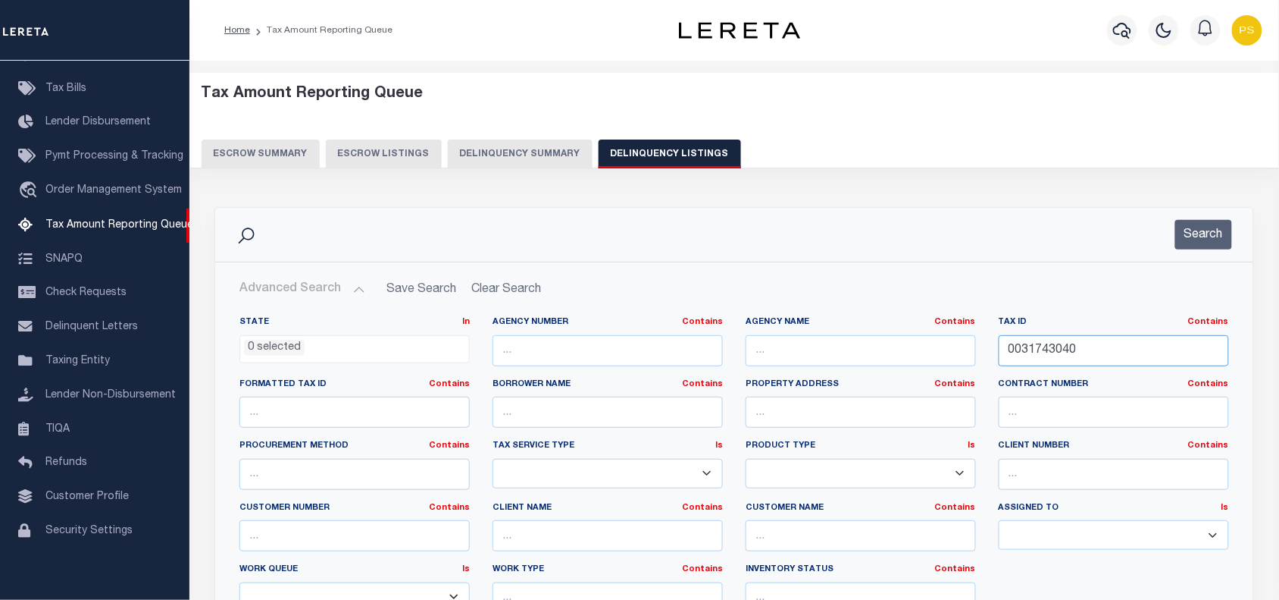
click at [1027, 345] on input "0031743040" at bounding box center [1114, 350] width 230 height 31
paste input "15-05-20-400-032.000-019"
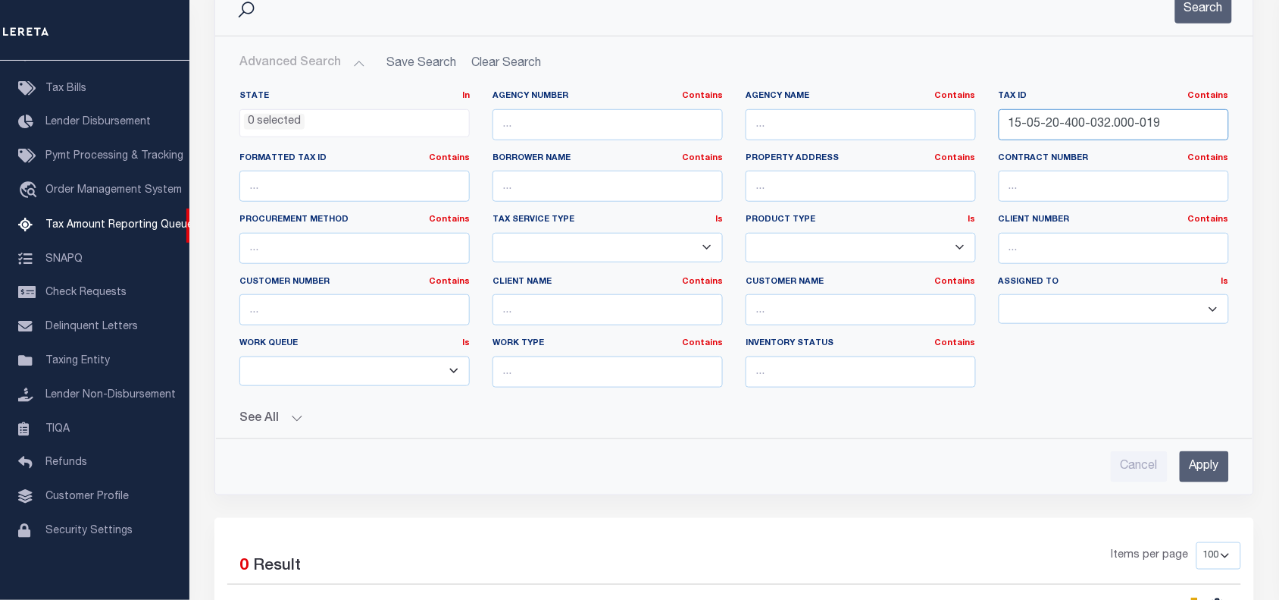
scroll to position [284, 0]
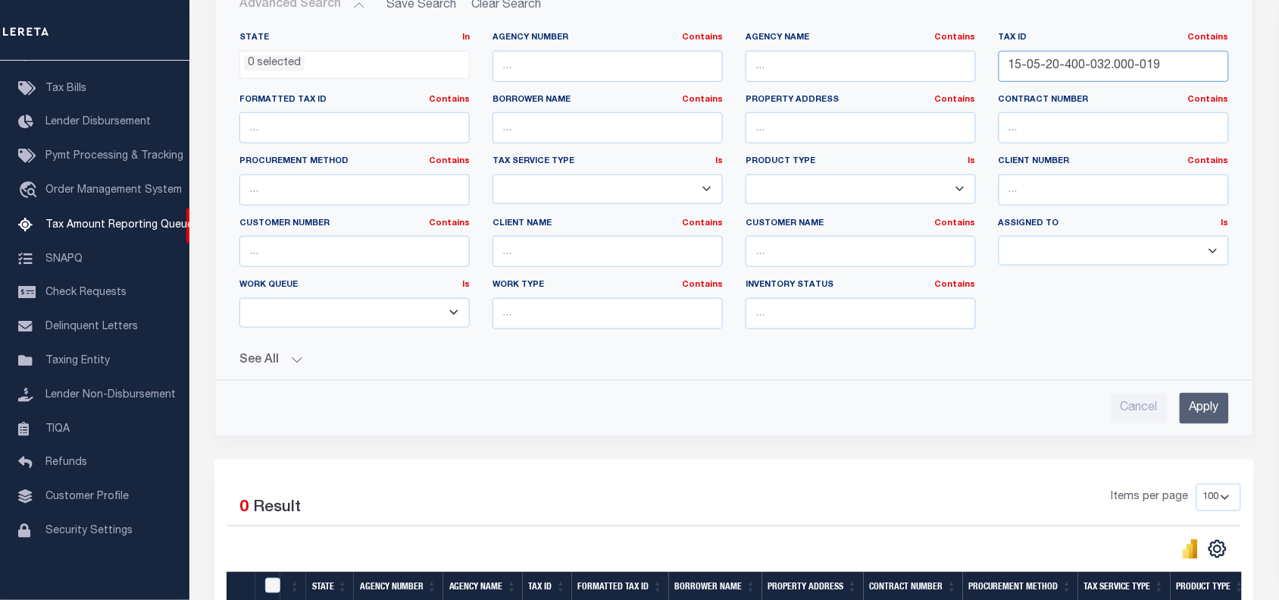
type input "15-05-20-400-032.000-019"
click at [1198, 408] on input "Apply" at bounding box center [1204, 408] width 49 height 31
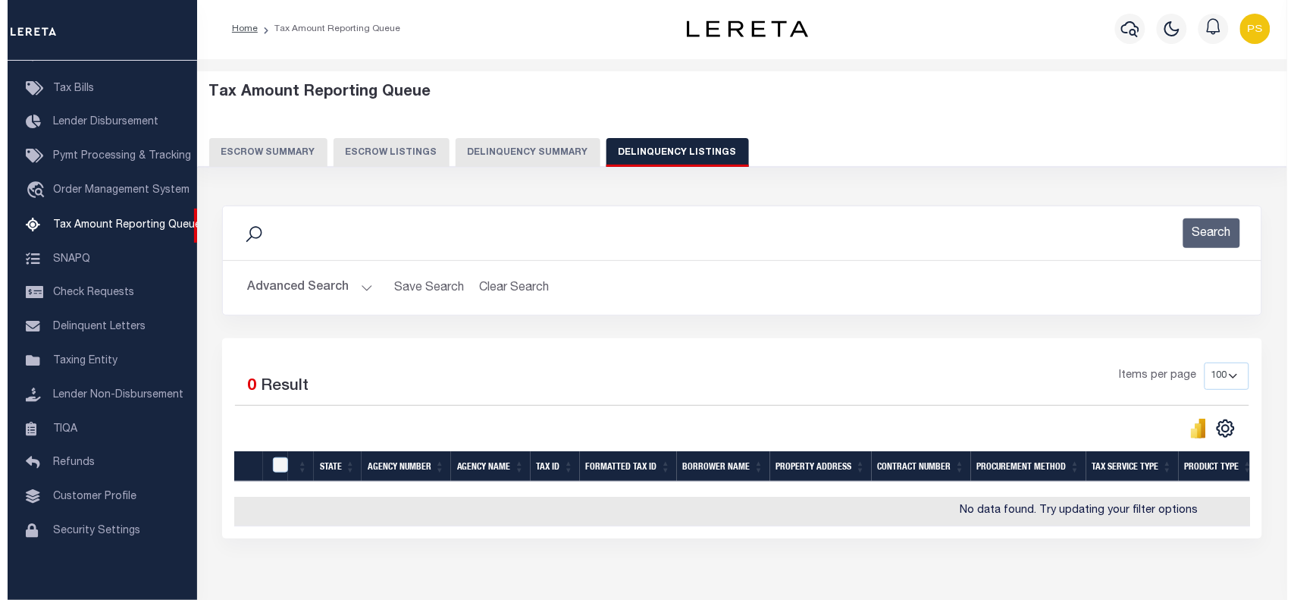
scroll to position [0, 0]
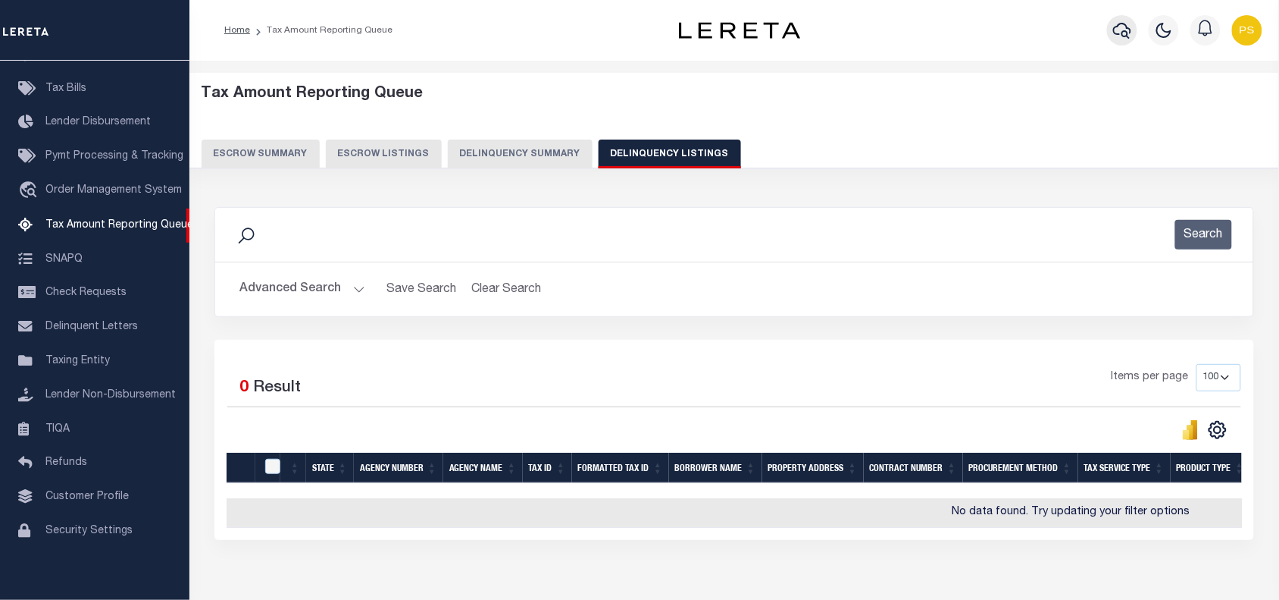
click at [1120, 38] on icon "button" at bounding box center [1122, 30] width 18 height 18
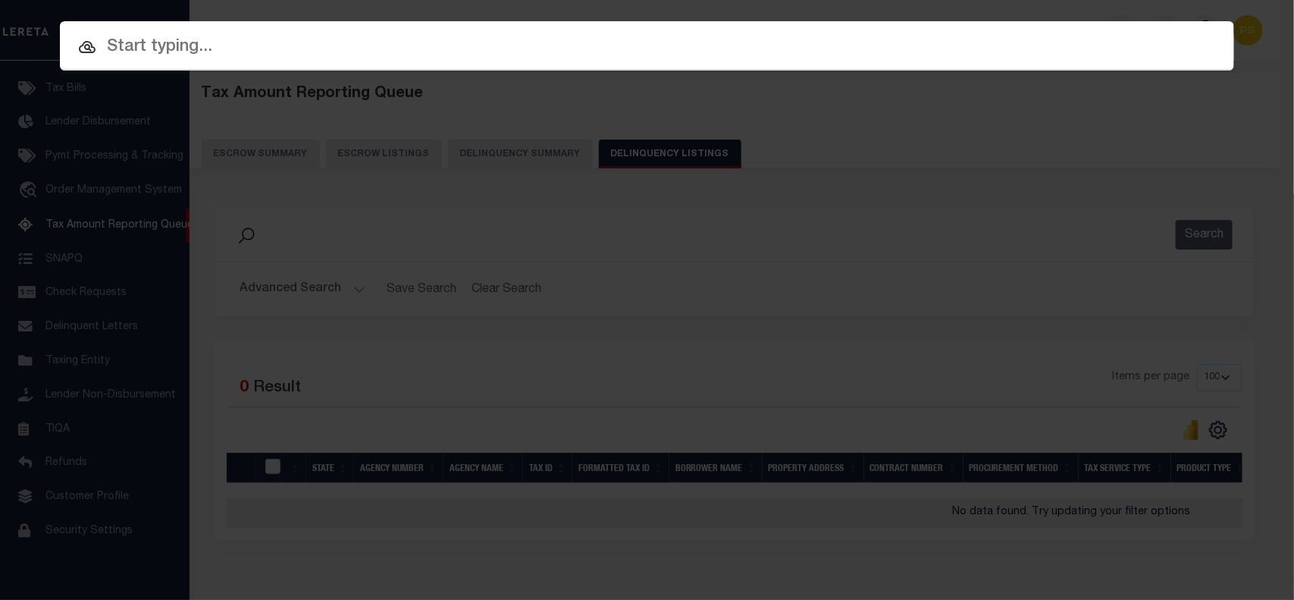
paste input "617975890"
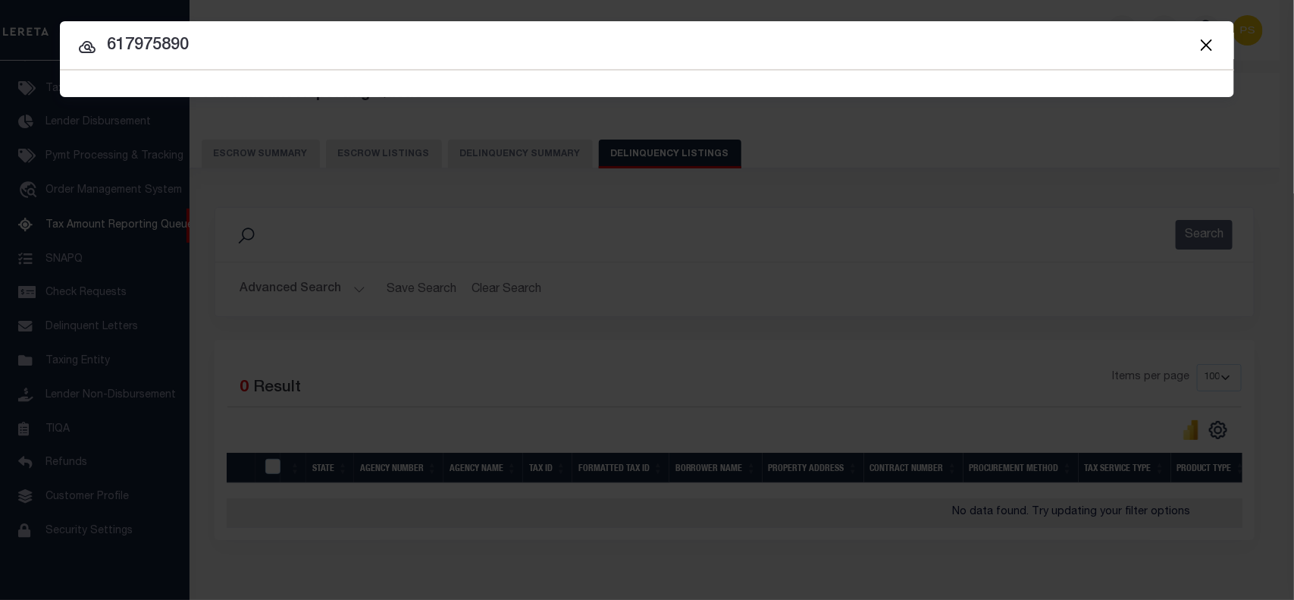
type input "617975890"
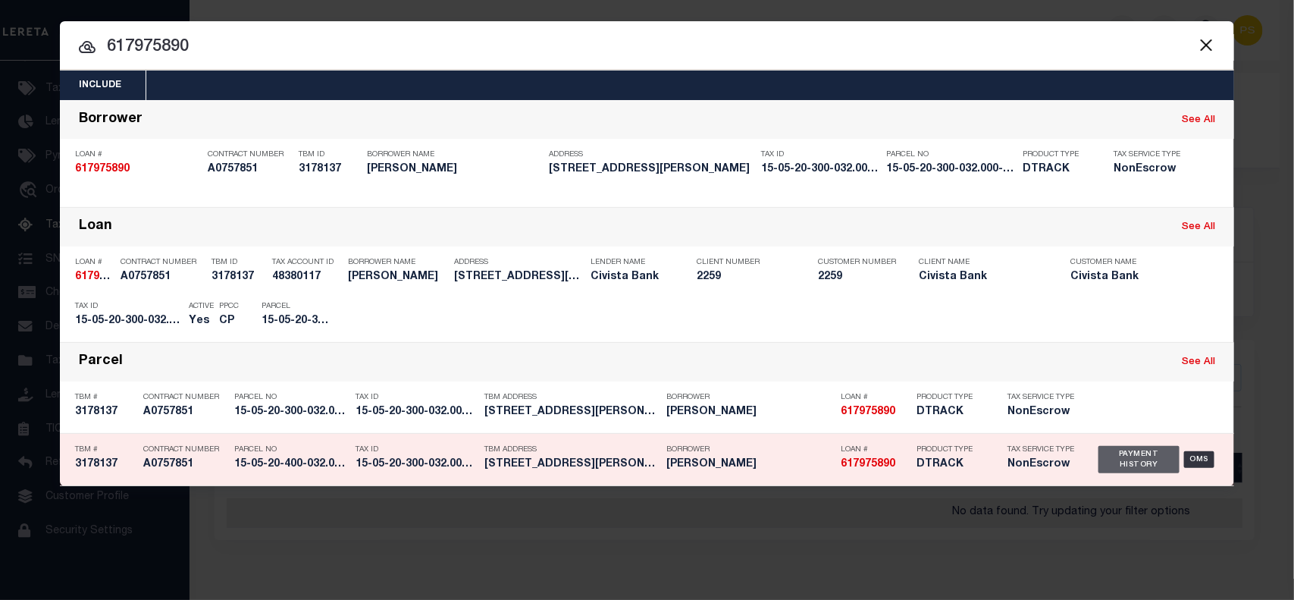
click at [1141, 461] on div "Payment History" at bounding box center [1138, 459] width 81 height 27
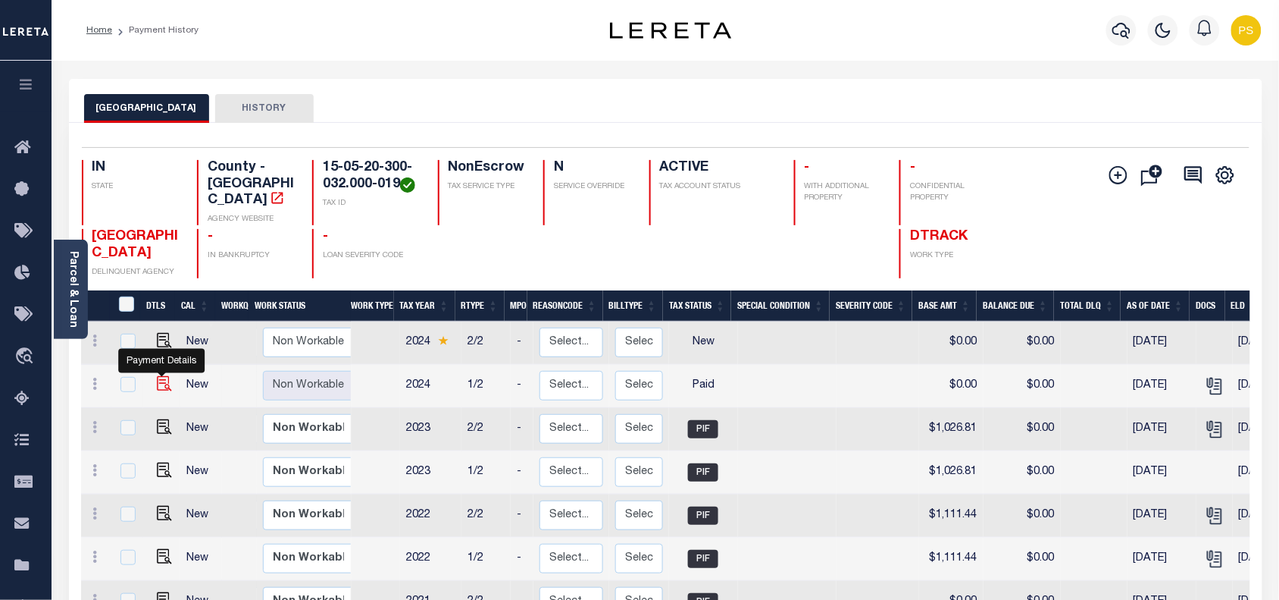
click at [157, 376] on img "" at bounding box center [164, 383] width 15 height 15
checkbox input "true"
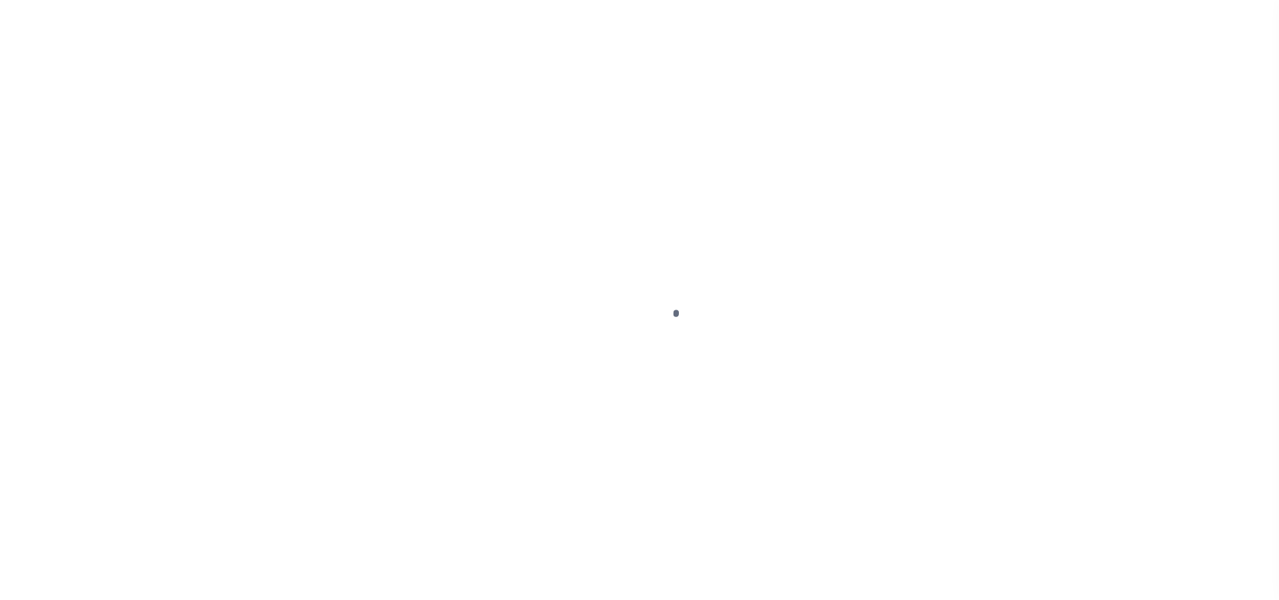
select select "PYD"
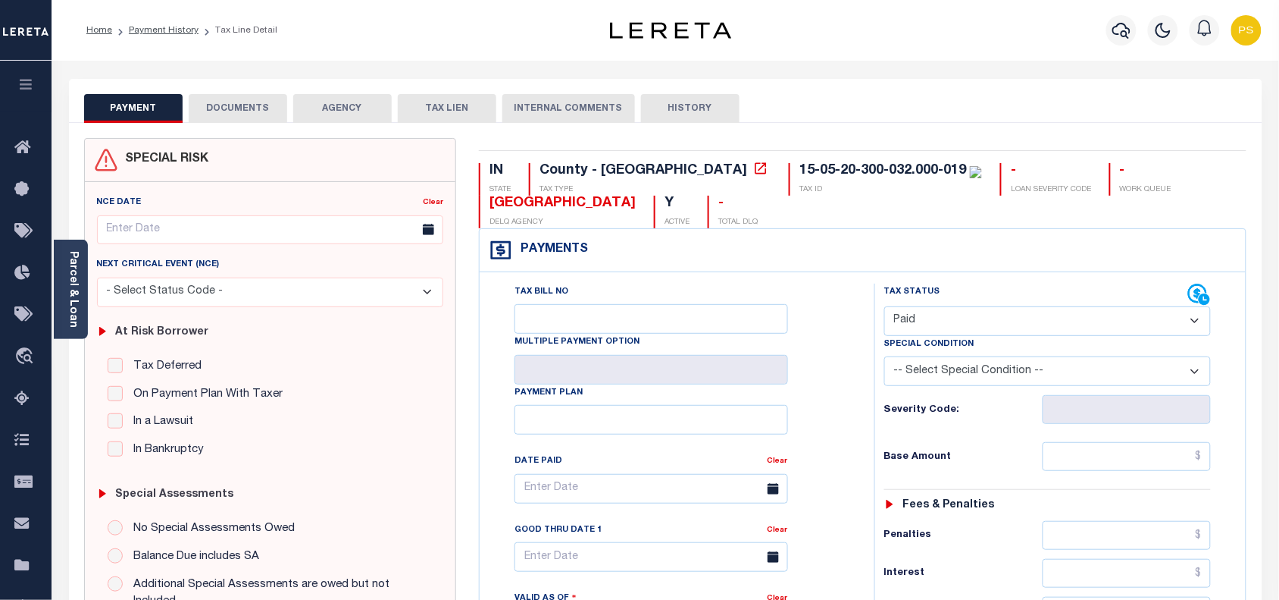
click at [237, 108] on button "DOCUMENTS" at bounding box center [238, 108] width 99 height 29
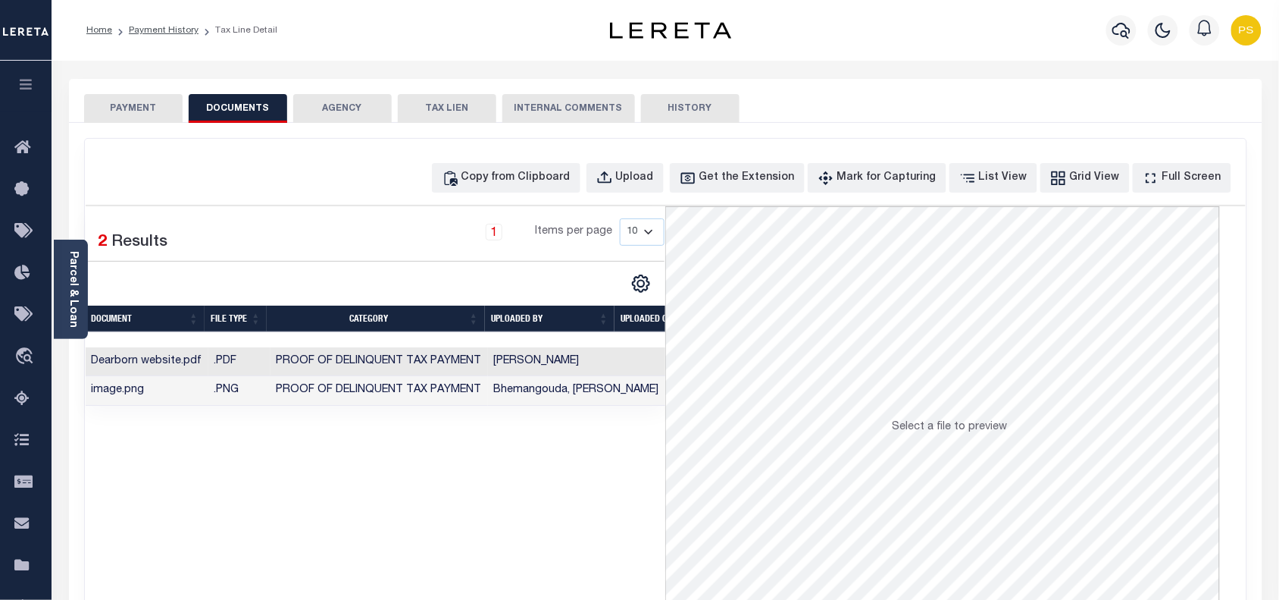
click at [149, 116] on button "PAYMENT" at bounding box center [133, 108] width 99 height 29
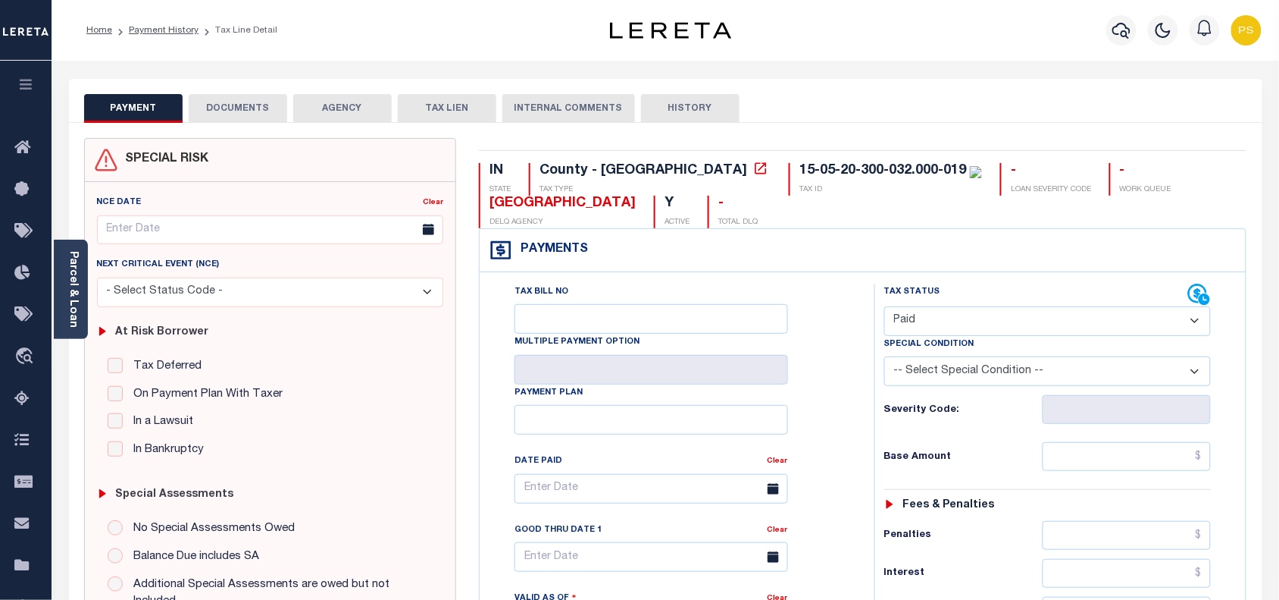
click at [259, 107] on button "DOCUMENTS" at bounding box center [238, 108] width 99 height 29
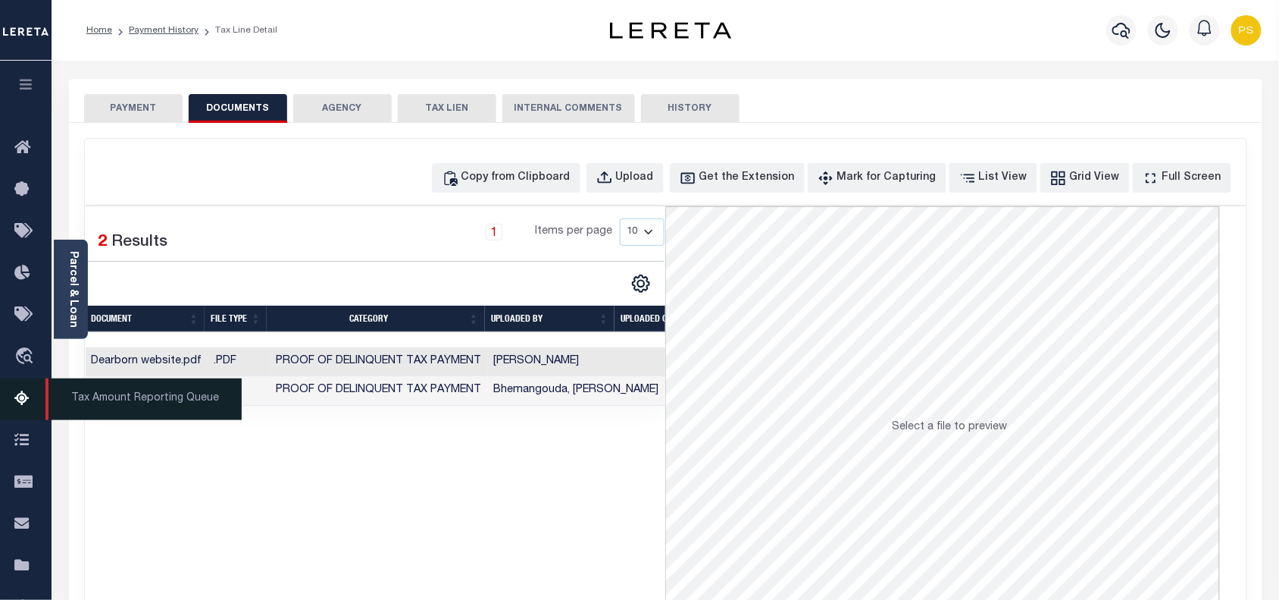
click at [19, 406] on icon at bounding box center [26, 399] width 24 height 19
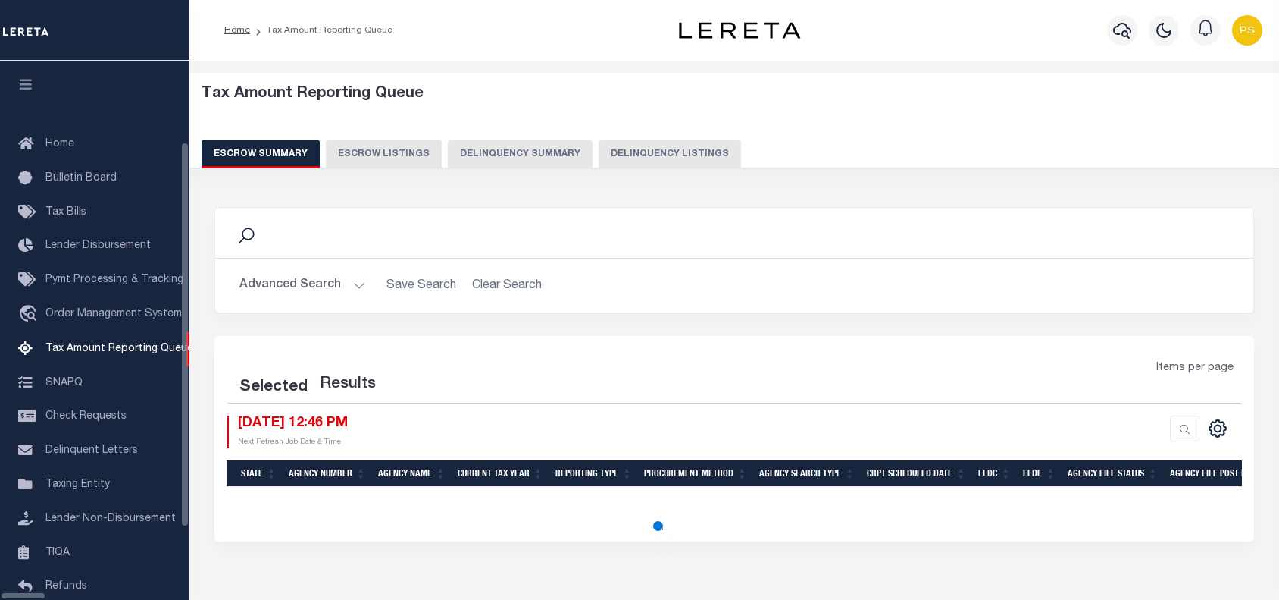
click at [615, 157] on button "Delinquency Listings" at bounding box center [670, 153] width 142 height 29
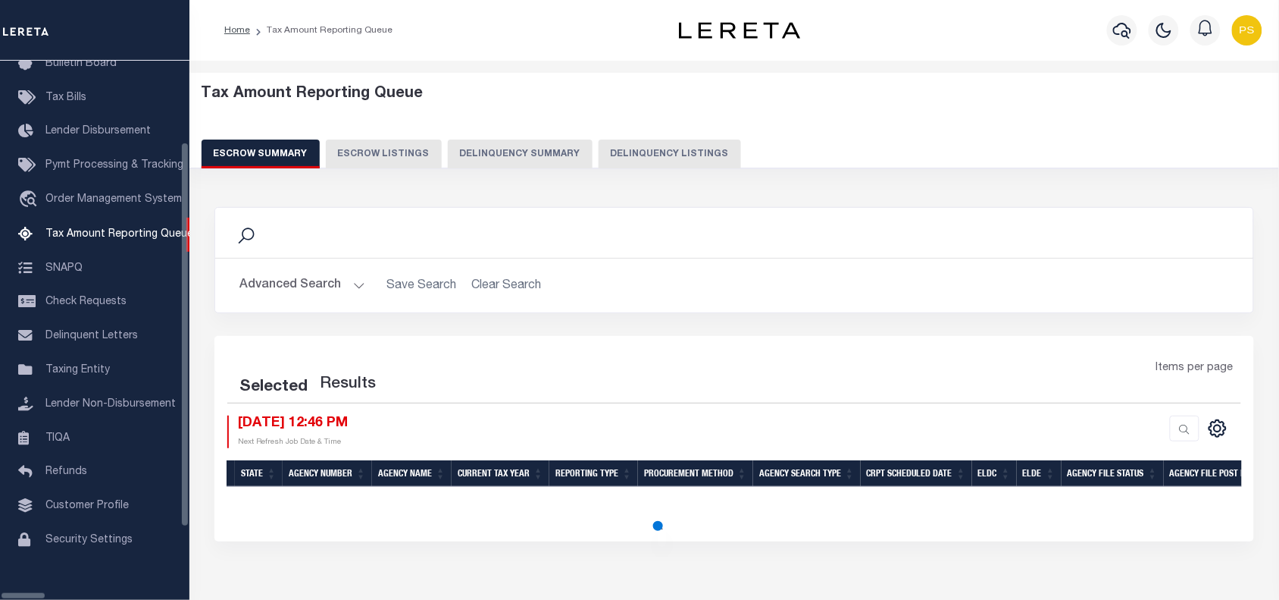
select select "100"
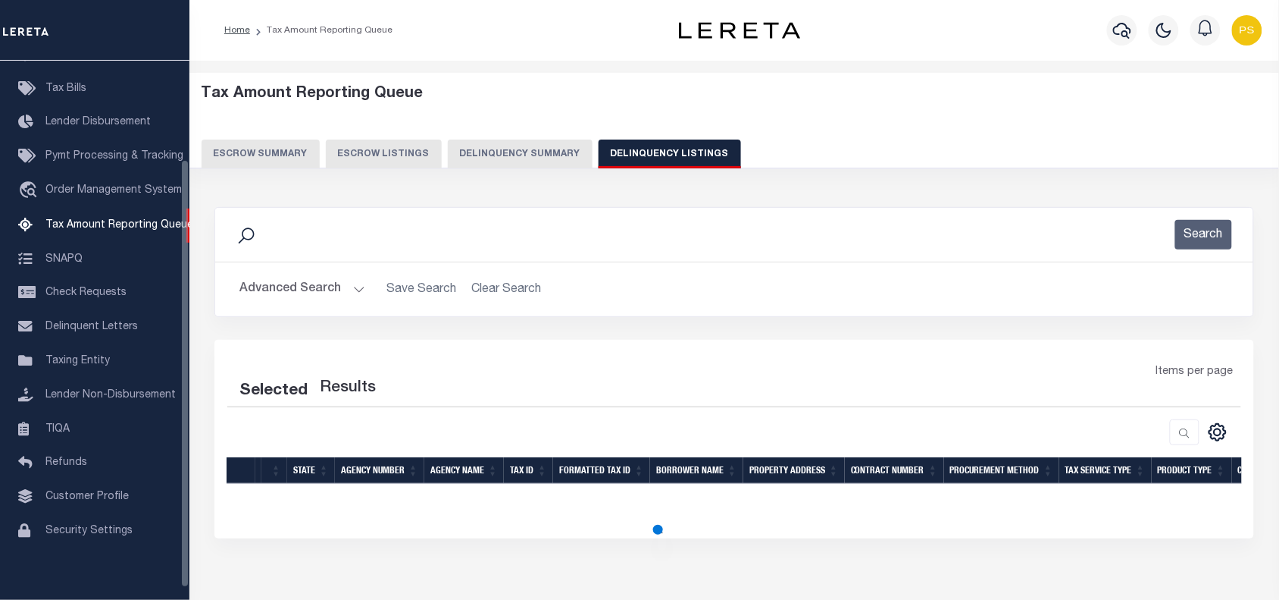
select select "100"
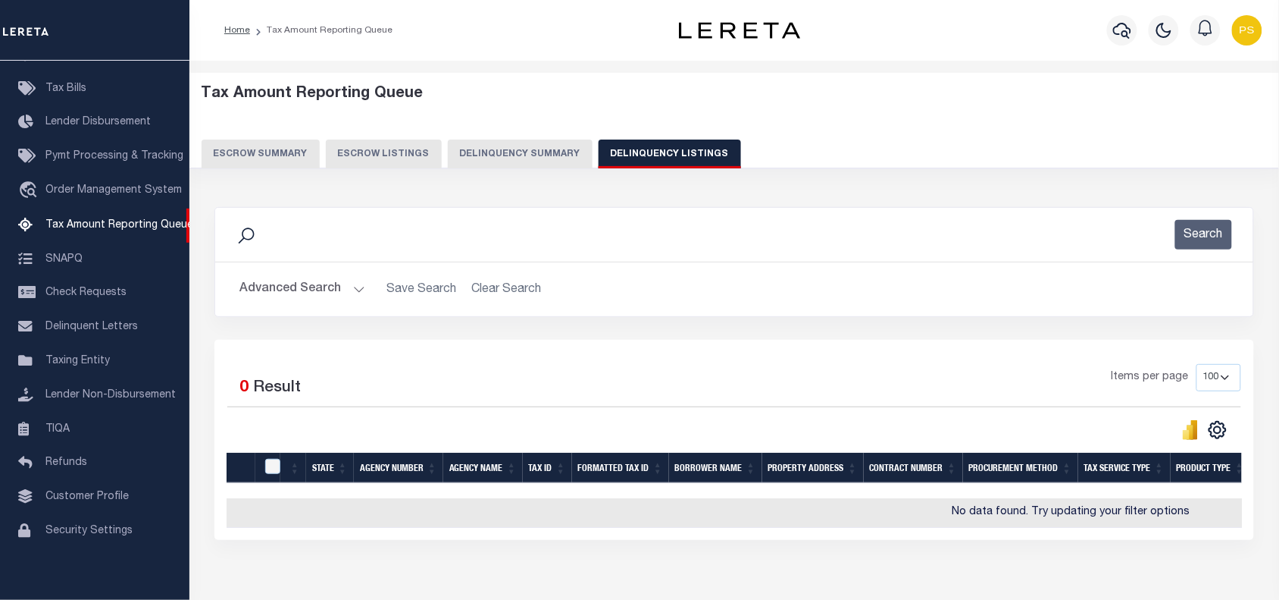
click at [300, 298] on button "Advanced Search" at bounding box center [303, 289] width 126 height 30
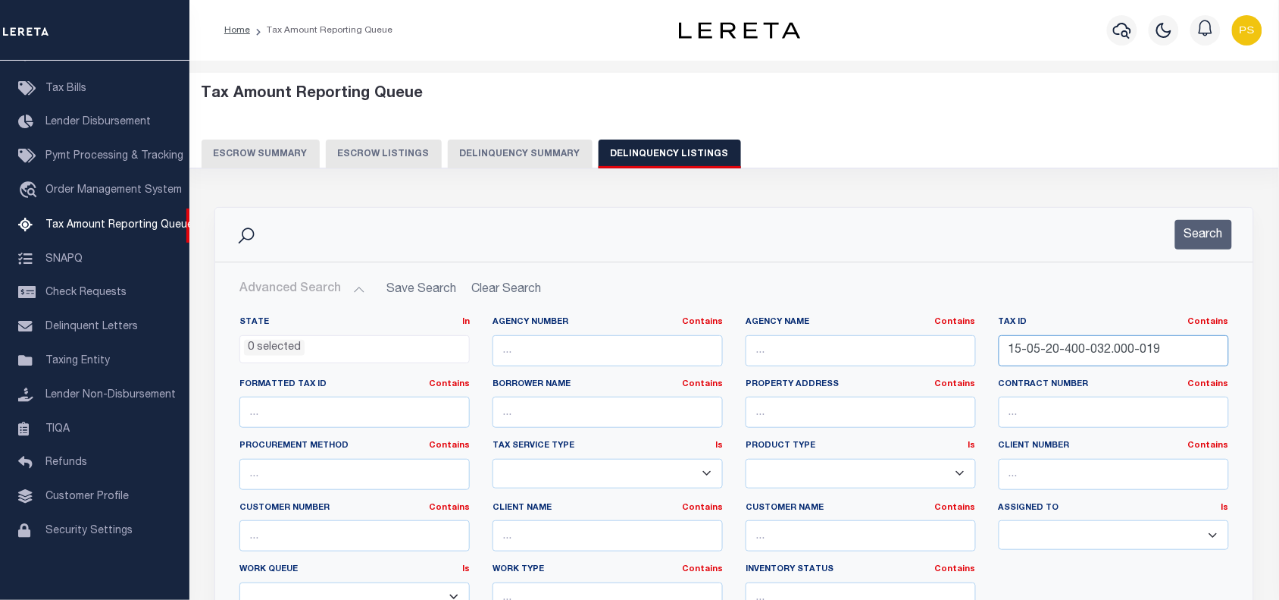
click at [1066, 354] on input "15-05-20-400-032.000-019" at bounding box center [1114, 350] width 230 height 31
paste input "9-500-215"
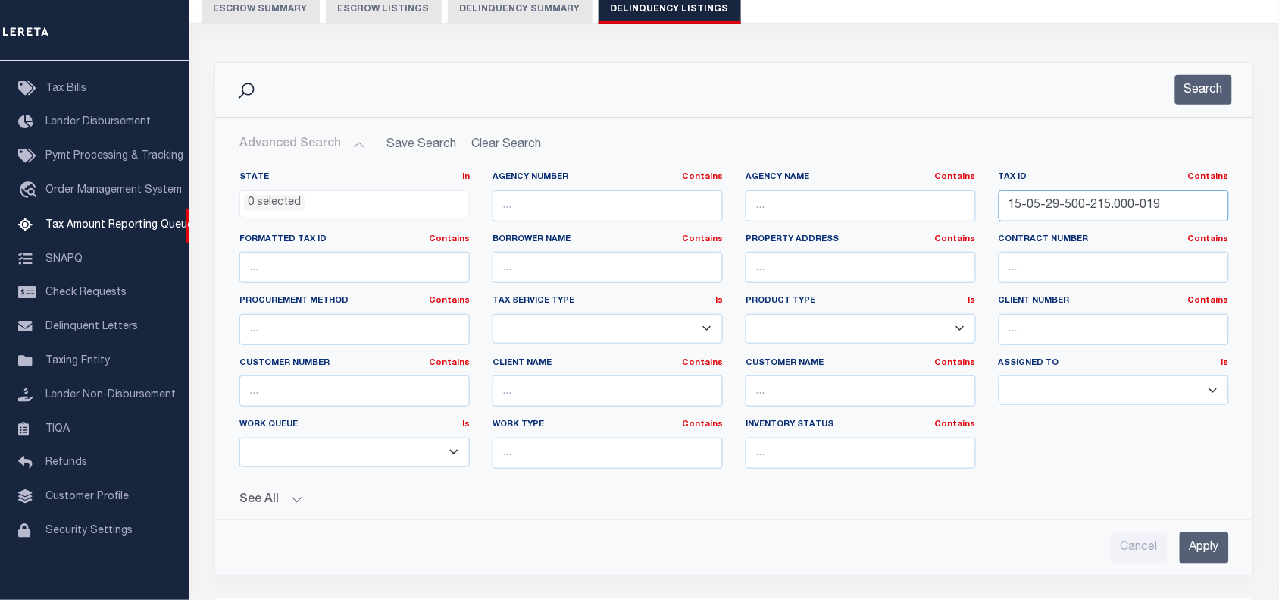
scroll to position [189, 0]
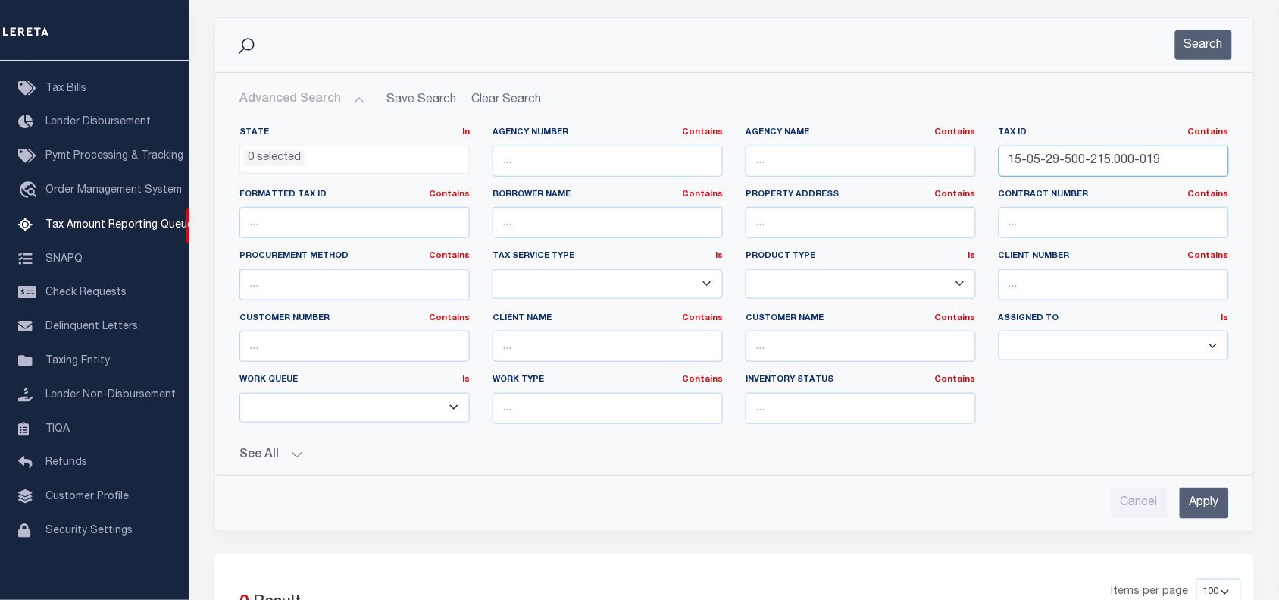
type input "15-05-29-500-215.000-019"
click at [1210, 502] on input "Apply" at bounding box center [1204, 502] width 49 height 31
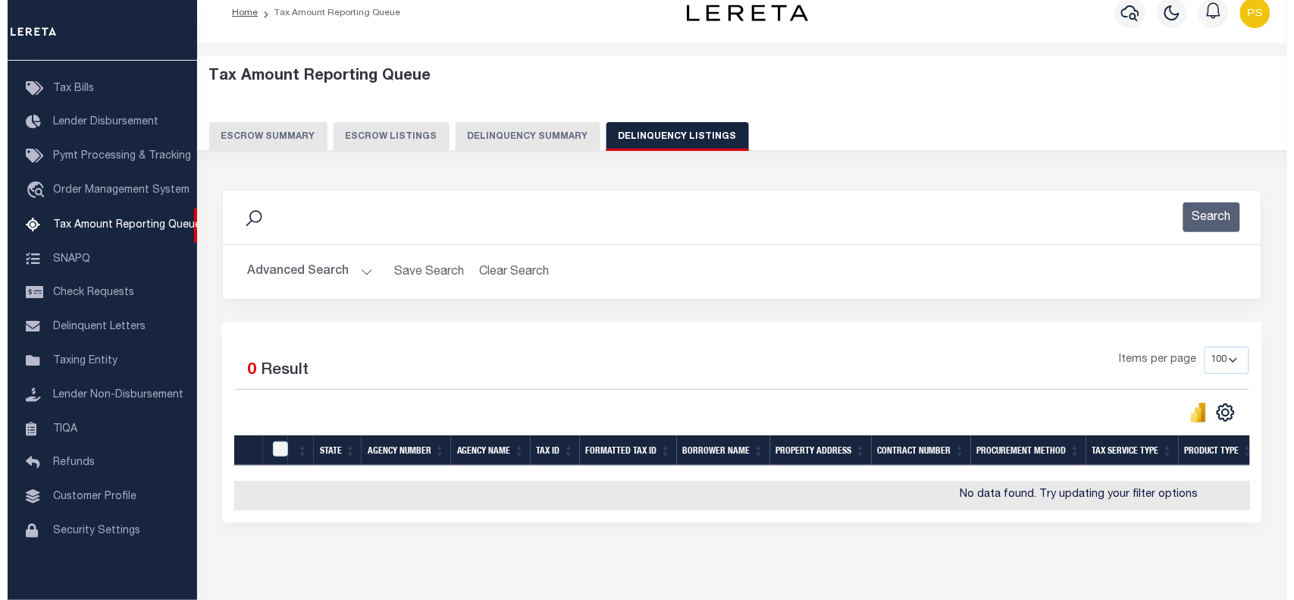
scroll to position [0, 0]
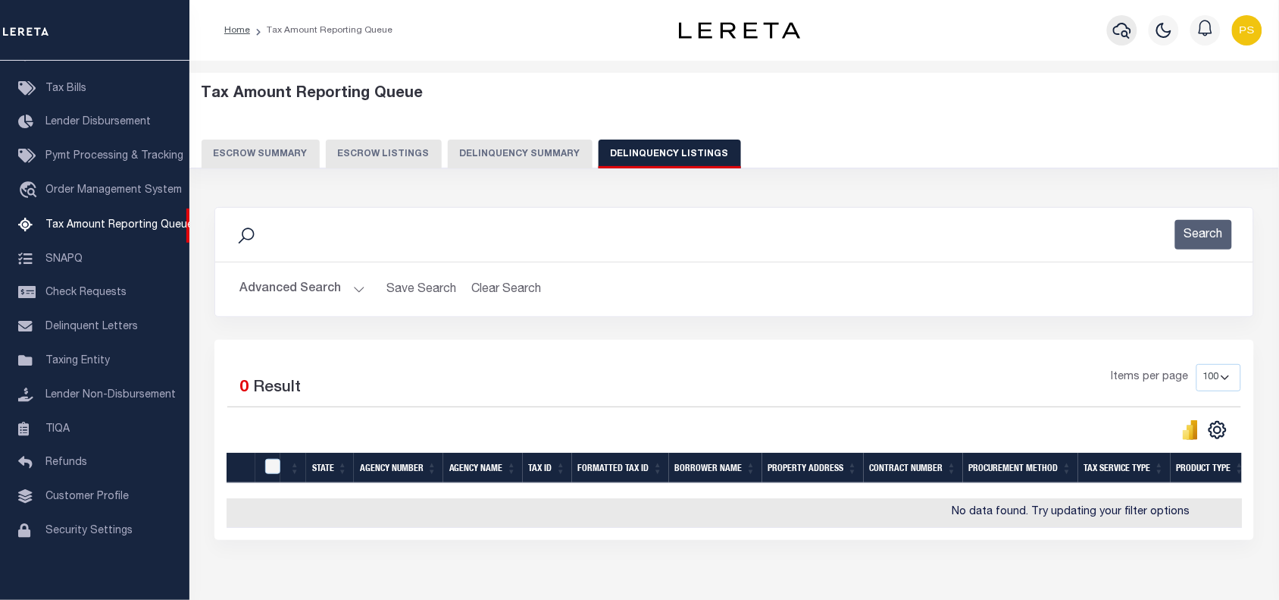
click at [1131, 32] on icon "button" at bounding box center [1122, 31] width 18 height 16
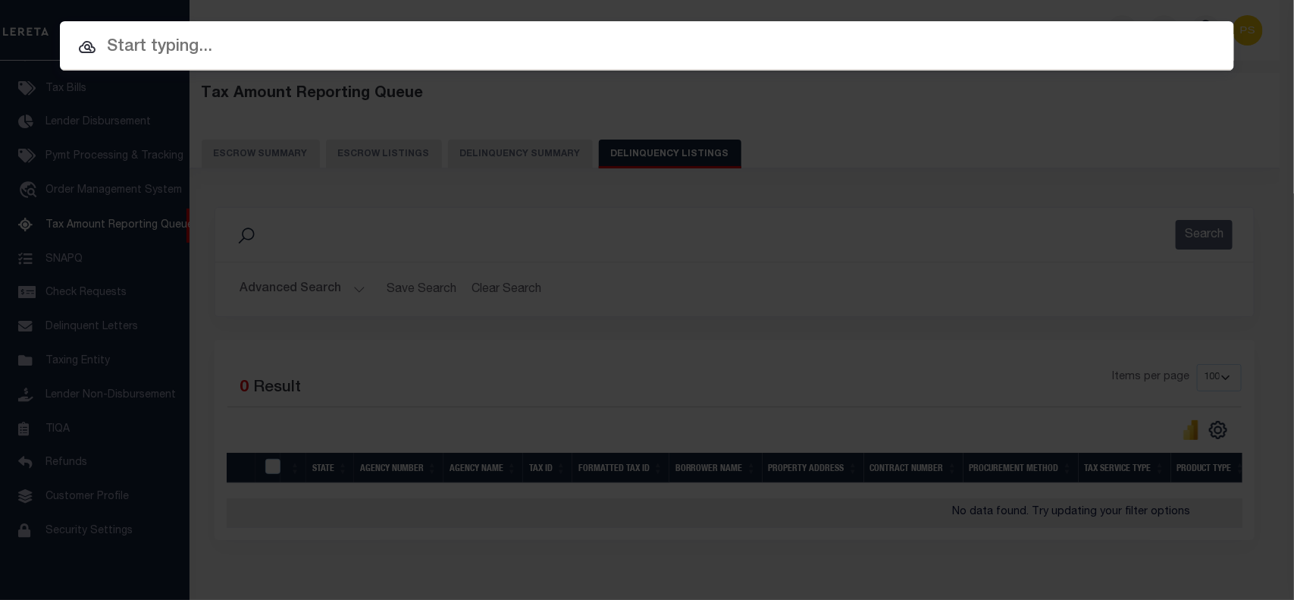
paste input "180035030"
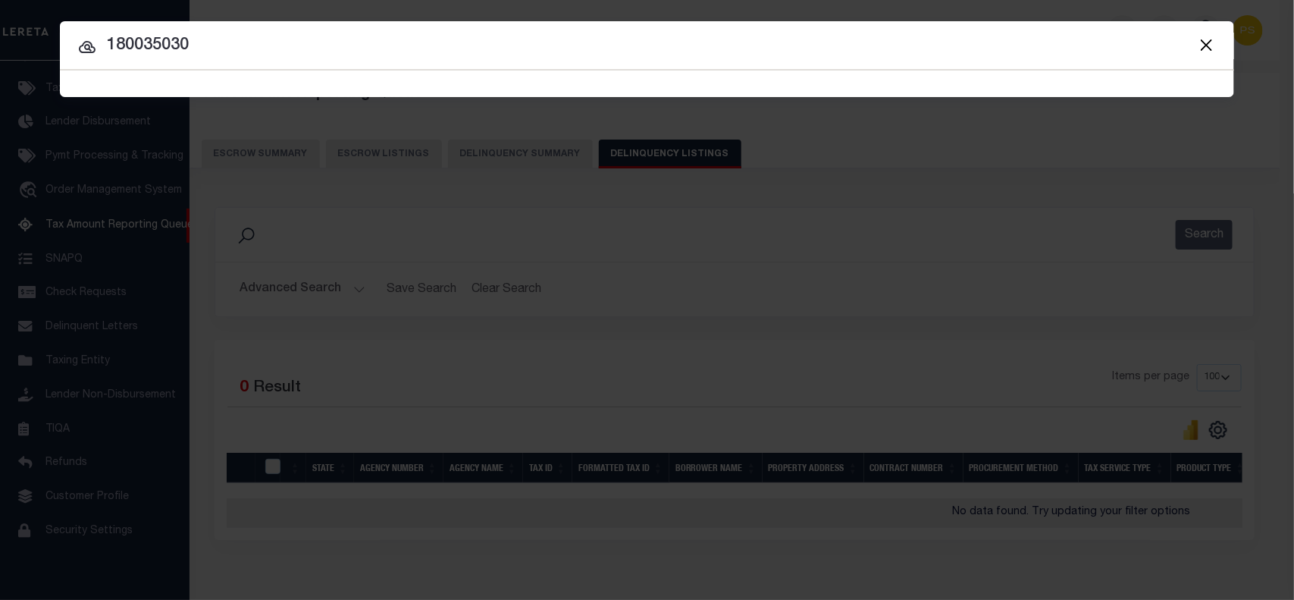
type input "180035030"
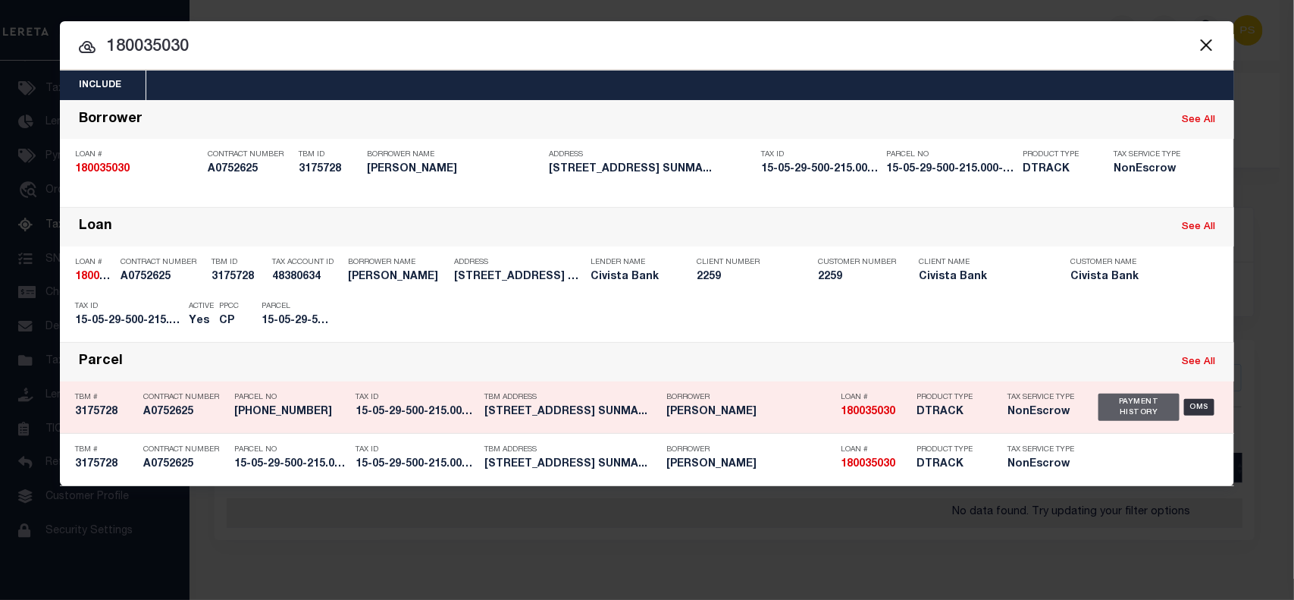
click at [1113, 400] on div "Payment History" at bounding box center [1138, 406] width 81 height 27
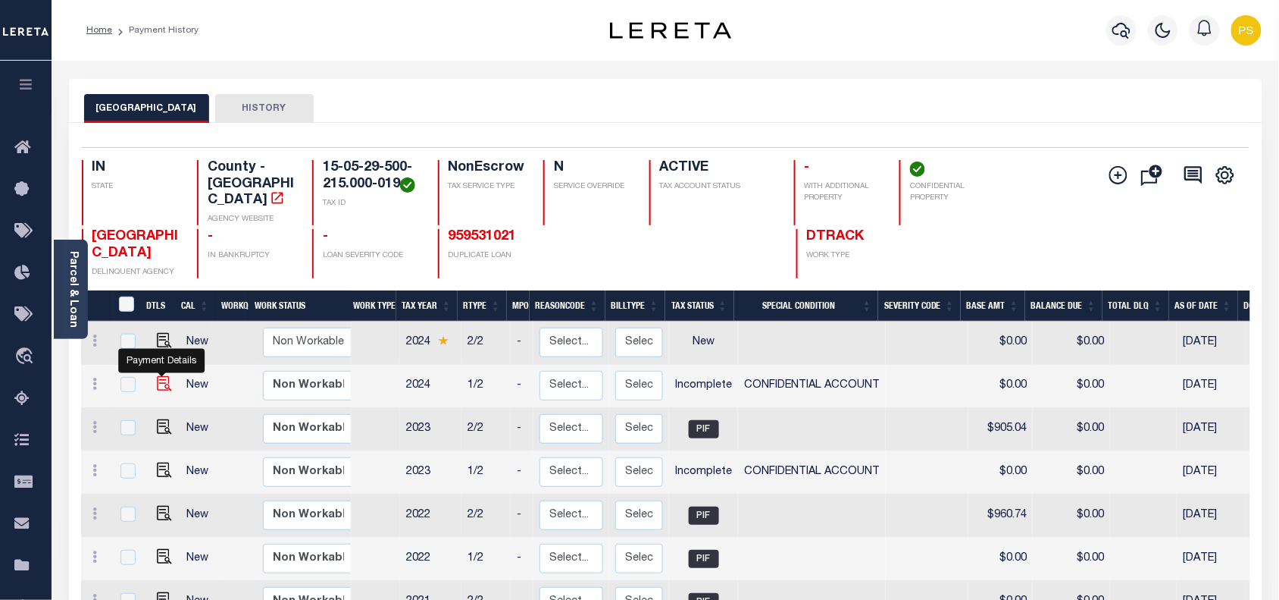
click at [157, 376] on img "" at bounding box center [164, 383] width 15 height 15
checkbox input "true"
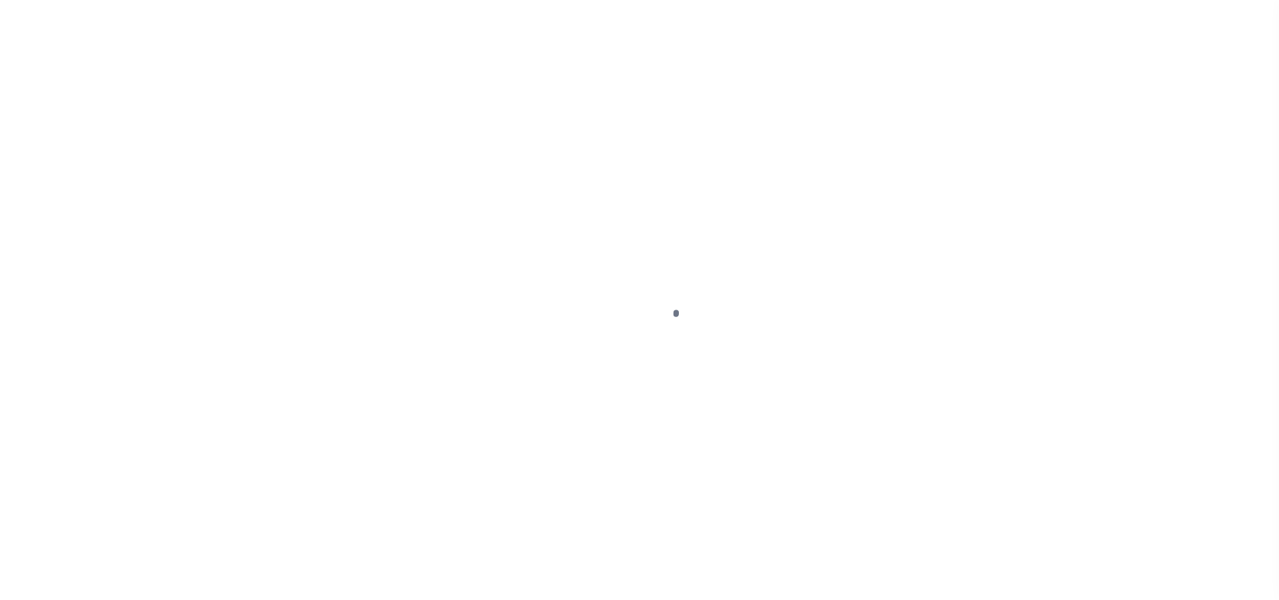
select select "INC"
select select "3"
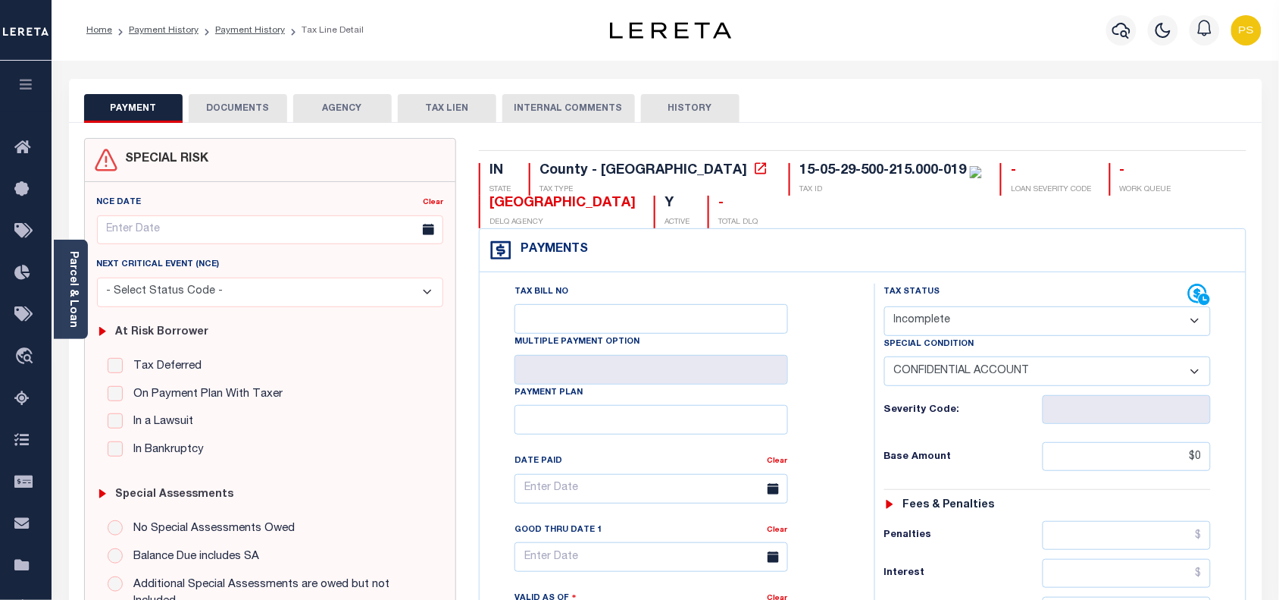
click at [243, 114] on button "DOCUMENTS" at bounding box center [238, 108] width 99 height 29
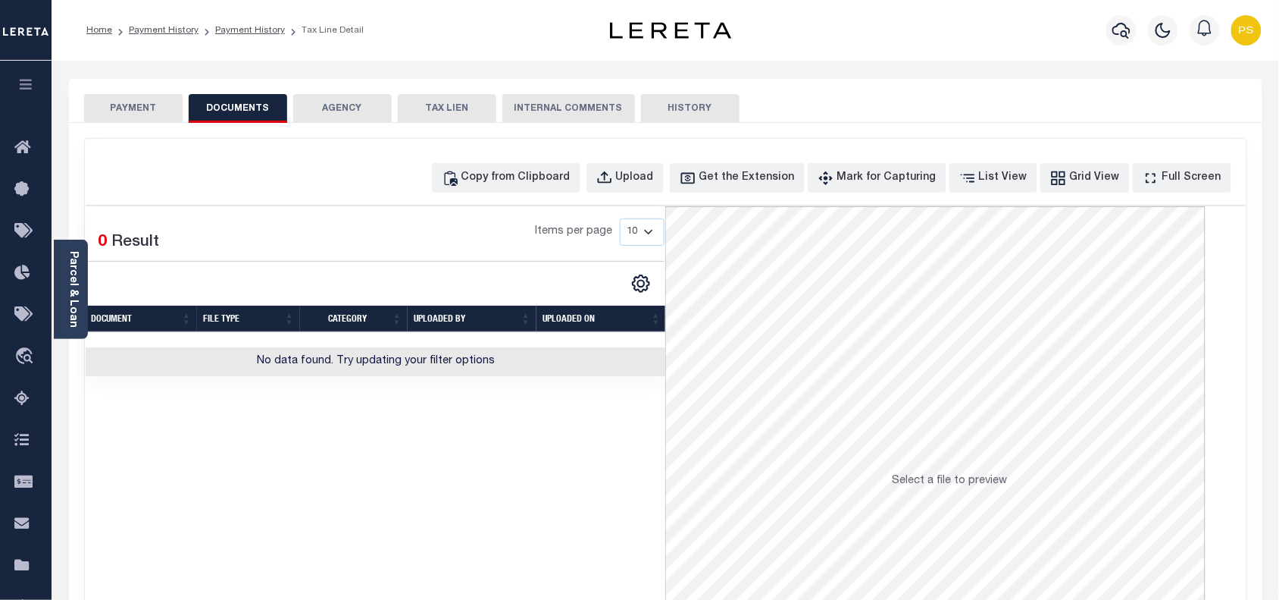
click at [131, 101] on button "PAYMENT" at bounding box center [133, 108] width 99 height 29
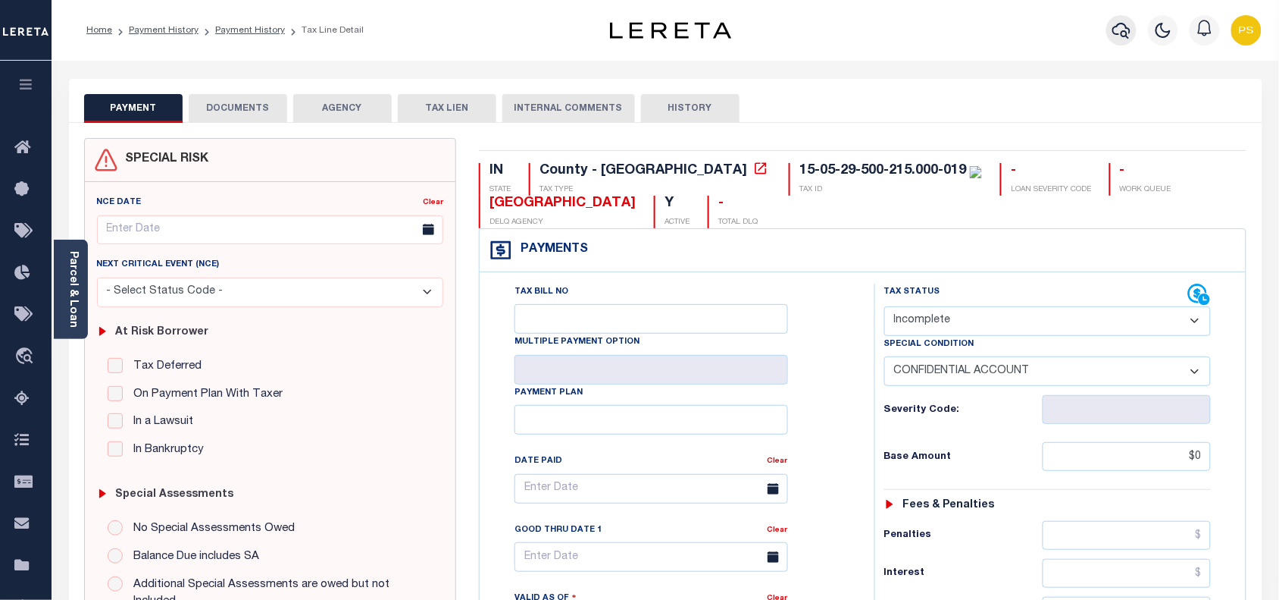
click at [1127, 28] on icon "button" at bounding box center [1122, 31] width 18 height 16
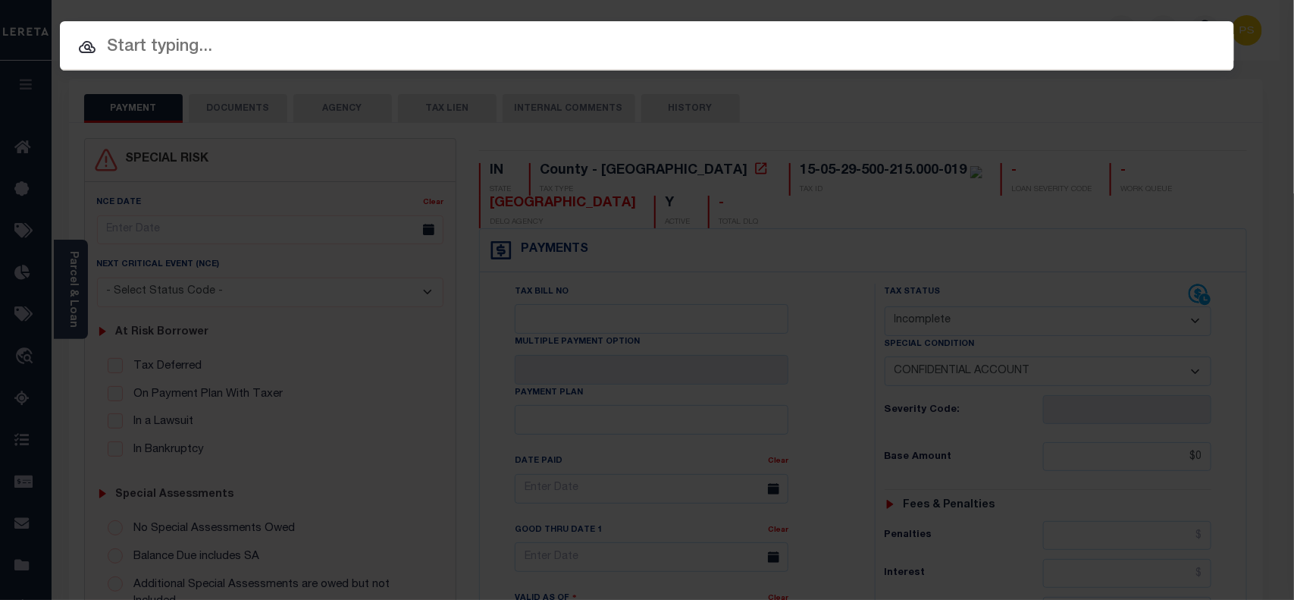
paste input "10043311"
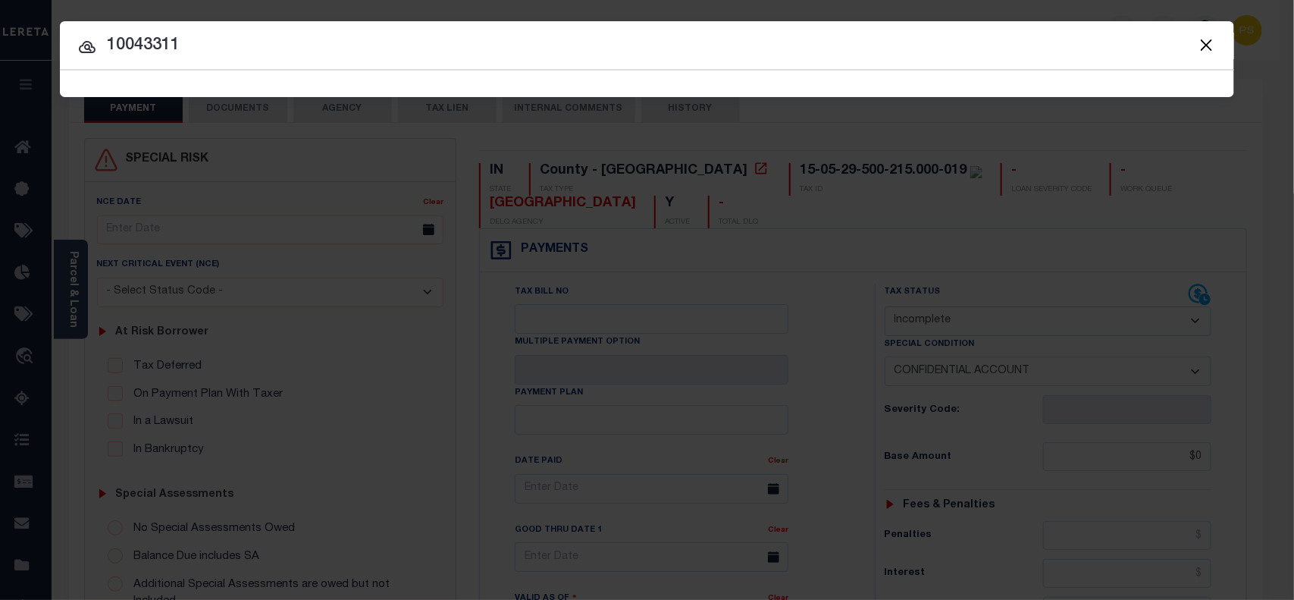
type input "10043311"
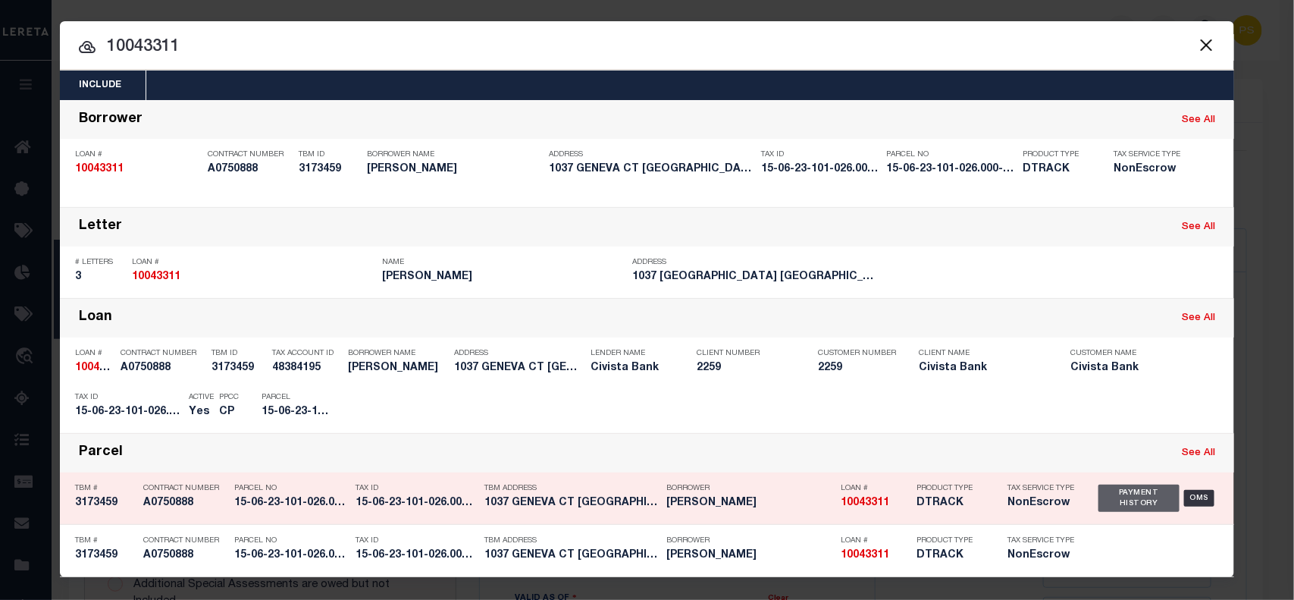
click at [1131, 493] on div "Payment History" at bounding box center [1138, 497] width 81 height 27
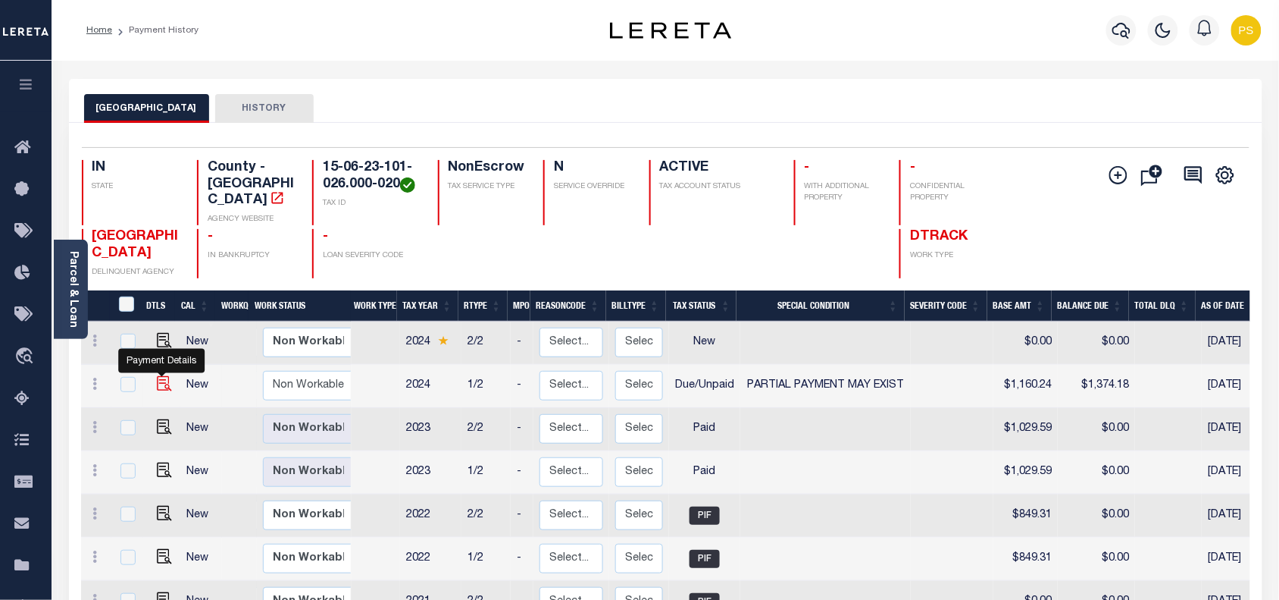
click at [163, 376] on img "" at bounding box center [164, 383] width 15 height 15
checkbox input "true"
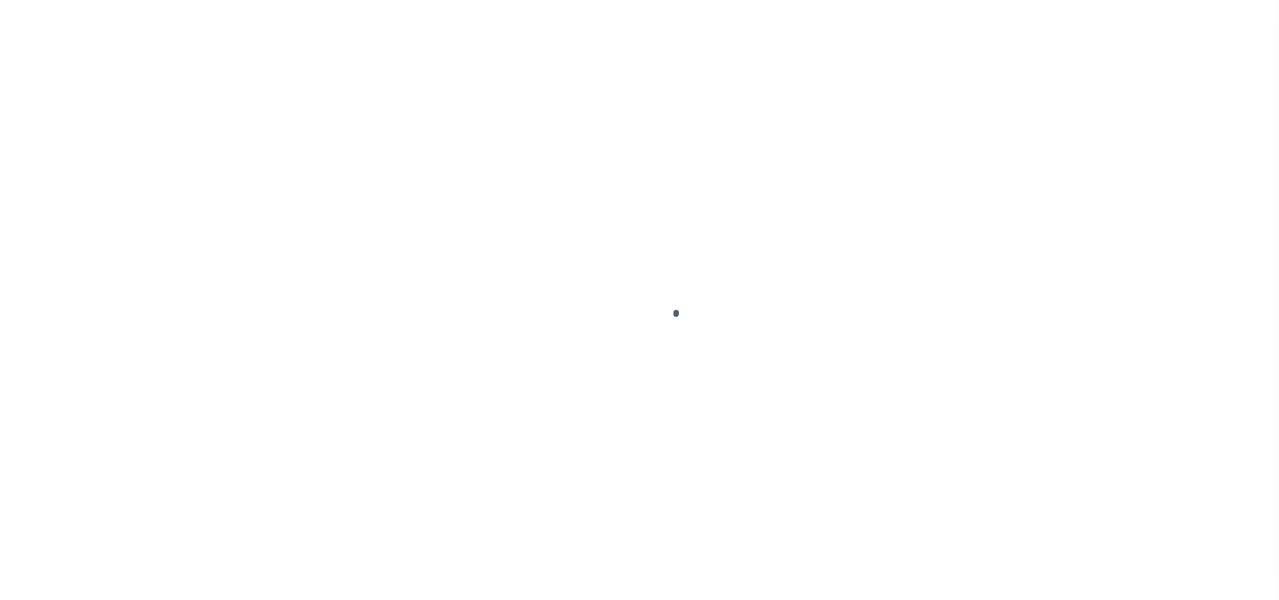
select select "DUE"
select select "15"
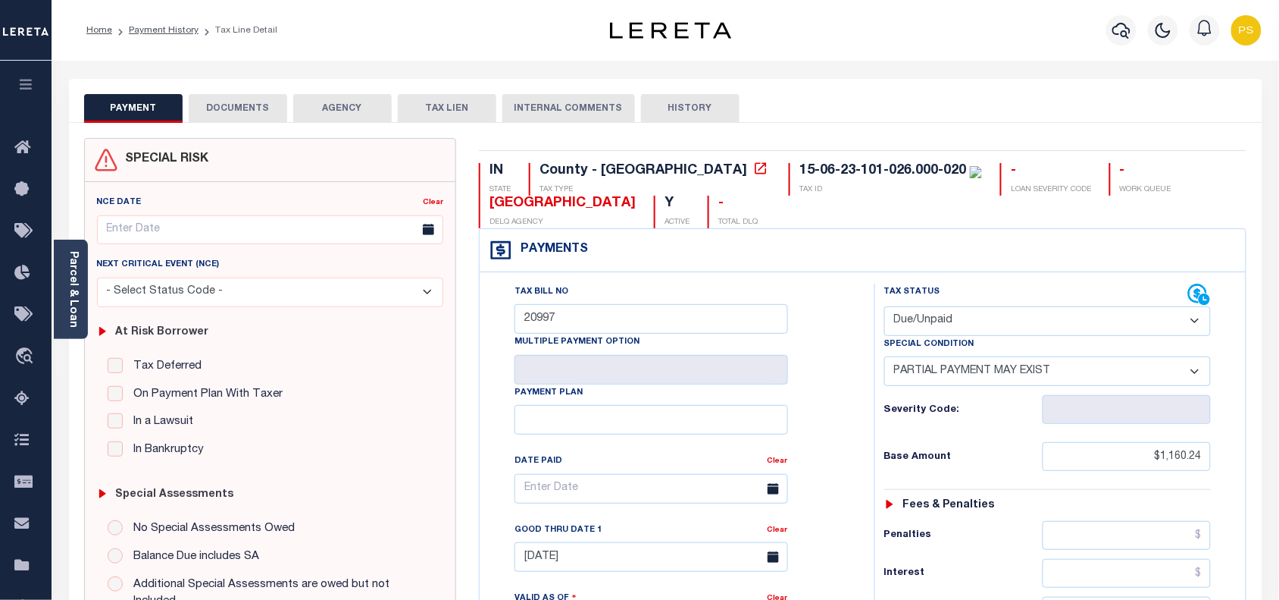
click at [247, 115] on button "DOCUMENTS" at bounding box center [238, 108] width 99 height 29
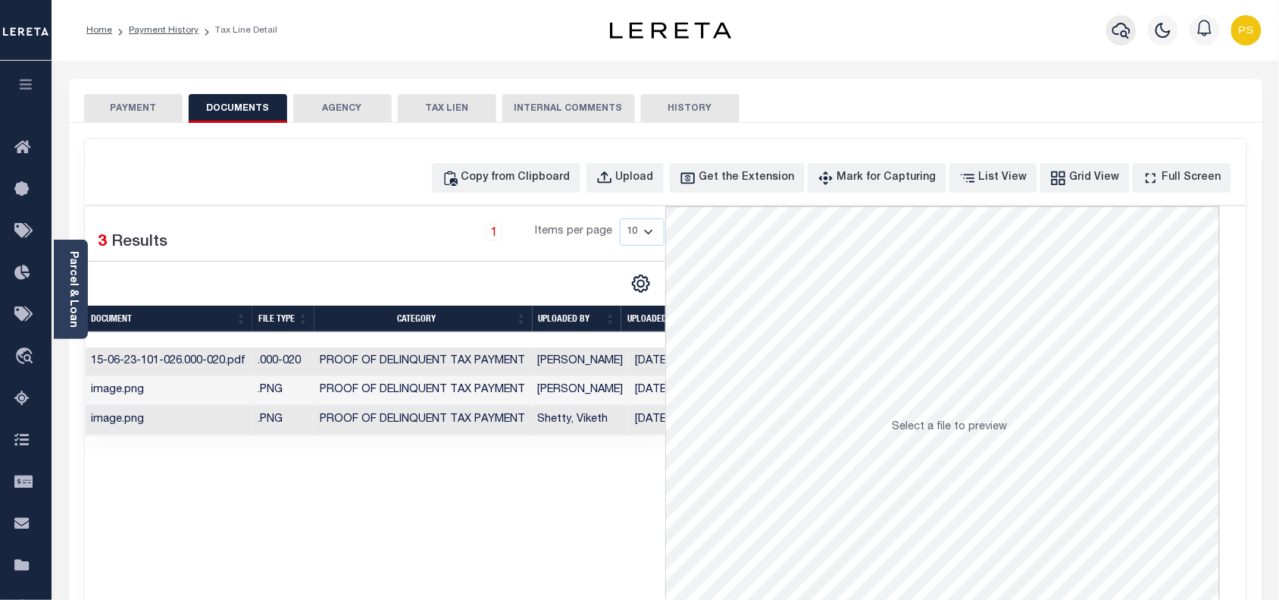
click at [1123, 38] on icon "button" at bounding box center [1122, 30] width 18 height 18
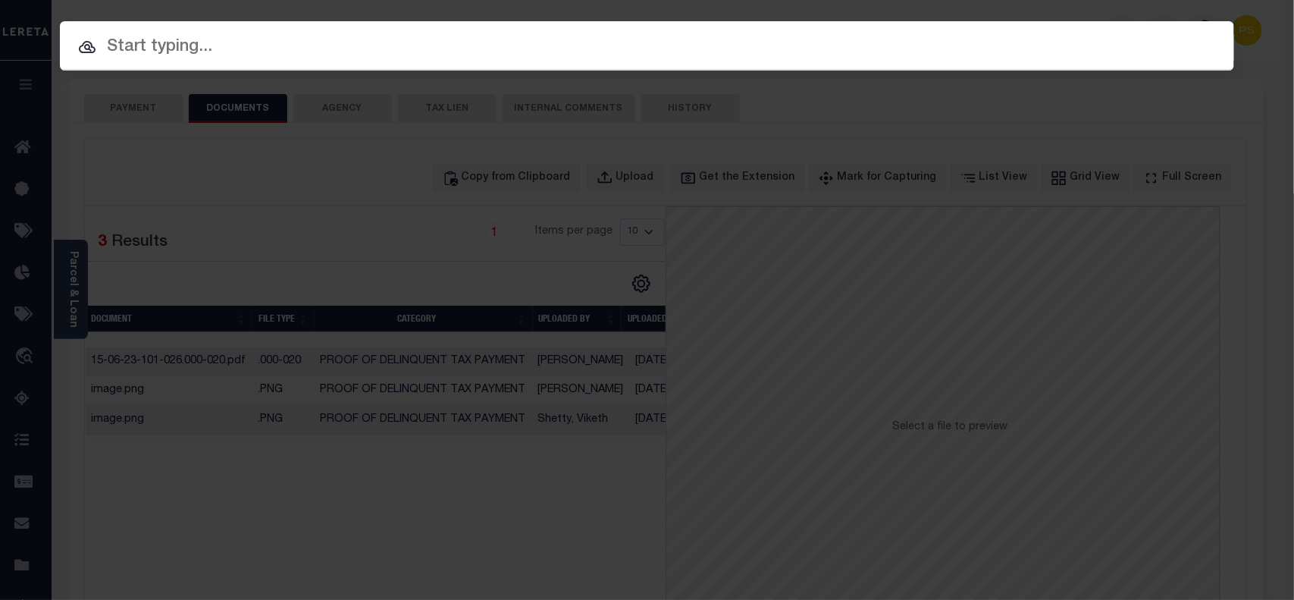
paste input "5417253"
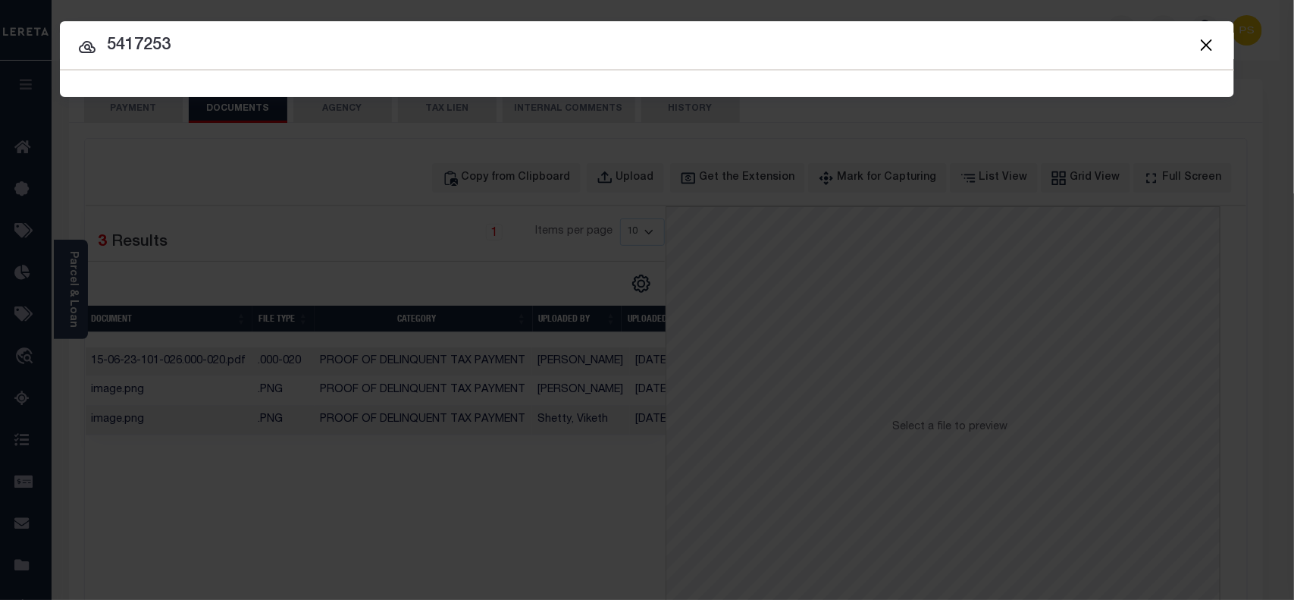
type input "5417253"
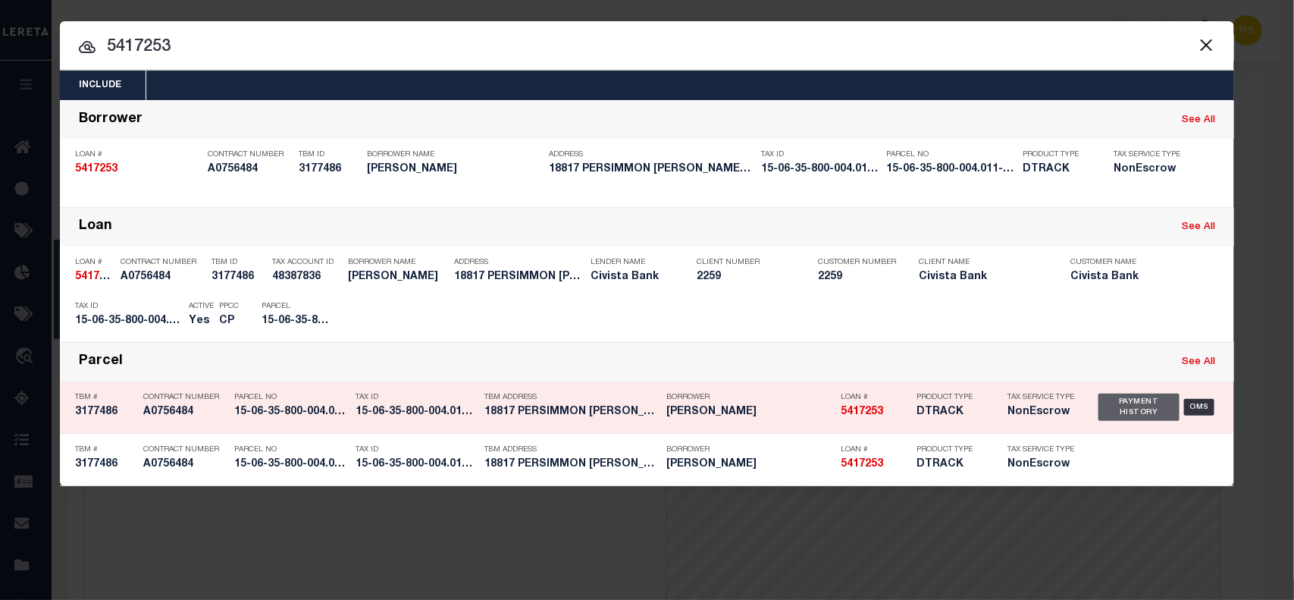
click at [1113, 408] on div "Payment History" at bounding box center [1138, 406] width 81 height 27
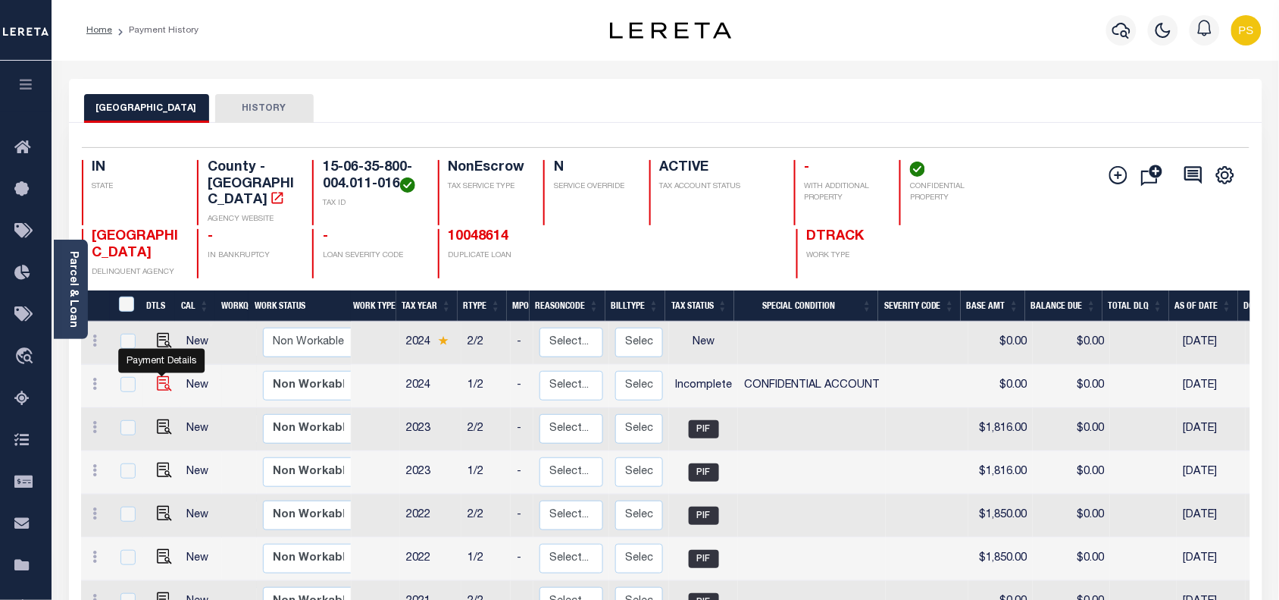
click at [158, 376] on img "" at bounding box center [164, 383] width 15 height 15
checkbox input "true"
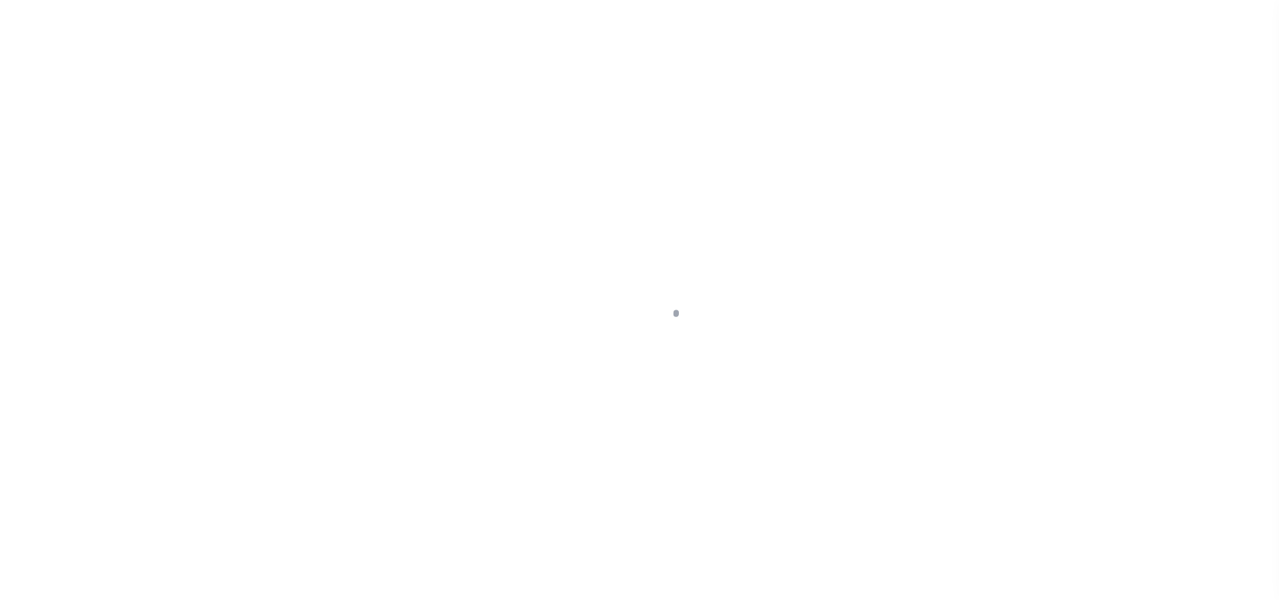
select select "INC"
select select "3"
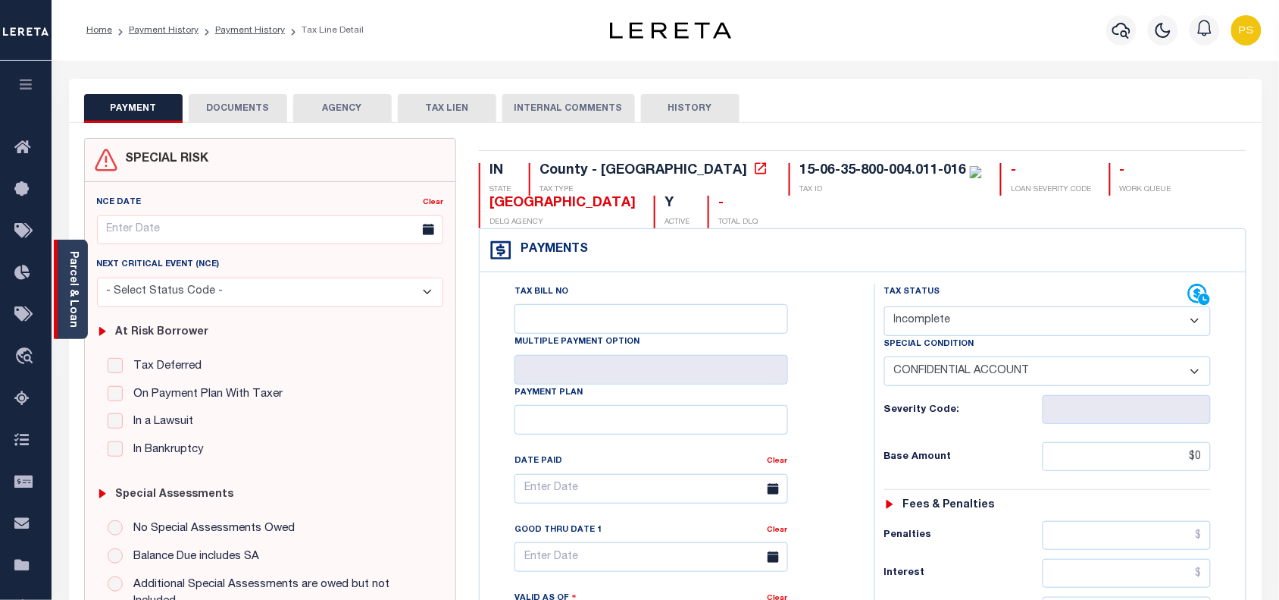
click at [59, 283] on div "Parcel & Loan" at bounding box center [71, 289] width 34 height 99
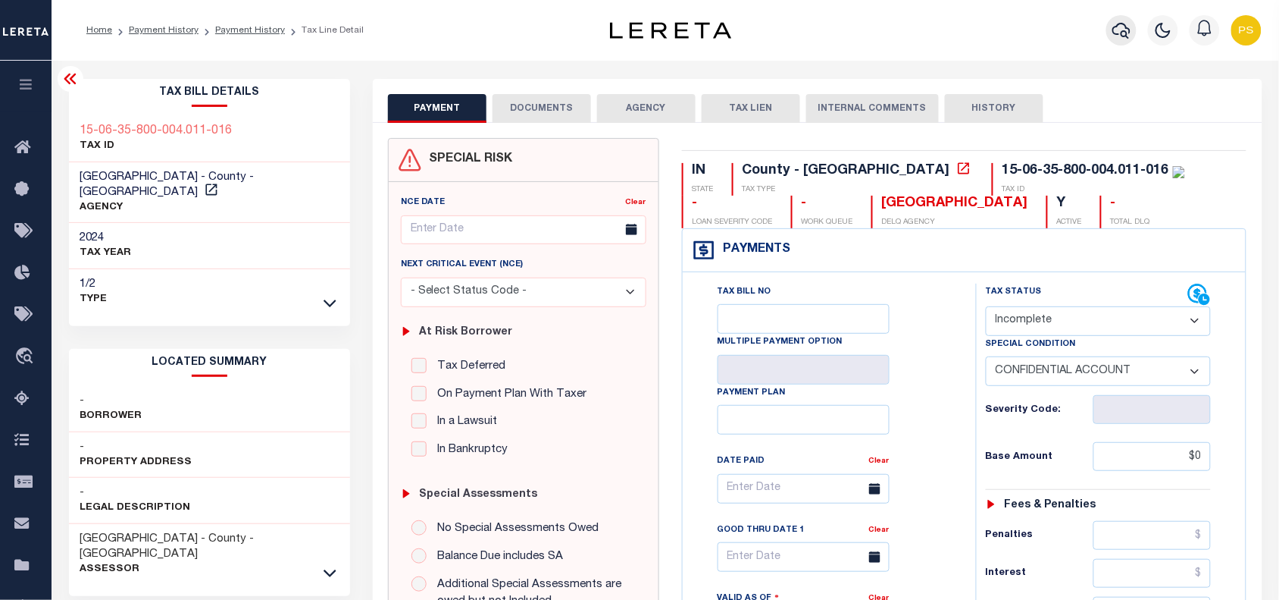
click at [1119, 31] on icon "button" at bounding box center [1122, 30] width 18 height 18
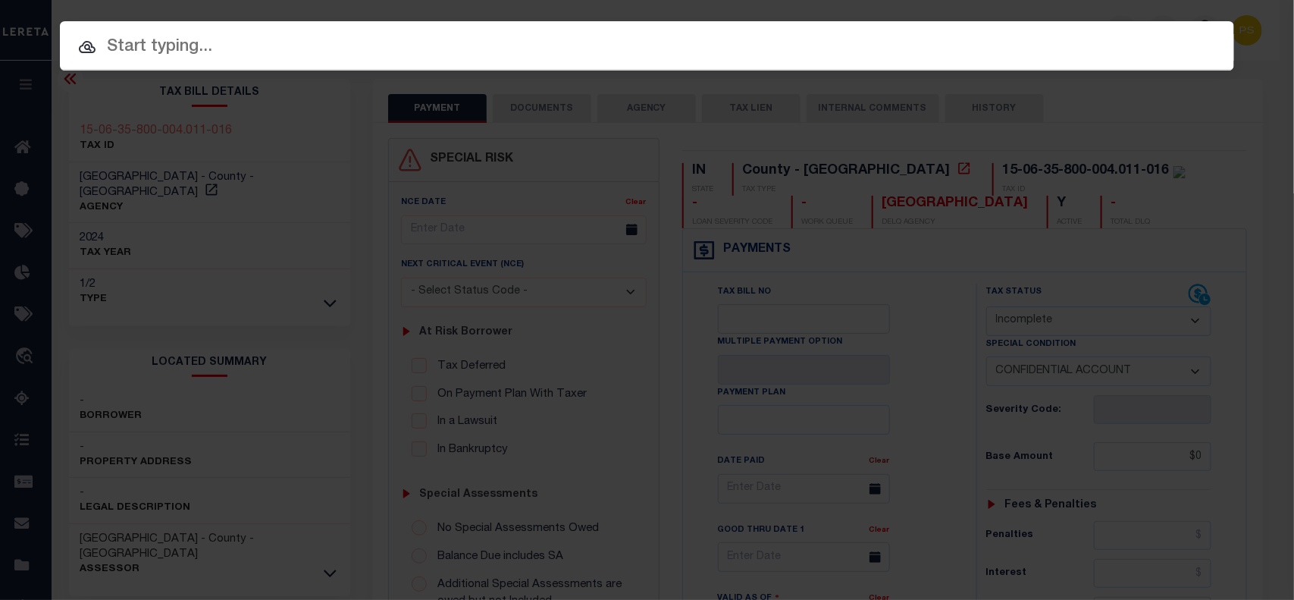
paste input "5416518"
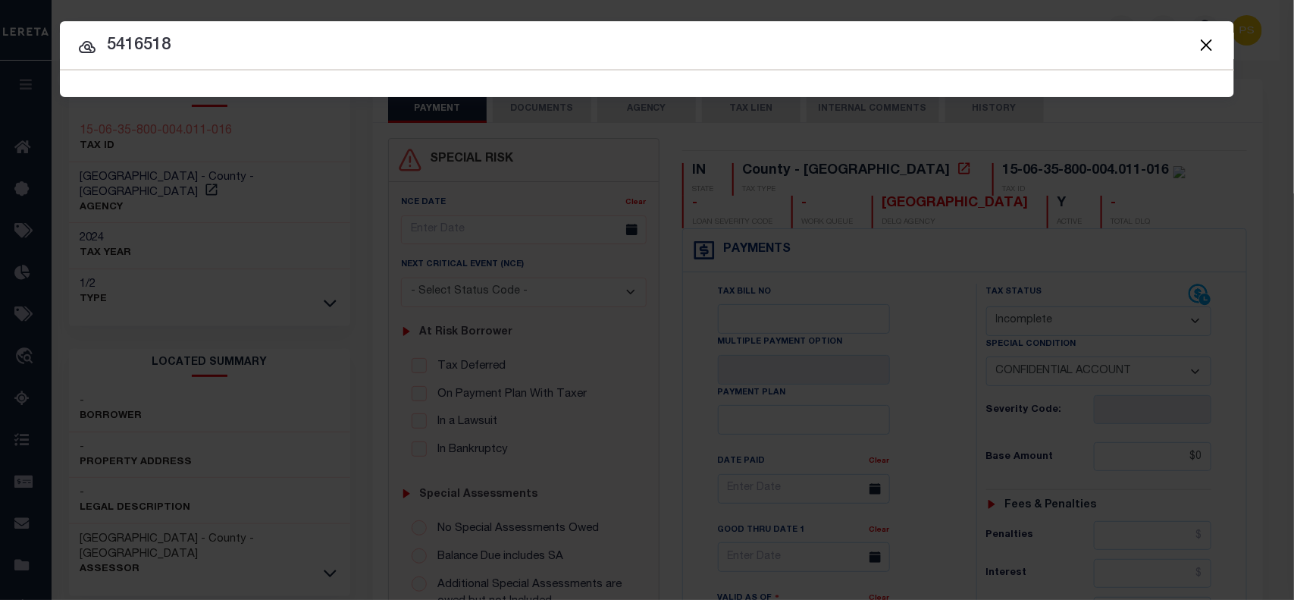
type input "5416518"
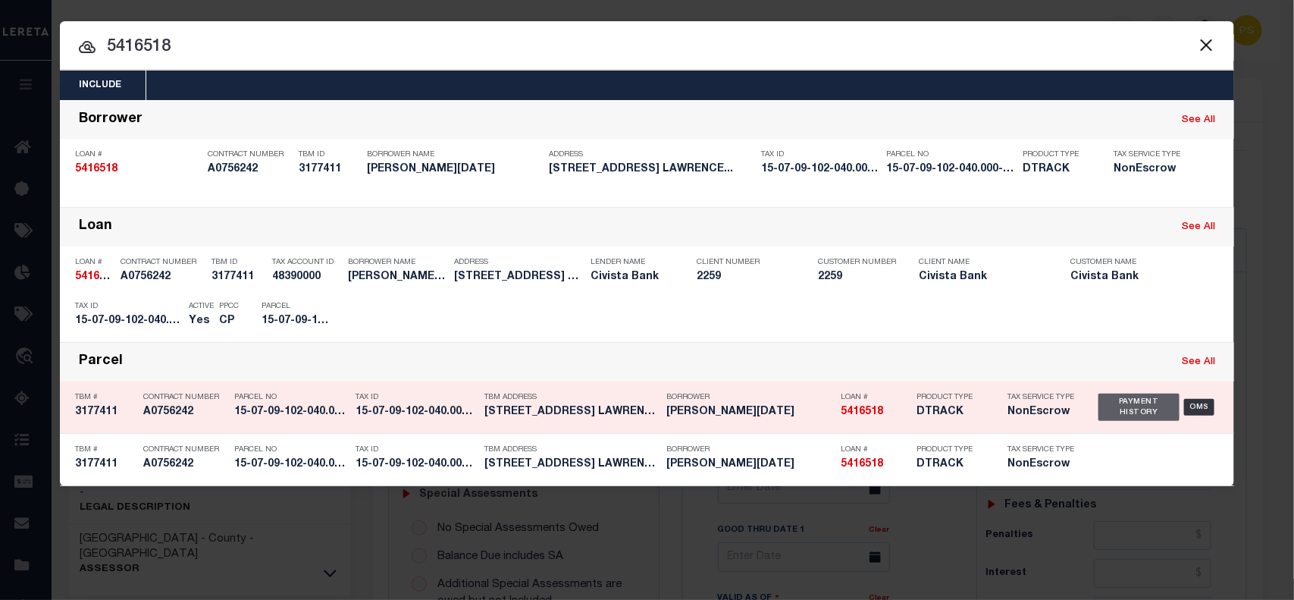
click at [1111, 406] on div "Payment History" at bounding box center [1138, 406] width 81 height 27
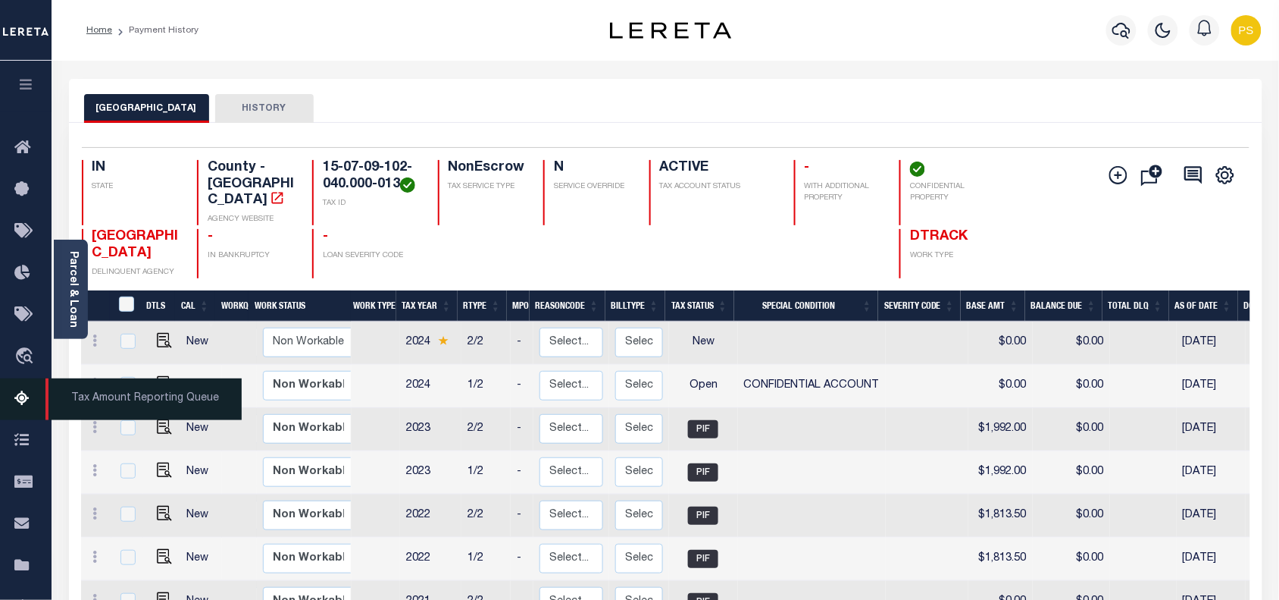
click at [24, 390] on link "Tax Amount Reporting Queue" at bounding box center [26, 399] width 52 height 42
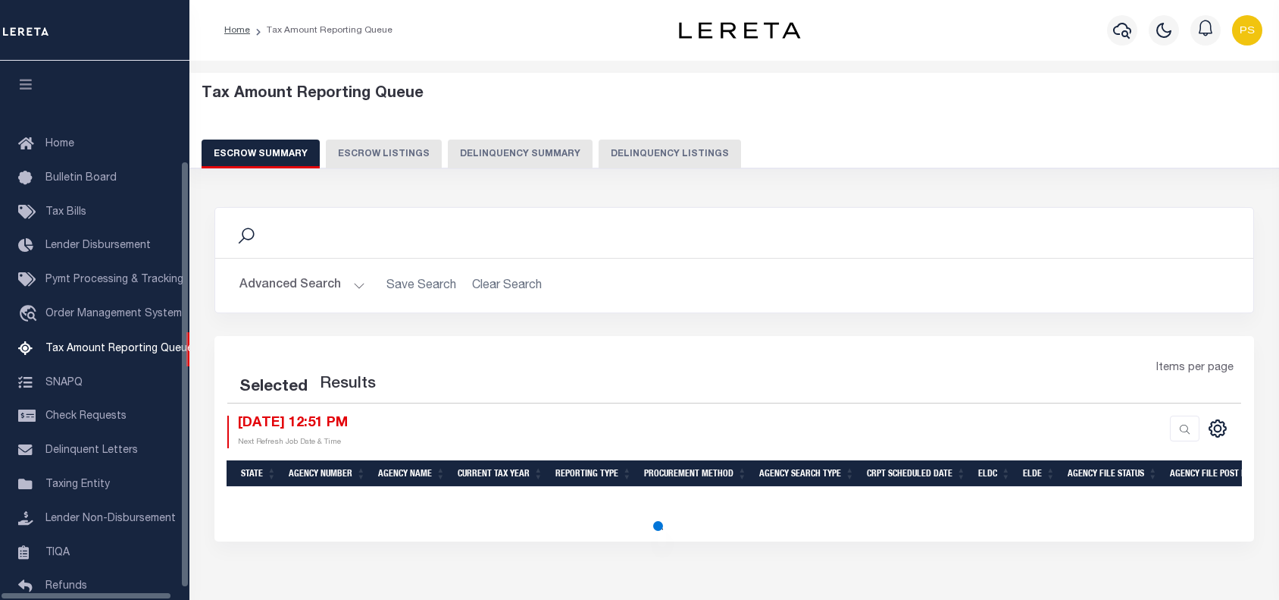
select select "100"
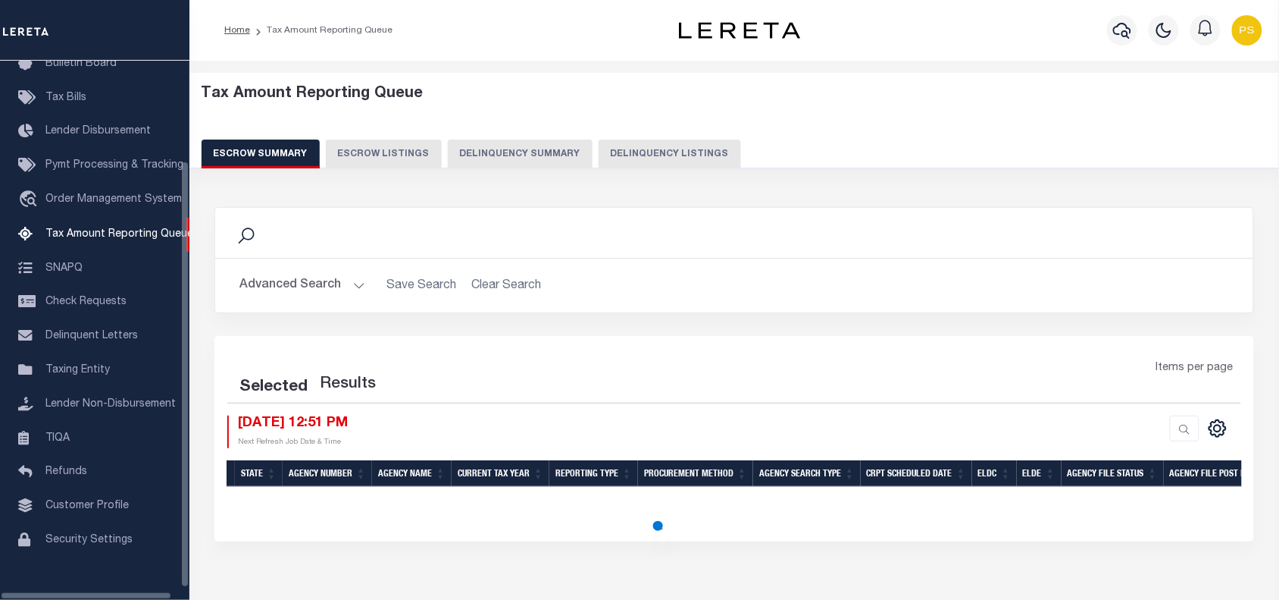
select select "100"
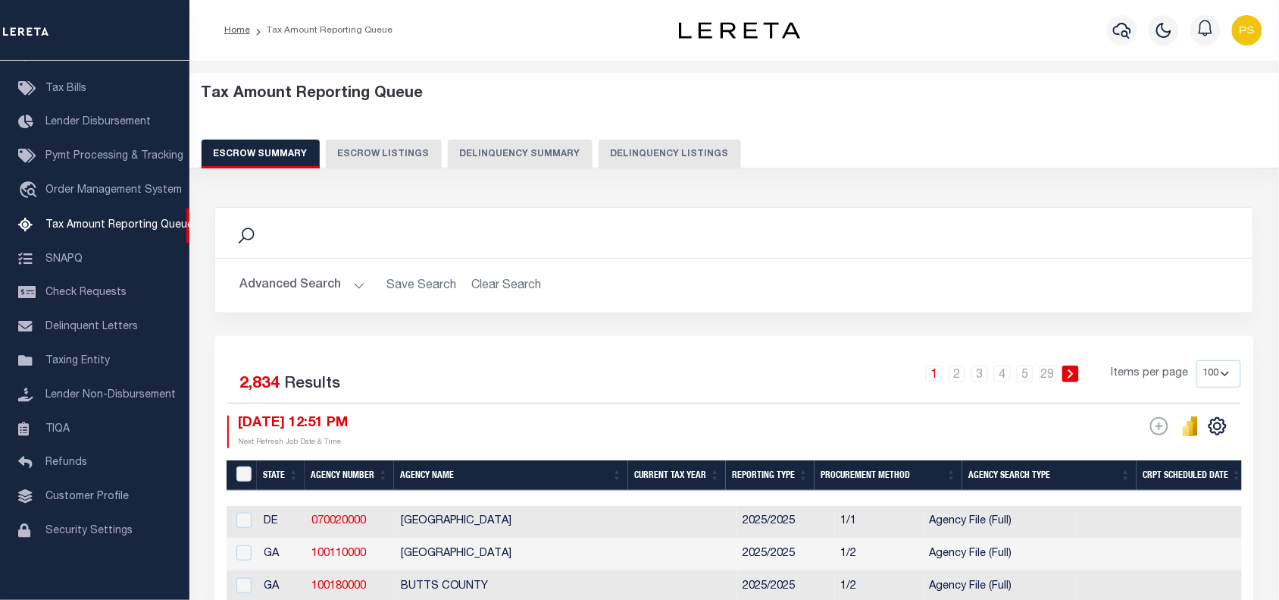
click at [662, 158] on button "Delinquency Listings" at bounding box center [670, 153] width 142 height 29
select select
select select "100"
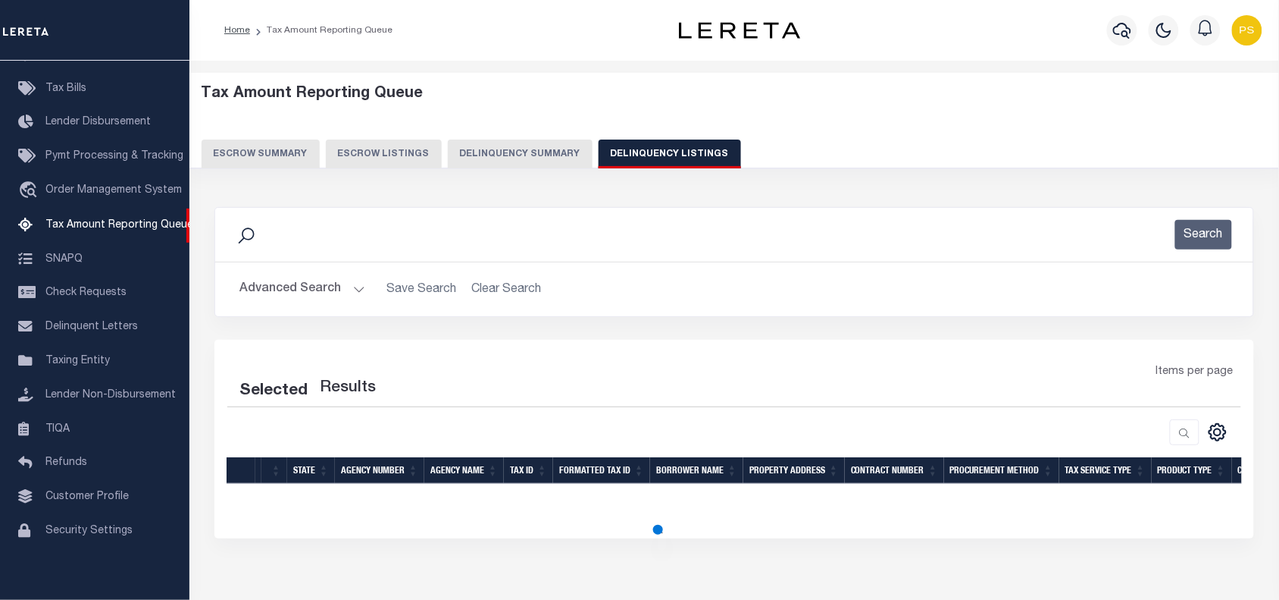
select select "100"
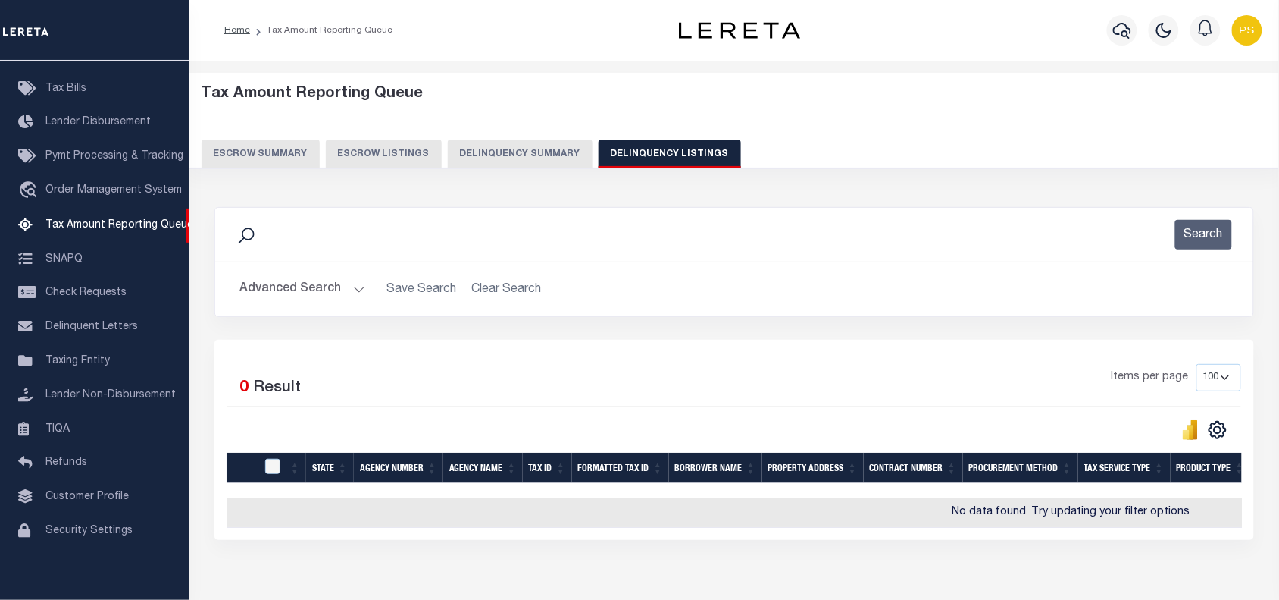
click at [287, 300] on button "Advanced Search" at bounding box center [303, 289] width 126 height 30
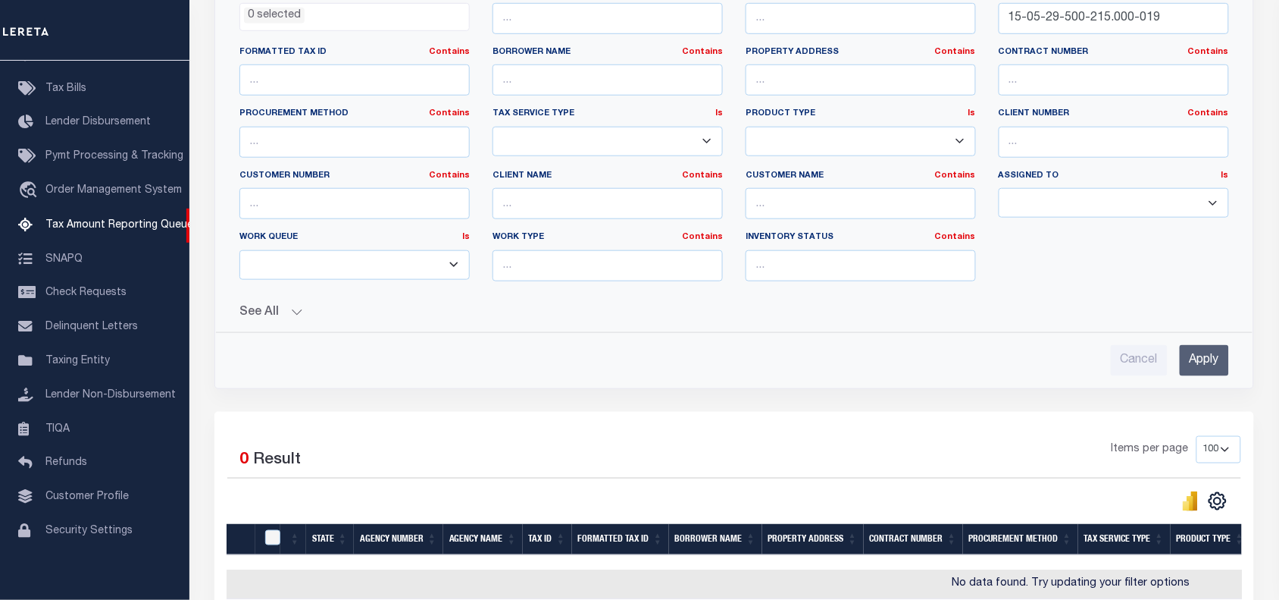
scroll to position [400, 0]
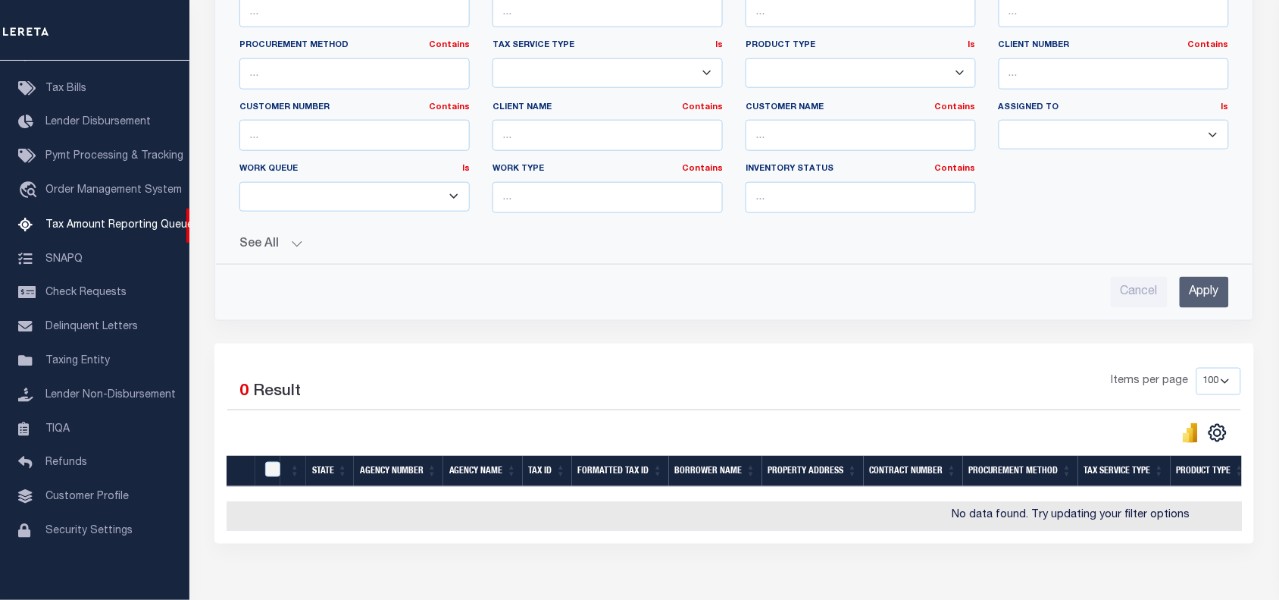
click at [1213, 294] on input "Apply" at bounding box center [1204, 292] width 49 height 31
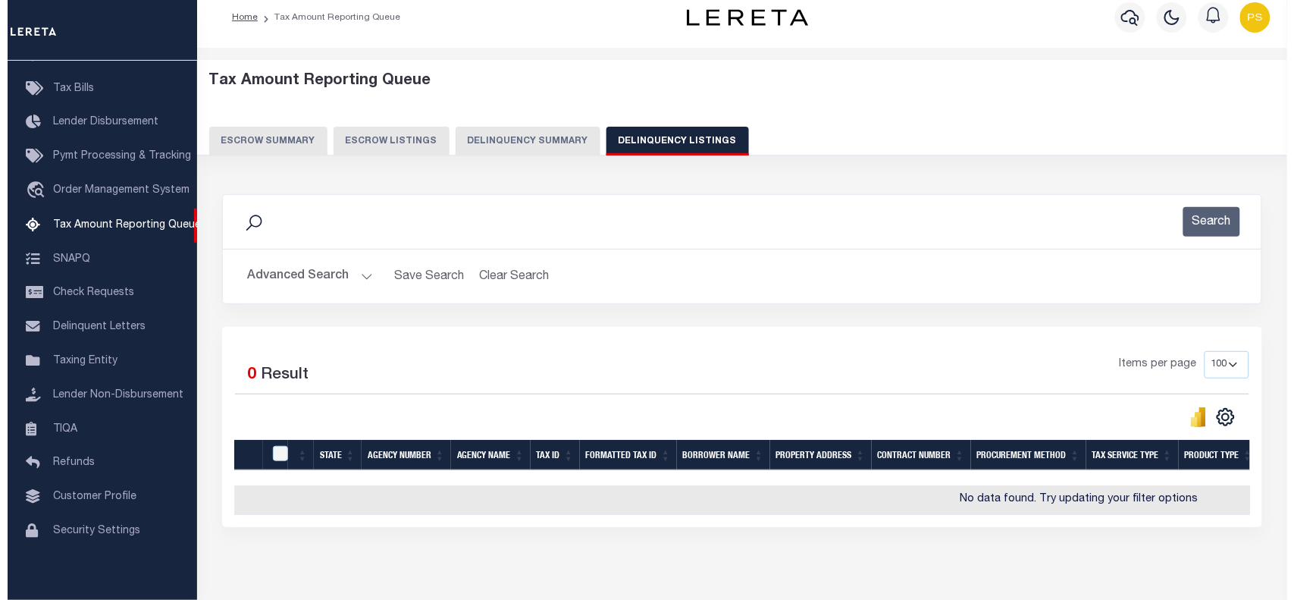
scroll to position [0, 0]
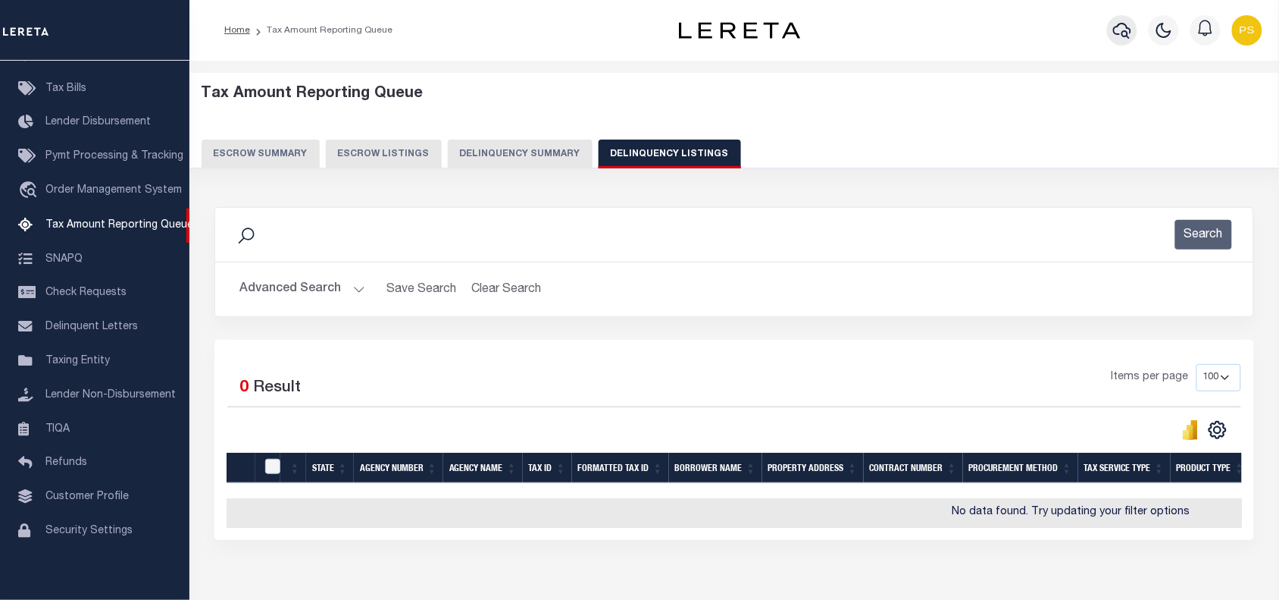
click at [1127, 39] on icon "button" at bounding box center [1122, 30] width 18 height 18
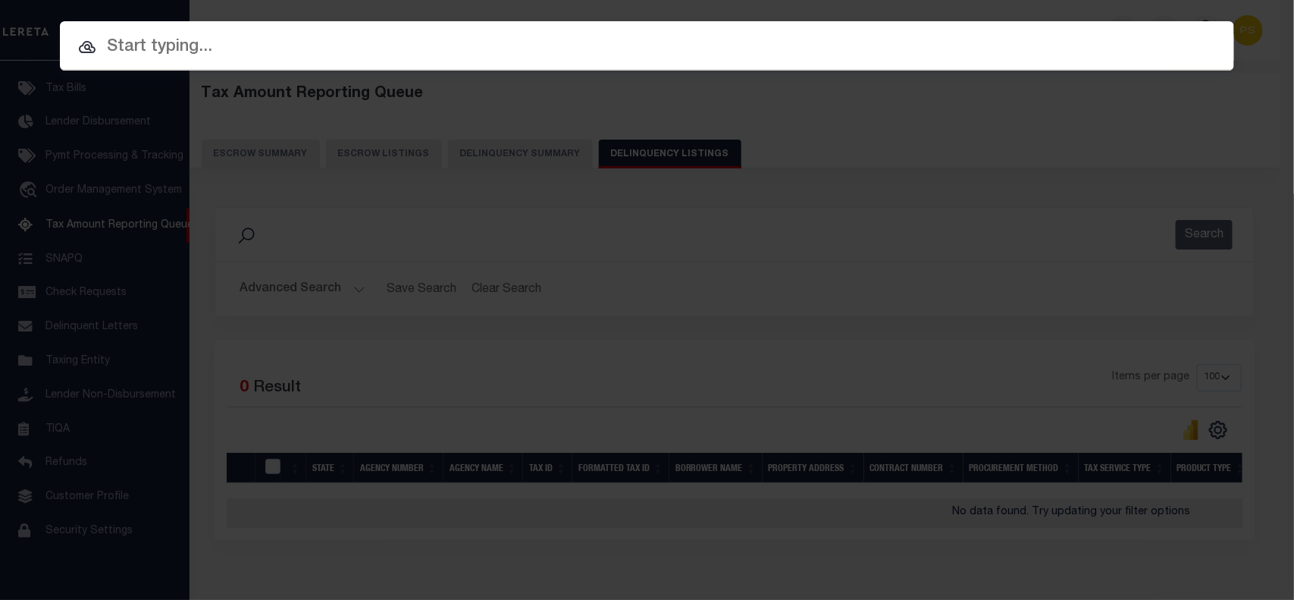
paste input "123301"
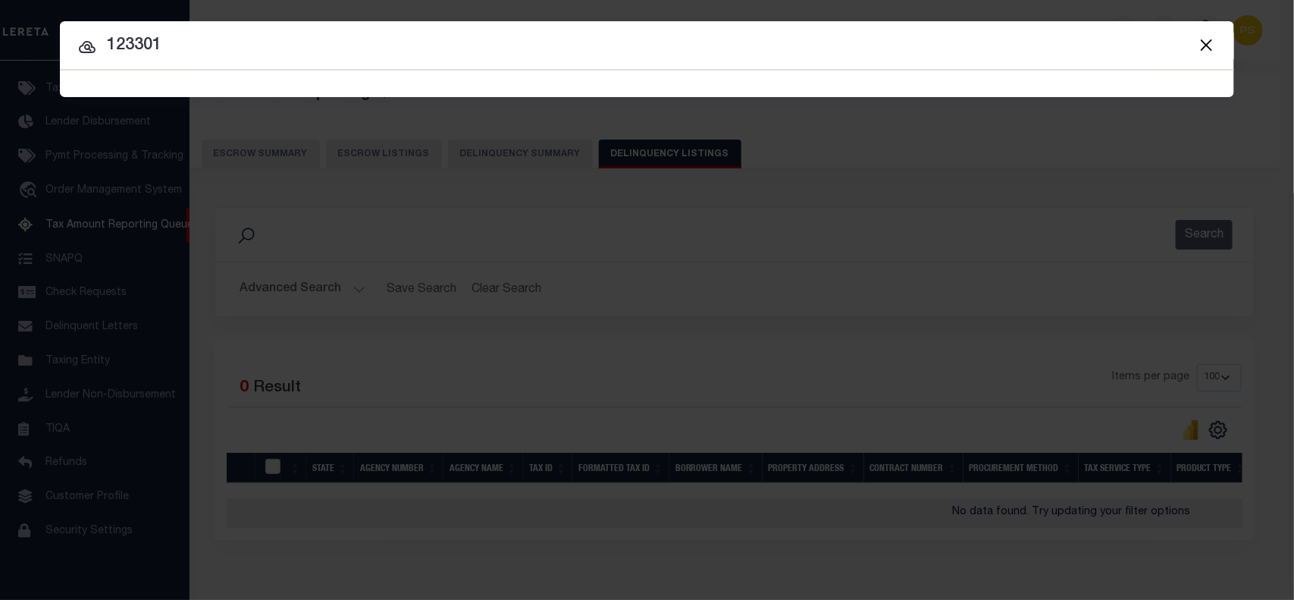
type input "123301"
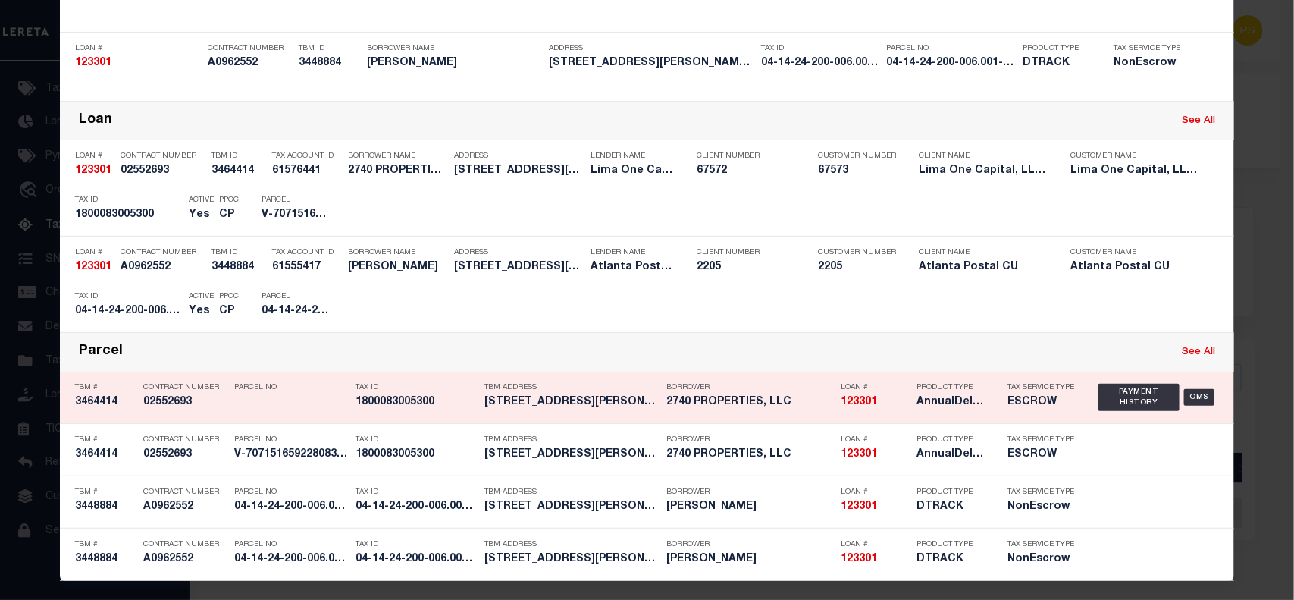
scroll to position [177, 0]
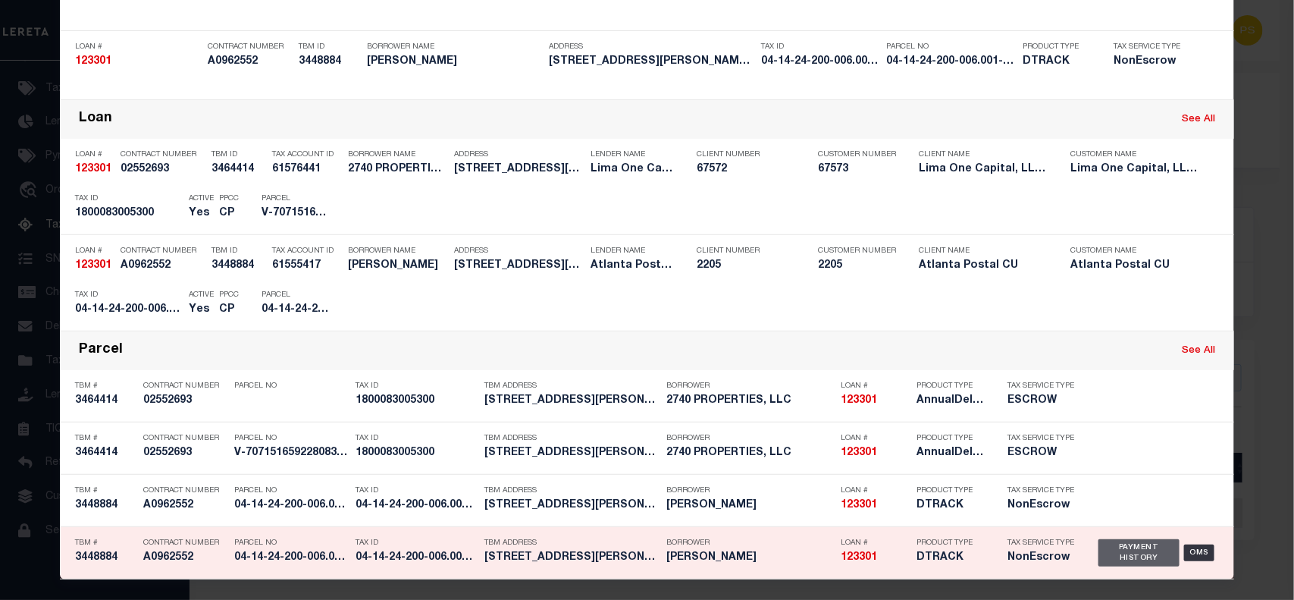
click at [1116, 555] on div "Payment History" at bounding box center [1138, 552] width 81 height 27
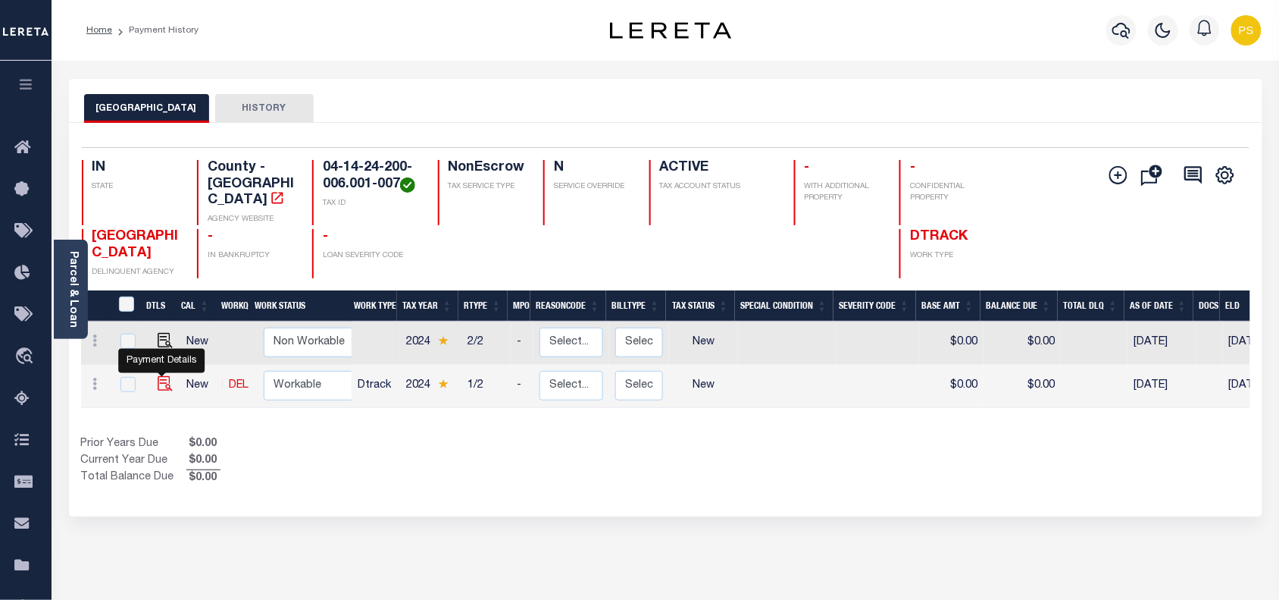
click at [163, 376] on img "" at bounding box center [165, 383] width 15 height 15
checkbox input "true"
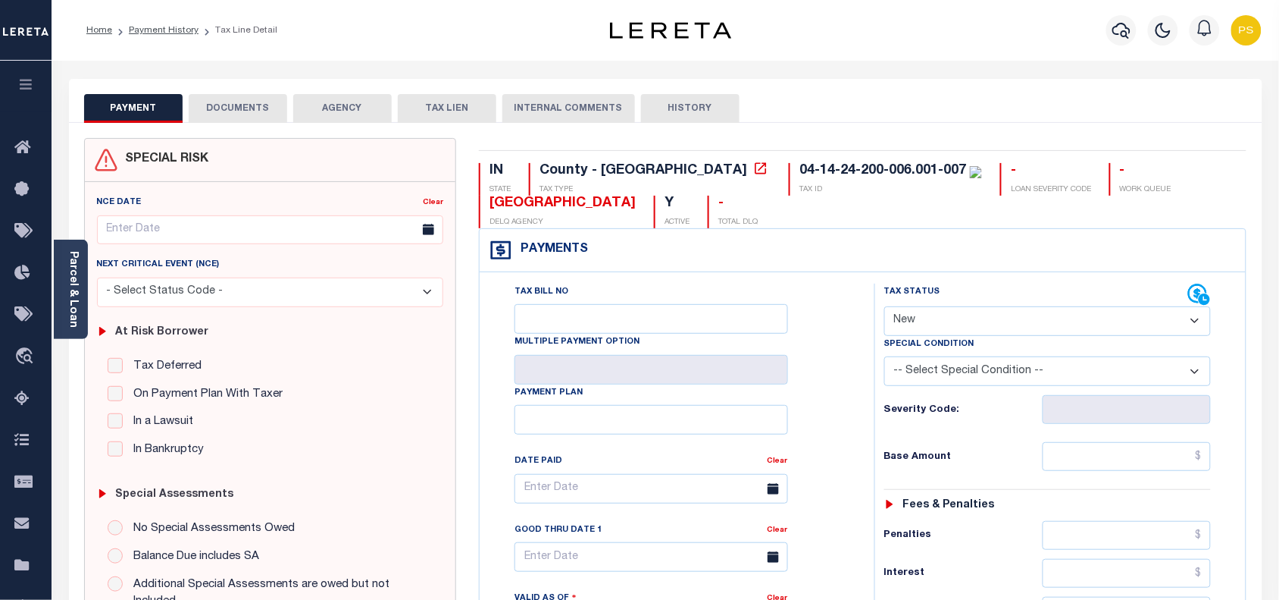
click at [248, 106] on button "DOCUMENTS" at bounding box center [238, 108] width 99 height 29
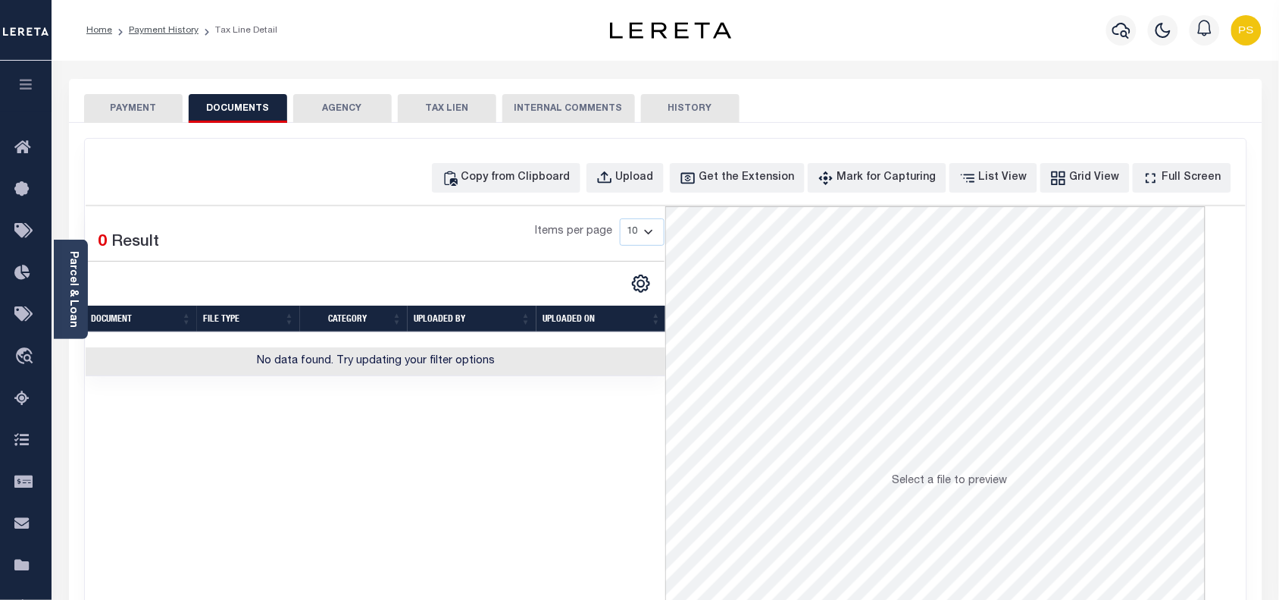
click at [121, 107] on button "PAYMENT" at bounding box center [133, 108] width 99 height 29
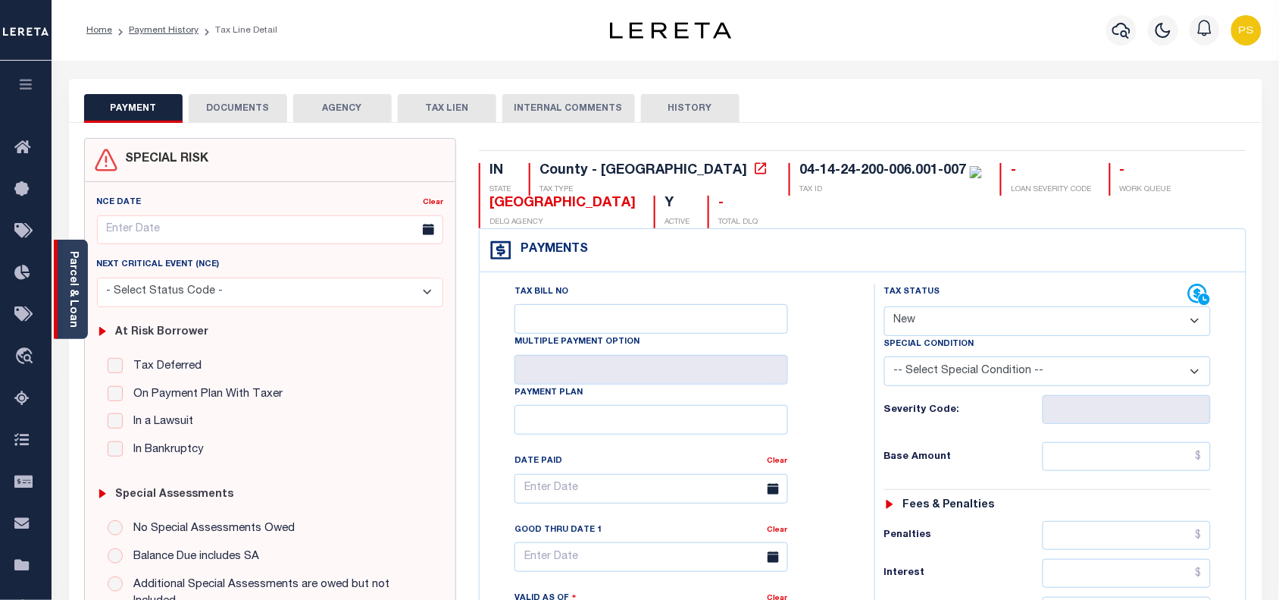
click at [72, 315] on link "Parcel & Loan" at bounding box center [72, 289] width 11 height 77
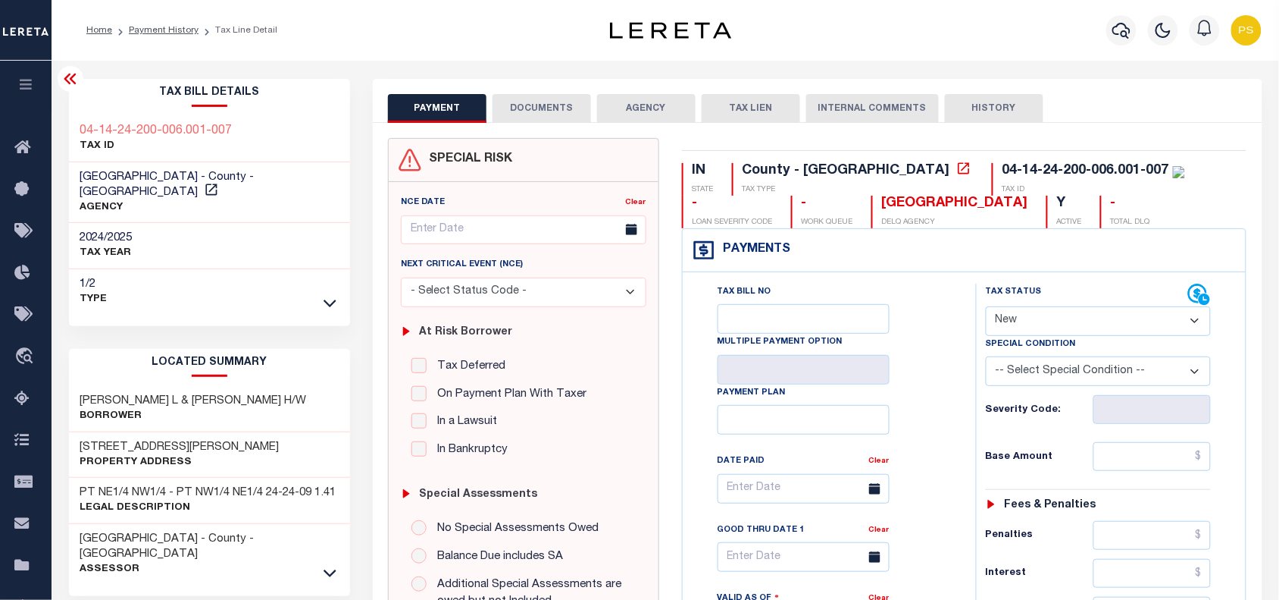
click at [1031, 321] on select "- Select Status Code - Open Due/Unpaid Paid Incomplete No Tax Due Internal Refu…" at bounding box center [1099, 321] width 226 height 30
select select "DUE"
click at [986, 308] on select "- Select Status Code - Open Due/Unpaid Paid Incomplete No Tax Due Internal Refu…" at bounding box center [1099, 321] width 226 height 30
type input "10/02/2025"
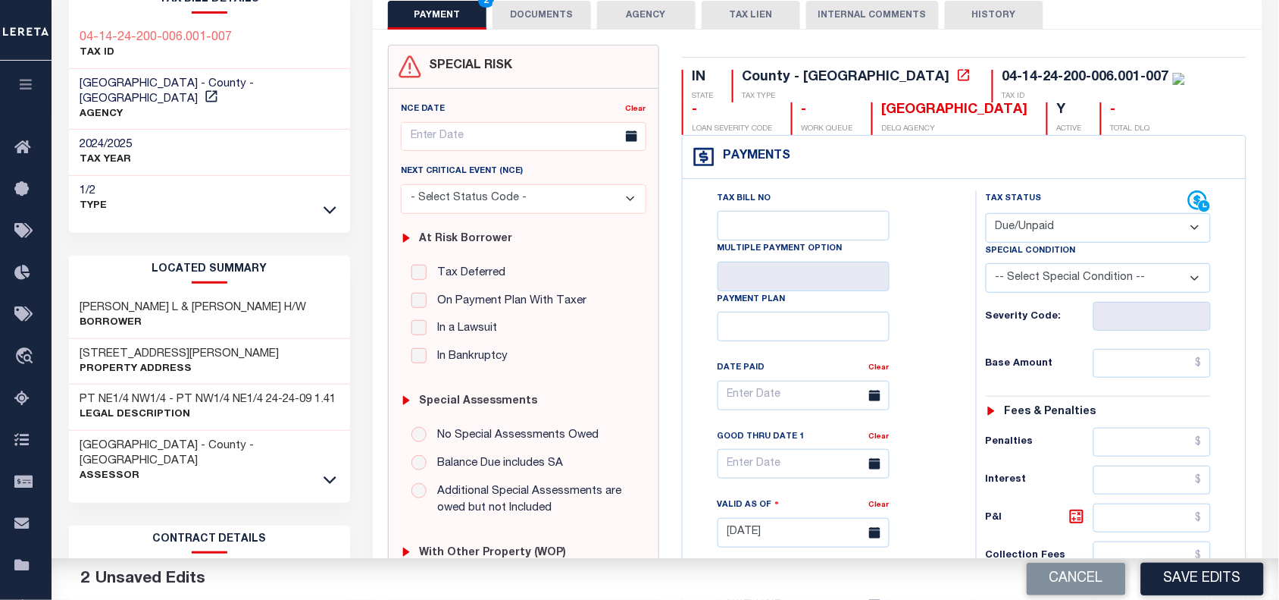
scroll to position [95, 0]
click at [1082, 232] on select "- Select Status Code - Open Due/Unpaid Paid Incomplete No Tax Due Internal Refu…" at bounding box center [1099, 226] width 226 height 30
select select "PYD"
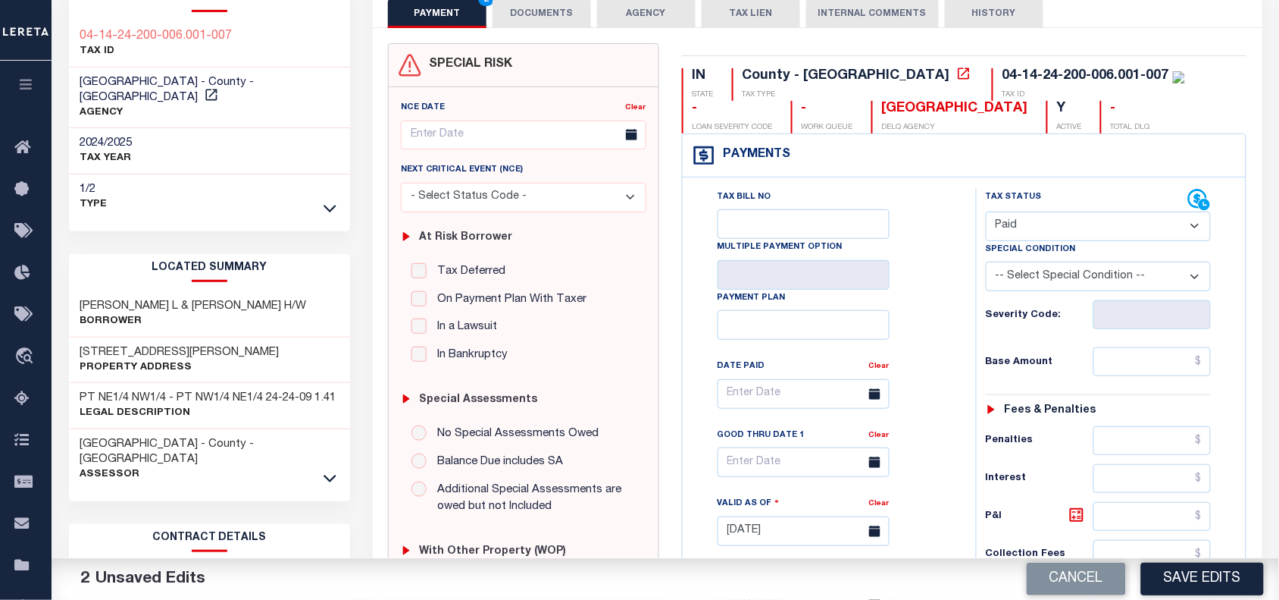
click at [986, 213] on select "- Select Status Code - Open Due/Unpaid Paid Incomplete No Tax Due Internal Refu…" at bounding box center [1099, 226] width 226 height 30
click at [1203, 366] on input "text" at bounding box center [1153, 361] width 118 height 29
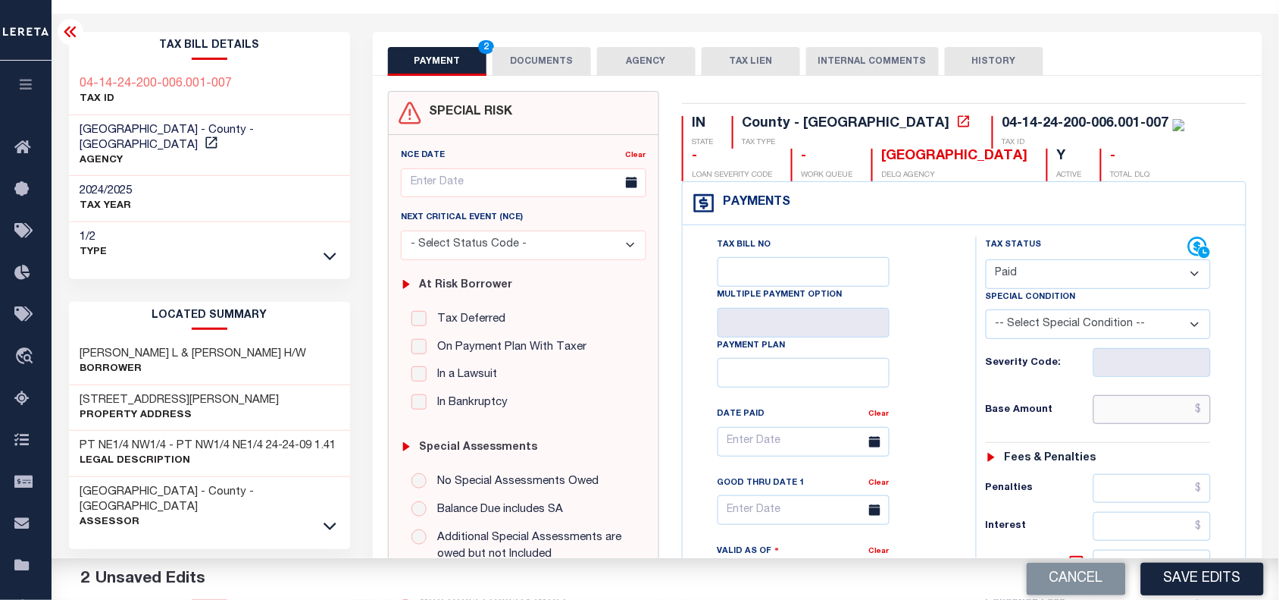
scroll to position [0, 0]
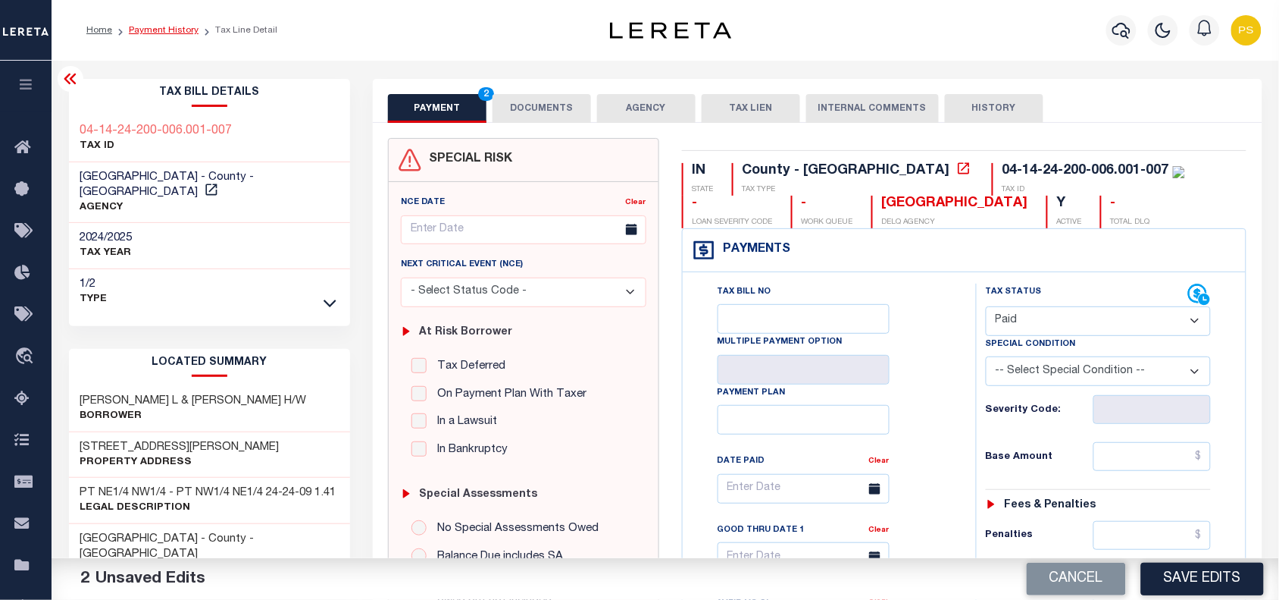
click at [184, 30] on link "Payment History" at bounding box center [164, 30] width 70 height 9
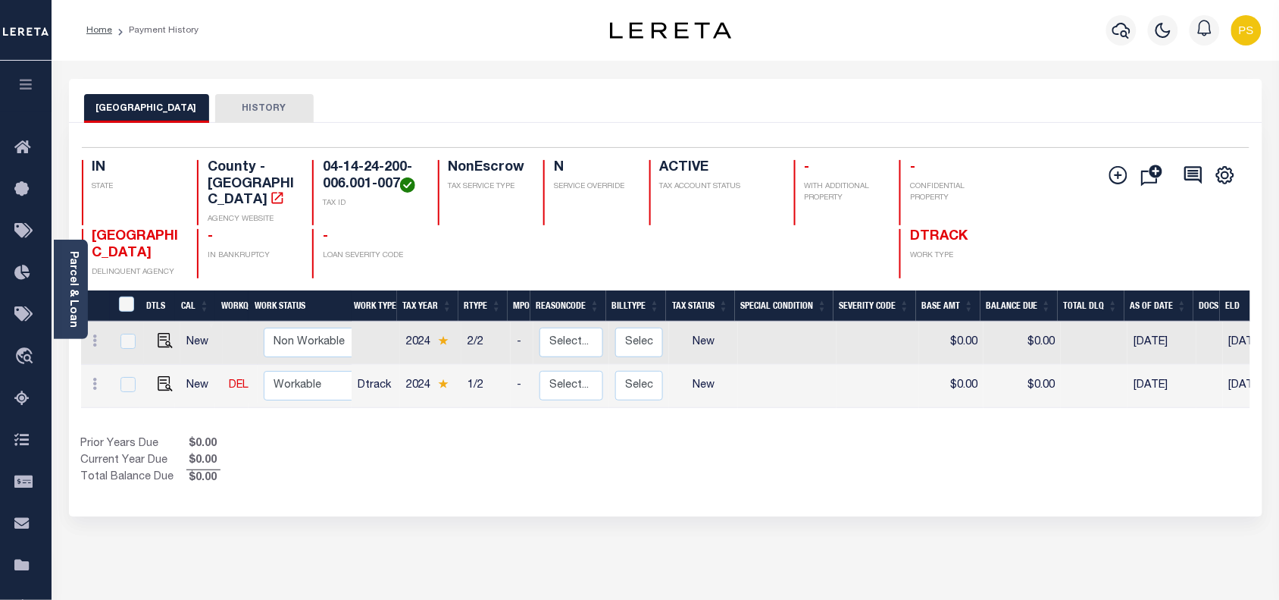
drag, startPoint x: 303, startPoint y: 466, endPoint x: 279, endPoint y: 453, distance: 27.5
click at [303, 466] on div "Prior Years Due $0.00 Current Year Due $0.00 Total Balance Due $0.00" at bounding box center [373, 461] width 585 height 51
click at [158, 376] on img "" at bounding box center [165, 383] width 15 height 15
checkbox input "true"
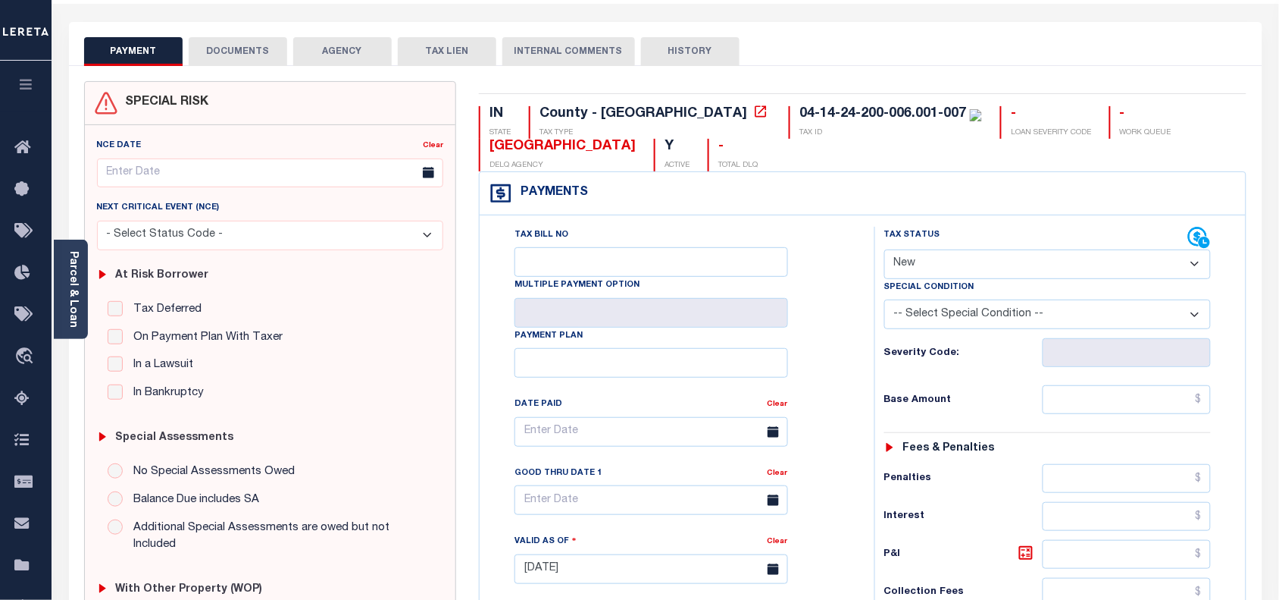
scroll to position [95, 0]
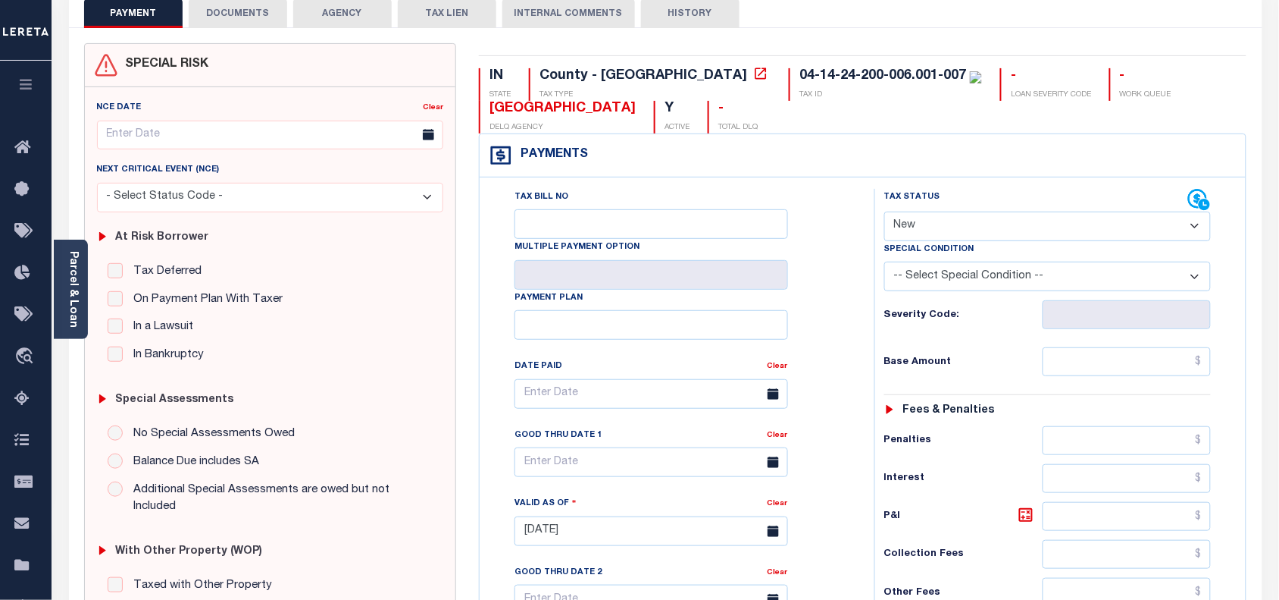
click at [925, 233] on select "- Select Status Code - Open Due/Unpaid Paid Incomplete No Tax Due Internal Refu…" at bounding box center [1048, 226] width 327 height 30
select select "PYD"
click at [885, 213] on select "- Select Status Code - Open Due/Unpaid Paid Incomplete No Tax Due Internal Refu…" at bounding box center [1048, 226] width 327 height 30
type input "[DATE]"
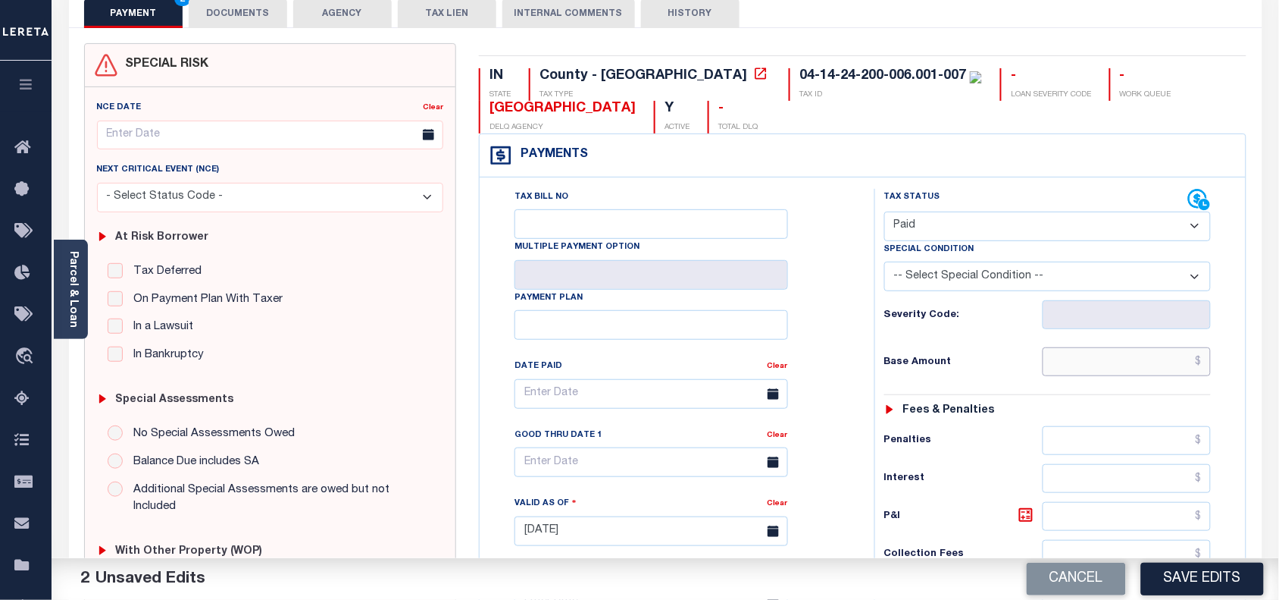
click at [1206, 365] on input "text" at bounding box center [1127, 361] width 169 height 29
paste input "1055.86"
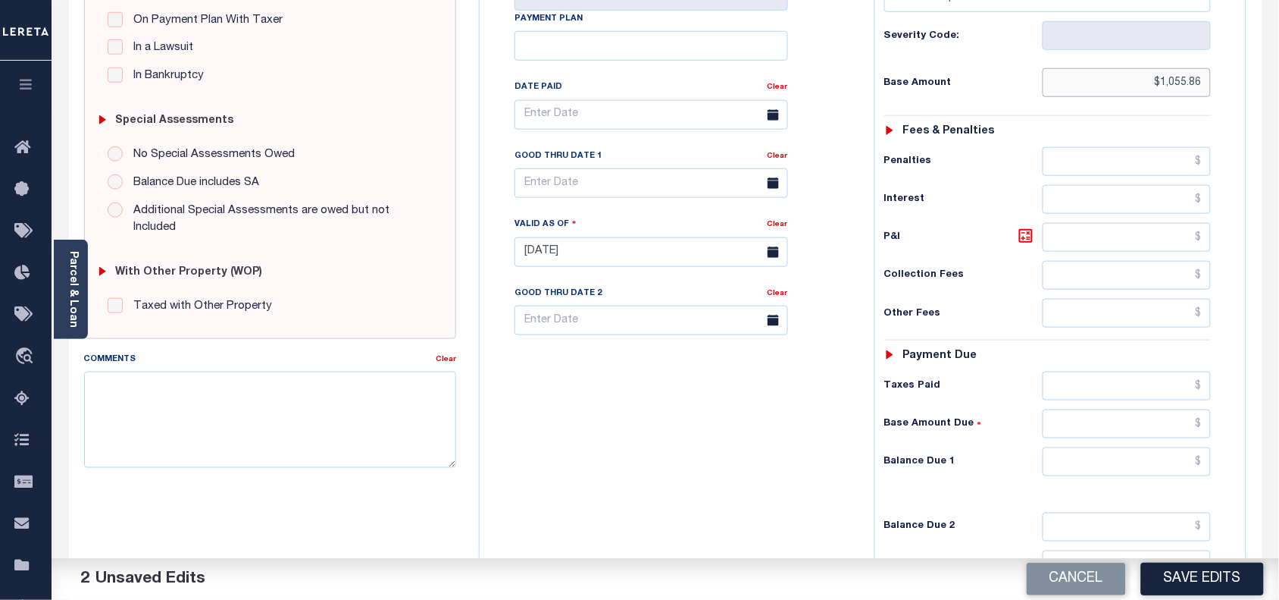
scroll to position [379, 0]
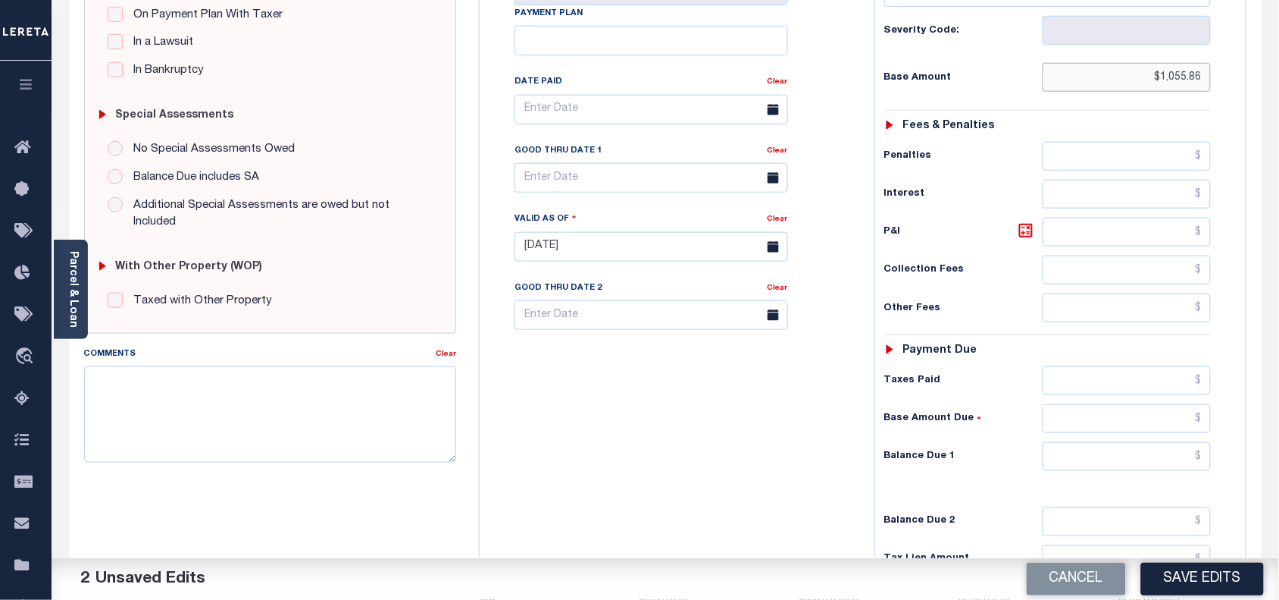
type input "$1,055.86"
drag, startPoint x: 1198, startPoint y: 464, endPoint x: 1200, endPoint y: 474, distance: 10.7
click at [1198, 464] on input "text" at bounding box center [1127, 456] width 169 height 29
type input "$0.00"
click at [286, 387] on textarea "Comments" at bounding box center [270, 414] width 373 height 96
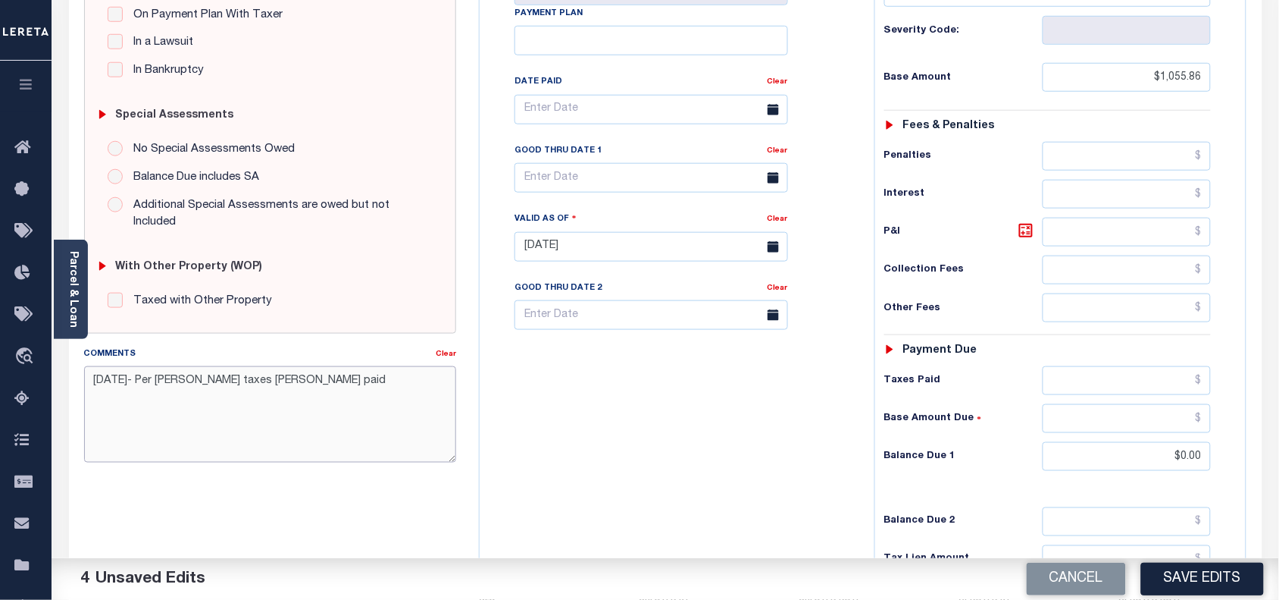
drag, startPoint x: 258, startPoint y: 361, endPoint x: 277, endPoint y: 375, distance: 23.2
click at [258, 366] on textarea "[DATE]- Per [PERSON_NAME] taxes [PERSON_NAME] paid" at bounding box center [270, 414] width 373 height 96
type textarea "[DATE]- Per [PERSON_NAME] taxes are paid"
click at [1188, 581] on button "Save Edits" at bounding box center [1202, 578] width 123 height 33
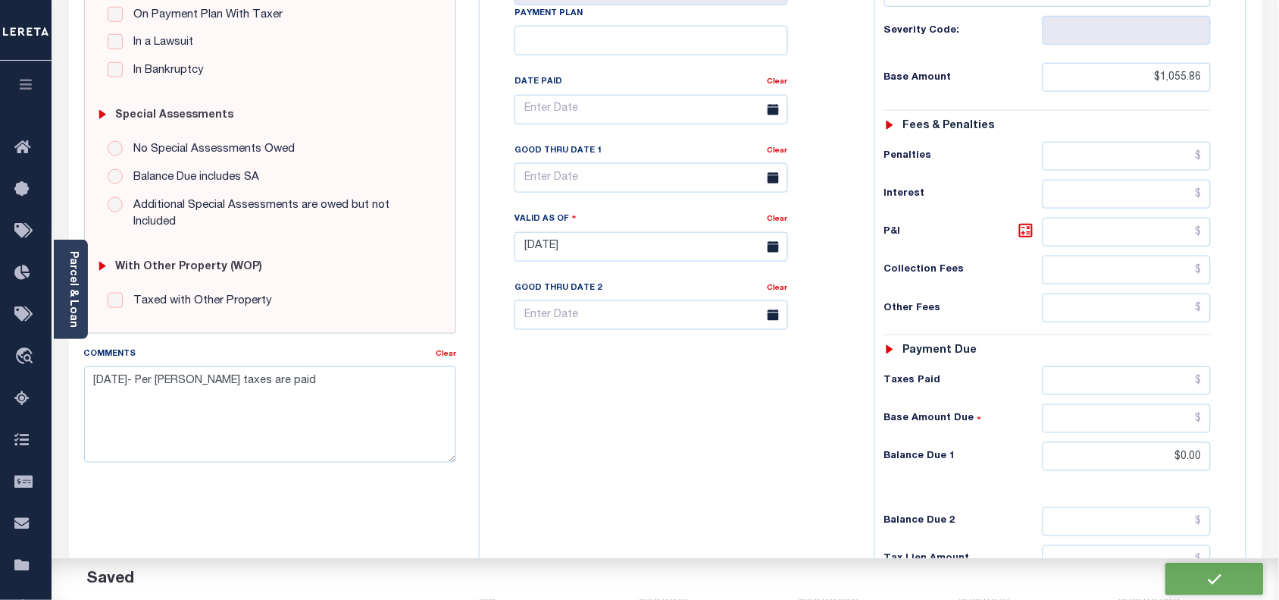
checkbox input "false"
type input "$1,055.86"
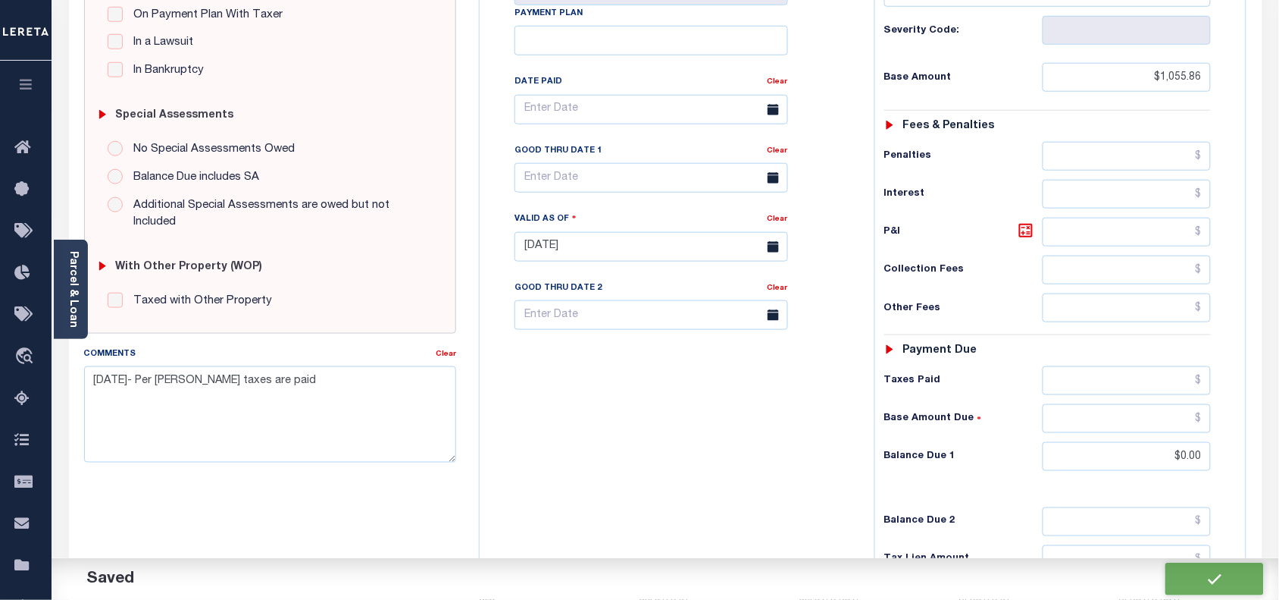
type input "$0"
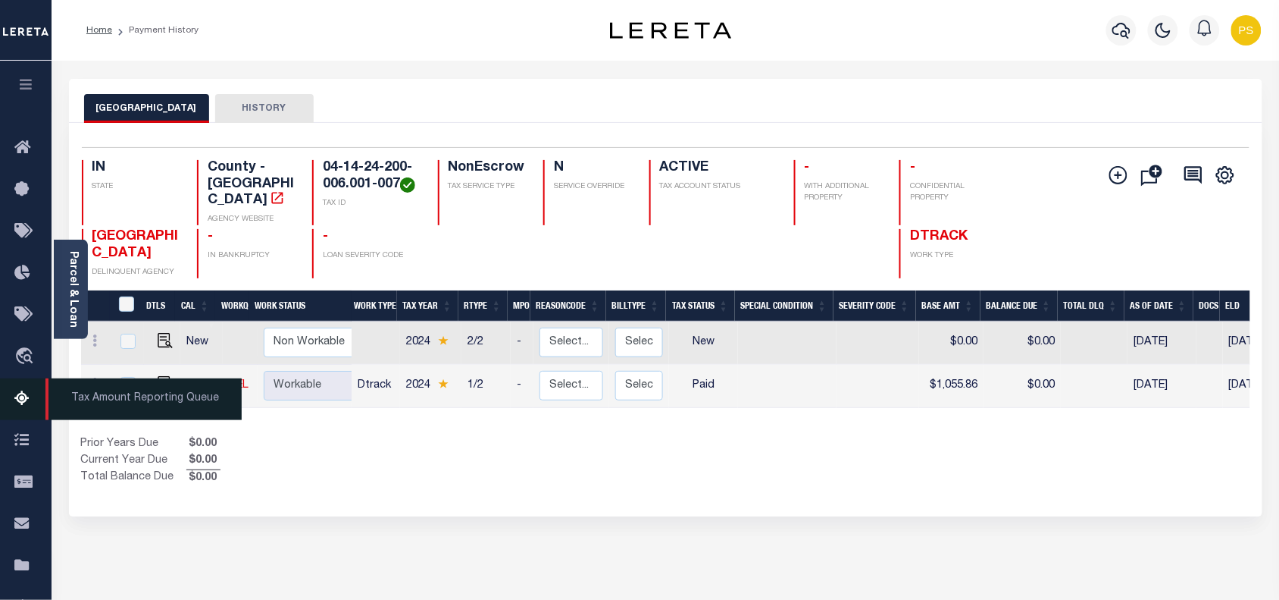
click at [35, 402] on icon at bounding box center [26, 399] width 24 height 19
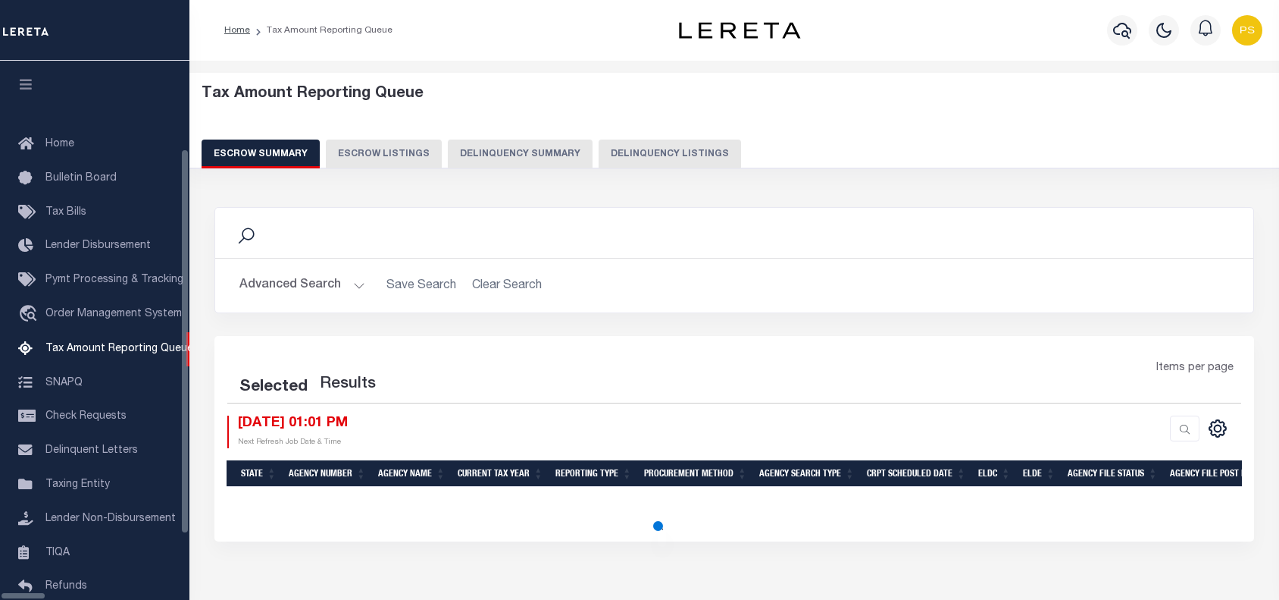
click at [599, 146] on button "Delinquency Listings" at bounding box center [670, 153] width 142 height 29
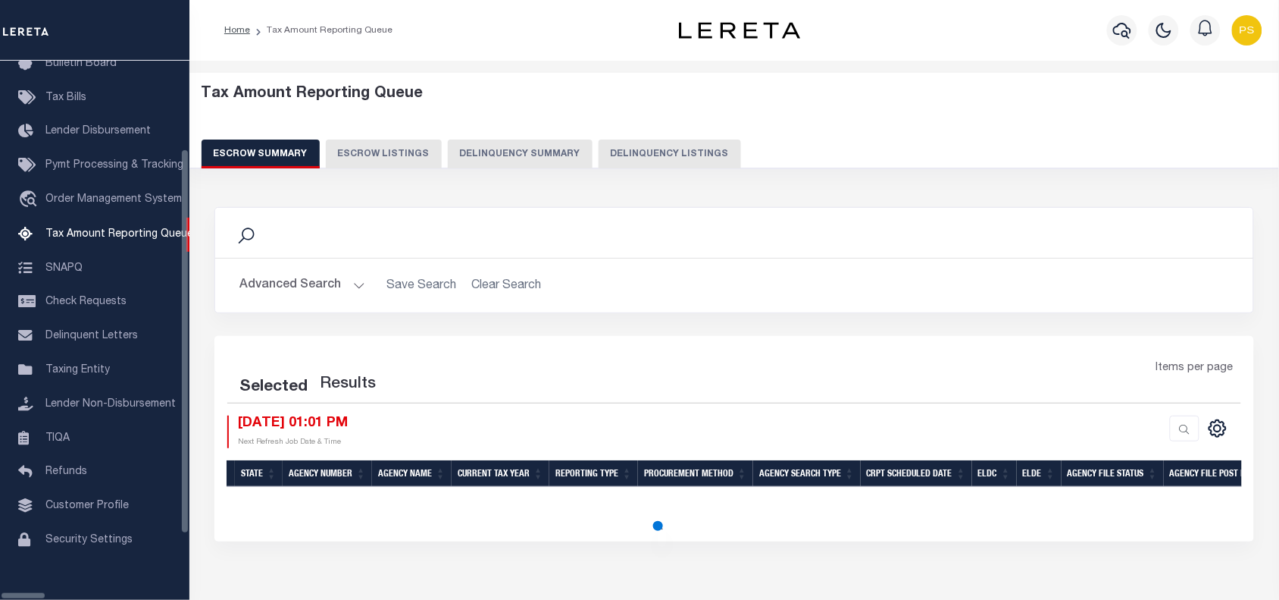
select select "100"
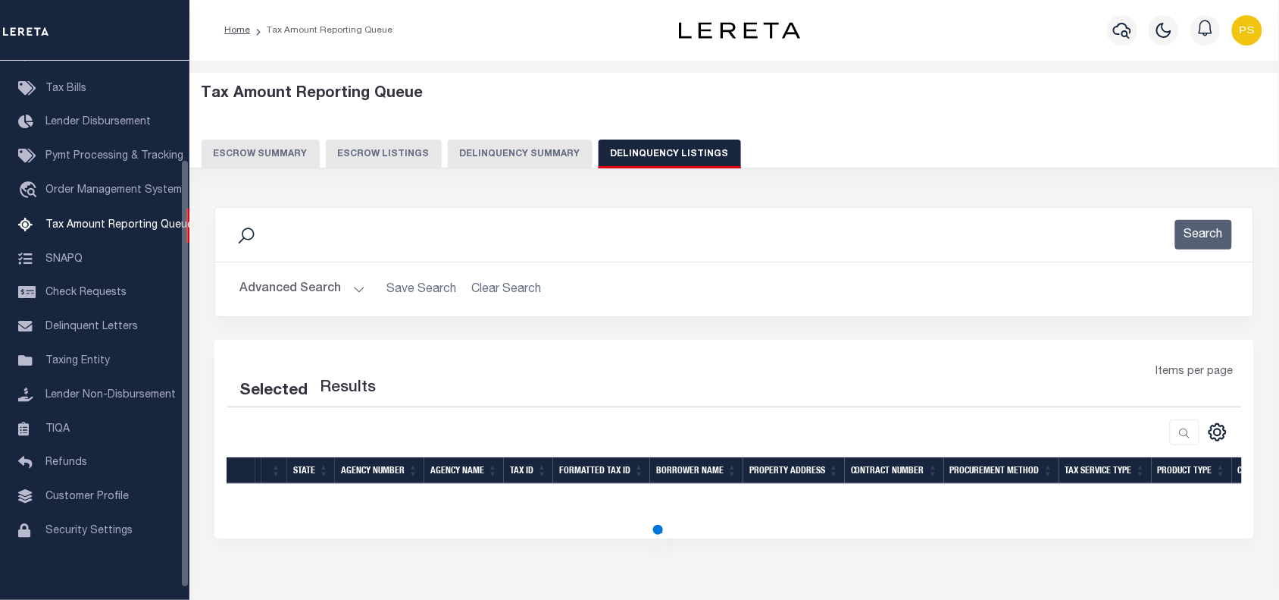
select select "100"
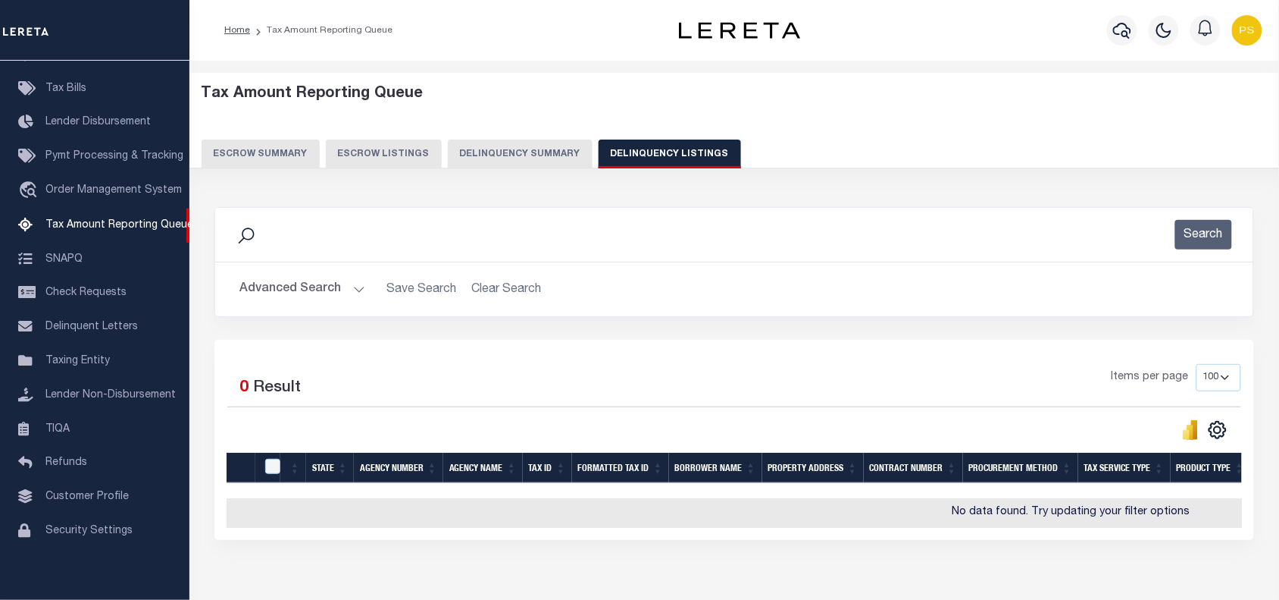
click at [299, 293] on button "Advanced Search" at bounding box center [303, 289] width 126 height 30
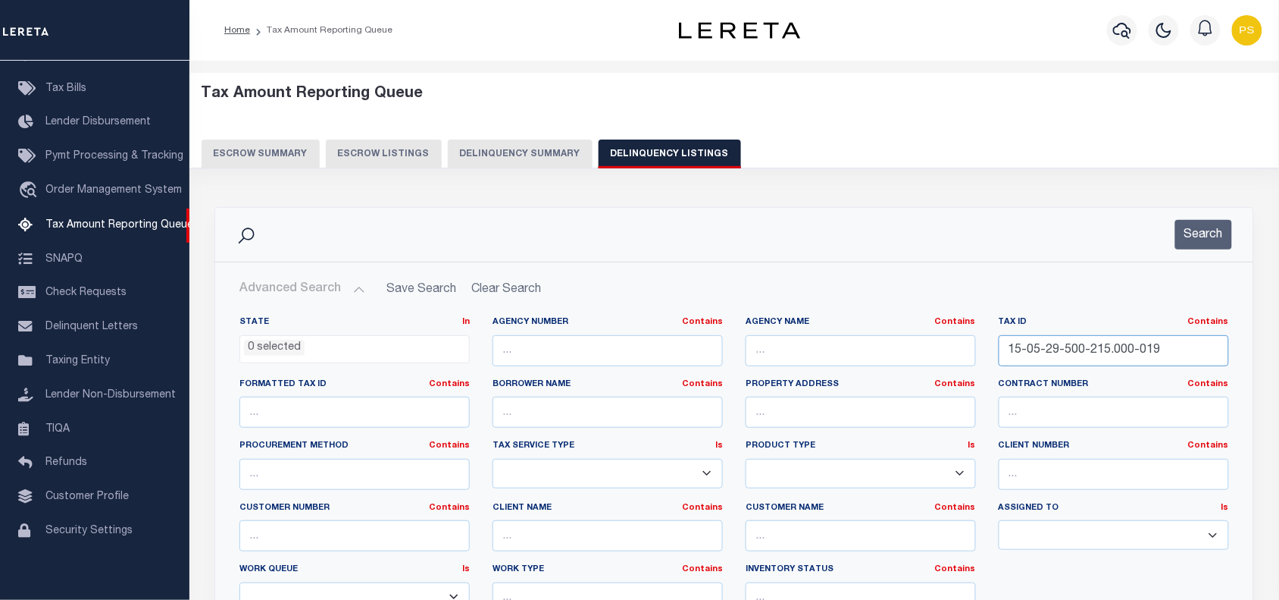
click at [1017, 350] on input "15-05-29-500-215.000-019" at bounding box center [1114, 350] width 230 height 31
paste input "0050300600"
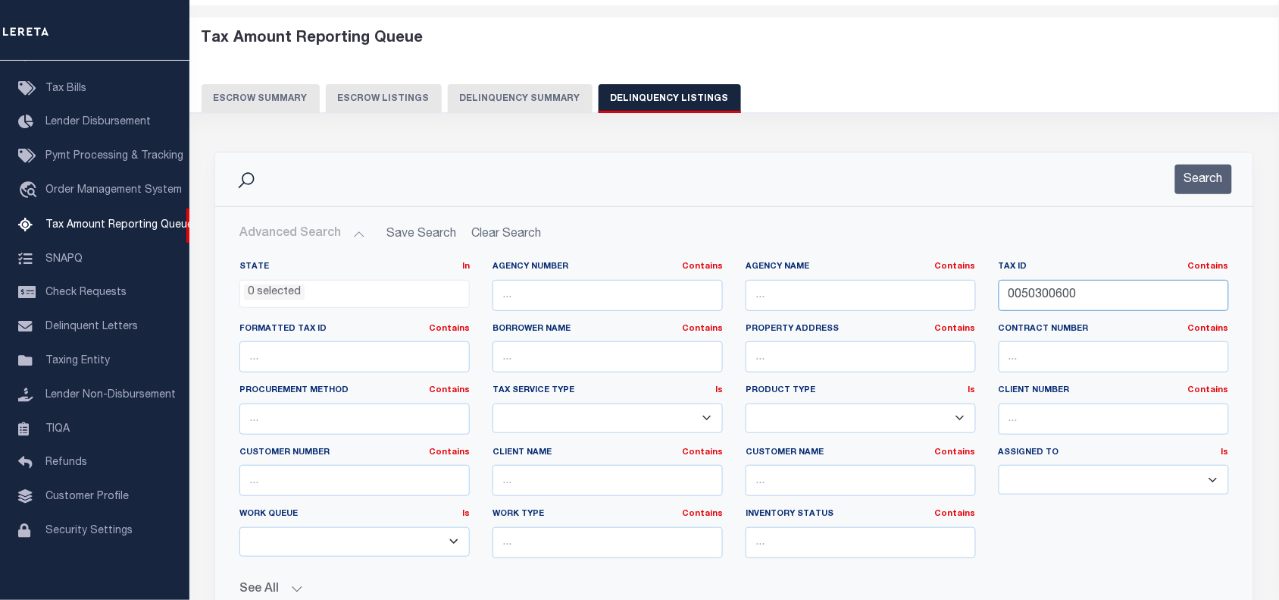
scroll to position [379, 0]
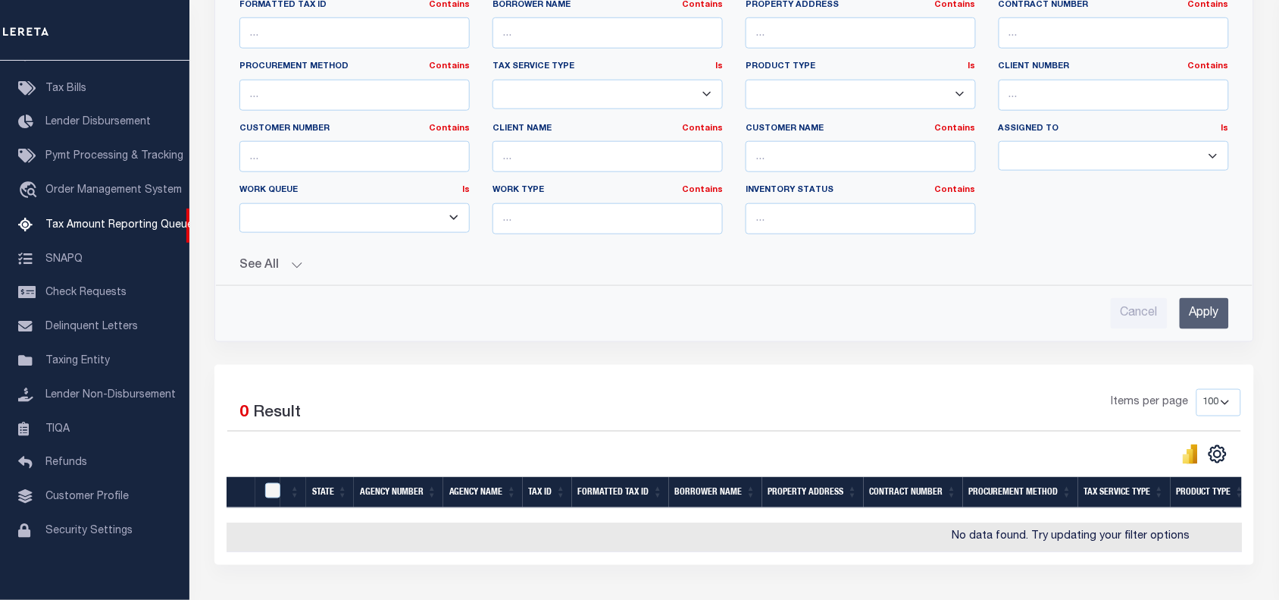
type input "0050300600"
click at [1204, 312] on input "Apply" at bounding box center [1204, 313] width 49 height 31
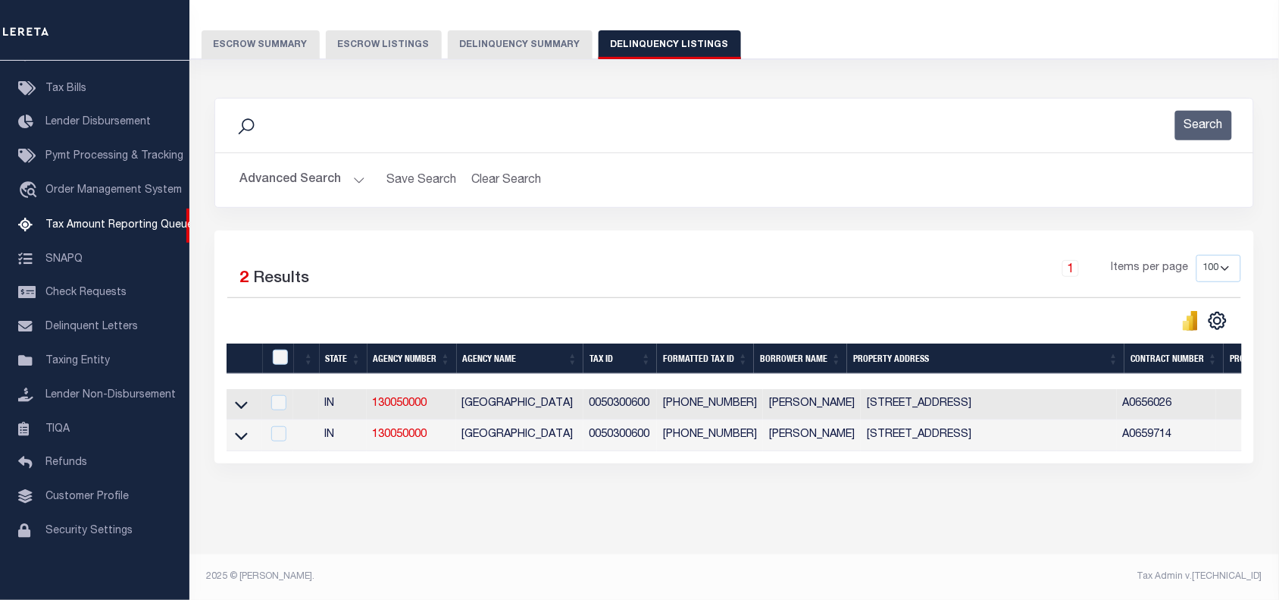
scroll to position [124, 0]
click at [241, 402] on icon at bounding box center [241, 404] width 13 height 16
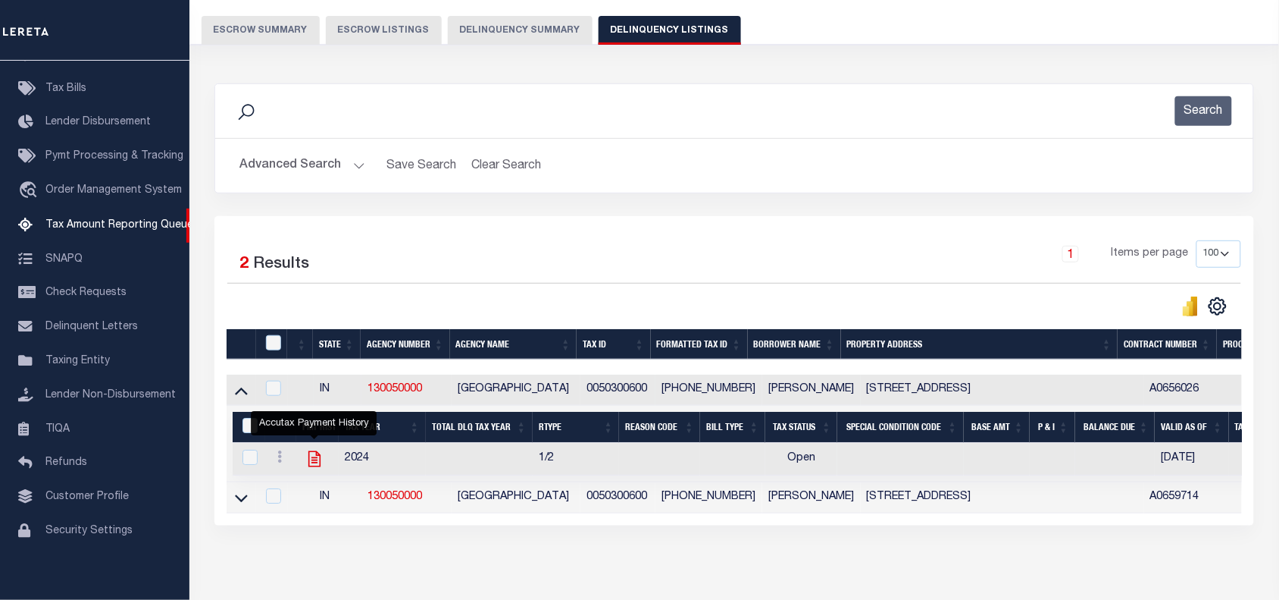
click at [312, 467] on icon "" at bounding box center [314, 459] width 12 height 16
checkbox input "true"
